Goal: Task Accomplishment & Management: Use online tool/utility

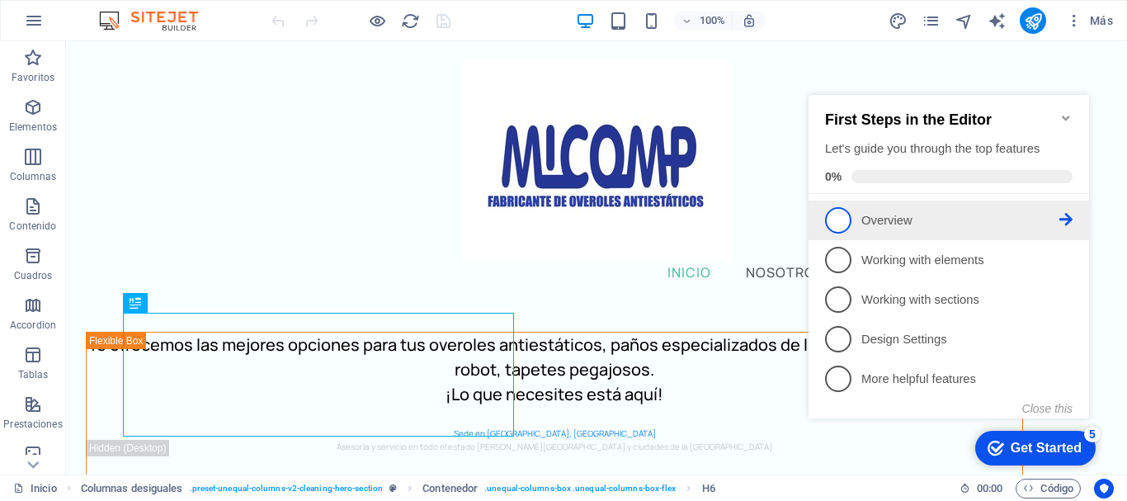
click at [836, 219] on span "1" at bounding box center [838, 220] width 26 height 26
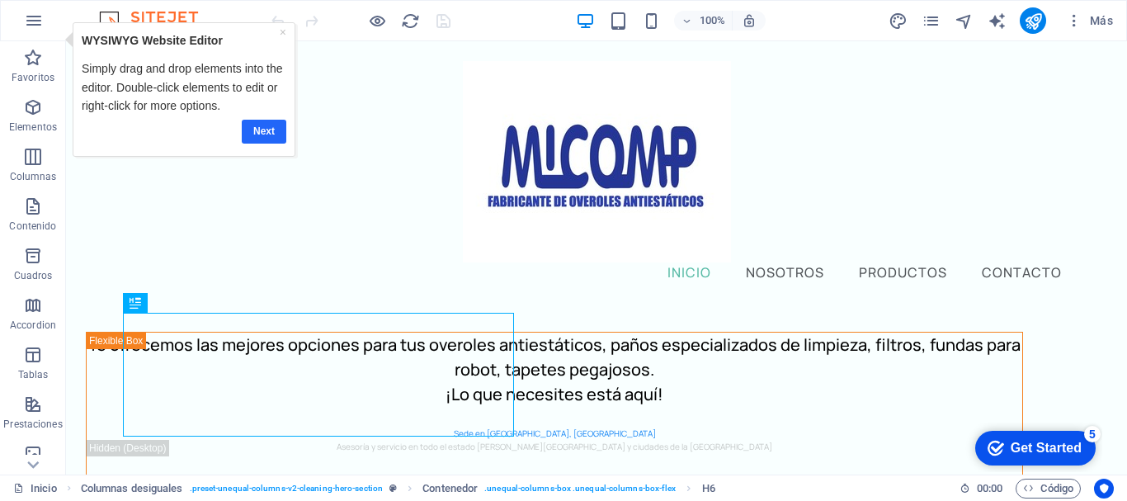
click at [264, 122] on link "Next" at bounding box center [263, 132] width 45 height 24
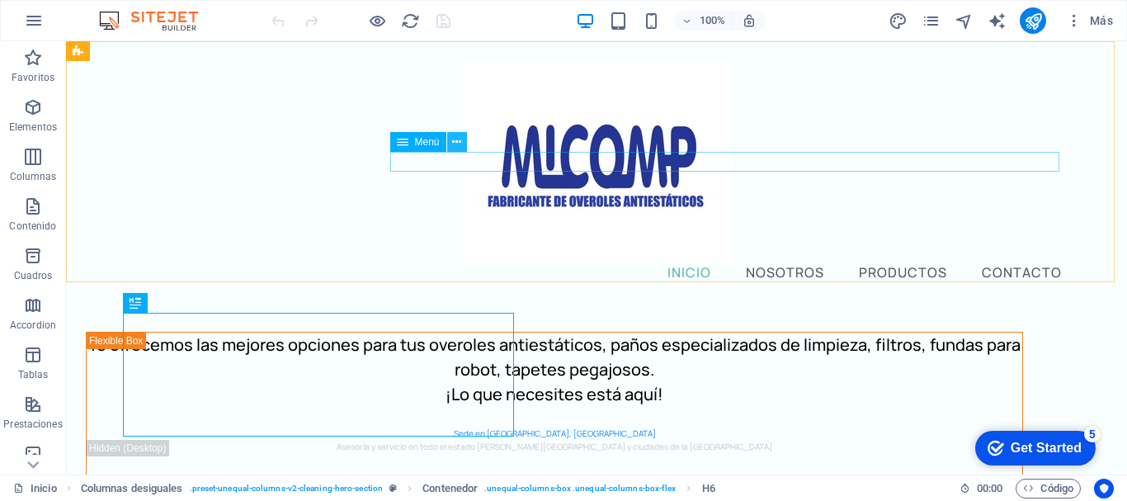
click at [459, 139] on icon at bounding box center [456, 142] width 9 height 17
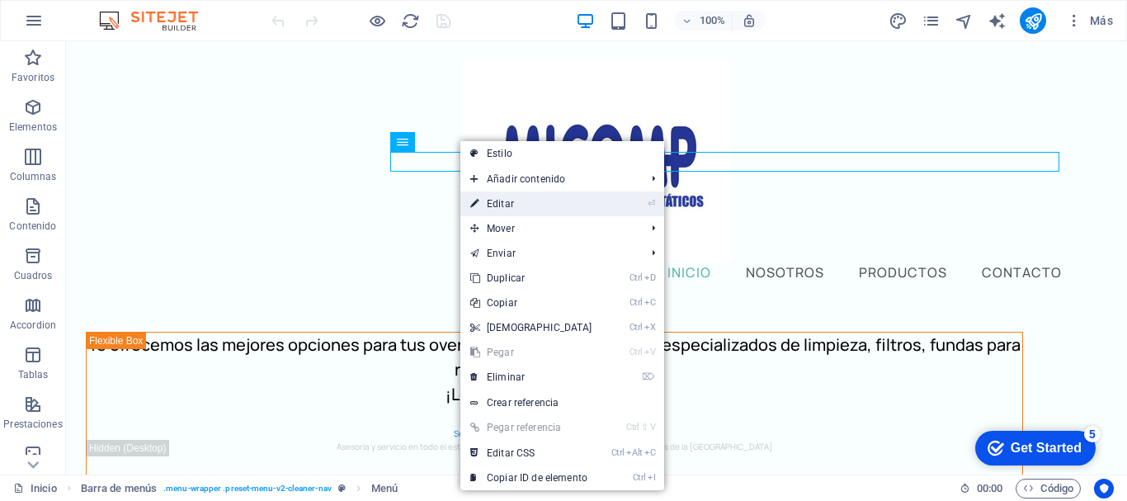
drag, startPoint x: 535, startPoint y: 200, endPoint x: 189, endPoint y: 167, distance: 348.0
click at [535, 200] on link "⏎ Editar" at bounding box center [531, 203] width 142 height 25
select select
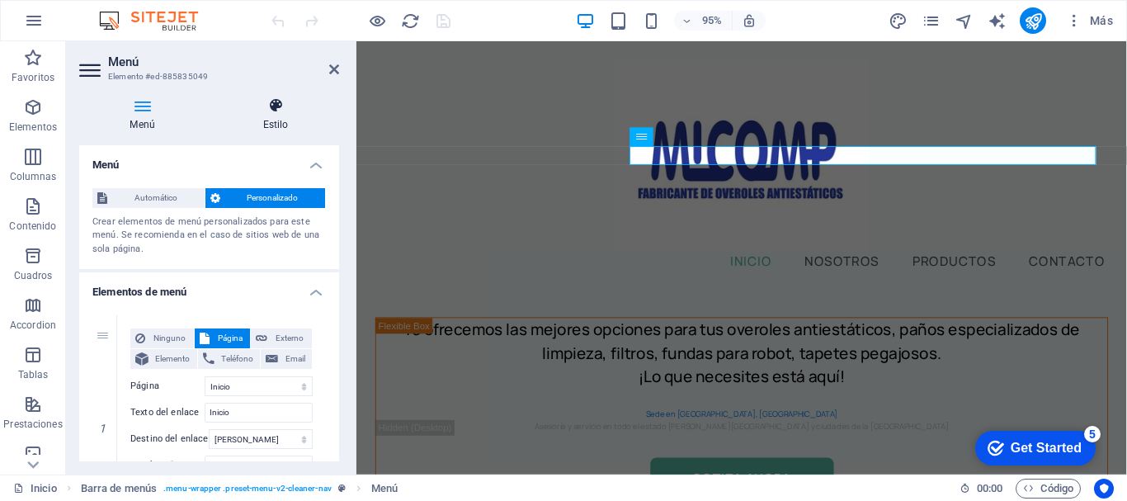
click at [271, 117] on h4 "Estilo" at bounding box center [275, 114] width 127 height 35
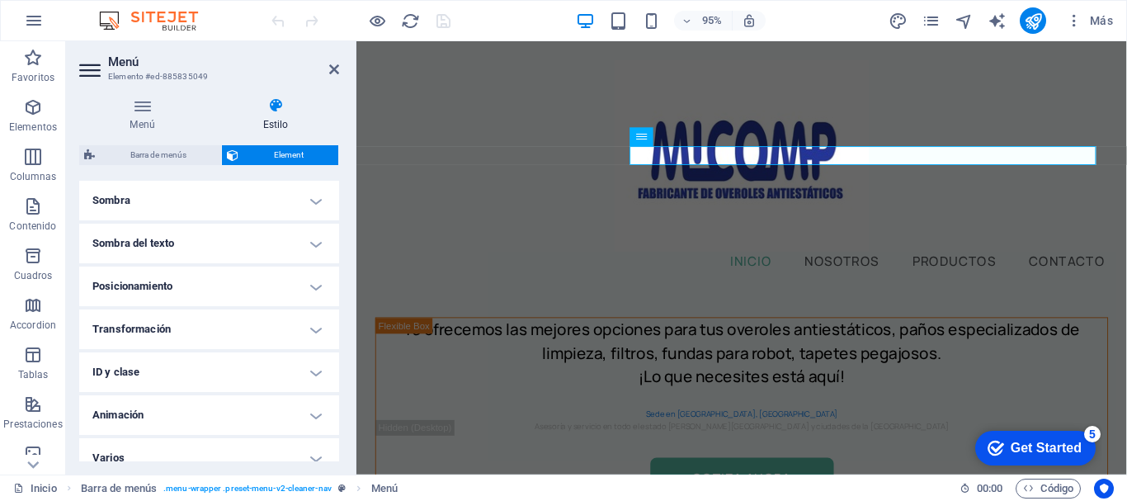
scroll to position [429, 0]
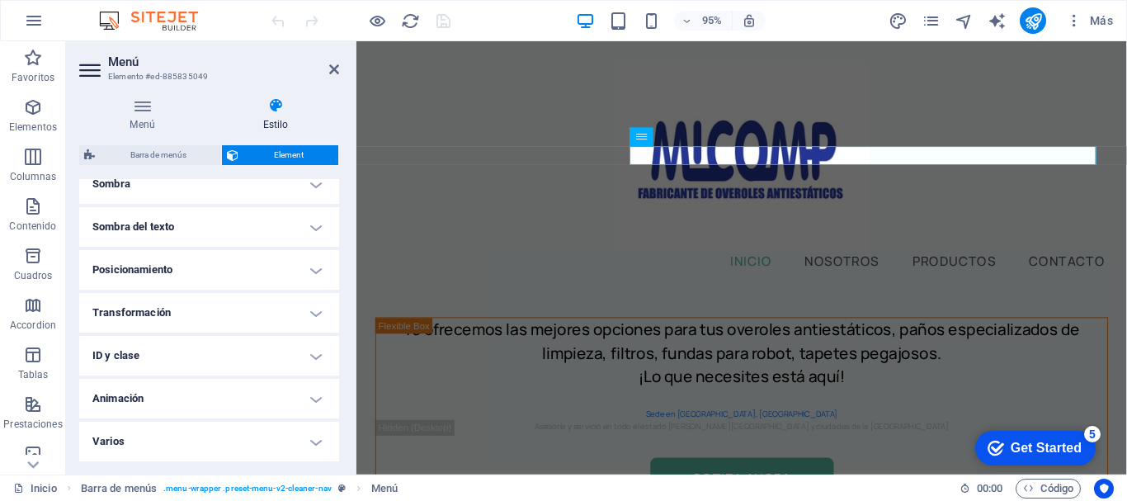
click at [314, 310] on h4 "Transformación" at bounding box center [209, 313] width 260 height 40
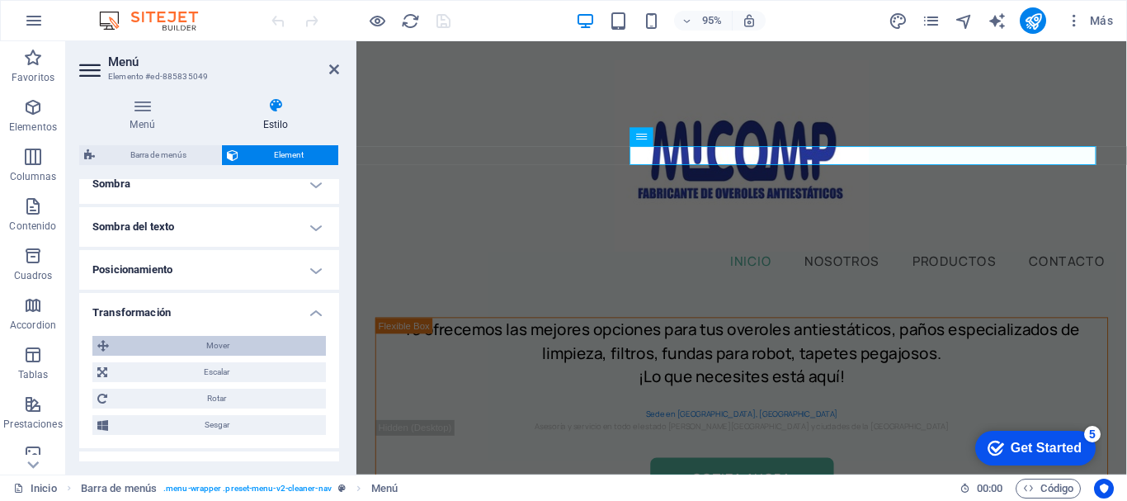
click at [230, 345] on span "Mover" at bounding box center [217, 346] width 207 height 20
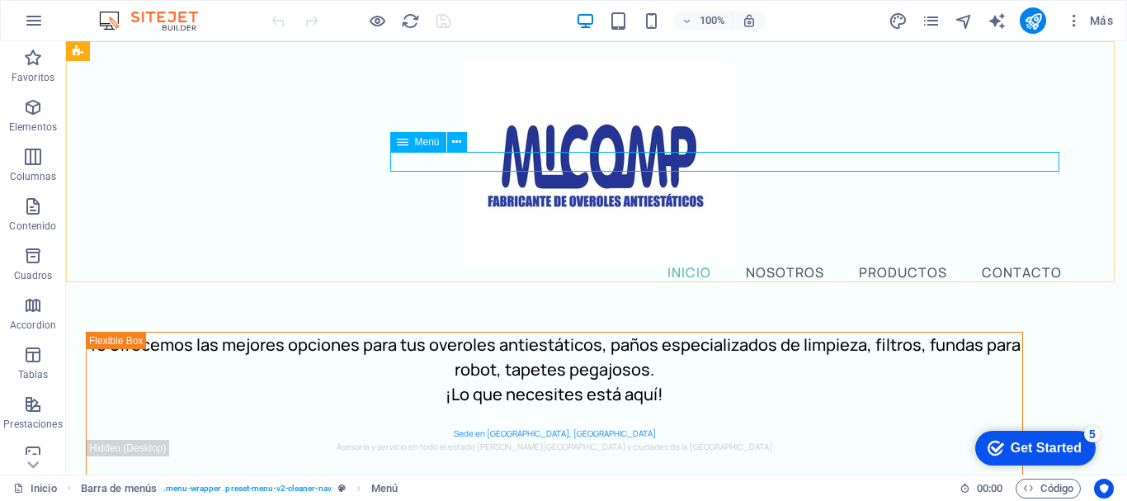
click at [399, 143] on icon at bounding box center [403, 142] width 12 height 20
click at [455, 139] on icon at bounding box center [456, 142] width 9 height 17
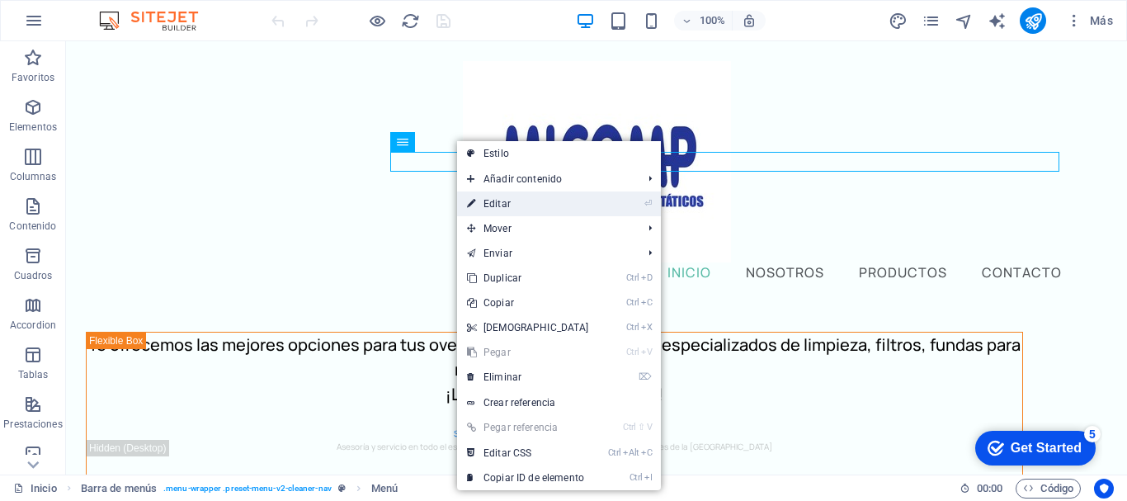
click at [515, 200] on link "⏎ Editar" at bounding box center [528, 203] width 142 height 25
select select "px"
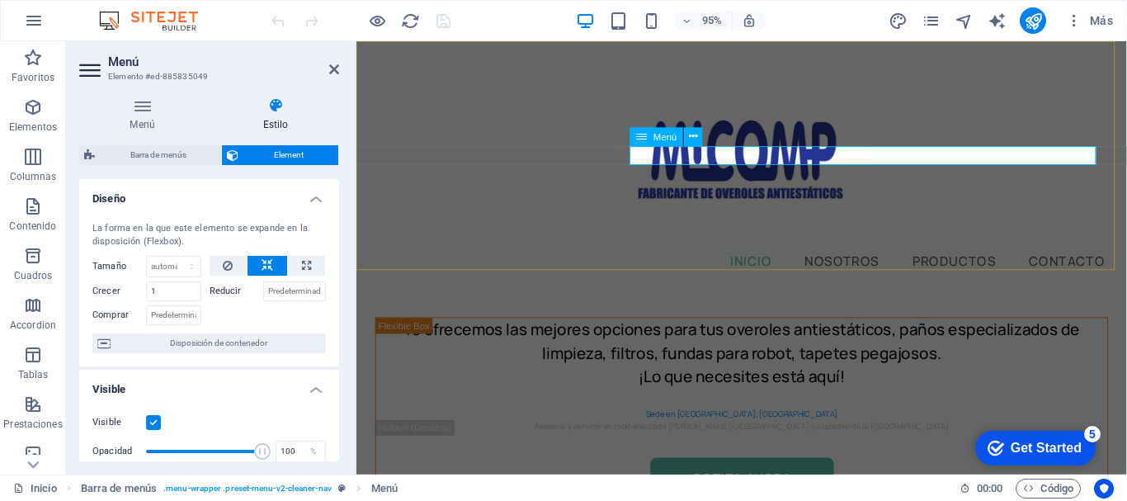
click at [763, 262] on nav "Inicio Nosotros Productos Contacto" at bounding box center [761, 272] width 771 height 20
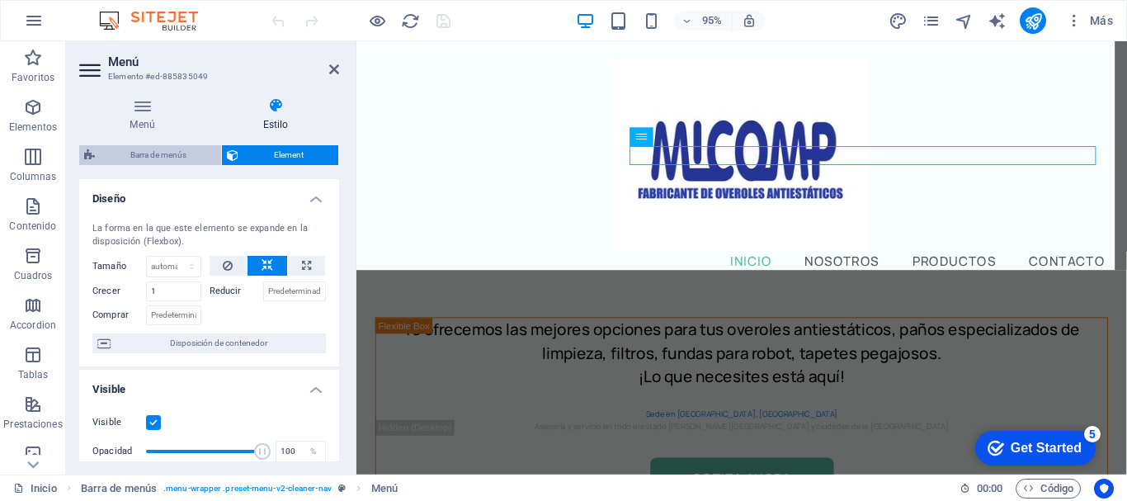
click at [145, 153] on span "Barra de menús" at bounding box center [158, 155] width 116 height 20
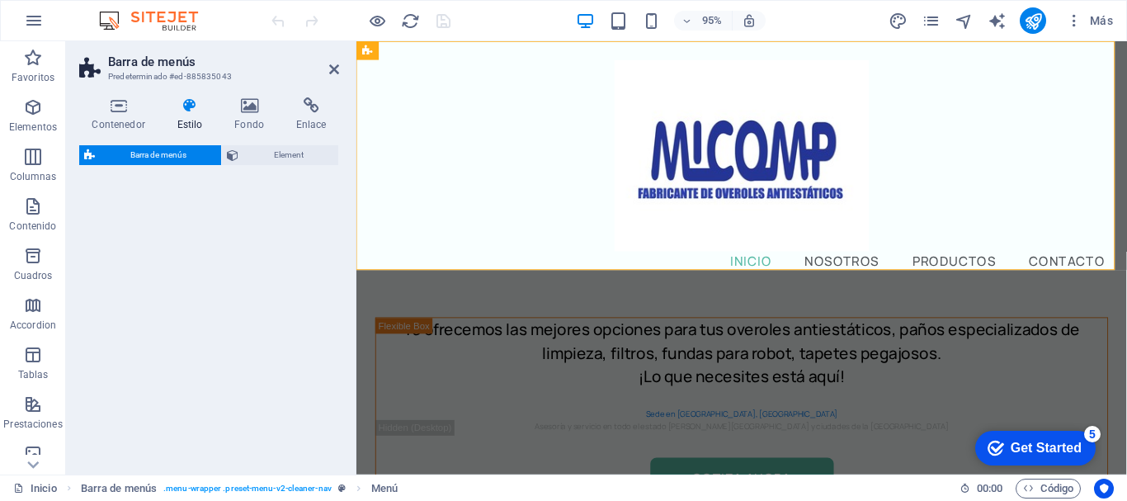
select select "px"
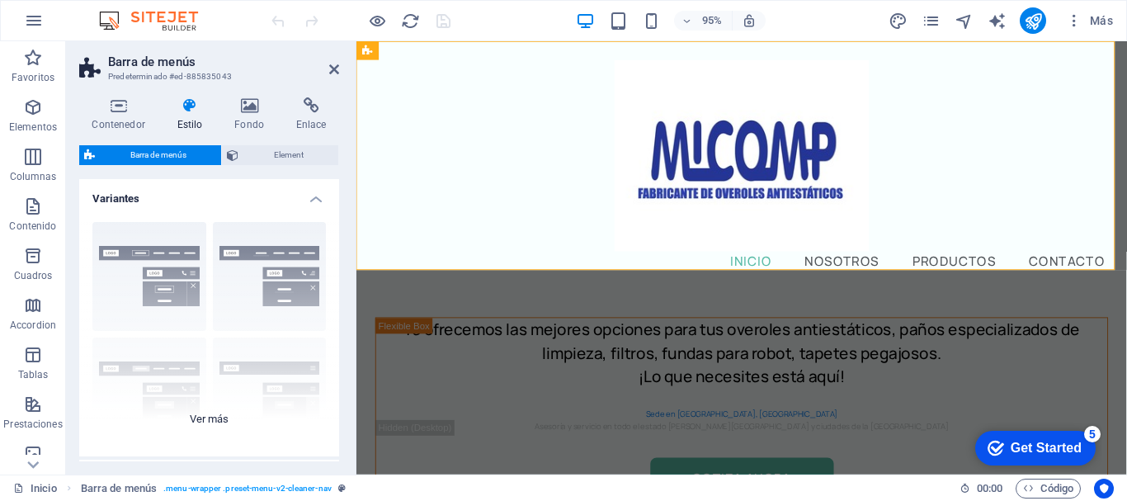
click at [268, 249] on div "Borde Centrado Predeterminado Fijo Loki Desencadenador Ancho XXL" at bounding box center [209, 332] width 260 height 247
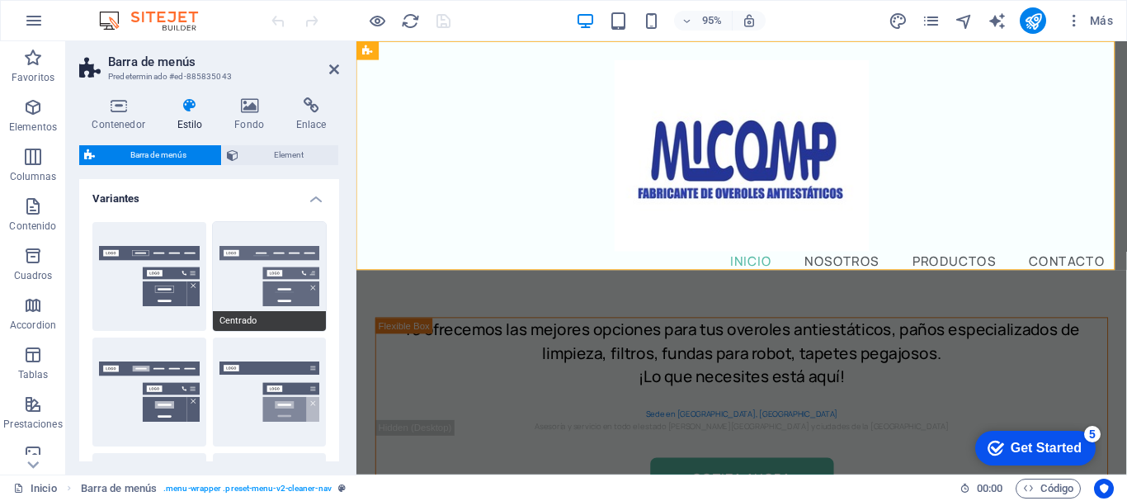
click at [285, 257] on button "Centrado" at bounding box center [270, 276] width 114 height 109
type input "1"
select select "rem"
type input "1"
select select "rem"
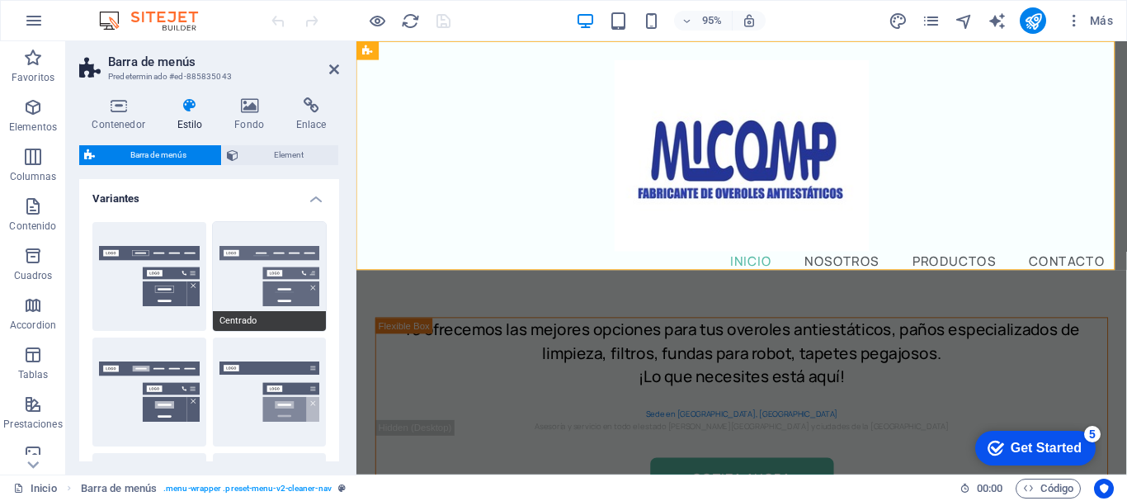
type input "1"
select select "rem"
type input "1"
select select "rem"
type input "1"
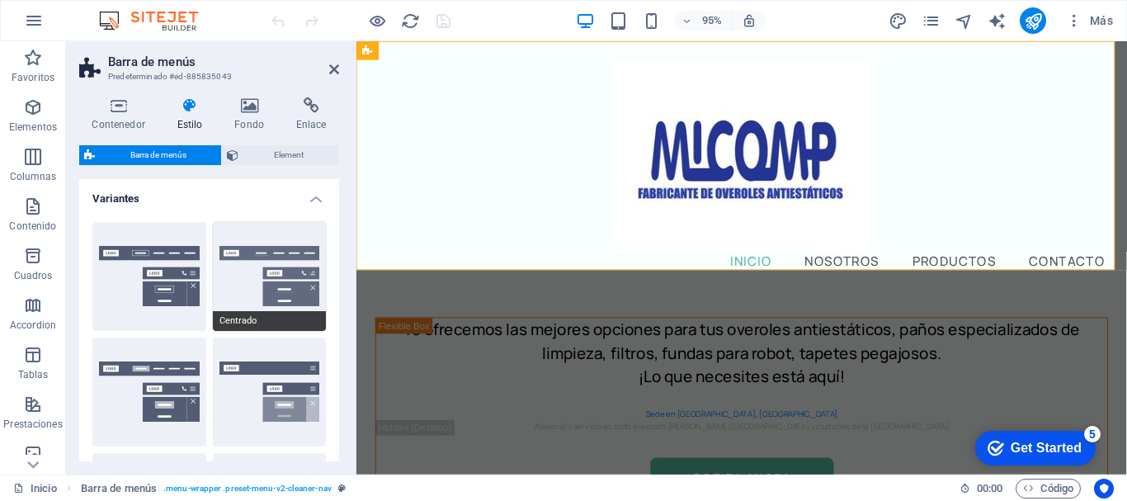
select select "rem"
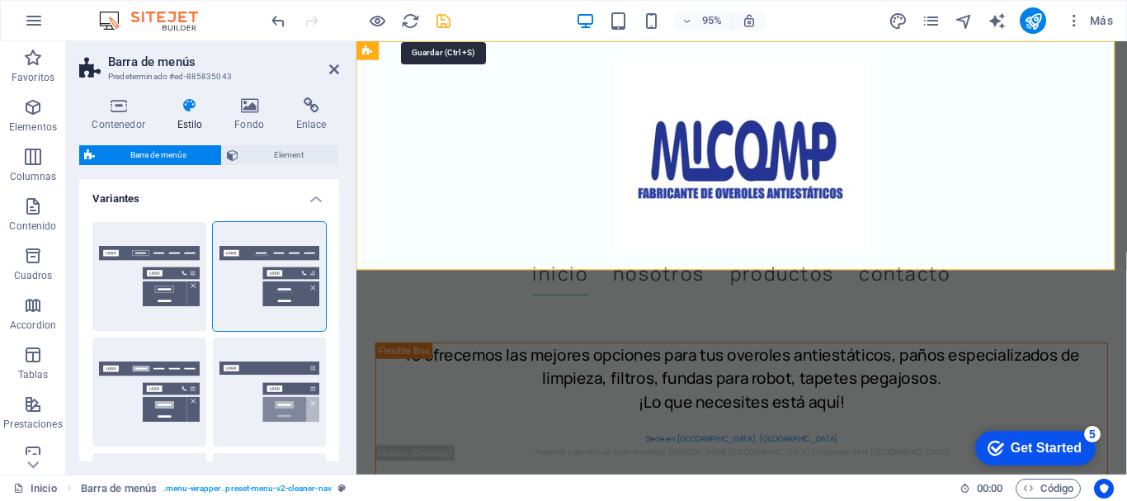
click at [441, 16] on icon "save" at bounding box center [443, 21] width 19 height 19
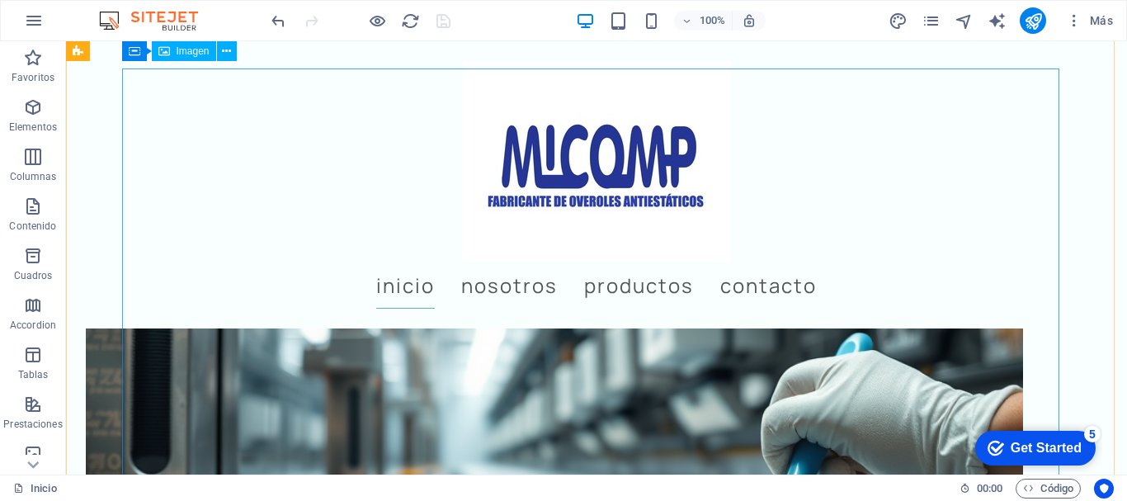
scroll to position [82, 0]
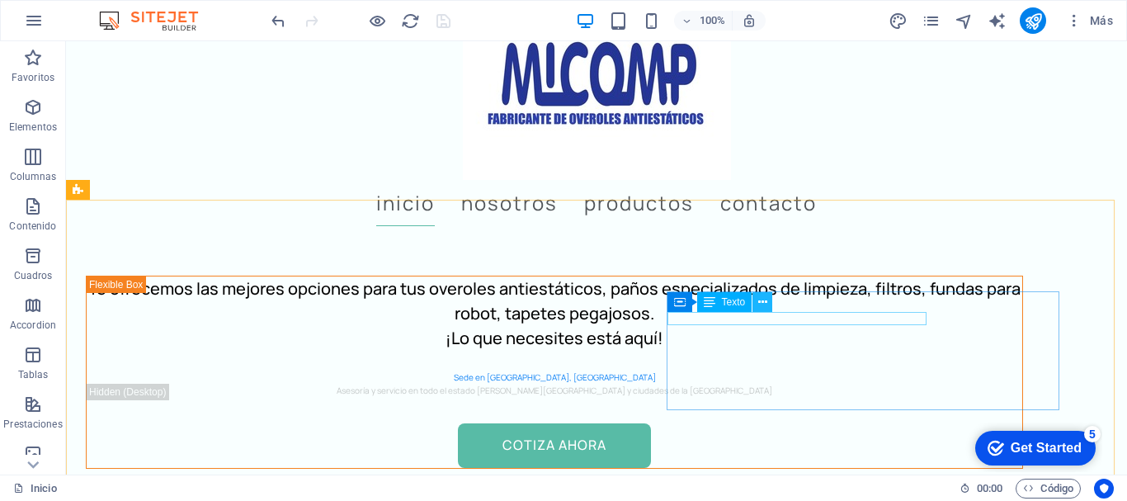
click at [761, 296] on icon at bounding box center [762, 302] width 9 height 17
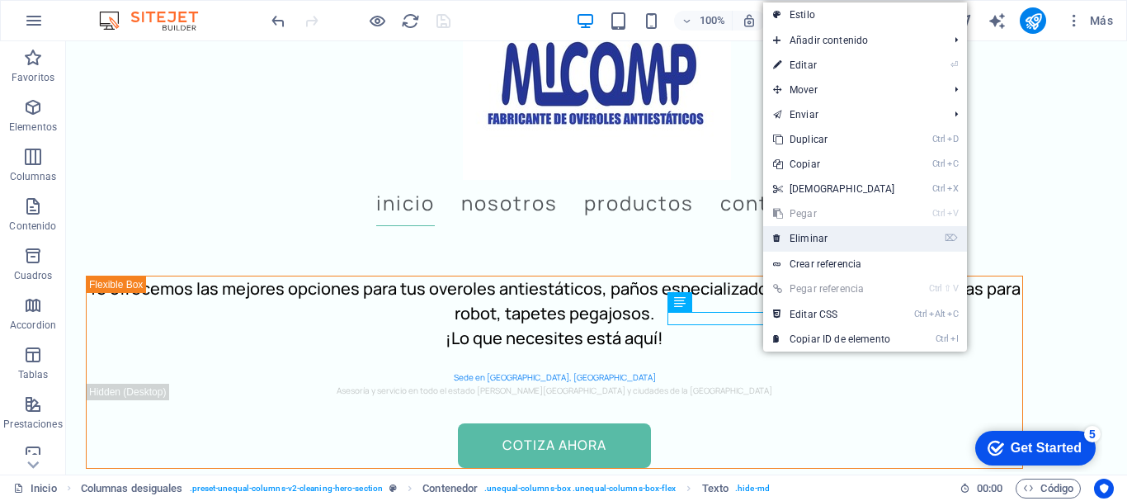
click at [850, 233] on link "⌦ Eliminar" at bounding box center [834, 238] width 142 height 25
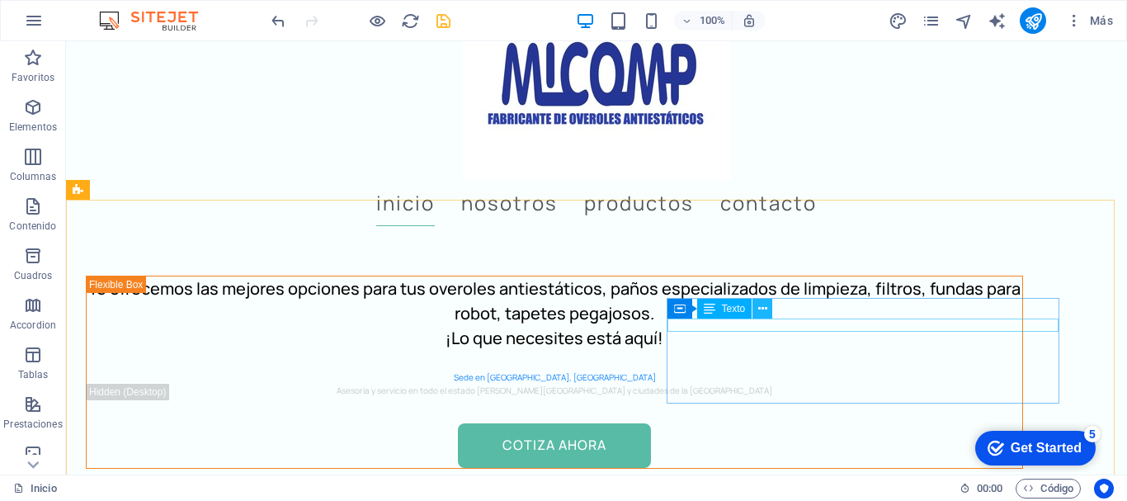
click at [766, 304] on icon at bounding box center [762, 308] width 9 height 17
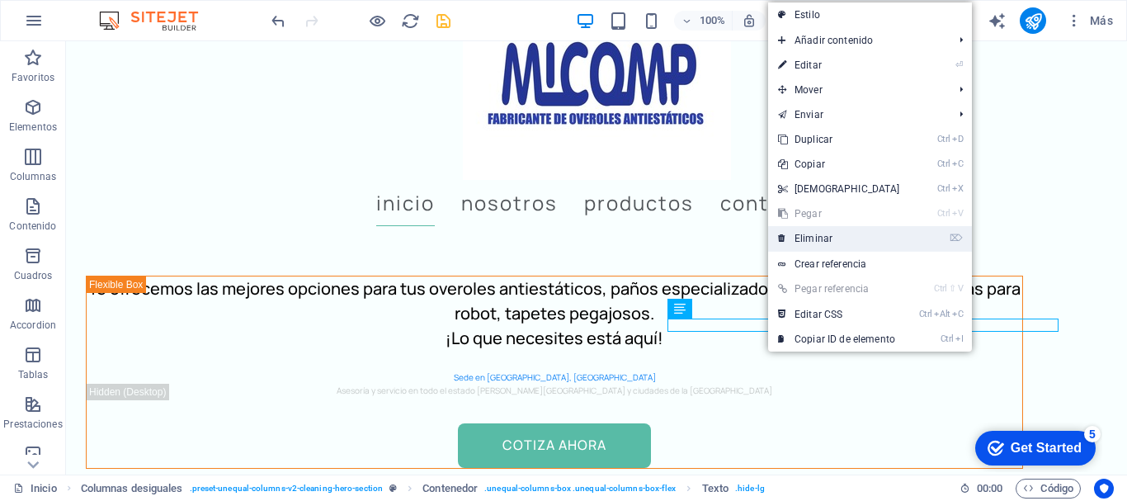
click at [813, 231] on link "⌦ Eliminar" at bounding box center [839, 238] width 142 height 25
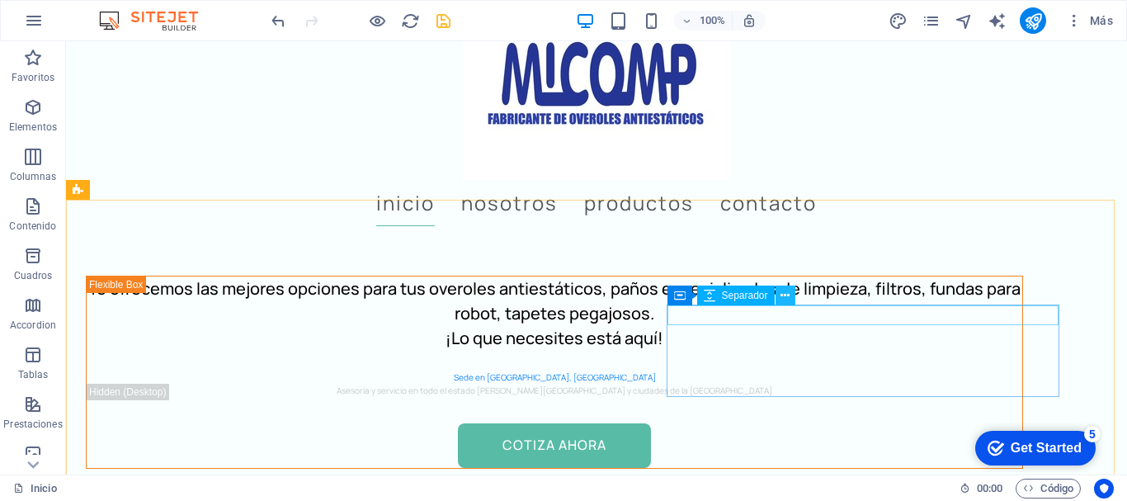
click at [790, 291] on button at bounding box center [785, 295] width 20 height 20
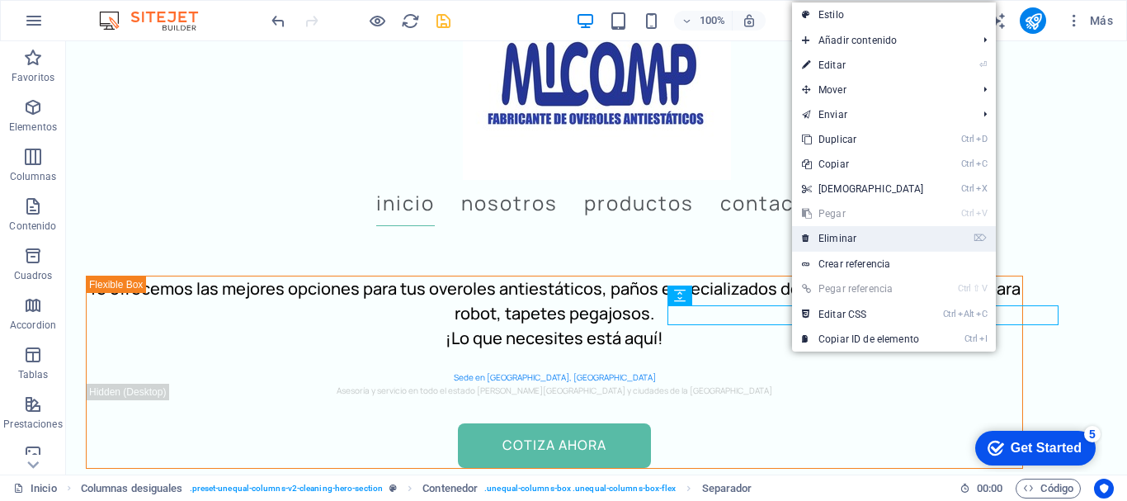
click at [846, 234] on link "⌦ Eliminar" at bounding box center [863, 238] width 142 height 25
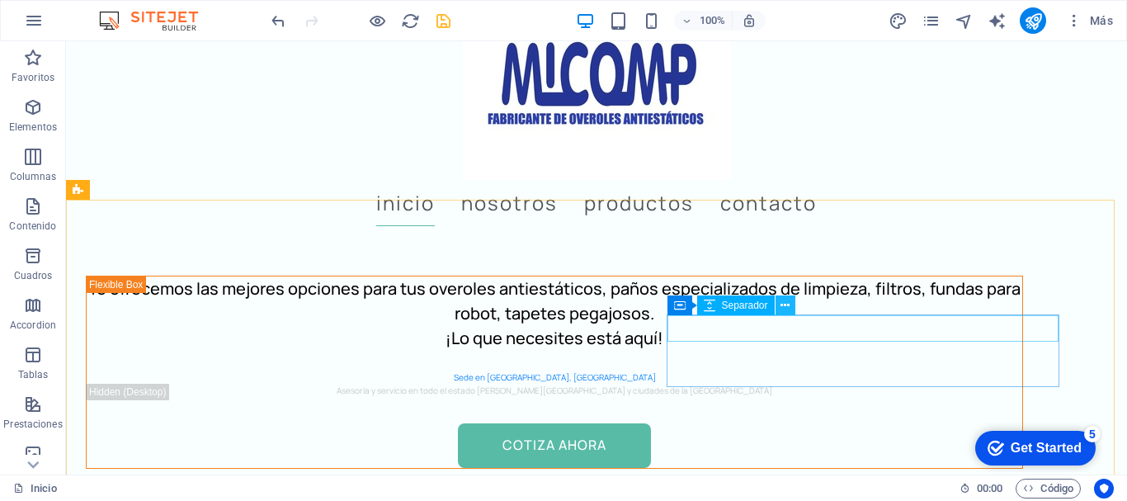
click at [785, 303] on icon at bounding box center [784, 305] width 9 height 17
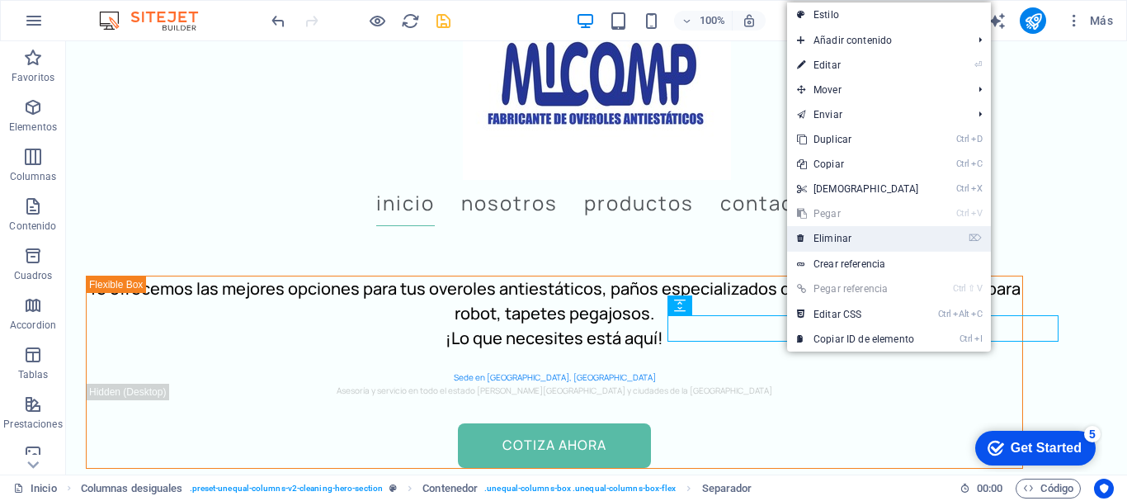
click at [830, 236] on link "⌦ Eliminar" at bounding box center [858, 238] width 142 height 25
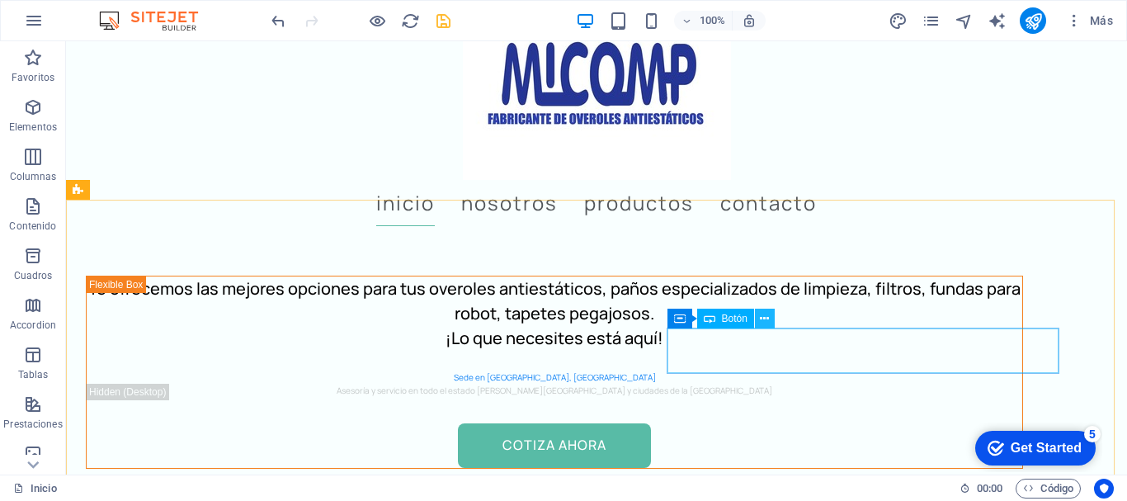
click at [766, 312] on icon at bounding box center [764, 318] width 9 height 17
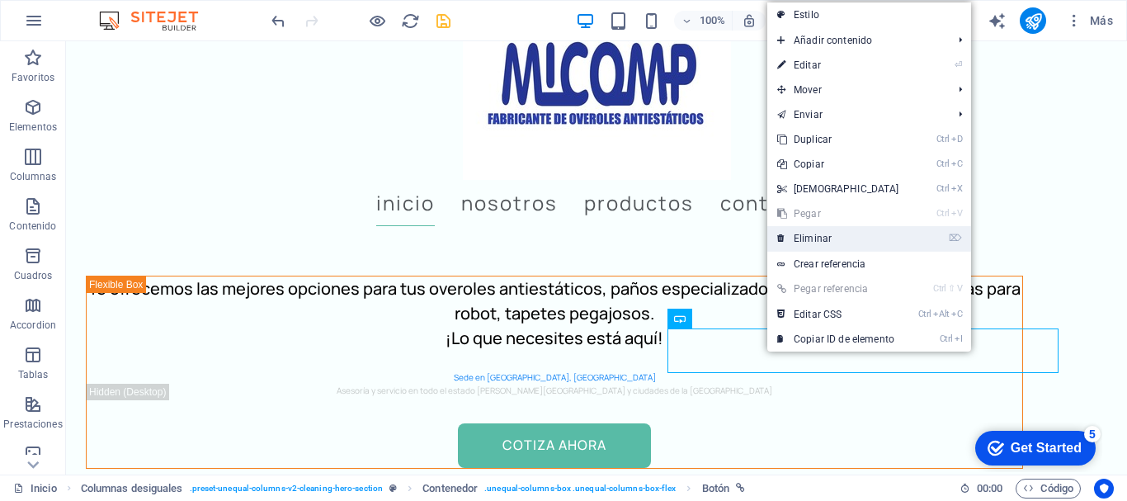
click at [836, 243] on link "⌦ Eliminar" at bounding box center [838, 238] width 142 height 25
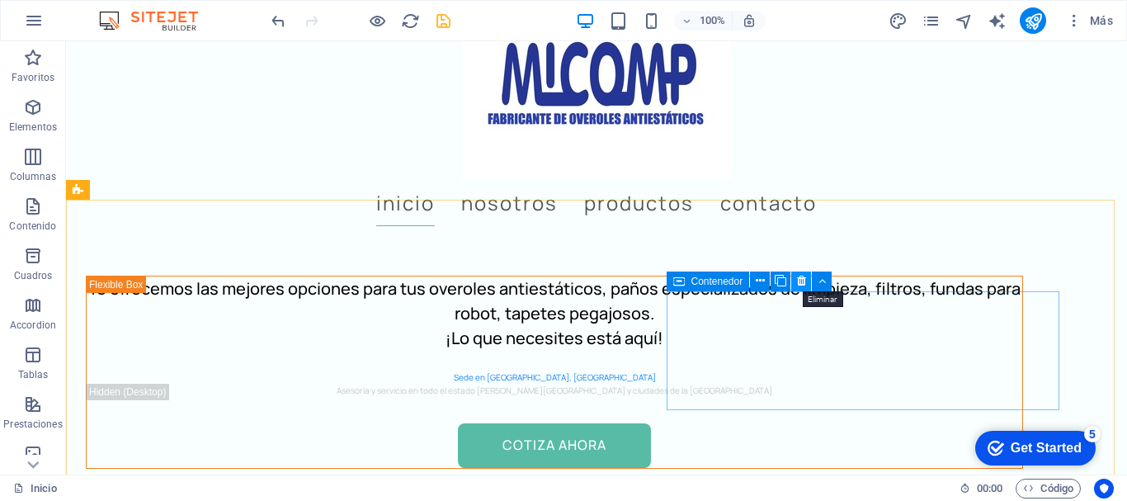
click at [801, 276] on icon at bounding box center [801, 280] width 9 height 17
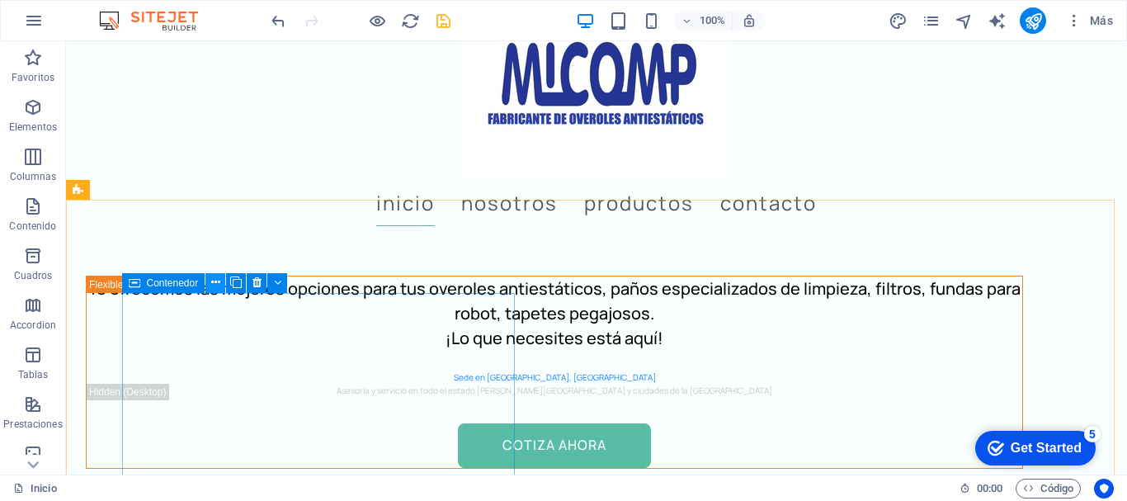
click at [213, 278] on icon at bounding box center [215, 282] width 9 height 17
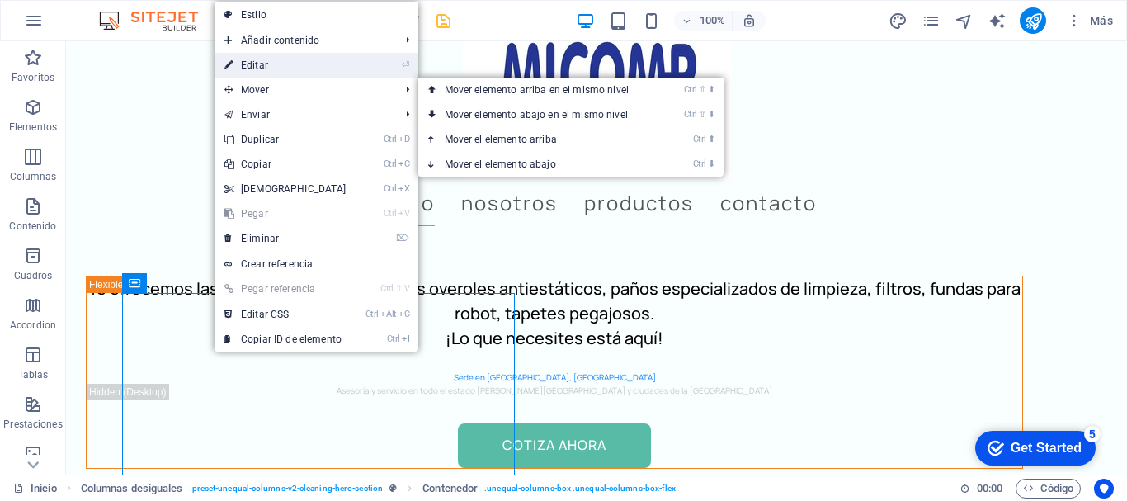
click at [289, 66] on link "⏎ Editar" at bounding box center [285, 65] width 142 height 25
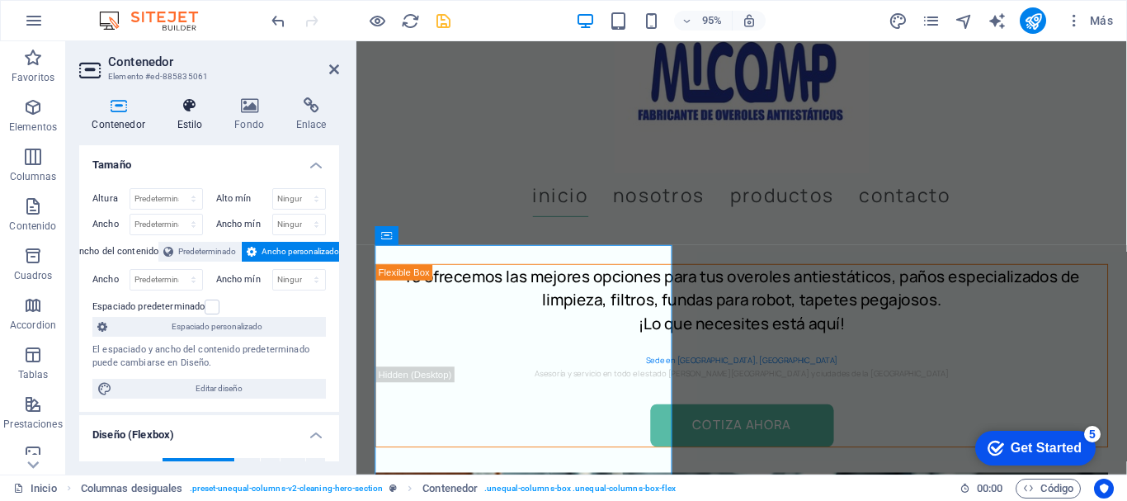
click at [186, 106] on icon at bounding box center [189, 105] width 51 height 16
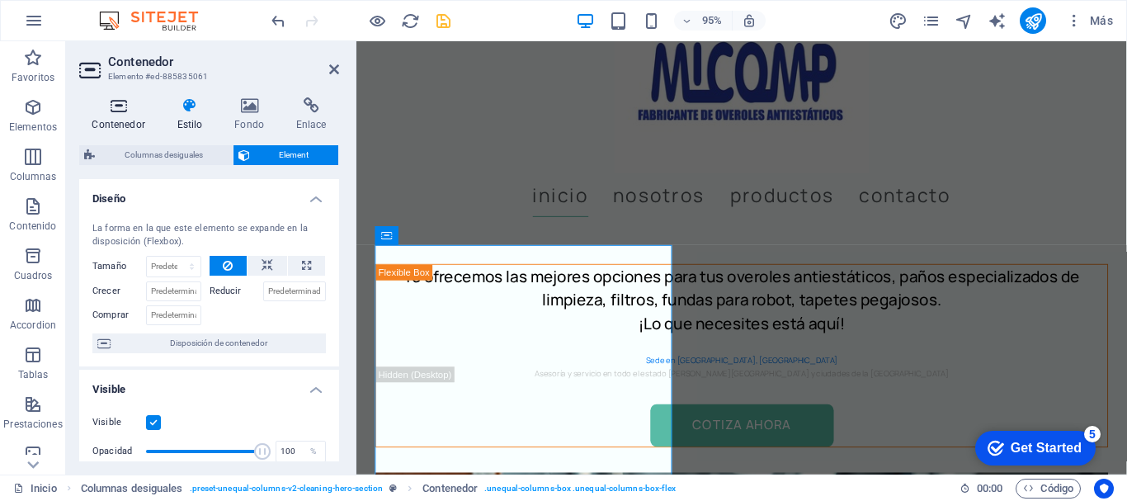
click at [123, 106] on icon at bounding box center [118, 105] width 78 height 16
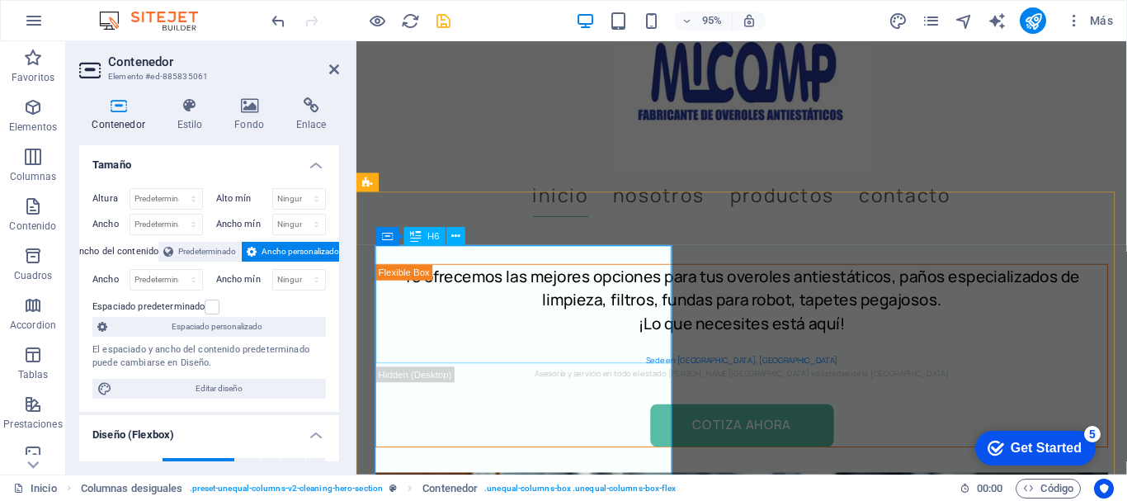
click at [426, 236] on div "H6" at bounding box center [425, 236] width 42 height 19
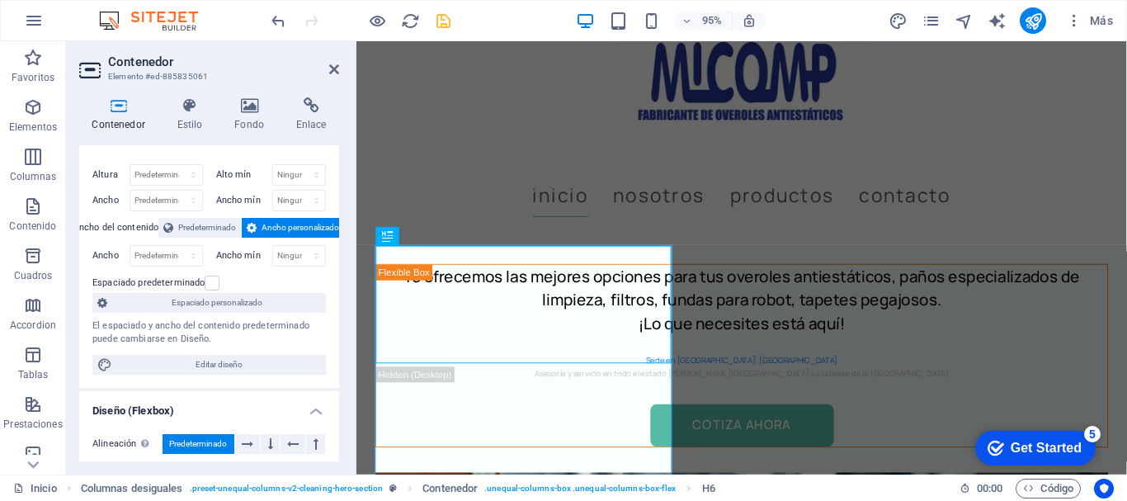
scroll to position [0, 0]
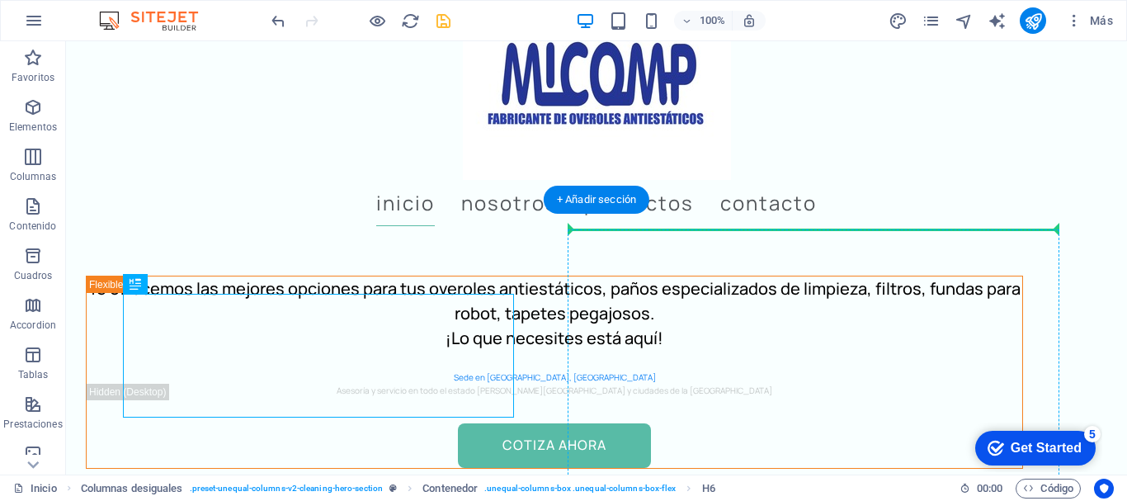
drag, startPoint x: 358, startPoint y: 332, endPoint x: 673, endPoint y: 322, distance: 315.3
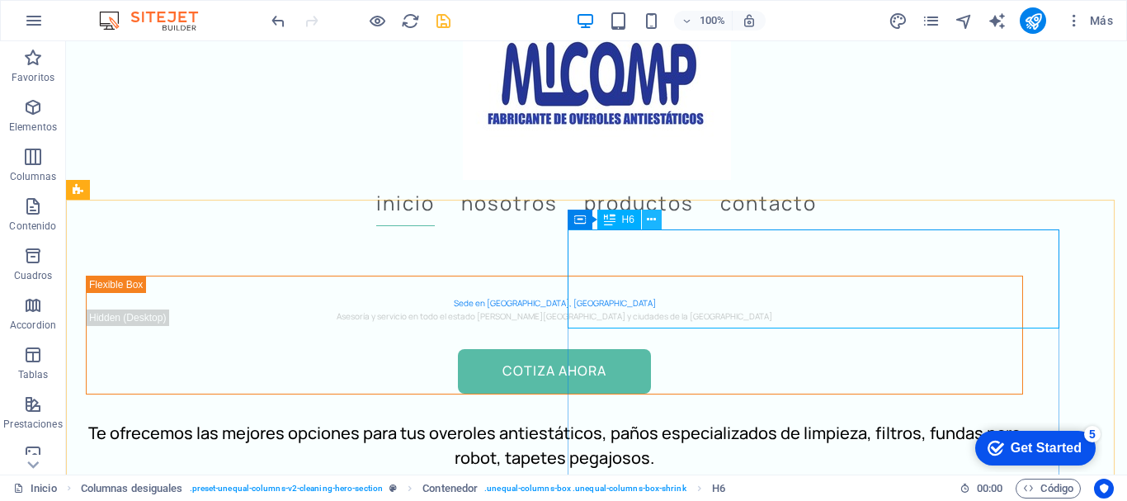
click at [652, 214] on icon at bounding box center [651, 219] width 9 height 17
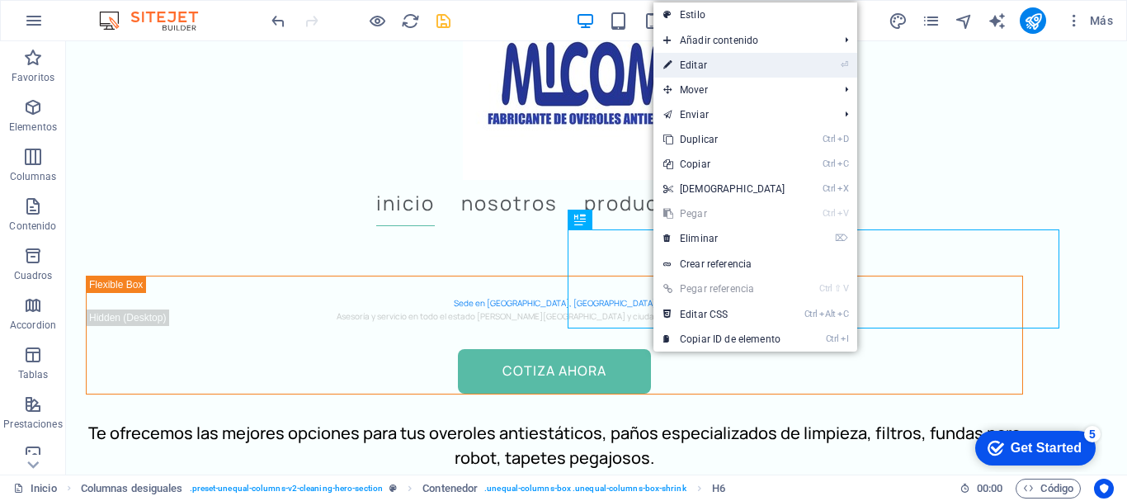
click at [722, 59] on link "⏎ Editar" at bounding box center [724, 65] width 142 height 25
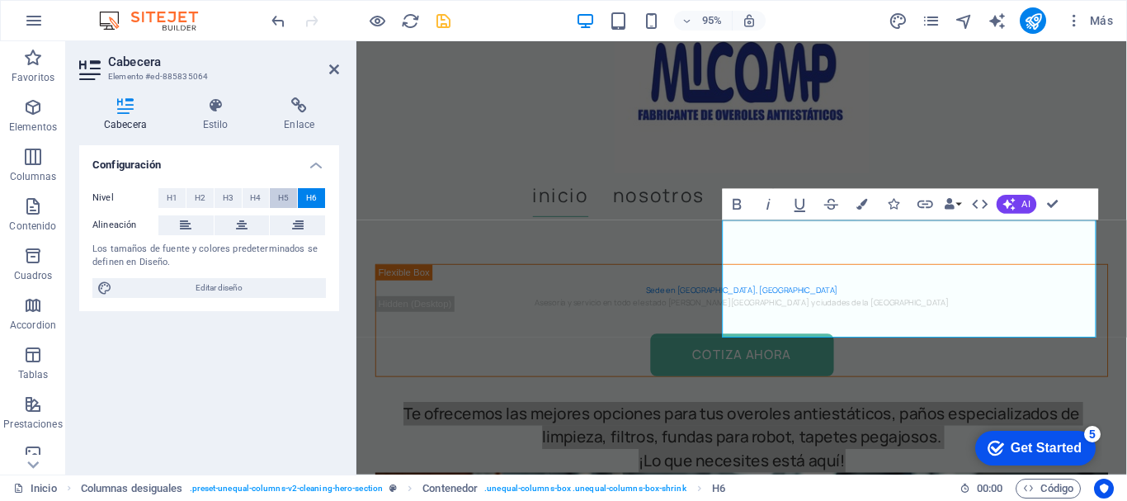
click at [279, 191] on span "H5" at bounding box center [283, 198] width 11 height 20
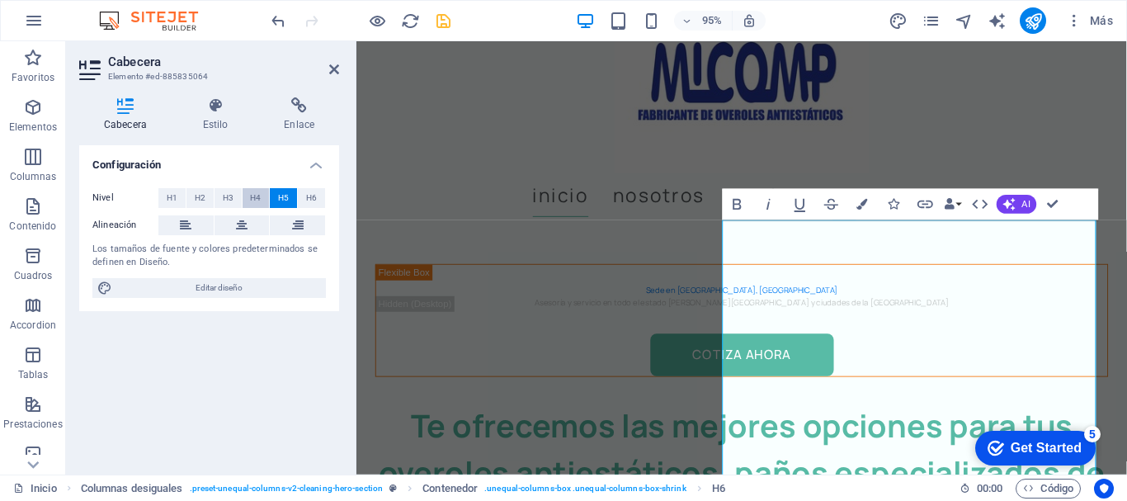
click at [255, 196] on span "H4" at bounding box center [255, 198] width 11 height 20
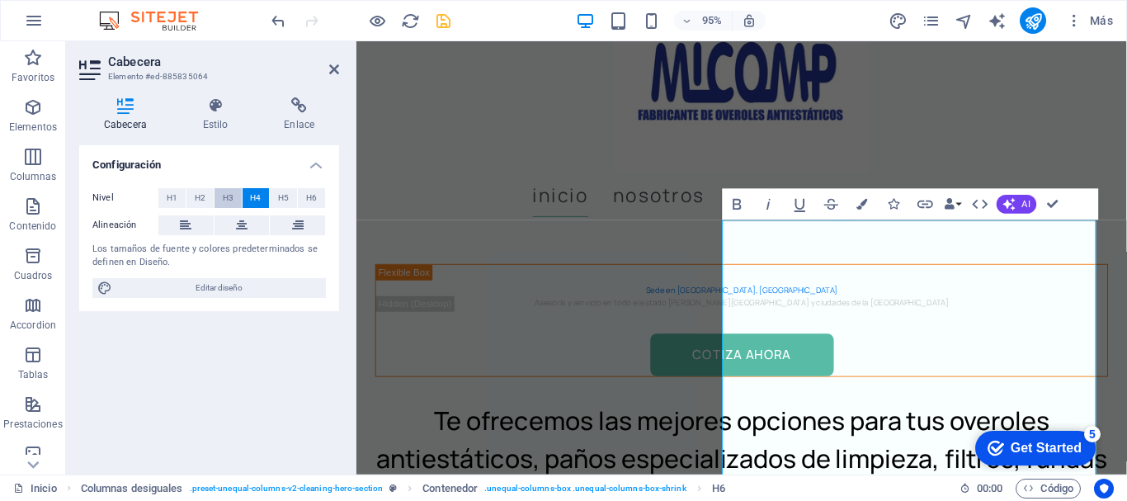
click at [228, 195] on span "H3" at bounding box center [228, 198] width 11 height 20
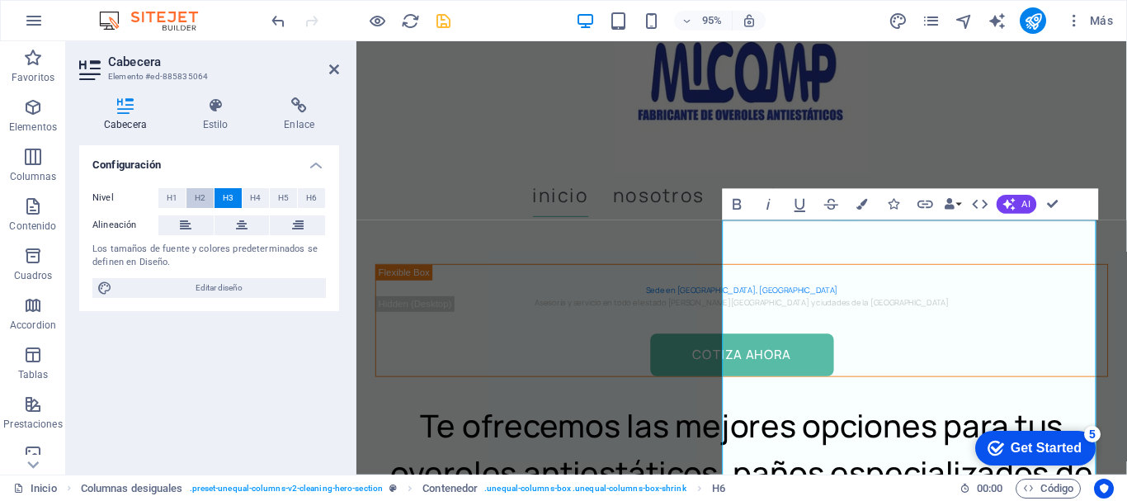
click at [199, 193] on span "H2" at bounding box center [200, 198] width 11 height 20
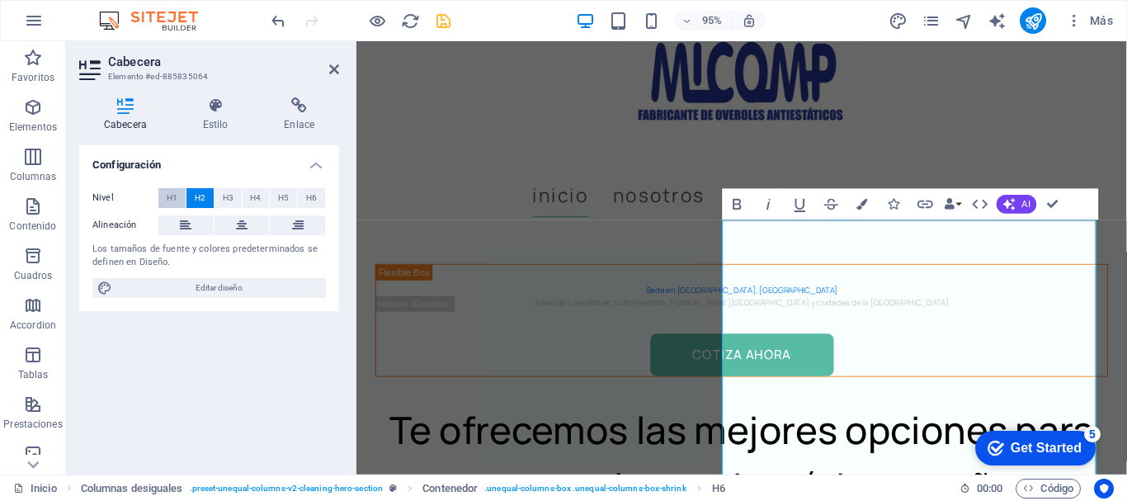
click at [169, 192] on span "H1" at bounding box center [172, 198] width 11 height 20
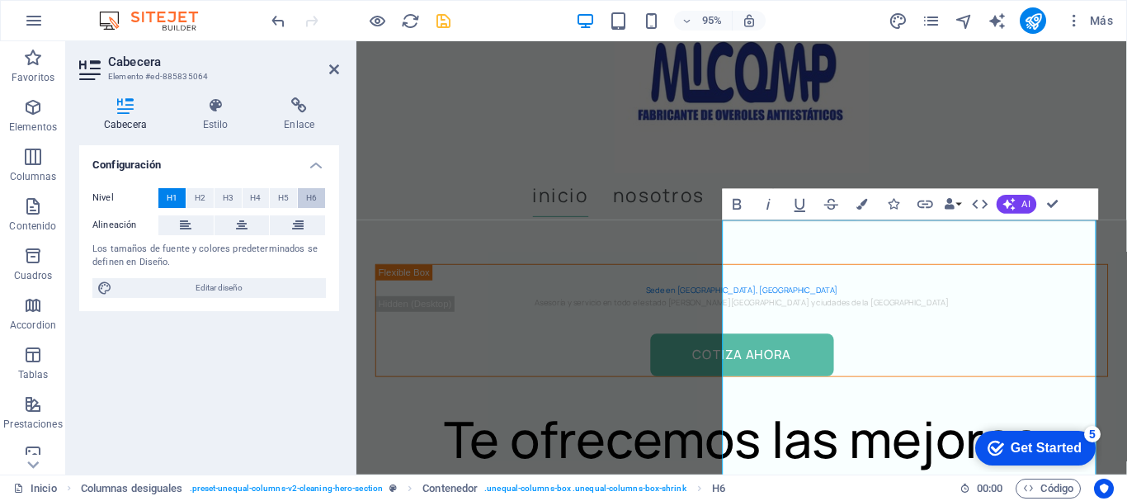
click at [310, 196] on span "H6" at bounding box center [311, 198] width 11 height 20
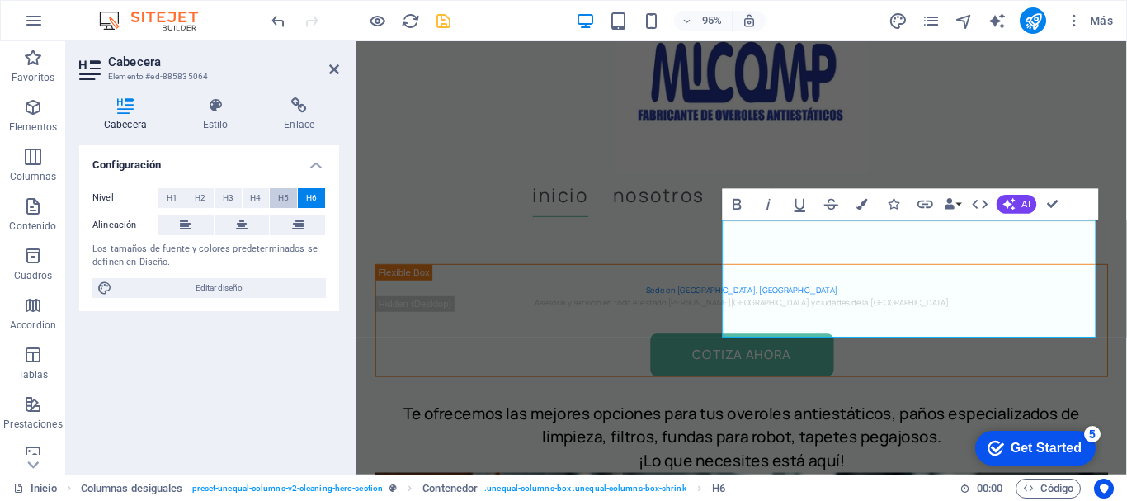
click at [286, 195] on span "H5" at bounding box center [283, 198] width 11 height 20
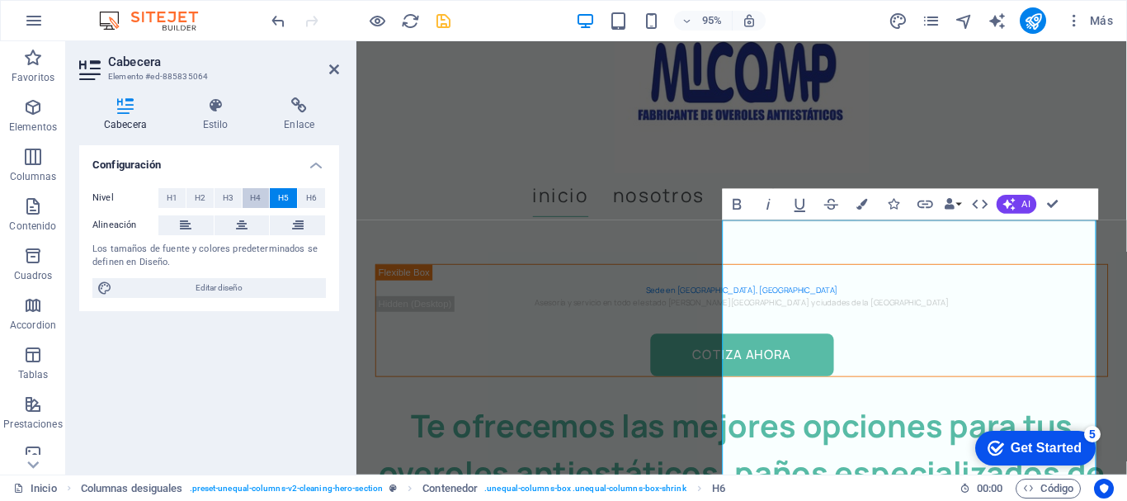
click at [262, 195] on button "H4" at bounding box center [256, 198] width 27 height 20
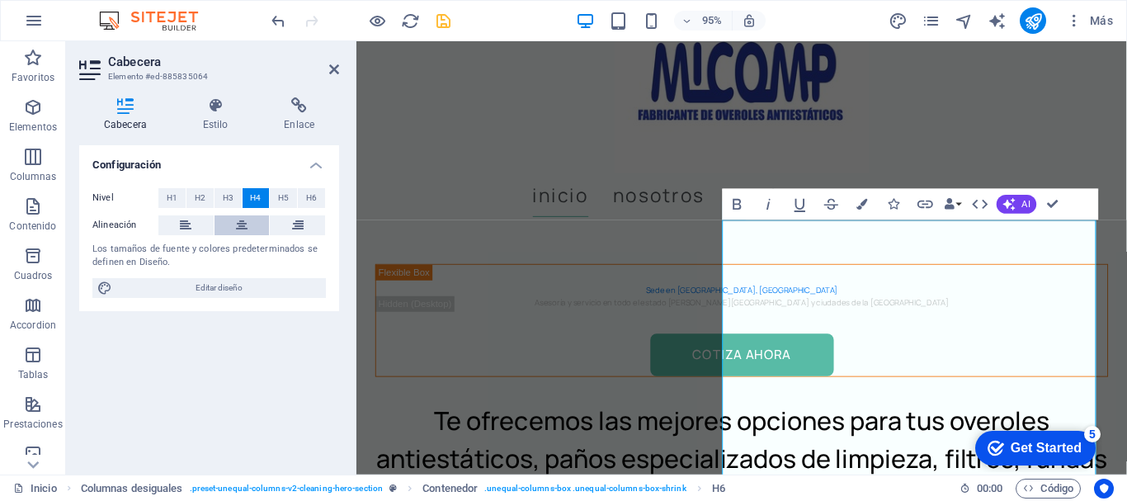
click at [246, 222] on icon at bounding box center [242, 225] width 12 height 20
click at [181, 223] on icon at bounding box center [186, 225] width 12 height 20
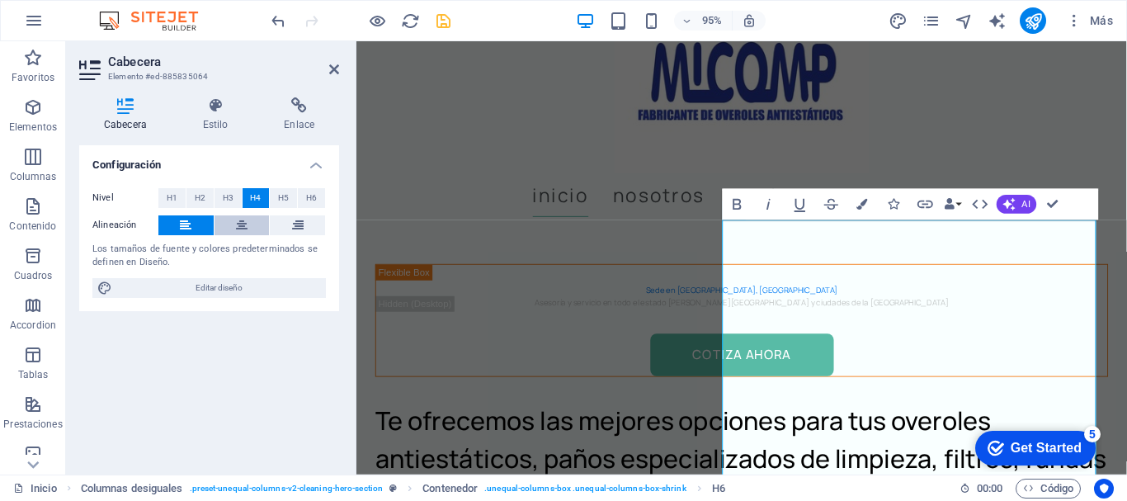
click at [241, 218] on icon at bounding box center [242, 225] width 12 height 20
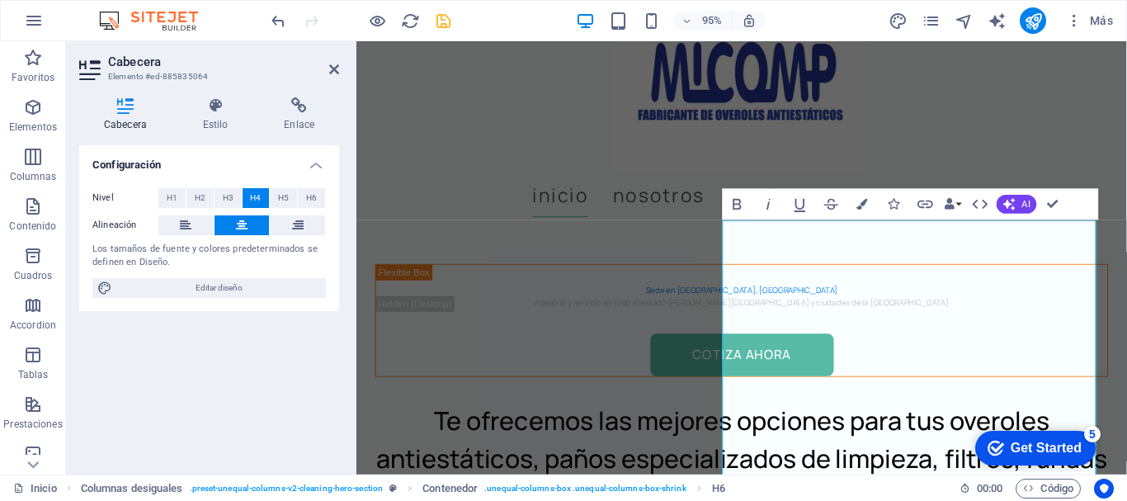
click at [128, 103] on icon at bounding box center [125, 105] width 92 height 16
click at [158, 74] on h3 "Elemento #ed-885835064" at bounding box center [207, 76] width 198 height 15
click at [211, 106] on icon at bounding box center [215, 105] width 75 height 16
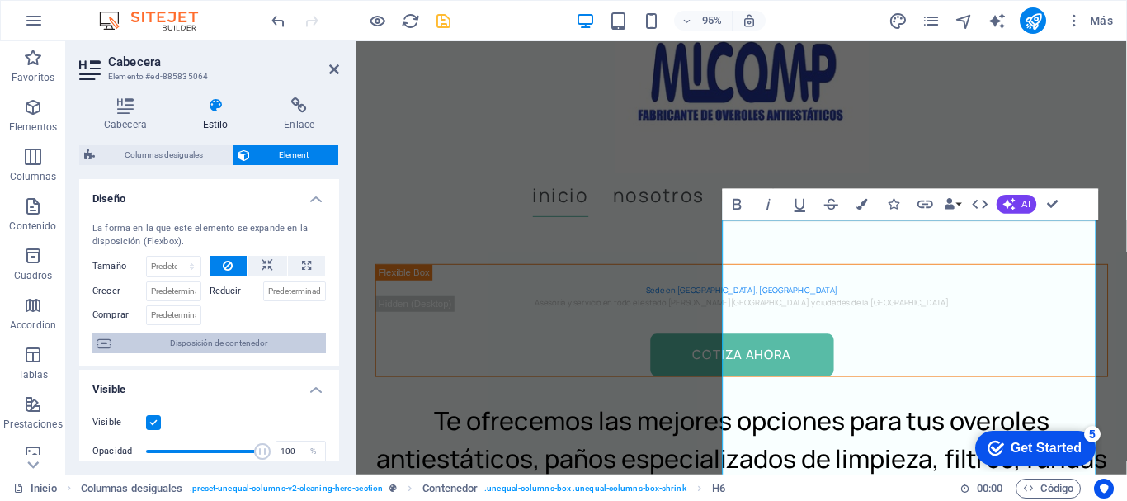
click at [196, 343] on span "Disposición de contenedor" at bounding box center [217, 343] width 205 height 20
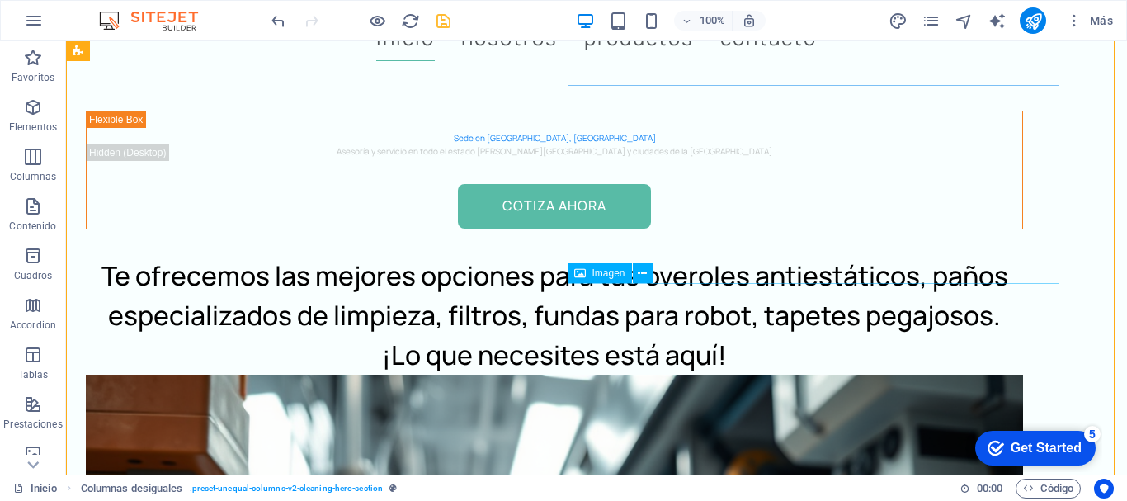
scroll to position [165, 0]
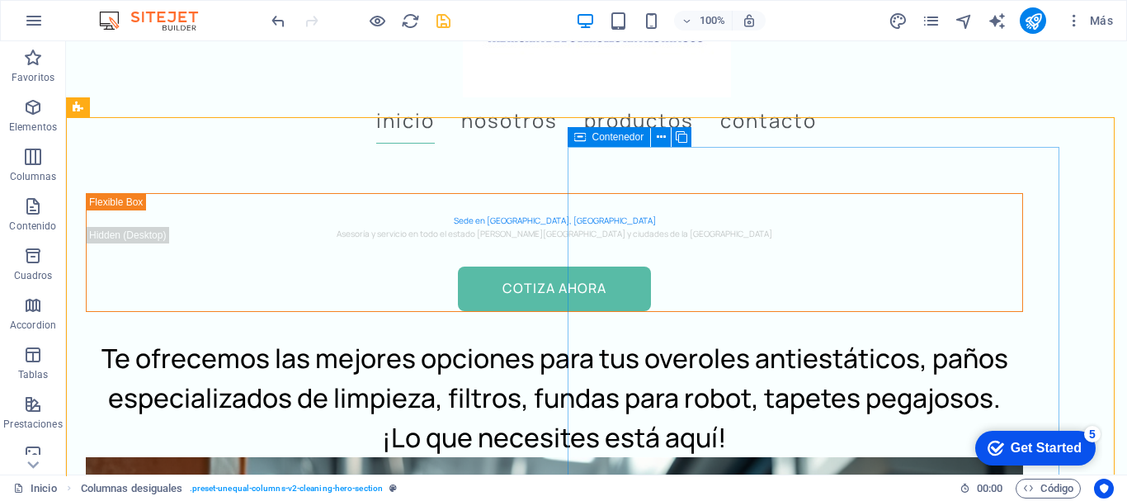
click at [577, 136] on icon at bounding box center [580, 137] width 12 height 20
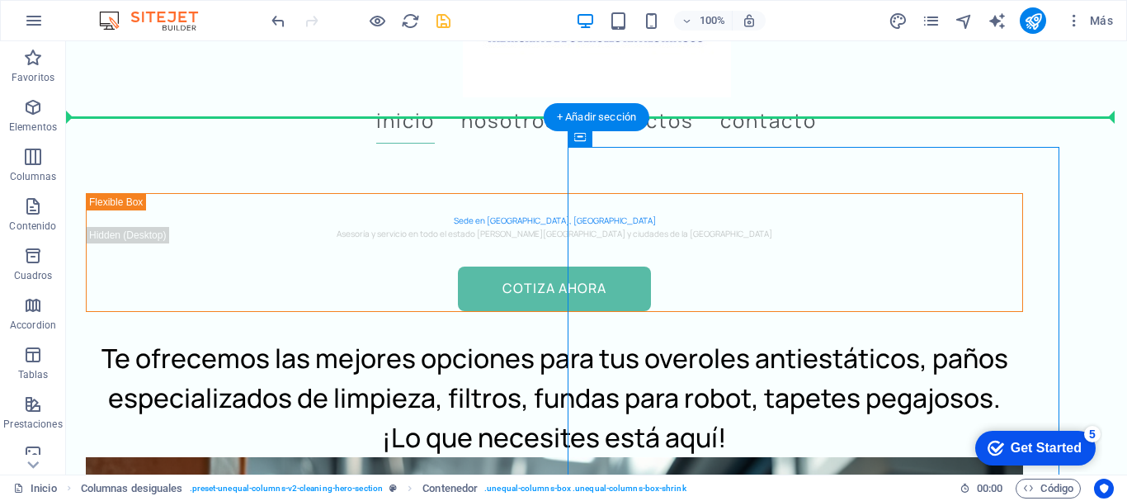
drag, startPoint x: 643, startPoint y: 177, endPoint x: 474, endPoint y: 139, distance: 173.3
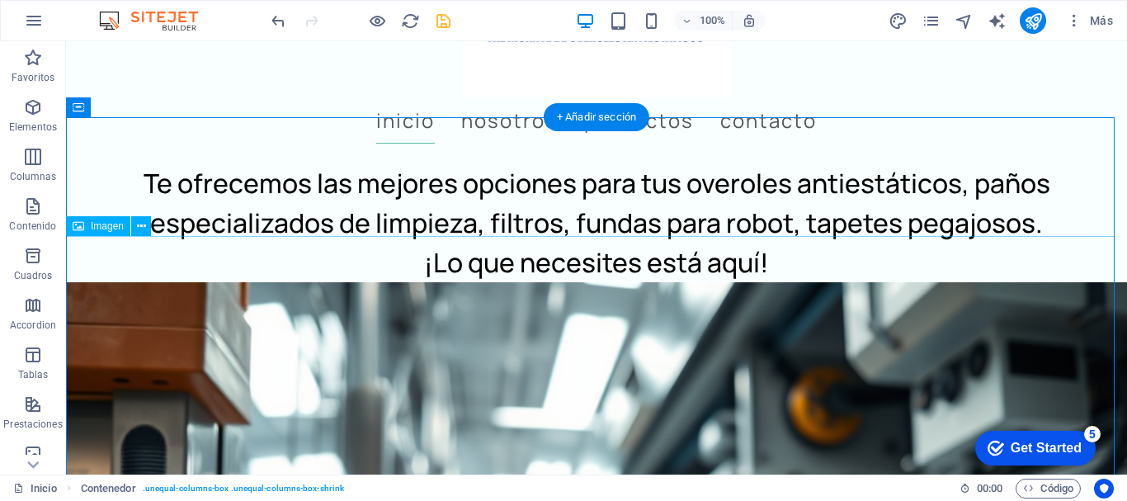
click at [141, 221] on icon at bounding box center [141, 226] width 9 height 17
click at [144, 223] on icon at bounding box center [141, 226] width 9 height 17
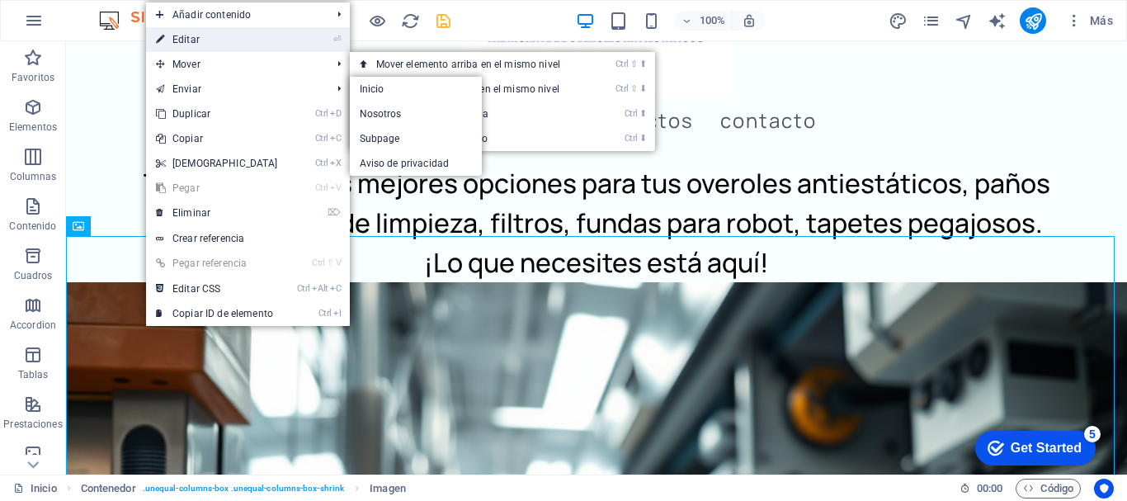
click at [204, 39] on link "⏎ Editar" at bounding box center [217, 39] width 142 height 25
select select "%"
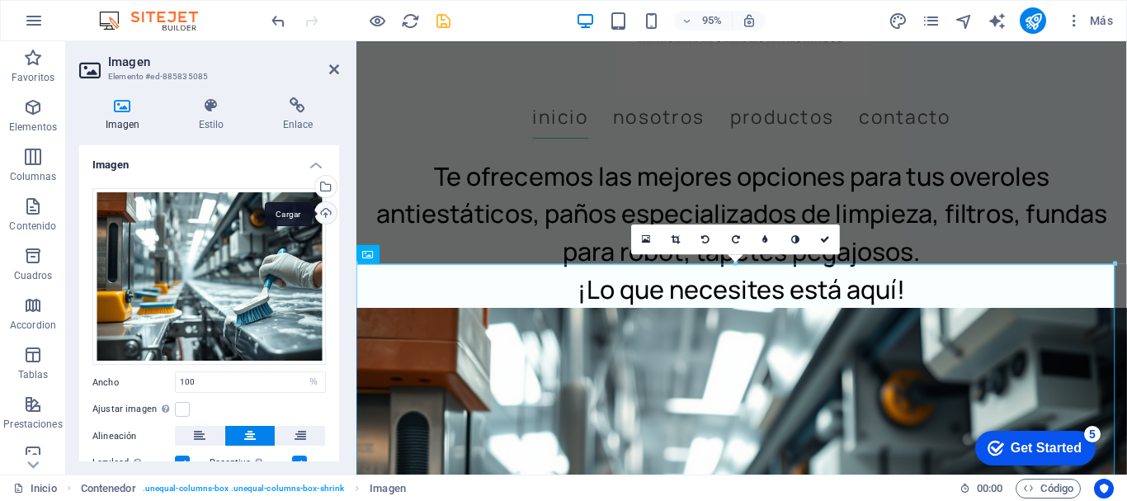
click at [321, 207] on div "Cargar" at bounding box center [324, 214] width 25 height 25
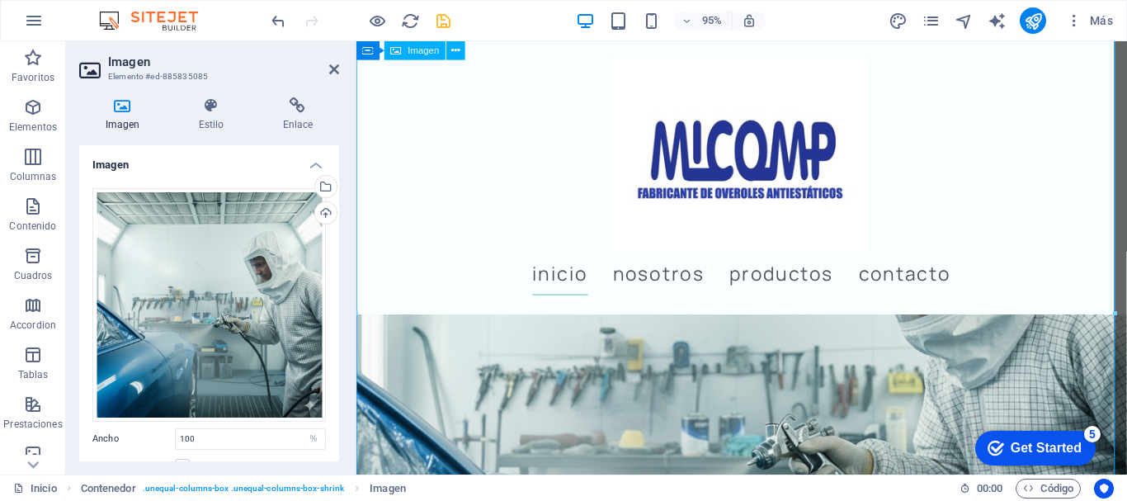
scroll to position [412, 0]
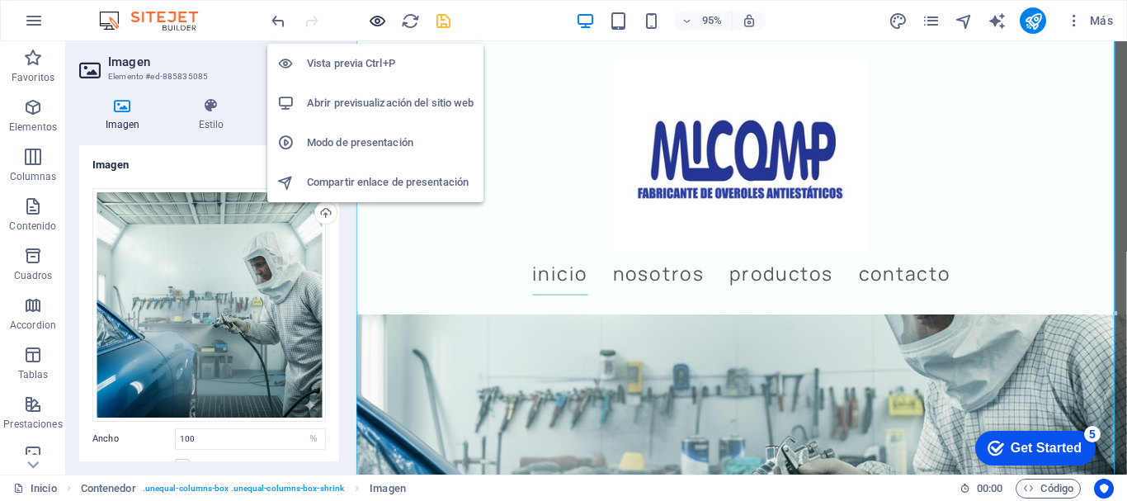
drag, startPoint x: 376, startPoint y: 13, endPoint x: 651, endPoint y: 52, distance: 277.4
click at [376, 13] on icon "button" at bounding box center [377, 21] width 19 height 19
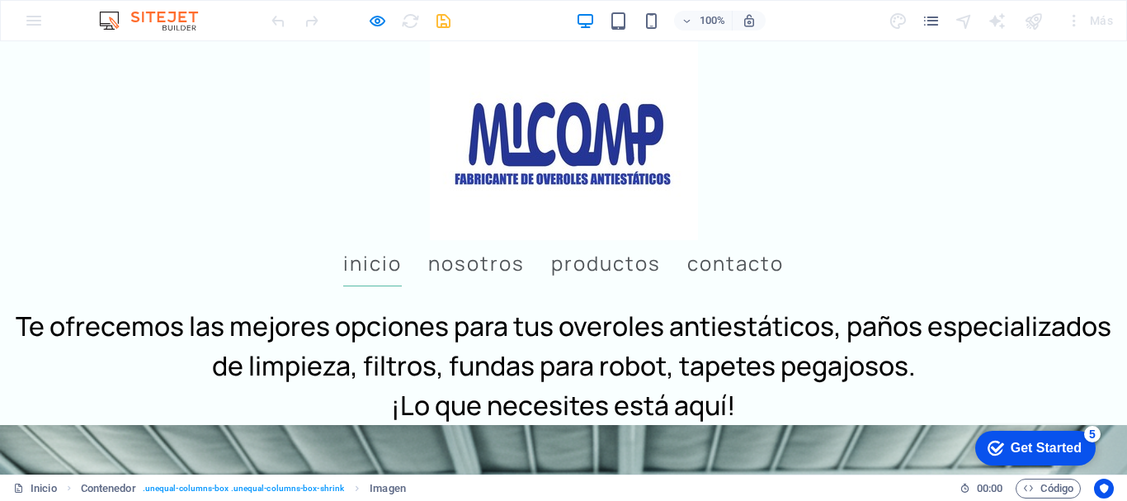
scroll to position [0, 0]
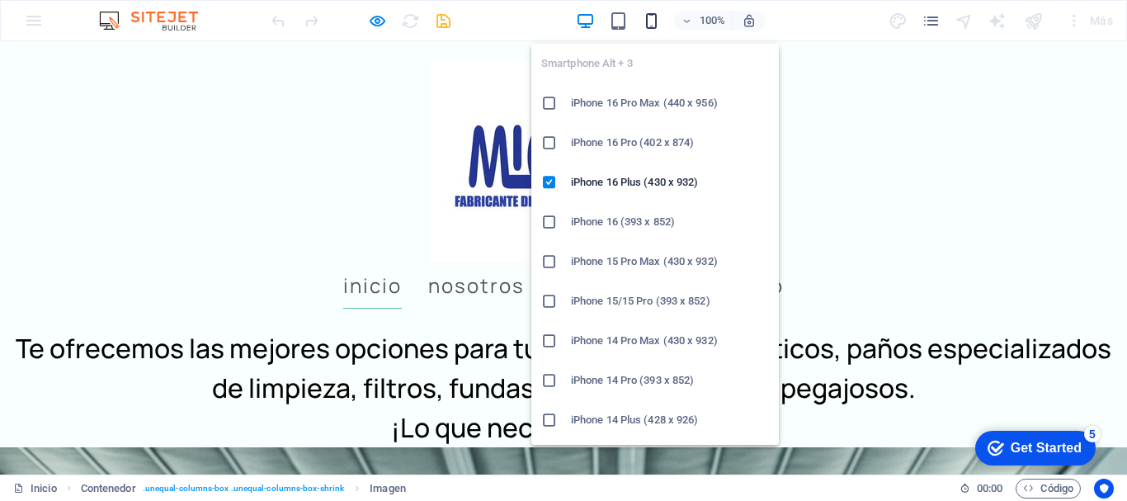
click at [653, 16] on icon "button" at bounding box center [651, 21] width 19 height 19
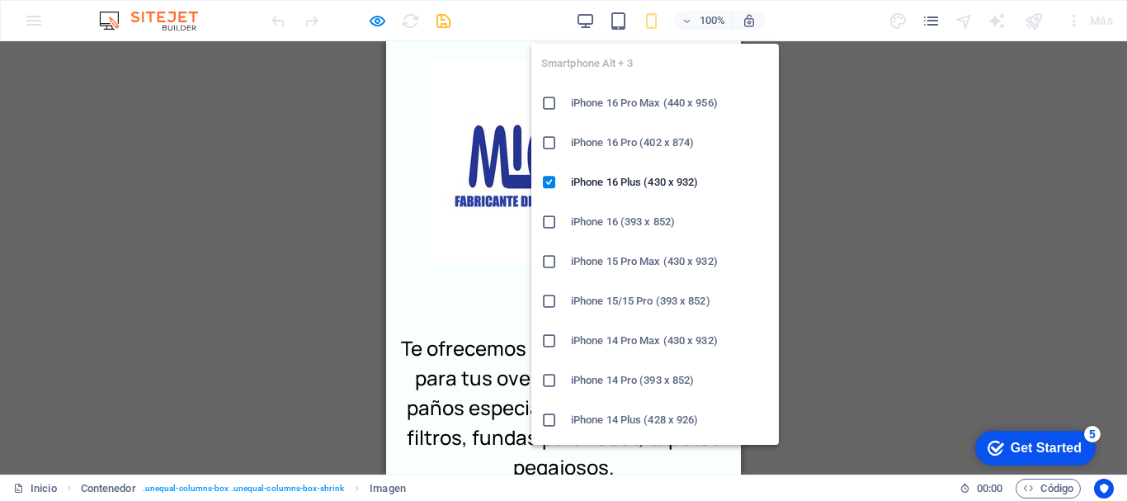
click at [648, 19] on icon "button" at bounding box center [651, 21] width 19 height 19
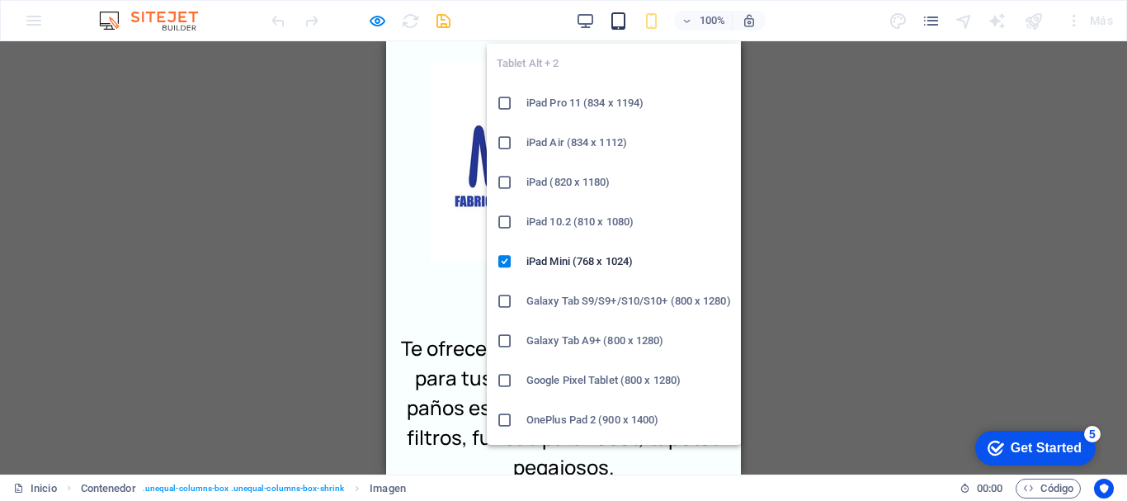
click at [613, 18] on icon "button" at bounding box center [618, 21] width 19 height 19
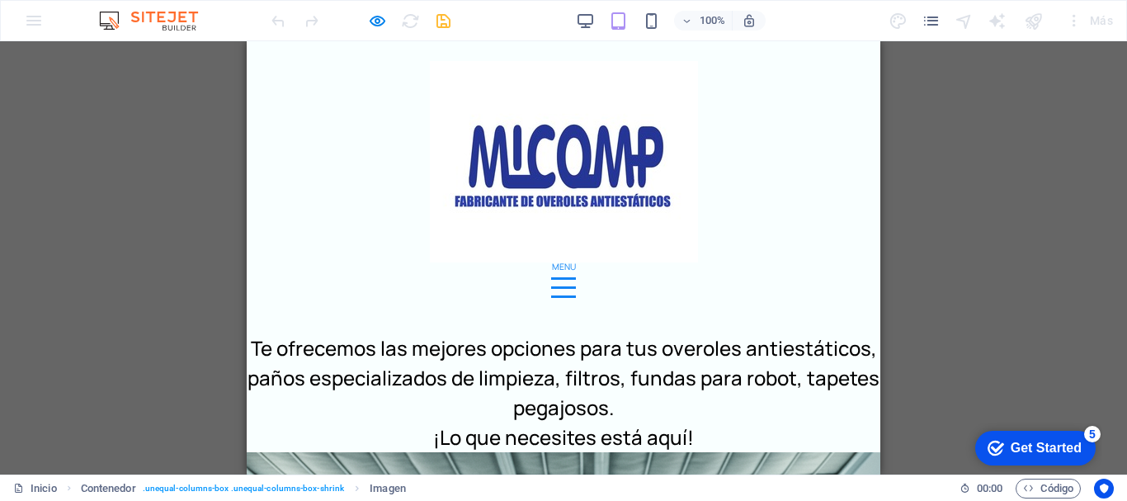
select select "%"
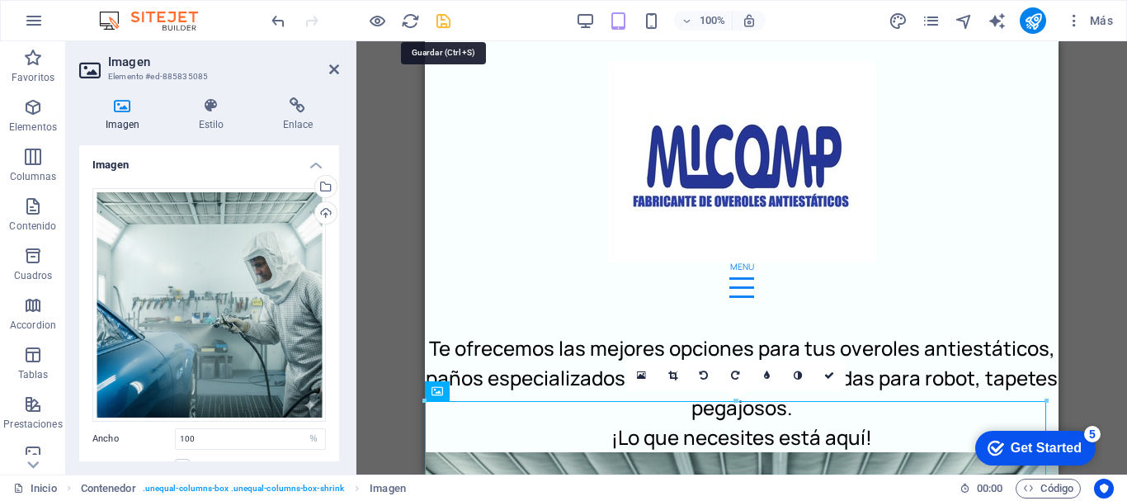
click at [441, 14] on icon "save" at bounding box center [443, 21] width 19 height 19
select select "%"
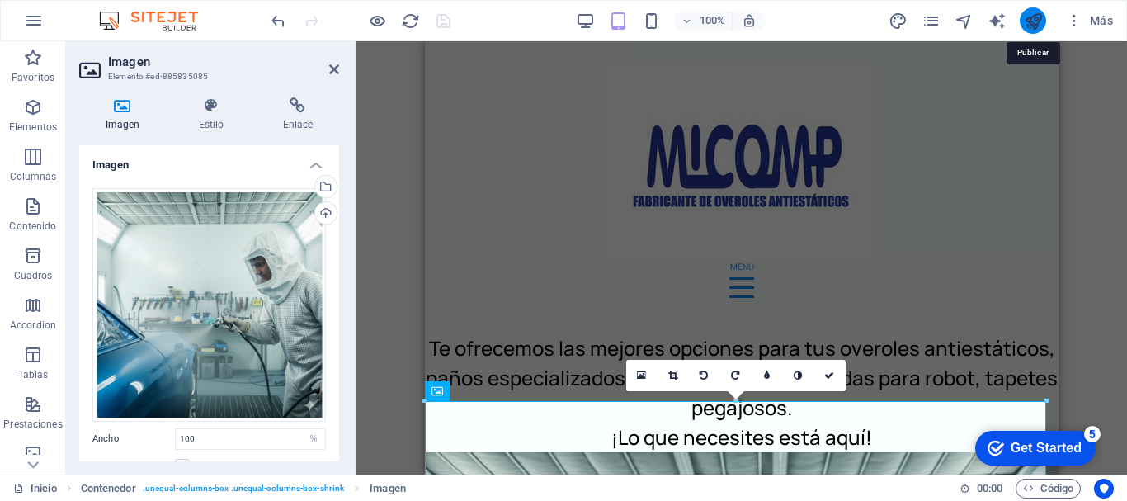
click at [1035, 16] on icon "publish" at bounding box center [1033, 21] width 19 height 19
select select "%"
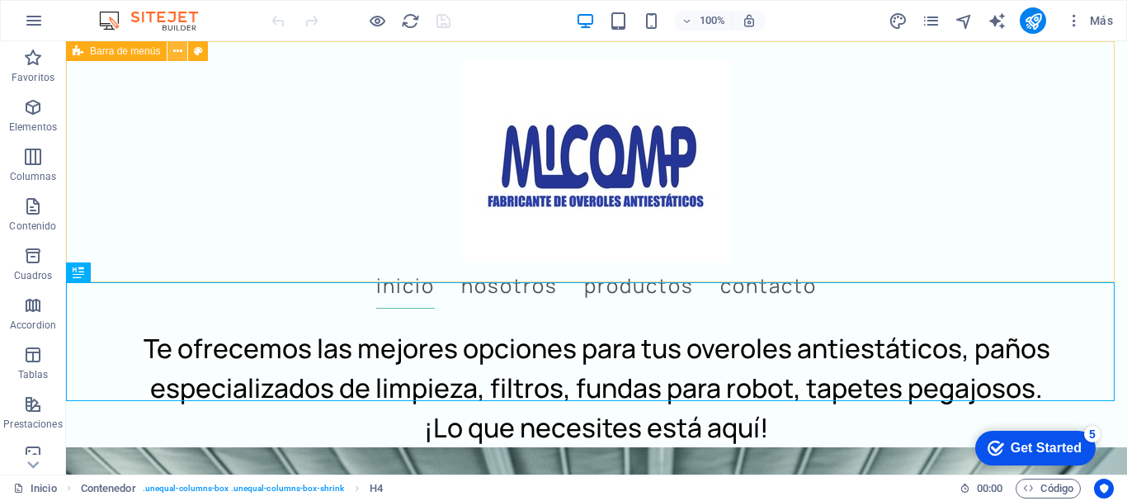
click at [176, 48] on icon at bounding box center [177, 51] width 9 height 17
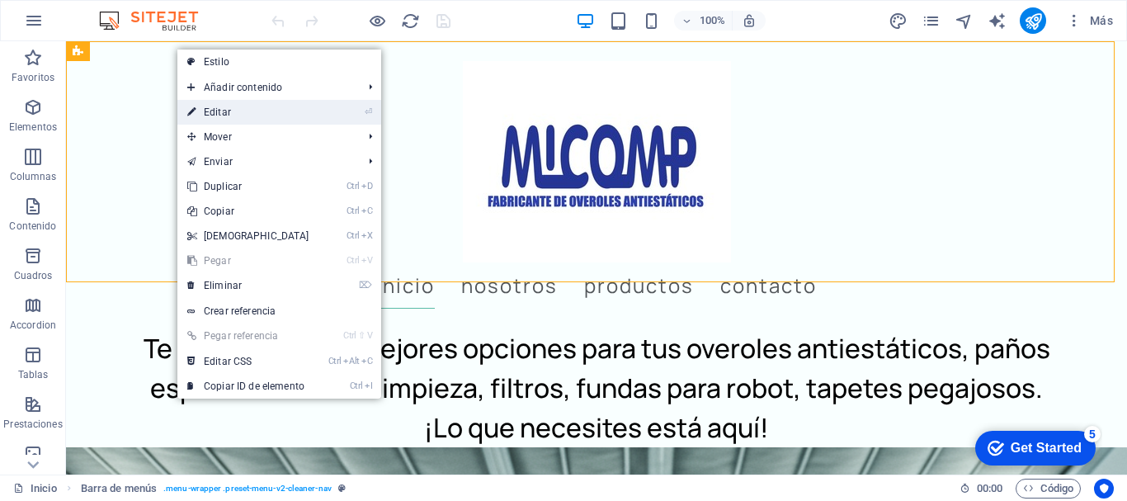
click at [238, 102] on link "⏎ Editar" at bounding box center [248, 112] width 142 height 25
select select "header"
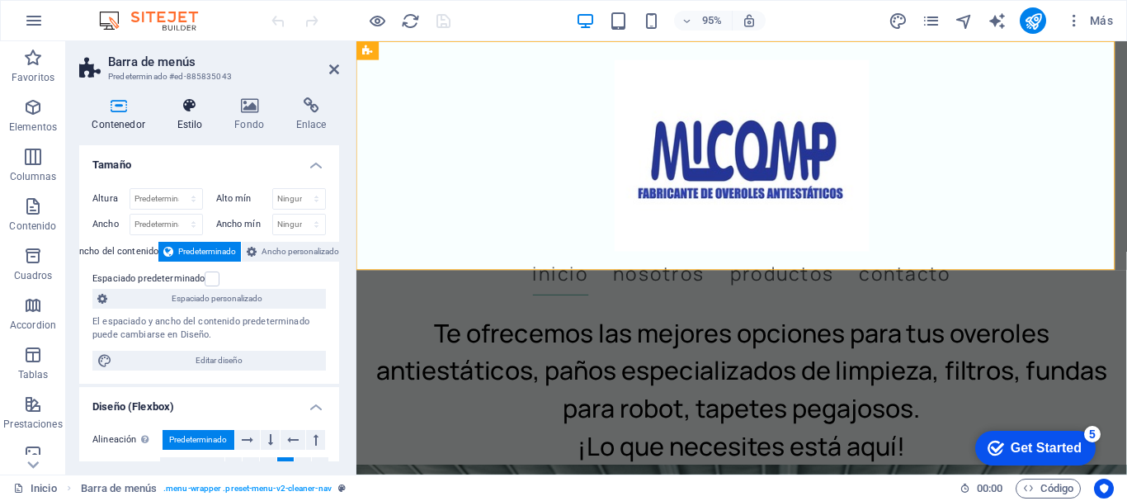
click at [186, 102] on icon at bounding box center [189, 105] width 51 height 16
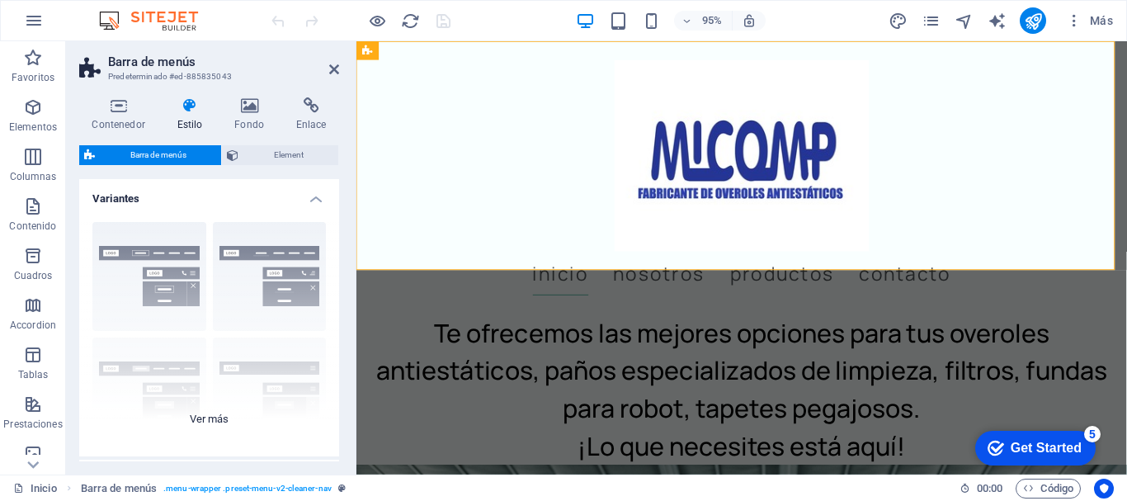
click at [148, 247] on div "Borde Centrado Predeterminado Fijo Loki Desencadenador Ancho XXL" at bounding box center [209, 332] width 260 height 247
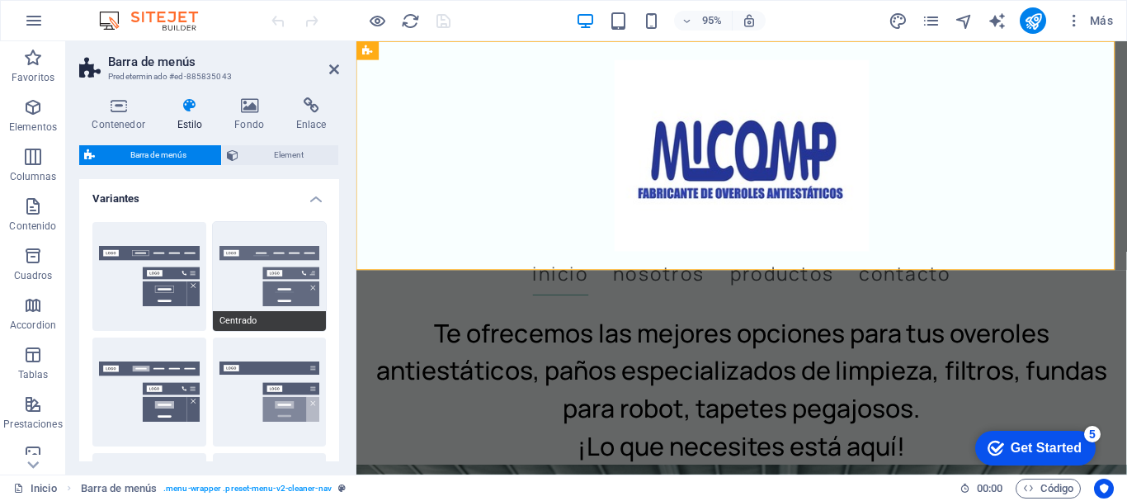
click at [269, 251] on button "Centrado" at bounding box center [270, 276] width 114 height 109
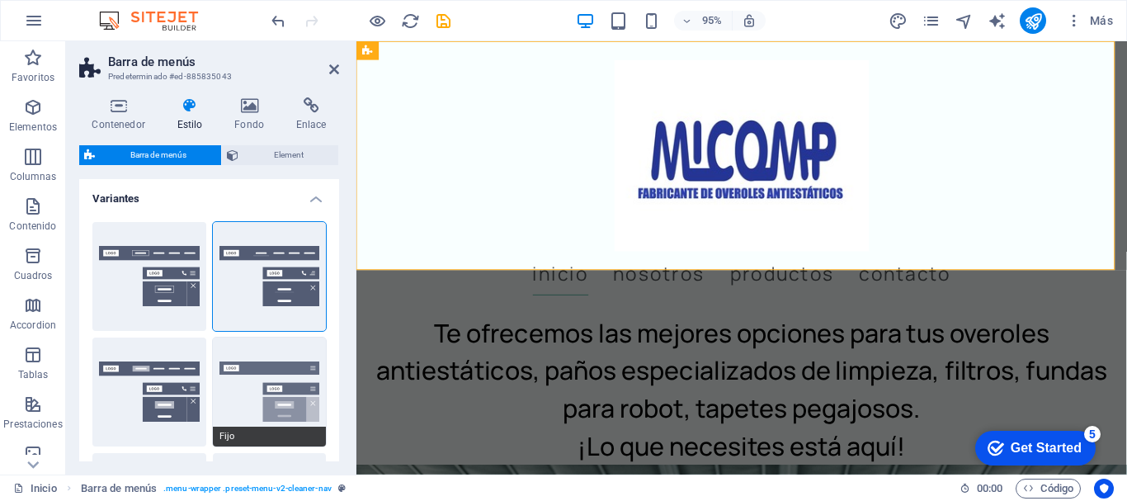
click at [257, 389] on button "Fijo" at bounding box center [270, 391] width 114 height 109
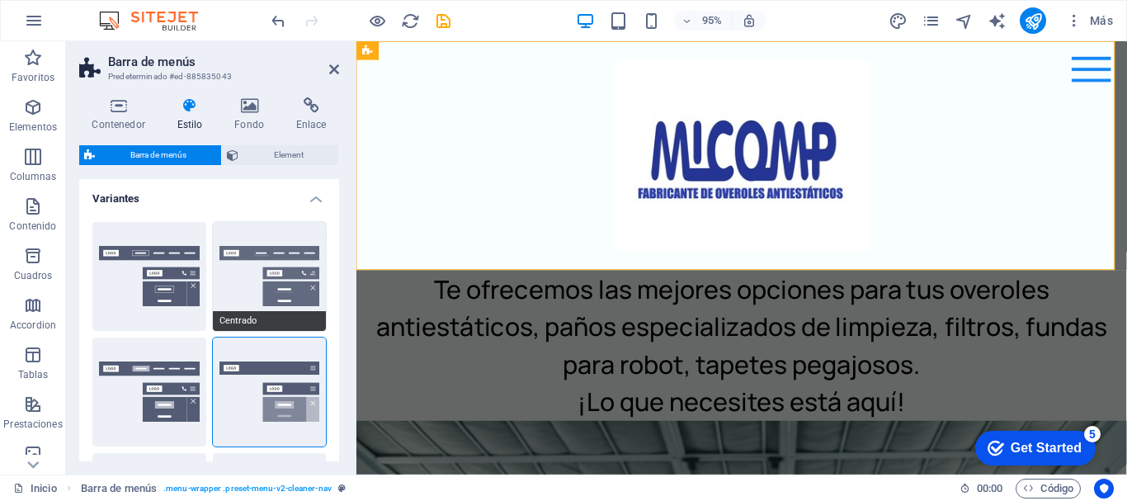
click at [240, 262] on button "Centrado" at bounding box center [270, 276] width 114 height 109
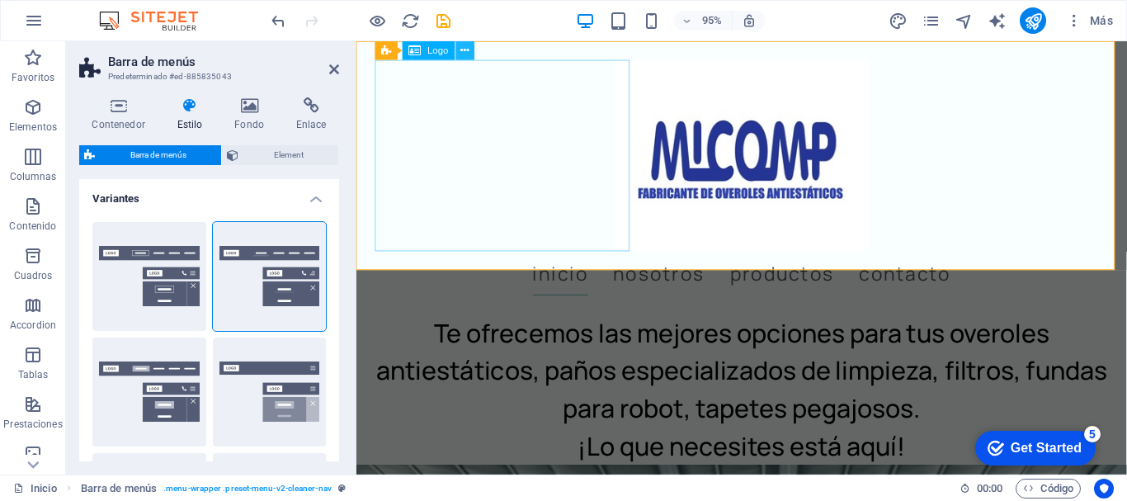
click at [464, 45] on icon at bounding box center [465, 50] width 8 height 16
click at [241, 106] on icon at bounding box center [249, 105] width 55 height 16
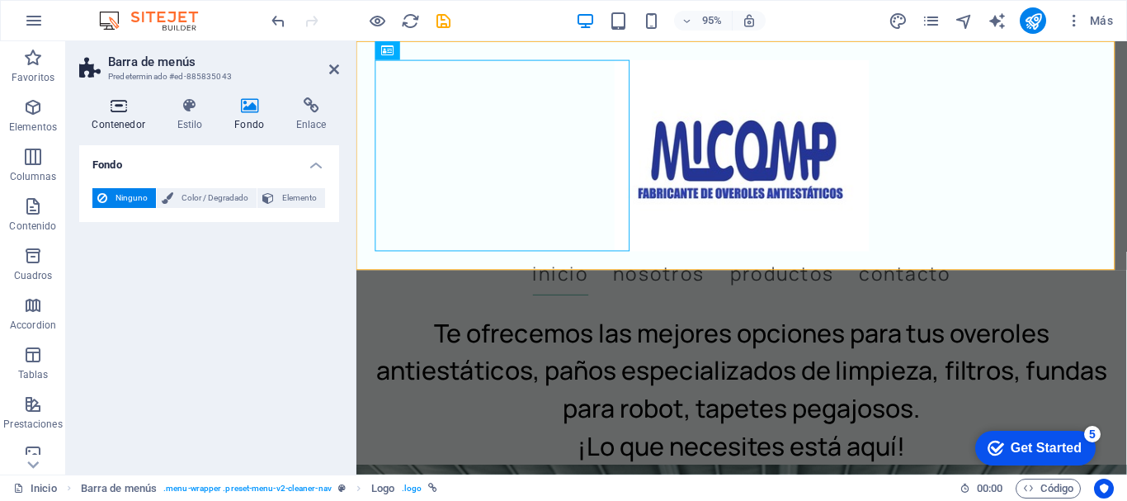
click at [124, 108] on icon at bounding box center [118, 105] width 78 height 16
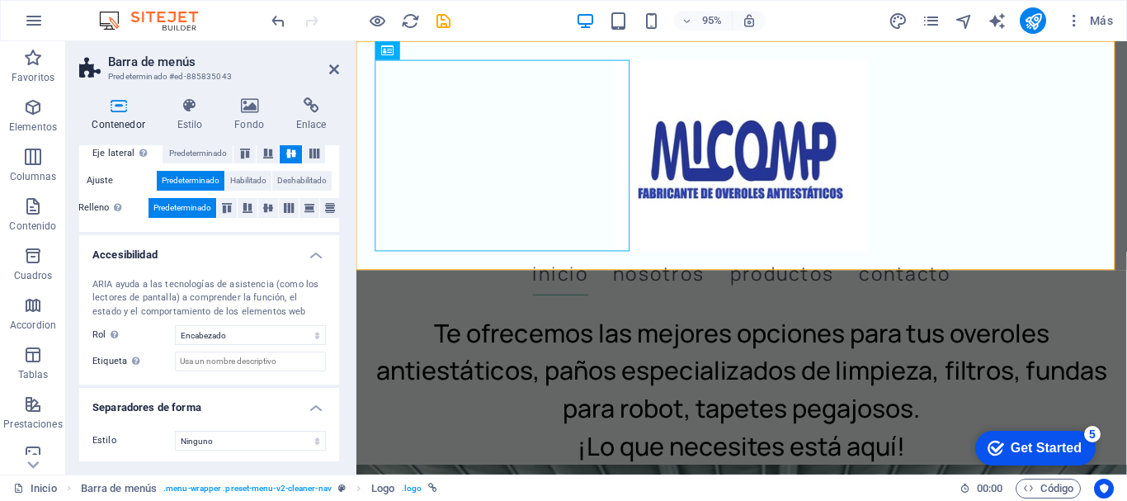
scroll to position [343, 0]
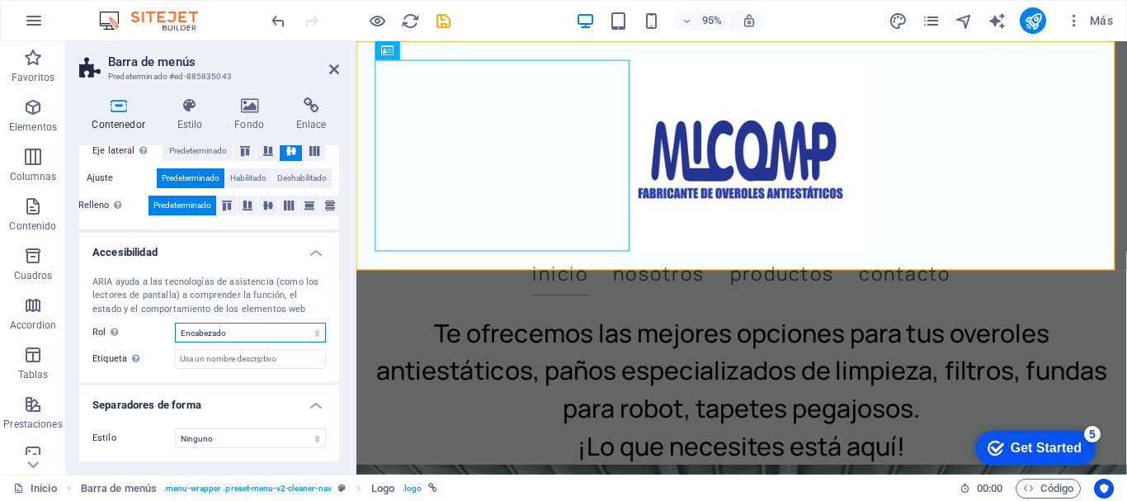
click at [257, 332] on select "Ninguno Alert Article Banner Comment Complementary Dialog Encabezado Marquee Pi…" at bounding box center [250, 333] width 151 height 20
click at [175, 323] on select "Ninguno Alert Article Banner Comment Complementary Dialog Encabezado Marquee Pi…" at bounding box center [250, 333] width 151 height 20
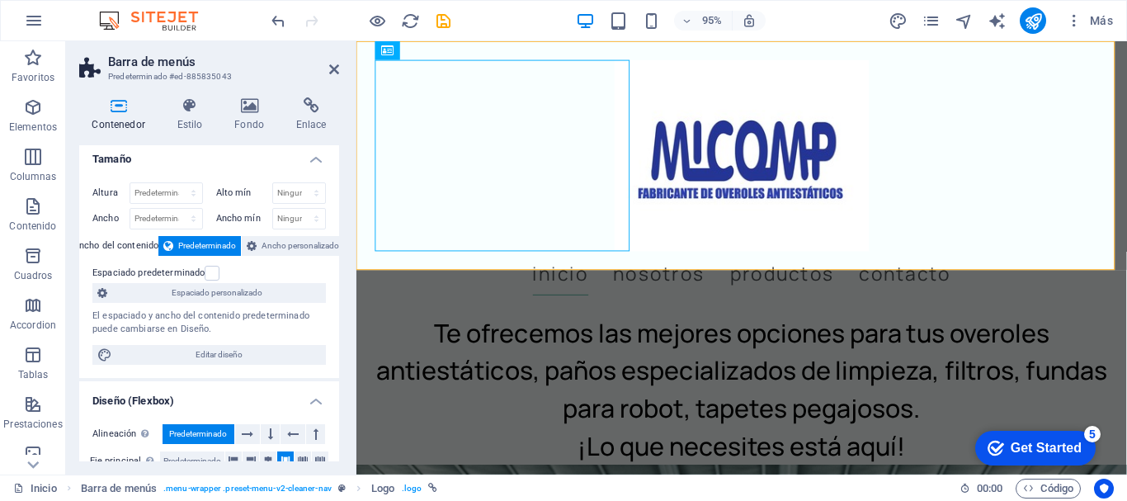
scroll to position [0, 0]
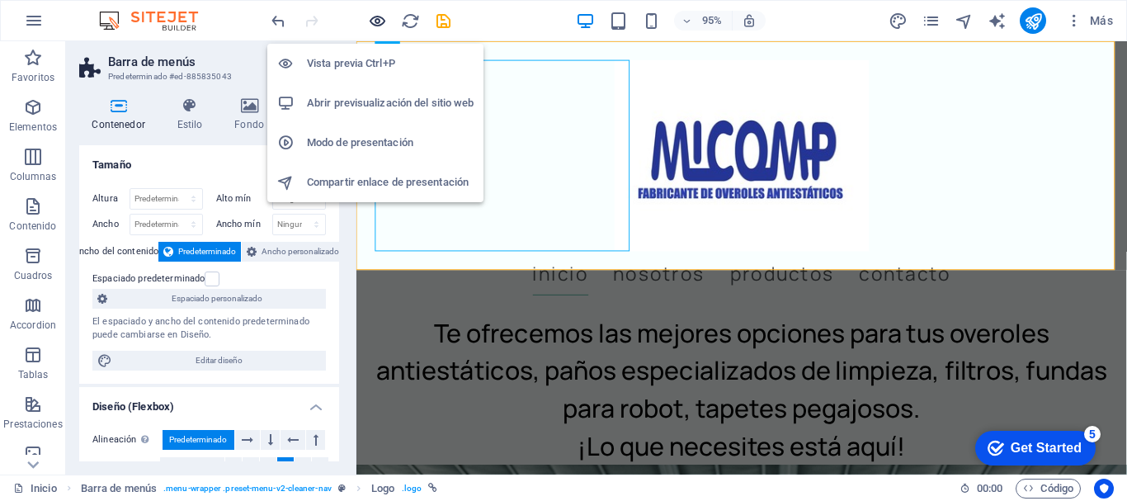
click at [381, 20] on icon "button" at bounding box center [377, 21] width 19 height 19
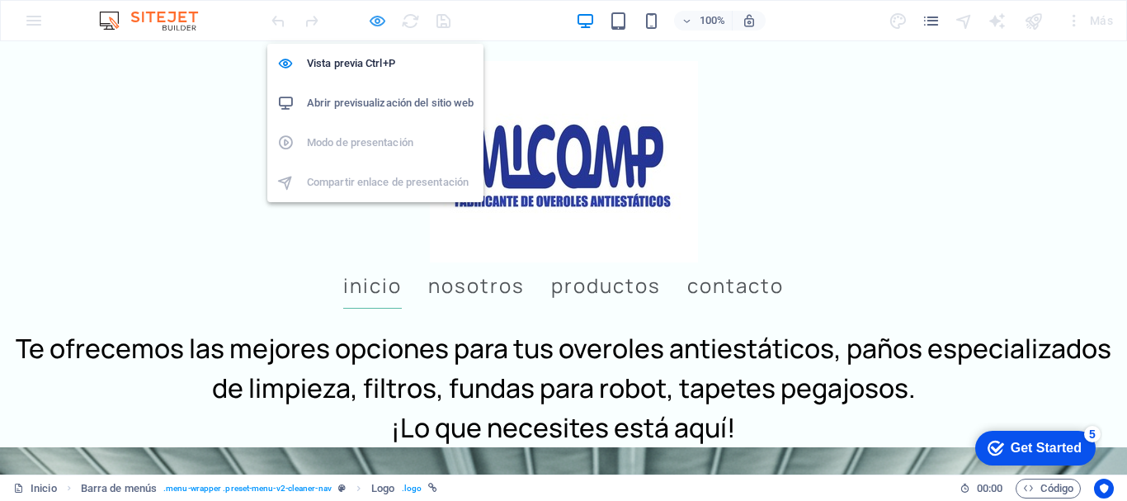
click at [376, 14] on icon "button" at bounding box center [377, 21] width 19 height 19
select select "header"
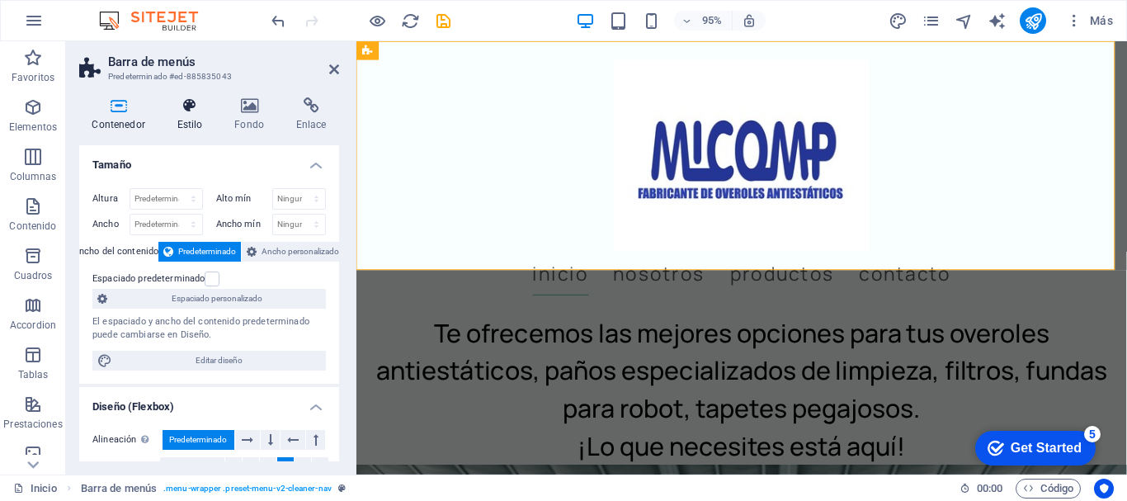
click at [194, 101] on icon at bounding box center [189, 105] width 51 height 16
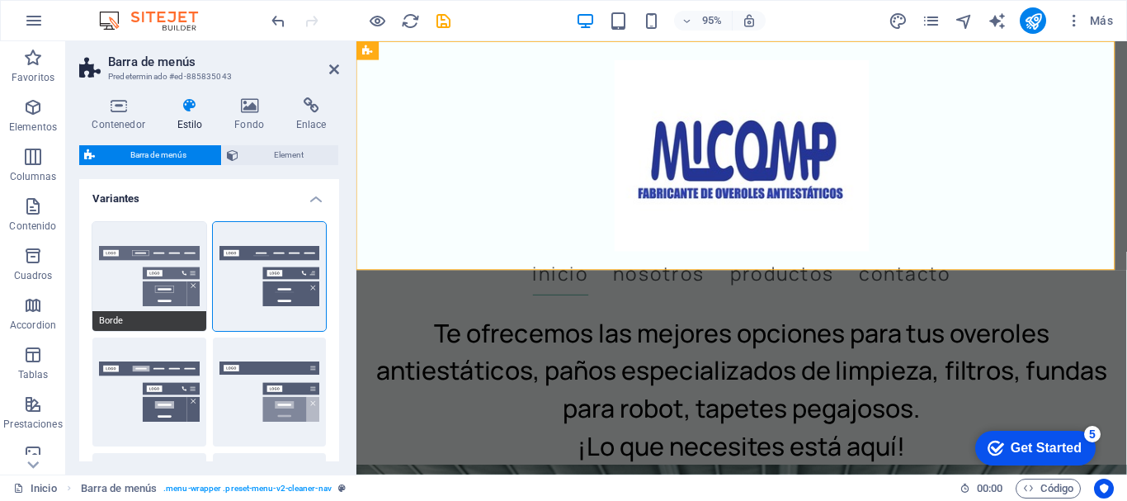
click at [154, 262] on button "Borde" at bounding box center [149, 276] width 114 height 109
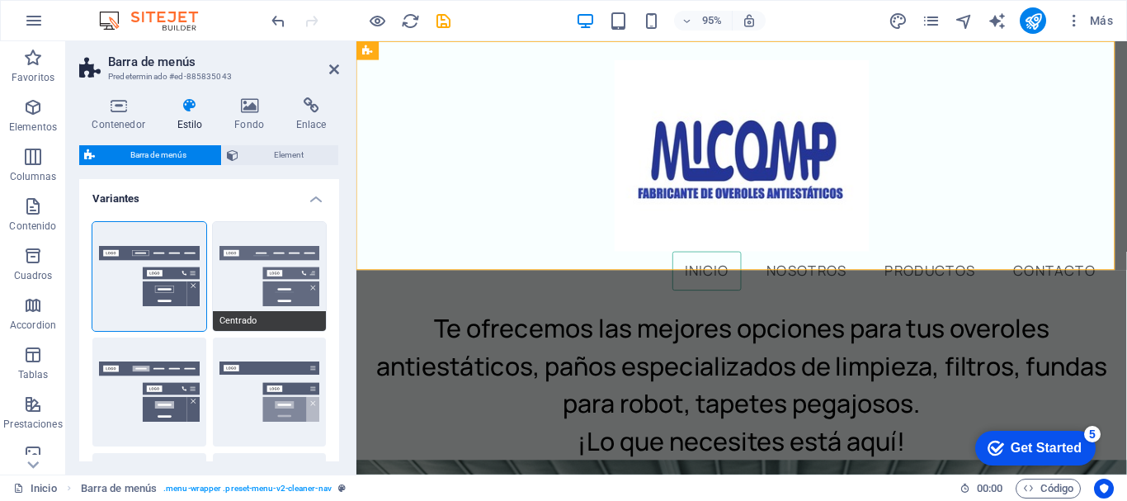
click at [279, 259] on button "Centrado" at bounding box center [270, 276] width 114 height 109
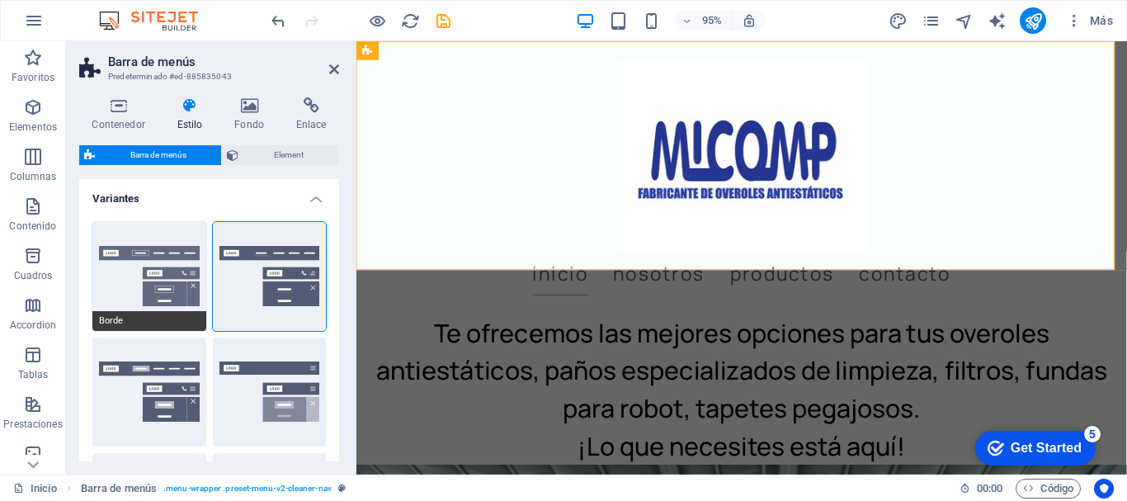
click at [153, 262] on button "Borde" at bounding box center [149, 276] width 114 height 109
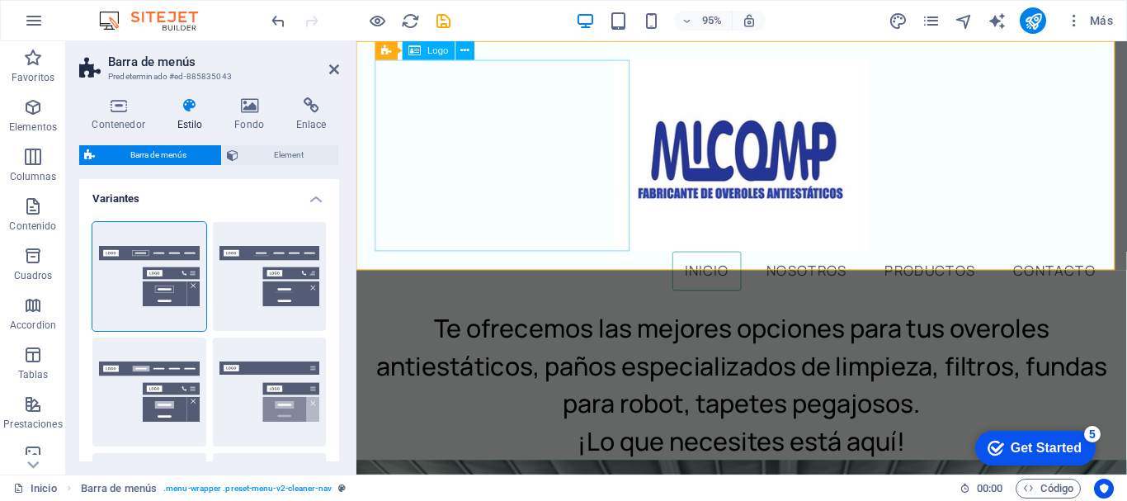
click at [530, 178] on div at bounding box center [761, 161] width 771 height 201
click at [463, 46] on icon at bounding box center [465, 50] width 8 height 16
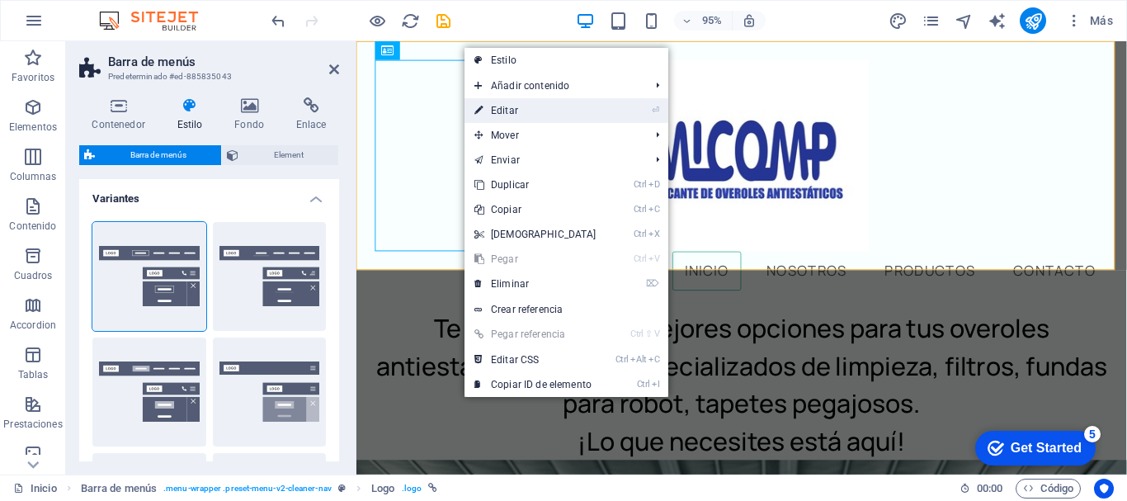
click at [536, 106] on link "⏎ Editar" at bounding box center [535, 110] width 142 height 25
select select "px"
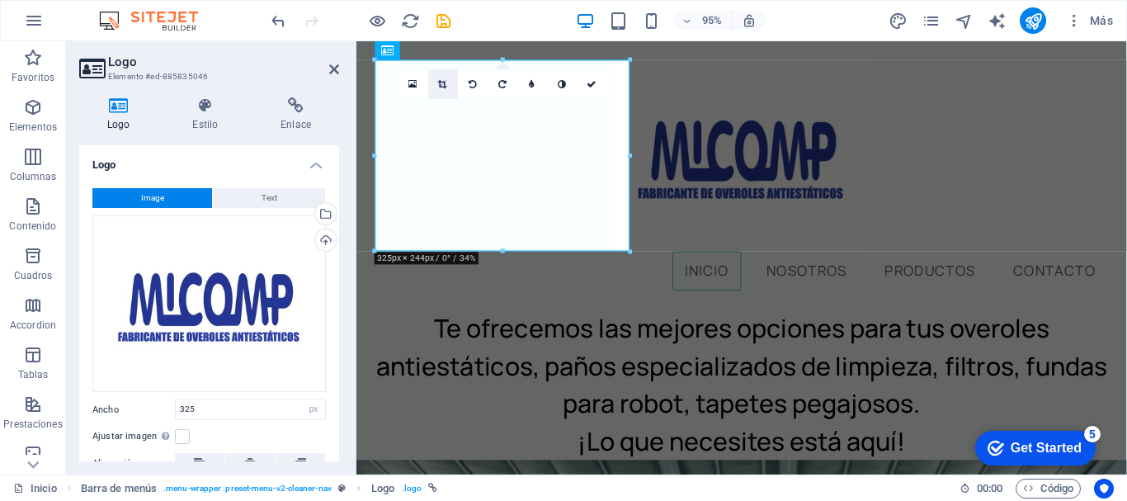
click at [441, 80] on icon at bounding box center [443, 84] width 9 height 9
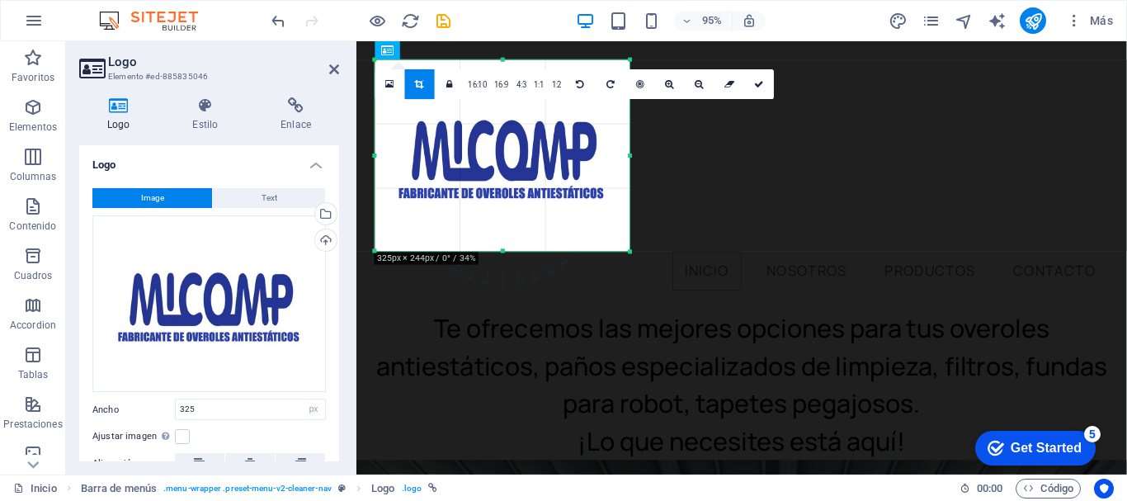
click at [503, 252] on div "180 170 160 150 140 130 120 110 100 90 80 70 60 50 40 30 20 10 0 -10 -20 -30 -4…" at bounding box center [502, 155] width 255 height 191
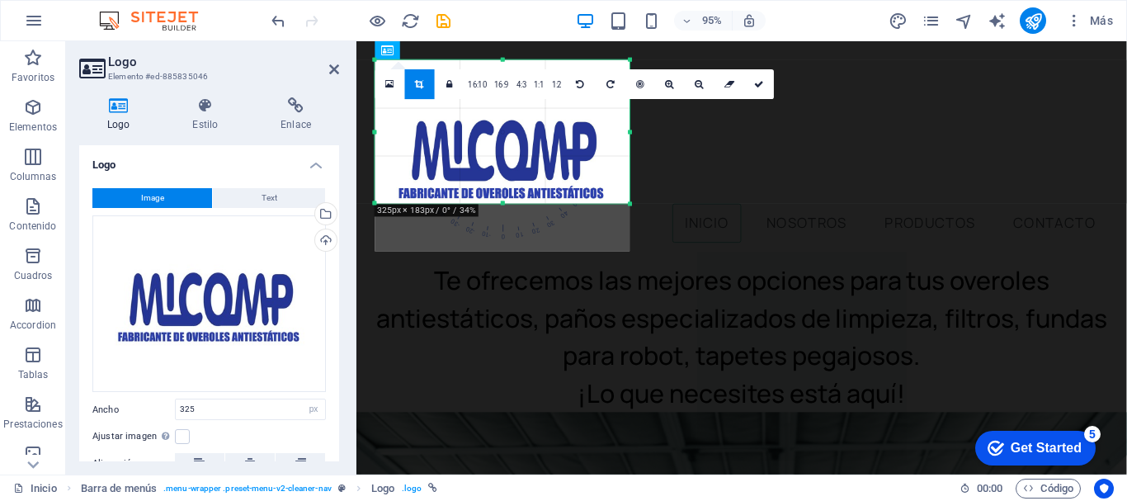
drag, startPoint x: 504, startPoint y: 252, endPoint x: 511, endPoint y: 202, distance: 50.9
click at [511, 202] on div at bounding box center [502, 204] width 255 height 6
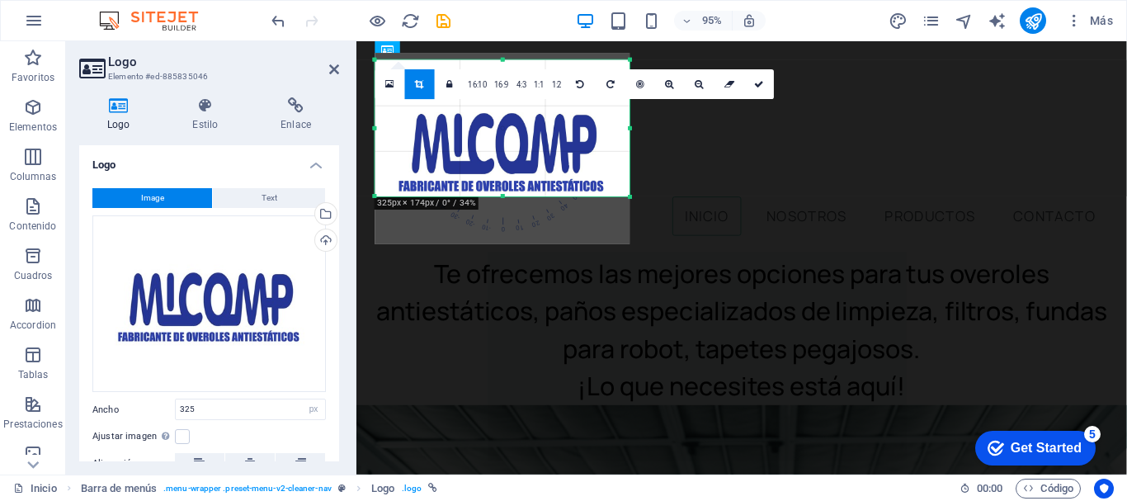
click at [502, 68] on div "180 170 160 150 140 130 120 110 100 90 80 70 60 50 40 30 20 10 0 -10 -20 -30 -4…" at bounding box center [502, 128] width 255 height 136
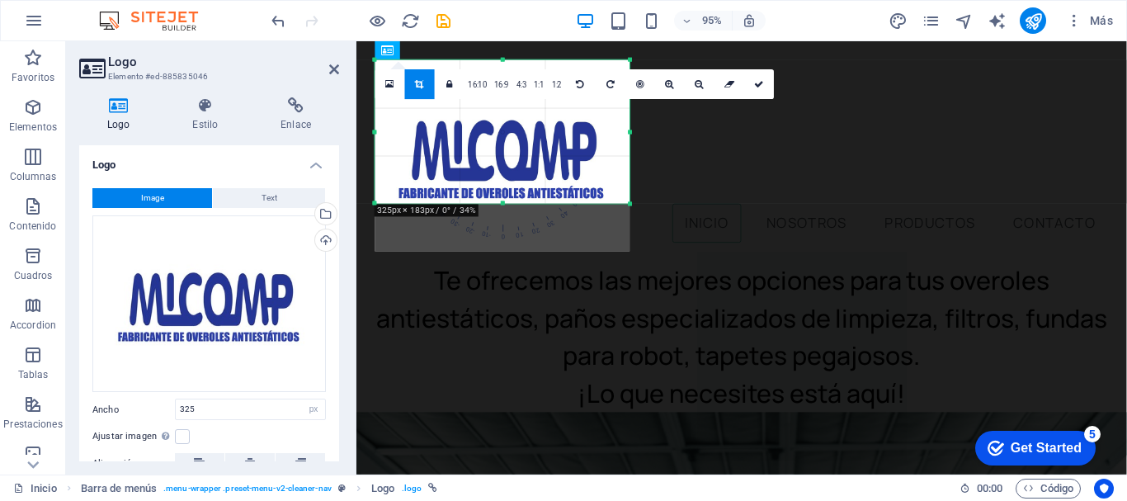
click at [505, 60] on div "180 170 160 150 140 130 120 110 100 90 80 70 60 50 40 30 20 10 0 -10 -20 -30 -4…" at bounding box center [502, 132] width 255 height 144
click at [502, 61] on div at bounding box center [502, 60] width 255 height 6
click at [506, 62] on div at bounding box center [502, 60] width 255 height 6
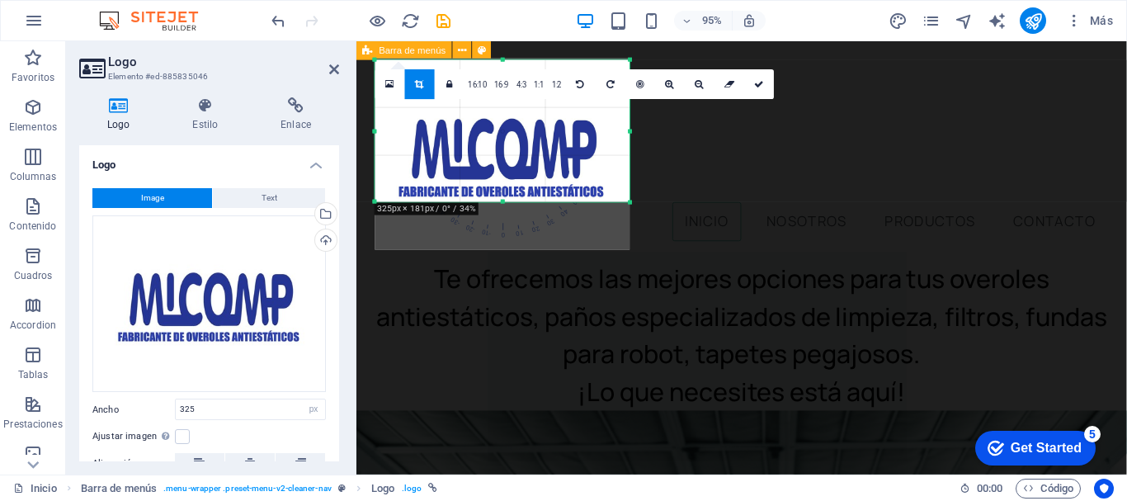
click at [732, 180] on div "Inicio Nosotros Productos Contacto" at bounding box center [761, 156] width 811 height 230
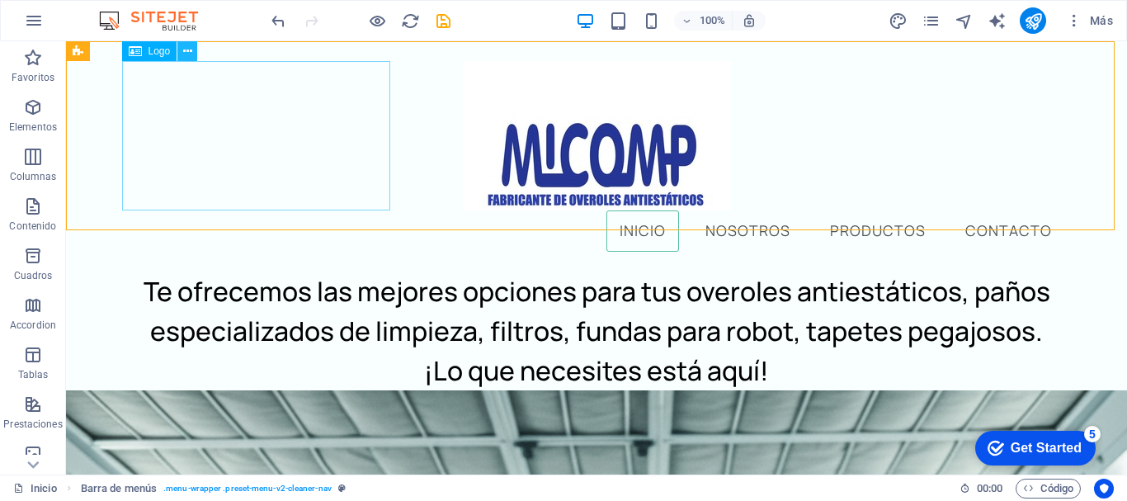
click at [186, 49] on icon at bounding box center [187, 51] width 9 height 17
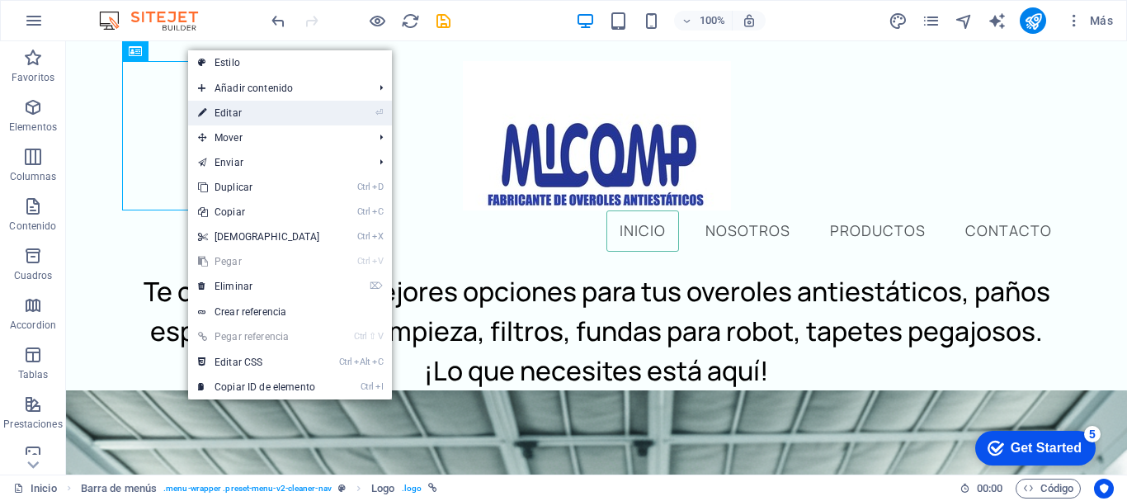
click at [261, 106] on link "⏎ Editar" at bounding box center [259, 113] width 142 height 25
select select "px"
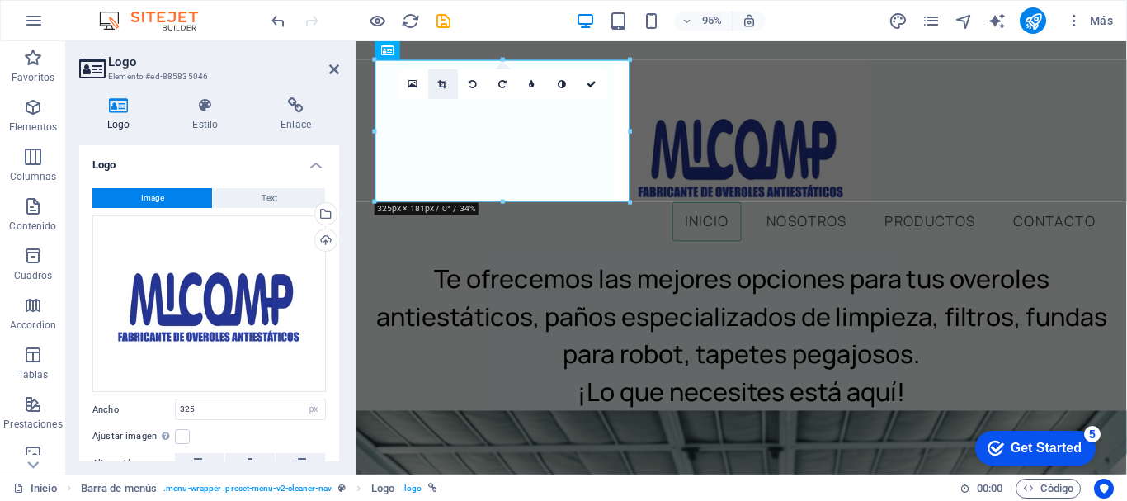
click at [441, 76] on link at bounding box center [443, 84] width 30 height 30
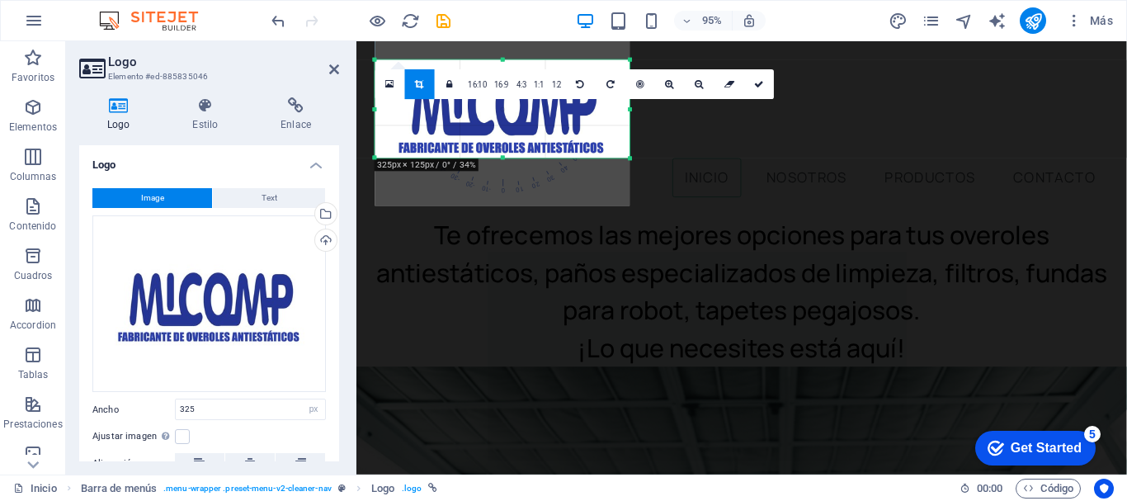
drag, startPoint x: 502, startPoint y: 60, endPoint x: 507, endPoint y: 106, distance: 46.5
click at [507, 106] on div "180 170 160 150 140 130 120 110 100 90 80 70 60 50 40 30 20 10 0 -10 -20 -30 -4…" at bounding box center [502, 109] width 255 height 98
click at [704, 147] on div "Inicio Nosotros Productos Contacto" at bounding box center [761, 133] width 811 height 184
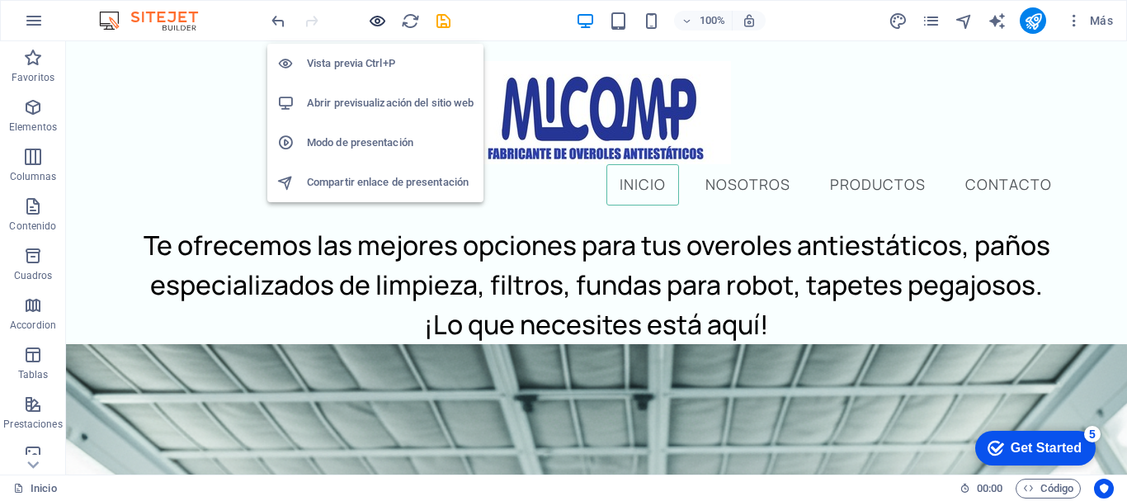
click at [376, 16] on icon "button" at bounding box center [377, 21] width 19 height 19
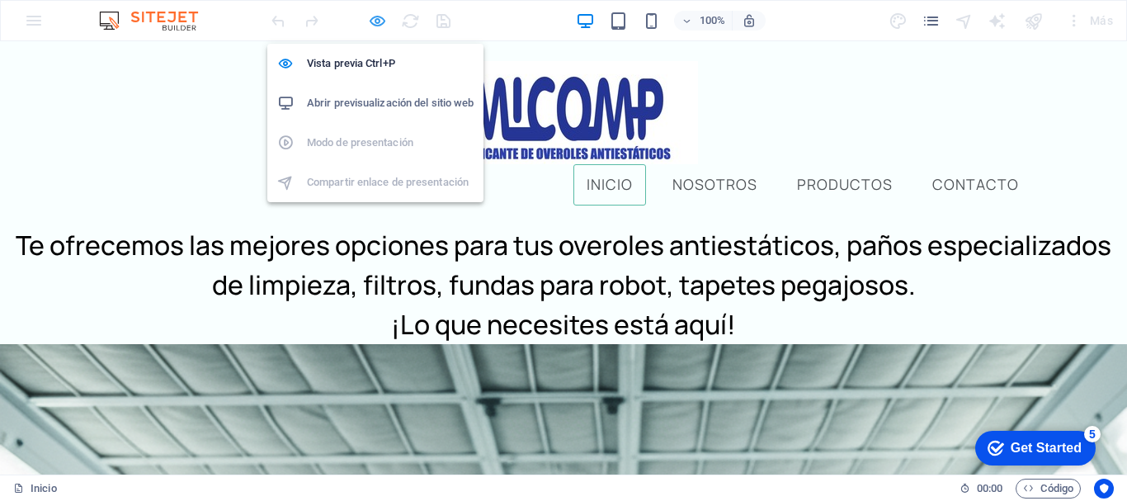
click at [376, 16] on icon "button" at bounding box center [377, 21] width 19 height 19
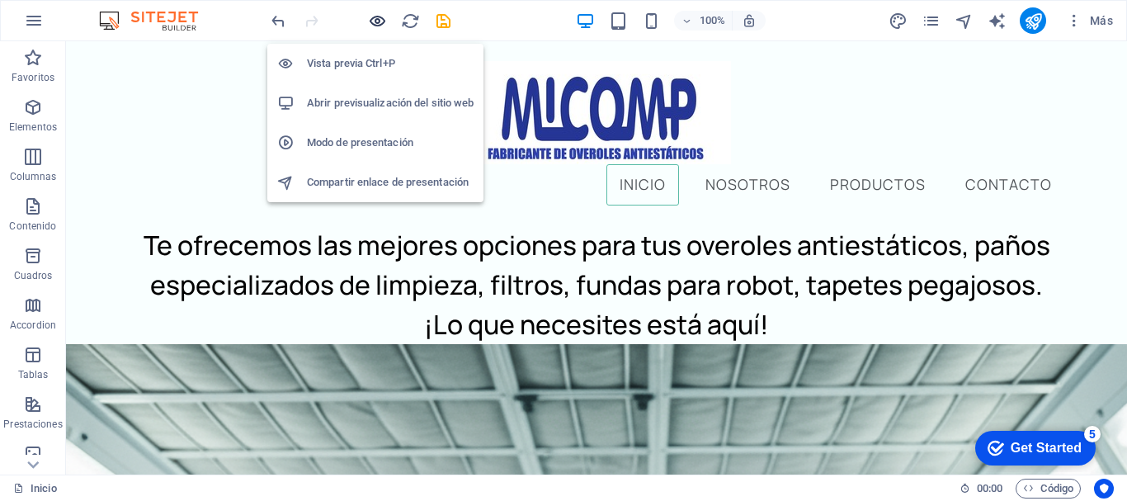
click at [376, 16] on icon "button" at bounding box center [377, 21] width 19 height 19
click at [377, 17] on icon "button" at bounding box center [377, 21] width 19 height 19
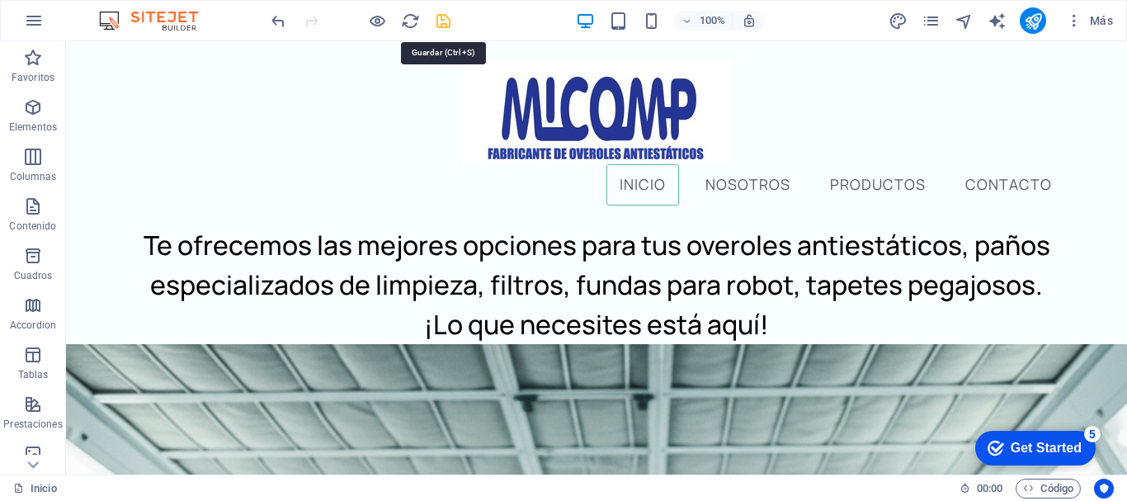
click at [441, 20] on icon "save" at bounding box center [443, 21] width 19 height 19
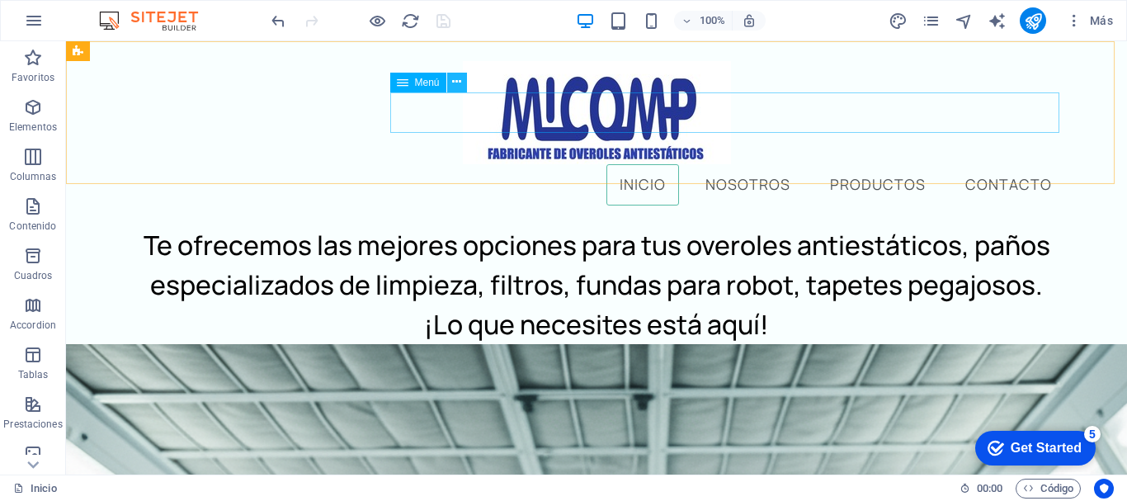
click at [455, 78] on icon at bounding box center [456, 81] width 9 height 17
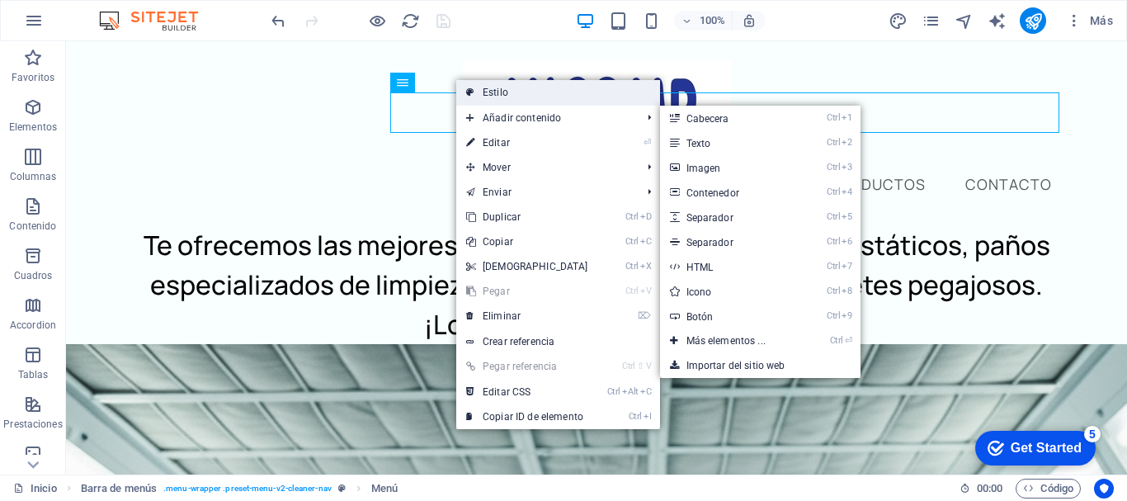
click at [523, 92] on link "Estilo" at bounding box center [558, 92] width 204 height 25
select select "rem"
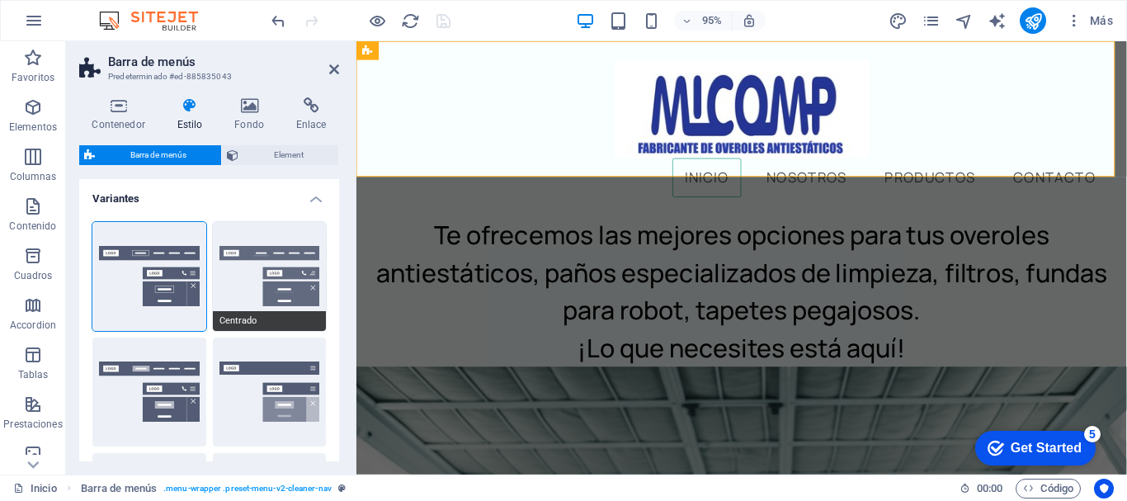
click at [276, 264] on button "Centrado" at bounding box center [270, 276] width 114 height 109
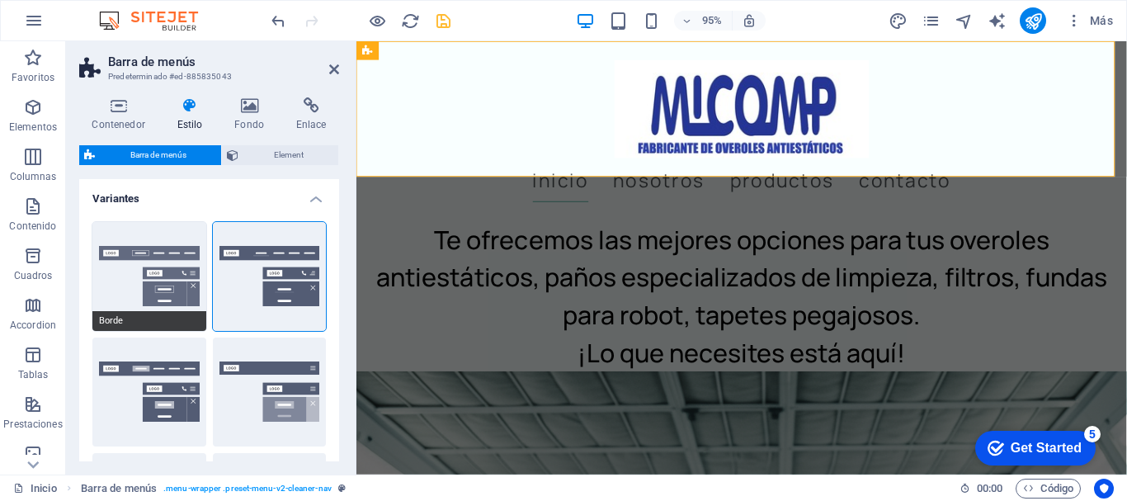
click at [149, 257] on button "Borde" at bounding box center [149, 276] width 114 height 109
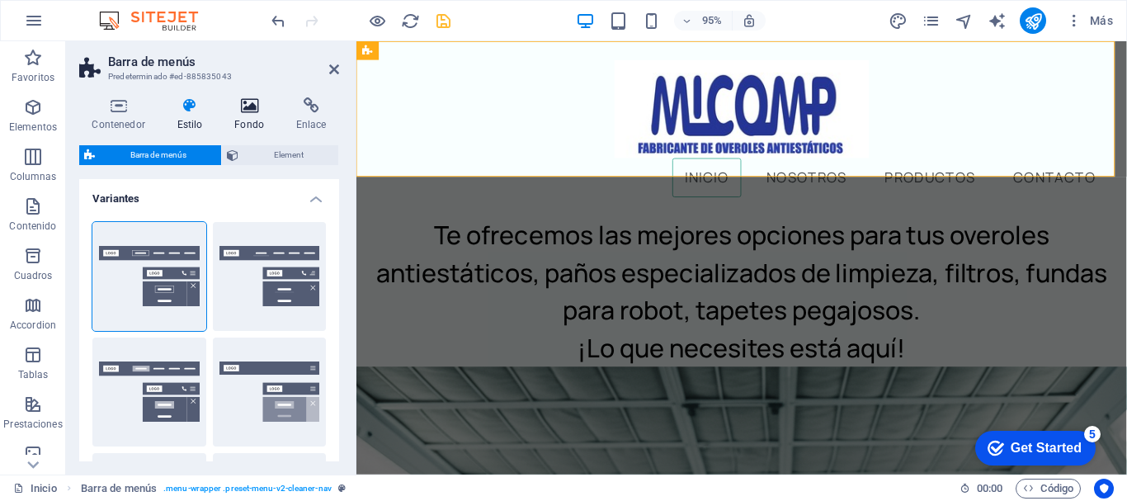
click at [252, 104] on icon at bounding box center [249, 105] width 55 height 16
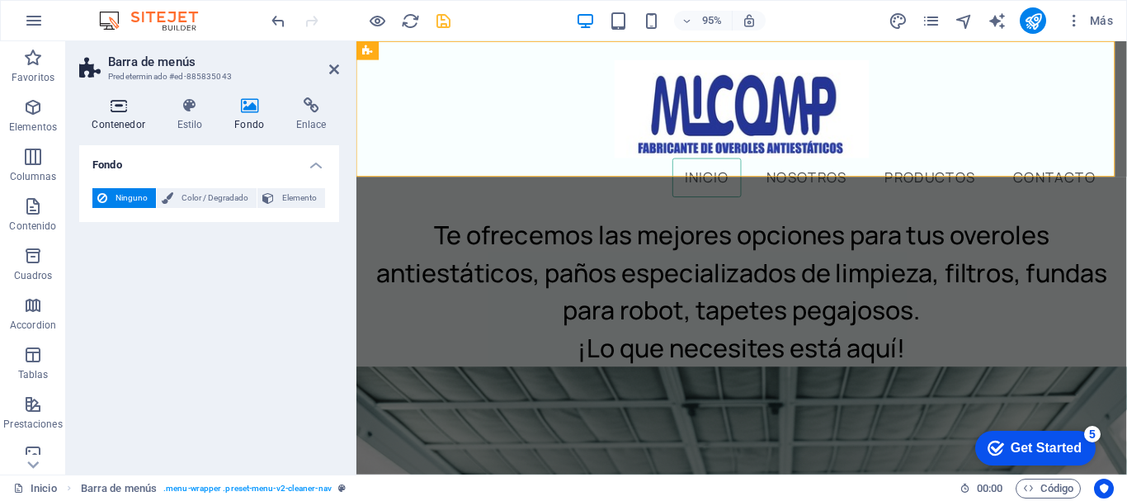
click at [121, 104] on icon at bounding box center [118, 105] width 78 height 16
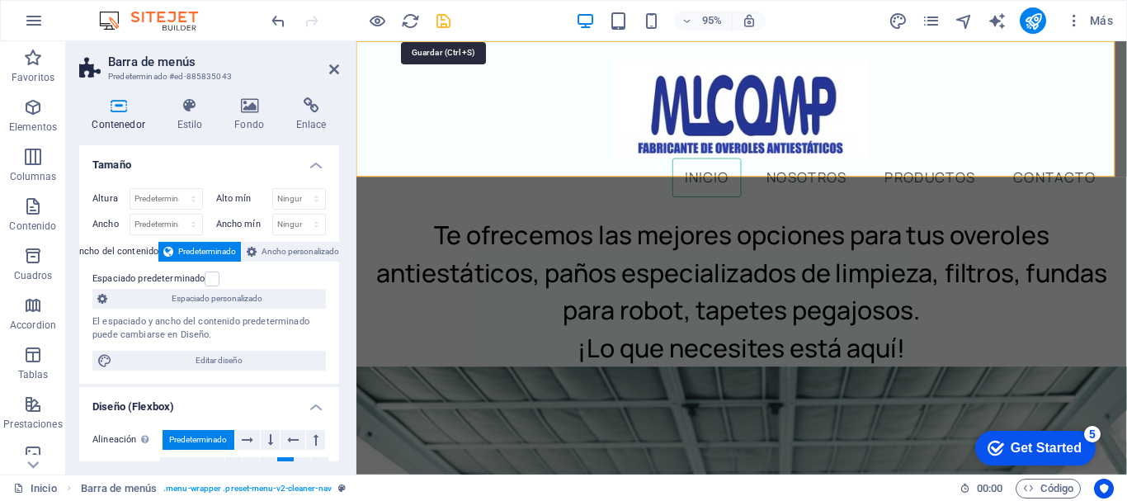
click at [445, 18] on icon "save" at bounding box center [443, 21] width 19 height 19
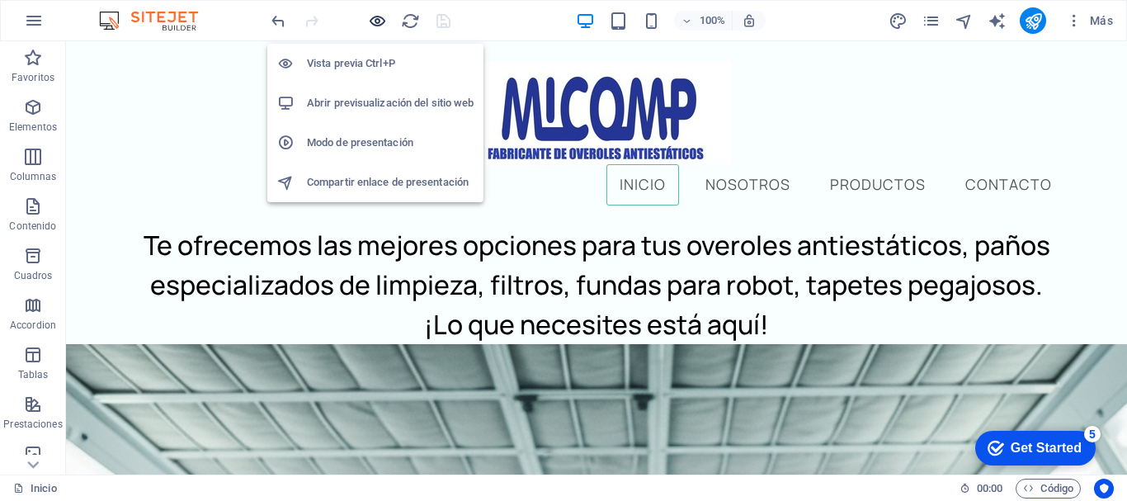
click at [377, 14] on icon "button" at bounding box center [377, 21] width 19 height 19
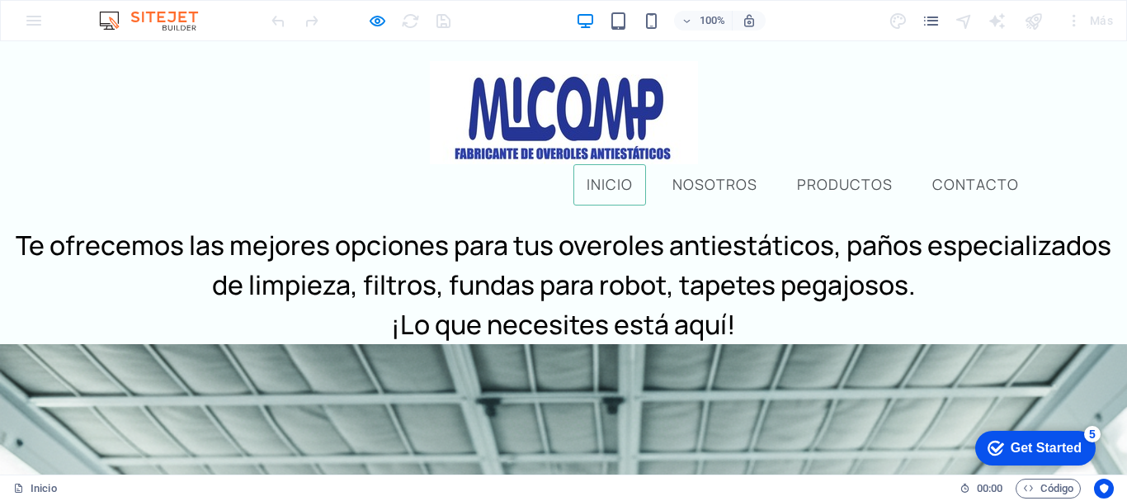
click at [532, 164] on ul "Inicio Nosotros Productos Contacto" at bounding box center [563, 184] width 937 height 41
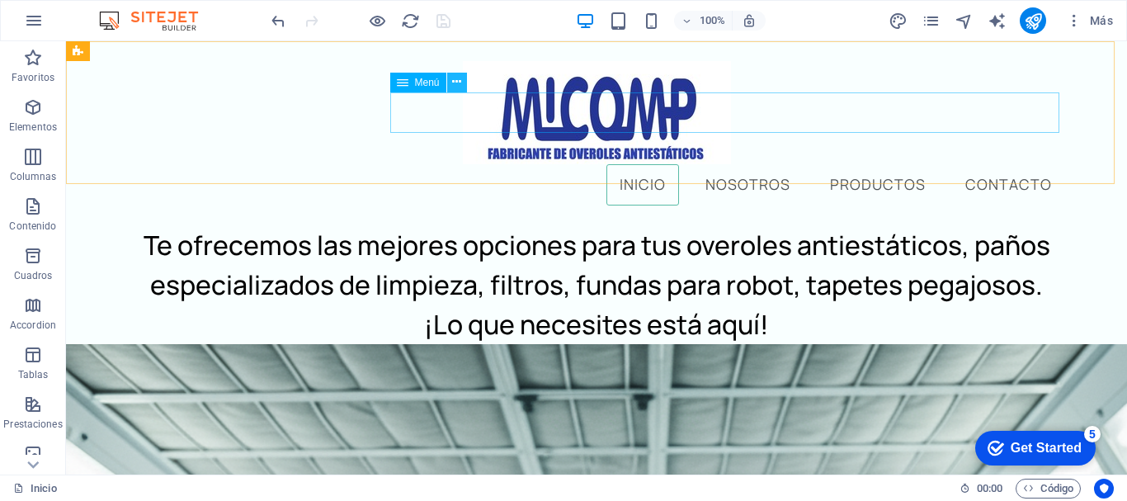
click at [461, 80] on icon at bounding box center [456, 81] width 9 height 17
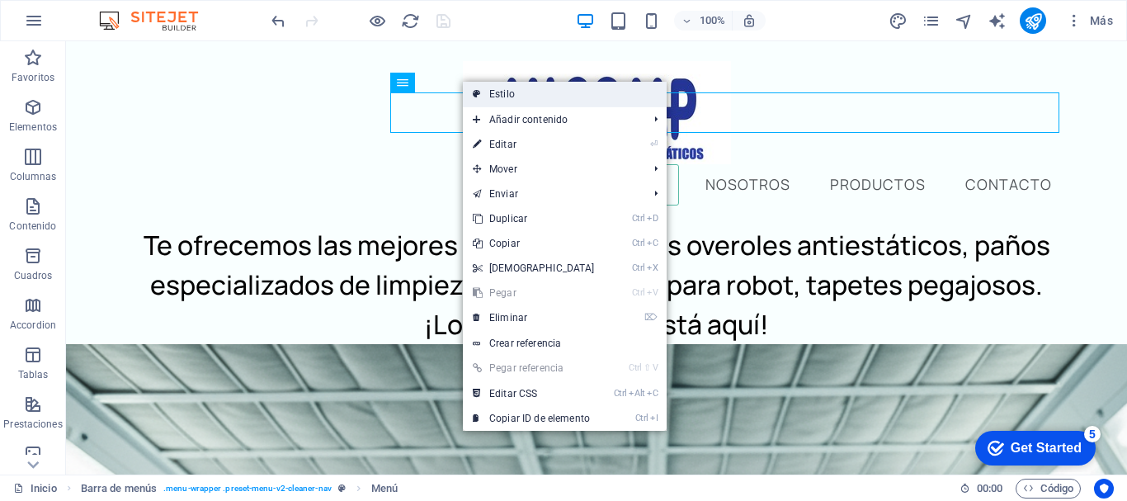
click at [503, 92] on link "Estilo" at bounding box center [565, 94] width 204 height 25
select select "rem"
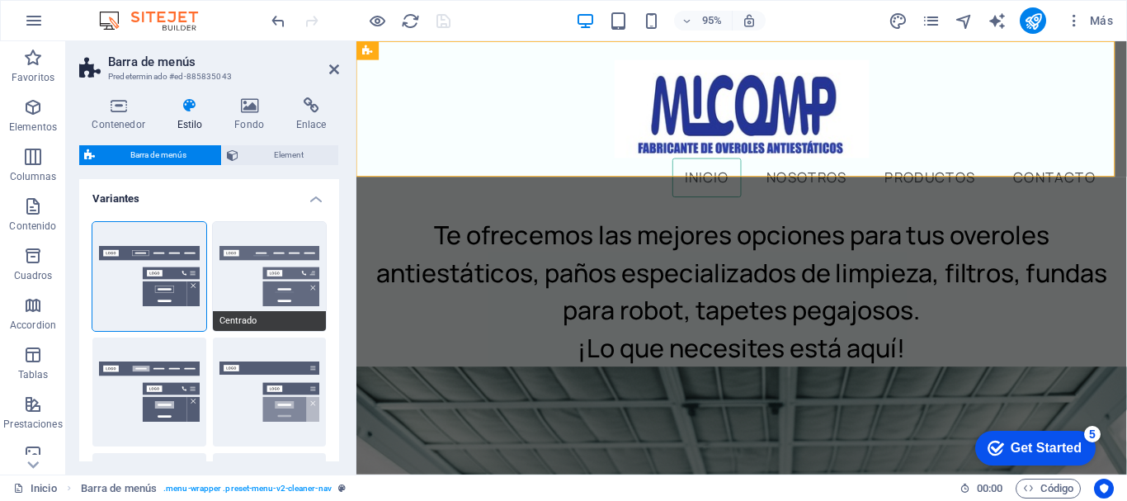
click at [263, 271] on button "Centrado" at bounding box center [270, 276] width 114 height 109
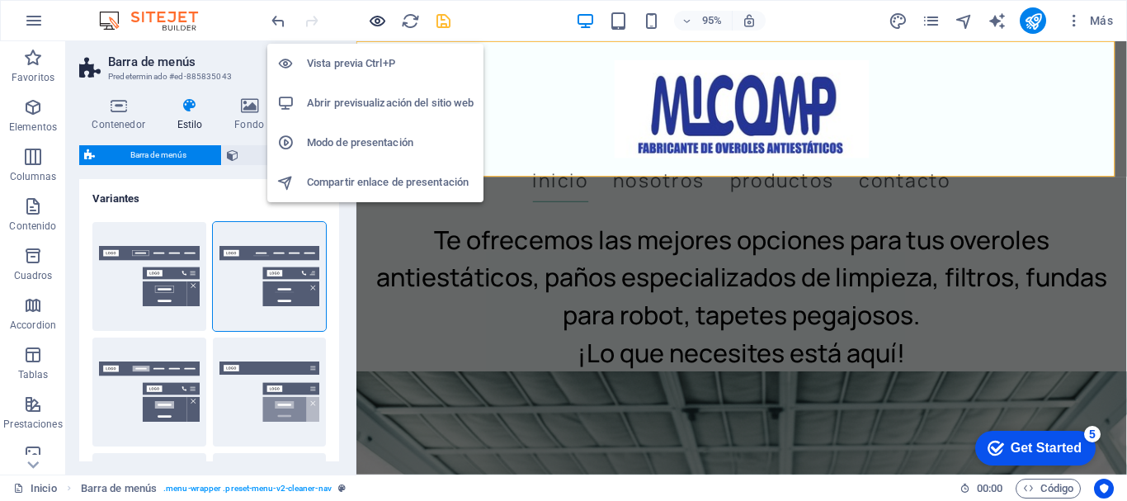
click at [379, 21] on icon "button" at bounding box center [377, 21] width 19 height 19
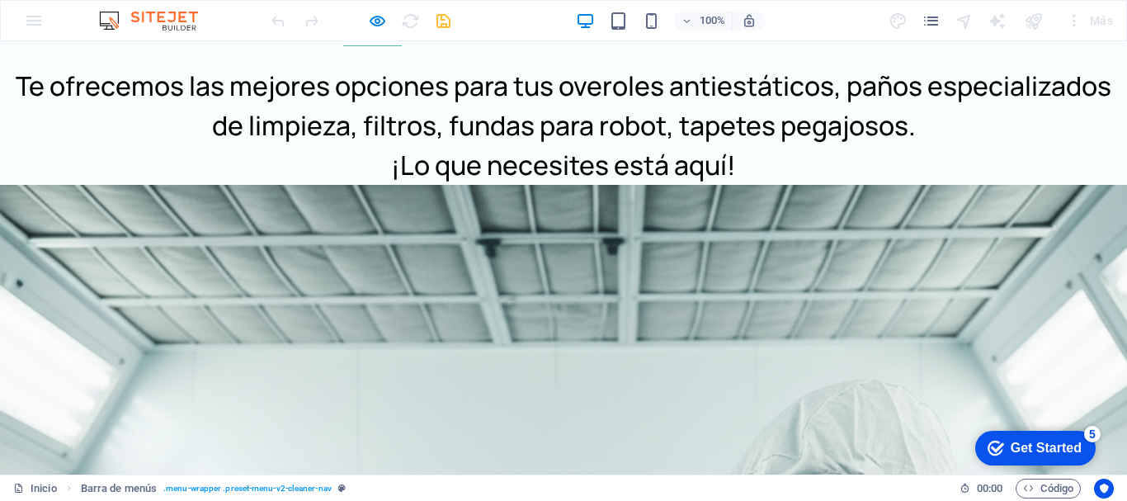
scroll to position [165, 0]
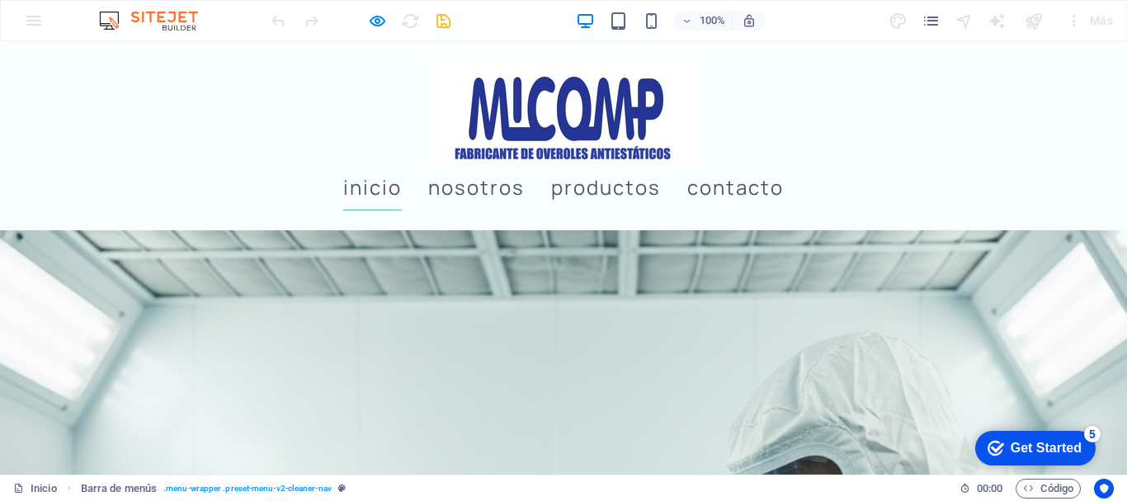
click at [430, 98] on img at bounding box center [564, 112] width 268 height 103
select select "rem"
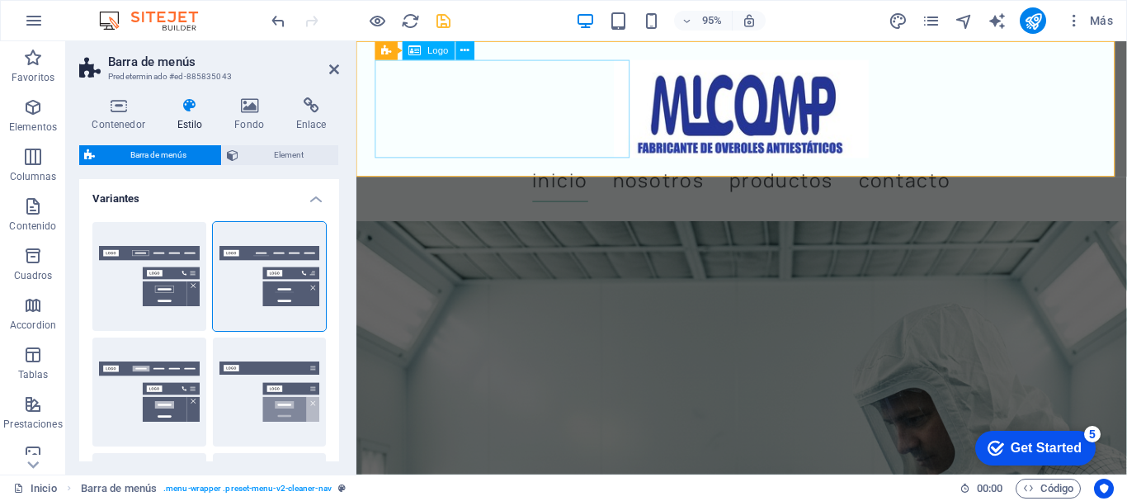
click at [535, 104] on div at bounding box center [761, 112] width 771 height 103
click at [467, 46] on icon at bounding box center [465, 50] width 8 height 16
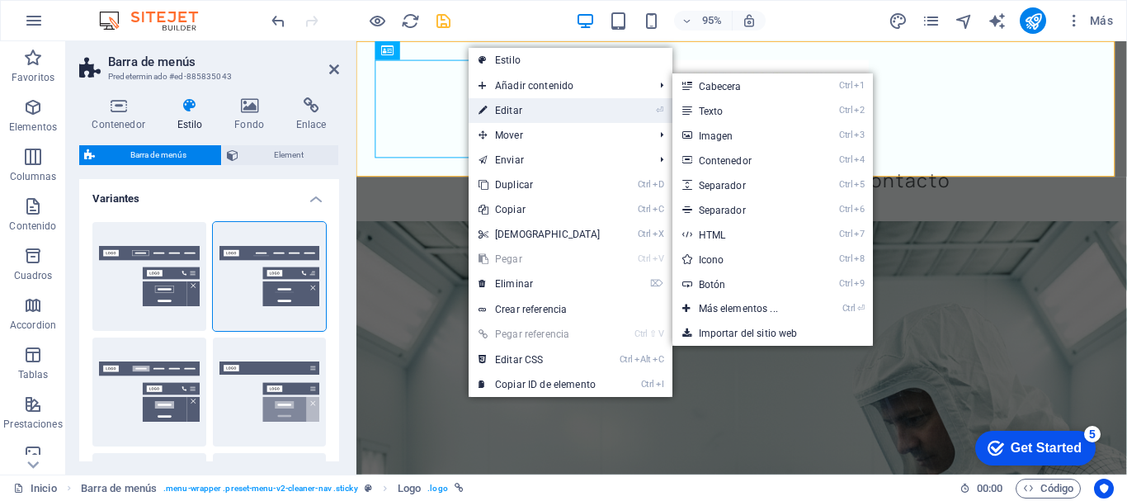
click at [516, 106] on link "⏎ Editar" at bounding box center [540, 110] width 142 height 25
select select "px"
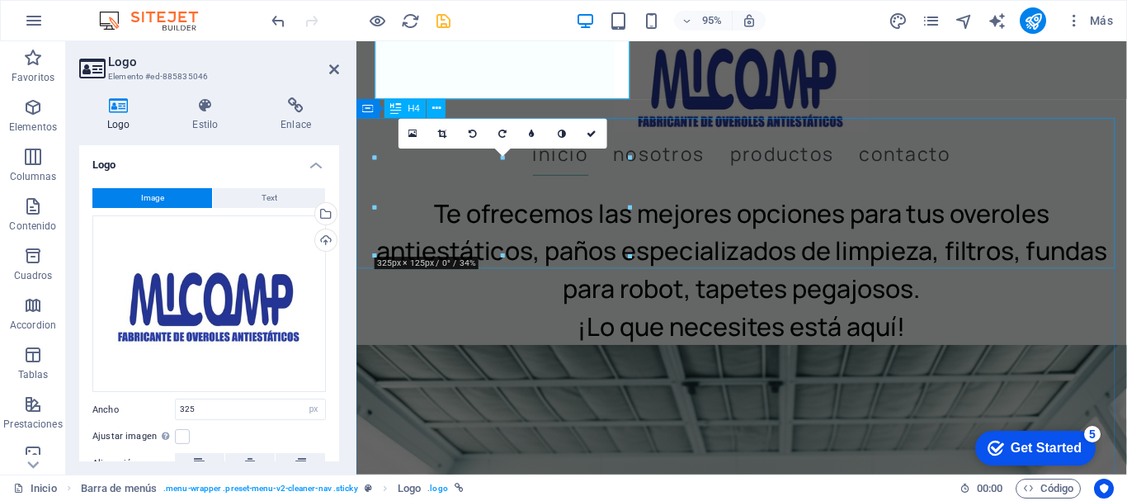
scroll to position [0, 0]
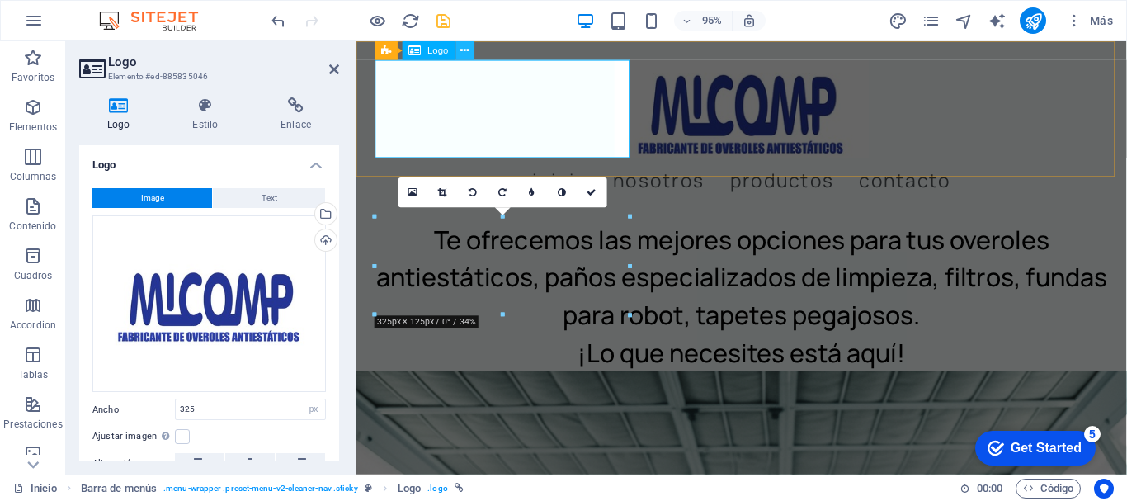
click at [464, 51] on icon at bounding box center [465, 50] width 8 height 16
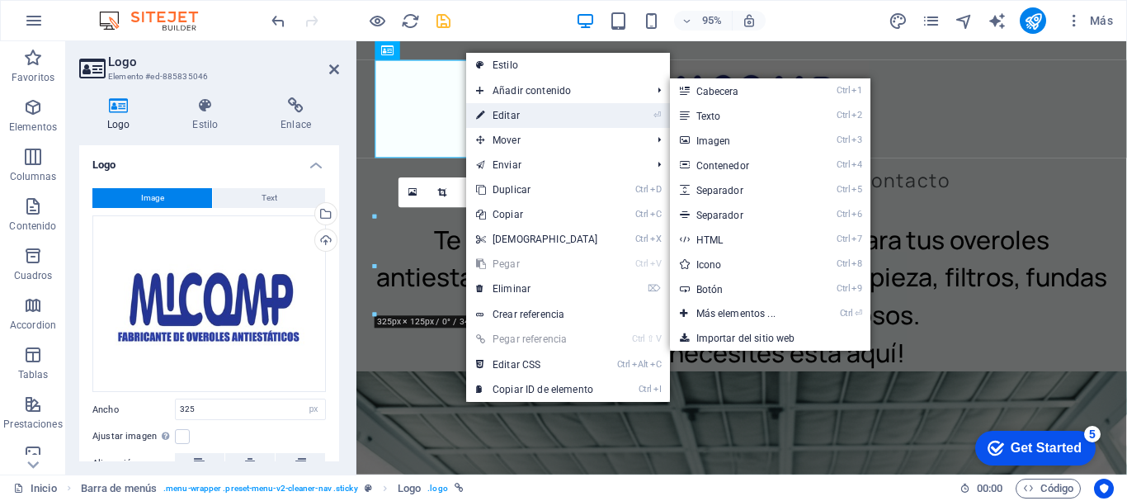
click at [518, 108] on link "⏎ Editar" at bounding box center [537, 115] width 142 height 25
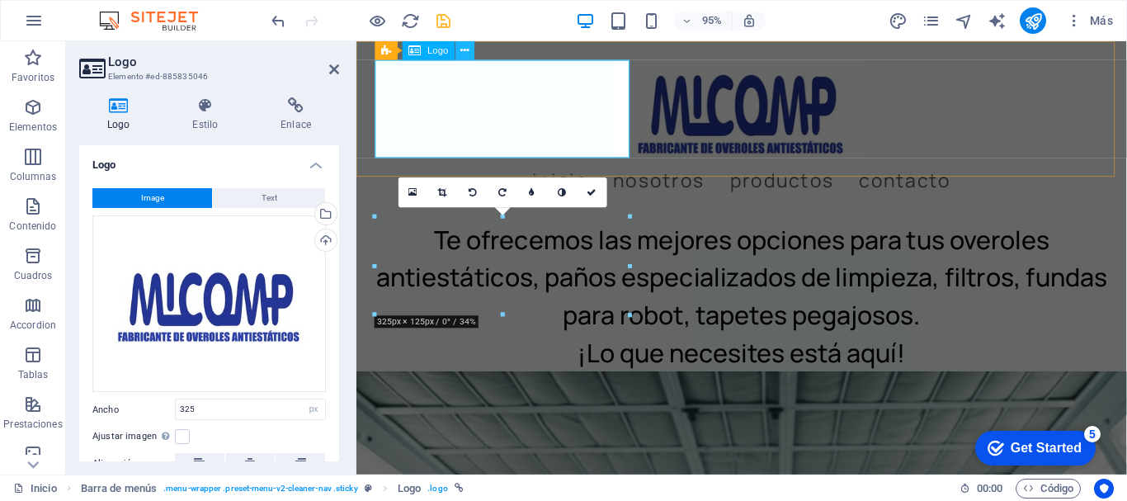
click at [464, 45] on icon at bounding box center [465, 50] width 8 height 16
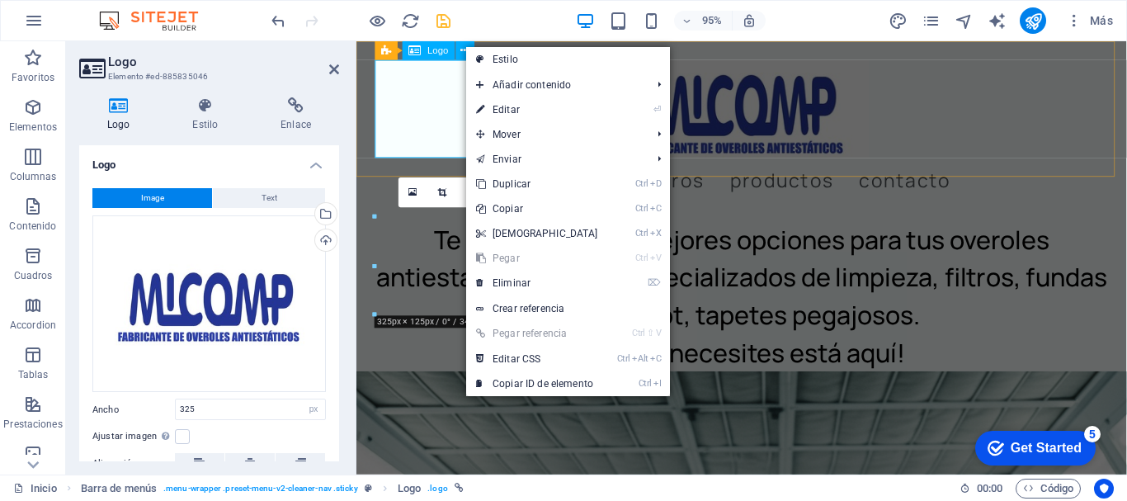
click at [434, 90] on div at bounding box center [761, 112] width 771 height 103
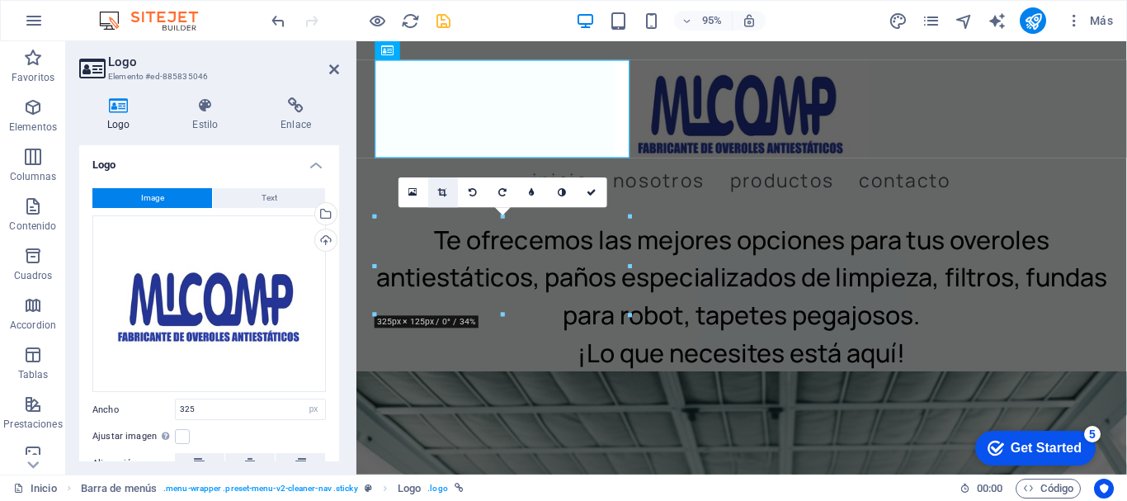
click at [448, 192] on link at bounding box center [443, 192] width 30 height 30
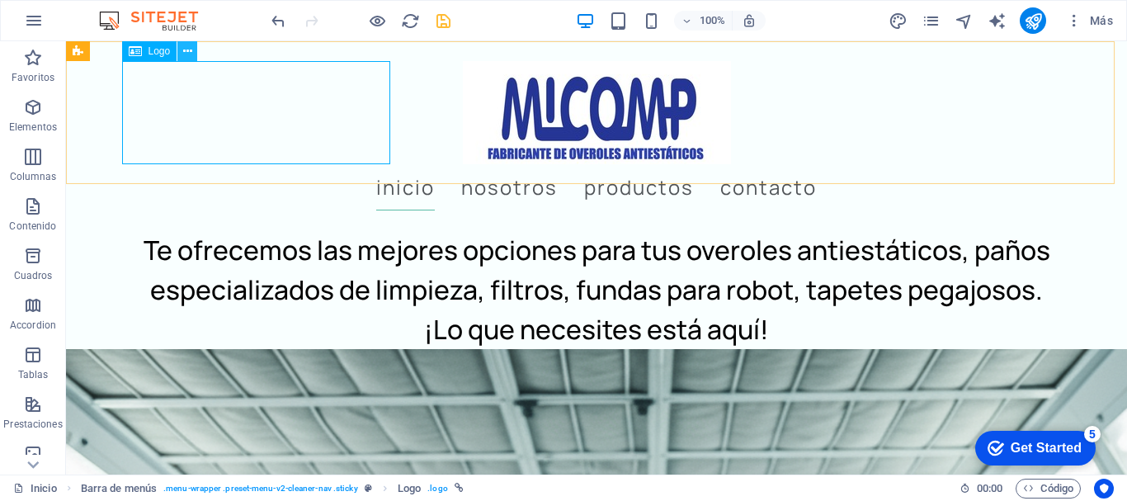
click at [190, 49] on icon at bounding box center [187, 51] width 9 height 17
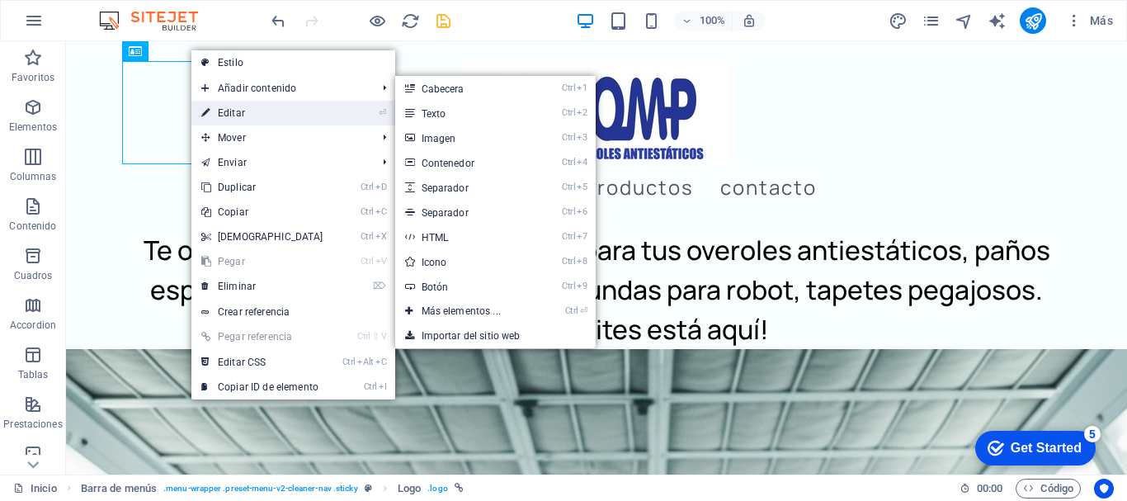
click at [252, 103] on link "⏎ Editar" at bounding box center [262, 113] width 142 height 25
select select "px"
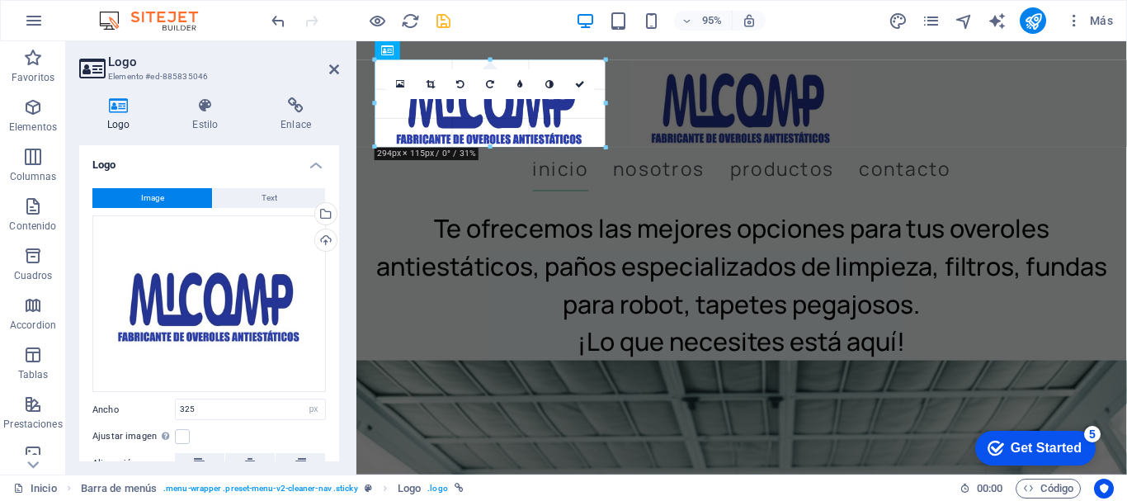
drag, startPoint x: 630, startPoint y: 155, endPoint x: 596, endPoint y: 134, distance: 40.3
type input "283"
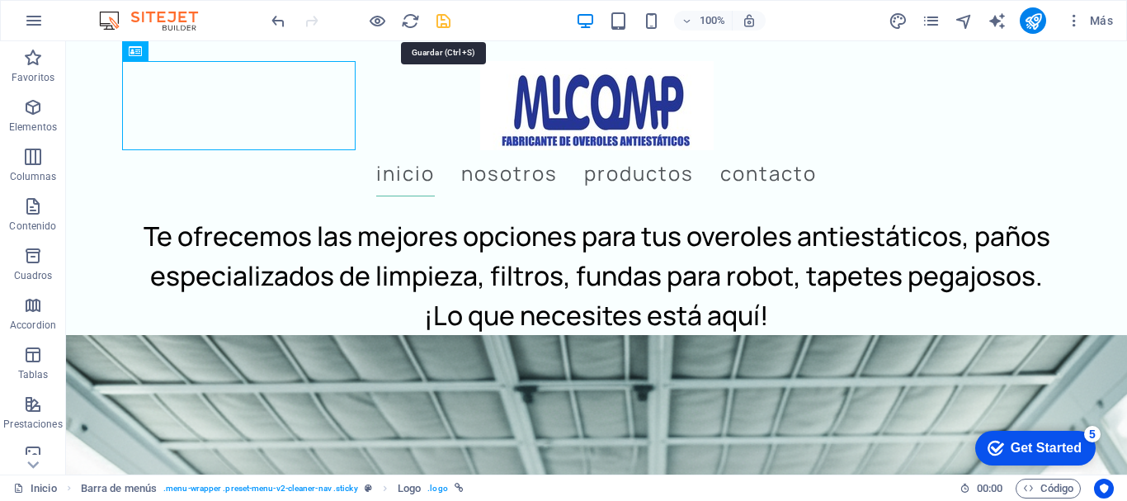
click at [445, 17] on icon "save" at bounding box center [443, 21] width 19 height 19
select select "rem"
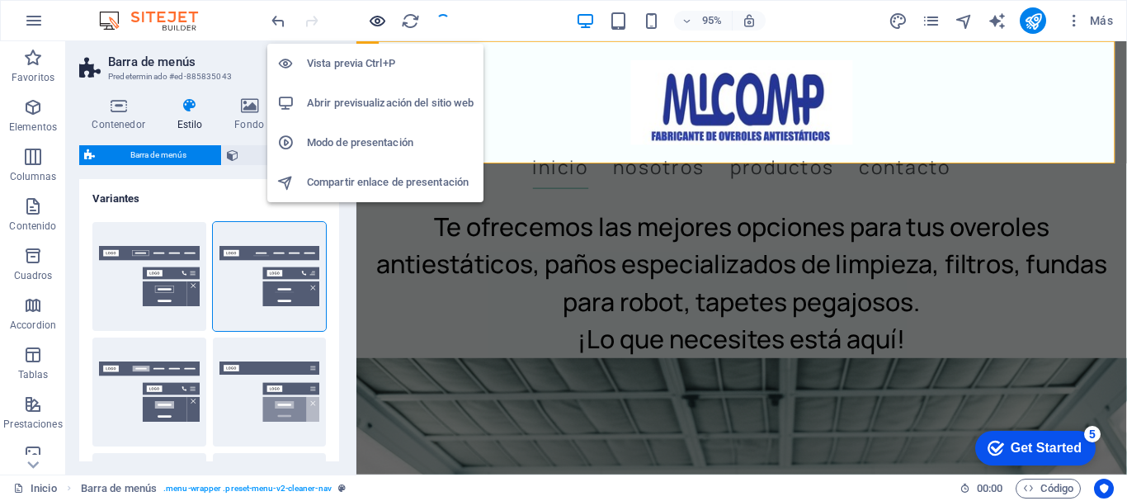
click at [377, 17] on icon "button" at bounding box center [377, 21] width 19 height 19
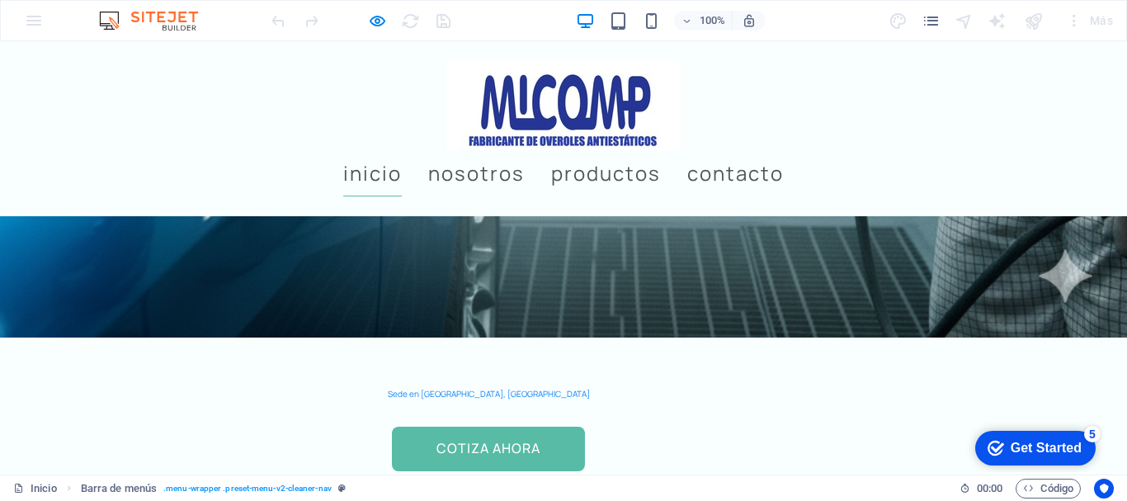
scroll to position [1155, 0]
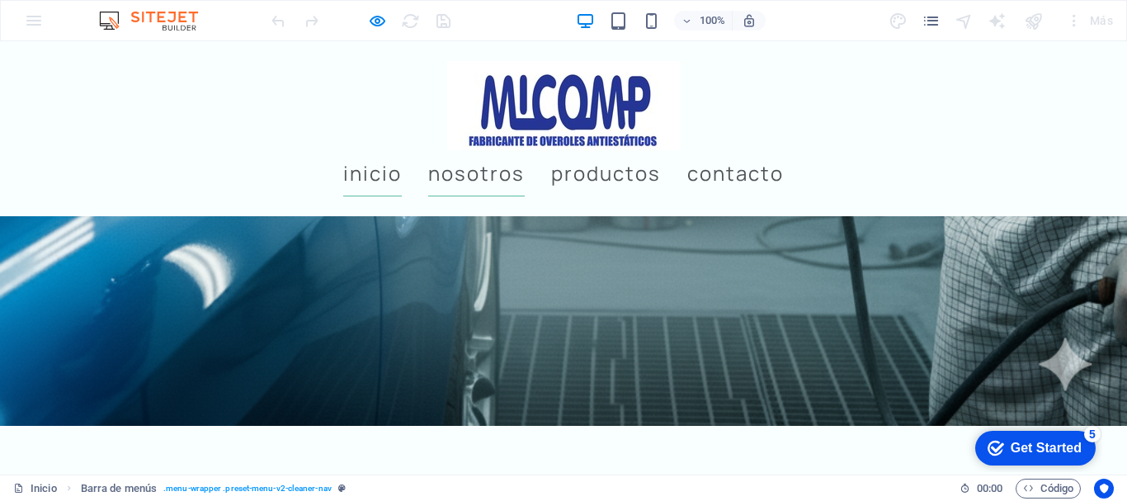
click at [525, 150] on link "Nosotros" at bounding box center [476, 173] width 97 height 46
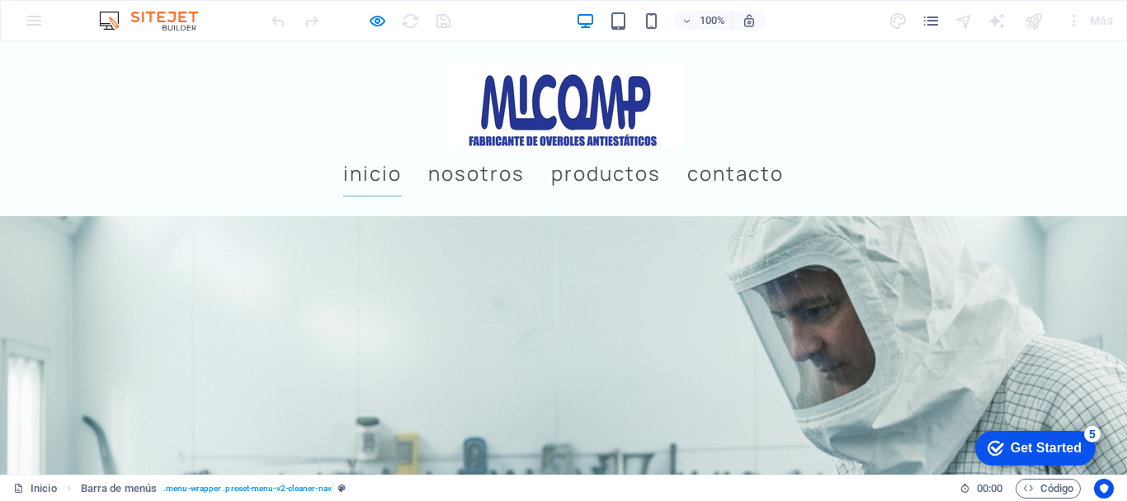
scroll to position [318, 0]
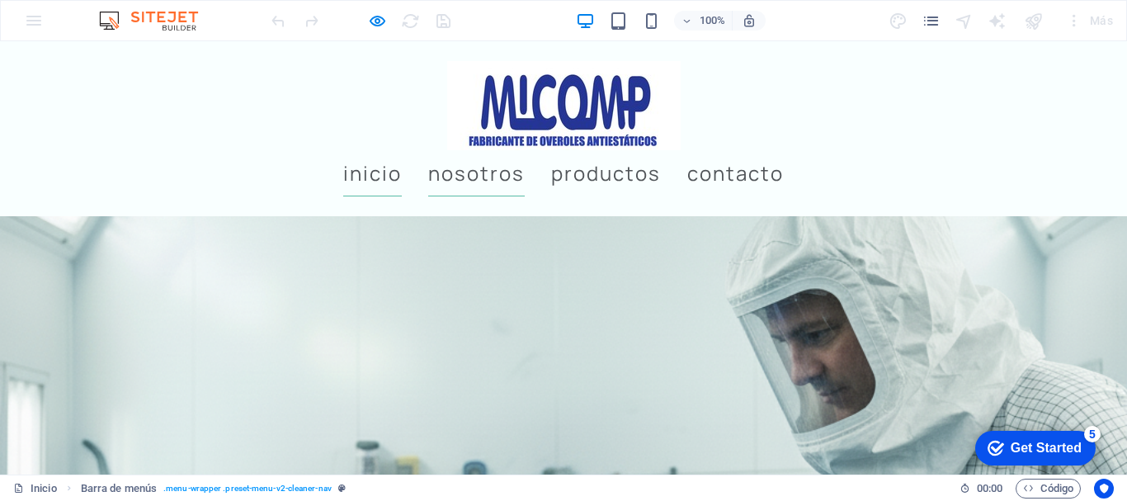
click at [525, 150] on link "Nosotros" at bounding box center [476, 173] width 97 height 46
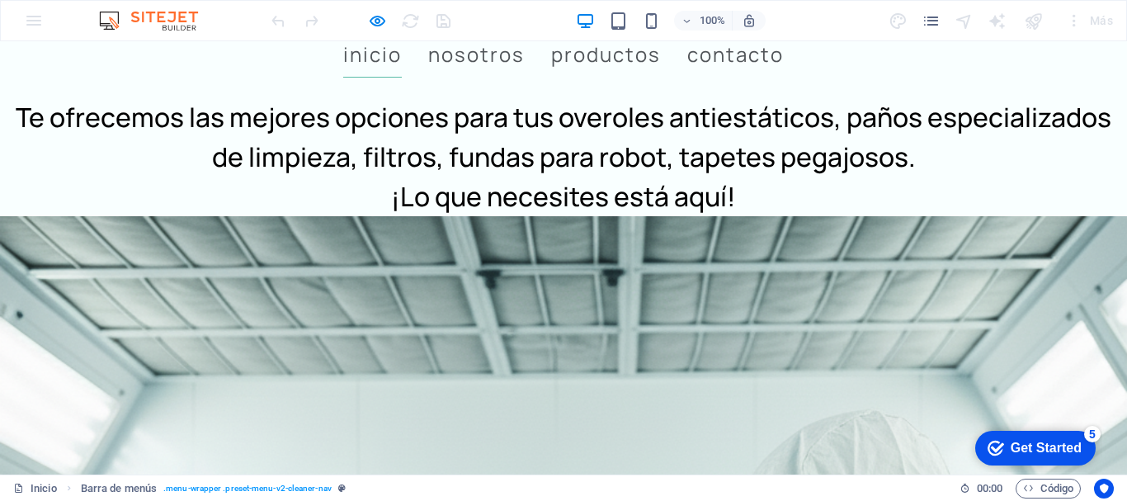
scroll to position [0, 0]
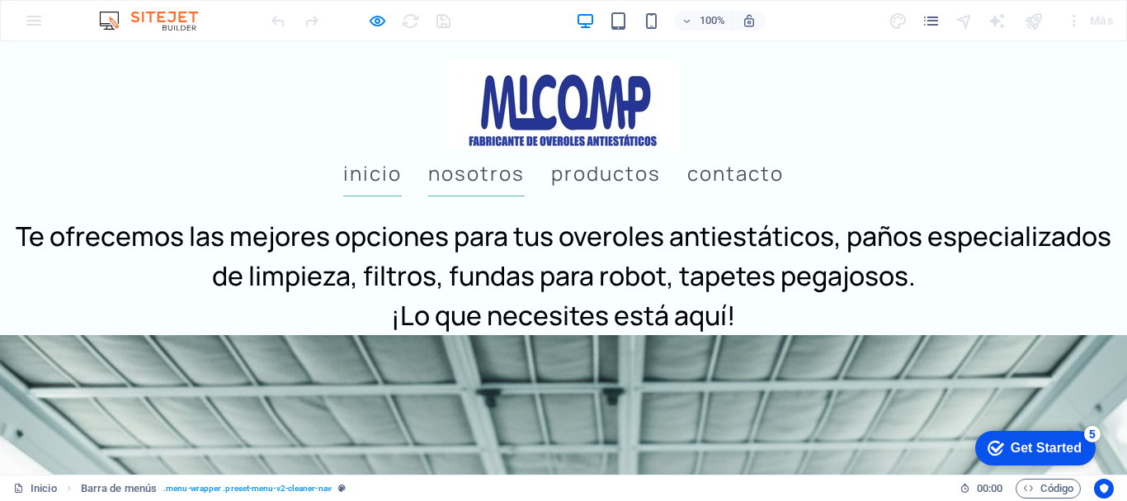
click at [525, 150] on link "Nosotros" at bounding box center [476, 173] width 97 height 46
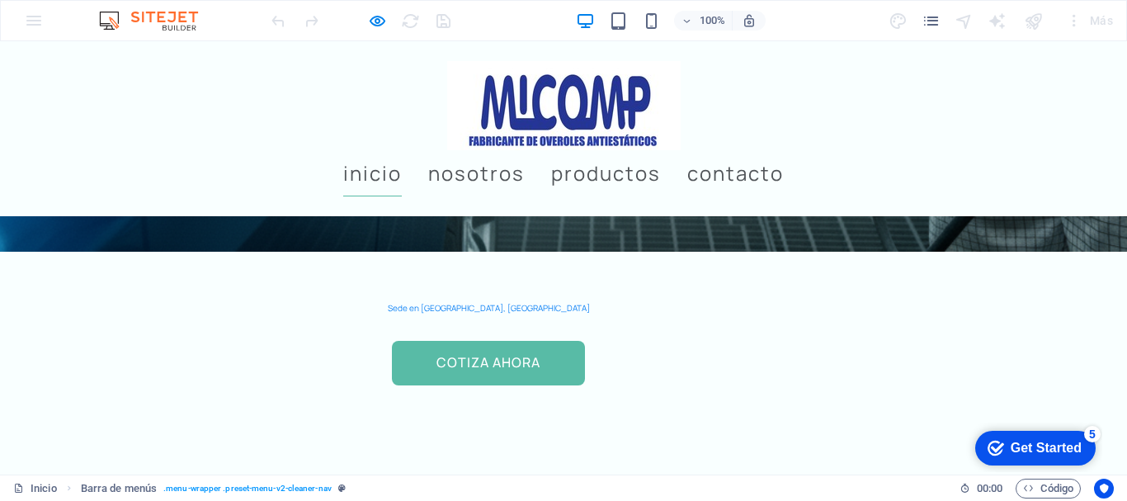
scroll to position [1155, 0]
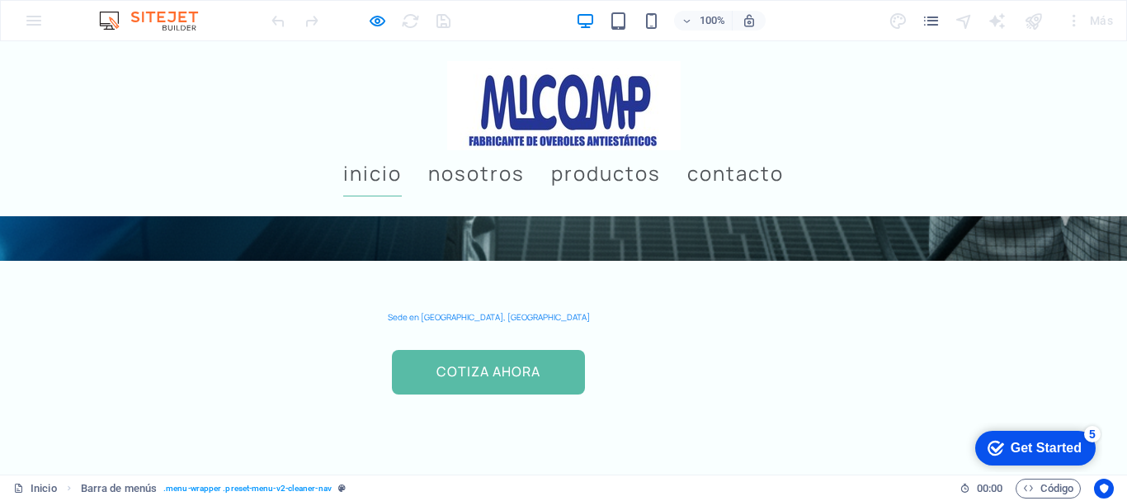
click at [242, 310] on p "Sede en [GEOGRAPHIC_DATA], [GEOGRAPHIC_DATA]" at bounding box center [488, 316] width 937 height 13
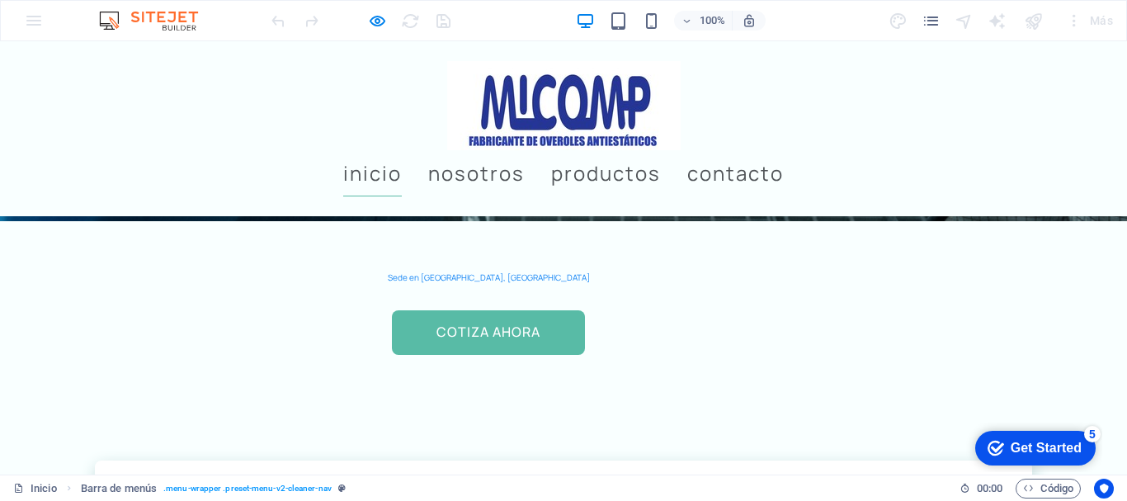
select select "rem"
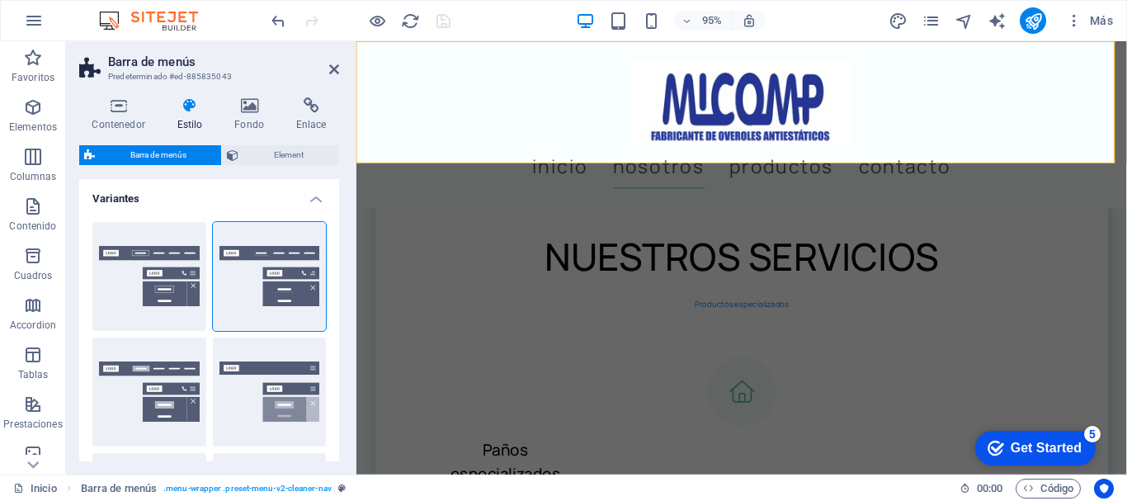
click at [938, 141] on div "Inicio Nosotros Productos Contacto" at bounding box center [761, 128] width 811 height 175
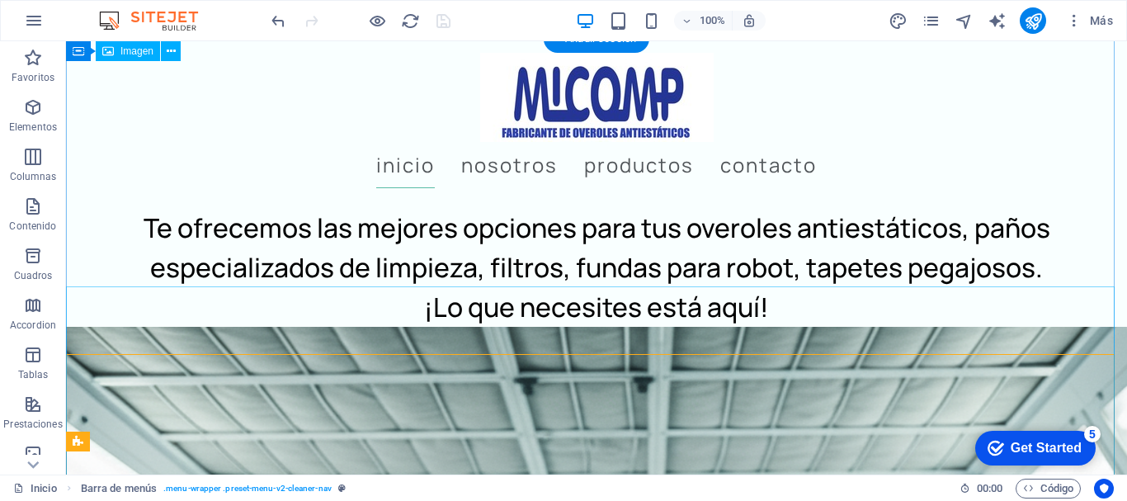
scroll to position [0, 0]
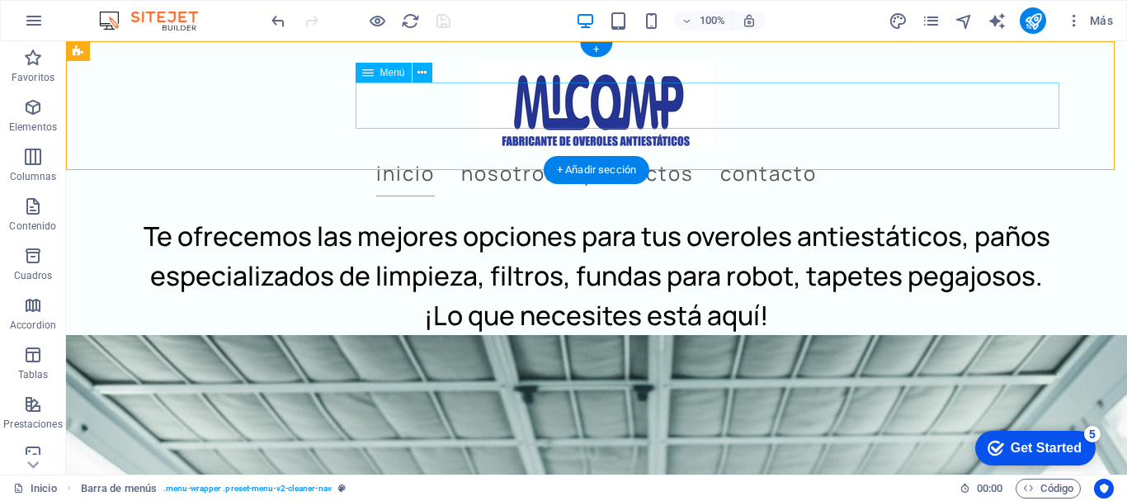
click at [620, 150] on nav "Inicio Nosotros Productos Contacto" at bounding box center [596, 173] width 937 height 46
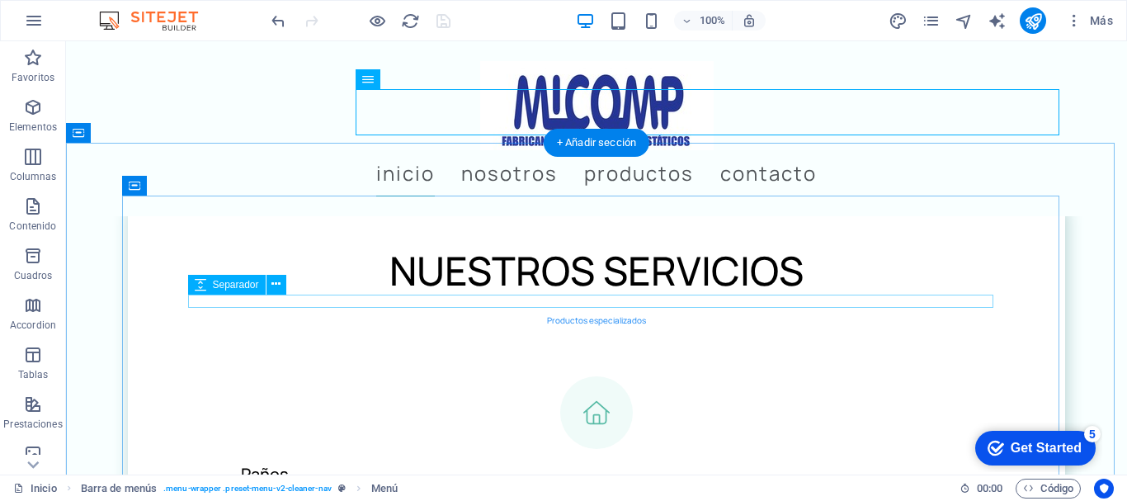
scroll to position [1155, 0]
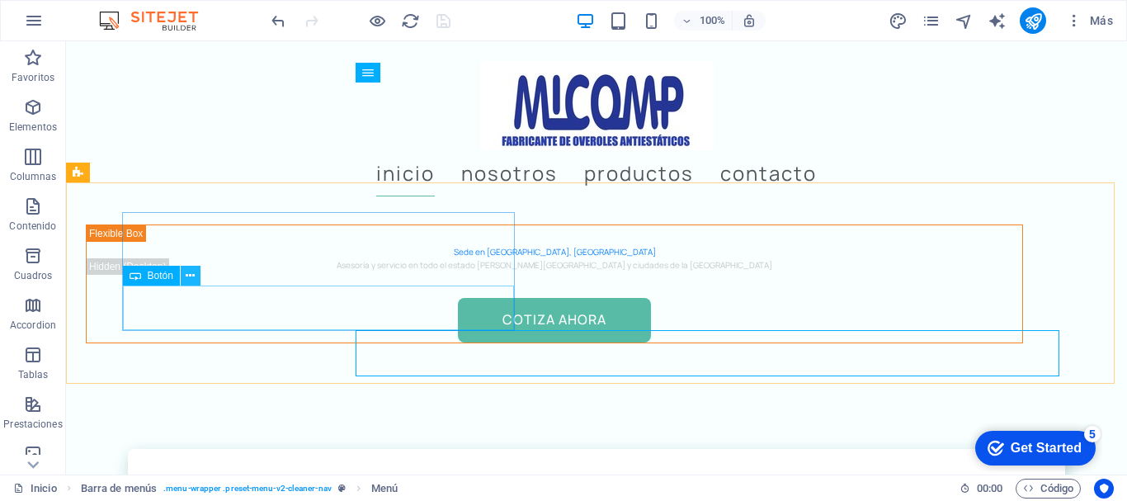
click at [190, 272] on icon at bounding box center [190, 275] width 9 height 17
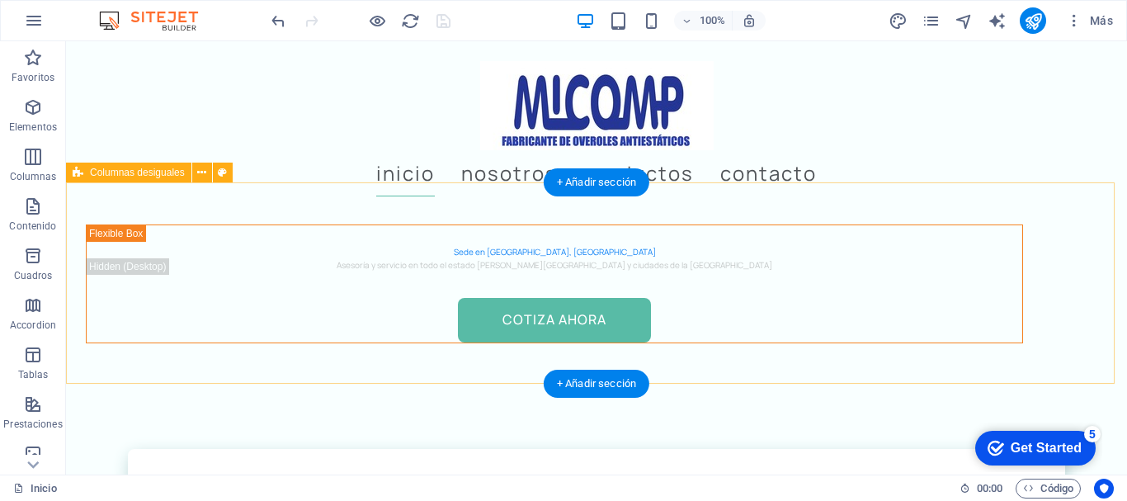
click at [630, 252] on div "Sede en Cuernavaca, Morelos Asesoría y servicio en todo el estado de Morelos y …" at bounding box center [596, 295] width 1061 height 201
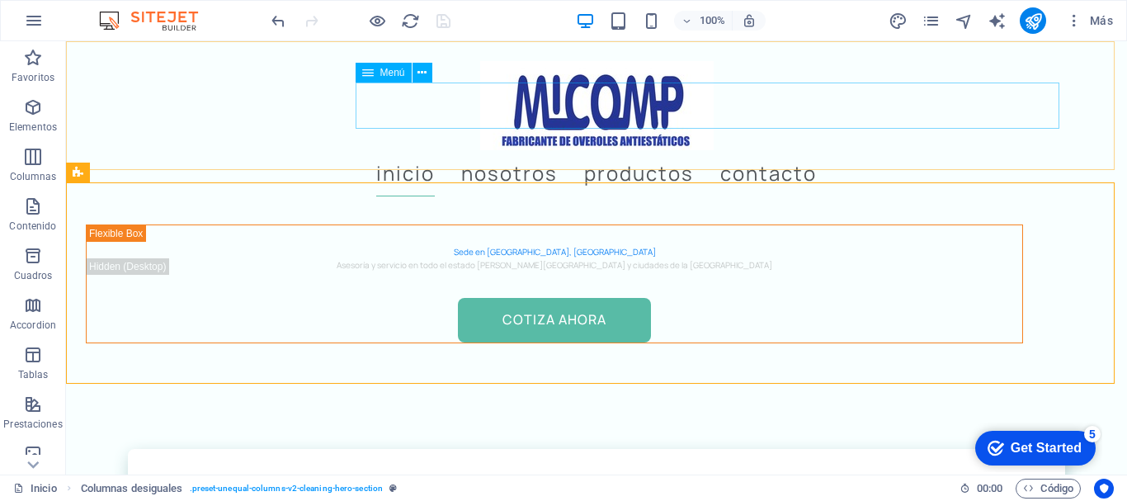
click at [632, 150] on nav "Inicio Nosotros Productos Contacto" at bounding box center [596, 173] width 937 height 46
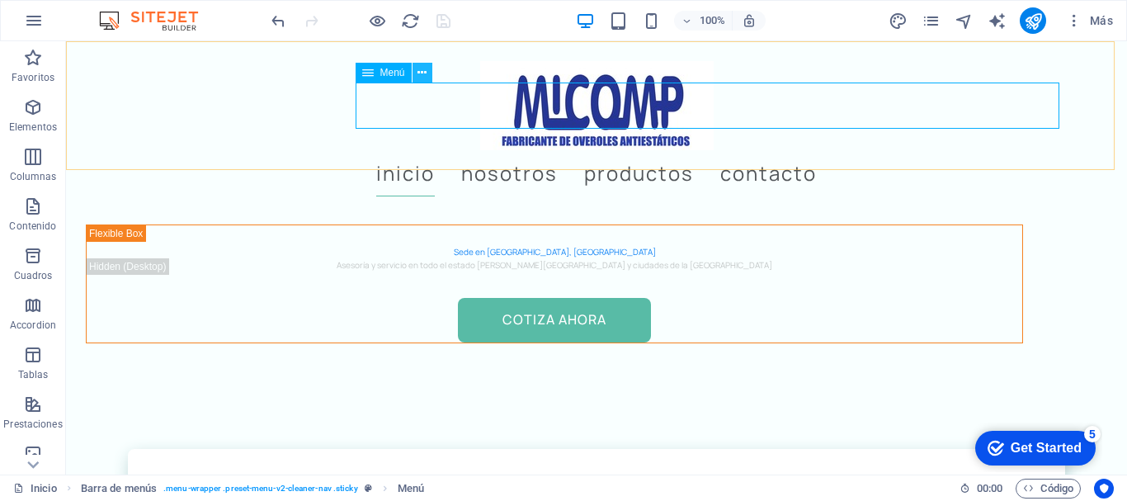
click at [421, 64] on icon at bounding box center [421, 72] width 9 height 17
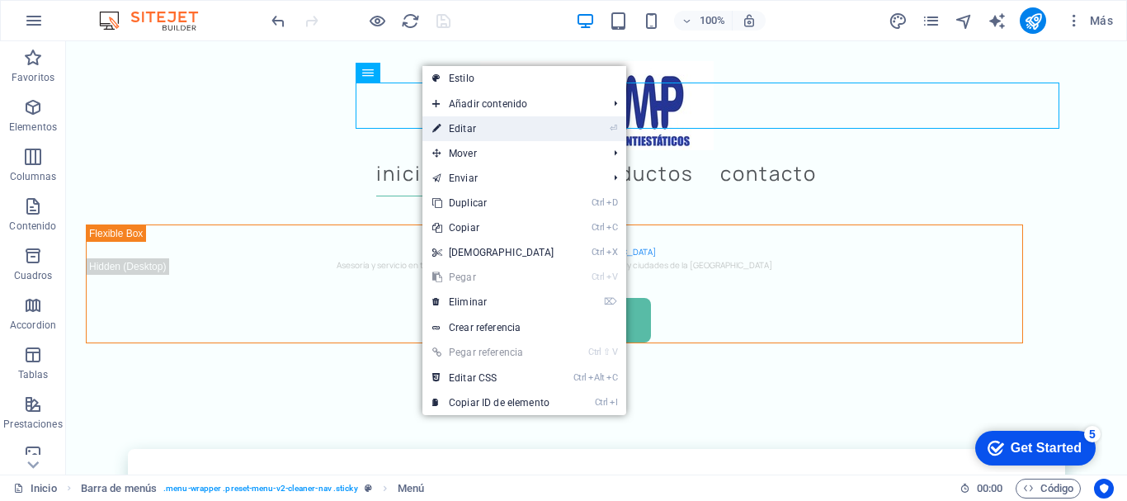
click at [460, 125] on link "⏎ Editar" at bounding box center [493, 128] width 142 height 25
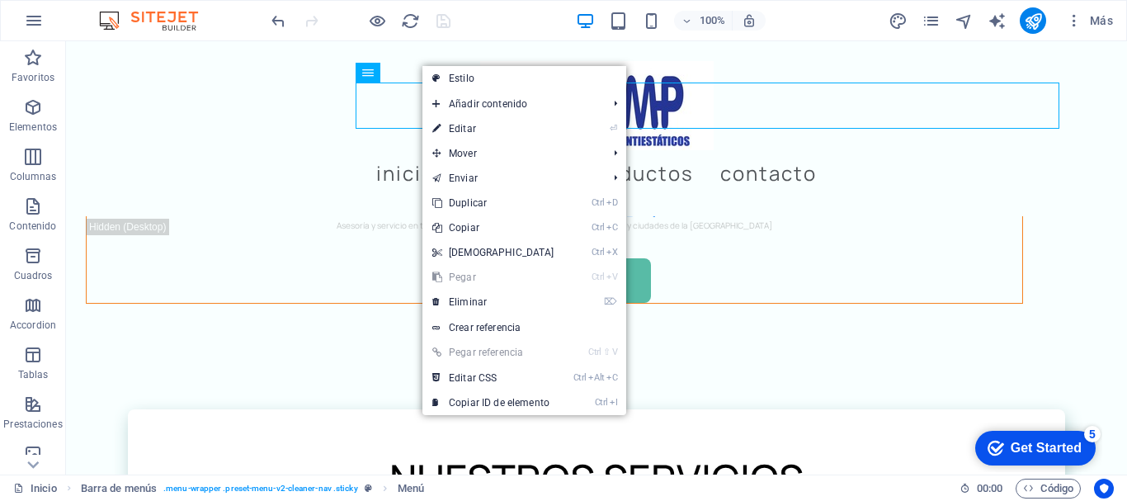
select select
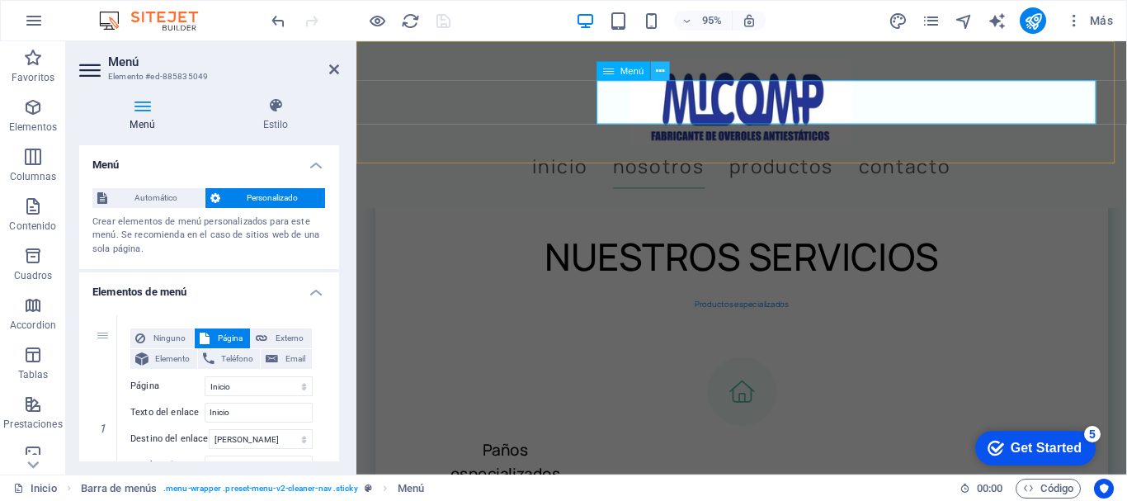
click at [665, 68] on button at bounding box center [660, 71] width 19 height 19
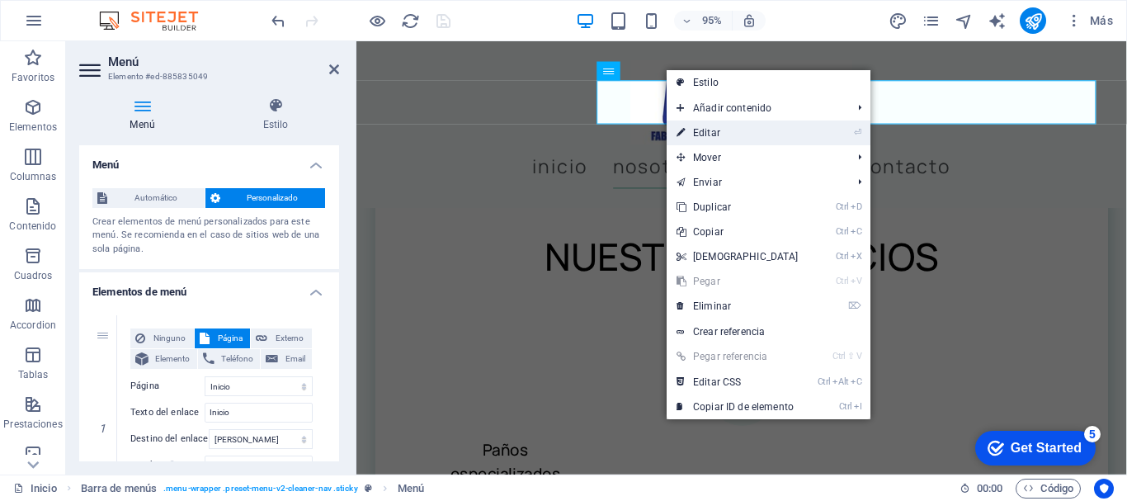
click at [730, 125] on link "⏎ Editar" at bounding box center [738, 132] width 142 height 25
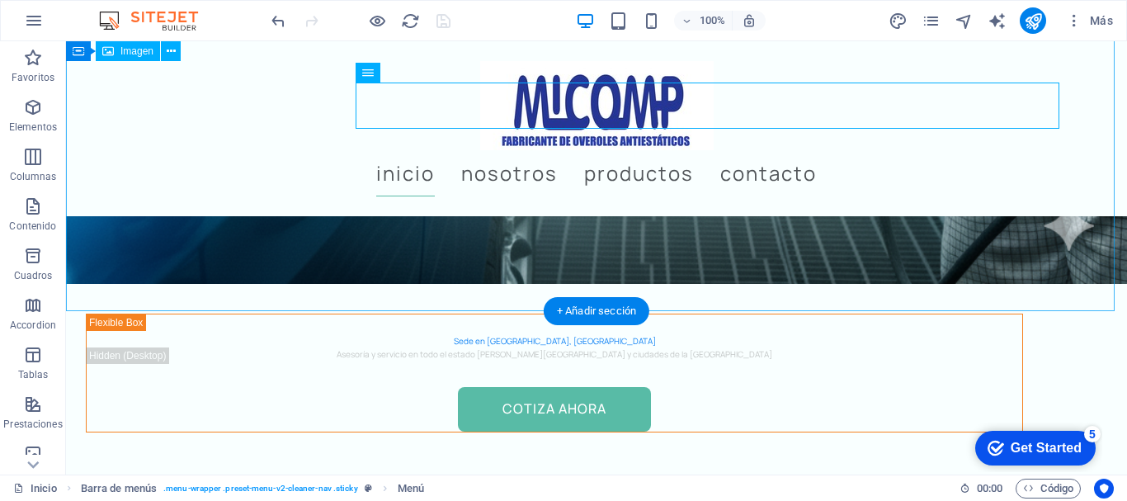
scroll to position [1026, 0]
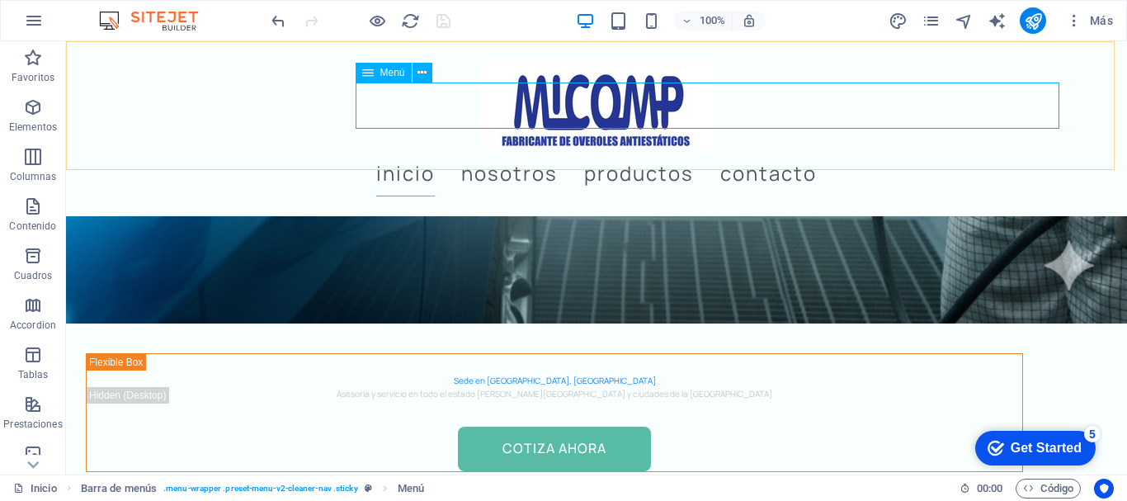
click at [523, 150] on nav "Inicio Nosotros Productos Contacto" at bounding box center [596, 173] width 937 height 46
click at [612, 150] on nav "Inicio Nosotros Productos Contacto" at bounding box center [596, 173] width 937 height 46
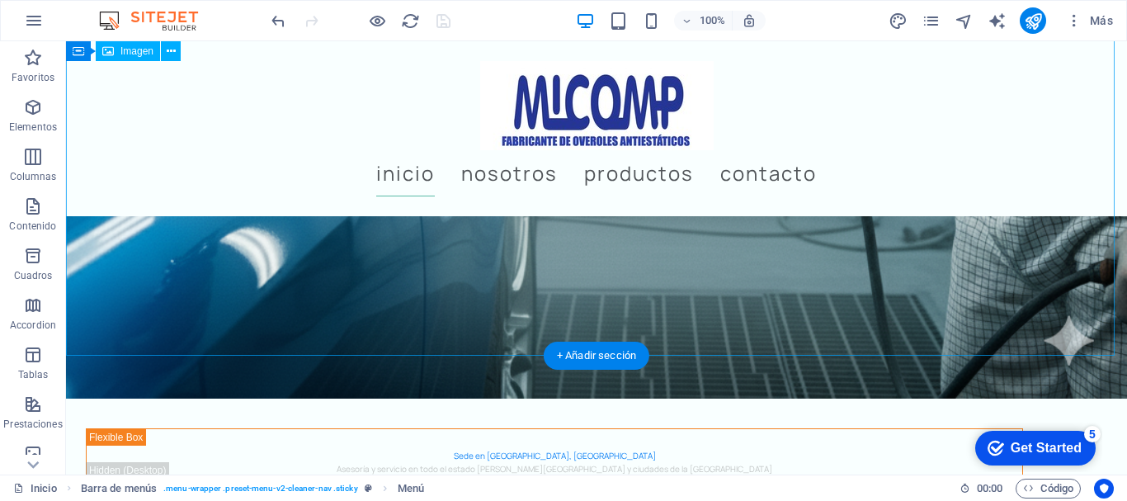
scroll to position [990, 0]
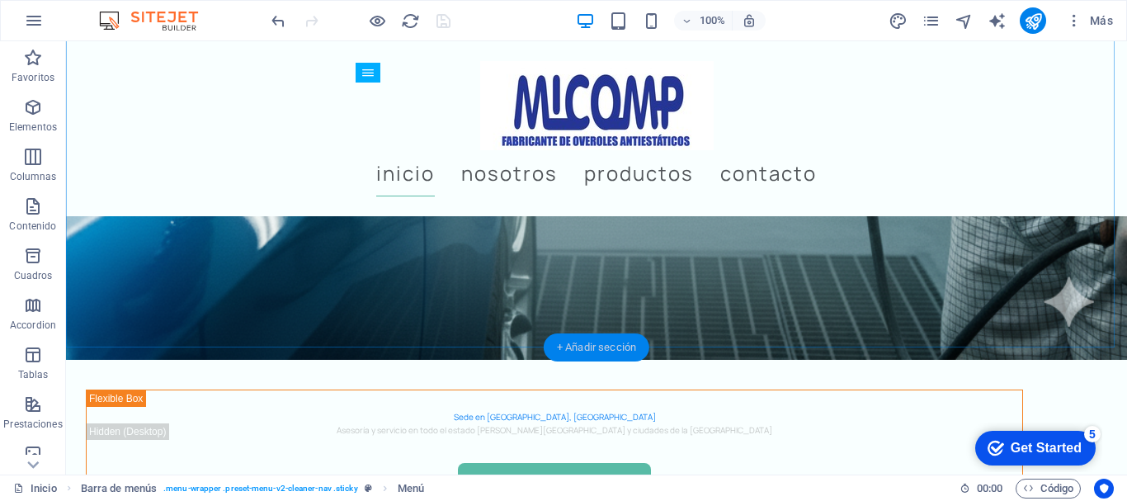
click at [604, 342] on div "+ Añadir sección" at bounding box center [597, 347] width 106 height 28
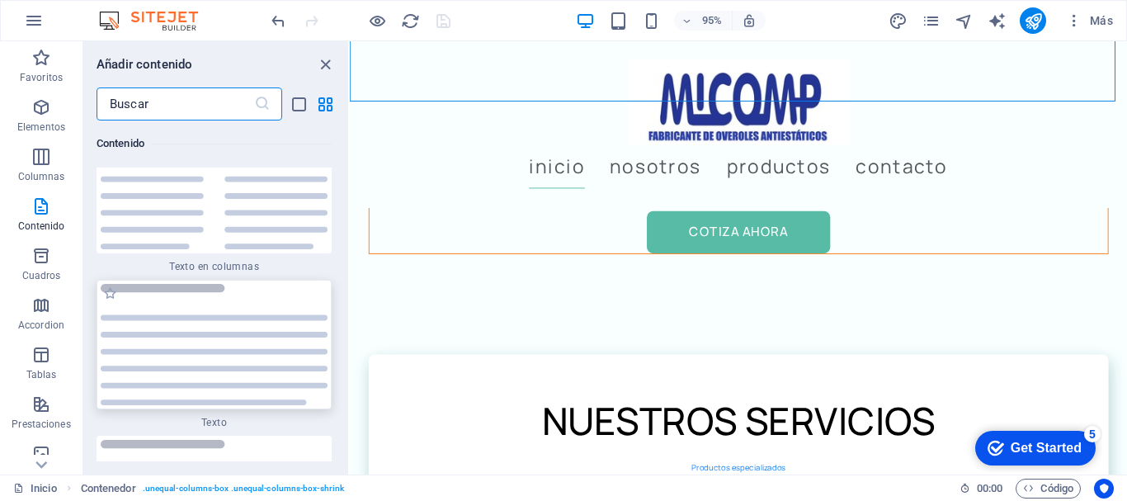
scroll to position [5723, 0]
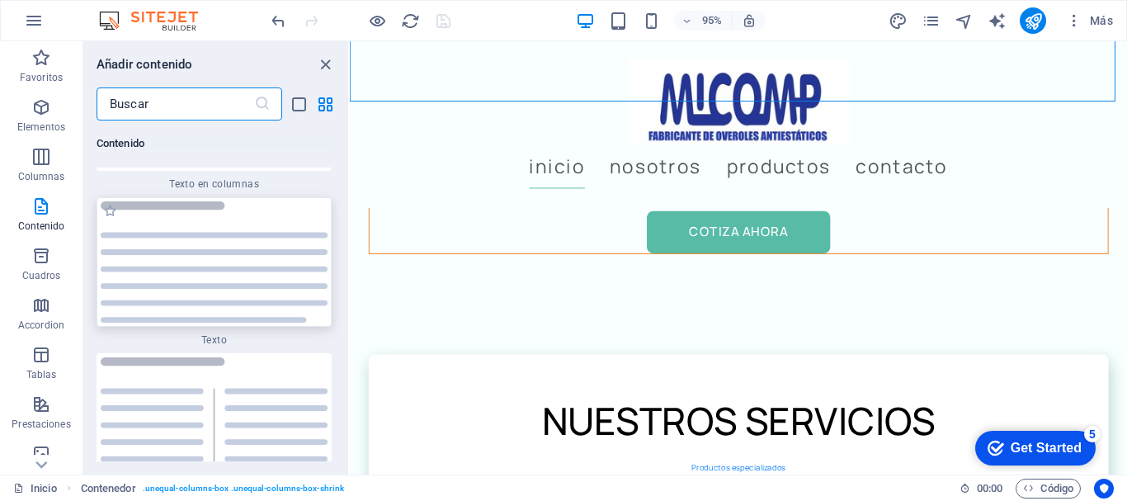
click at [222, 270] on img at bounding box center [214, 261] width 227 height 121
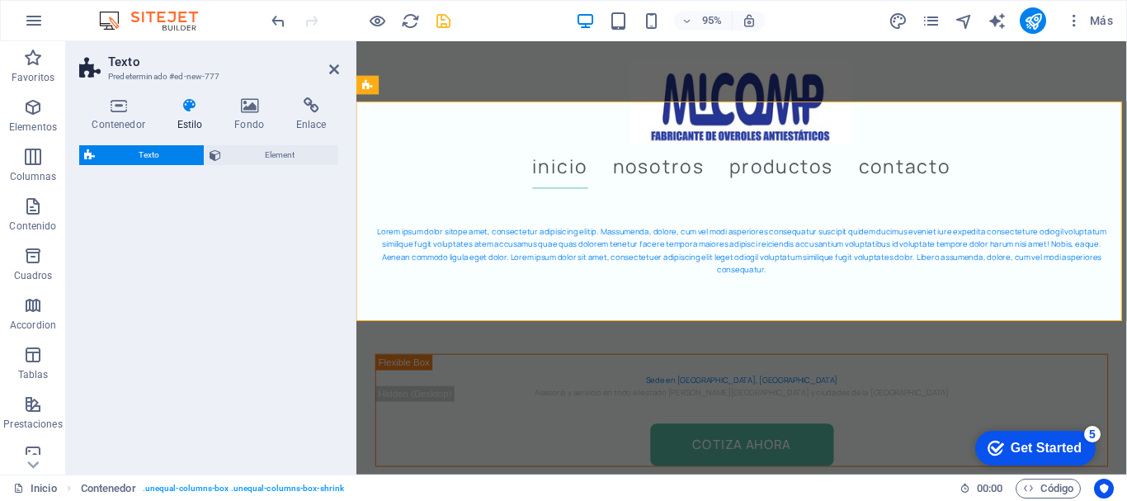
select select "preset-text-v2-default"
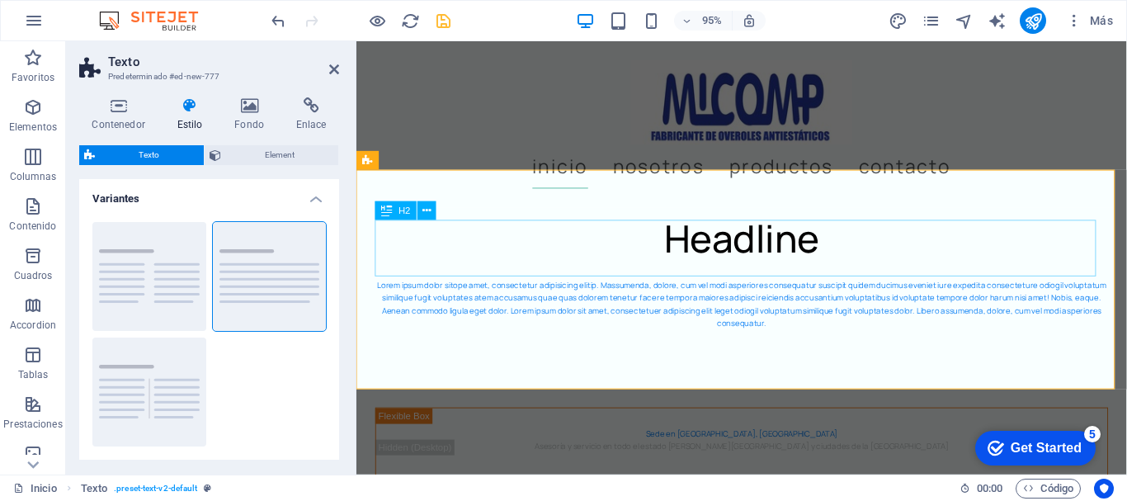
scroll to position [947, 0]
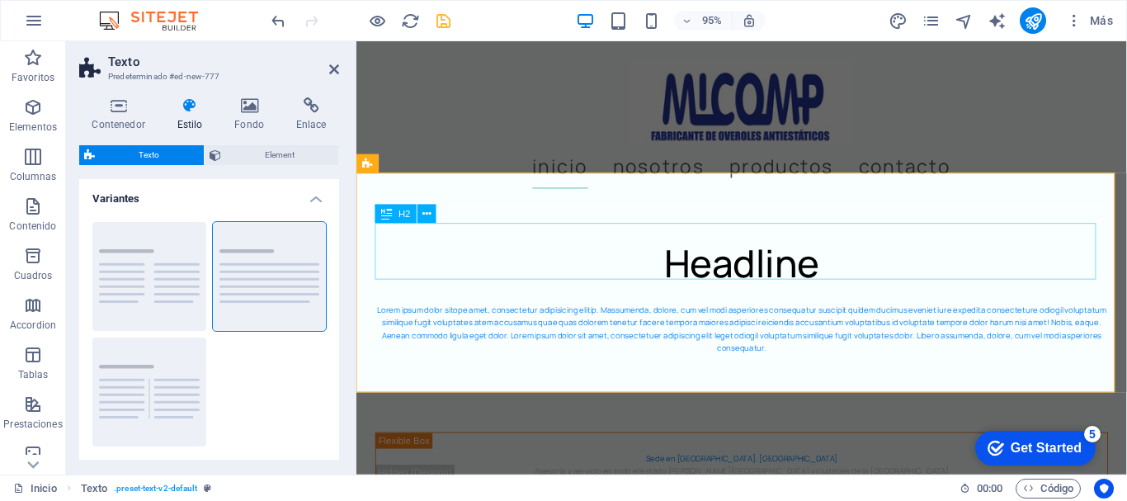
click at [679, 257] on div "Headline" at bounding box center [761, 274] width 771 height 59
click at [430, 209] on icon at bounding box center [427, 213] width 8 height 16
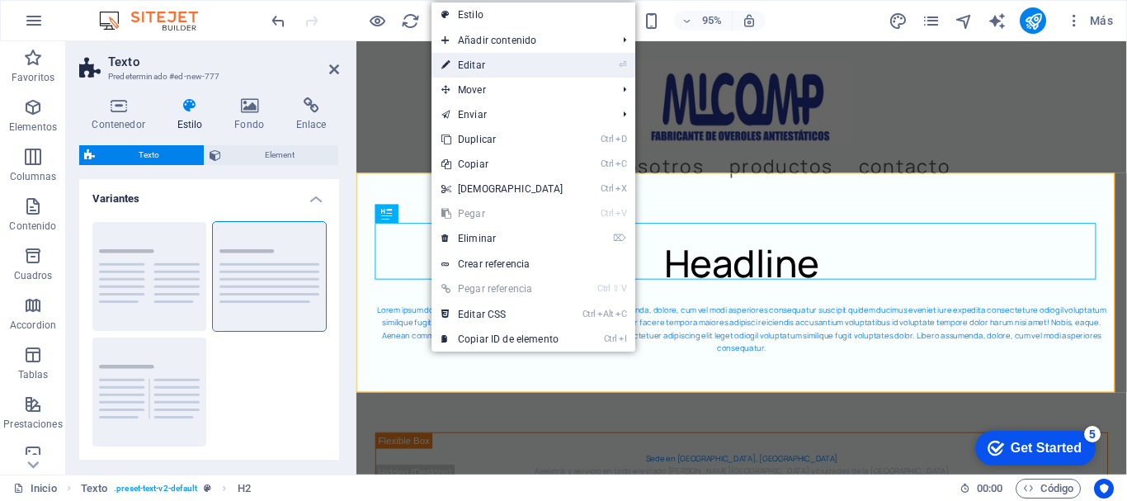
click at [497, 67] on link "⏎ Editar" at bounding box center [502, 65] width 142 height 25
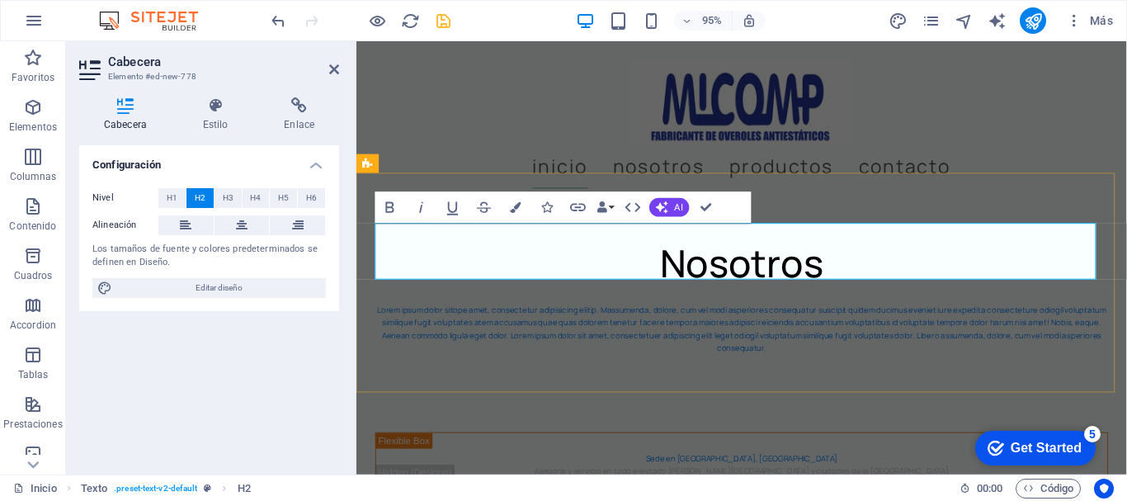
click at [674, 266] on h2 "Nosotros" at bounding box center [761, 274] width 771 height 59
click at [889, 224] on div "nosotros Lorem ipsum dolor sitope amet, consectetur adipisicing elitip. Massume…" at bounding box center [761, 307] width 811 height 231
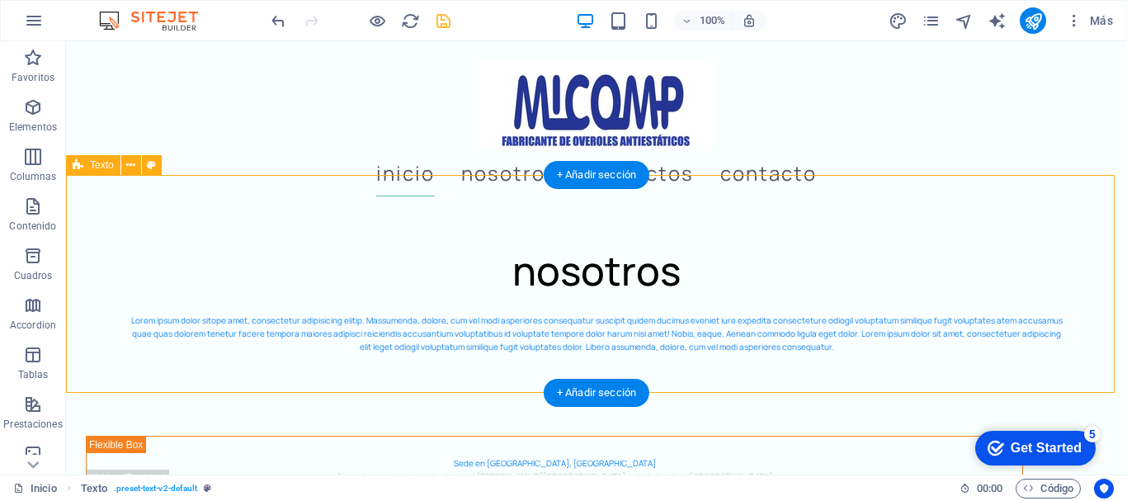
scroll to position [1162, 0]
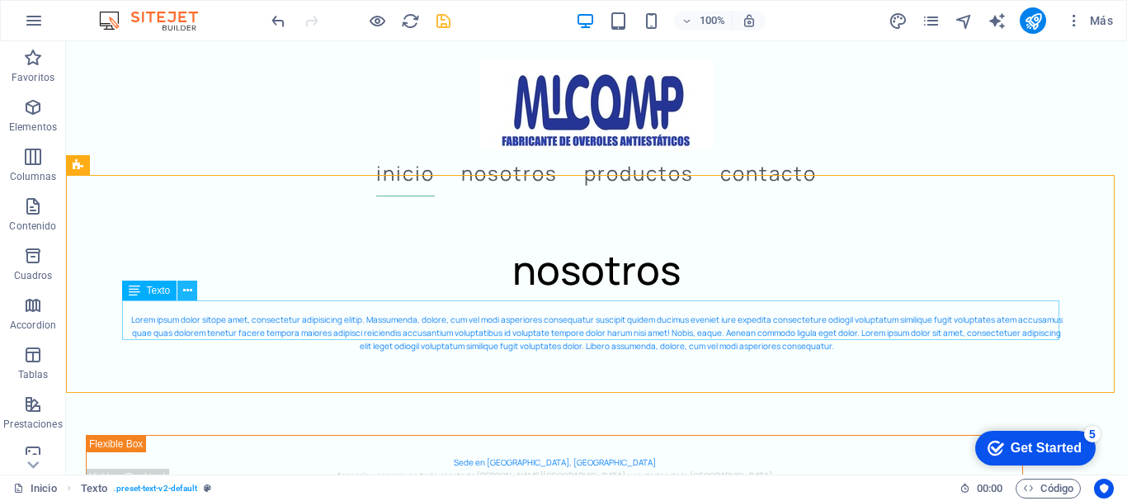
click at [190, 289] on icon at bounding box center [187, 290] width 9 height 17
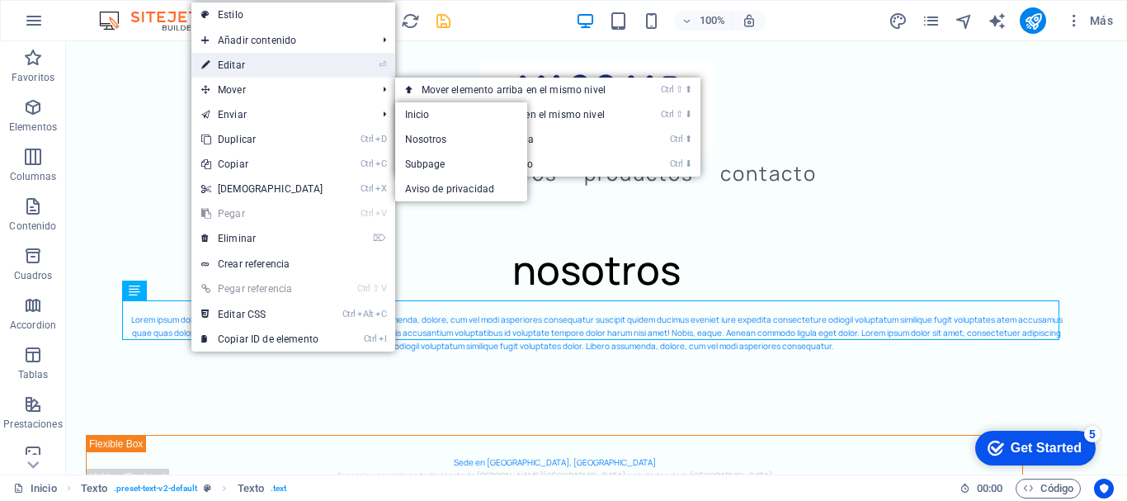
click at [272, 64] on link "⏎ Editar" at bounding box center [262, 65] width 142 height 25
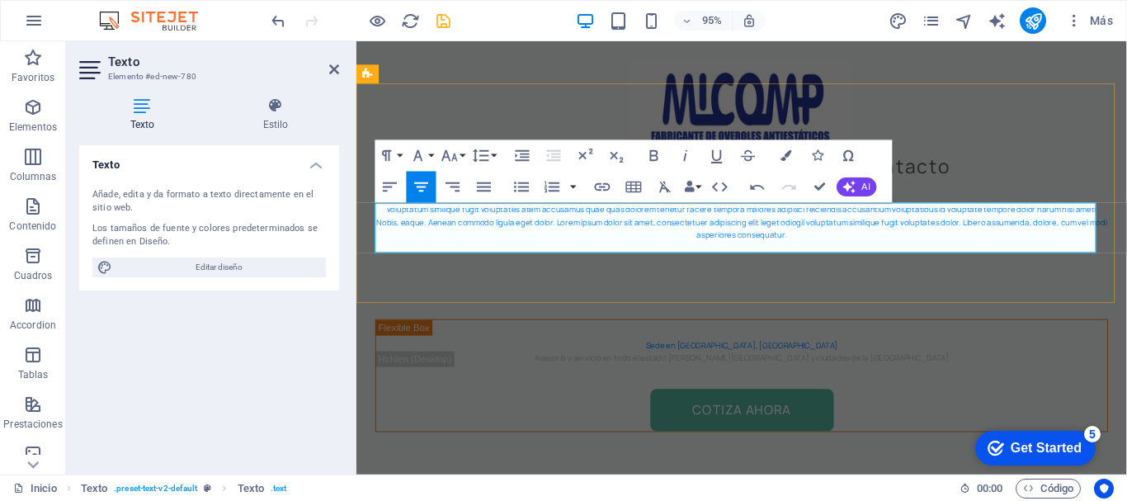
scroll to position [1037, 0]
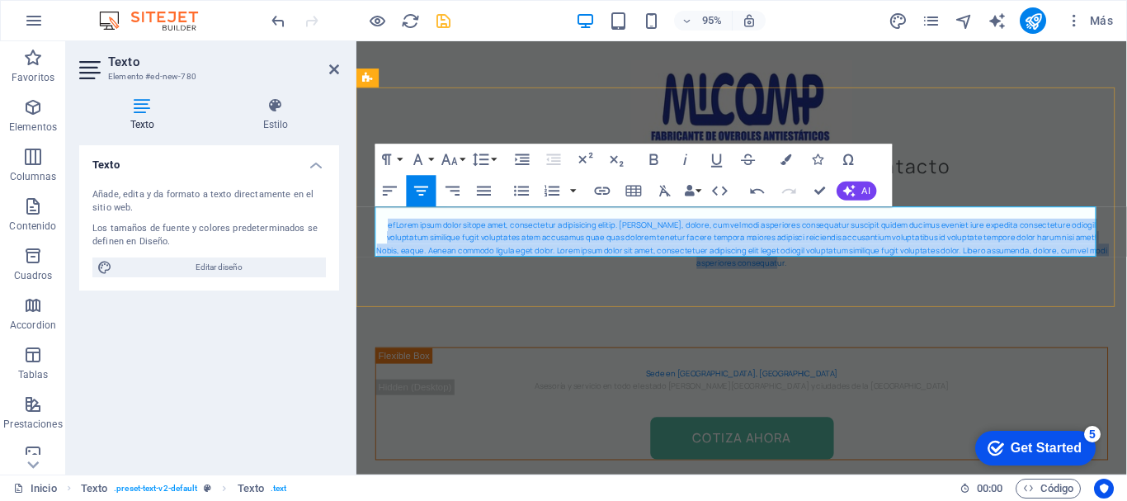
drag, startPoint x: 820, startPoint y: 259, endPoint x: 384, endPoint y: 220, distance: 437.3
click at [384, 228] on p "efLorem ipsum dolor sitope amet, consectetur adipisicing elitip. Massumenda, do…" at bounding box center [761, 254] width 771 height 53
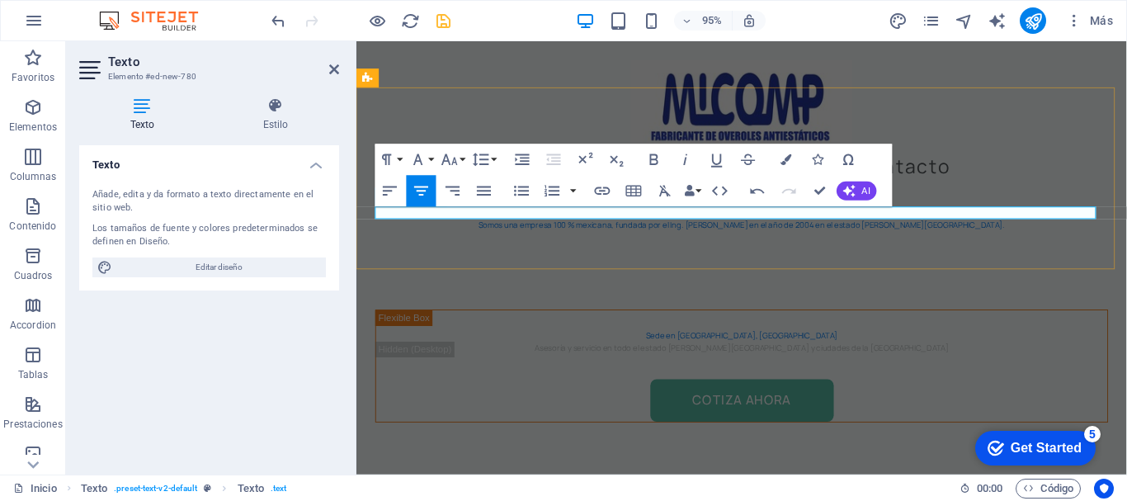
click at [753, 228] on p "​Somos una empresa 100 % mexicana, fundada por el Ing. José Miguel Montiel Vald…" at bounding box center [761, 234] width 771 height 13
click at [1011, 228] on p "​Somos una empresa 100 % mexicana, fundada por el Ing. José Miguel Montiel Vald…" at bounding box center [761, 234] width 771 height 13
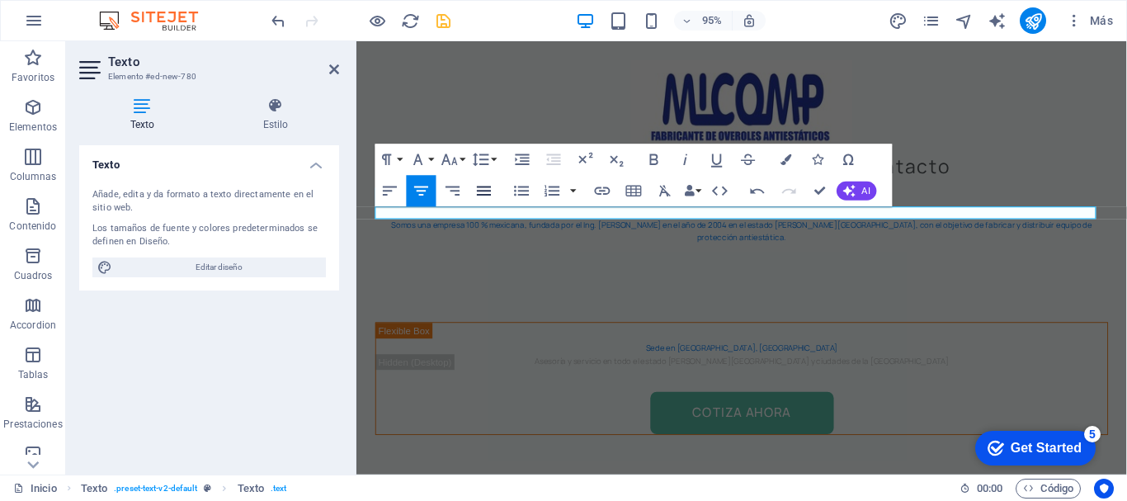
click at [486, 195] on icon "button" at bounding box center [483, 190] width 19 height 19
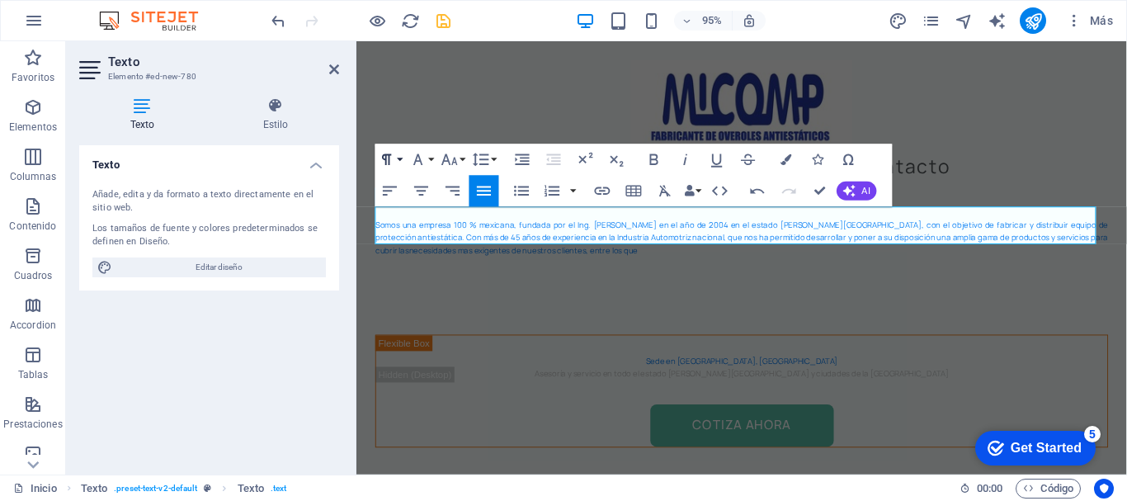
click at [399, 154] on button "Paragraph Format" at bounding box center [390, 159] width 30 height 31
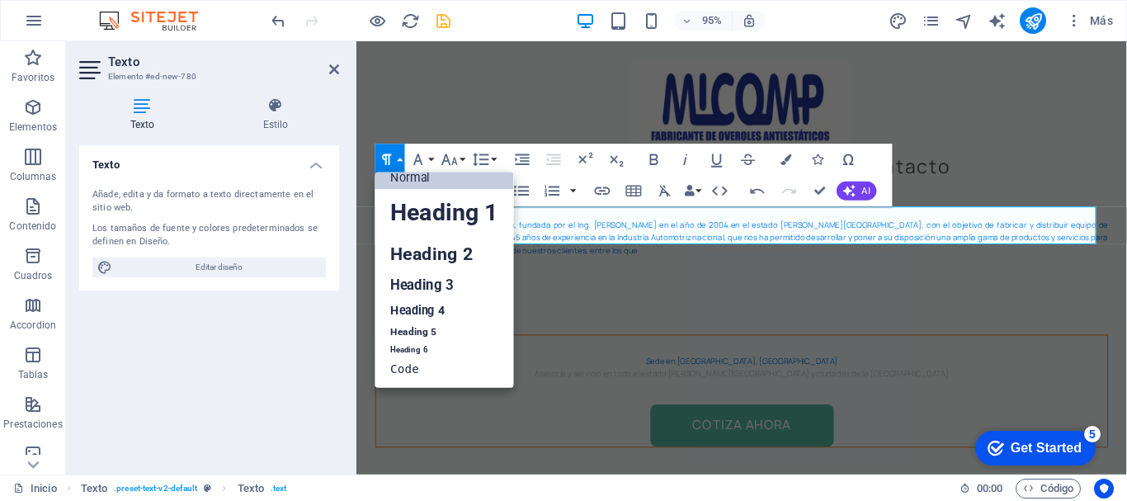
scroll to position [13, 0]
click at [422, 247] on link "Heading 2" at bounding box center [444, 254] width 139 height 35
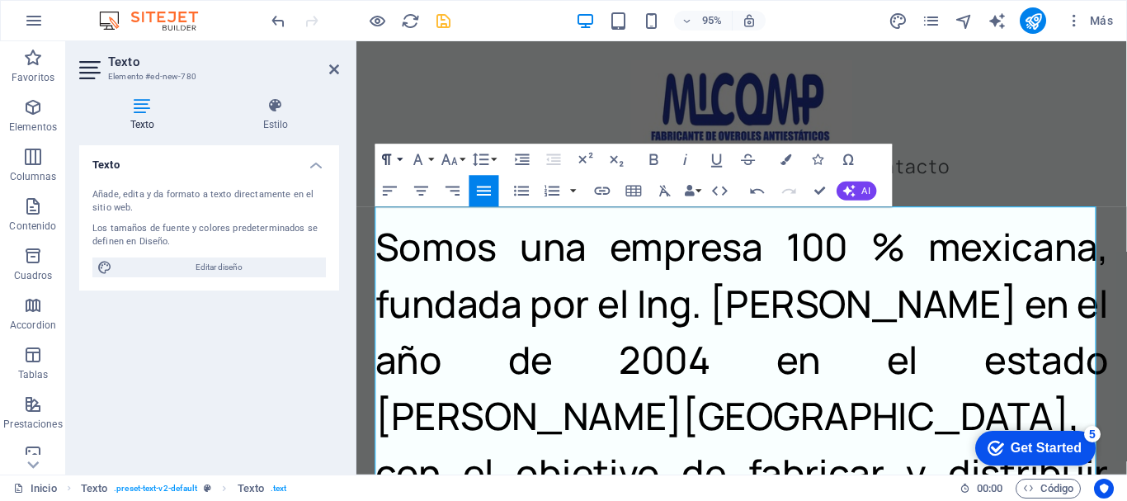
click at [399, 154] on button "Paragraph Format" at bounding box center [390, 159] width 30 height 31
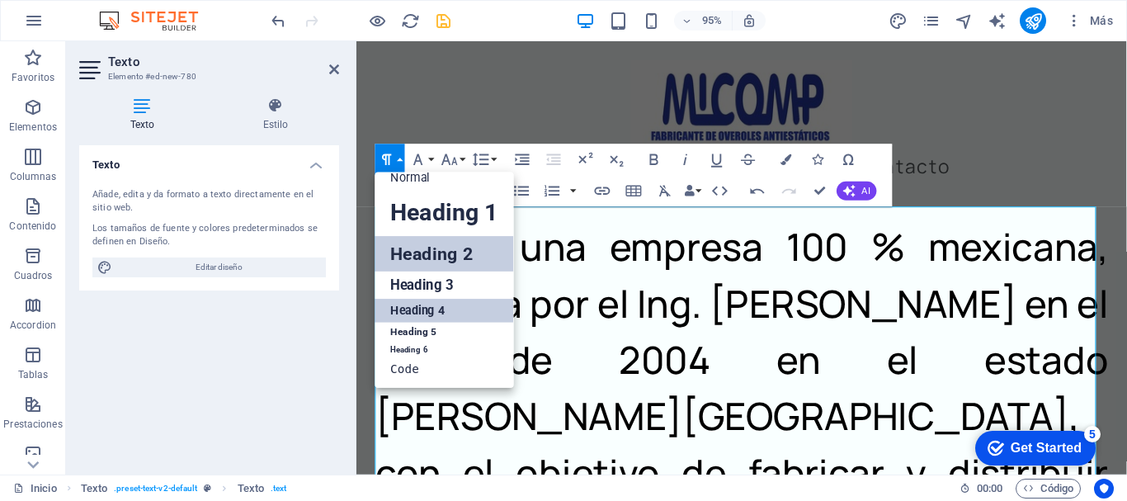
click at [406, 309] on link "Heading 4" at bounding box center [444, 311] width 139 height 24
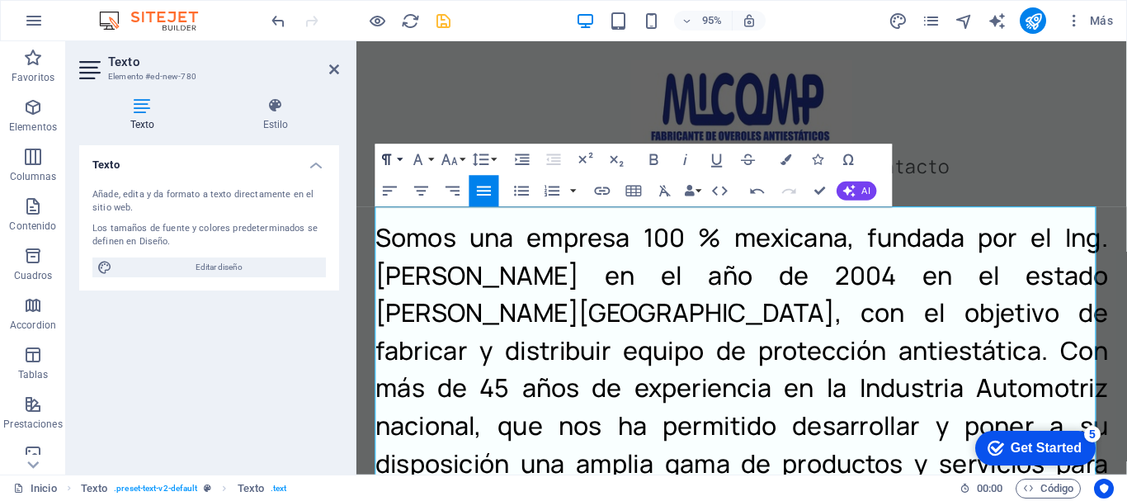
click at [403, 158] on button "Paragraph Format" at bounding box center [390, 159] width 30 height 31
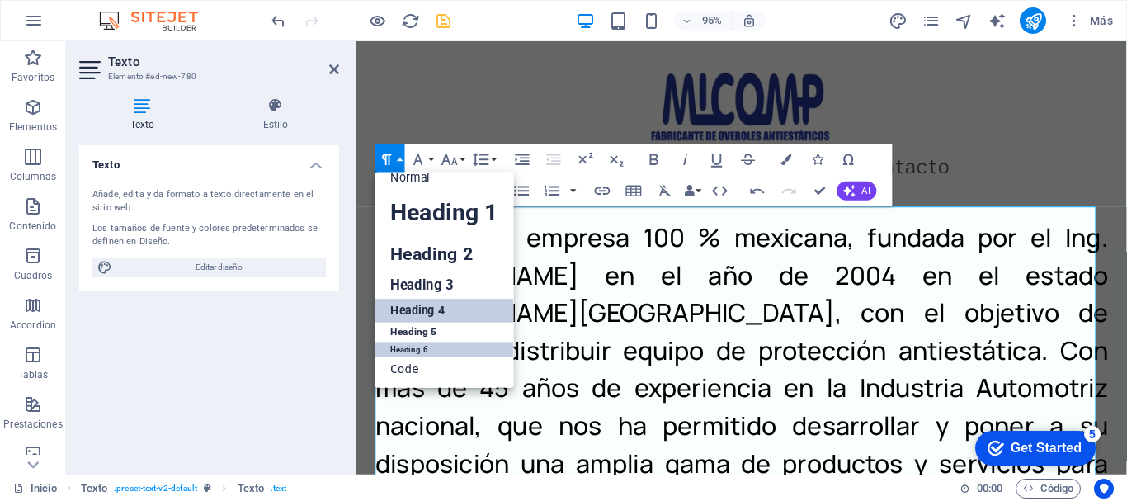
click at [419, 349] on link "Heading 6" at bounding box center [444, 350] width 139 height 16
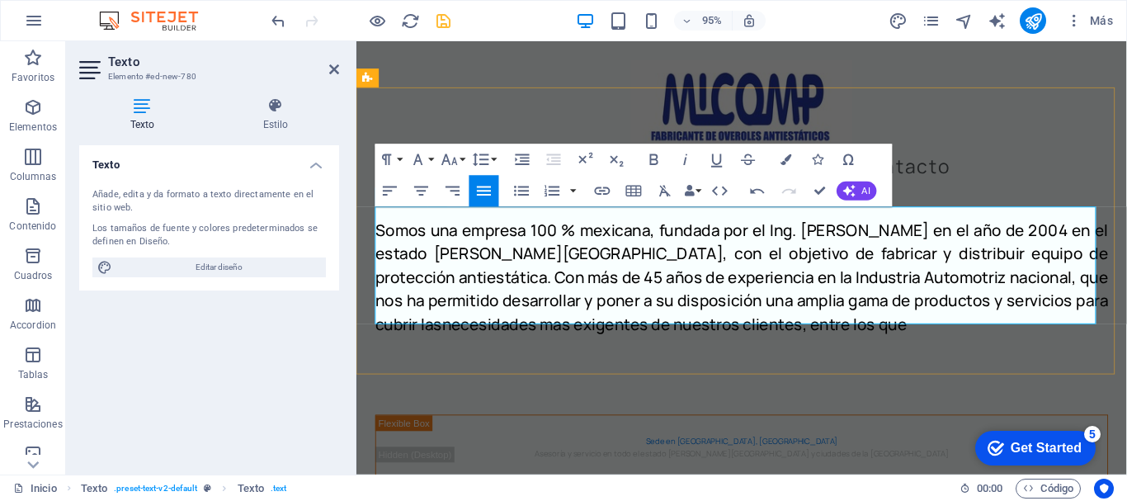
click at [399, 330] on h6 "​Somos una empresa 100 % mexicana, fundada por el Ing. José Miguel Montiel Vald…" at bounding box center [761, 290] width 771 height 124
click at [803, 234] on h6 "Somos una empresa 100 % mexicana, fundada por el Ing. José Miguel Montiel Valdi…" at bounding box center [761, 290] width 771 height 124
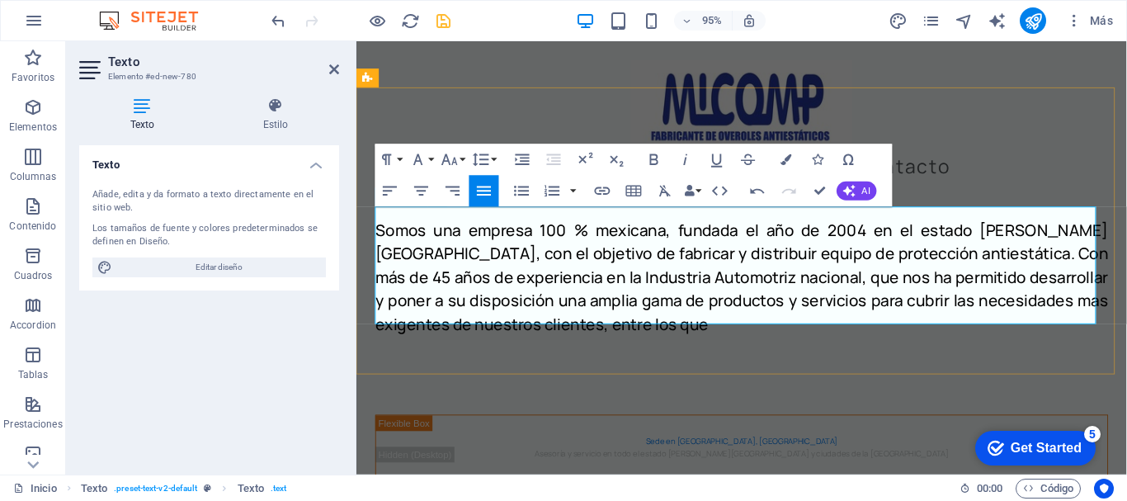
click at [664, 327] on h6 "Somos una empresa 100 % mexicana, fundada el año de 2004 en el estado de Morelo…" at bounding box center [761, 290] width 771 height 124
click at [742, 359] on div "nosotros Somos una empresa 100 % mexicana, fundada el año de 2004 en el estado …" at bounding box center [761, 253] width 811 height 302
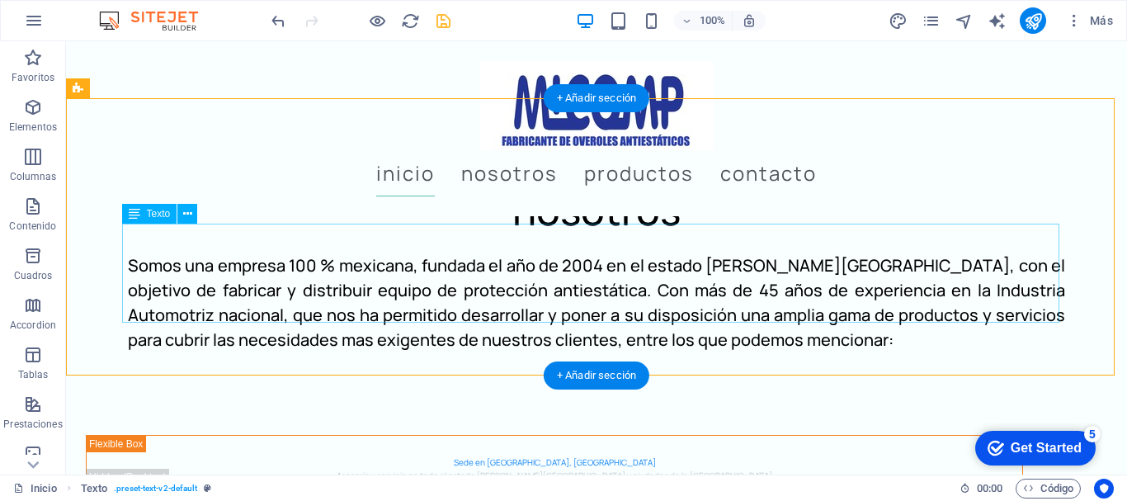
scroll to position [1245, 0]
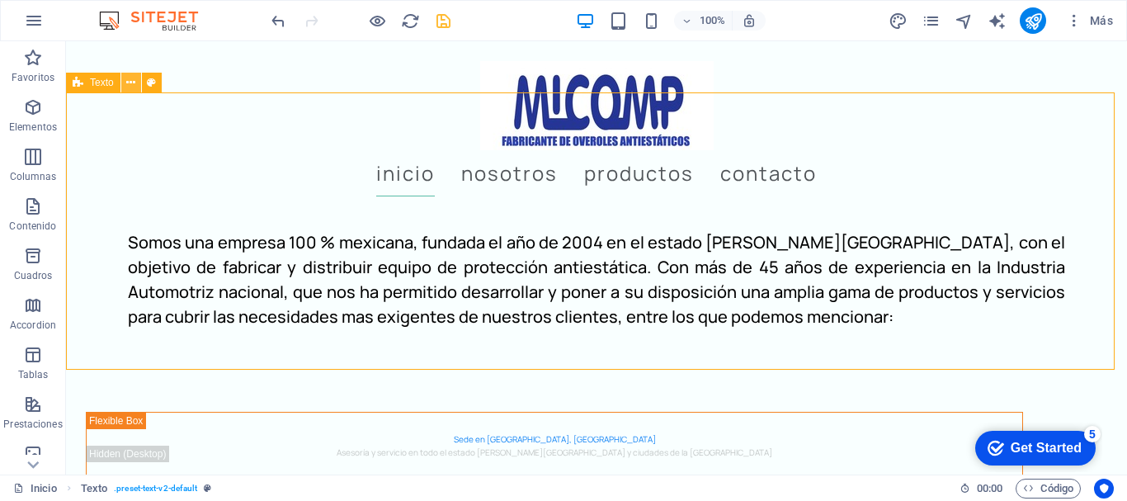
click at [132, 80] on icon at bounding box center [130, 82] width 9 height 17
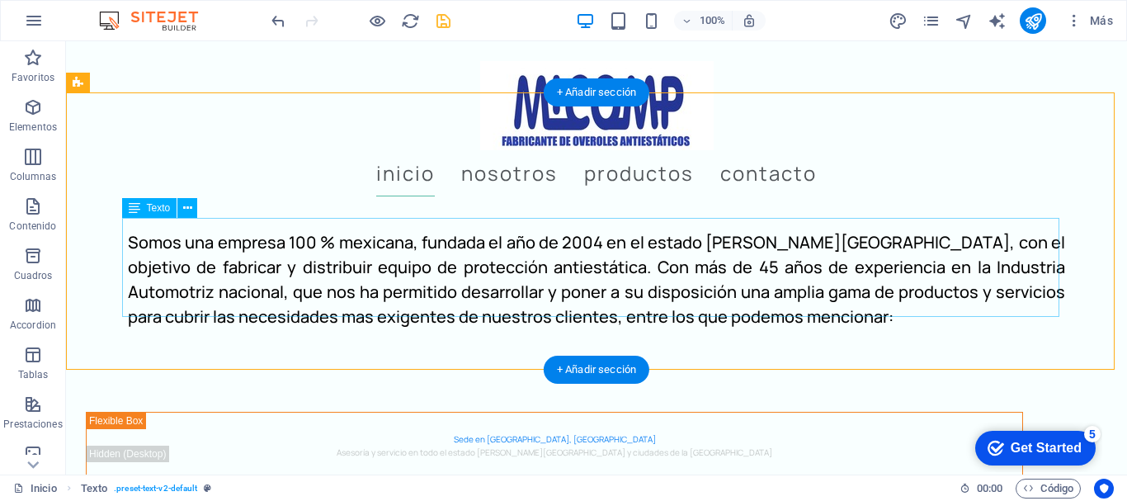
click at [770, 277] on div "Somos una empresa 100 % mexicana, fundada el año de 2004 en el estado [PERSON_N…" at bounding box center [596, 279] width 937 height 99
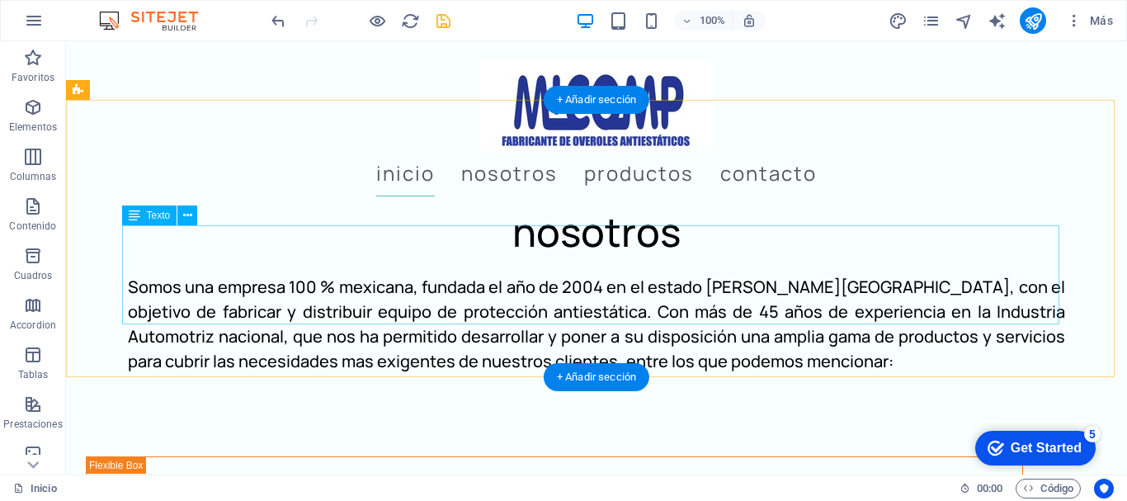
scroll to position [1237, 0]
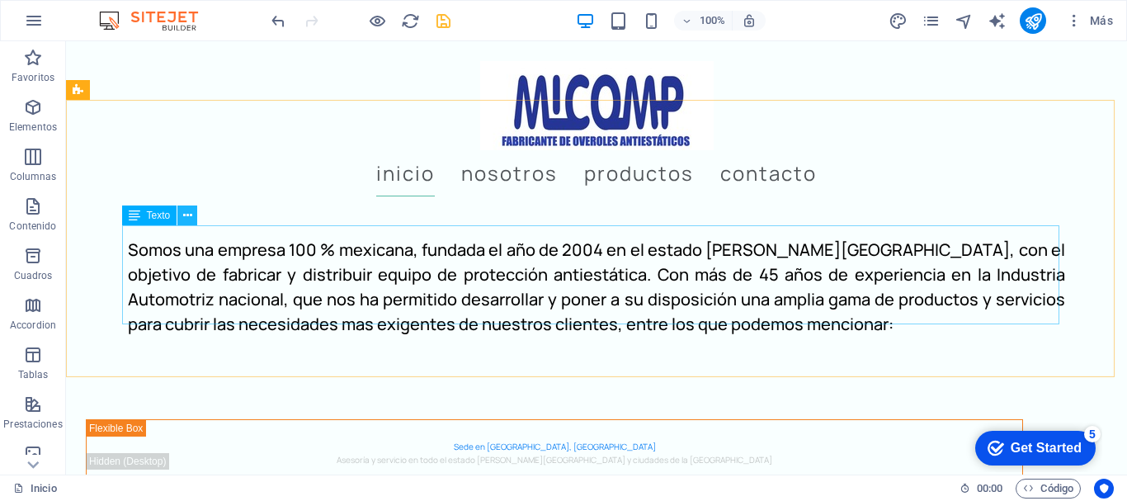
click at [189, 210] on icon at bounding box center [187, 215] width 9 height 17
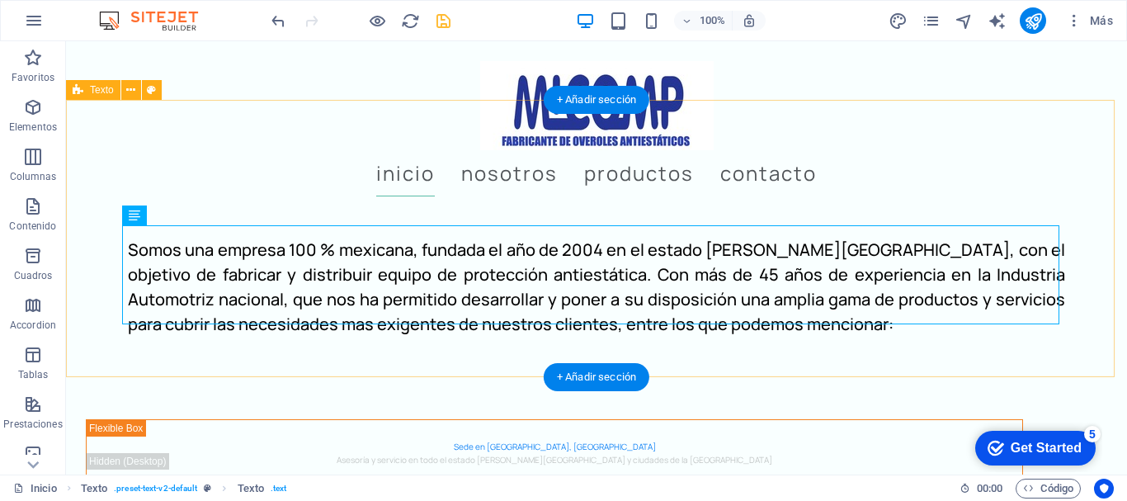
click at [459, 342] on div "nosotros Somos una empresa 100 % mexicana, fundada el año de 2004 en el estado …" at bounding box center [596, 250] width 1061 height 277
click at [782, 309] on div "Somos una empresa 100 % mexicana, fundada el año de 2004 en el estado [PERSON_N…" at bounding box center [596, 287] width 937 height 99
click at [778, 306] on div "Somos una empresa 100 % mexicana, fundada el año de 2004 en el estado [PERSON_N…" at bounding box center [596, 287] width 937 height 99
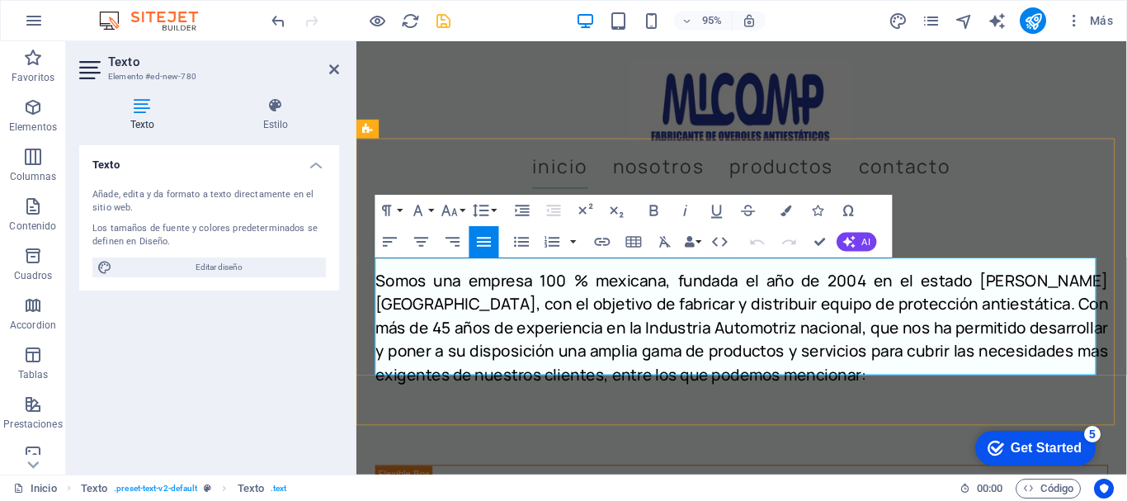
click at [831, 378] on h6 "Somos una empresa 100 % mexicana, fundada el año de 2004 en el estado [PERSON_N…" at bounding box center [761, 343] width 771 height 124
click at [228, 262] on span "Editar diseño" at bounding box center [219, 267] width 204 height 20
select select "px"
select select "400"
select select "px"
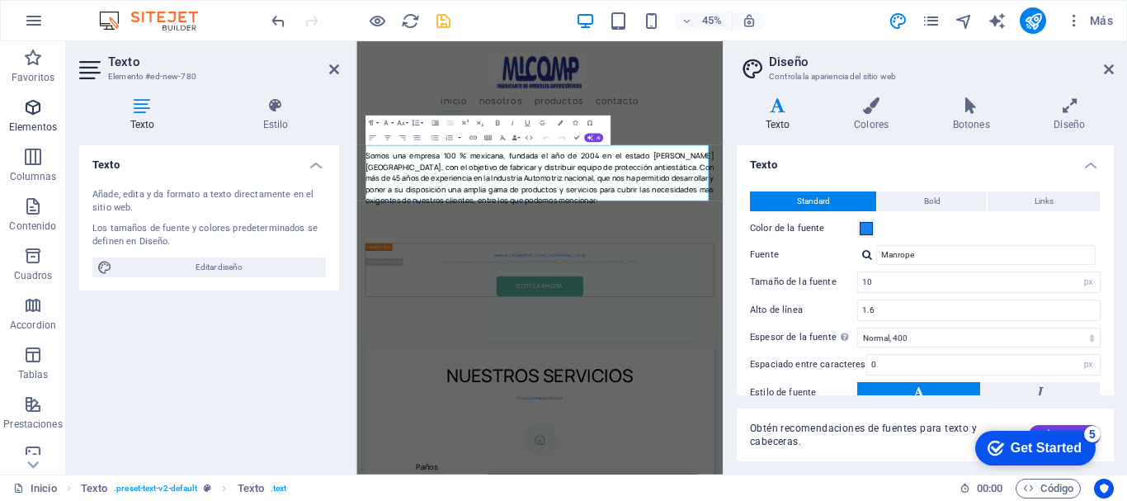
click at [31, 110] on icon "button" at bounding box center [33, 107] width 20 height 20
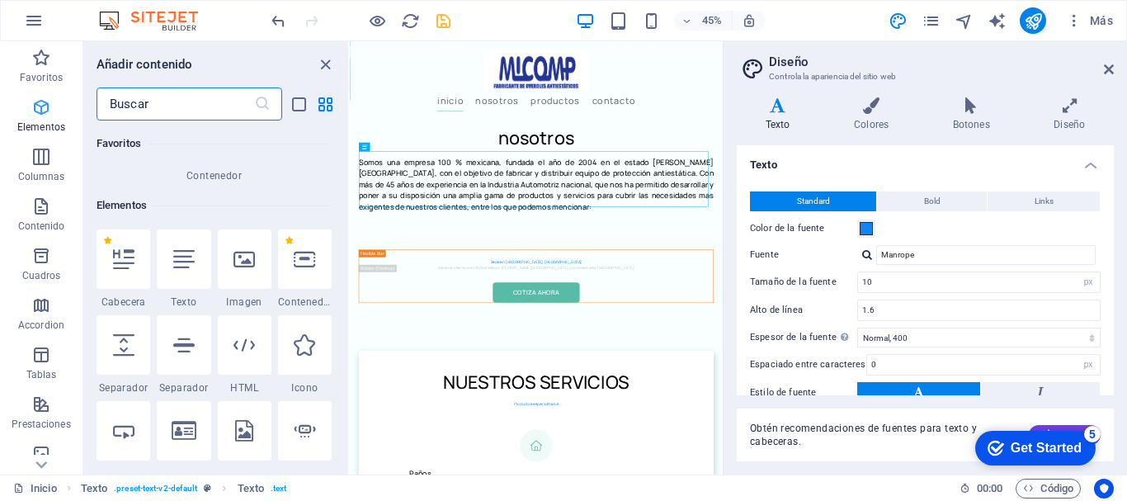
scroll to position [311, 0]
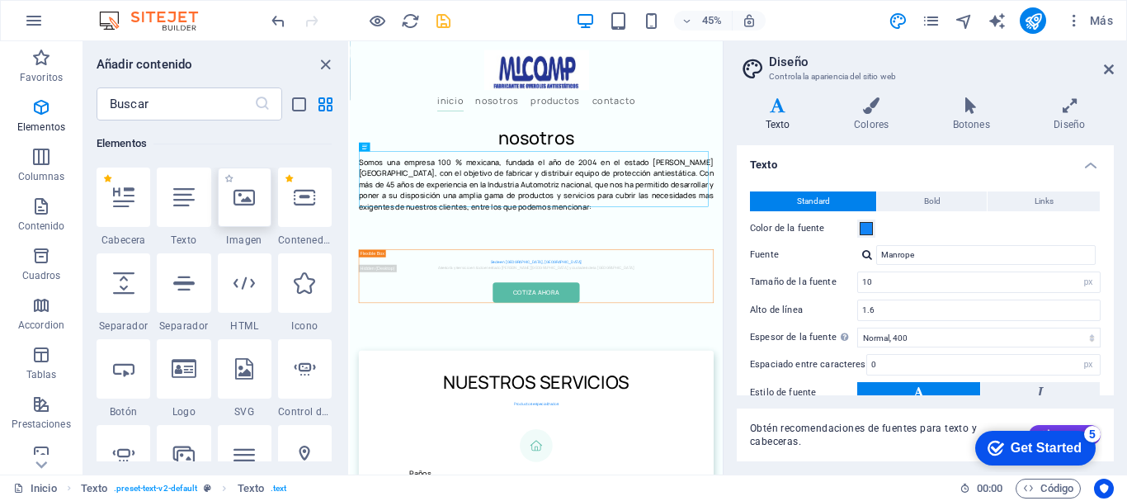
click at [241, 201] on icon at bounding box center [243, 196] width 21 height 21
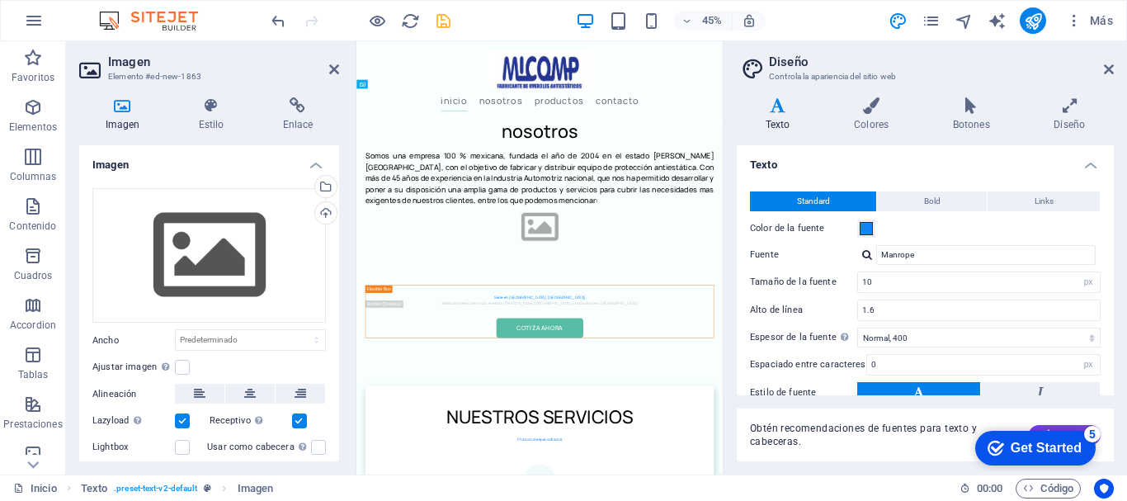
drag, startPoint x: 770, startPoint y: 301, endPoint x: 772, endPoint y: 426, distance: 124.6
click at [398, 194] on icon at bounding box center [399, 195] width 4 height 7
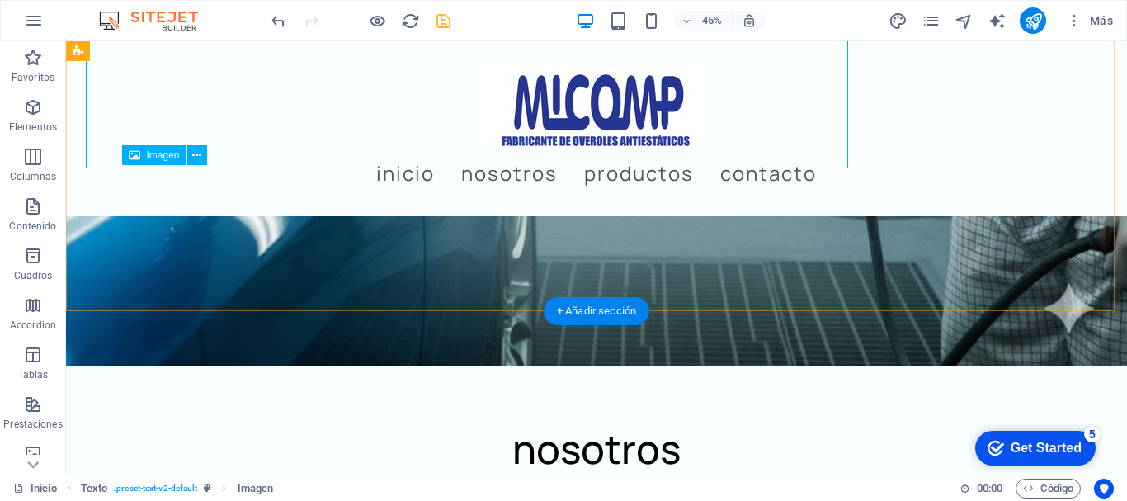
scroll to position [1397, 0]
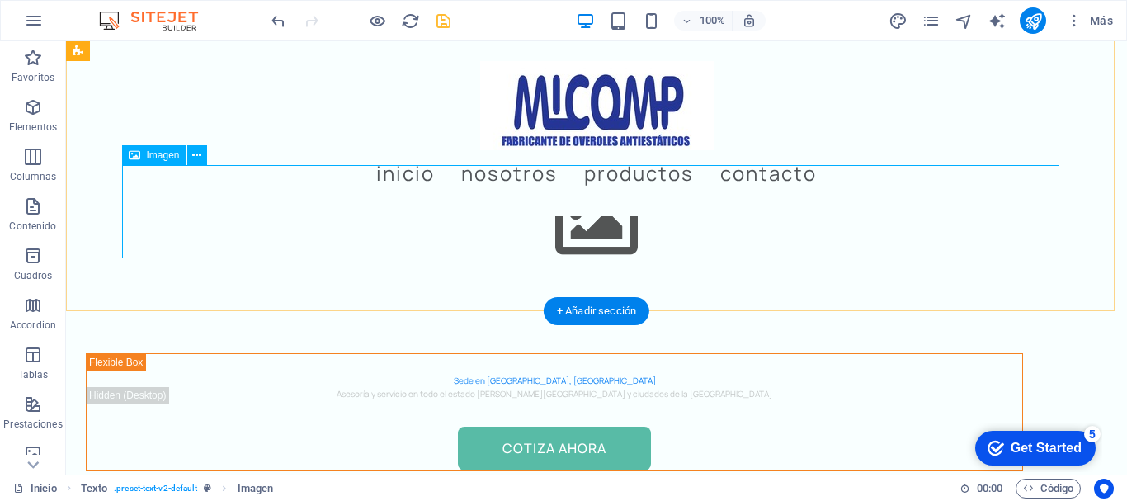
click at [578, 214] on figure at bounding box center [596, 223] width 937 height 93
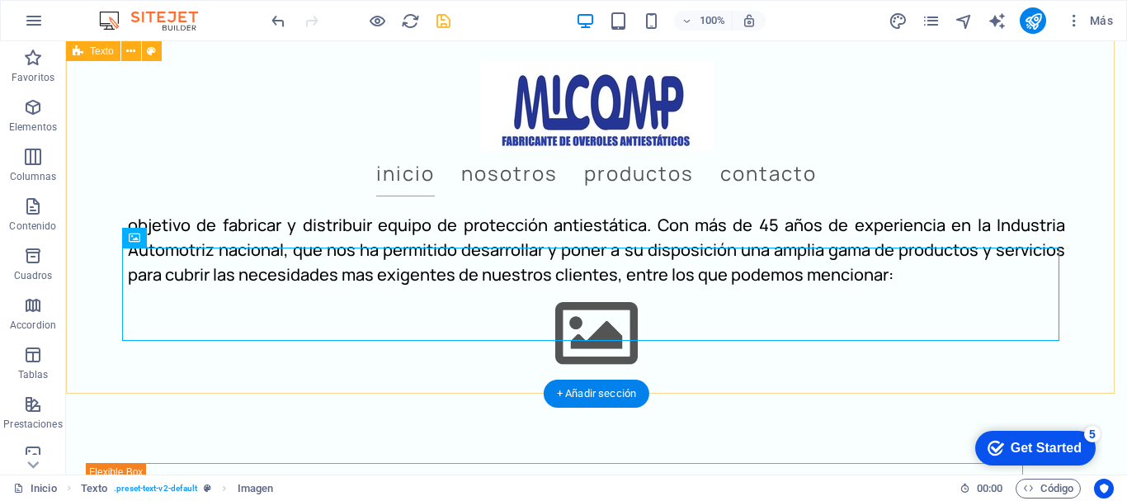
scroll to position [1314, 0]
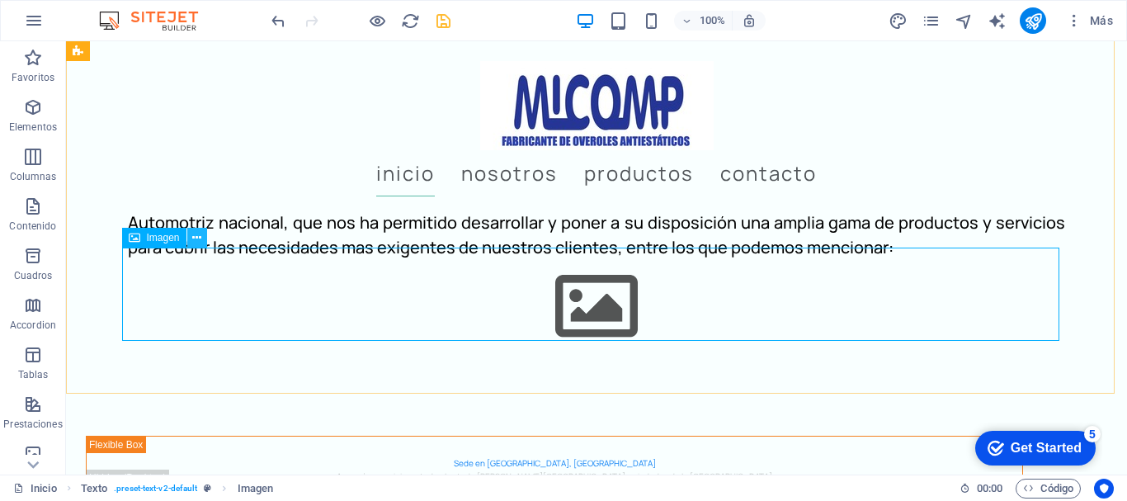
click at [198, 237] on icon at bounding box center [196, 237] width 9 height 17
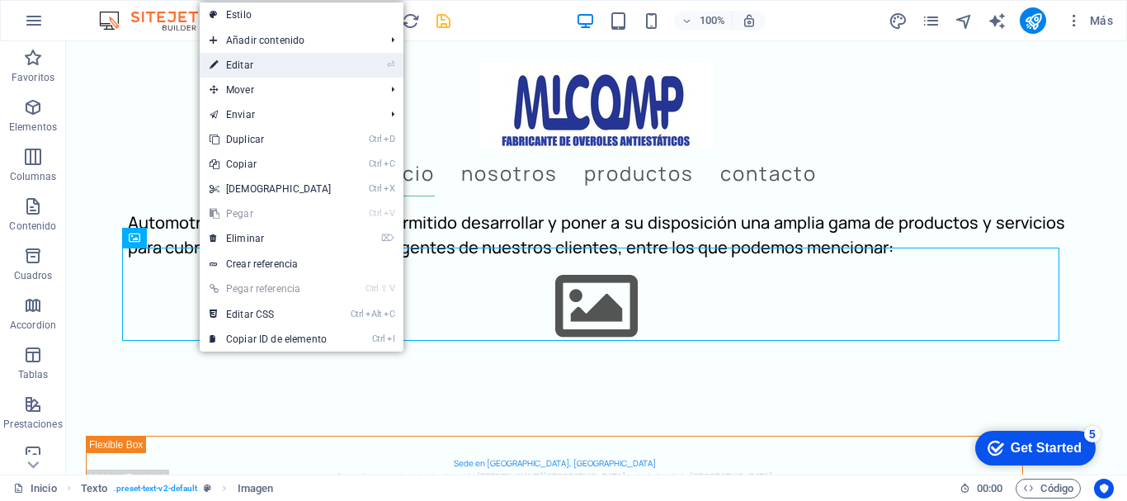
click at [262, 64] on link "⏎ Editar" at bounding box center [271, 65] width 142 height 25
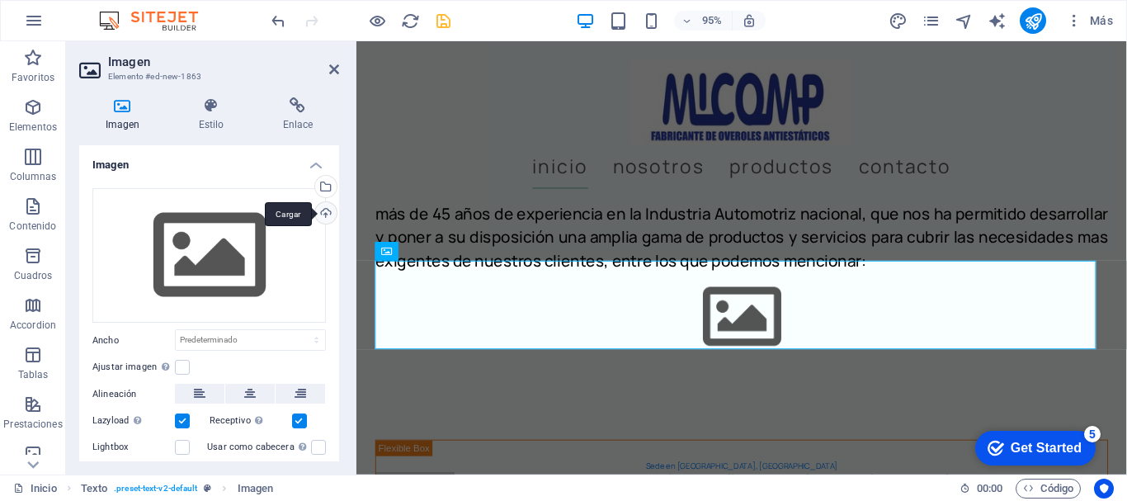
click at [321, 210] on div "Cargar" at bounding box center [324, 214] width 25 height 25
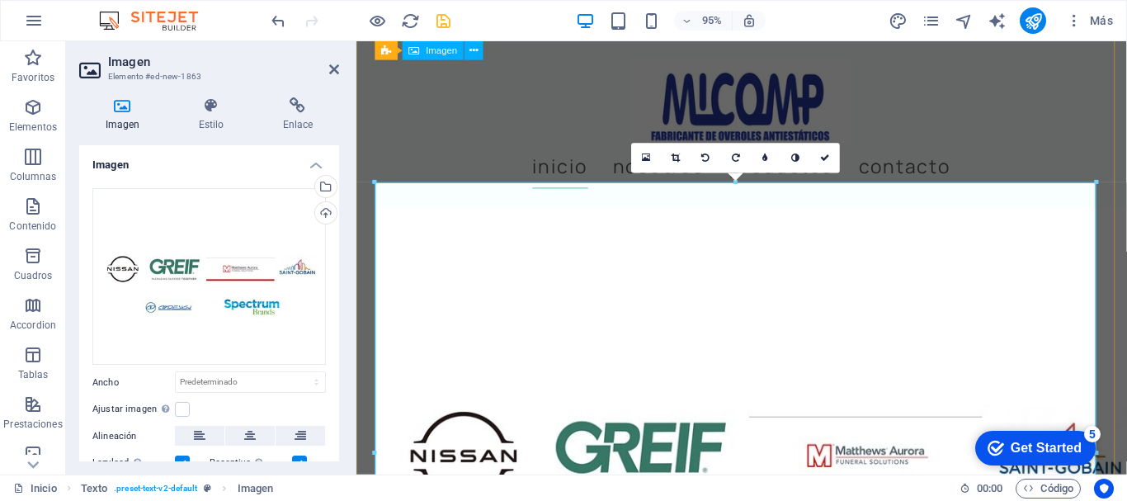
scroll to position [1186, 0]
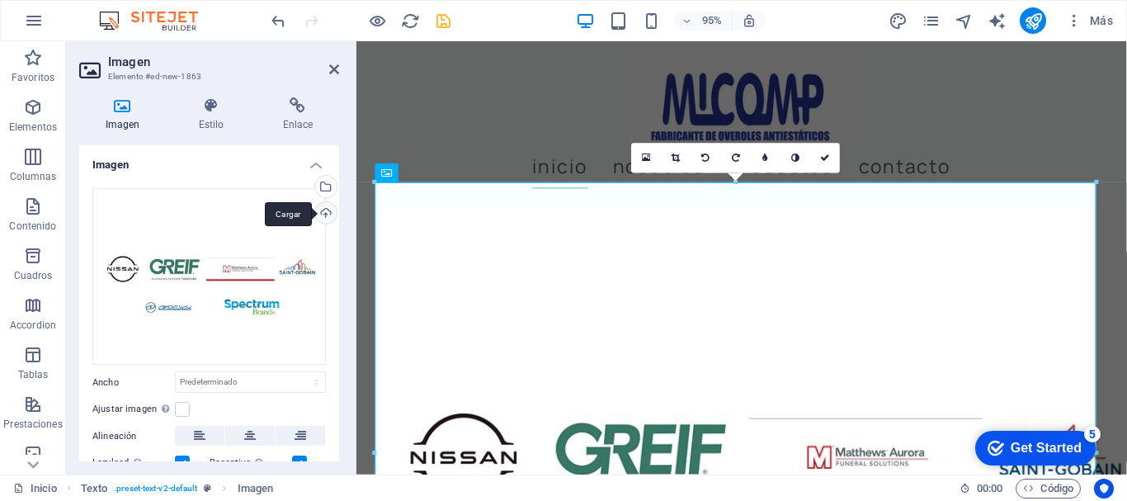
click at [323, 210] on div "Cargar" at bounding box center [324, 214] width 25 height 25
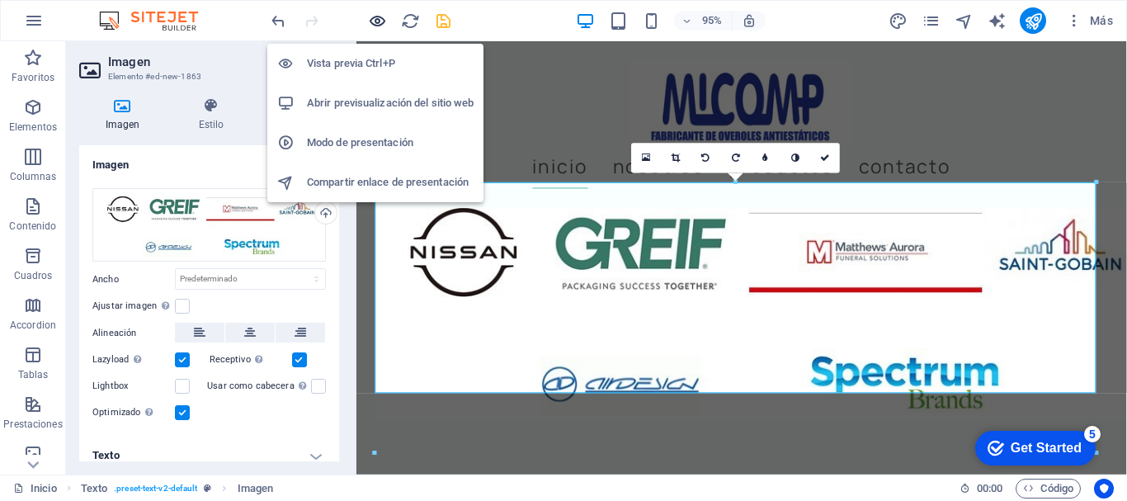
click at [379, 21] on icon "button" at bounding box center [377, 21] width 19 height 19
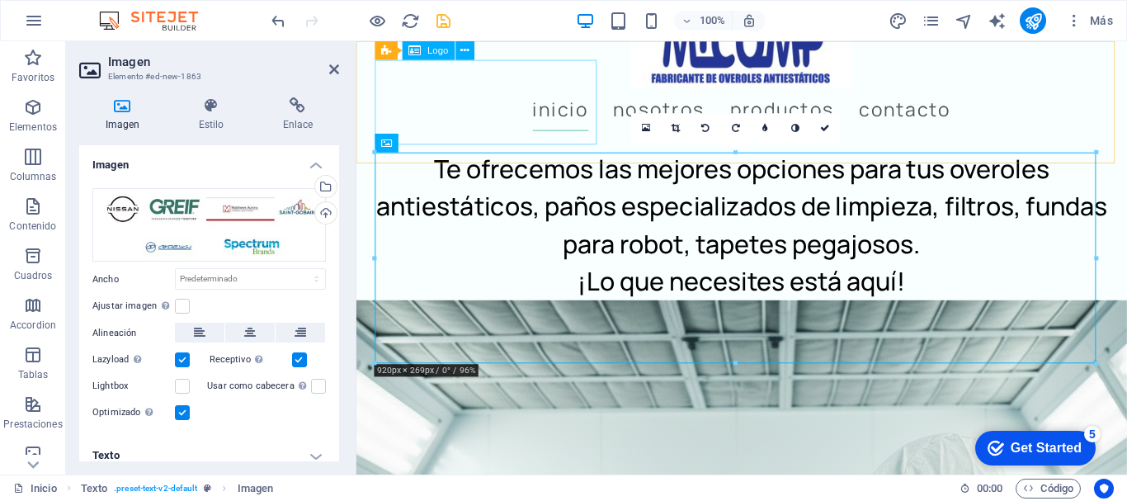
scroll to position [1218, 0]
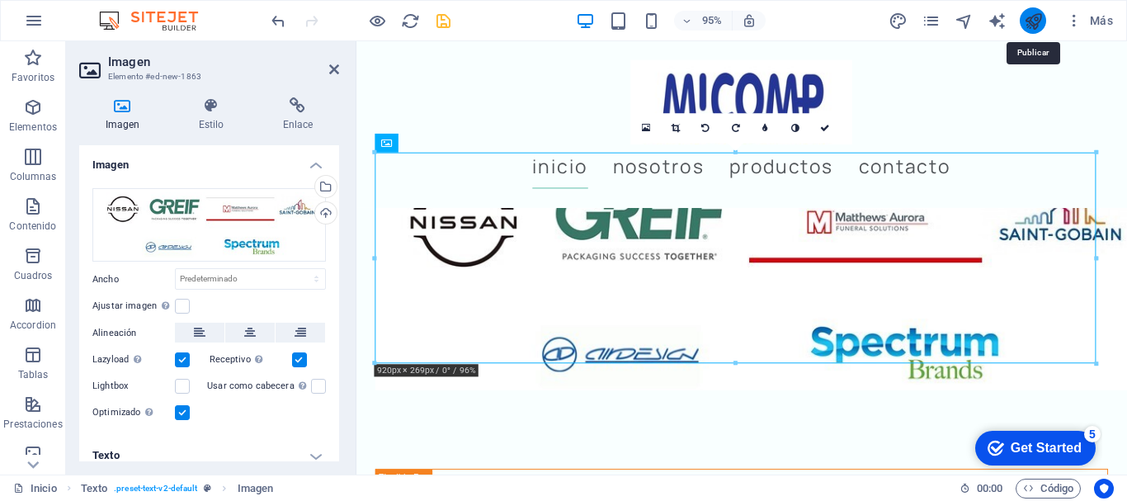
click at [1030, 15] on icon "publish" at bounding box center [1033, 21] width 19 height 19
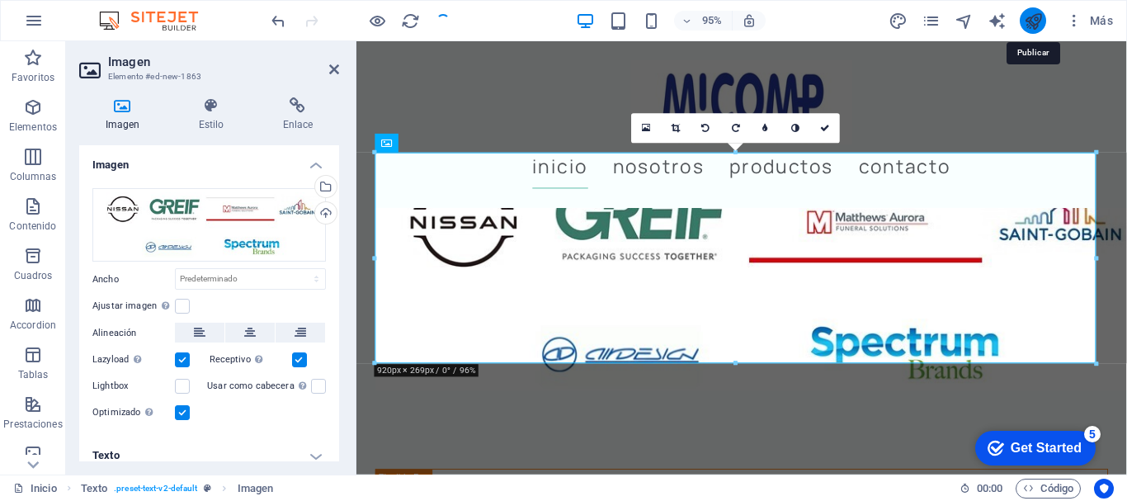
click at [1035, 16] on icon "publish" at bounding box center [1033, 21] width 19 height 19
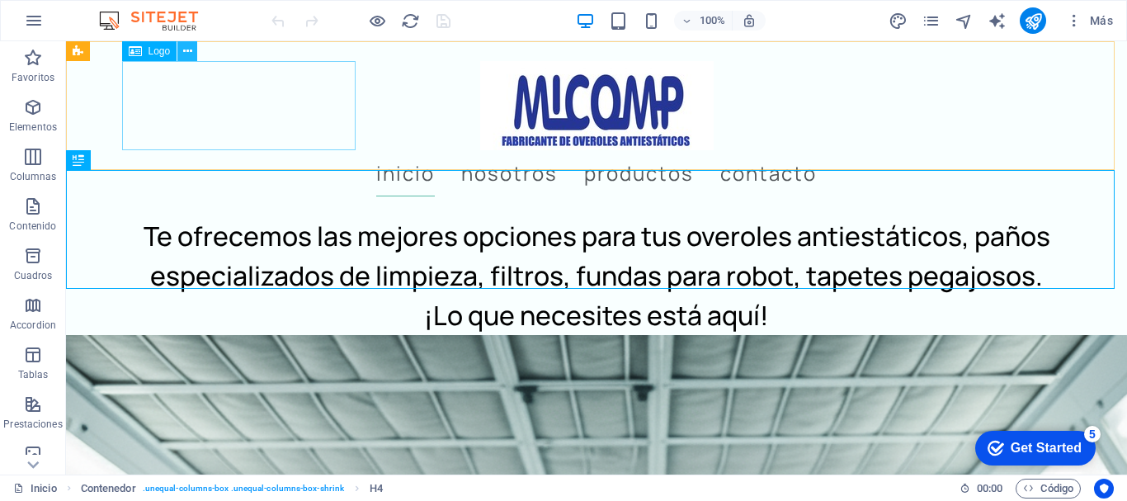
click at [186, 47] on icon at bounding box center [187, 51] width 9 height 17
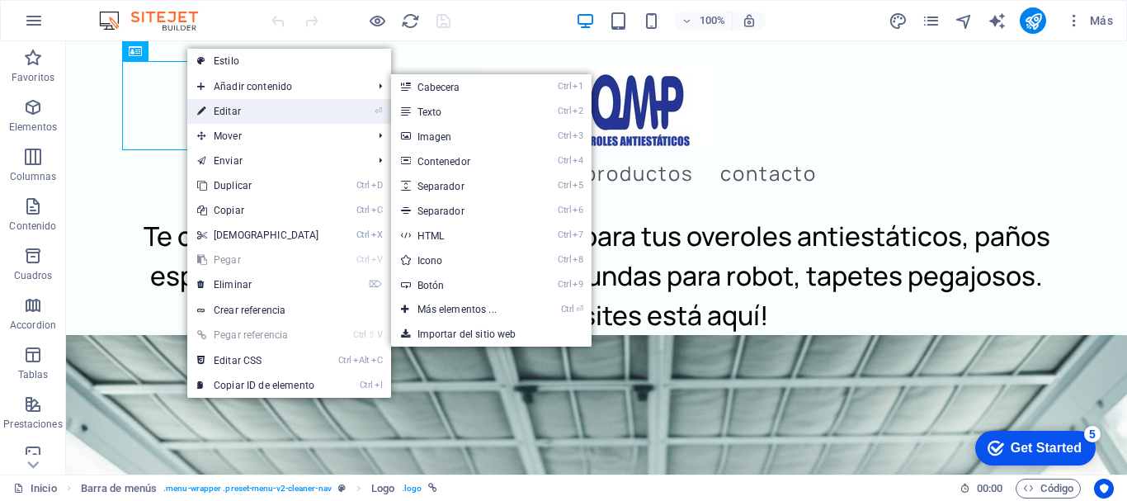
click at [224, 111] on link "⏎ Editar" at bounding box center [258, 111] width 142 height 25
select select "px"
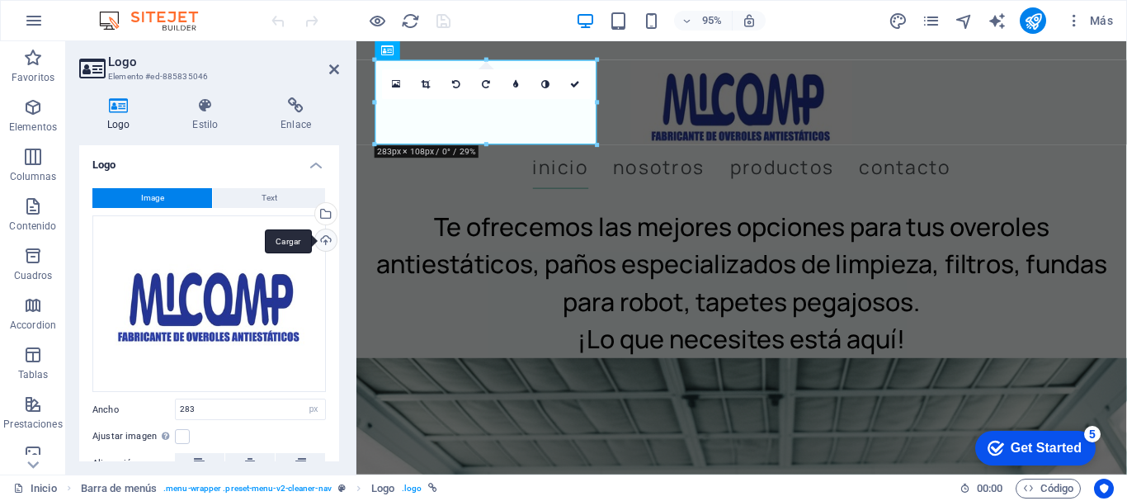
click at [321, 237] on div "Cargar" at bounding box center [324, 241] width 25 height 25
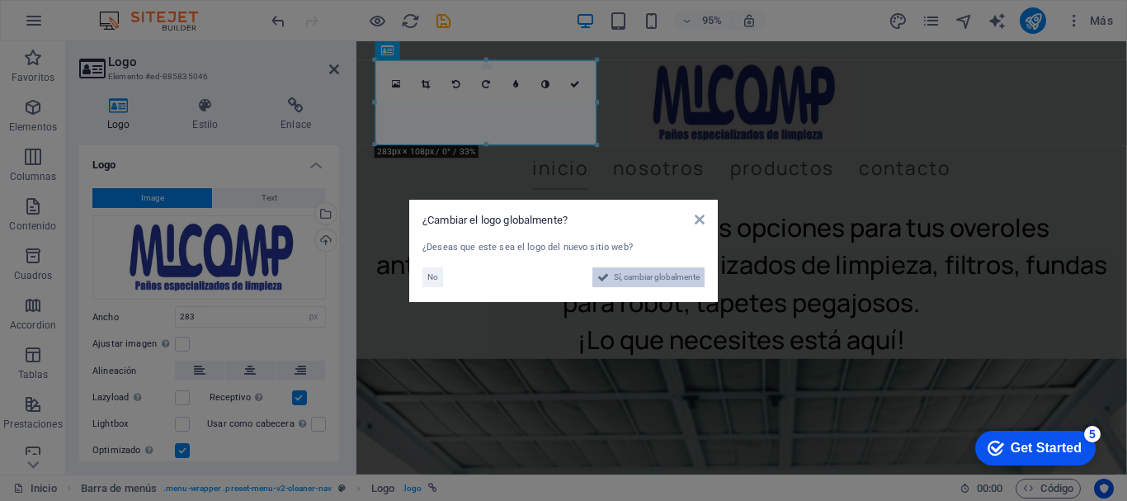
click at [638, 273] on span "Sí, cambiar globalmente" at bounding box center [657, 277] width 86 height 20
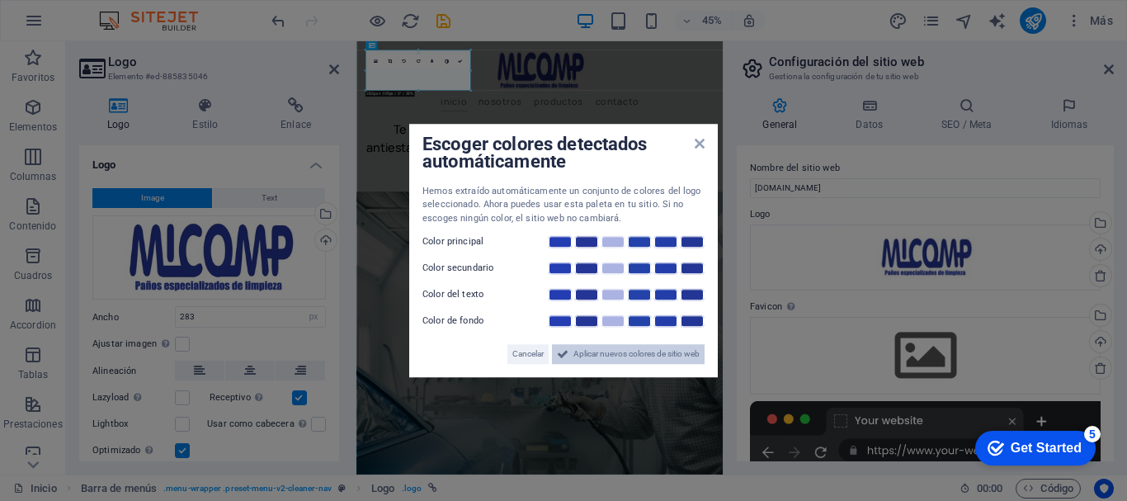
click at [614, 349] on span "Aplicar nuevos colores de sitio web" at bounding box center [636, 354] width 126 height 20
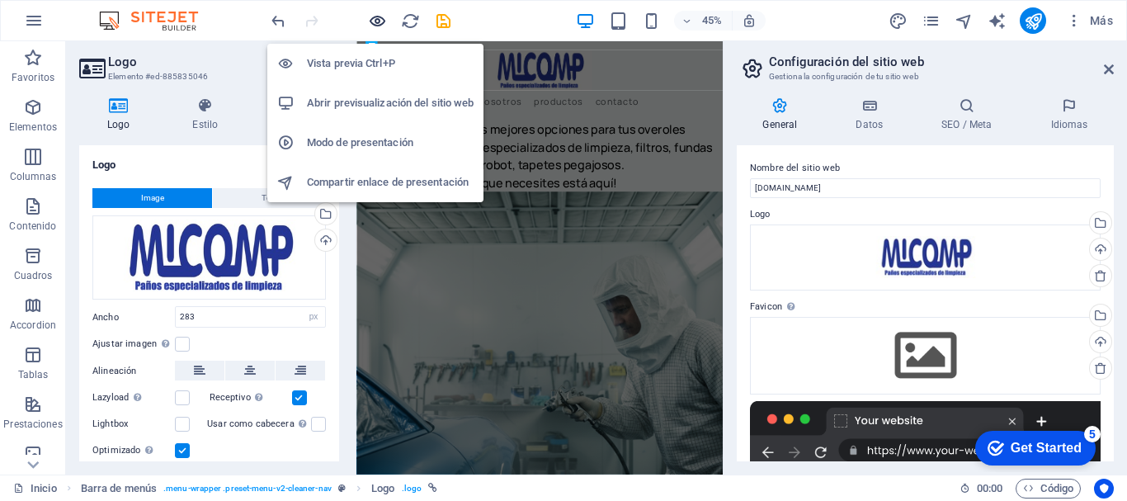
click at [382, 16] on icon "button" at bounding box center [377, 21] width 19 height 19
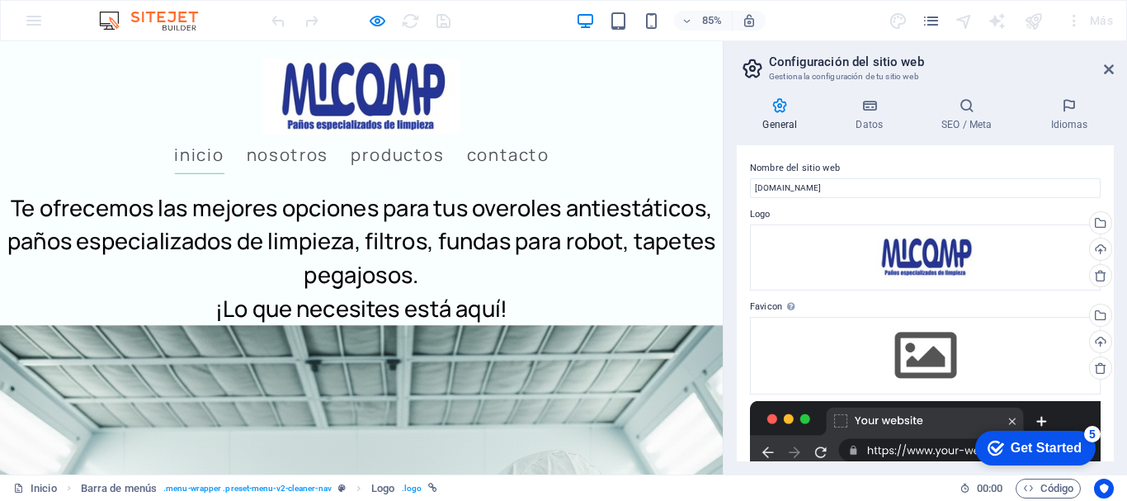
select select "px"
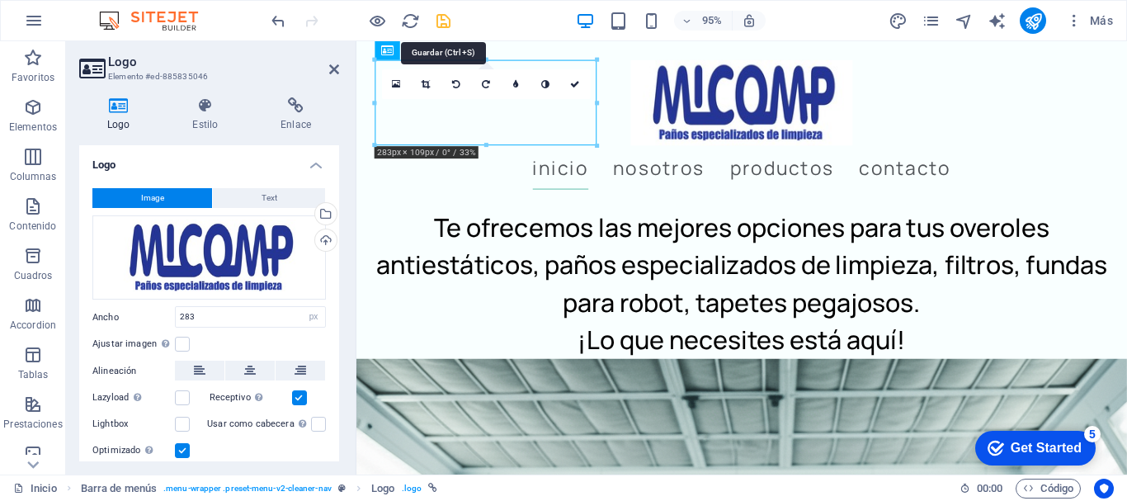
click at [442, 19] on icon "save" at bounding box center [443, 21] width 19 height 19
select select "px"
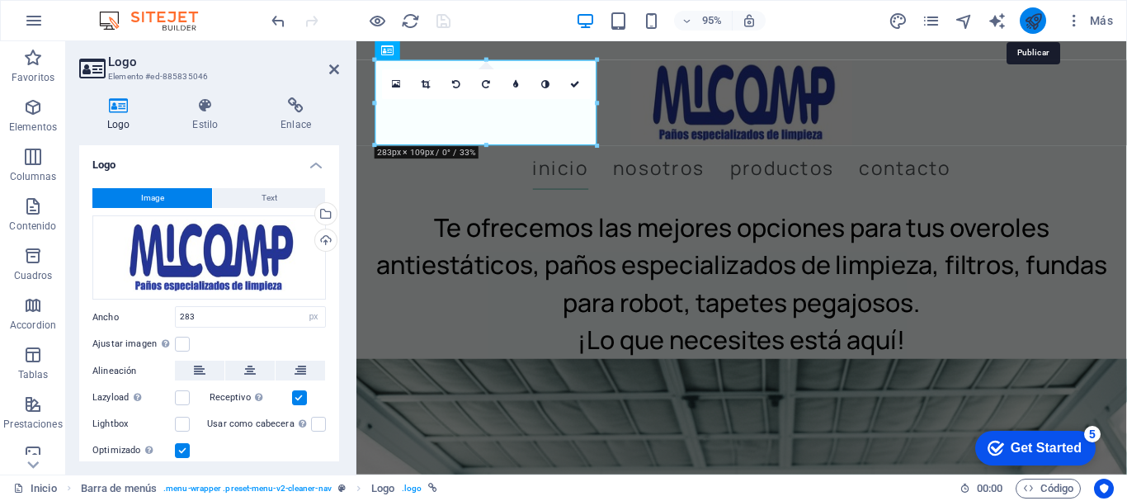
click at [1030, 14] on icon "publish" at bounding box center [1033, 21] width 19 height 19
select select "px"
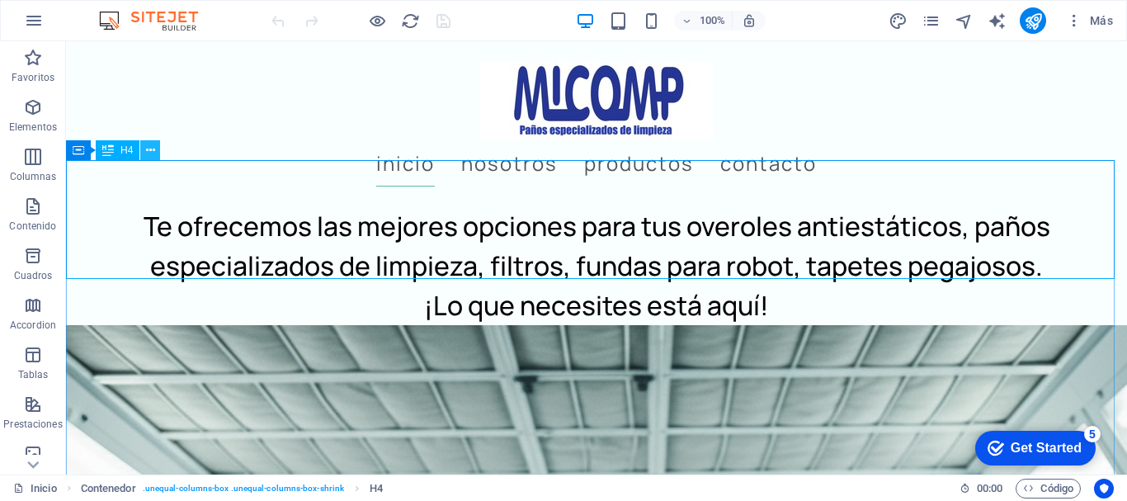
click at [149, 145] on icon at bounding box center [150, 150] width 9 height 17
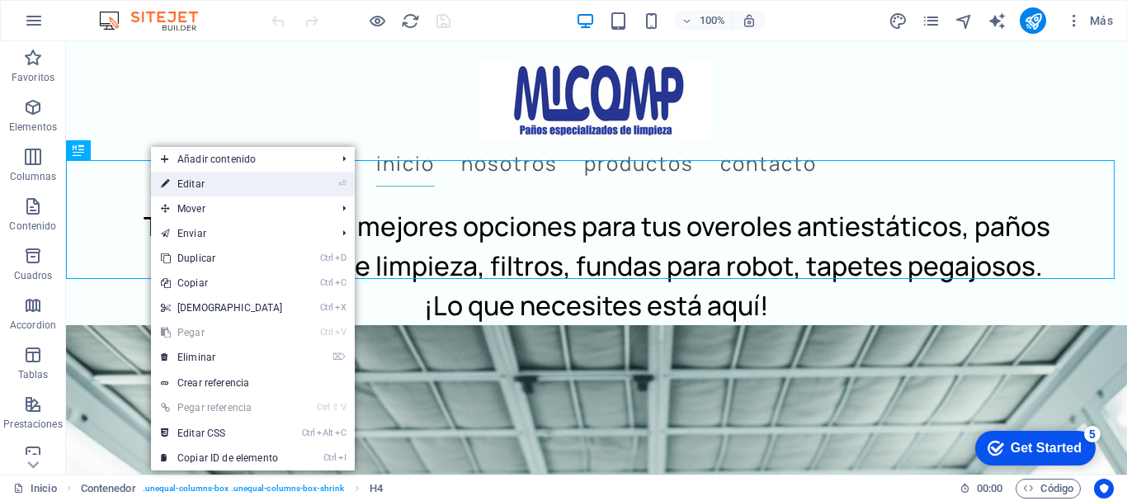
click at [224, 179] on link "⏎ Editar" at bounding box center [222, 184] width 142 height 25
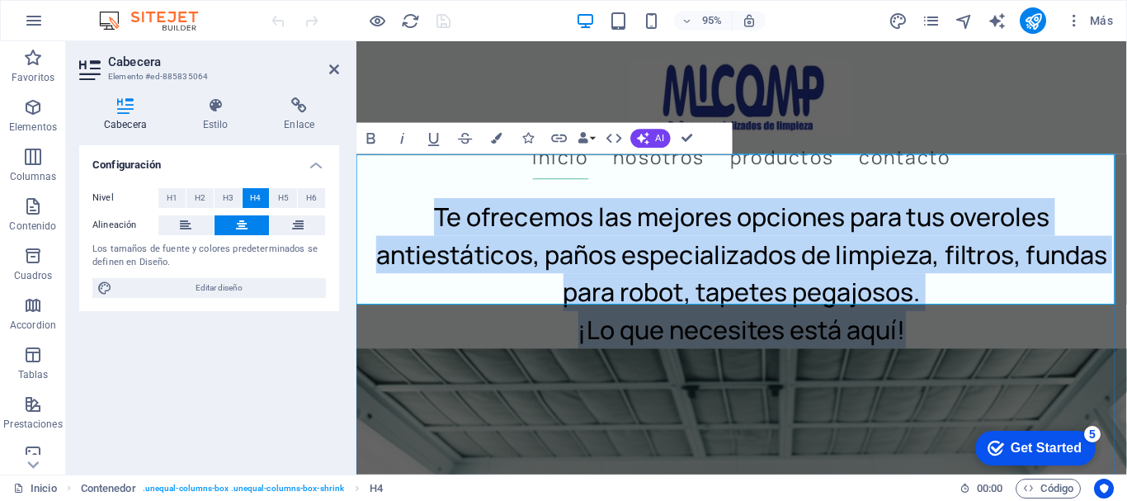
click at [496, 206] on h4 "Te ofrecemos las mejores opciones para tus overoles antiestáticos, paños especi…" at bounding box center [761, 285] width 811 height 158
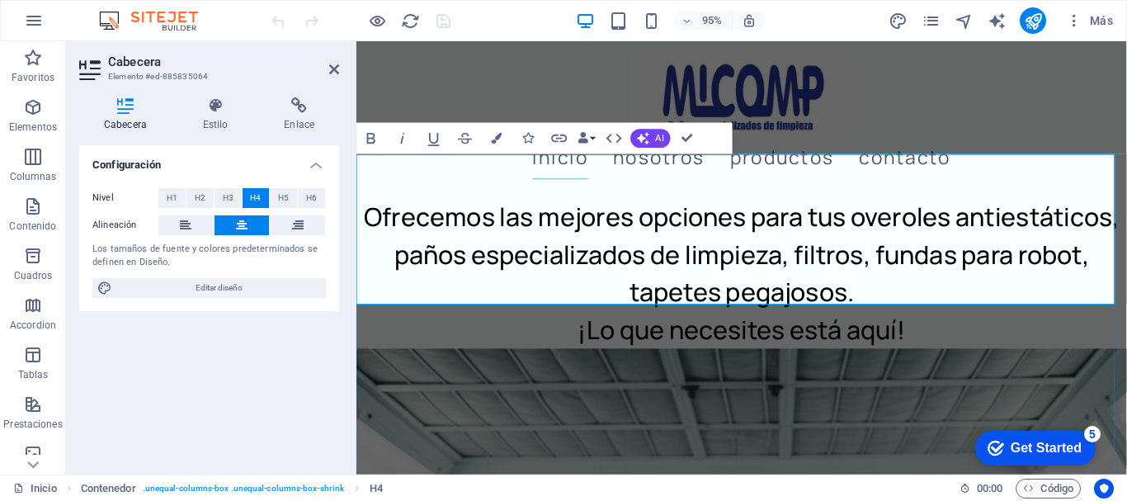
click at [798, 300] on h4 "Ofrecemos las mejores opciones para tus overoles antiestáticos, paños especiali…" at bounding box center [761, 285] width 811 height 158
click at [839, 206] on h4 "Ofrecemos las mejores opciones para tus overoles antiestáticos, paños especiali…" at bounding box center [761, 285] width 811 height 158
click at [1044, 229] on h4 "Ofrecemos las mejores opciones para sus overoles antiestáticos, paños especiali…" at bounding box center [761, 285] width 811 height 158
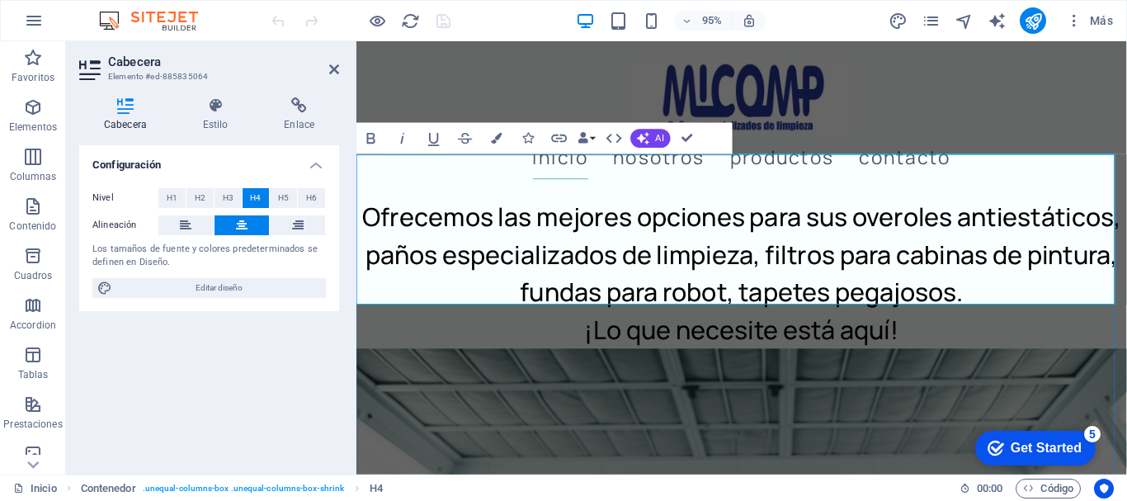
click at [1118, 262] on h4 "Ofrecemos las mejores opciones para sus overoles antiestáticos, paños especiali…" at bounding box center [761, 285] width 811 height 158
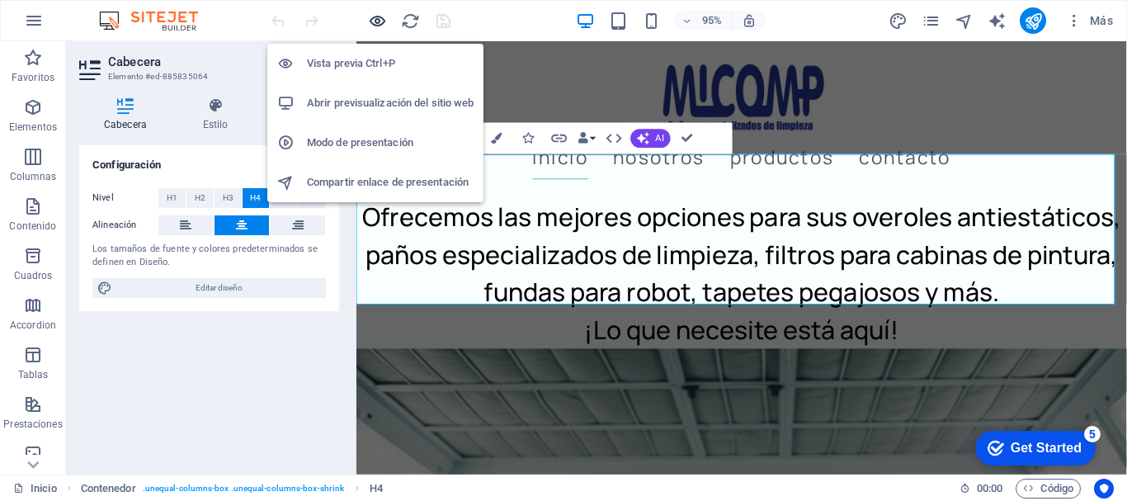
click at [378, 22] on icon "button" at bounding box center [377, 21] width 19 height 19
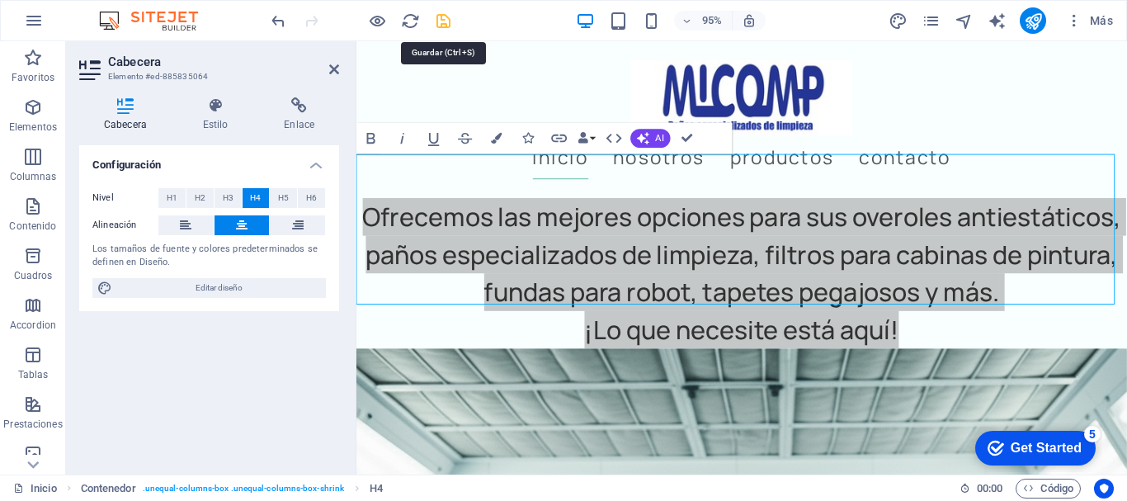
click at [439, 16] on icon "save" at bounding box center [443, 21] width 19 height 19
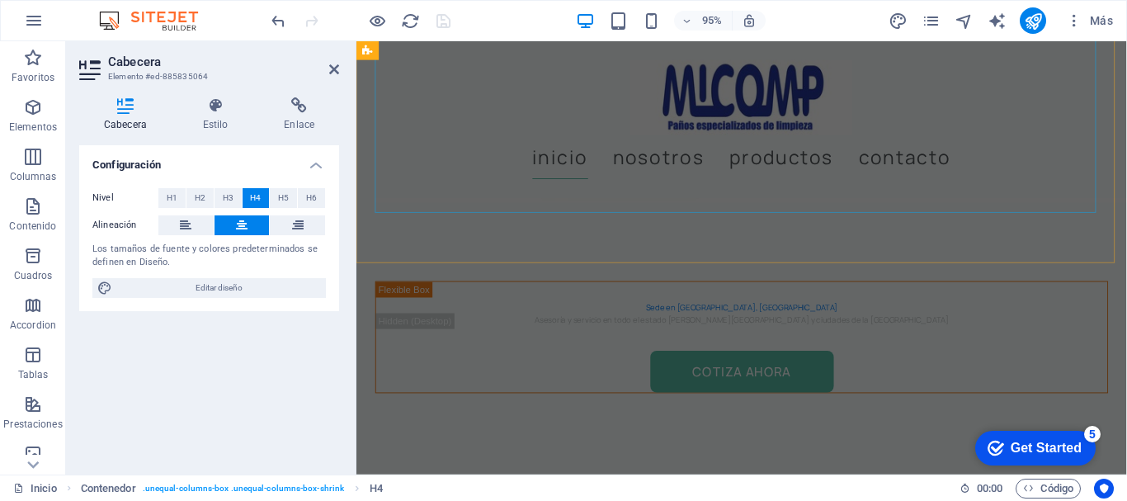
scroll to position [1485, 0]
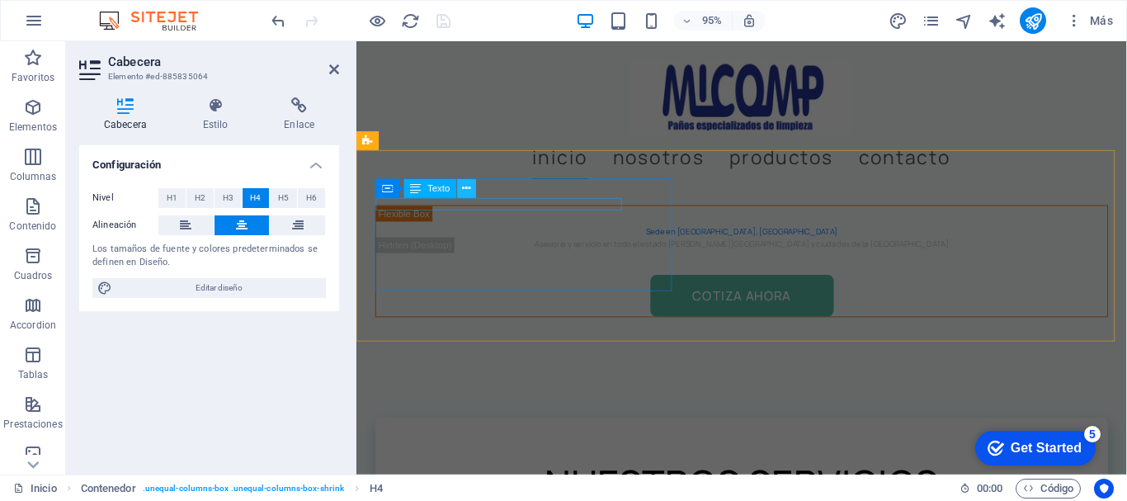
click at [467, 182] on icon at bounding box center [466, 189] width 8 height 16
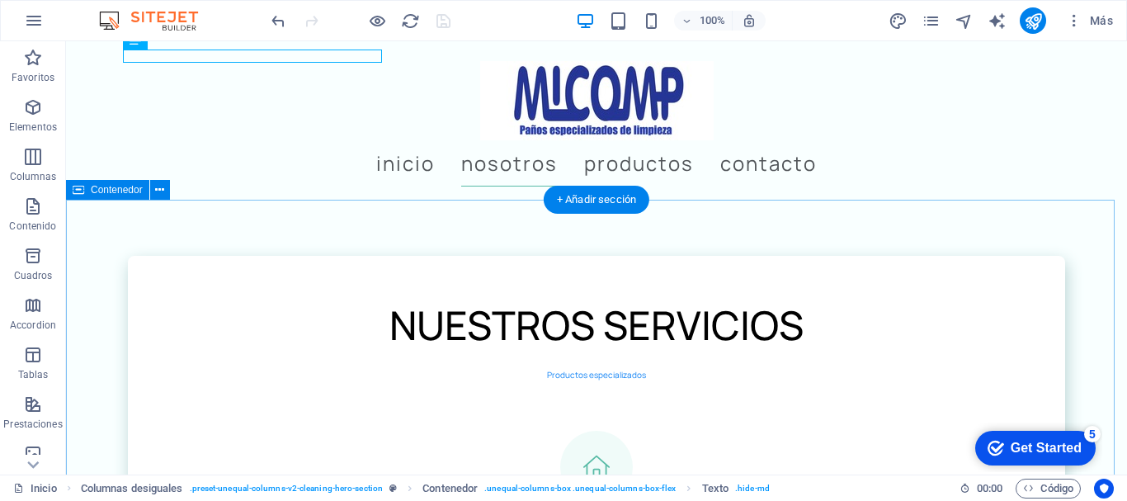
scroll to position [2040, 0]
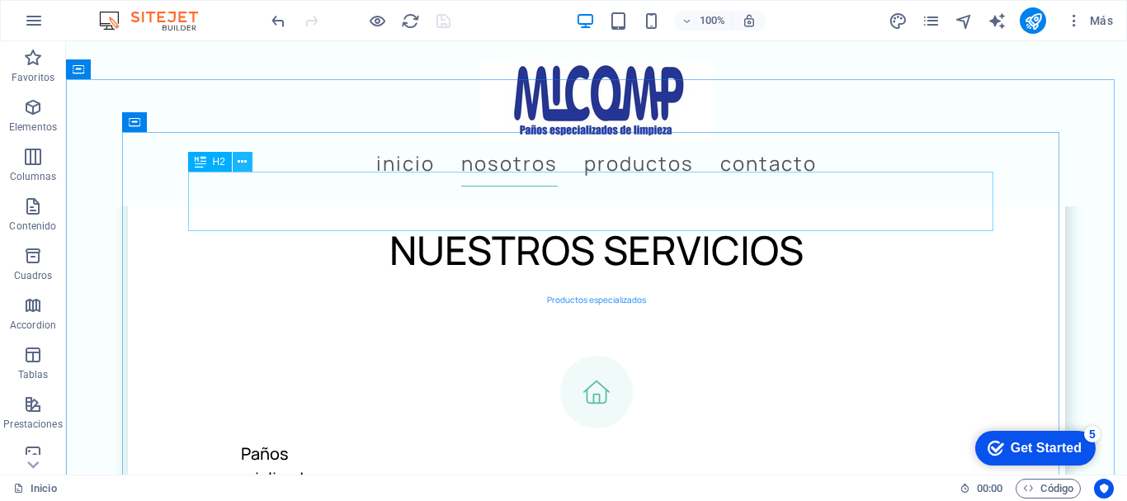
click at [244, 159] on icon at bounding box center [242, 161] width 9 height 17
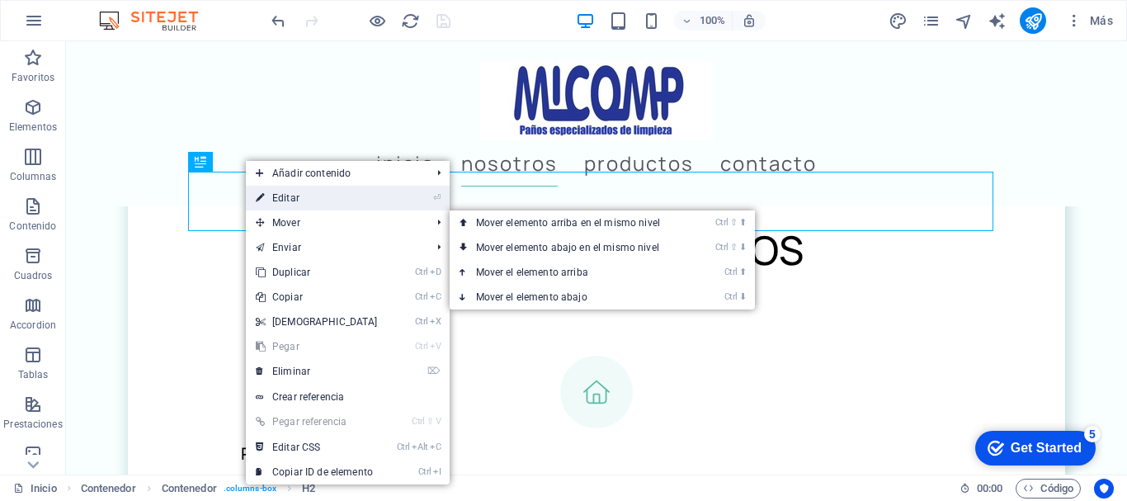
click at [294, 197] on link "⏎ Editar" at bounding box center [317, 198] width 142 height 25
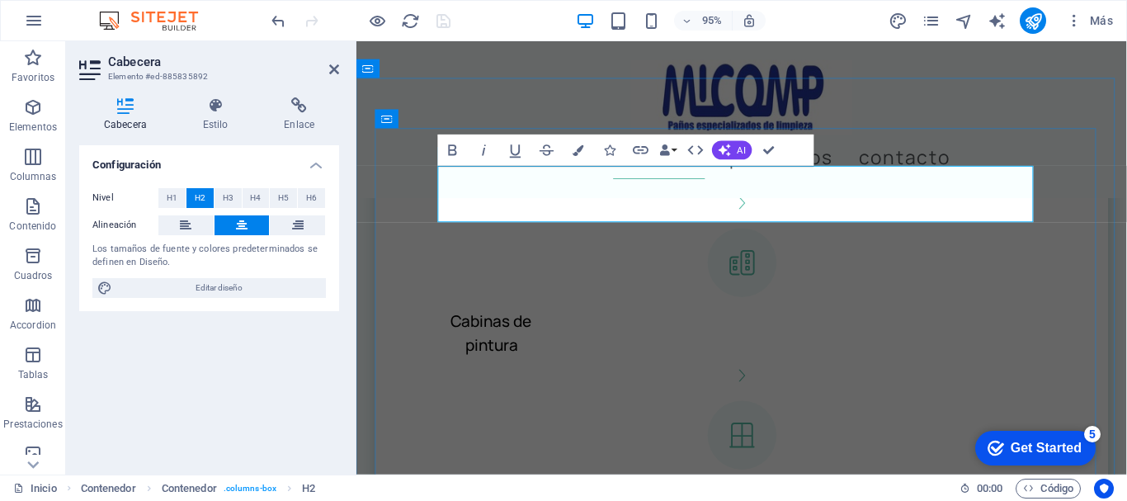
scroll to position [1762, 0]
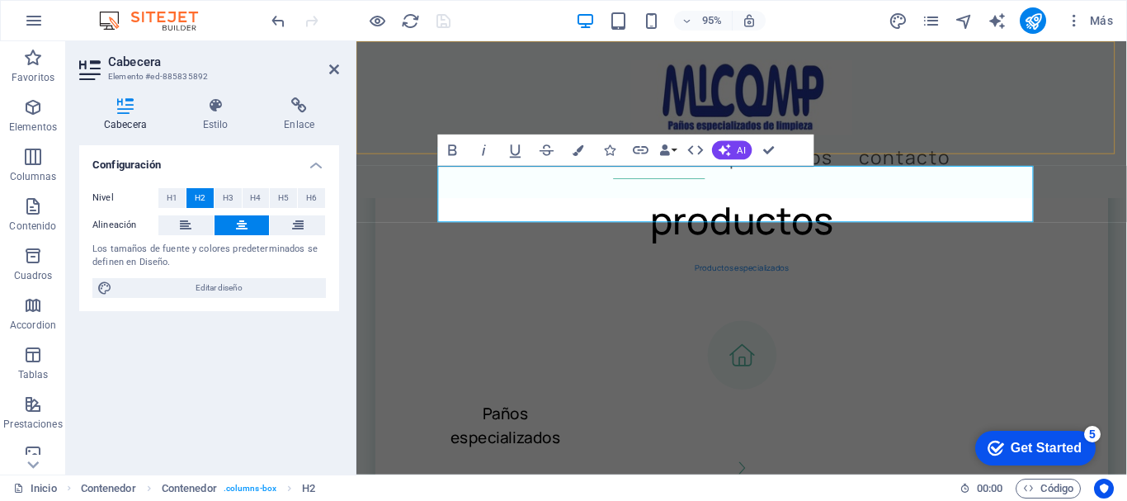
click at [1002, 154] on div "Inicio Nosotros Productos Contacto" at bounding box center [761, 123] width 811 height 165
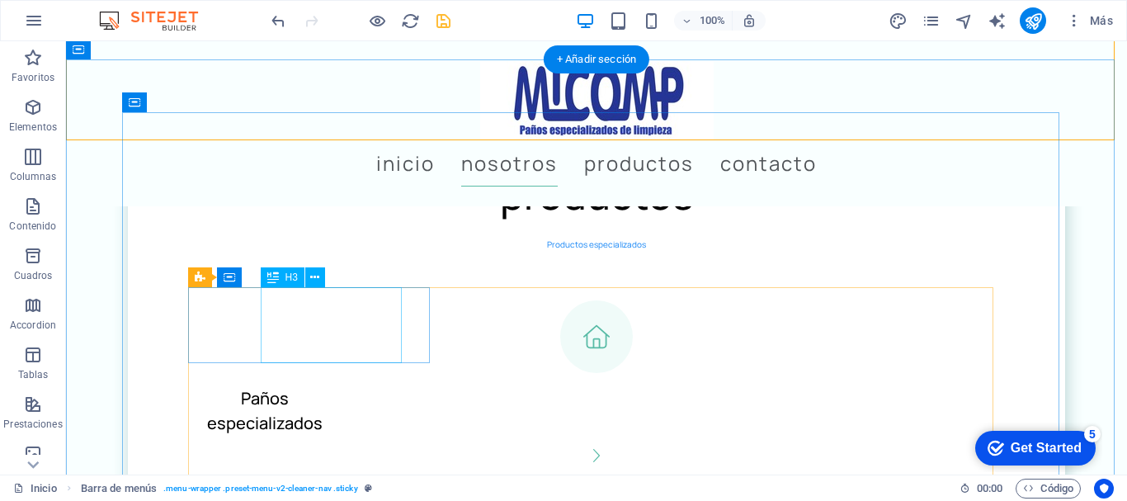
scroll to position [2123, 0]
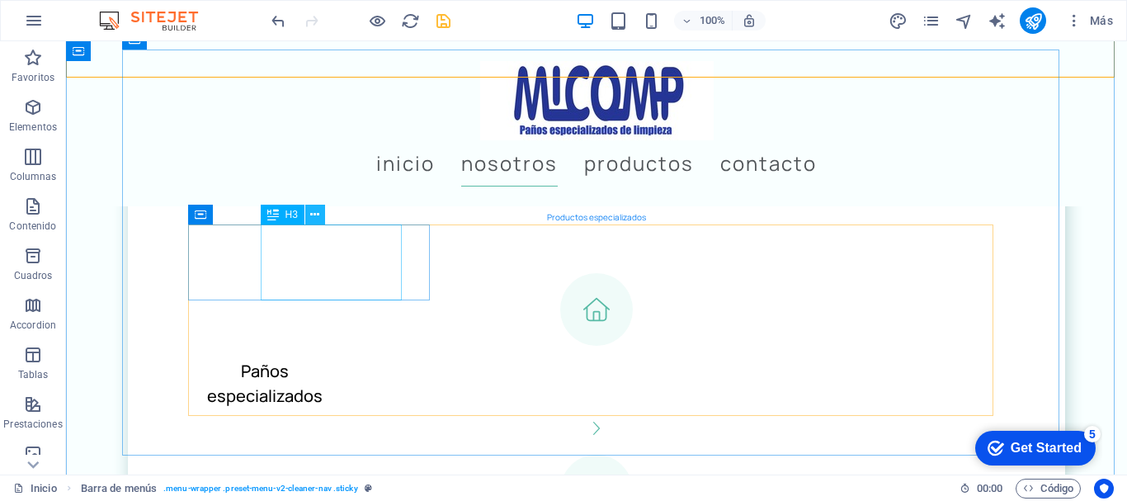
click at [316, 211] on icon at bounding box center [314, 214] width 9 height 17
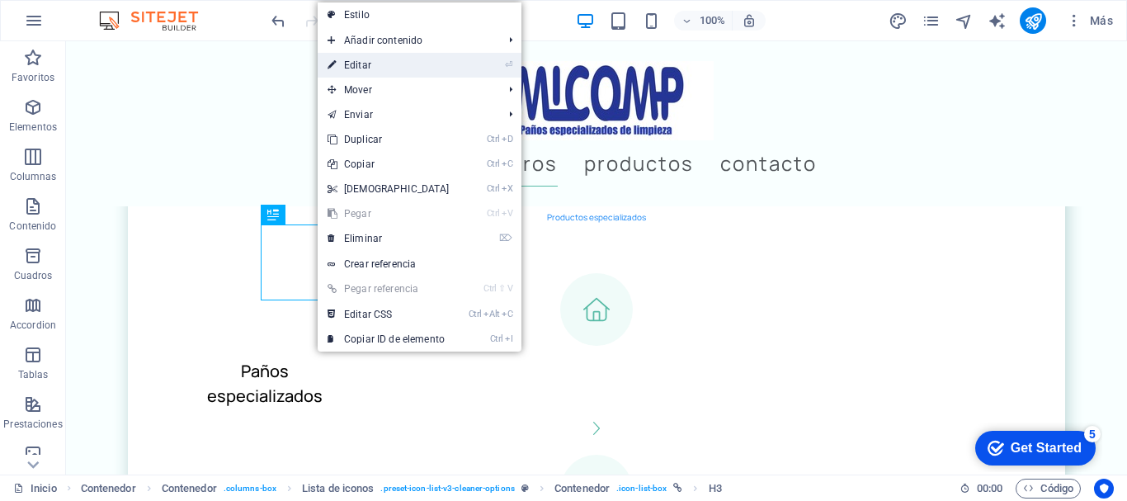
click at [370, 60] on link "⏎ Editar" at bounding box center [389, 65] width 142 height 25
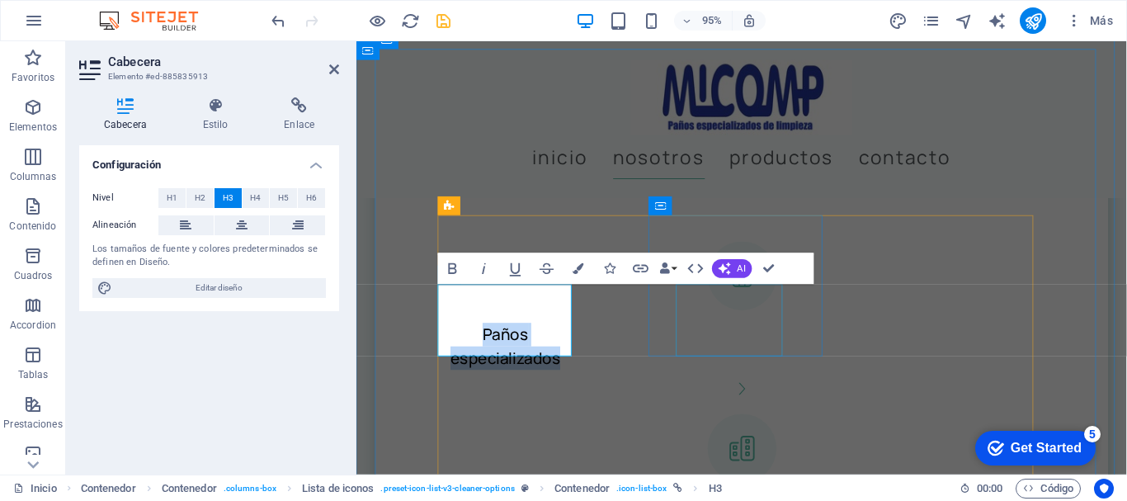
scroll to position [2050, 0]
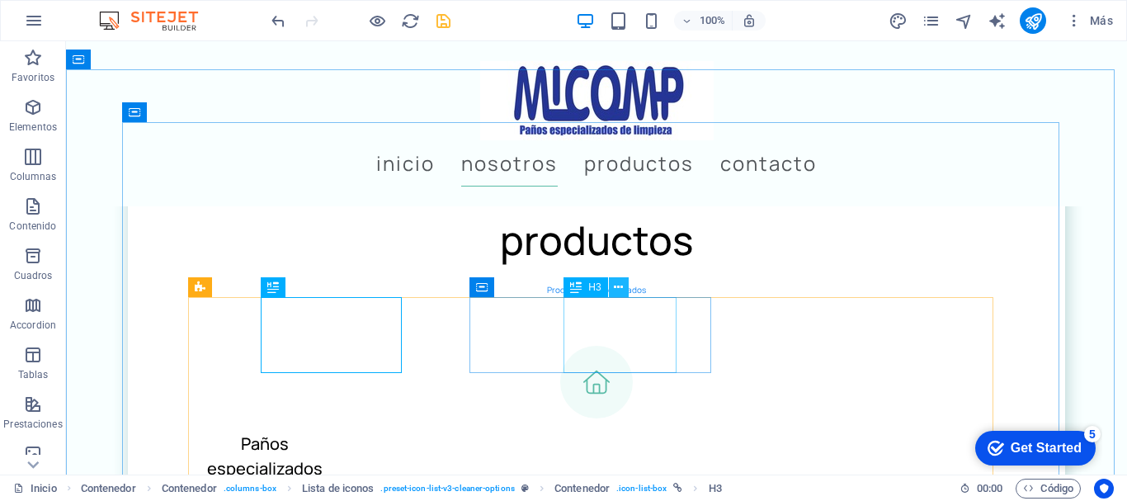
click at [619, 280] on icon at bounding box center [618, 287] width 9 height 17
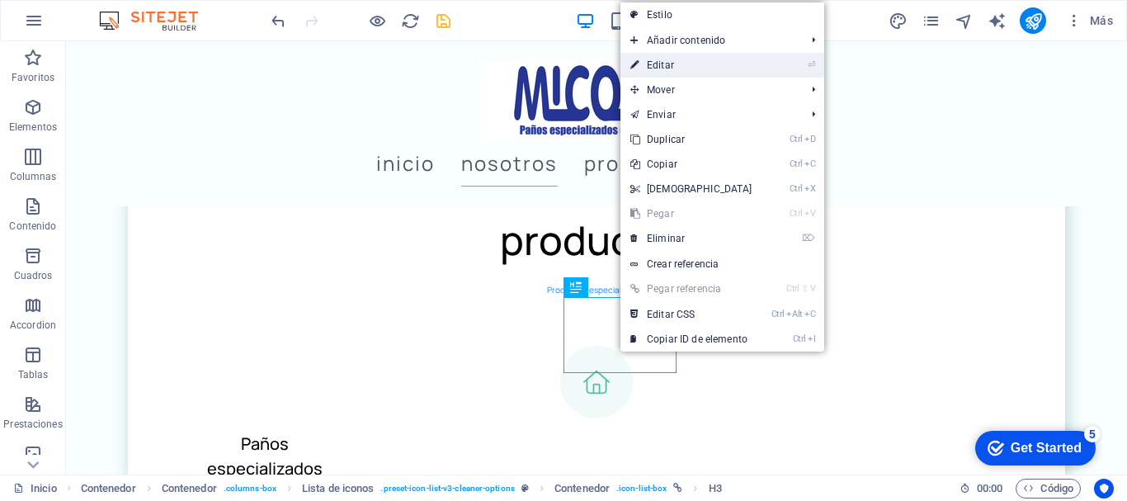
click at [676, 64] on link "⏎ Editar" at bounding box center [691, 65] width 142 height 25
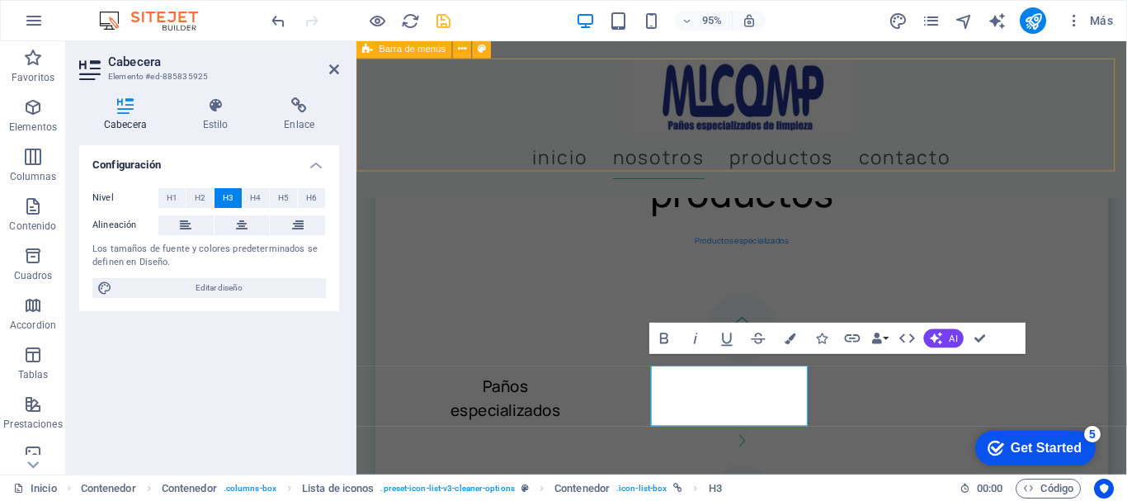
scroll to position [1772, 0]
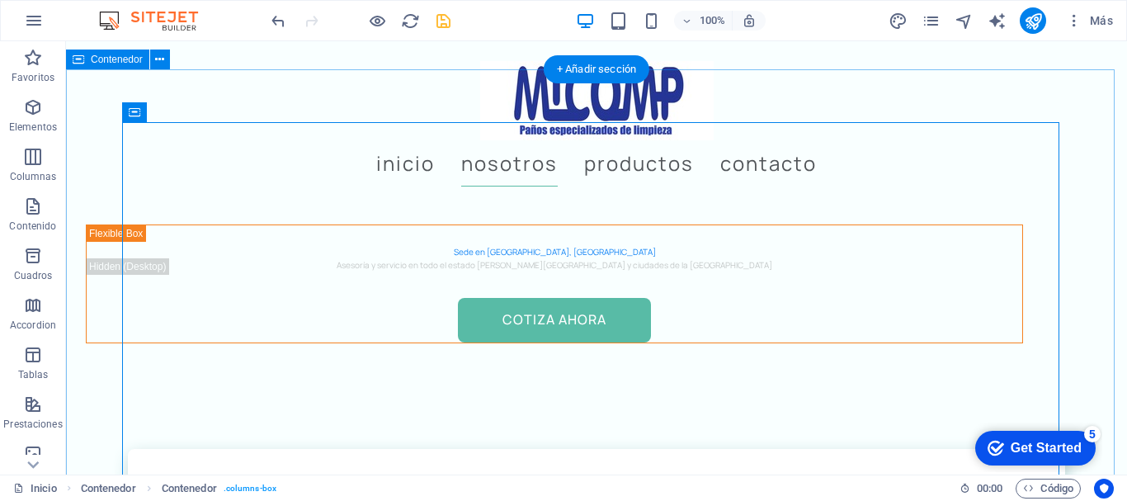
scroll to position [2050, 0]
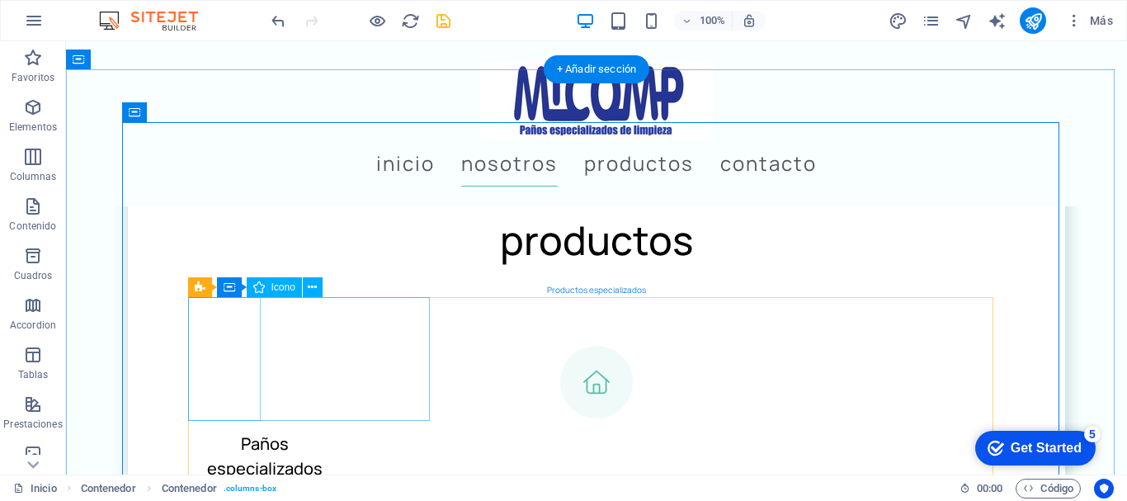
click at [230, 355] on figure at bounding box center [596, 382] width 805 height 73
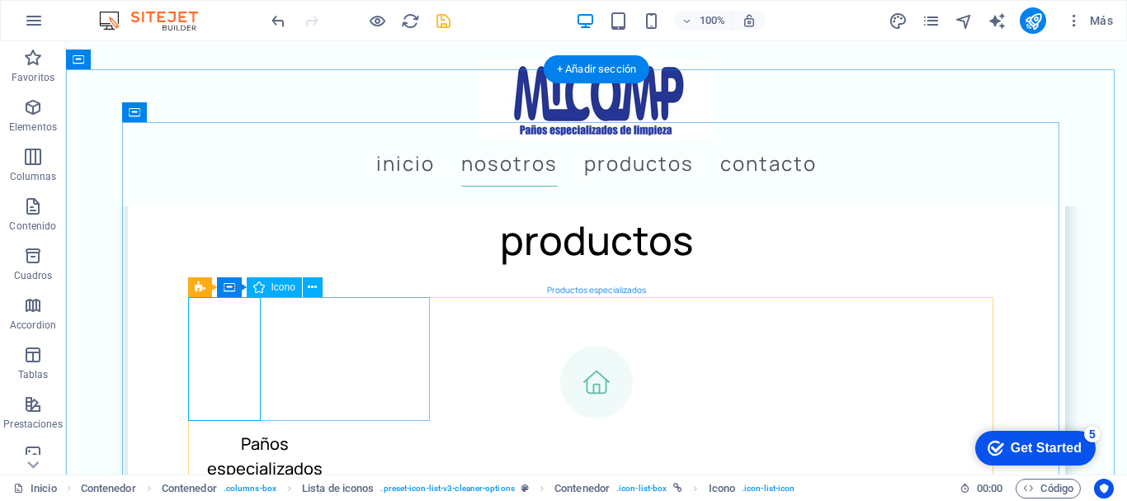
click at [224, 356] on figure at bounding box center [596, 382] width 805 height 73
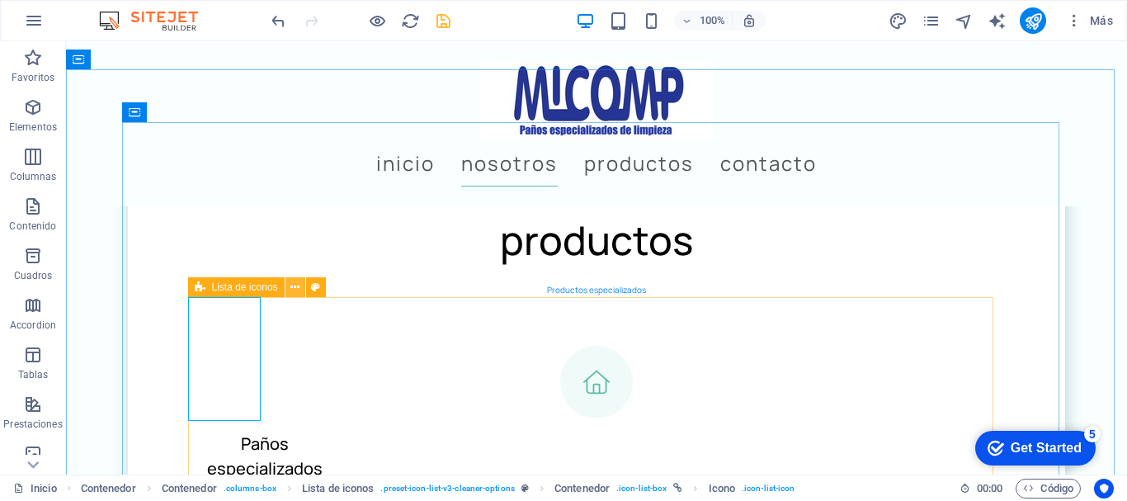
click at [294, 283] on icon at bounding box center [294, 287] width 9 height 17
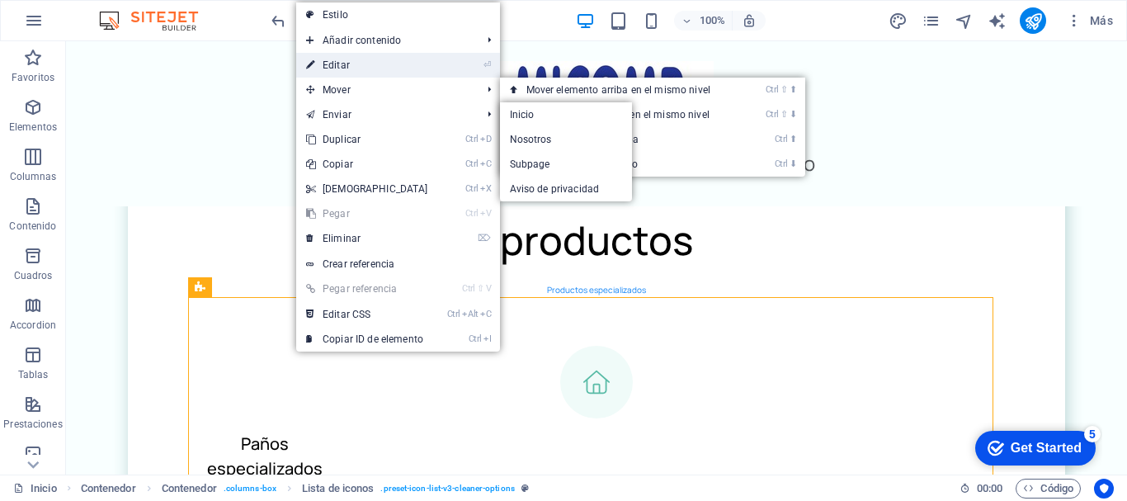
click at [323, 63] on link "⏎ Editar" at bounding box center [367, 65] width 142 height 25
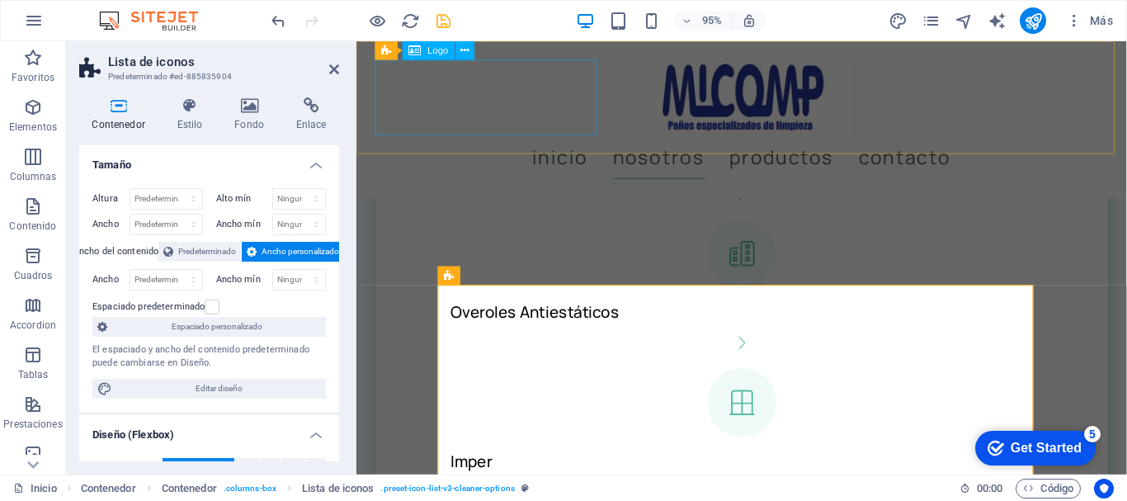
scroll to position [1772, 0]
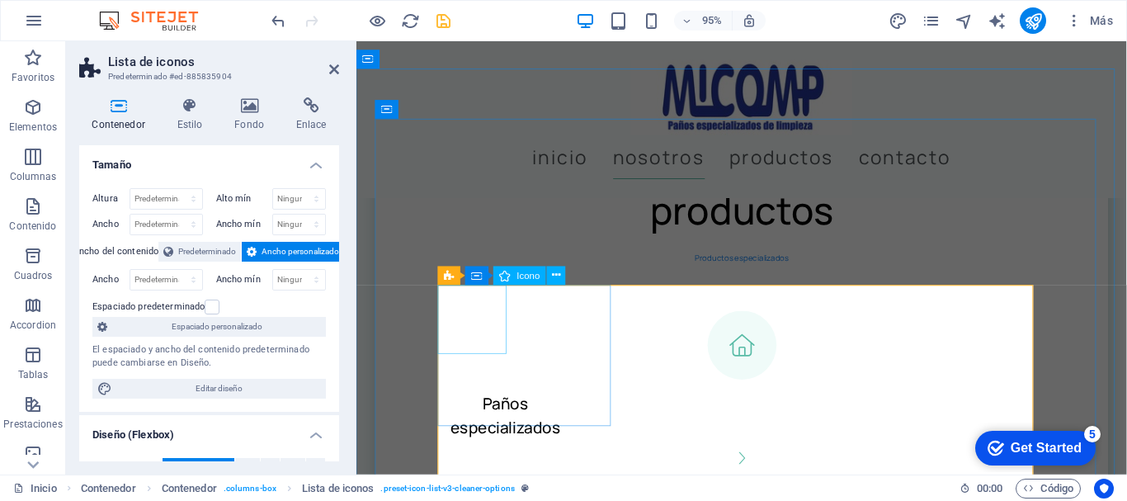
click at [478, 330] on figure at bounding box center [761, 361] width 639 height 73
click at [554, 273] on icon at bounding box center [556, 275] width 8 height 16
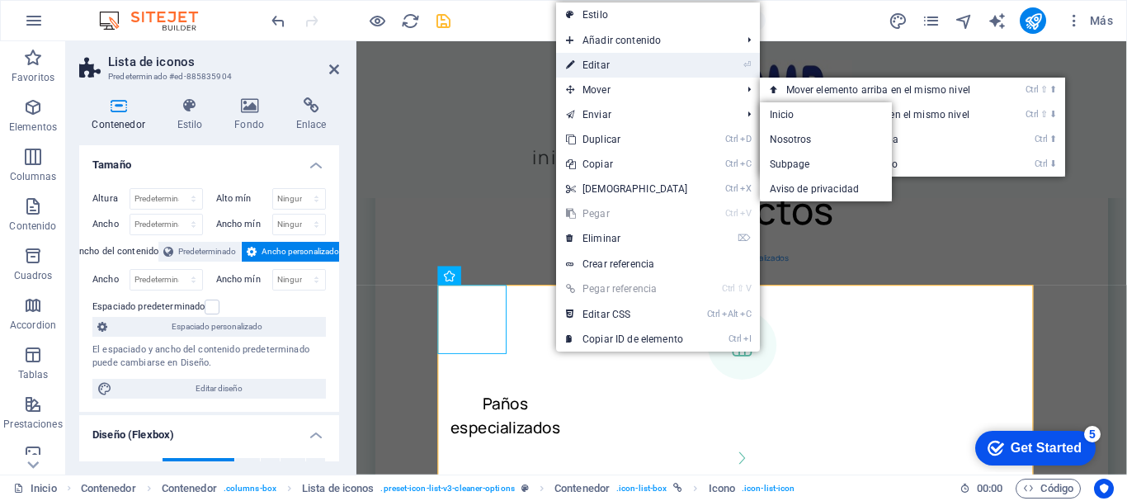
click at [612, 59] on link "⏎ Editar" at bounding box center [627, 65] width 142 height 25
select select "xMidYMid"
select select "px"
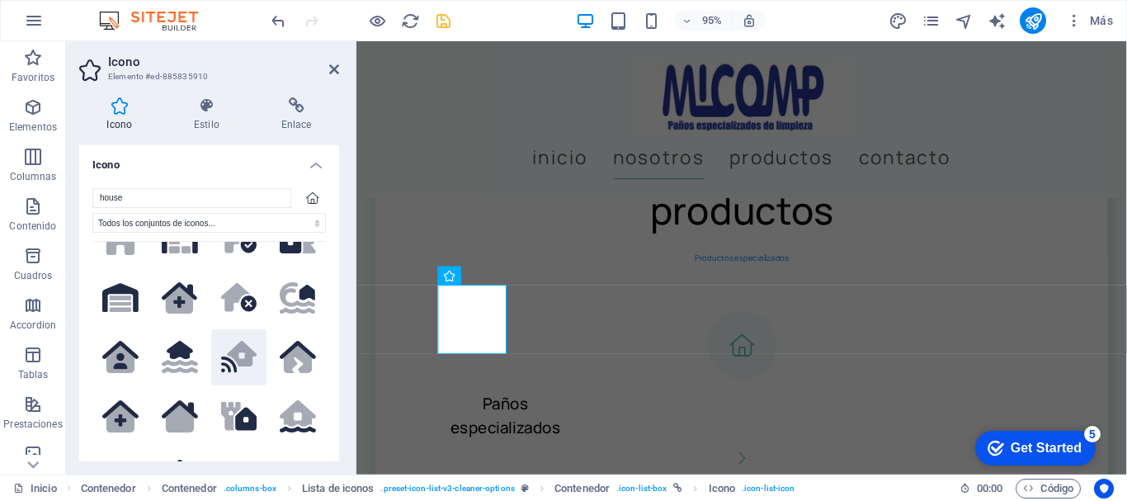
scroll to position [0, 0]
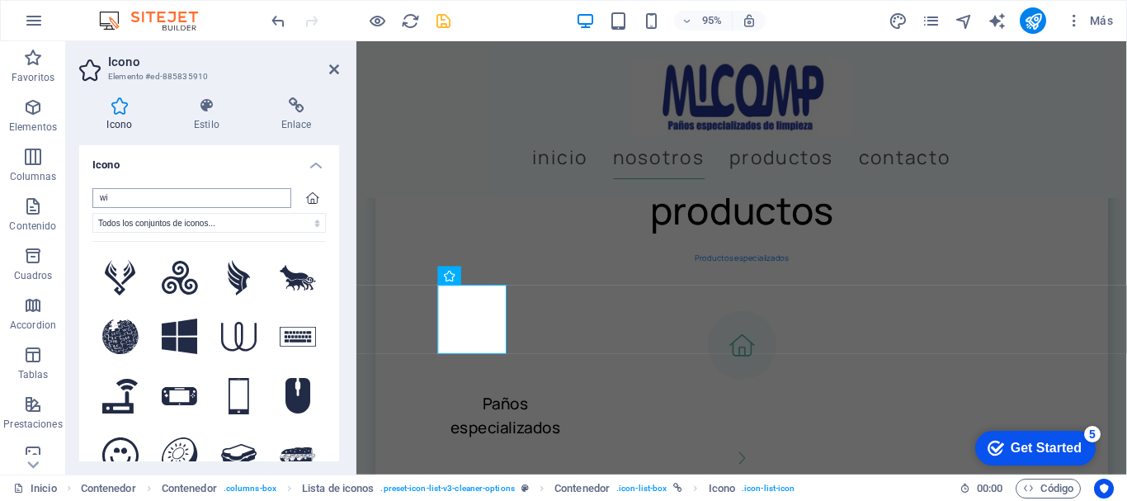
type input "w"
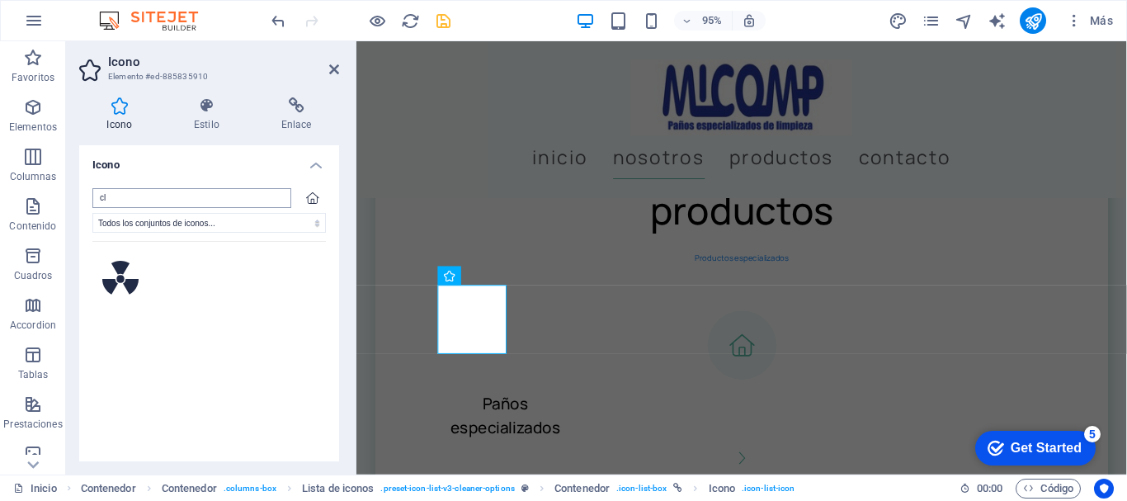
type input "c"
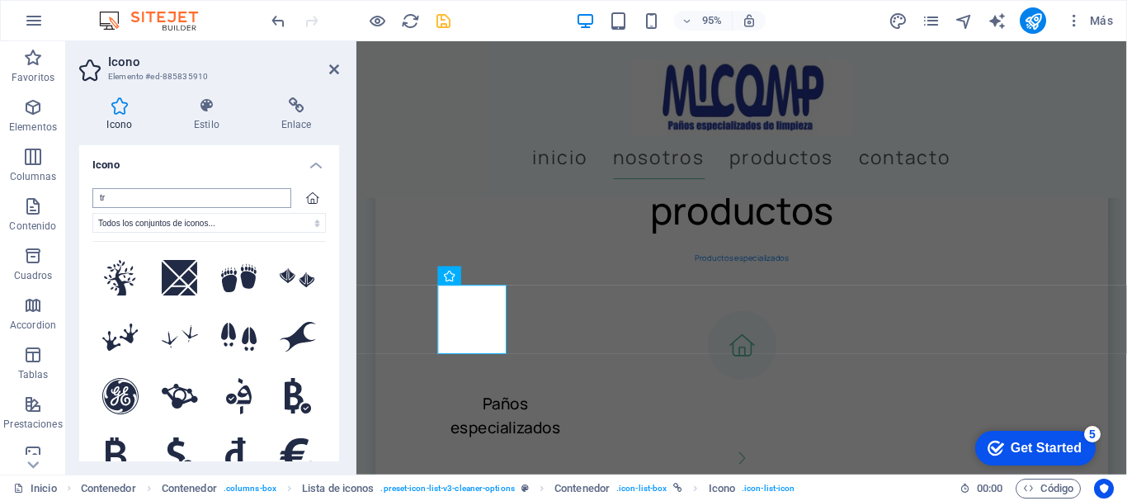
type input "t"
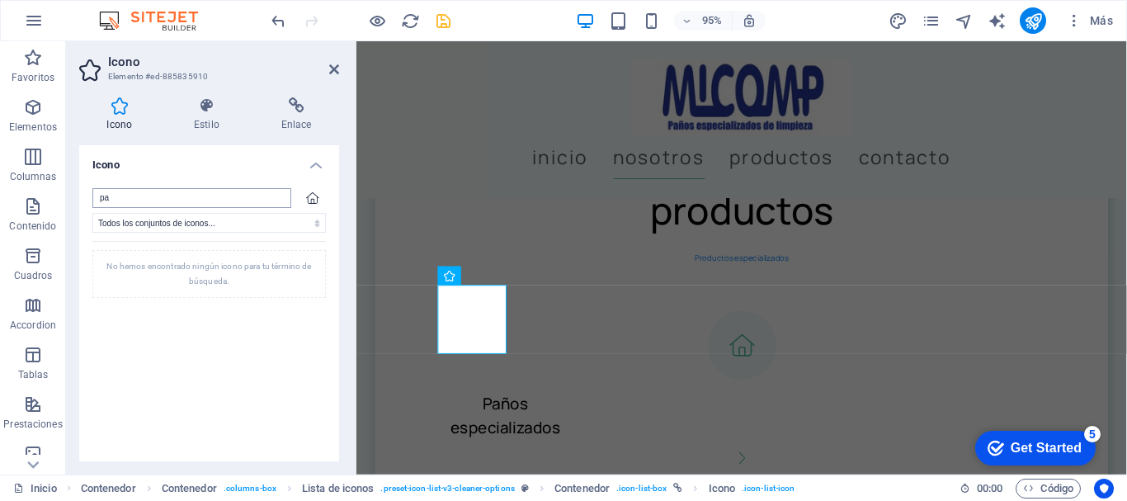
type input "p"
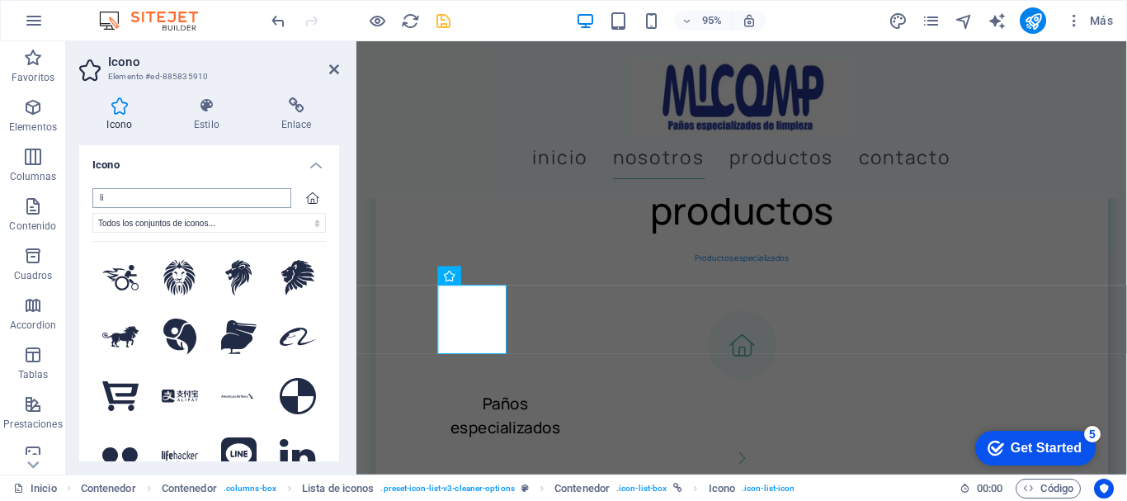
type input "l"
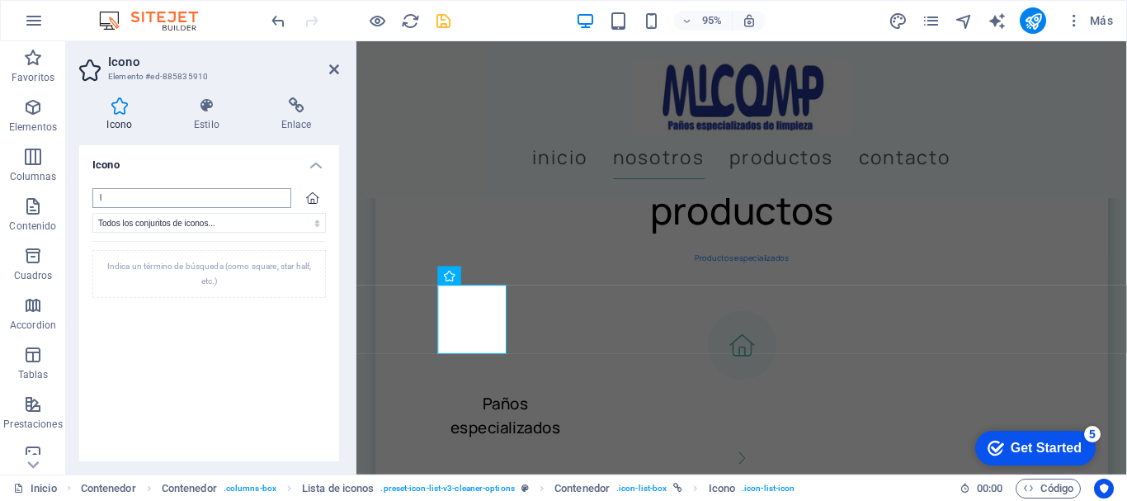
type input "li"
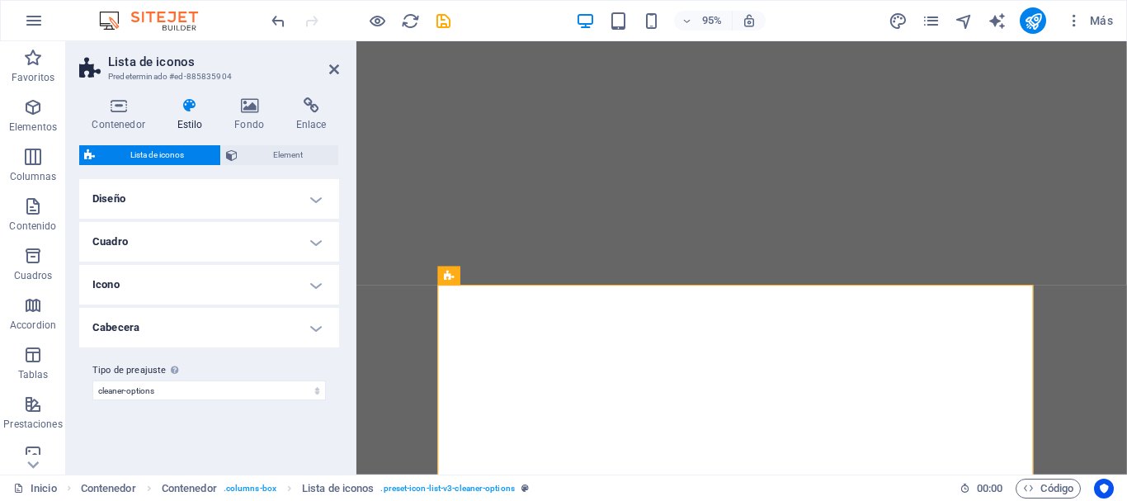
select select "px"
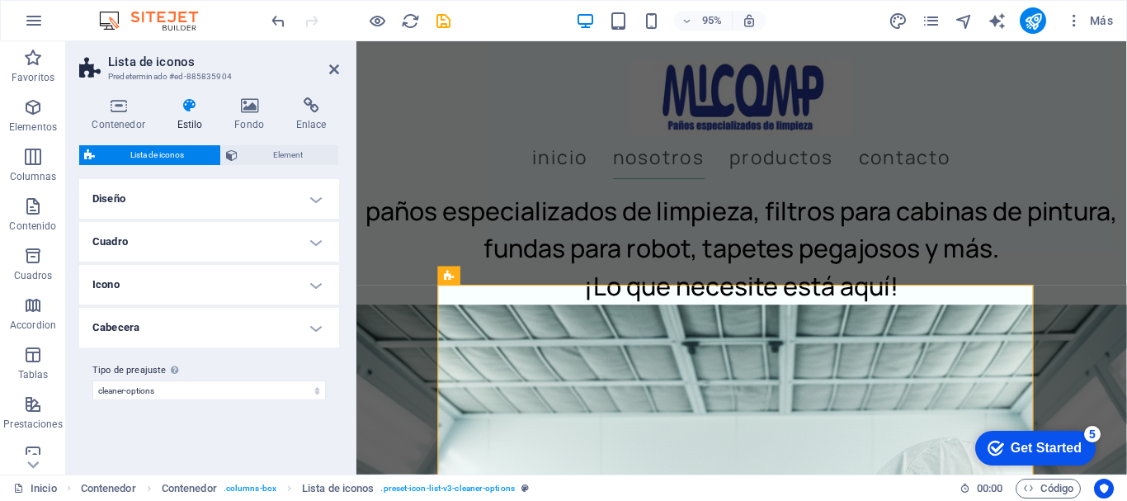
scroll to position [1772, 0]
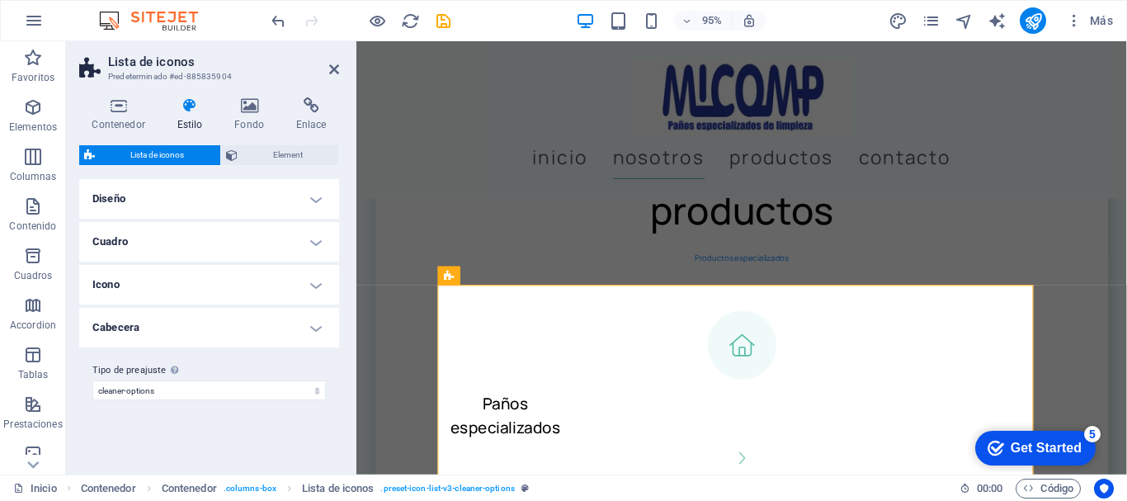
click at [320, 238] on h4 "Cuadro" at bounding box center [209, 242] width 260 height 40
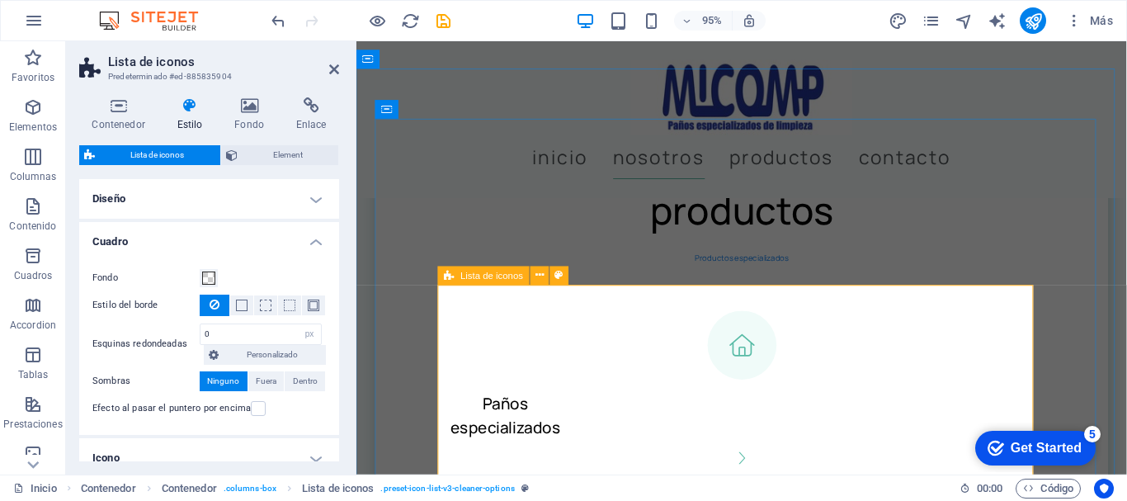
click at [497, 275] on span "Lista de iconos" at bounding box center [491, 275] width 63 height 9
click at [562, 273] on icon at bounding box center [559, 275] width 8 height 16
click at [540, 270] on icon at bounding box center [539, 275] width 8 height 16
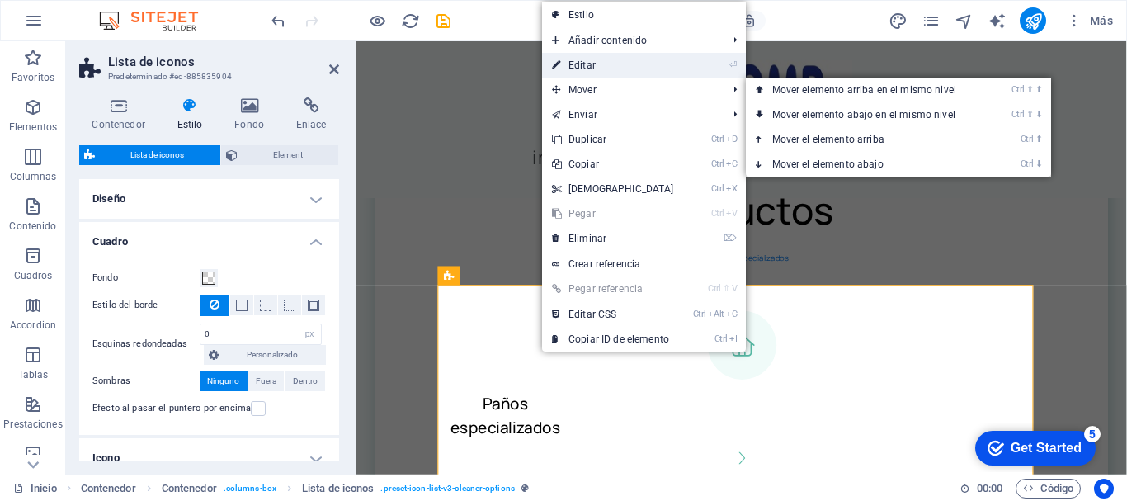
click at [591, 64] on link "⏎ Editar" at bounding box center [613, 65] width 142 height 25
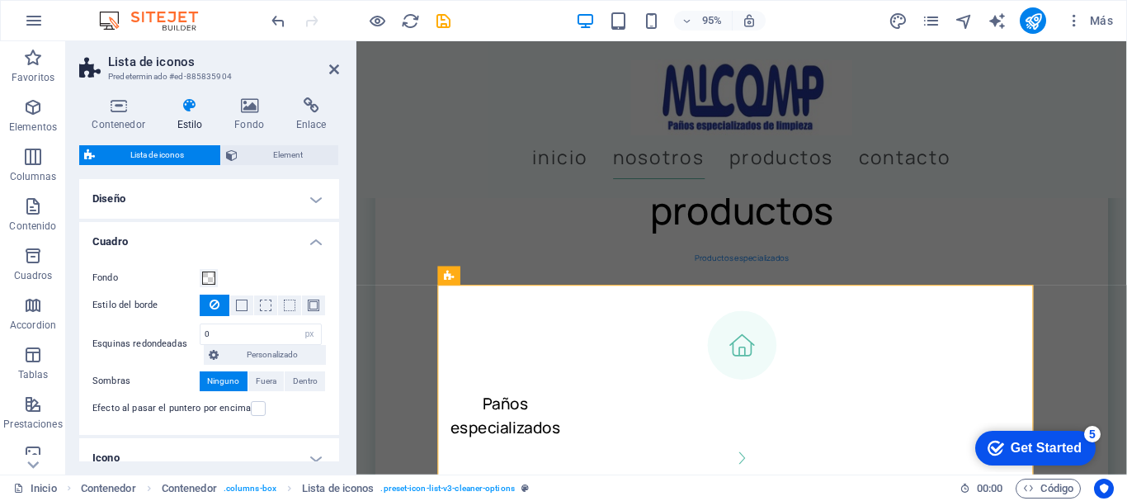
click at [125, 68] on h2 "Lista de iconos" at bounding box center [223, 61] width 231 height 15
click at [193, 76] on h3 "Predeterminado #ed-885835904" at bounding box center [207, 76] width 198 height 15
click at [118, 111] on icon at bounding box center [118, 105] width 78 height 16
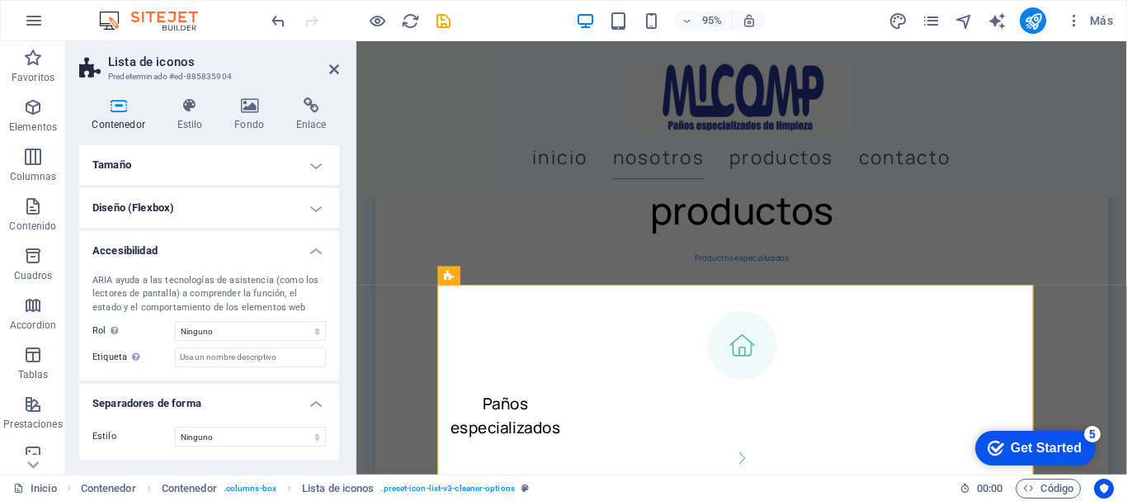
click at [317, 248] on h4 "Accesibilidad" at bounding box center [209, 246] width 260 height 30
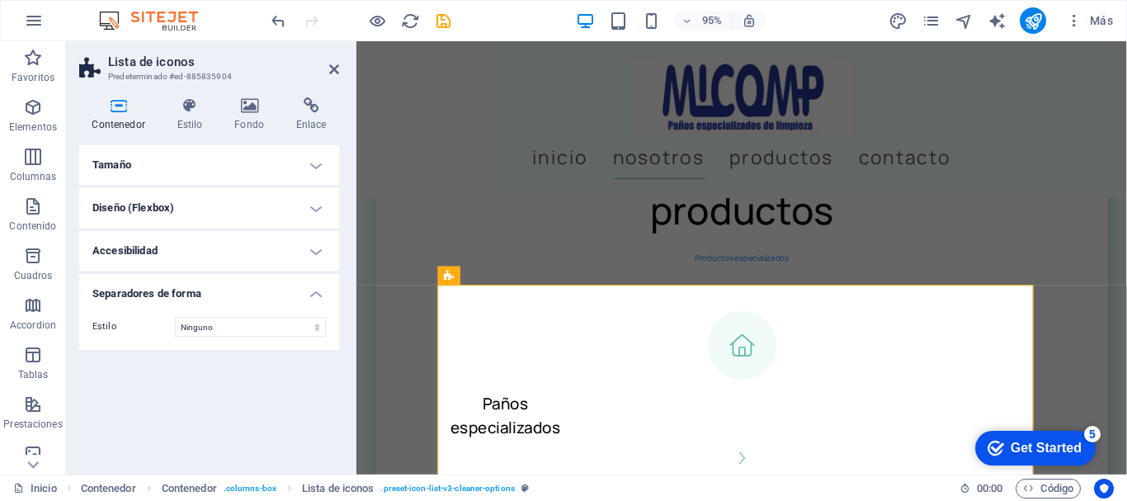
click at [313, 200] on h4 "Diseño (Flexbox)" at bounding box center [209, 208] width 260 height 40
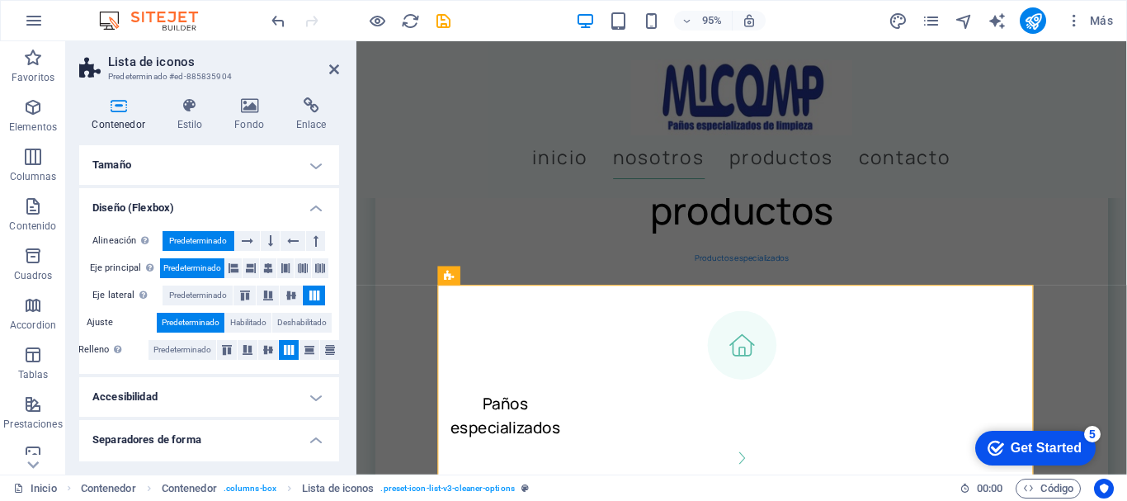
click at [313, 200] on h4 "Diseño (Flexbox)" at bounding box center [209, 203] width 260 height 30
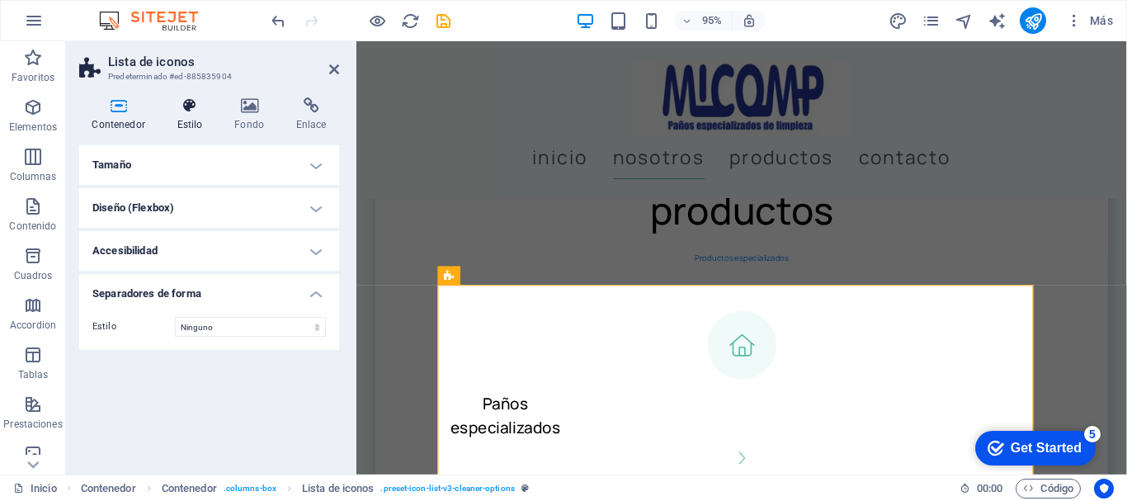
click at [199, 106] on icon at bounding box center [189, 105] width 51 height 16
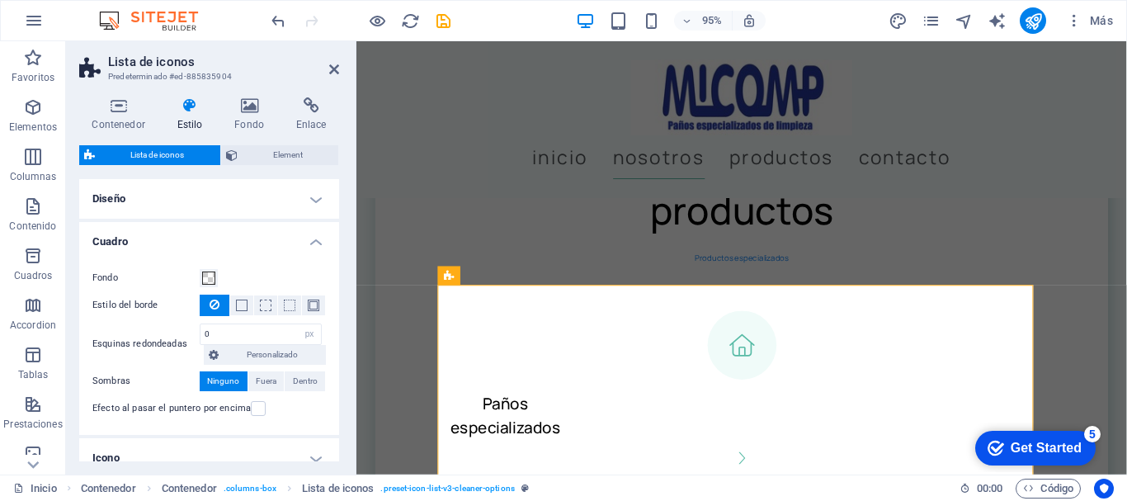
click at [309, 193] on h4 "Diseño" at bounding box center [209, 199] width 260 height 40
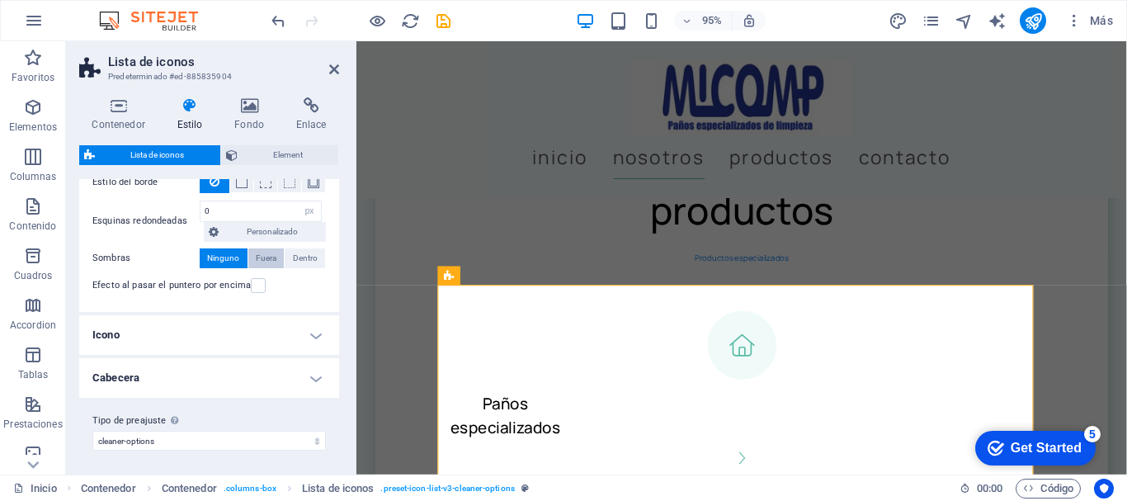
scroll to position [250, 0]
click at [313, 327] on h4 "Icono" at bounding box center [209, 333] width 260 height 40
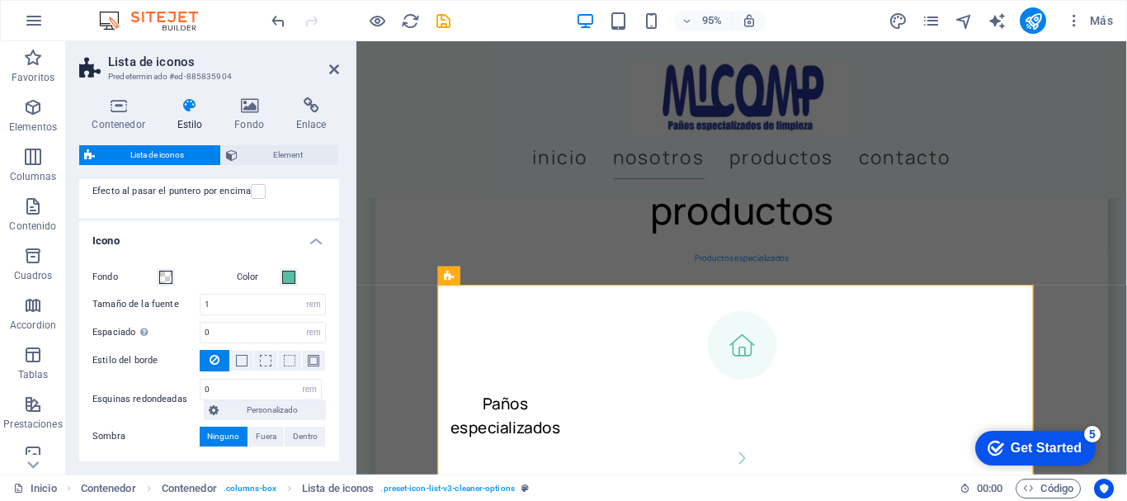
scroll to position [453, 0]
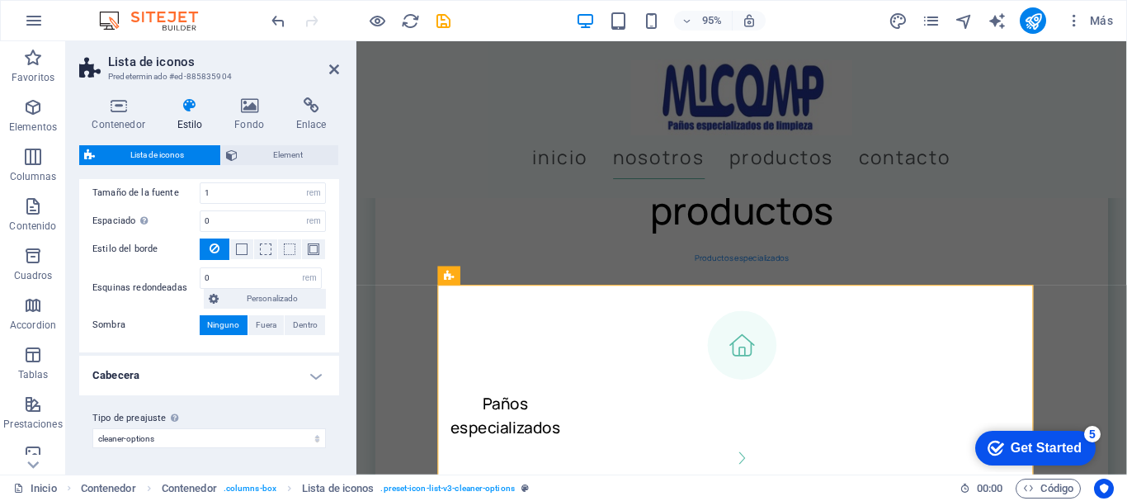
click at [314, 370] on h4 "Cabecera" at bounding box center [209, 376] width 260 height 40
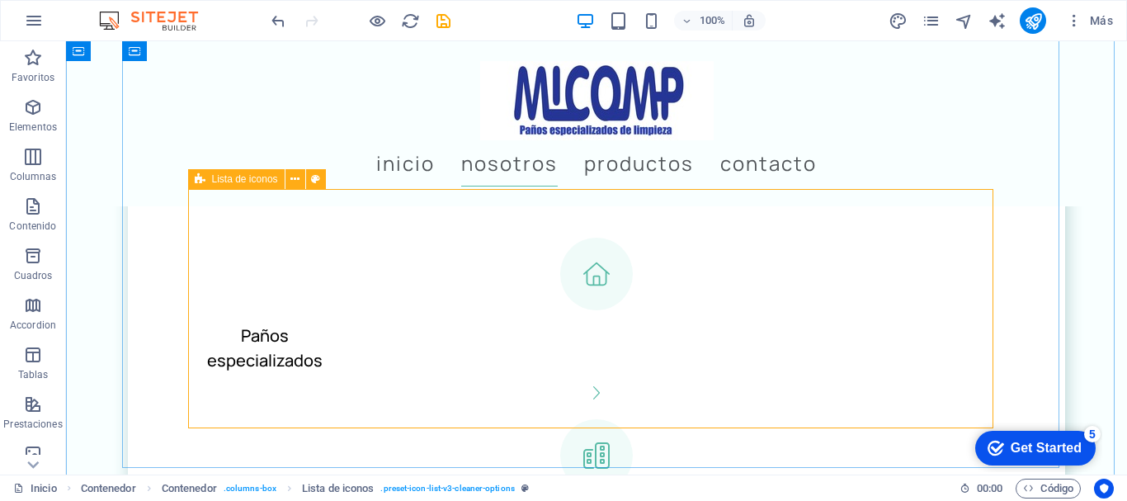
scroll to position [2132, 0]
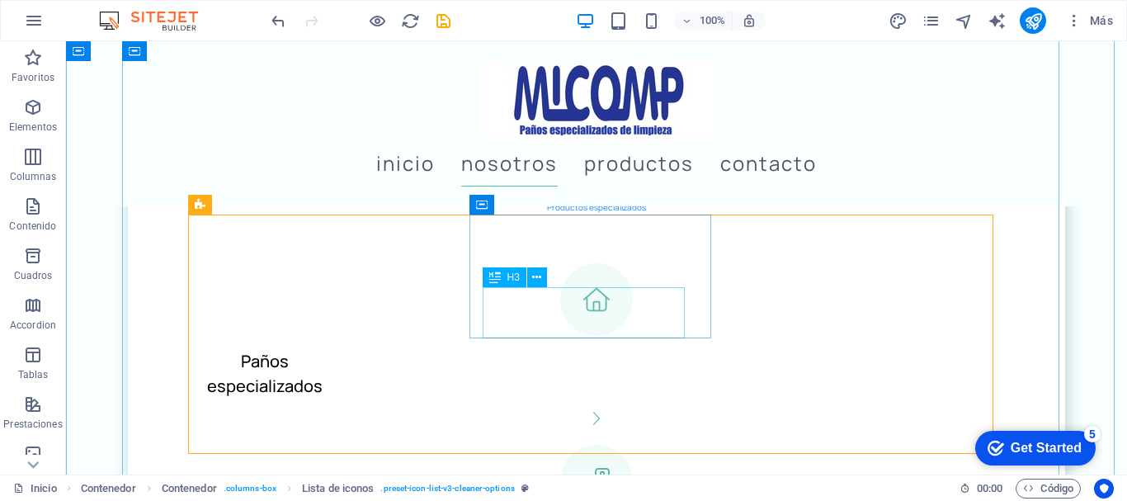
click at [538, 274] on icon at bounding box center [536, 277] width 9 height 17
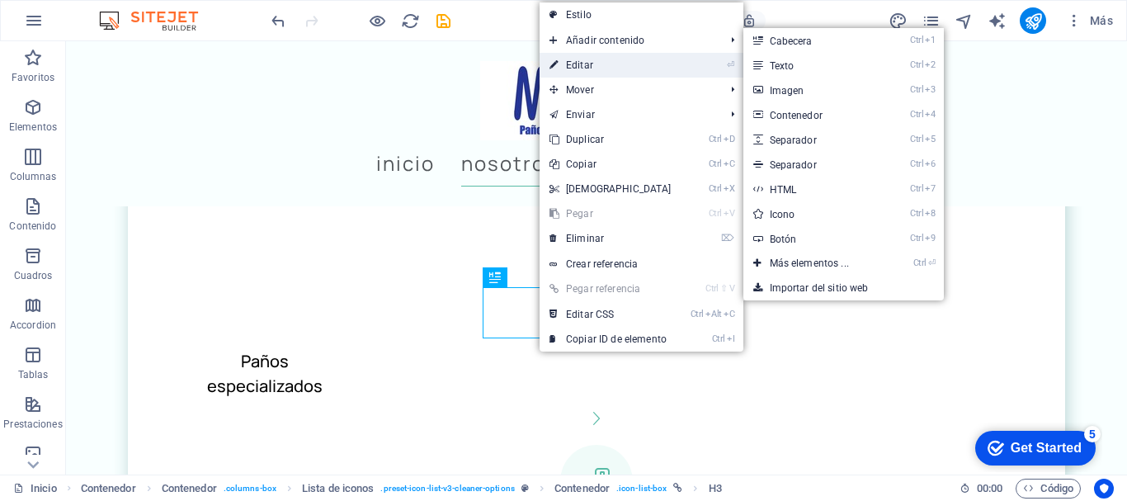
click at [604, 65] on link "⏎ Editar" at bounding box center [611, 65] width 142 height 25
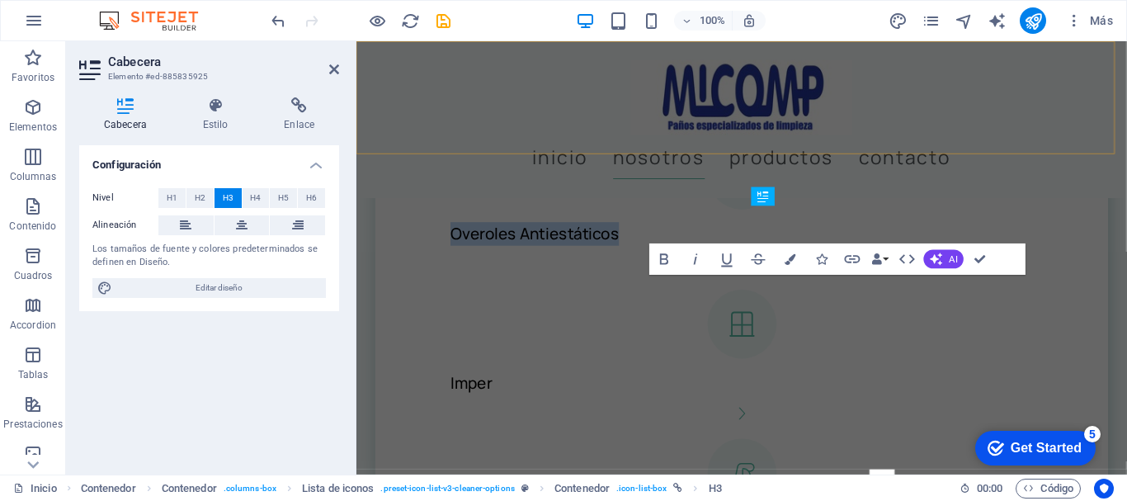
scroll to position [1855, 0]
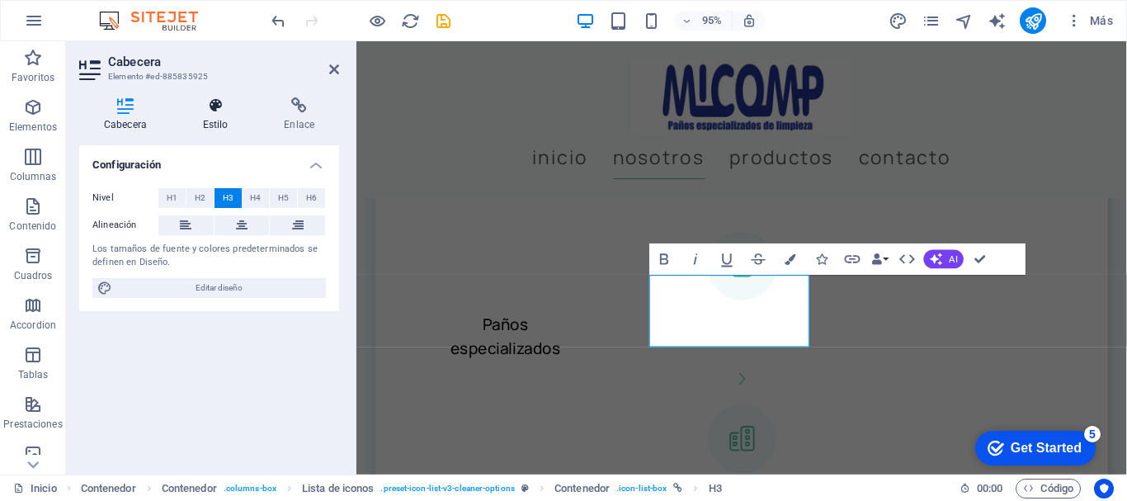
click at [210, 104] on icon at bounding box center [215, 105] width 75 height 16
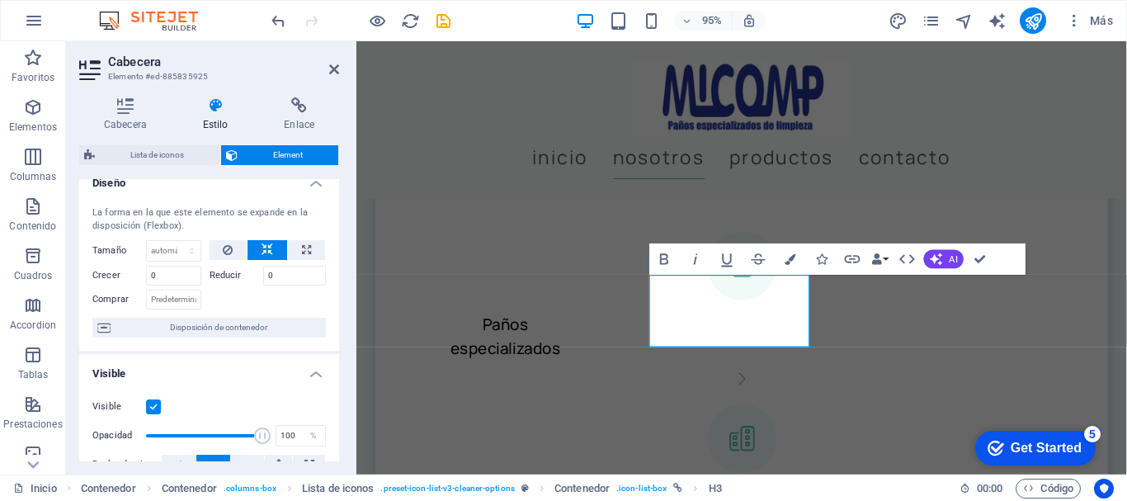
scroll to position [0, 0]
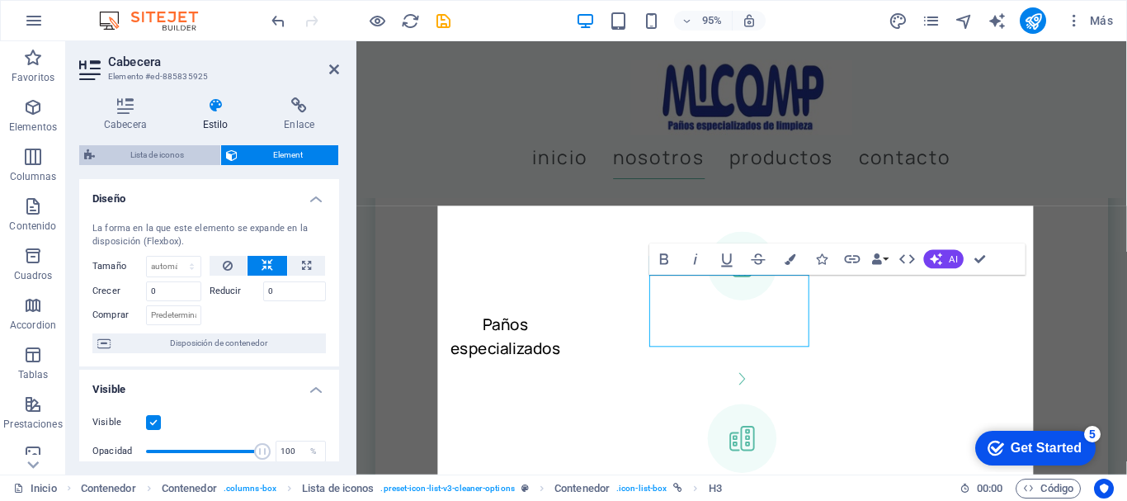
click at [167, 147] on span "Lista de iconos" at bounding box center [157, 155] width 115 height 20
select select "rem"
select select "px"
select select "rem"
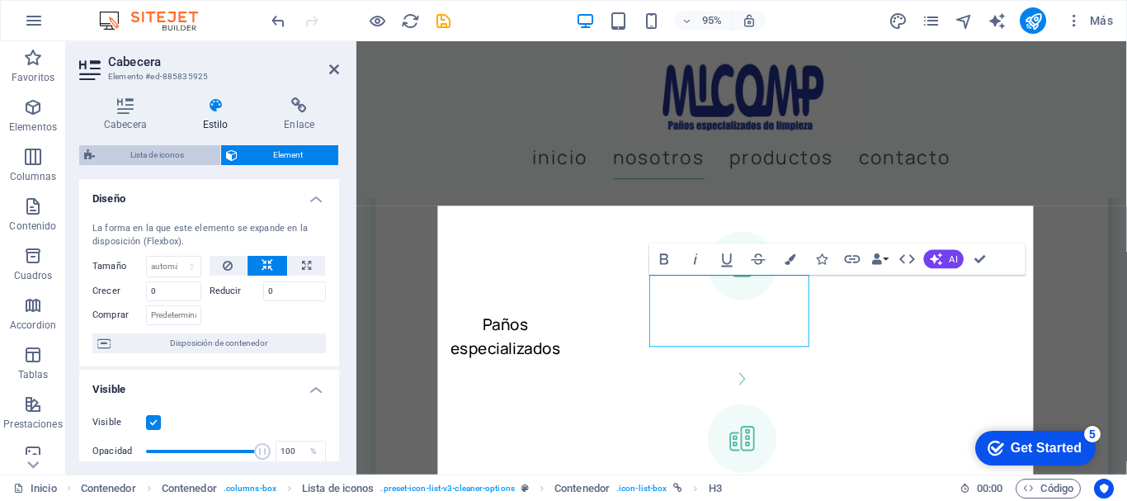
select select "rem"
select select "px"
select select "rem"
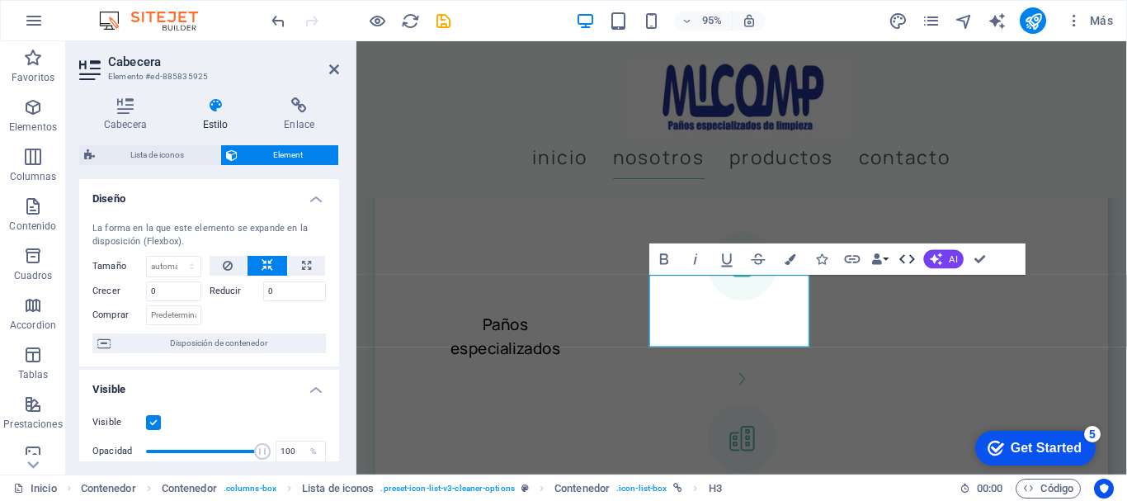
click at [913, 254] on icon "button" at bounding box center [907, 259] width 19 height 19
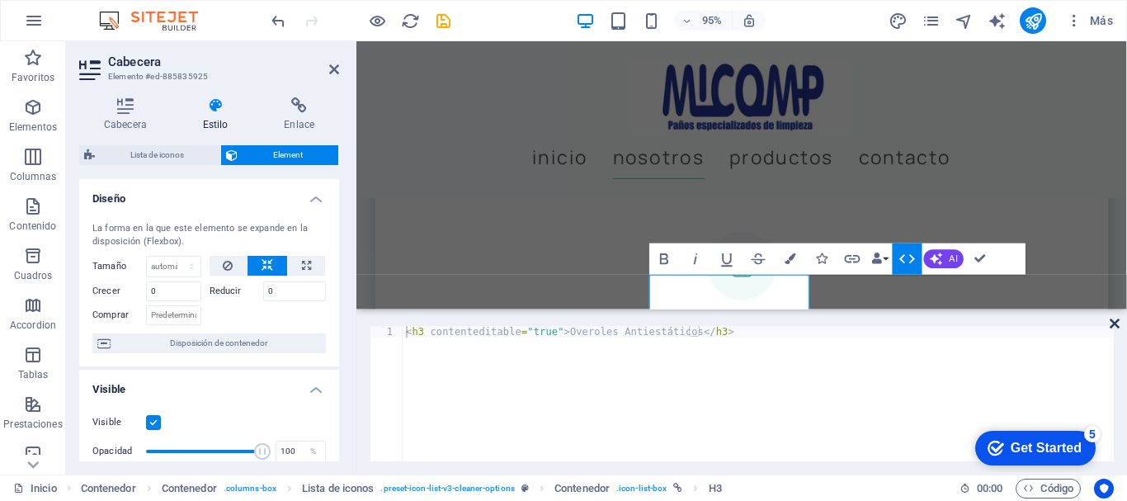
click at [1110, 320] on icon at bounding box center [1115, 323] width 10 height 13
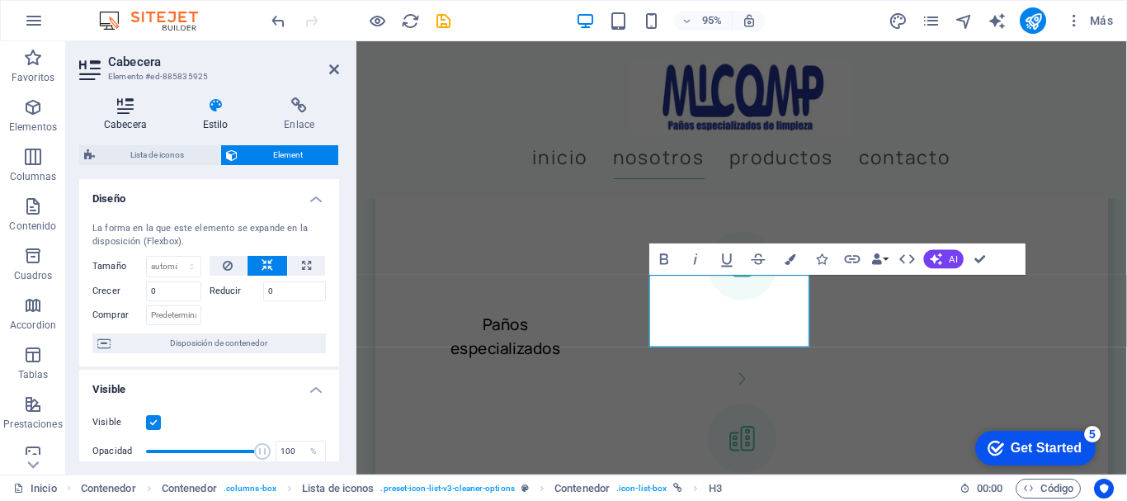
click at [147, 114] on h4 "Cabecera" at bounding box center [128, 114] width 99 height 35
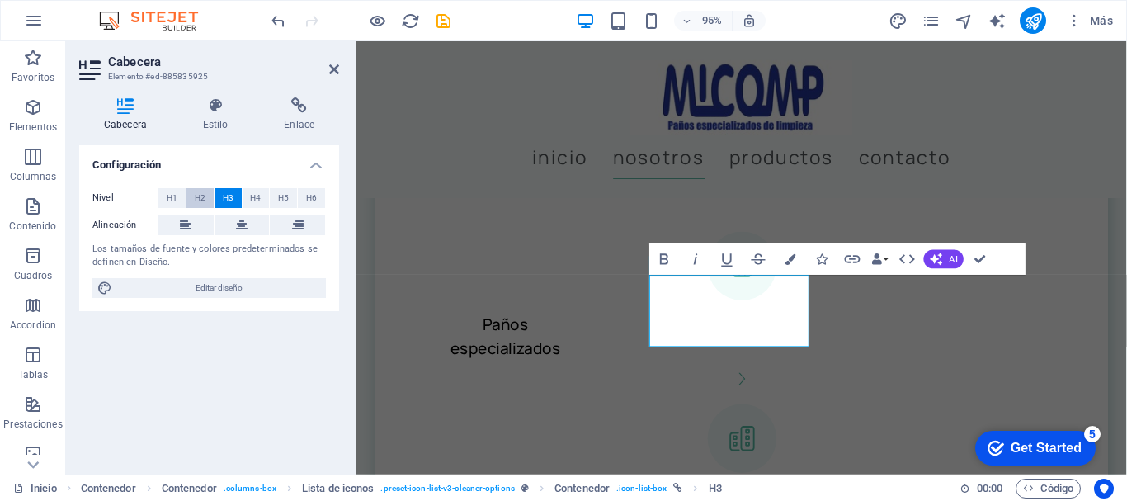
click at [198, 196] on span "H2" at bounding box center [200, 198] width 11 height 20
click at [224, 193] on span "H3" at bounding box center [228, 198] width 11 height 20
click at [258, 193] on span "H4" at bounding box center [255, 198] width 11 height 20
click at [285, 193] on span "H5" at bounding box center [283, 198] width 11 height 20
drag, startPoint x: 312, startPoint y: 193, endPoint x: 284, endPoint y: 195, distance: 28.1
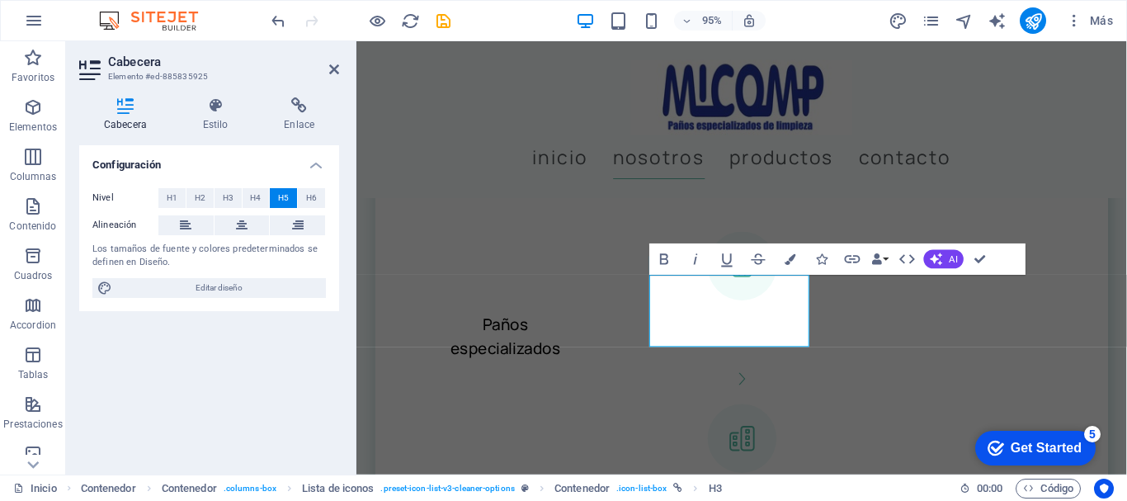
click at [313, 194] on span "H6" at bounding box center [311, 198] width 11 height 20
click at [227, 197] on span "H3" at bounding box center [228, 198] width 11 height 20
click at [193, 227] on button at bounding box center [185, 225] width 55 height 20
click at [237, 224] on icon at bounding box center [242, 225] width 12 height 20
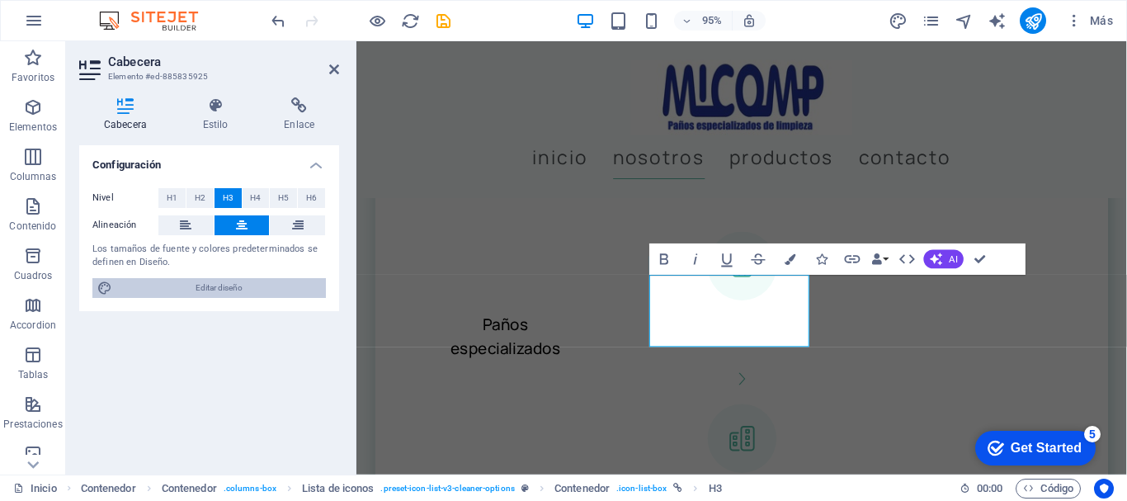
click at [262, 288] on span "Editar diseño" at bounding box center [219, 288] width 204 height 20
select select "px"
select select "400"
select select "px"
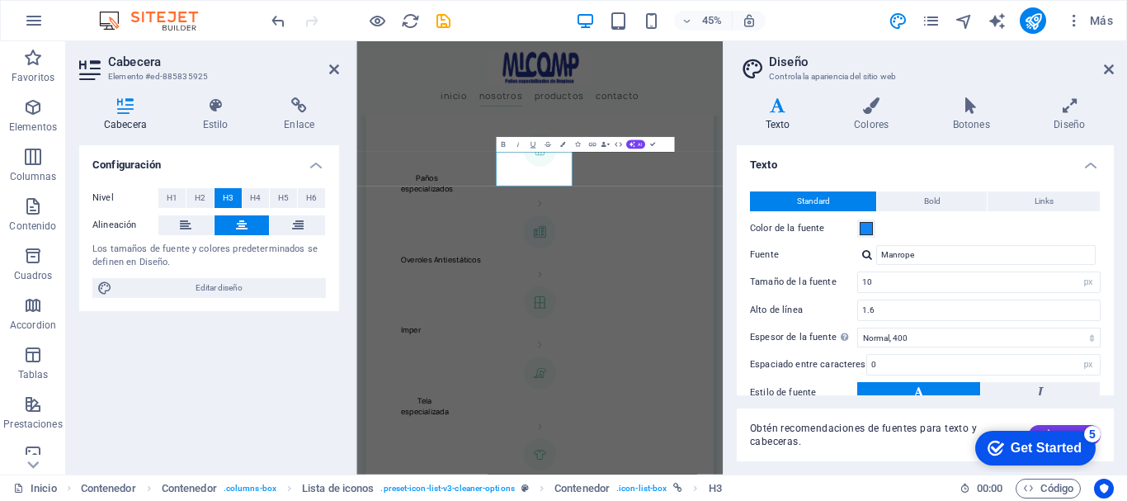
scroll to position [1859, 0]
drag, startPoint x: 945, startPoint y: 286, endPoint x: 770, endPoint y: 258, distance: 177.1
click at [772, 259] on div "Standard Bold Links Color de la fuente Fuente Manrope Tamaño de la fuente 10 re…" at bounding box center [925, 327] width 384 height 304
type input "9"
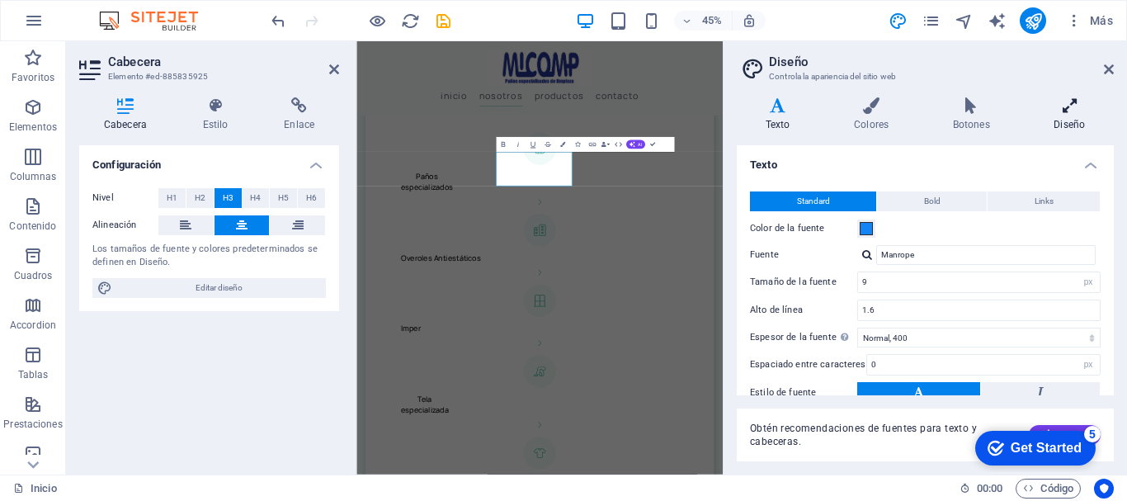
scroll to position [1857, 0]
click at [1105, 72] on icon at bounding box center [1109, 69] width 10 height 13
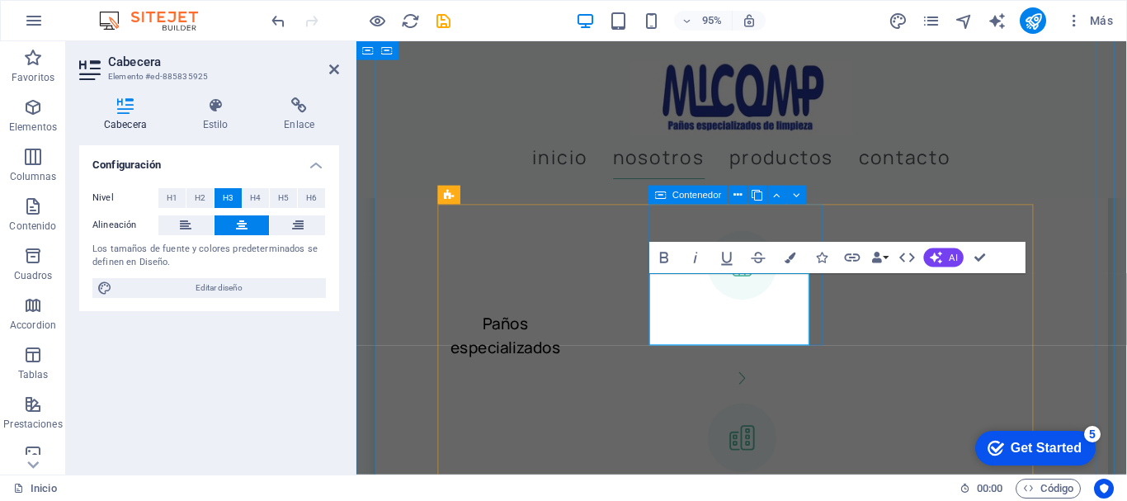
click at [806, 422] on div "Overoles Antiestáticos" at bounding box center [761, 490] width 639 height 137
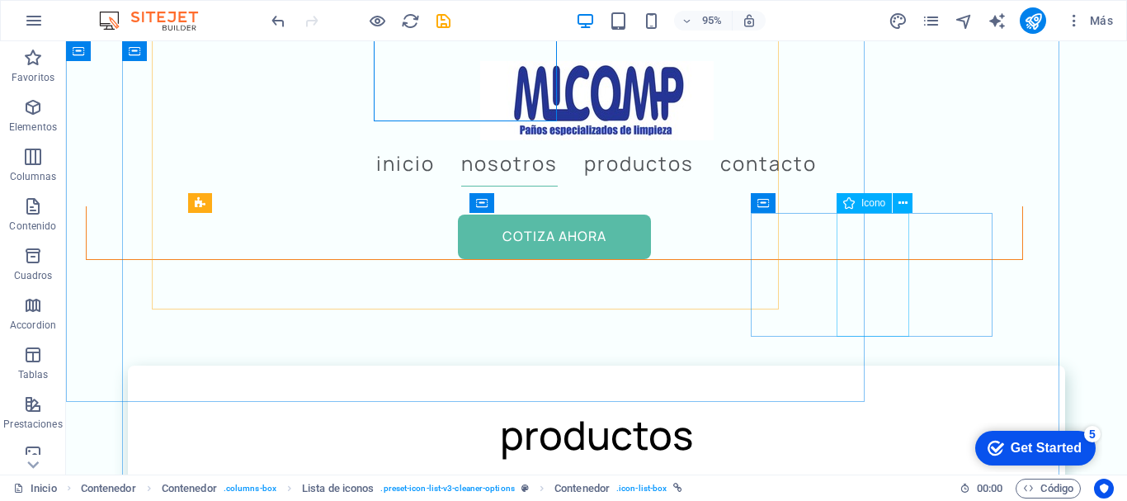
scroll to position [2130, 0]
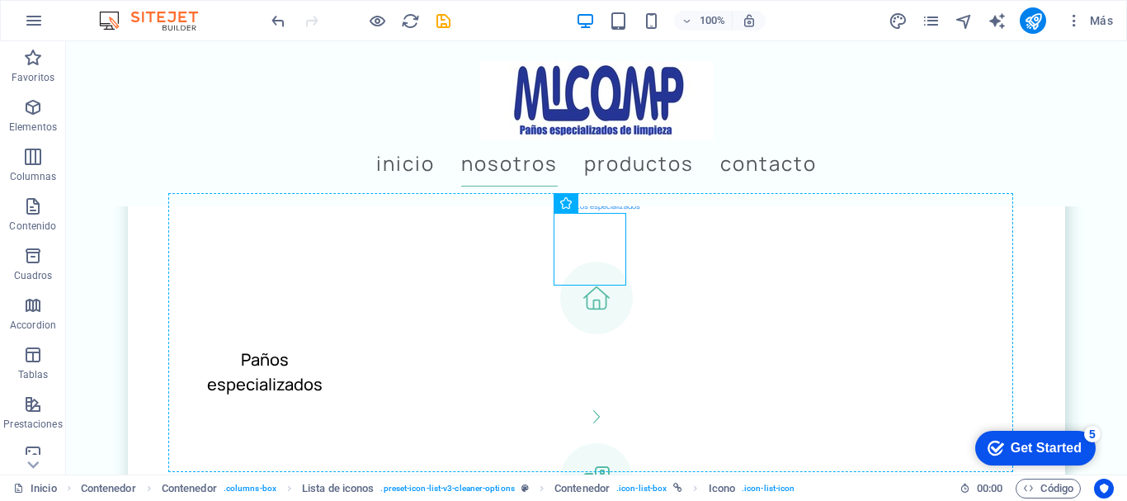
drag, startPoint x: 595, startPoint y: 249, endPoint x: 543, endPoint y: 316, distance: 84.7
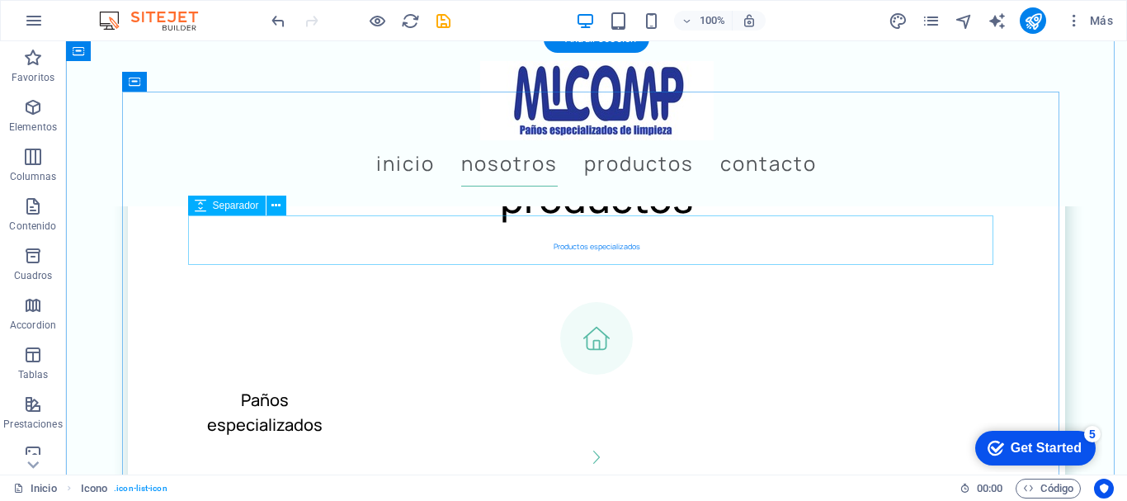
scroll to position [2076, 0]
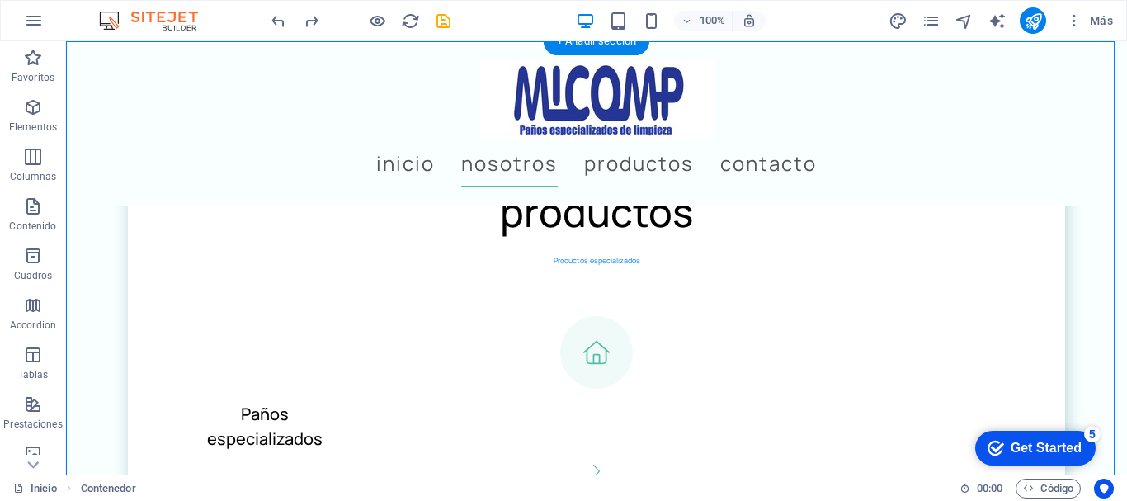
drag, startPoint x: 611, startPoint y: 357, endPoint x: 656, endPoint y: 306, distance: 67.8
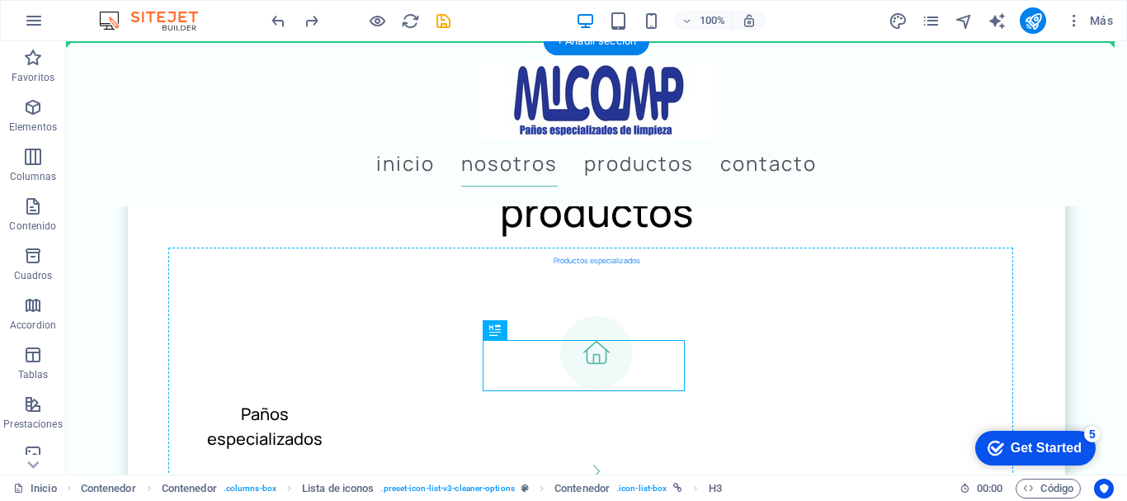
drag, startPoint x: 582, startPoint y: 363, endPoint x: 651, endPoint y: 308, distance: 88.0
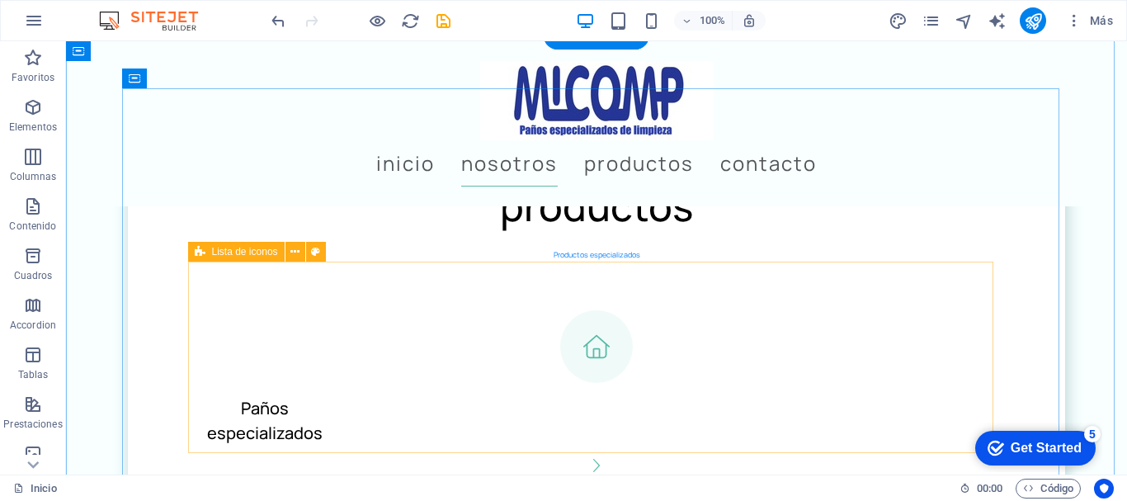
scroll to position [2081, 0]
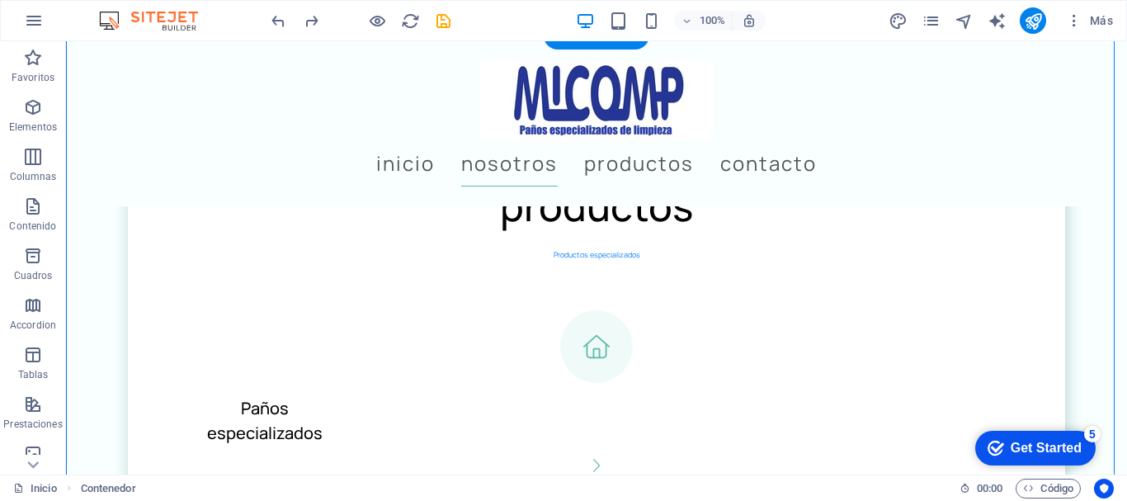
drag, startPoint x: 589, startPoint y: 293, endPoint x: 538, endPoint y: 308, distance: 53.3
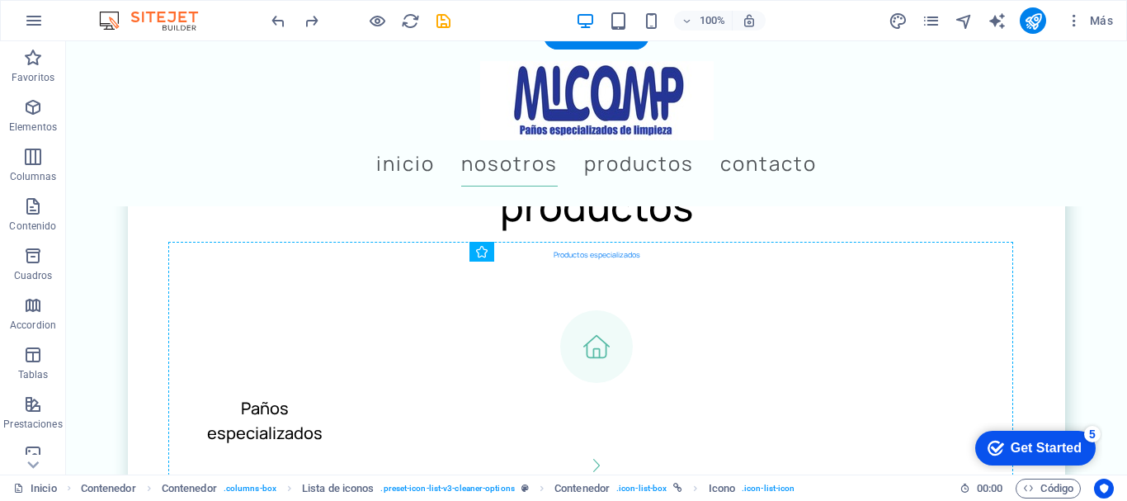
drag, startPoint x: 587, startPoint y: 308, endPoint x: 521, endPoint y: 360, distance: 84.0
drag, startPoint x: 593, startPoint y: 342, endPoint x: 509, endPoint y: 302, distance: 93.3
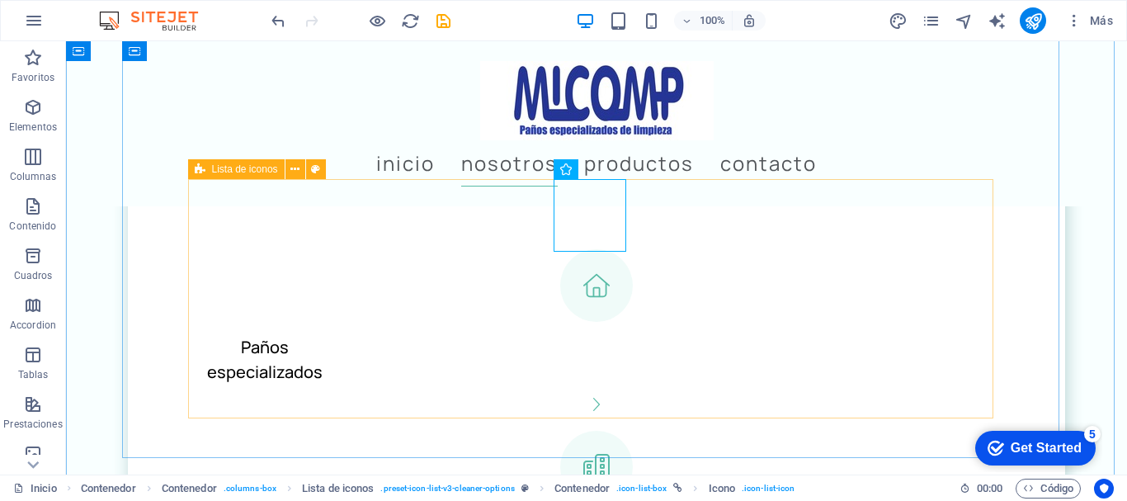
scroll to position [2164, 0]
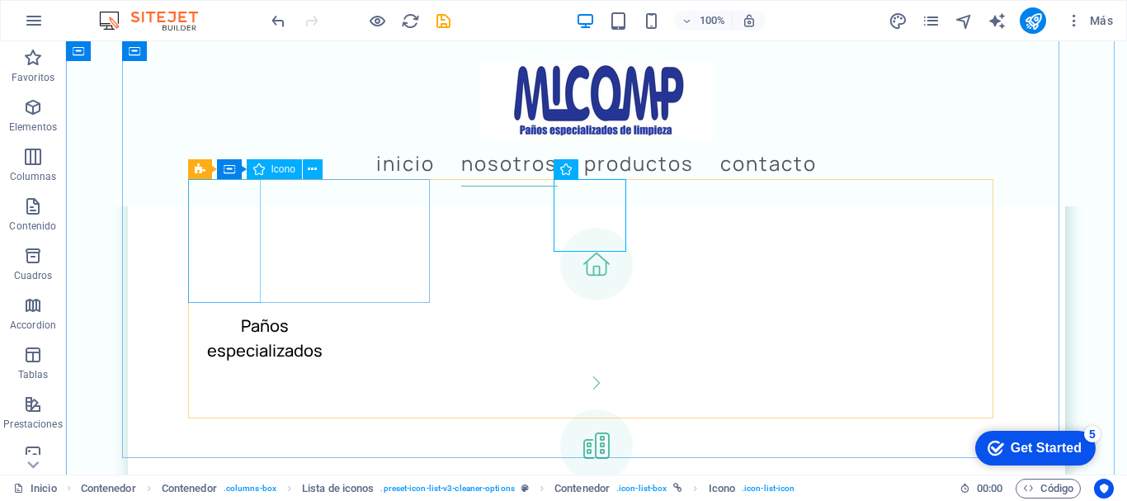
click at [219, 228] on figure at bounding box center [596, 264] width 805 height 73
click at [277, 169] on span "Icono" at bounding box center [283, 169] width 24 height 10
click at [309, 167] on icon at bounding box center [312, 169] width 9 height 17
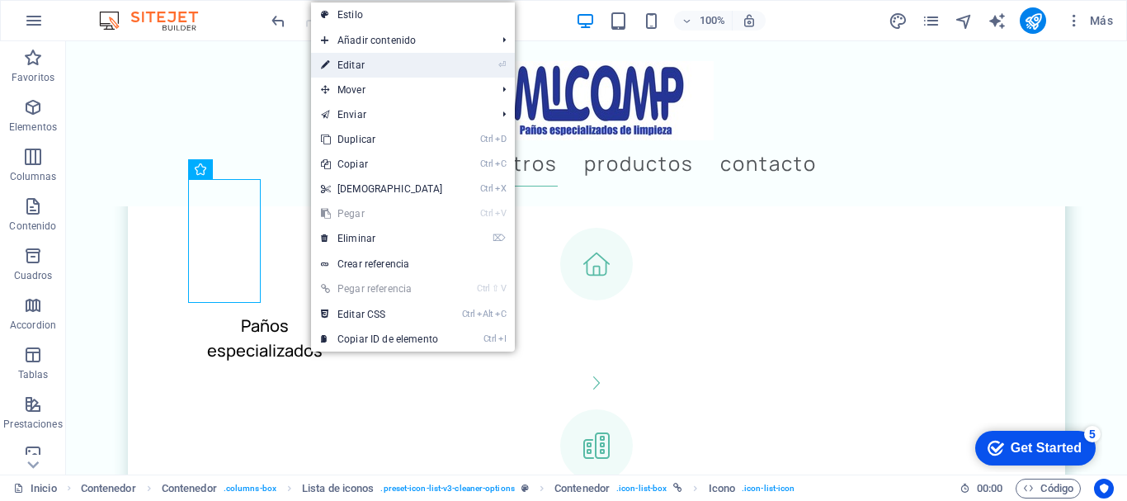
click at [367, 67] on link "⏎ Editar" at bounding box center [382, 65] width 142 height 25
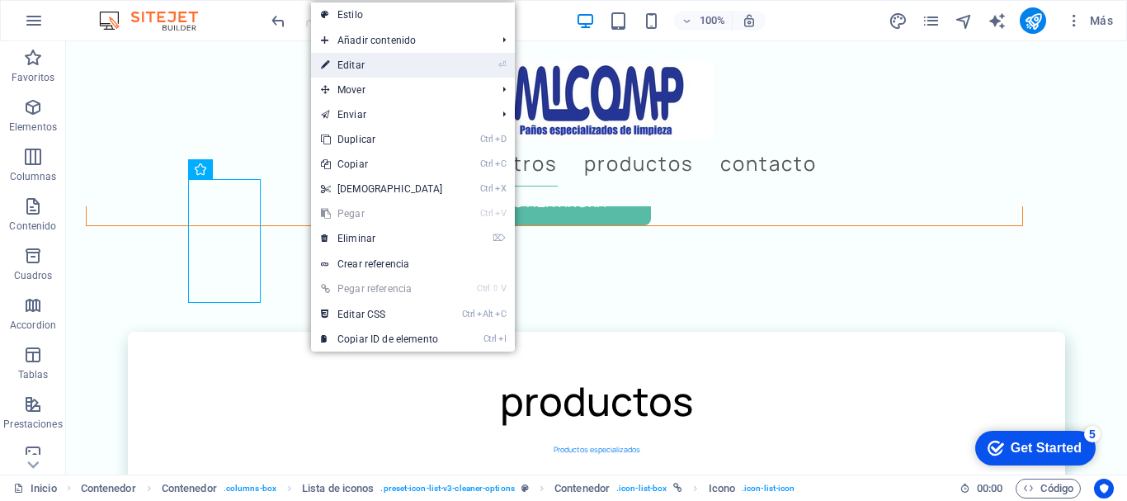
select select "font-awesome-regular"
select select "xMidYMid"
select select "px"
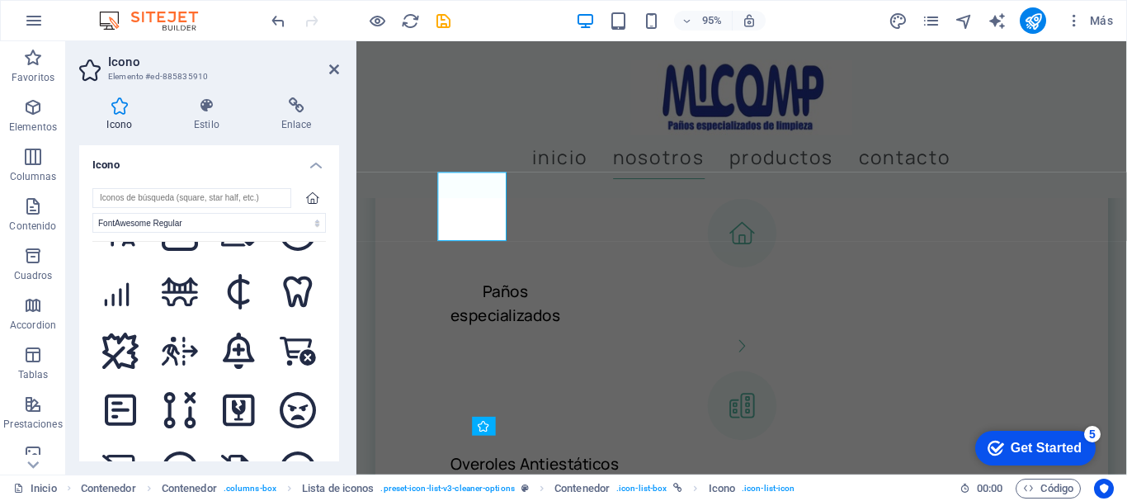
scroll to position [1320, 0]
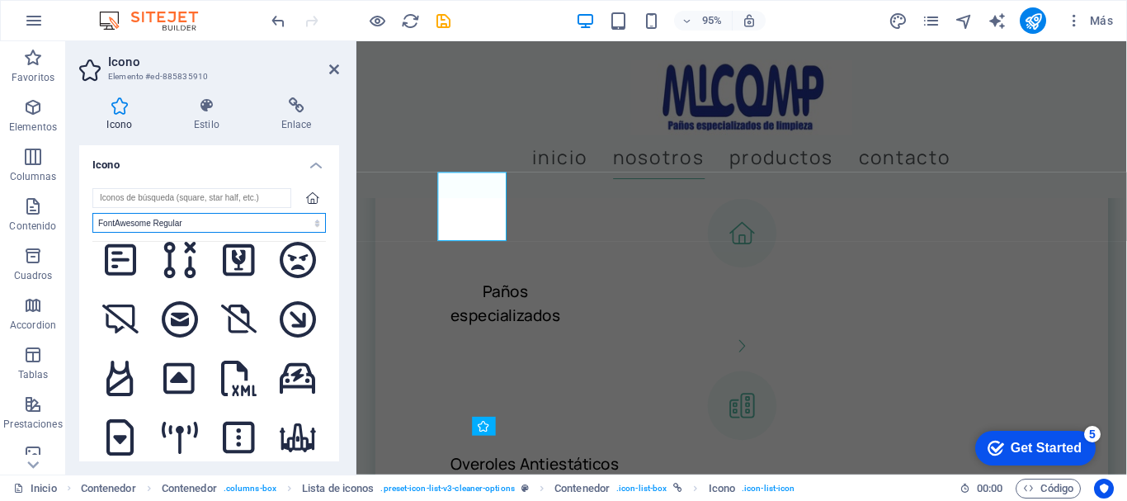
click at [314, 221] on select "Todos los conjuntos de iconos... IcoFont Ionicons FontAwesome Brands FontAwesom…" at bounding box center [208, 223] width 233 height 20
click at [92, 213] on select "Todos los conjuntos de iconos... IcoFont Ionicons FontAwesome Brands FontAwesom…" at bounding box center [208, 223] width 233 height 20
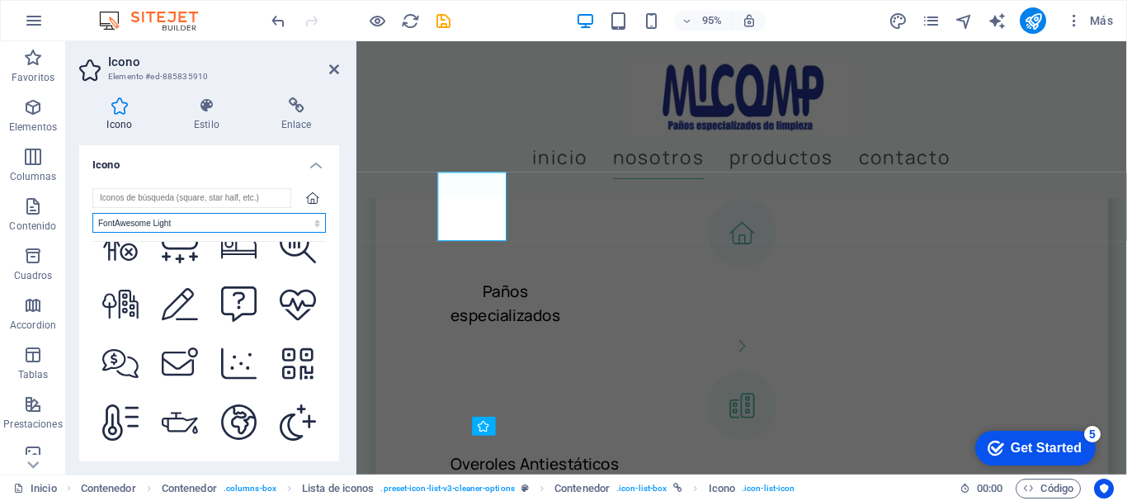
scroll to position [2310, 0]
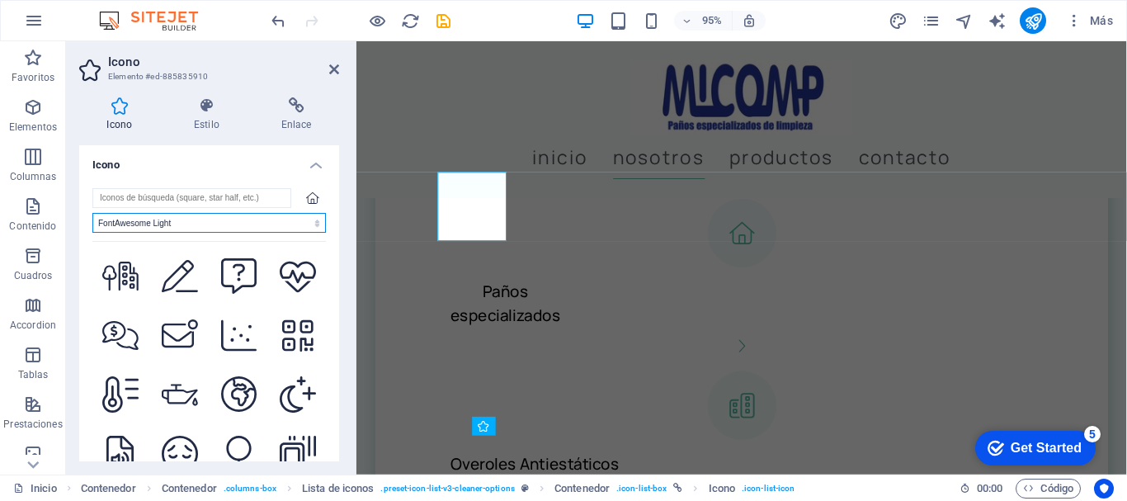
click at [282, 221] on select "Todos los conjuntos de iconos... IcoFont Ionicons FontAwesome Brands FontAwesom…" at bounding box center [208, 223] width 233 height 20
click at [92, 213] on select "Todos los conjuntos de iconos... IcoFont Ionicons FontAwesome Brands FontAwesom…" at bounding box center [208, 223] width 233 height 20
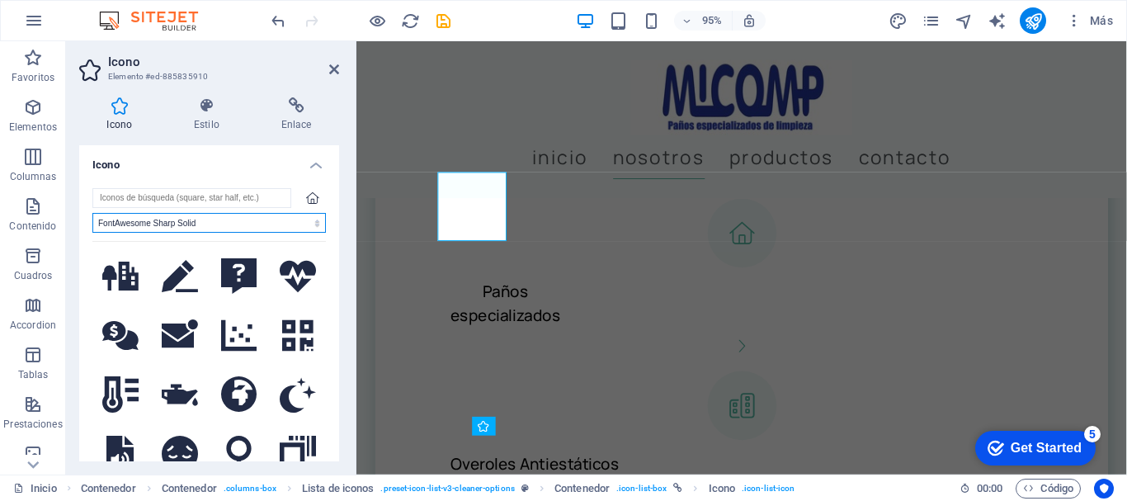
click at [243, 224] on select "Todos los conjuntos de iconos... IcoFont Ionicons FontAwesome Brands FontAwesom…" at bounding box center [208, 223] width 233 height 20
click at [92, 213] on select "Todos los conjuntos de iconos... IcoFont Ionicons FontAwesome Brands FontAwesom…" at bounding box center [208, 223] width 233 height 20
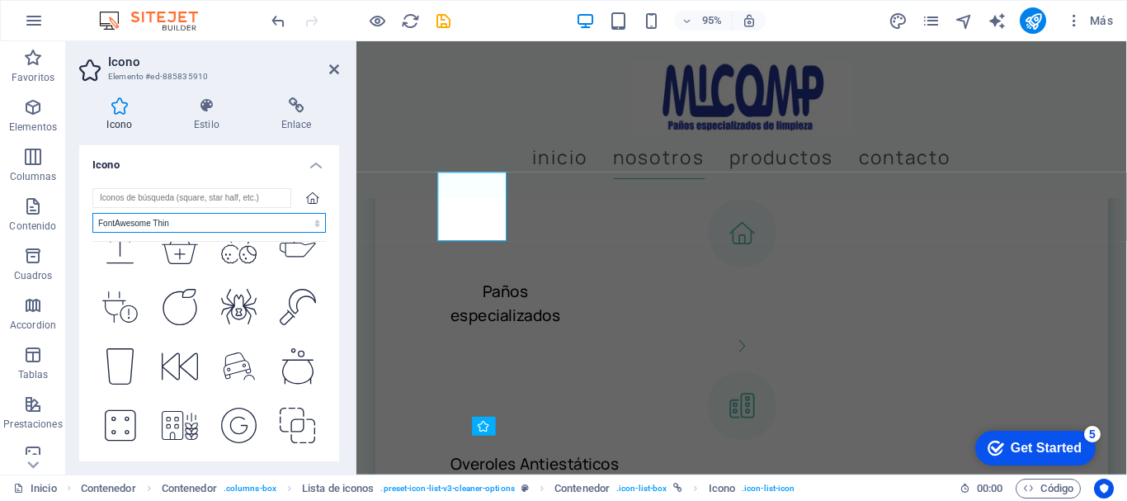
scroll to position [4042, 0]
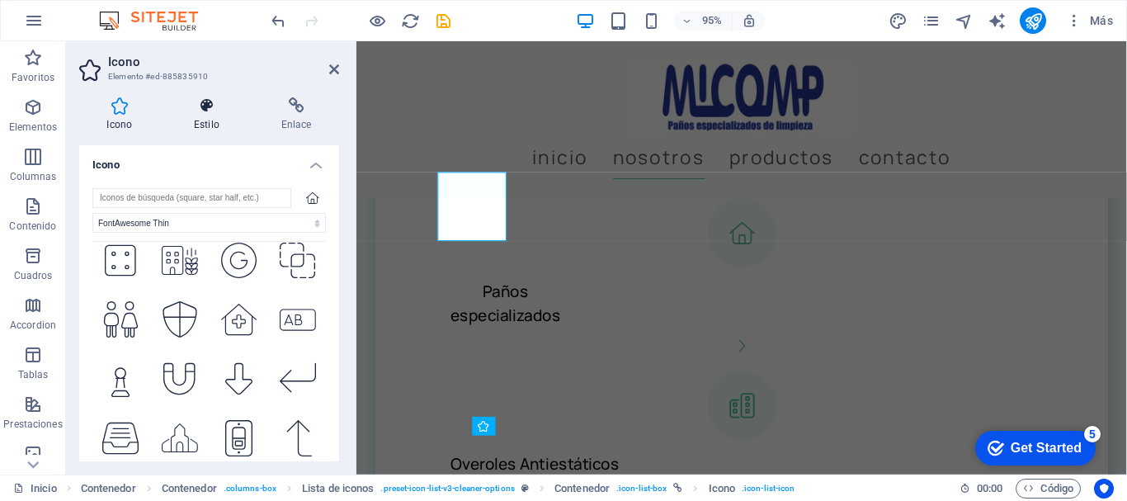
click at [209, 105] on icon at bounding box center [207, 105] width 81 height 16
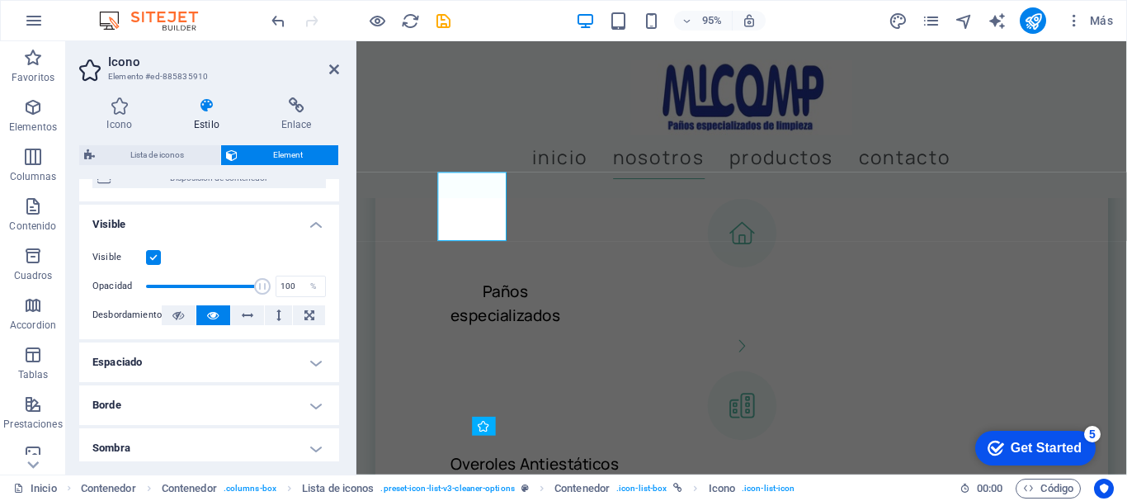
scroll to position [0, 0]
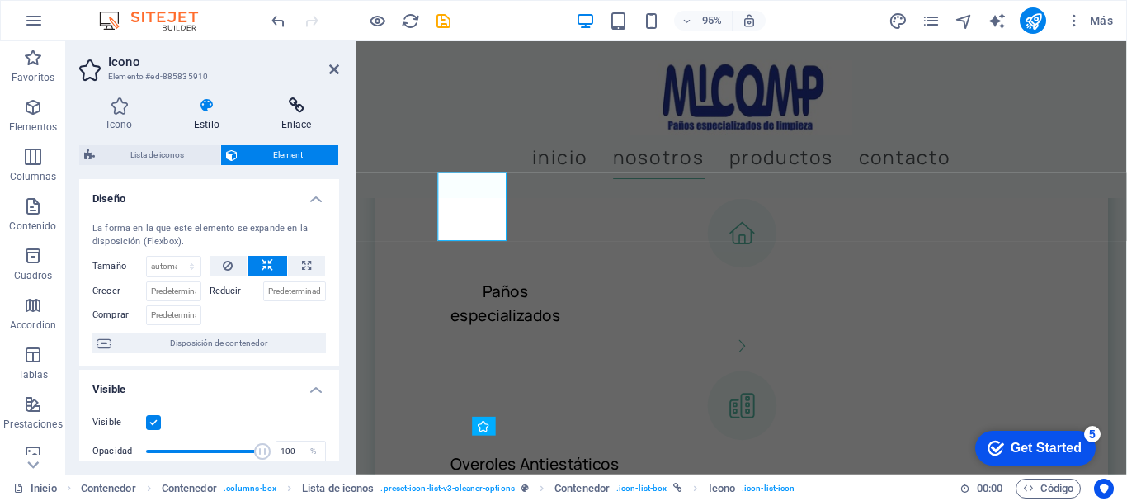
click at [290, 102] on icon at bounding box center [296, 105] width 86 height 16
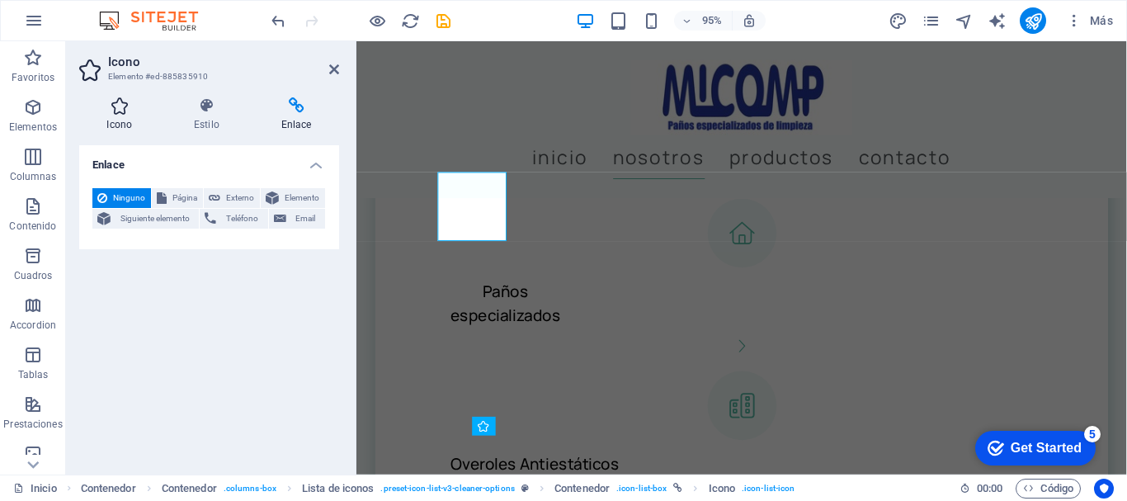
click at [120, 109] on icon at bounding box center [119, 105] width 81 height 16
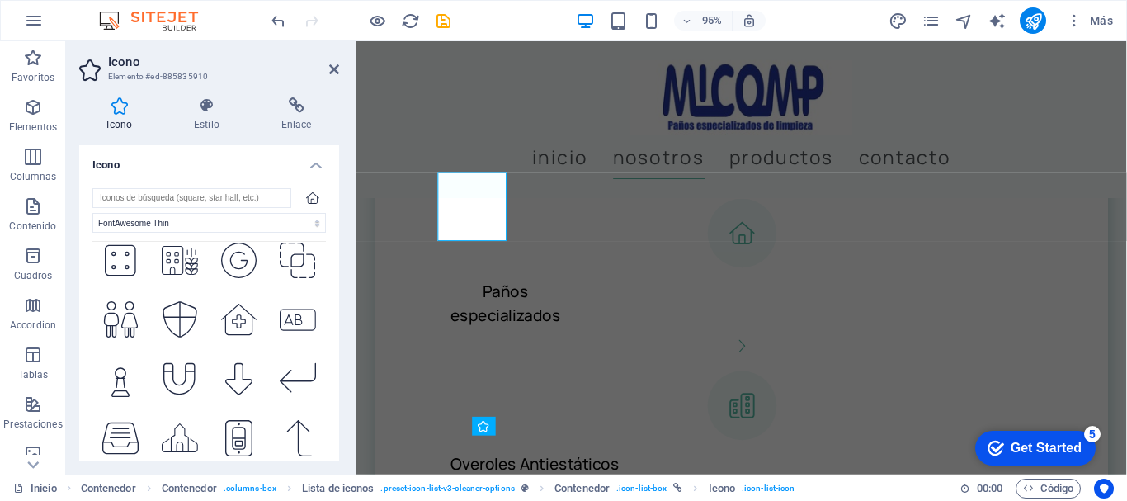
scroll to position [3985, 0]
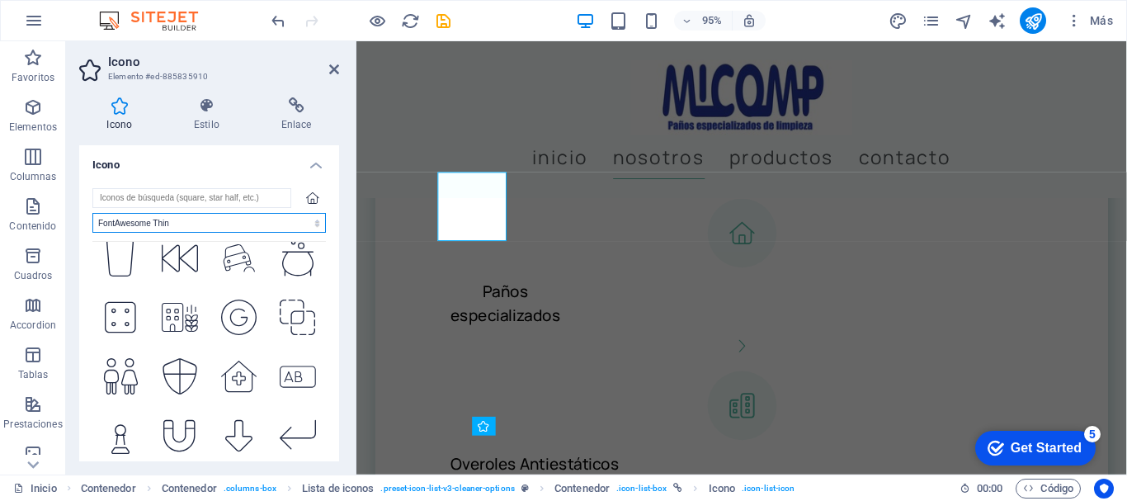
click at [206, 223] on select "Todos los conjuntos de iconos... IcoFont Ionicons FontAwesome Brands FontAwesom…" at bounding box center [208, 223] width 233 height 20
click at [92, 213] on select "Todos los conjuntos de iconos... IcoFont Ionicons FontAwesome Brands FontAwesom…" at bounding box center [208, 223] width 233 height 20
drag, startPoint x: 303, startPoint y: 219, endPoint x: 291, endPoint y: 219, distance: 11.5
click at [303, 219] on select "Todos los conjuntos de iconos... IcoFont Ionicons FontAwesome Brands FontAwesom…" at bounding box center [208, 223] width 233 height 20
click at [92, 213] on select "Todos los conjuntos de iconos... IcoFont Ionicons FontAwesome Brands FontAwesom…" at bounding box center [208, 223] width 233 height 20
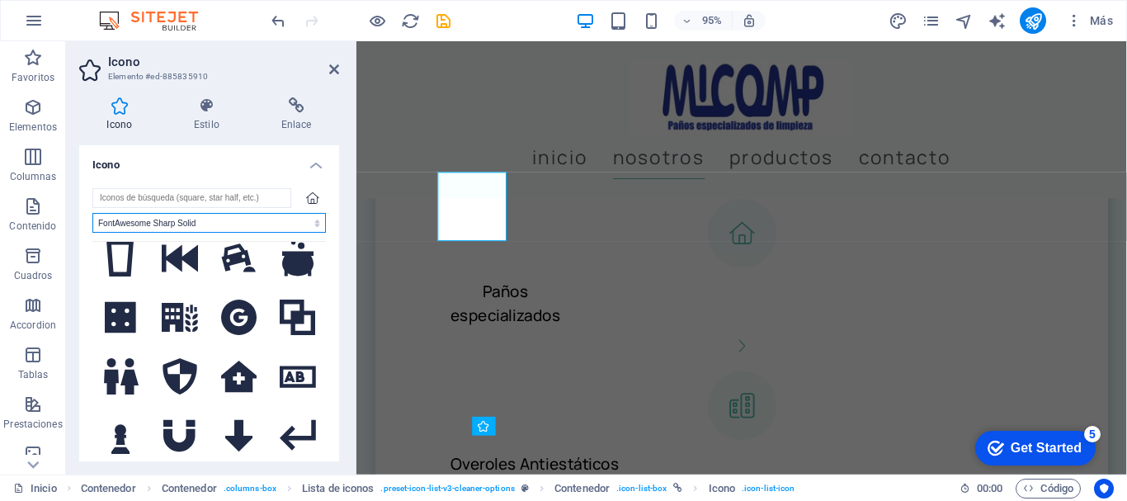
click at [238, 225] on select "Todos los conjuntos de iconos... IcoFont Ionicons FontAwesome Brands FontAwesom…" at bounding box center [208, 223] width 233 height 20
click at [92, 213] on select "Todos los conjuntos de iconos... IcoFont Ionicons FontAwesome Brands FontAwesom…" at bounding box center [208, 223] width 233 height 20
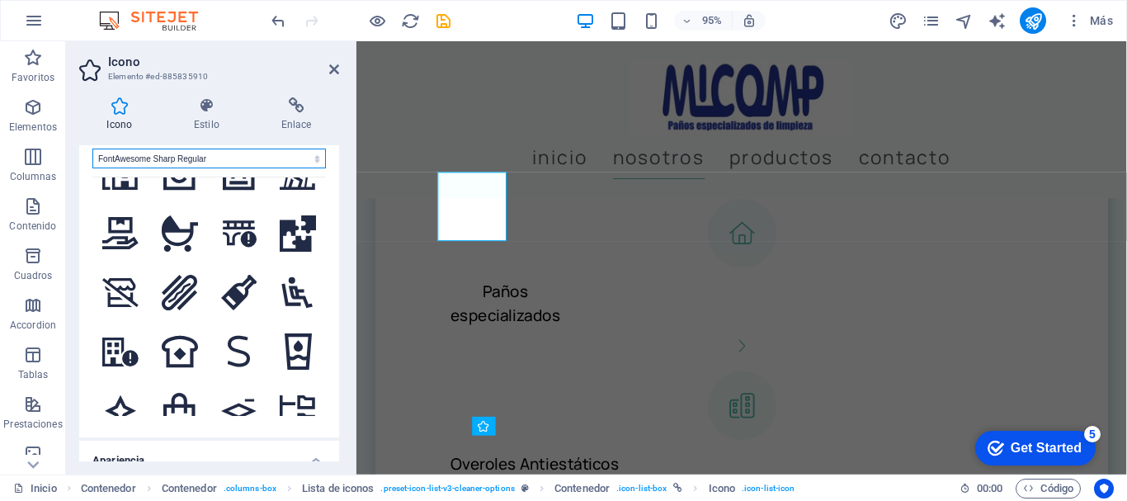
scroll to position [0, 0]
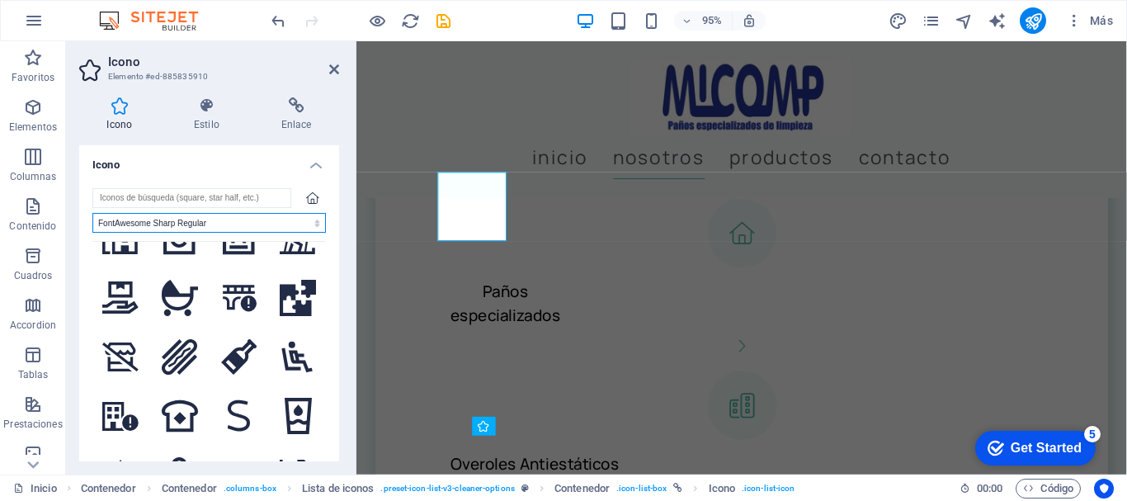
click at [269, 221] on select "Todos los conjuntos de iconos... IcoFont Ionicons FontAwesome Brands FontAwesom…" at bounding box center [208, 223] width 233 height 20
select select "font-awesome-sharp-light"
click at [92, 213] on select "Todos los conjuntos de iconos... IcoFont Ionicons FontAwesome Brands FontAwesom…" at bounding box center [208, 223] width 233 height 20
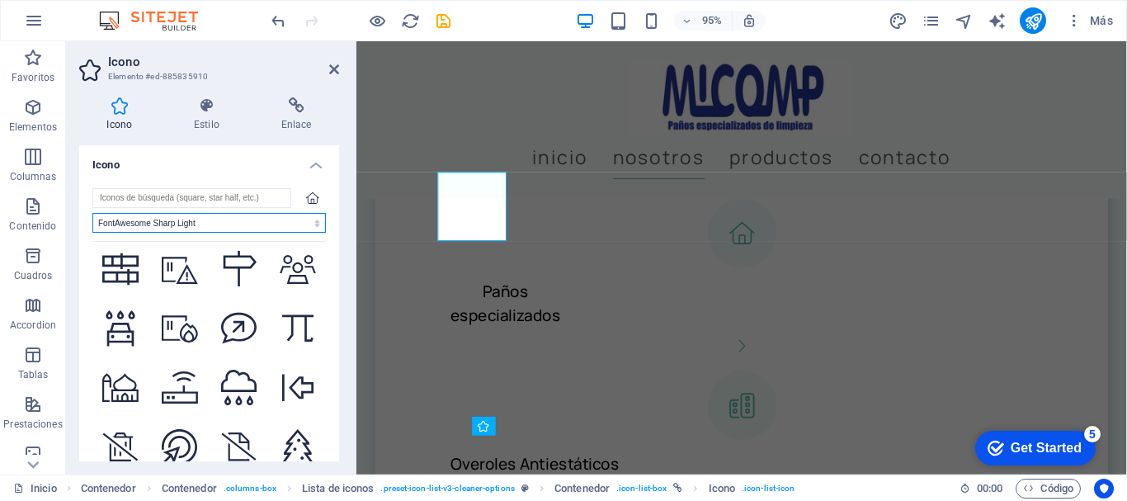
scroll to position [6625, 0]
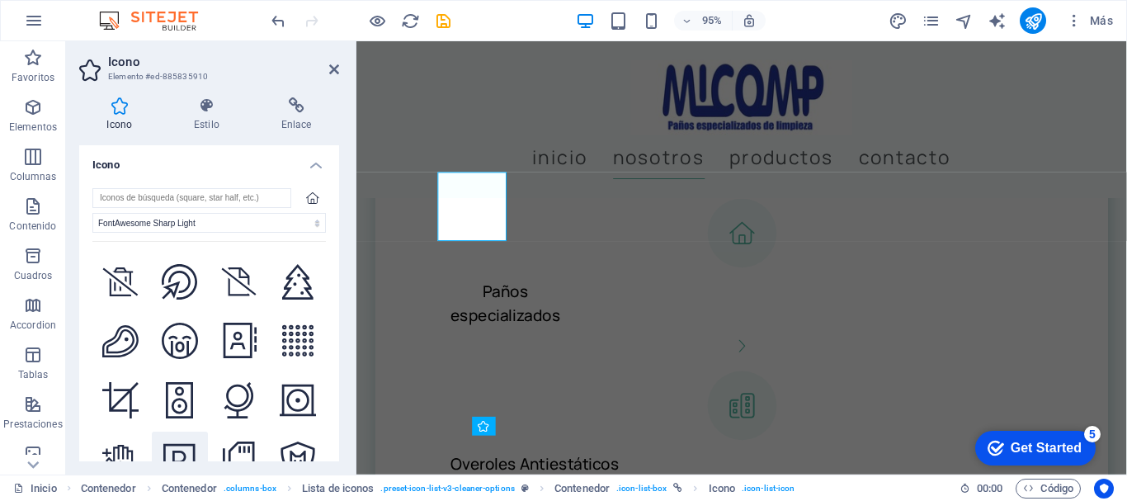
click at [176, 441] on icon at bounding box center [178, 459] width 31 height 36
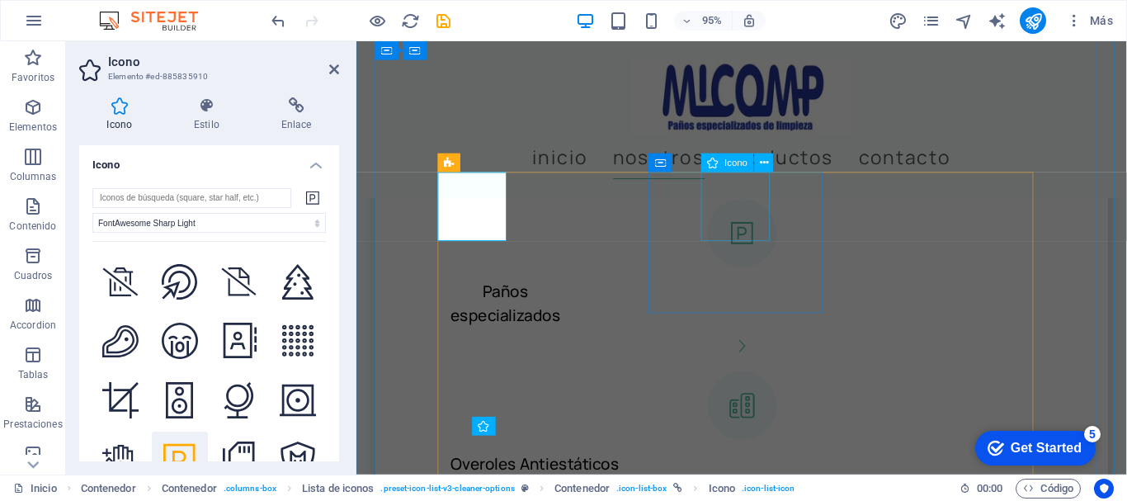
click at [763, 389] on figure at bounding box center [761, 425] width 639 height 73
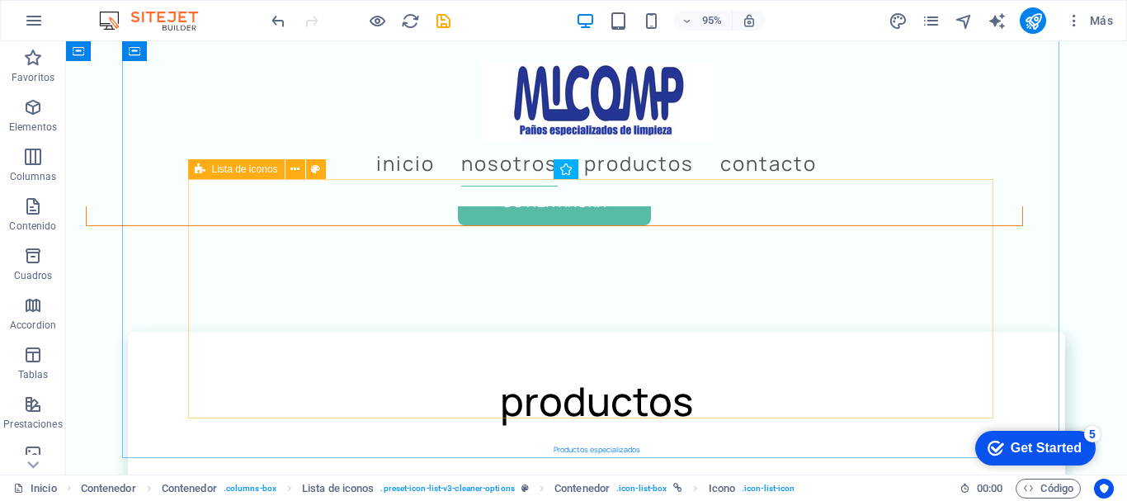
scroll to position [2164, 0]
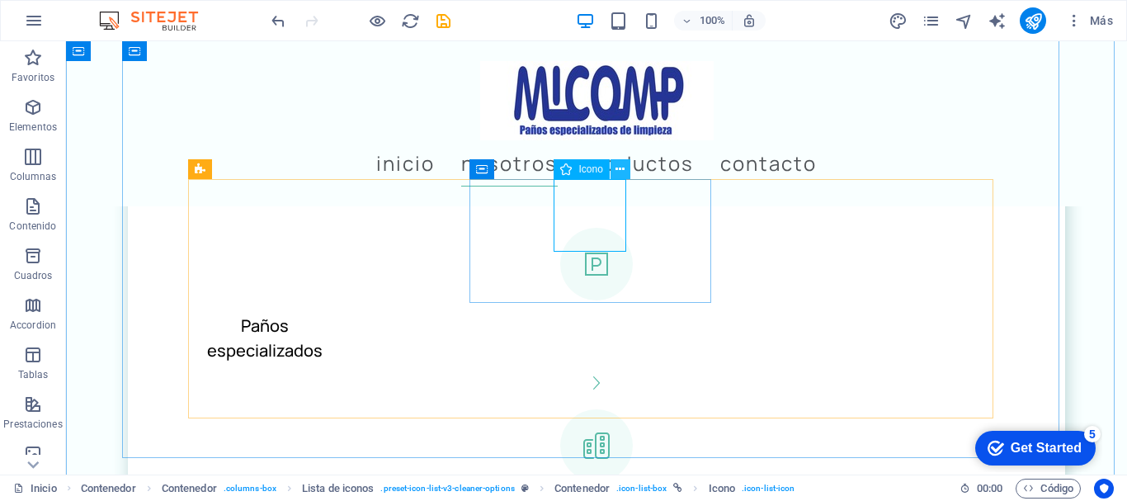
click at [623, 165] on icon at bounding box center [619, 169] width 9 height 17
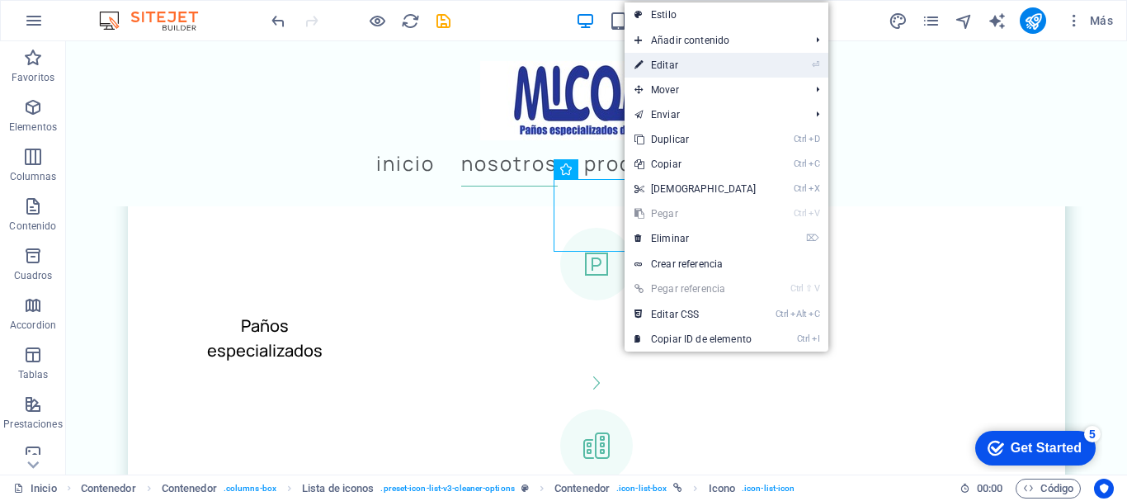
click at [693, 54] on link "⏎ Editar" at bounding box center [695, 65] width 142 height 25
select select "xMidYMid"
select select "px"
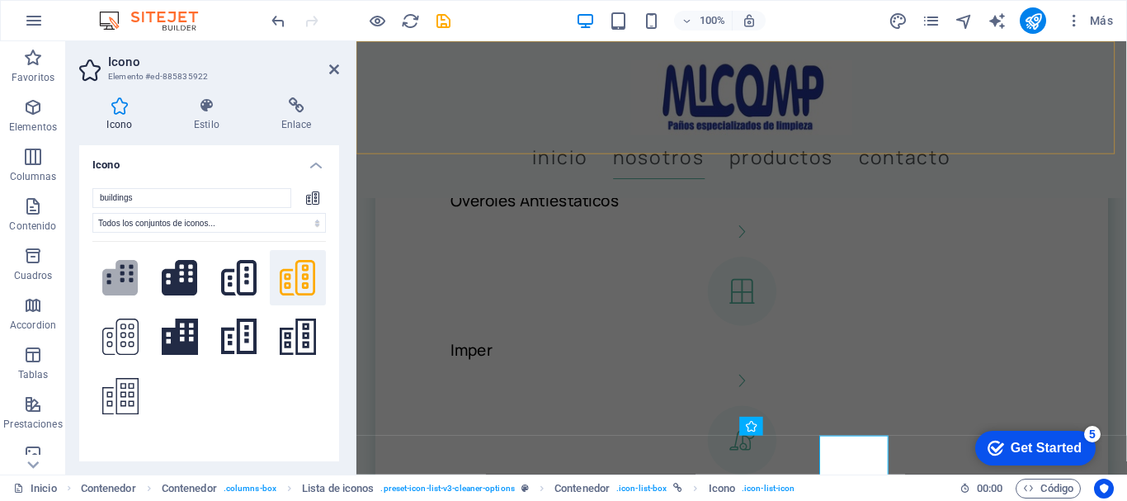
scroll to position [1887, 0]
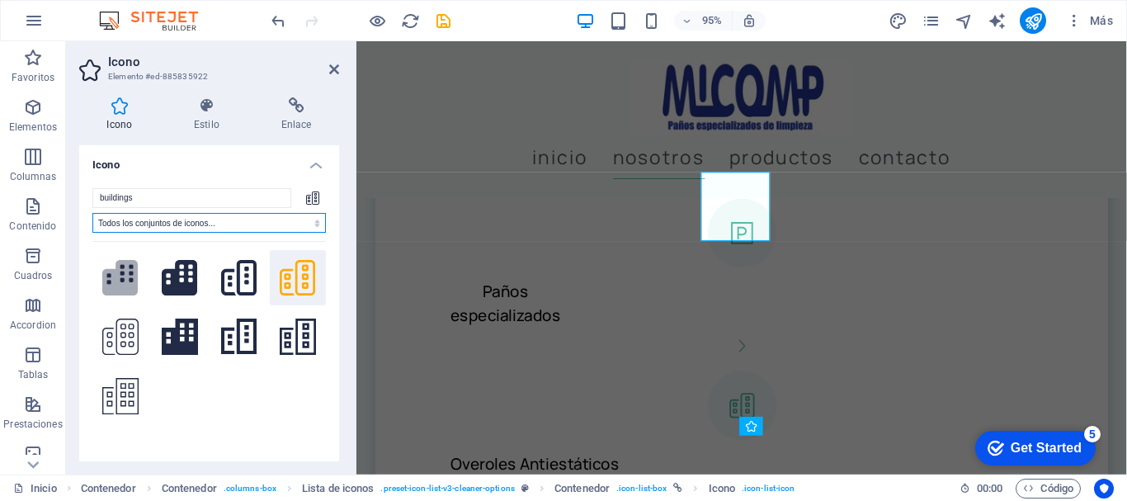
click at [301, 222] on select "Todos los conjuntos de iconos... IcoFont Ionicons FontAwesome Brands FontAwesom…" at bounding box center [208, 223] width 233 height 20
click at [92, 213] on select "Todos los conjuntos de iconos... IcoFont Ionicons FontAwesome Brands FontAwesom…" at bounding box center [208, 223] width 233 height 20
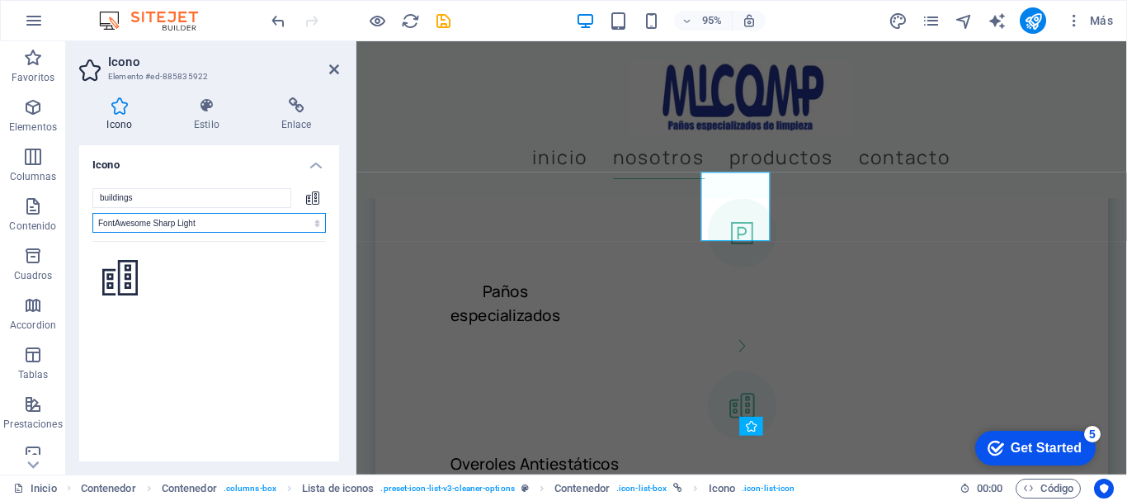
drag, startPoint x: 291, startPoint y: 219, endPoint x: 290, endPoint y: 229, distance: 9.1
click at [291, 219] on select "Todos los conjuntos de iconos... IcoFont Ionicons FontAwesome Brands FontAwesom…" at bounding box center [208, 223] width 233 height 20
click at [92, 213] on select "Todos los conjuntos de iconos... IcoFont Ionicons FontAwesome Brands FontAwesom…" at bounding box center [208, 223] width 233 height 20
drag, startPoint x: 269, startPoint y: 224, endPoint x: 265, endPoint y: 232, distance: 8.5
click at [269, 224] on select "Todos los conjuntos de iconos... IcoFont Ionicons FontAwesome Brands FontAwesom…" at bounding box center [208, 223] width 233 height 20
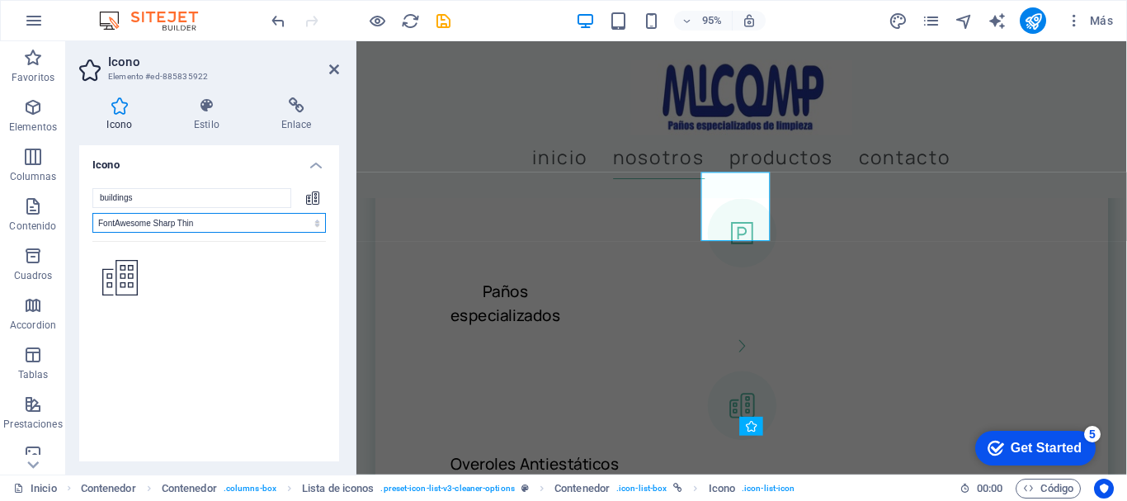
select select "font-awesome-solid"
click at [92, 213] on select "Todos los conjuntos de iconos... IcoFont Ionicons FontAwesome Brands FontAwesom…" at bounding box center [208, 223] width 233 height 20
click at [241, 220] on select "Todos los conjuntos de iconos... IcoFont Ionicons FontAwesome Brands FontAwesom…" at bounding box center [208, 223] width 233 height 20
select select
click at [92, 213] on select "Todos los conjuntos de iconos... IcoFont Ionicons FontAwesome Brands FontAwesom…" at bounding box center [208, 223] width 233 height 20
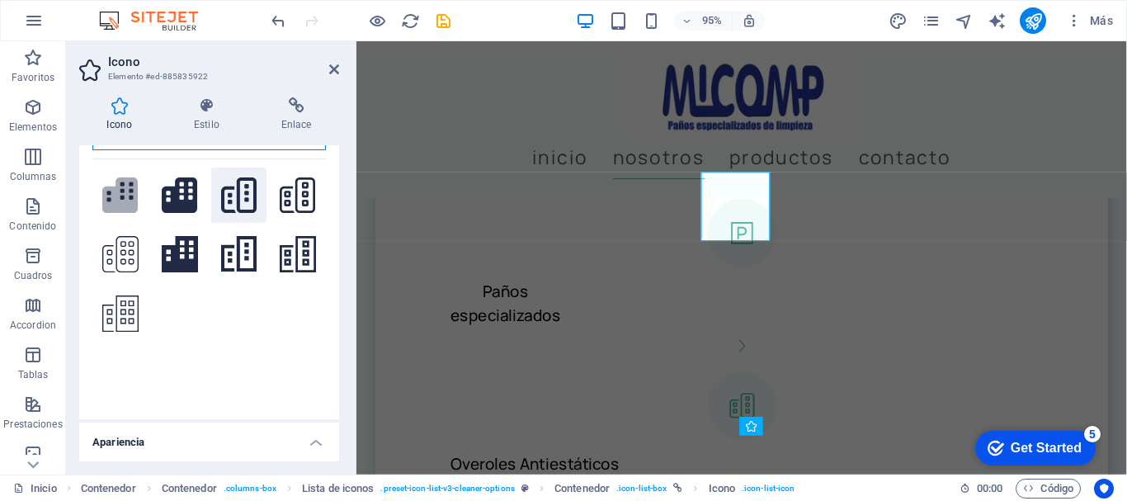
scroll to position [0, 0]
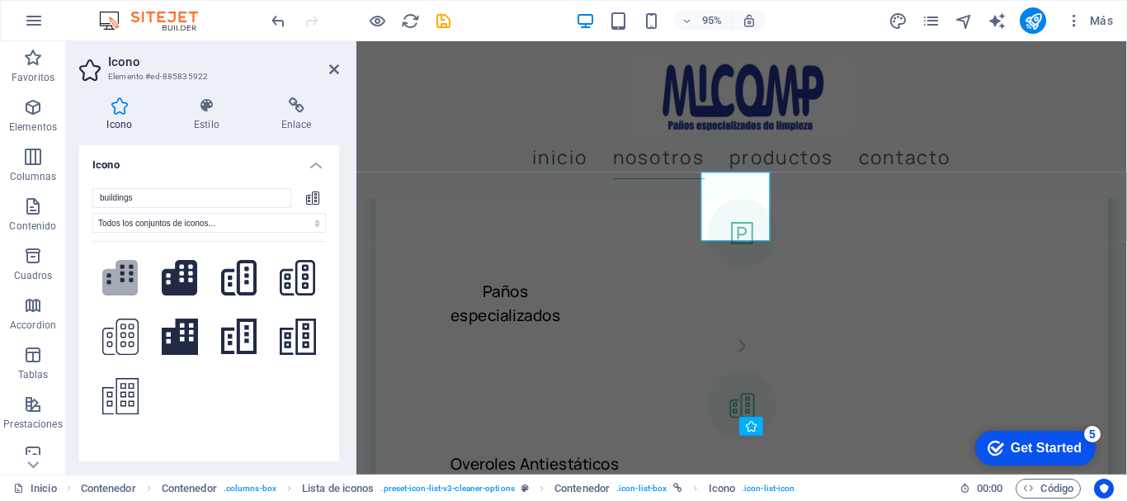
click at [310, 194] on icon at bounding box center [312, 197] width 13 height 13
click at [262, 197] on input "buildings" at bounding box center [191, 198] width 199 height 20
drag, startPoint x: 234, startPoint y: 197, endPoint x: 7, endPoint y: 186, distance: 227.9
click at [7, 186] on section "Favoritos Elementos Columnas Contenido Cuadros Accordion Tablas Prestaciones Im…" at bounding box center [563, 257] width 1127 height 433
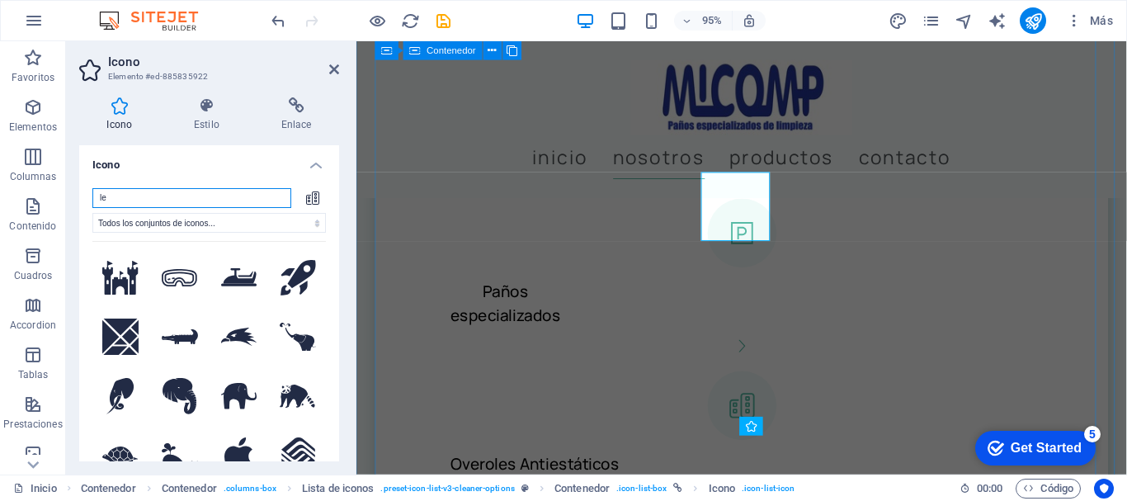
type input "l"
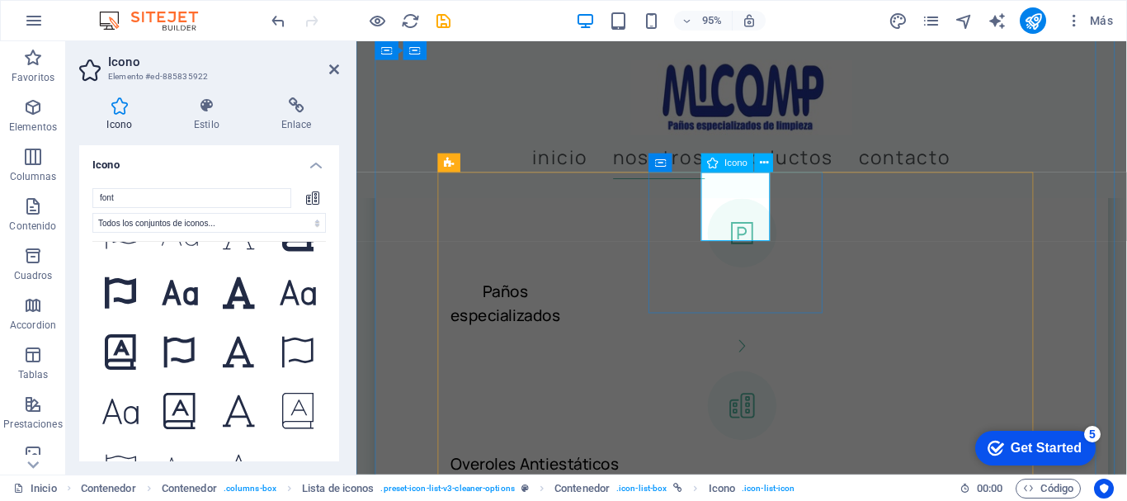
click at [754, 389] on figure at bounding box center [761, 425] width 639 height 73
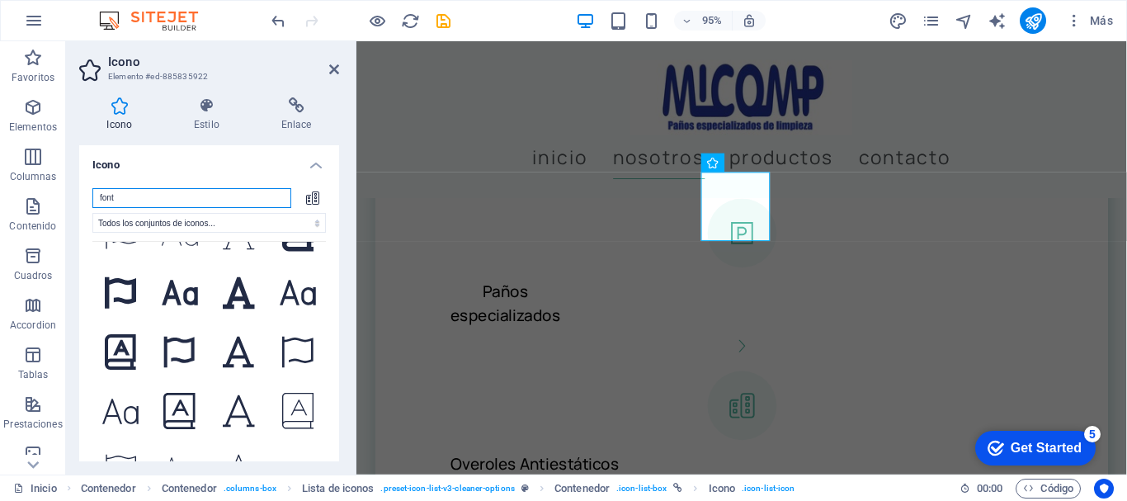
click at [189, 202] on input "font" at bounding box center [191, 198] width 199 height 20
click at [227, 221] on select "Todos los conjuntos de iconos... IcoFont Ionicons FontAwesome Brands FontAwesom…" at bounding box center [208, 223] width 233 height 20
drag, startPoint x: 211, startPoint y: 194, endPoint x: 50, endPoint y: 169, distance: 162.8
click at [5, 169] on section "Favoritos Elementos Columnas Contenido Cuadros Accordion Tablas Prestaciones Im…" at bounding box center [563, 257] width 1127 height 433
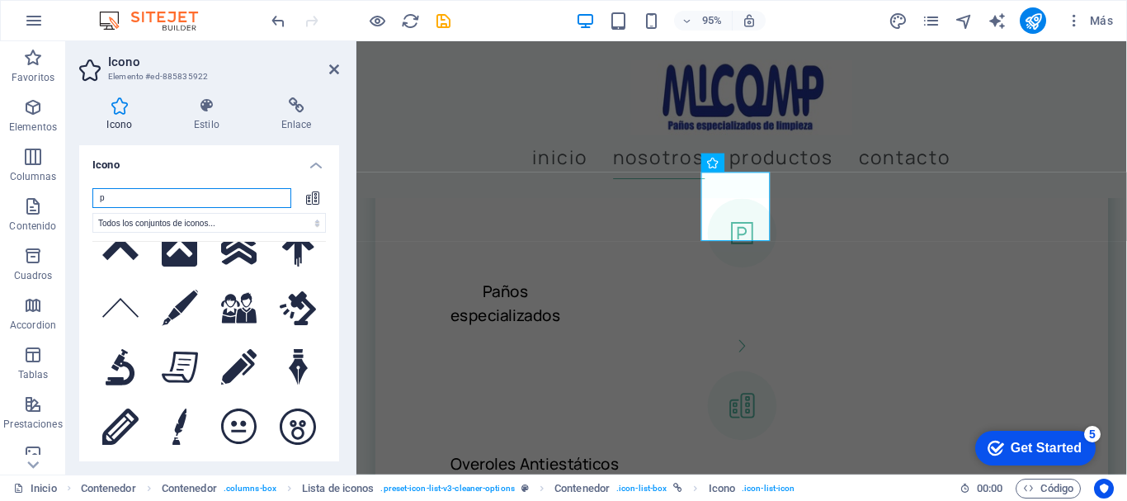
scroll to position [2132, 0]
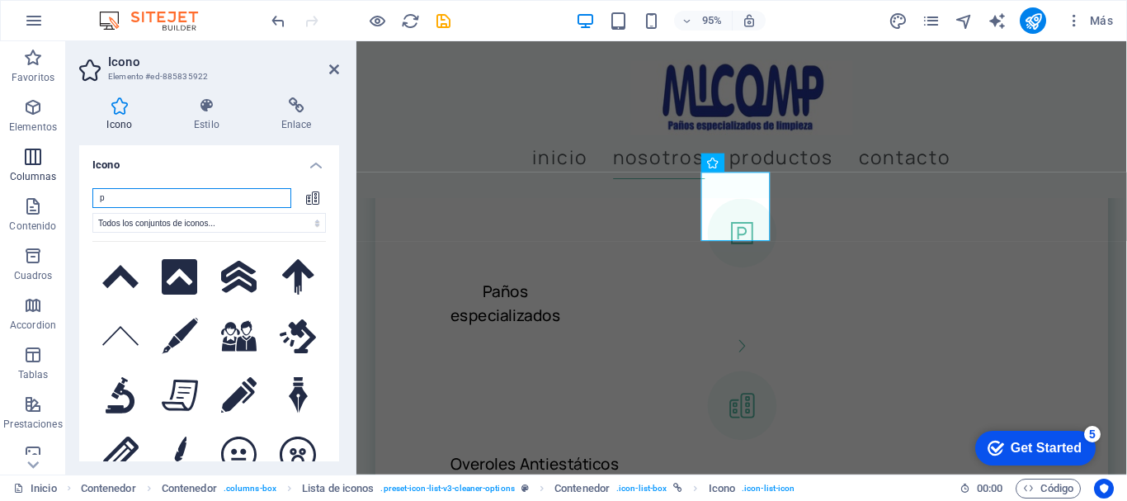
drag, startPoint x: 160, startPoint y: 199, endPoint x: 7, endPoint y: 186, distance: 153.9
click at [0, 186] on section "Favoritos Elementos Columnas Contenido Cuadros Accordion Tablas Prestaciones Im…" at bounding box center [563, 257] width 1127 height 433
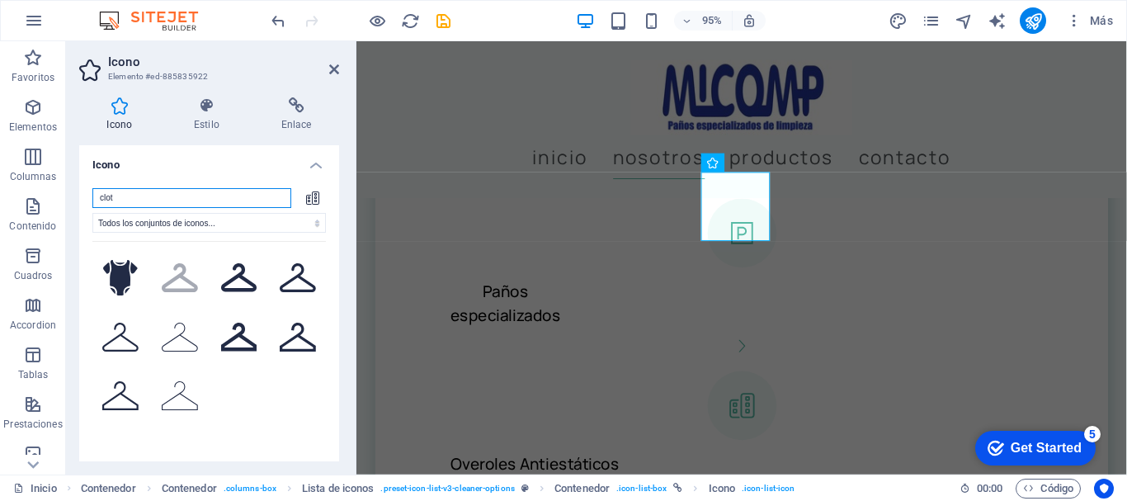
scroll to position [0, 0]
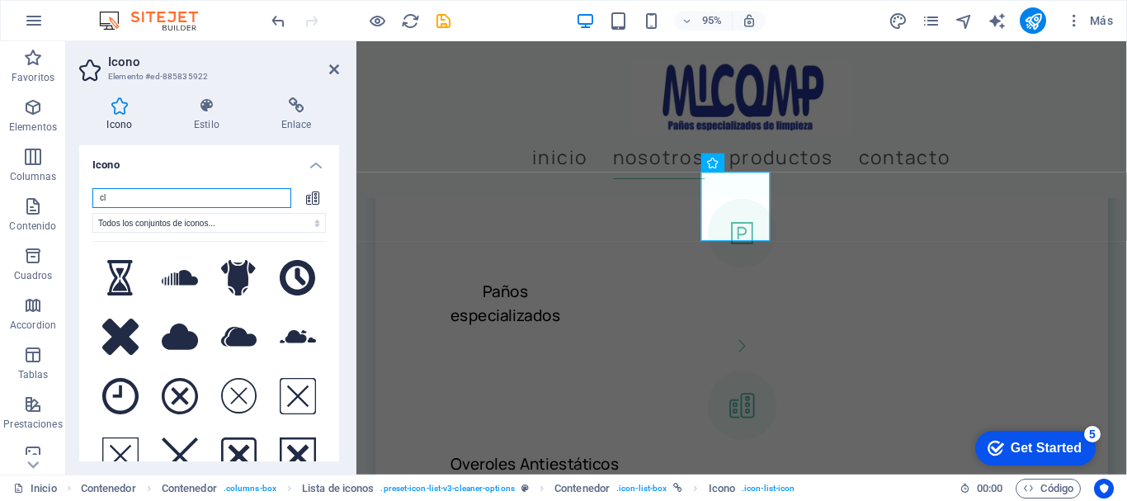
type input "c"
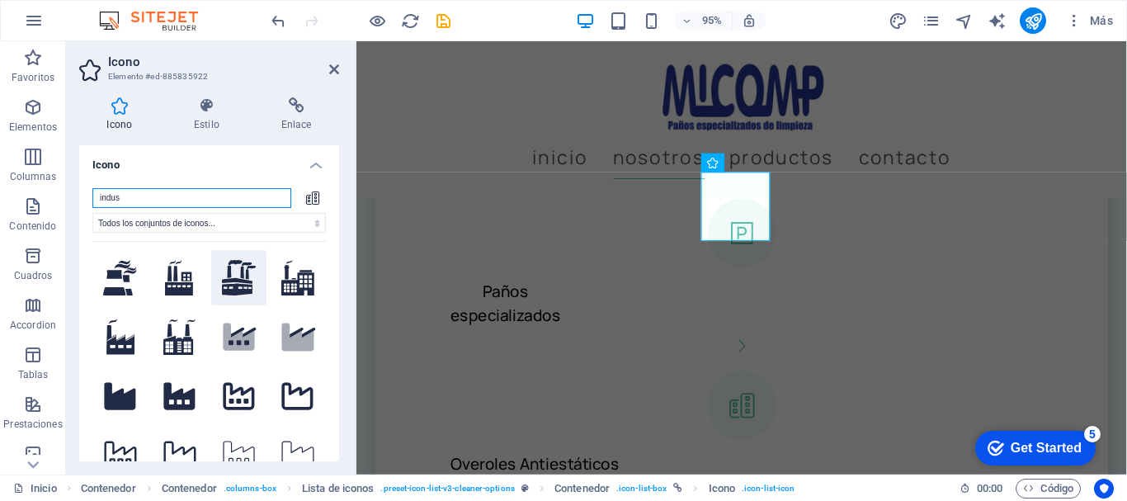
scroll to position [82, 0]
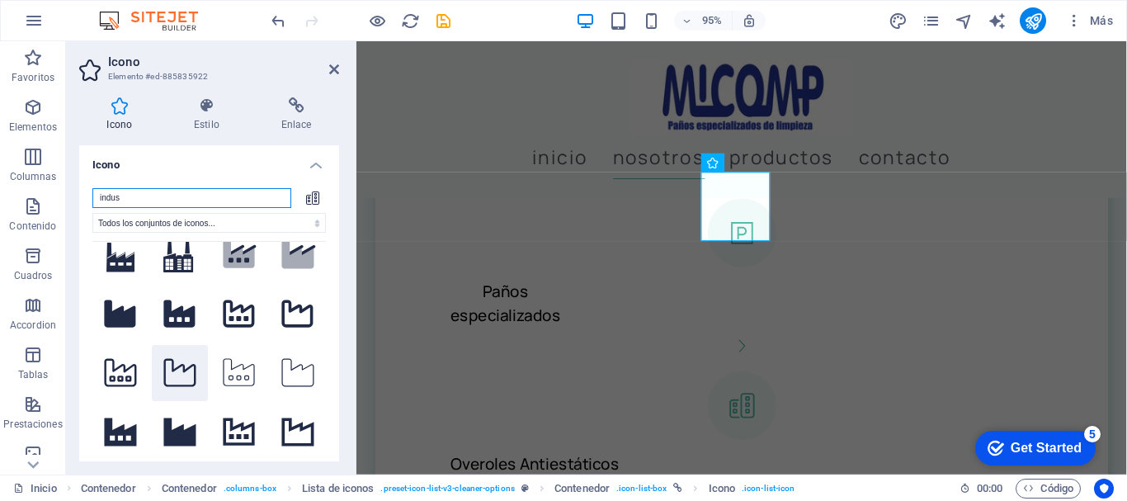
type input "indus"
click at [181, 366] on icon at bounding box center [179, 373] width 32 height 28
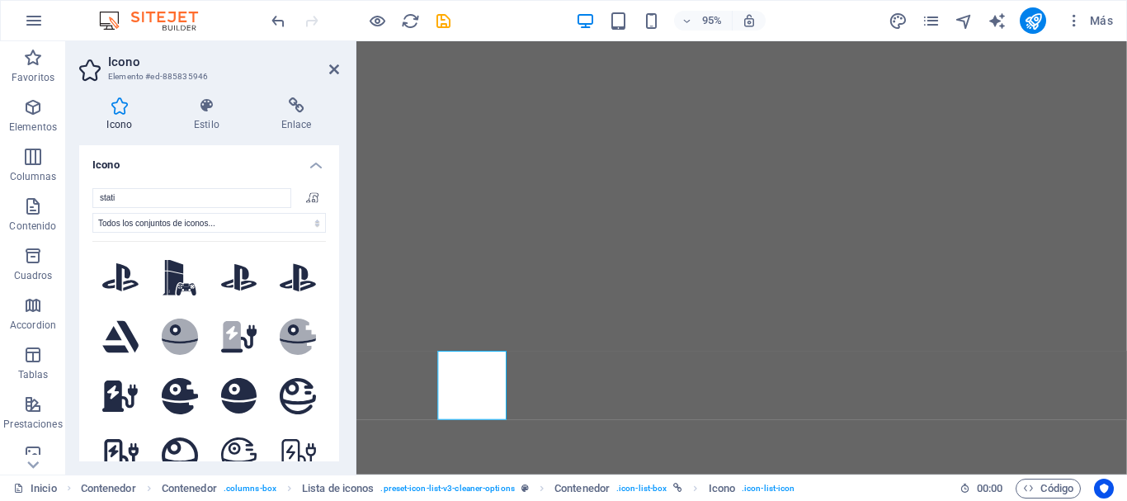
select select "xMidYMid"
select select "px"
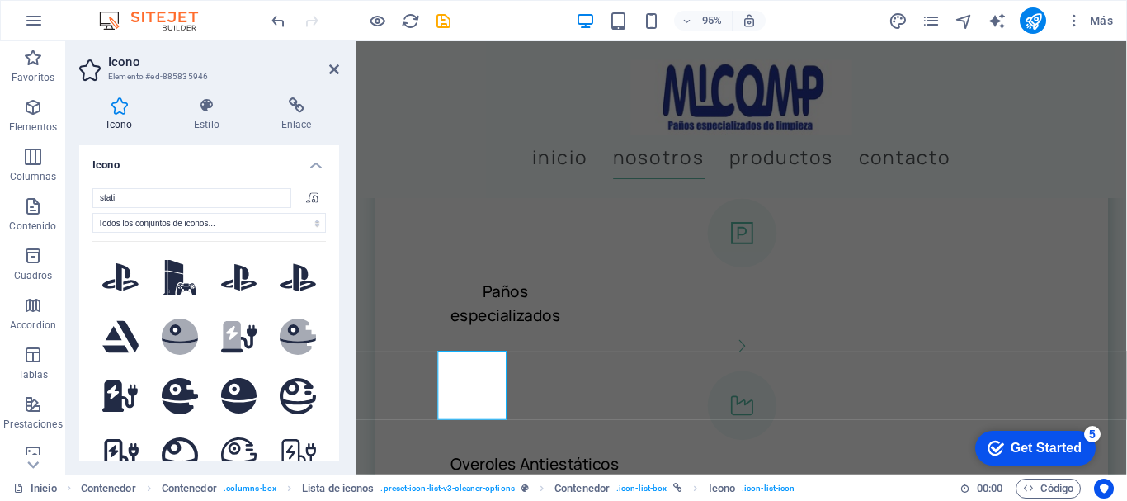
drag, startPoint x: 136, startPoint y: 194, endPoint x: 72, endPoint y: 193, distance: 64.3
click at [72, 193] on div "Icono Estilo Enlace Icono stati Todos los conjuntos de iconos... IcoFont Ionico…" at bounding box center [209, 279] width 286 height 390
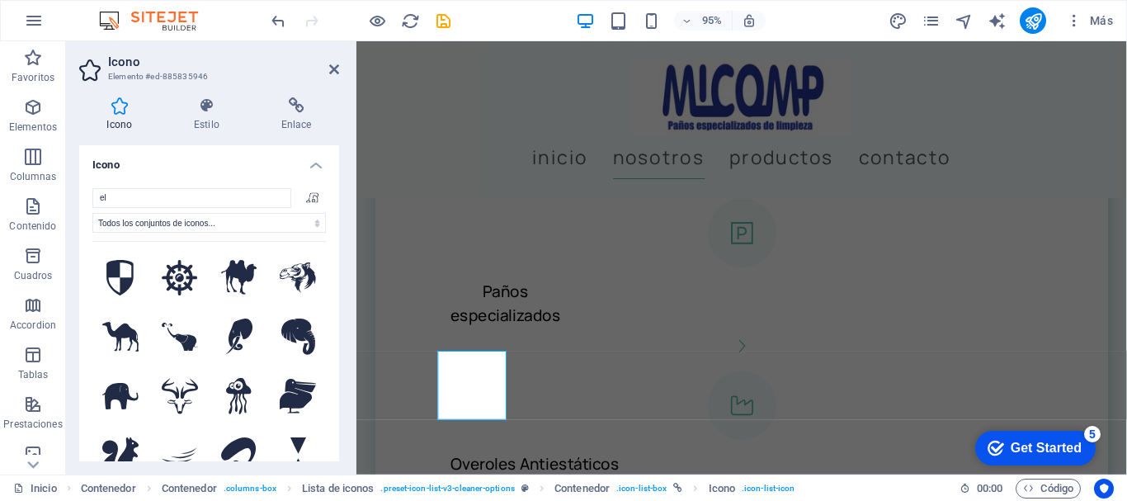
type input "e"
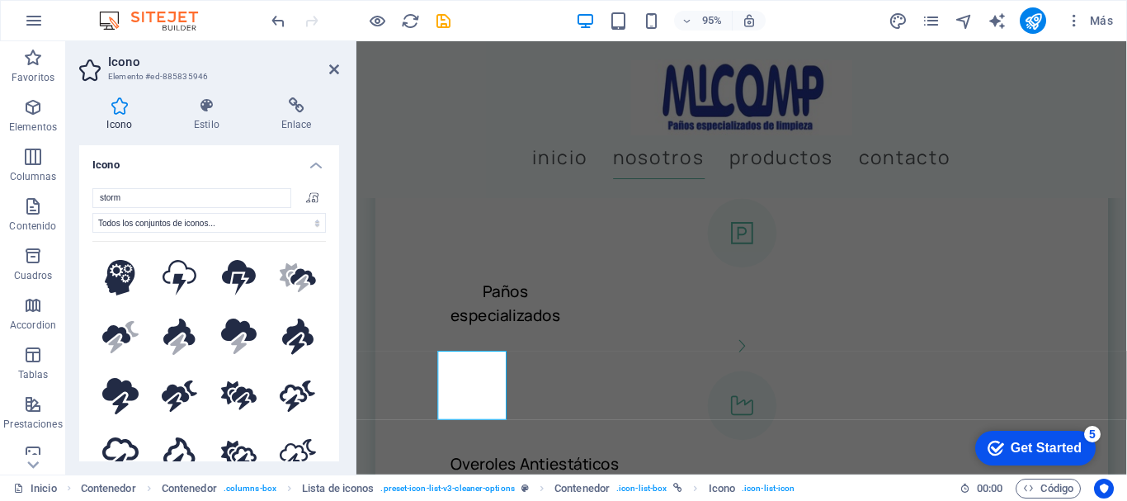
drag, startPoint x: 135, startPoint y: 199, endPoint x: 65, endPoint y: 173, distance: 74.6
click at [36, 173] on section "Favoritos Elementos Columnas Contenido Cuadros Accordion Tablas Prestaciones Im…" at bounding box center [563, 257] width 1127 height 433
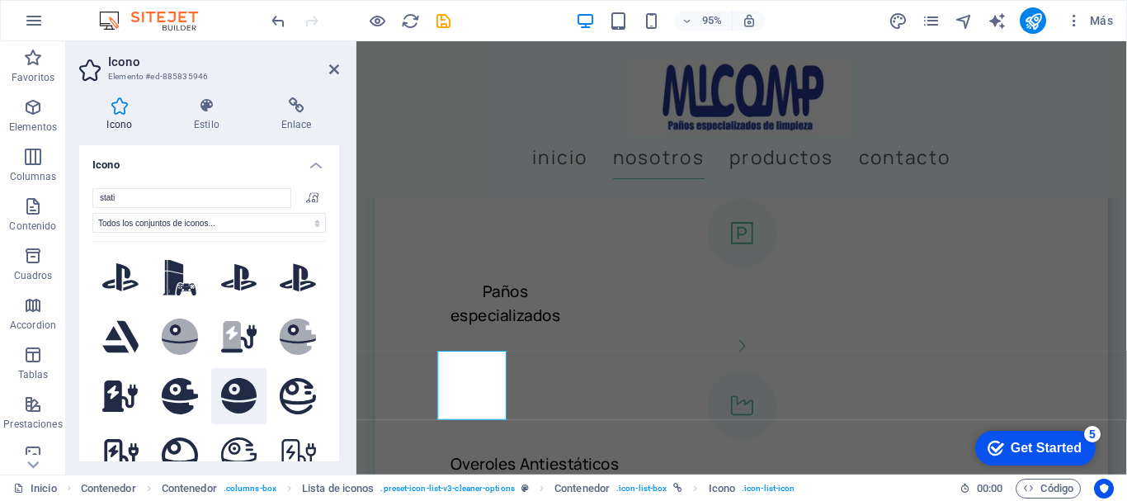
scroll to position [82, 0]
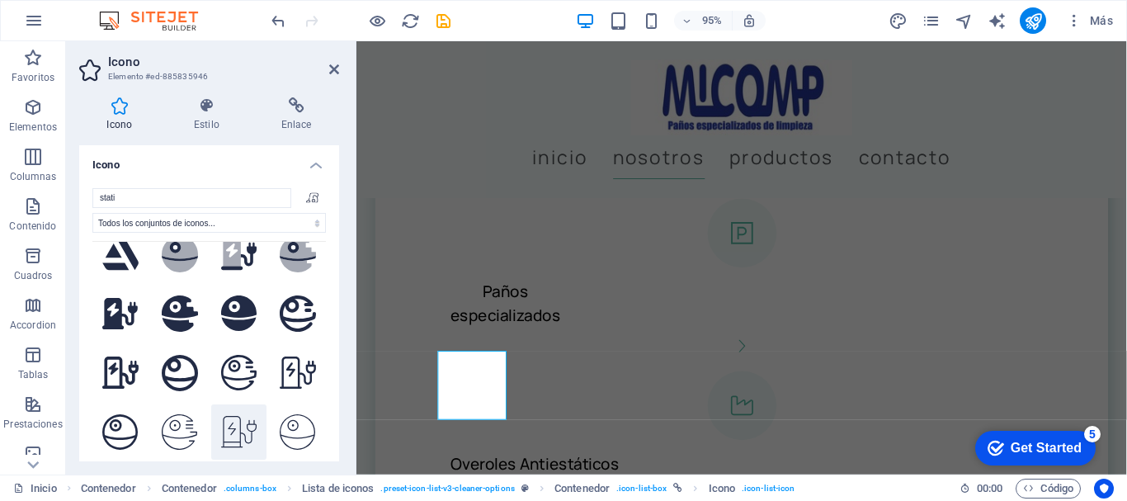
click at [234, 416] on icon at bounding box center [239, 432] width 36 height 32
drag, startPoint x: 153, startPoint y: 198, endPoint x: 128, endPoint y: 181, distance: 29.7
click at [7, 172] on section "Favoritos Elementos Columnas Contenido Cuadros Accordion Tablas Prestaciones Im…" at bounding box center [563, 257] width 1127 height 433
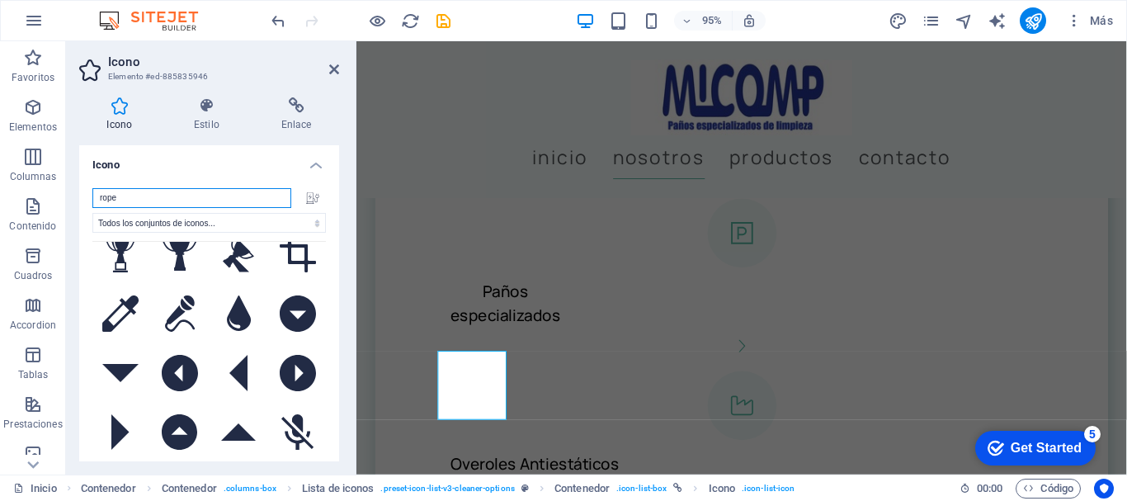
scroll to position [0, 0]
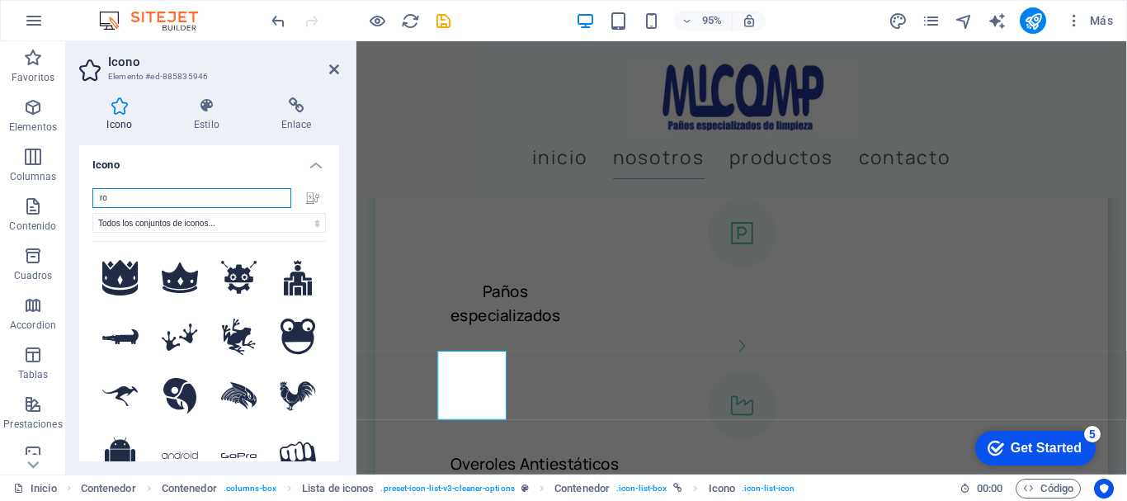
type input "r"
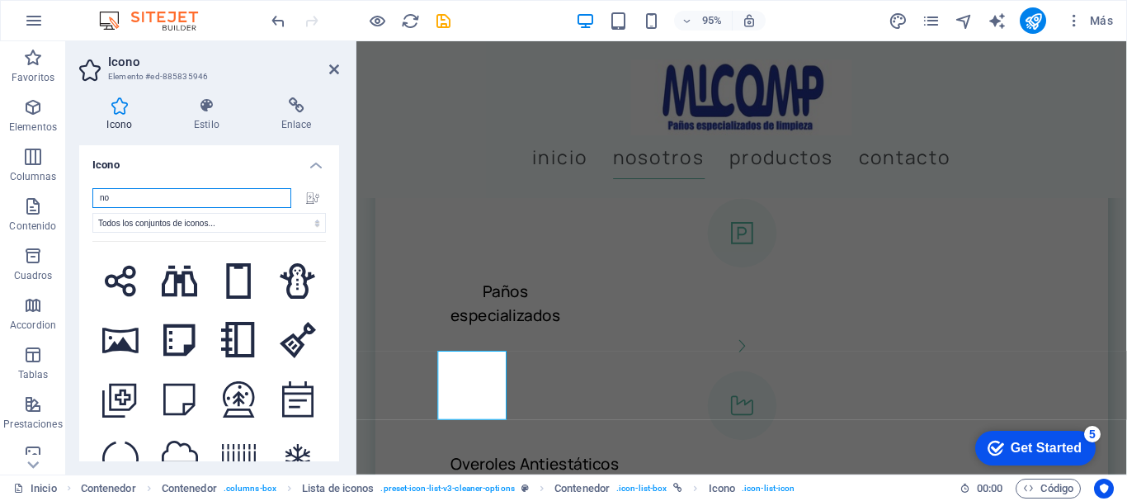
scroll to position [5939, 0]
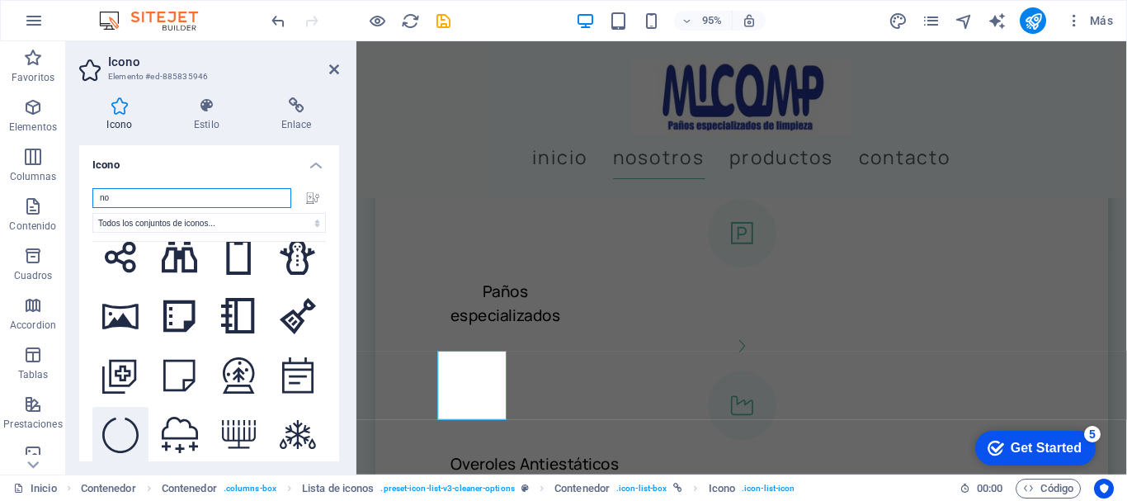
type input "no"
click at [125, 417] on icon at bounding box center [120, 435] width 36 height 36
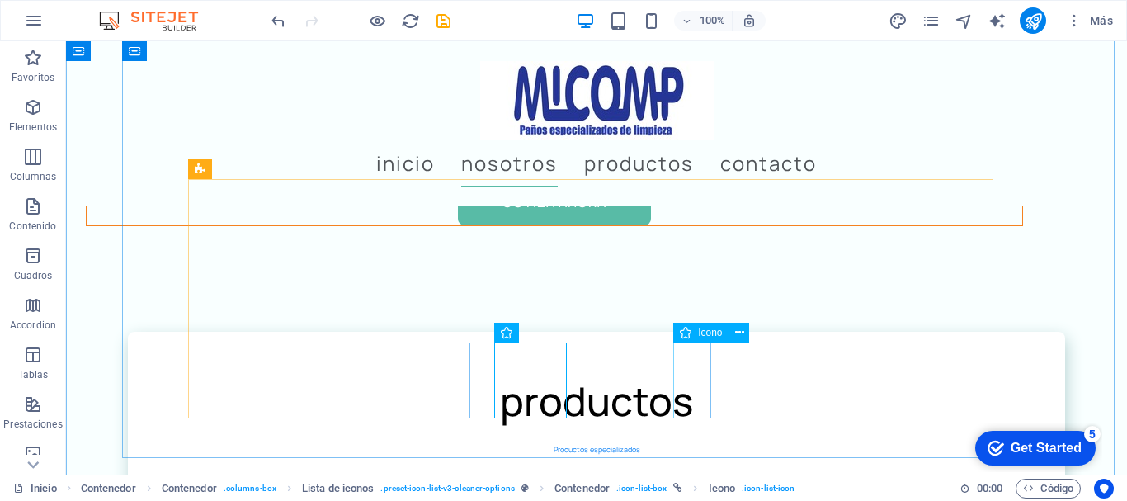
scroll to position [2164, 0]
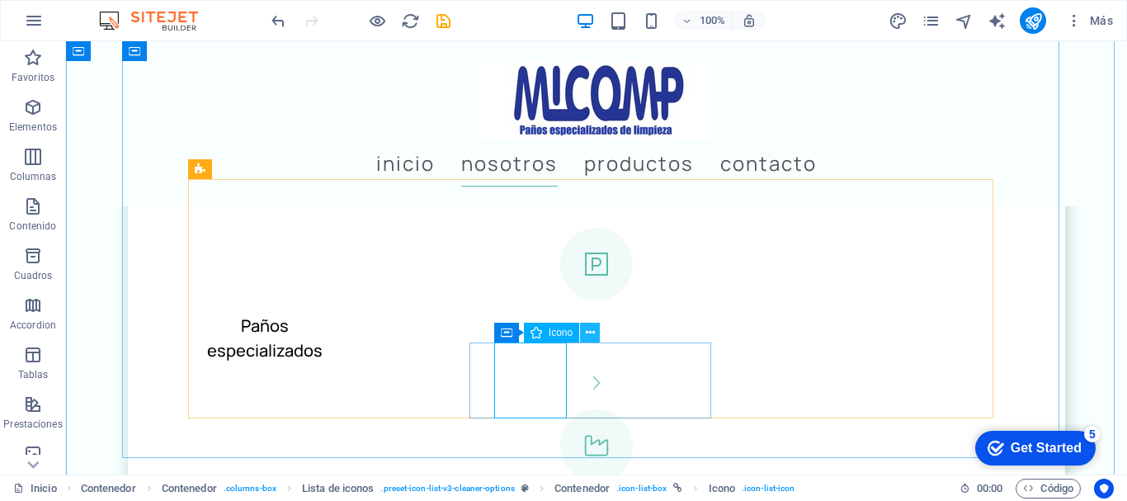
click at [588, 329] on icon at bounding box center [590, 332] width 9 height 17
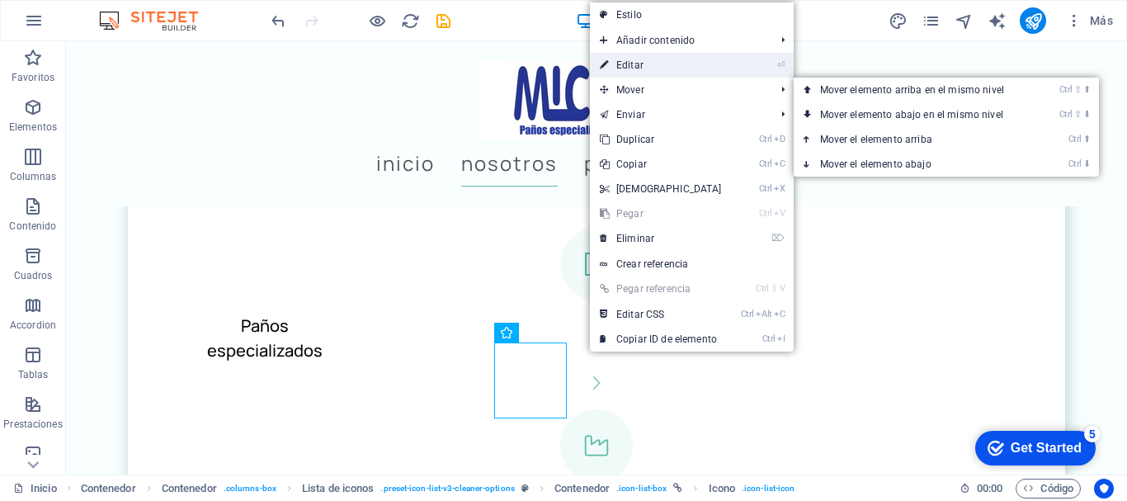
click at [638, 65] on link "⏎ Editar" at bounding box center [661, 65] width 142 height 25
select select "xMidYMid"
select select "px"
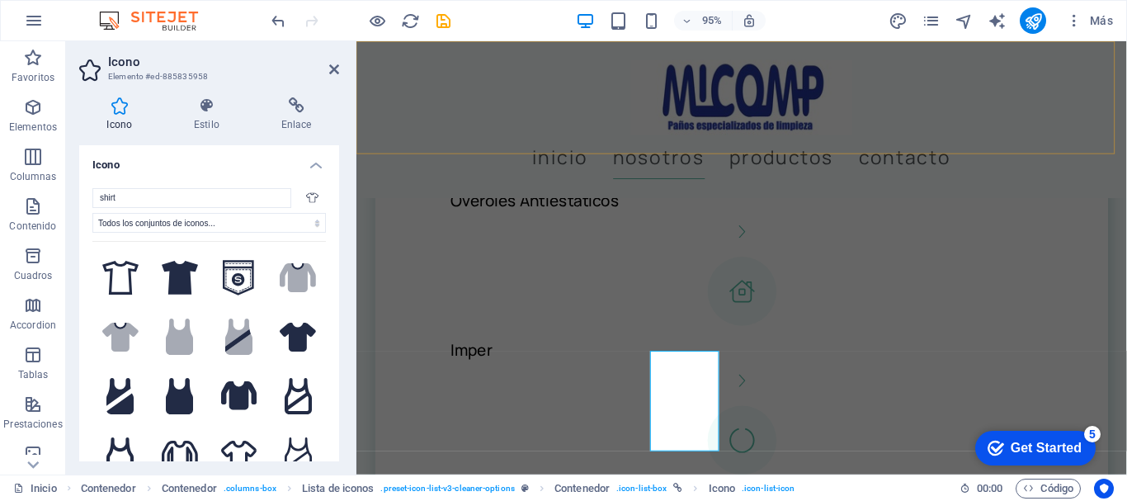
scroll to position [1887, 0]
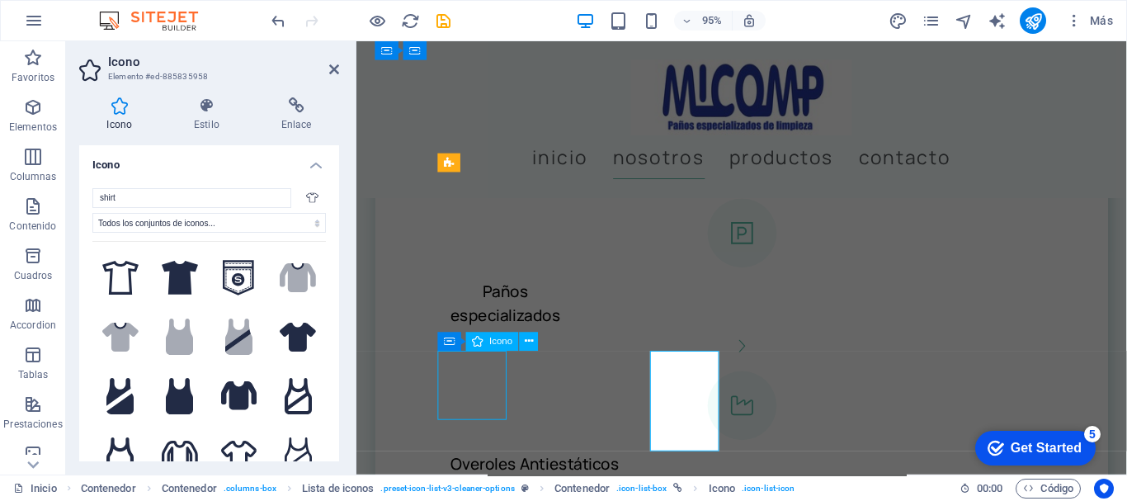
scroll to position [2164, 0]
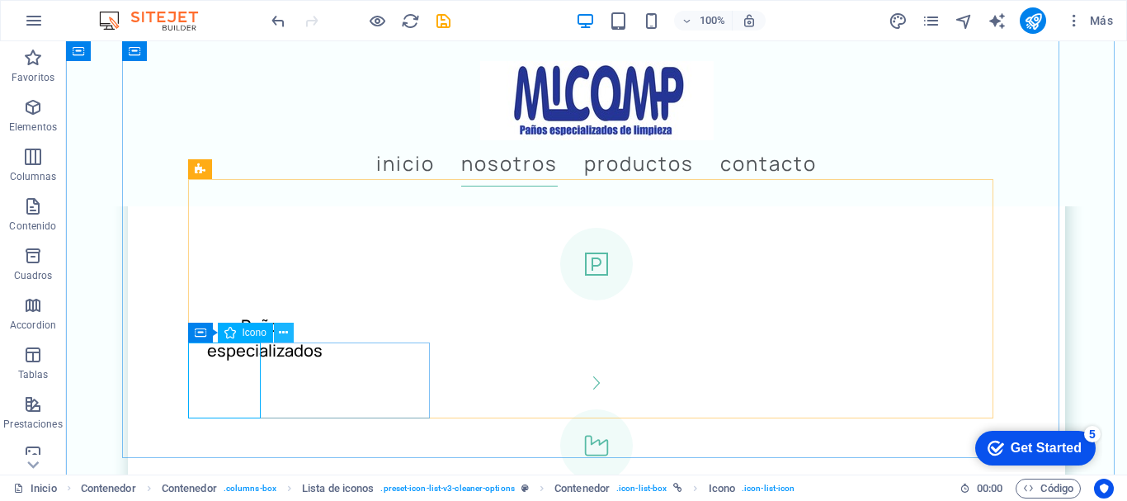
click at [282, 329] on icon at bounding box center [283, 332] width 9 height 17
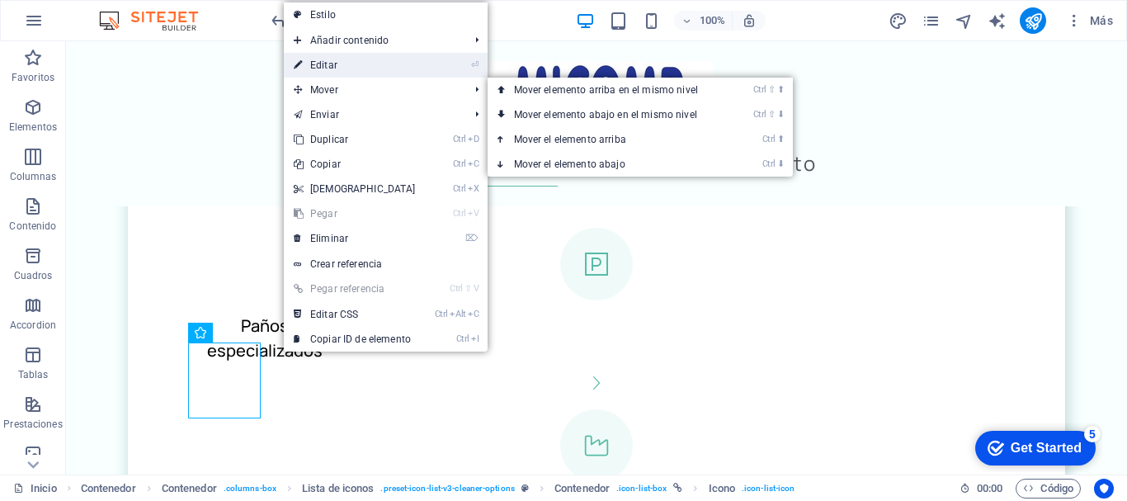
click at [344, 69] on link "⏎ Editar" at bounding box center [355, 65] width 142 height 25
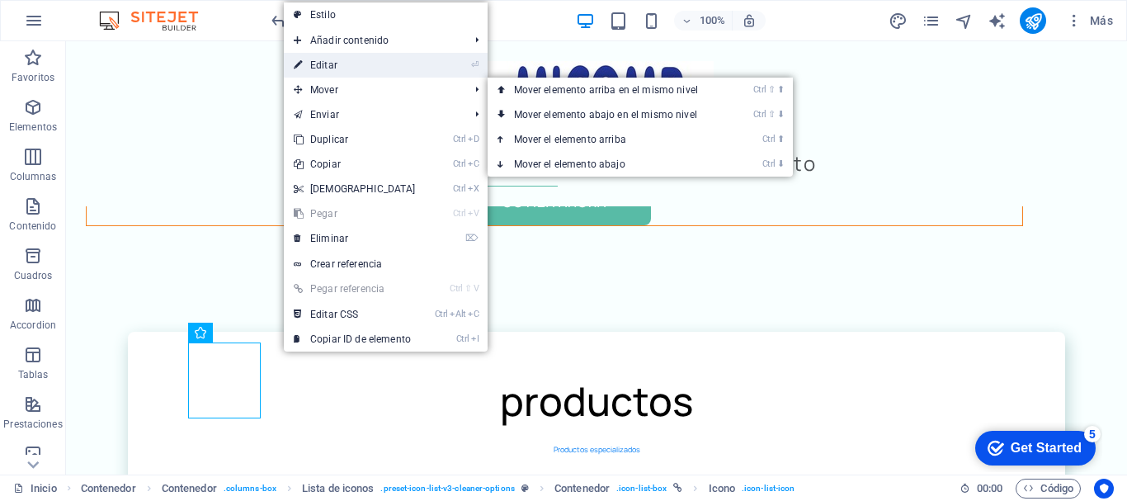
select select "xMidYMid"
select select "px"
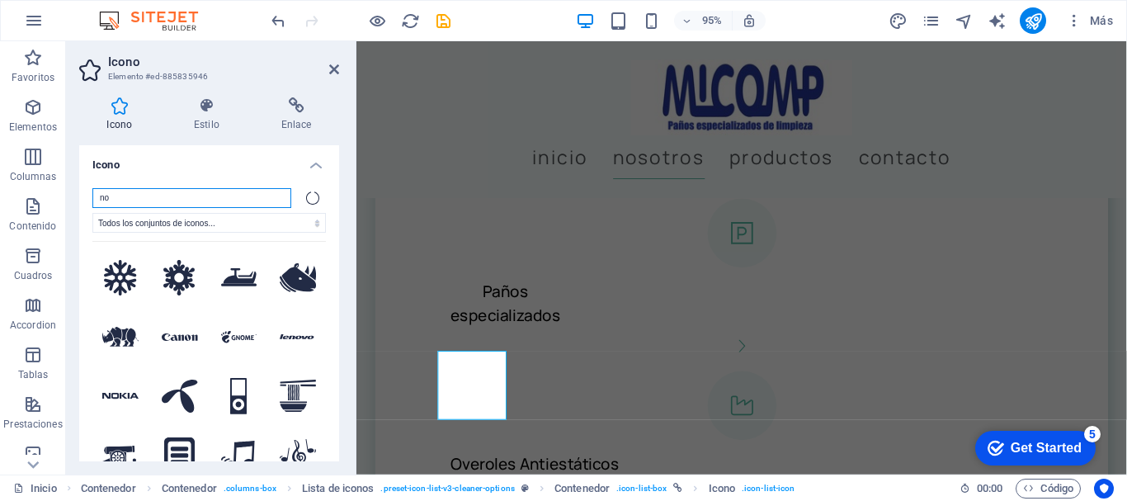
drag, startPoint x: 162, startPoint y: 198, endPoint x: 313, endPoint y: 163, distance: 155.7
click at [0, 169] on section "Favoritos Elementos Columnas Contenido Cuadros Accordion Tablas Prestaciones Im…" at bounding box center [563, 257] width 1127 height 433
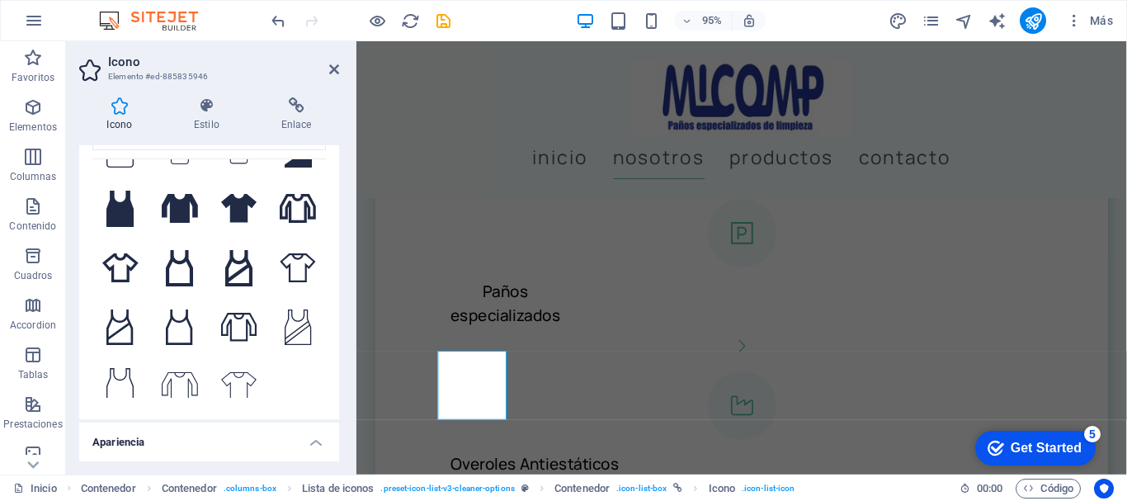
scroll to position [259, 0]
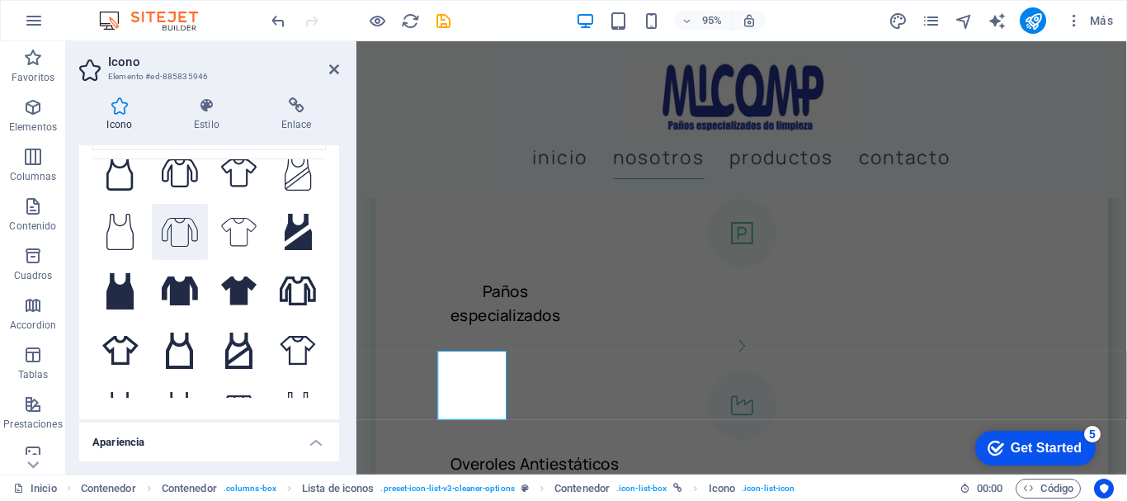
type input "shirt"
click at [184, 223] on icon at bounding box center [180, 232] width 36 height 29
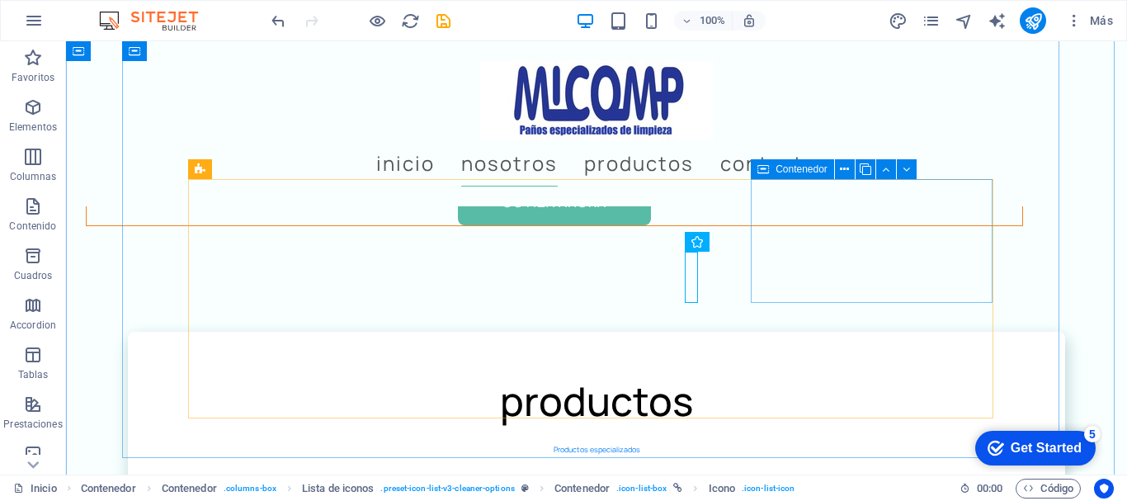
scroll to position [2164, 0]
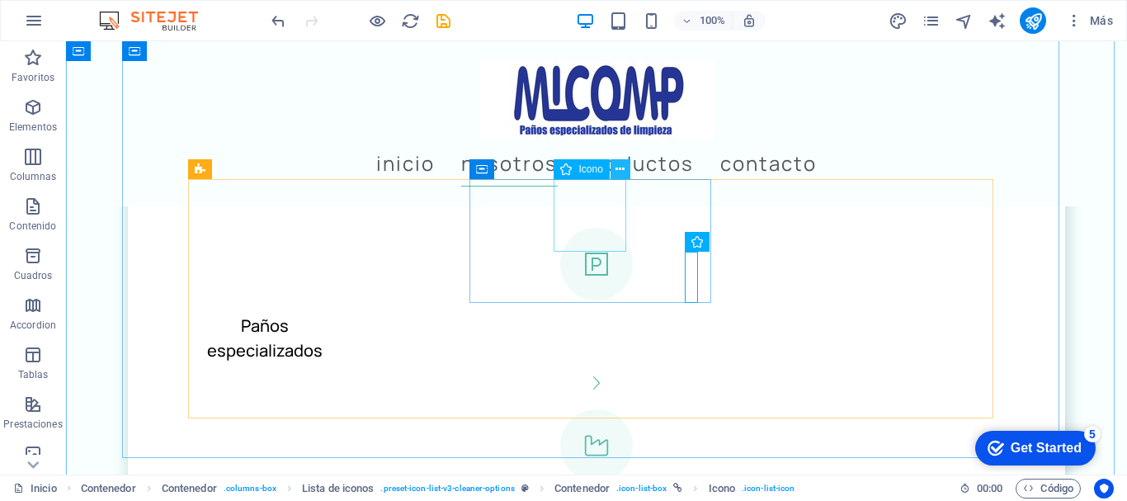
click at [622, 166] on icon at bounding box center [619, 169] width 9 height 17
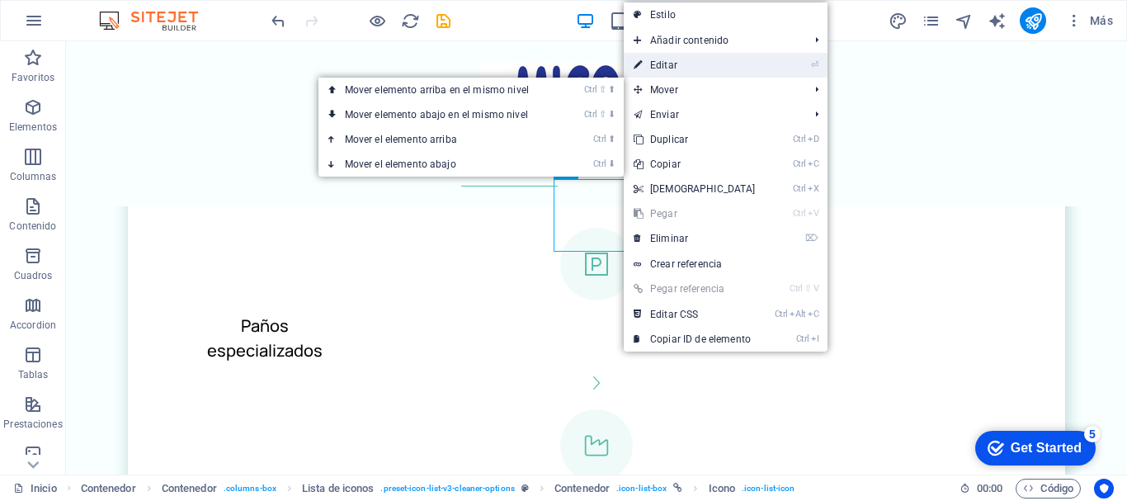
click at [671, 68] on link "⏎ Editar" at bounding box center [695, 65] width 142 height 25
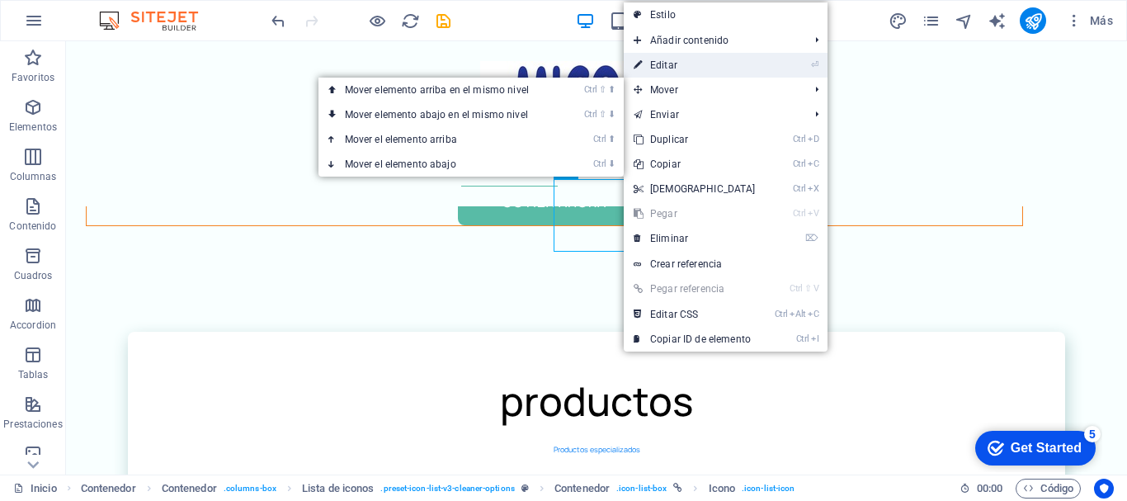
select select "xMidYMid"
select select "px"
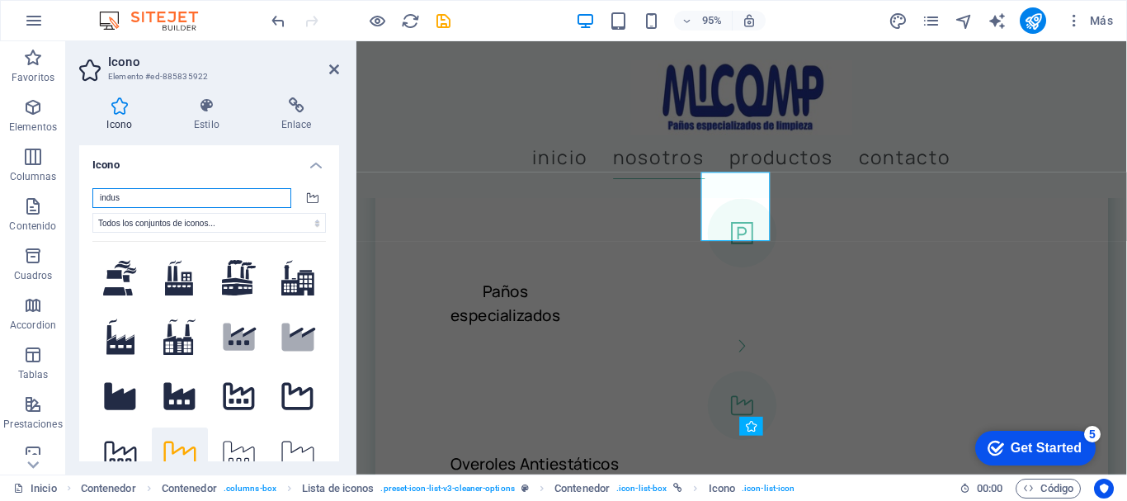
drag, startPoint x: 174, startPoint y: 206, endPoint x: 120, endPoint y: 164, distance: 68.2
click at [0, 167] on section "Favoritos Elementos Columnas Contenido Cuadros Accordion Tablas Prestaciones Im…" at bounding box center [563, 257] width 1127 height 433
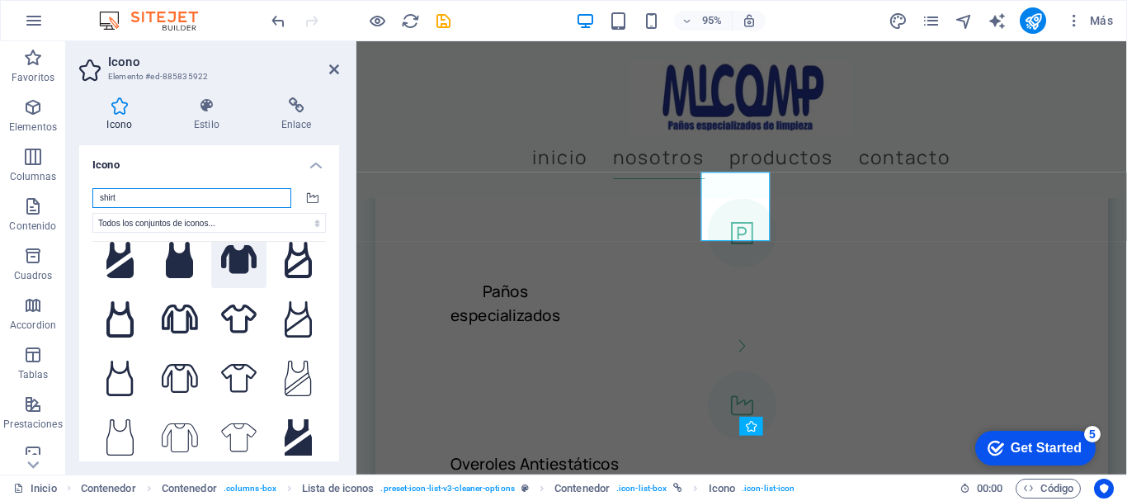
scroll to position [165, 0]
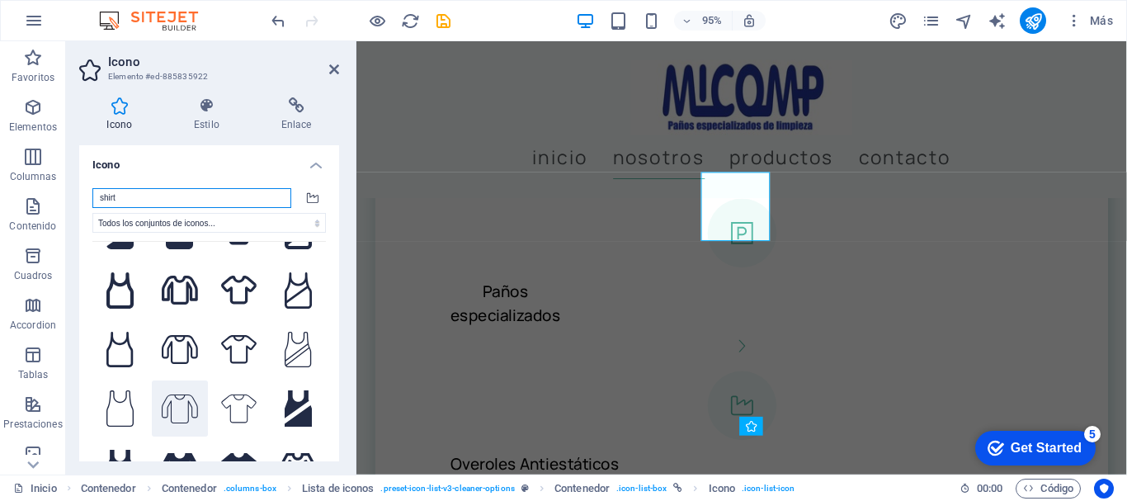
type input "shirt"
click at [177, 394] on icon at bounding box center [180, 408] width 36 height 29
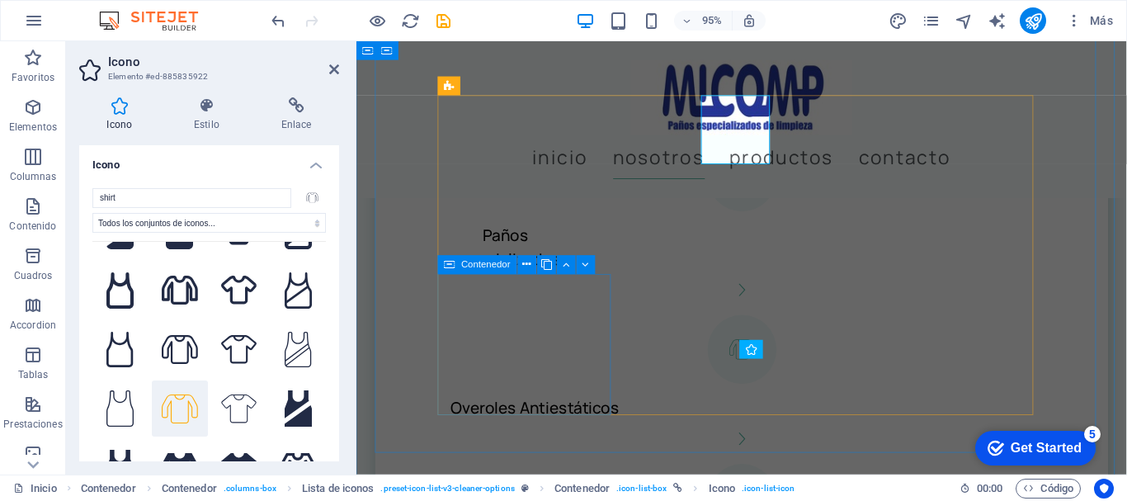
scroll to position [1969, 0]
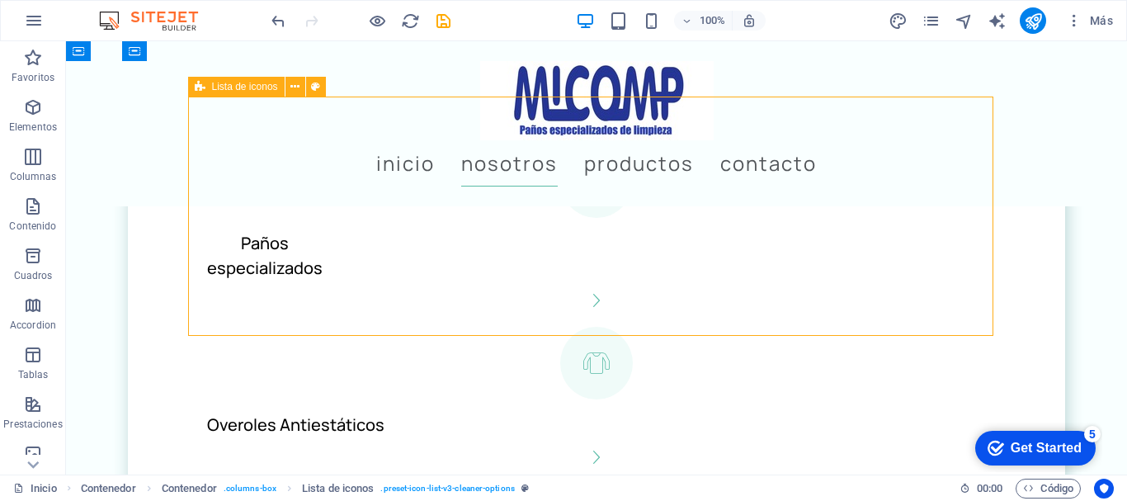
scroll to position [2164, 0]
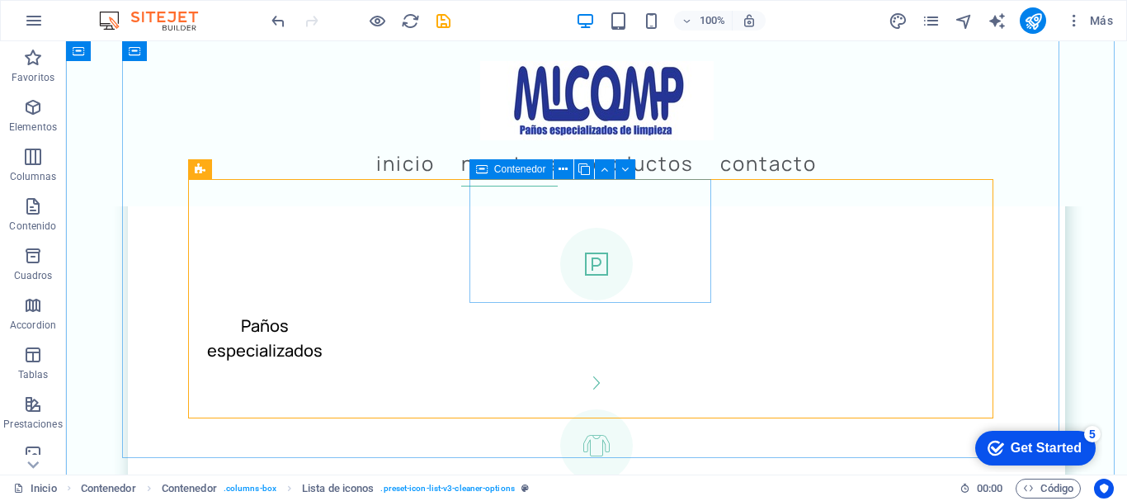
click at [508, 166] on span "Contenedor" at bounding box center [520, 169] width 52 height 10
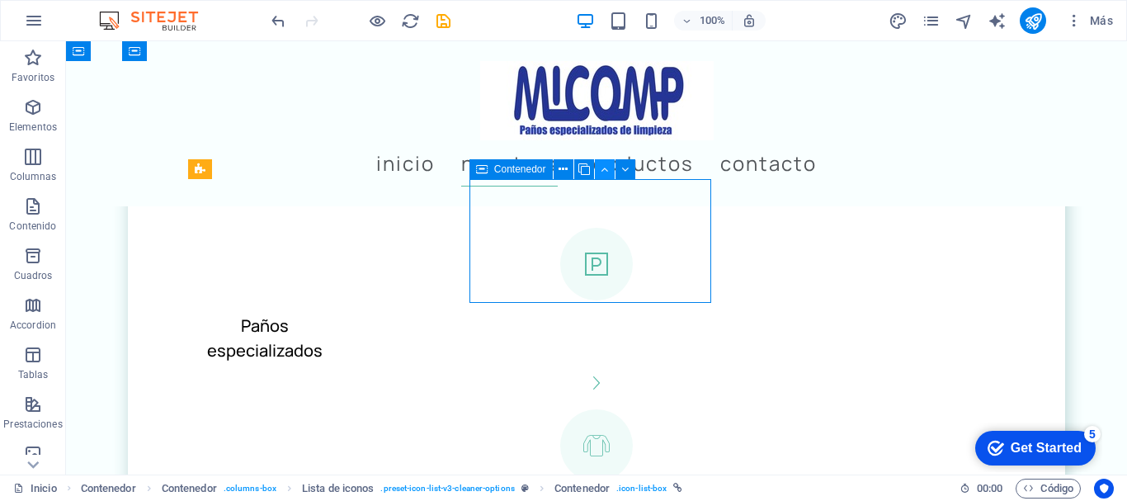
click at [608, 163] on icon at bounding box center [604, 169] width 7 height 17
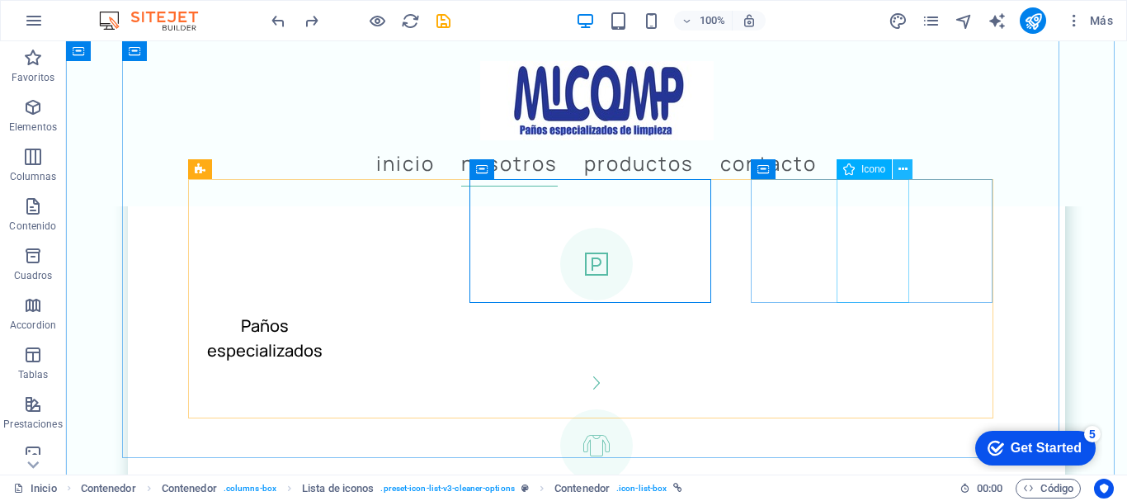
click at [901, 168] on icon at bounding box center [902, 169] width 9 height 17
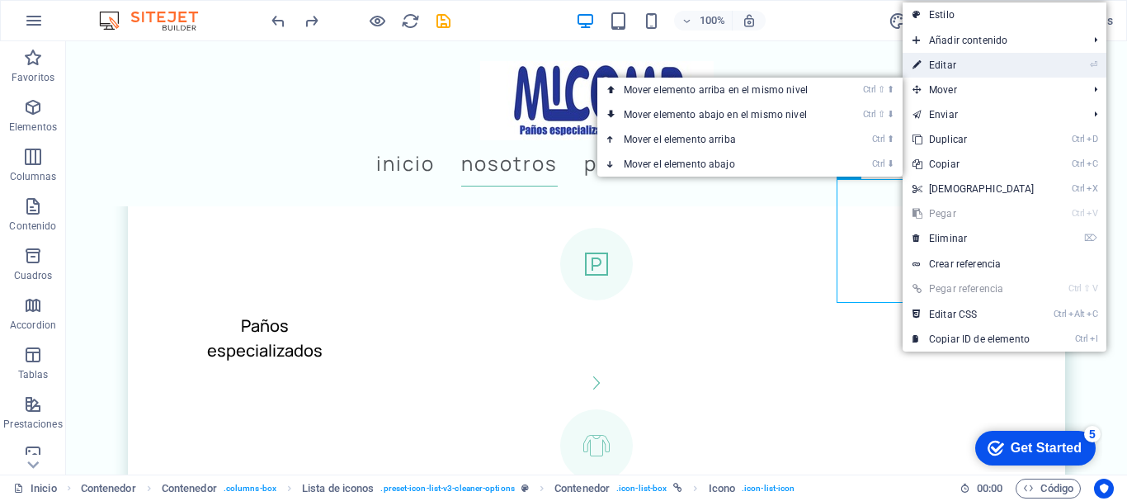
click at [943, 62] on link "⏎ Editar" at bounding box center [973, 65] width 142 height 25
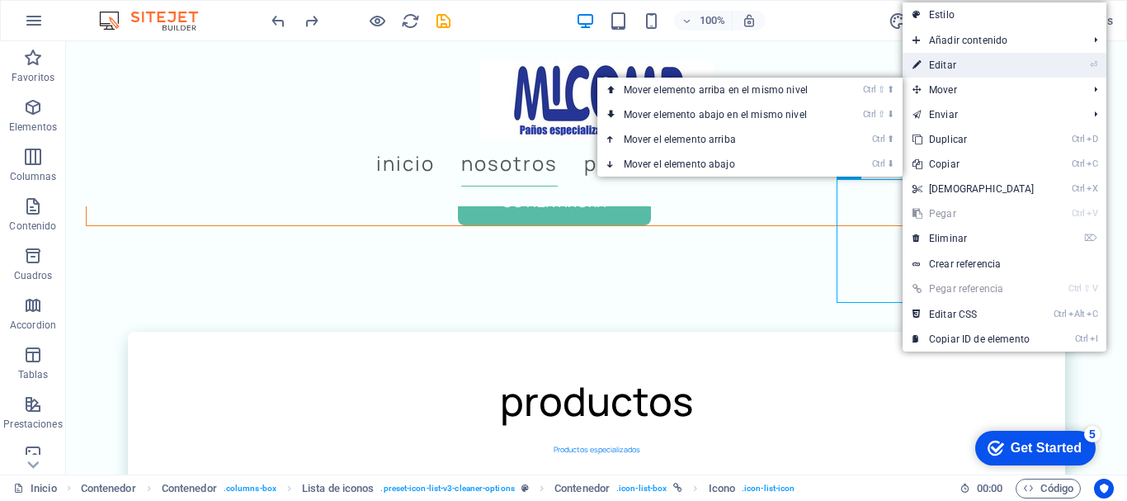
select select "xMidYMid"
select select "px"
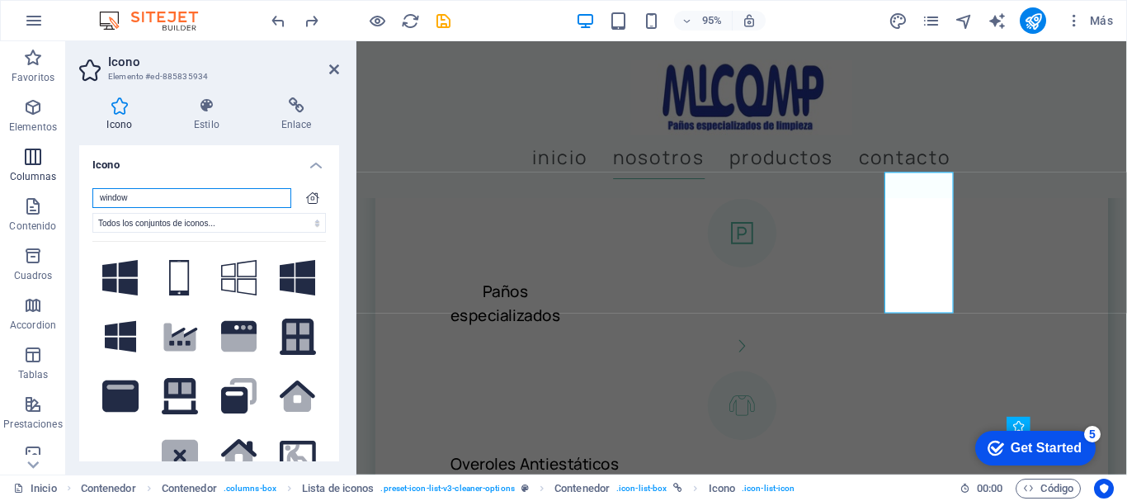
drag, startPoint x: 0, startPoint y: 167, endPoint x: 334, endPoint y: 156, distance: 334.3
click at [2, 164] on section "Favoritos Elementos Columnas Contenido Cuadros Accordion Tablas Prestaciones Im…" at bounding box center [563, 257] width 1127 height 433
type input "w"
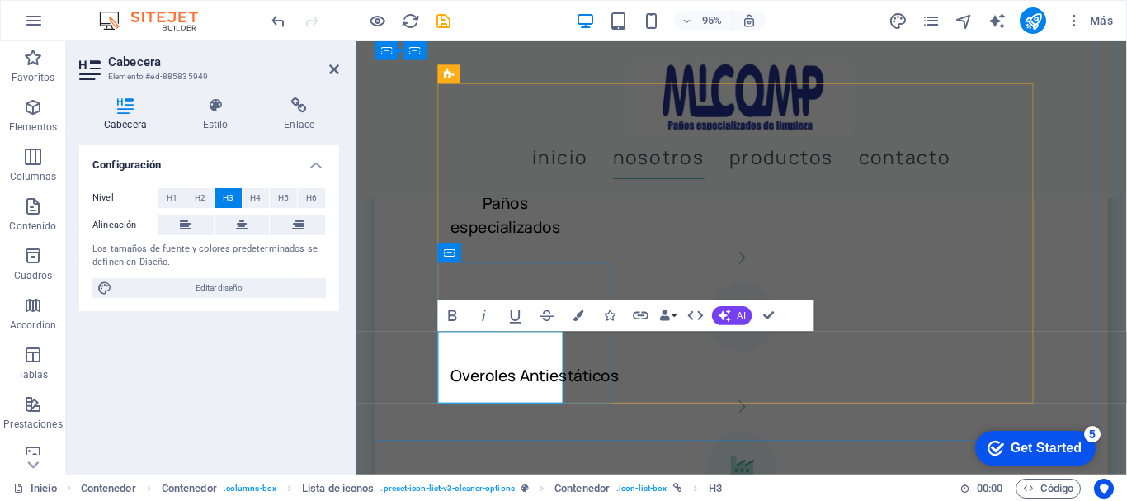
scroll to position [1926, 0]
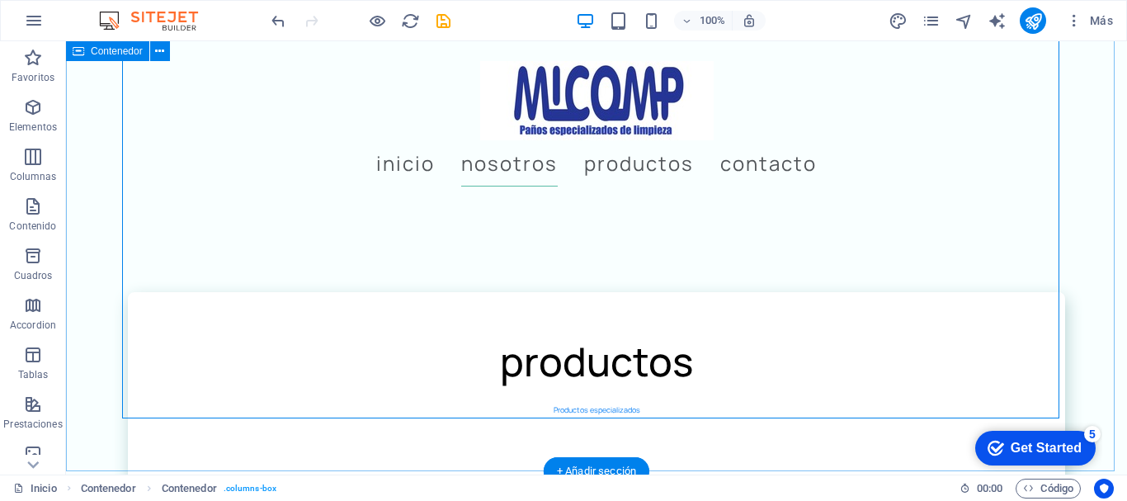
scroll to position [2203, 0]
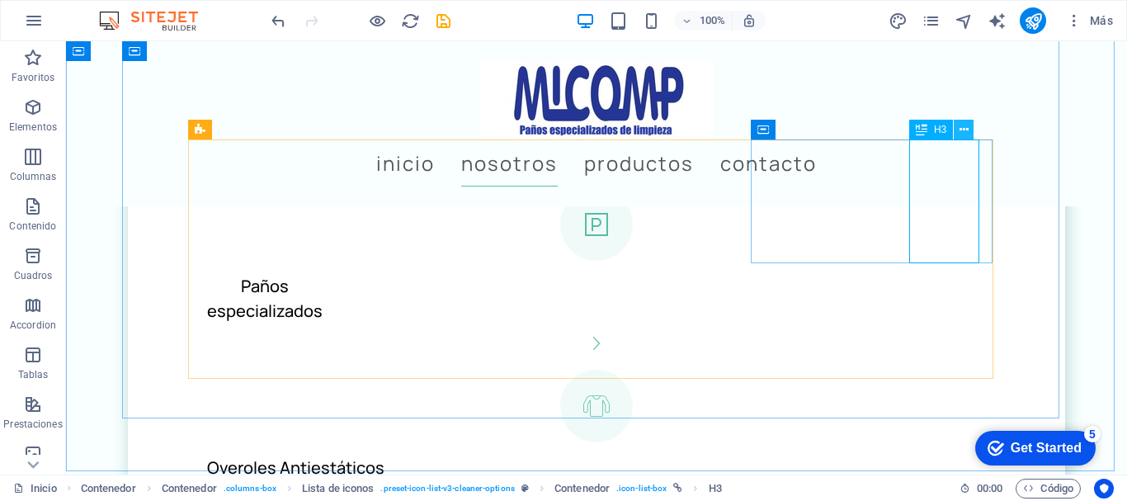
click at [964, 128] on icon at bounding box center [963, 129] width 9 height 17
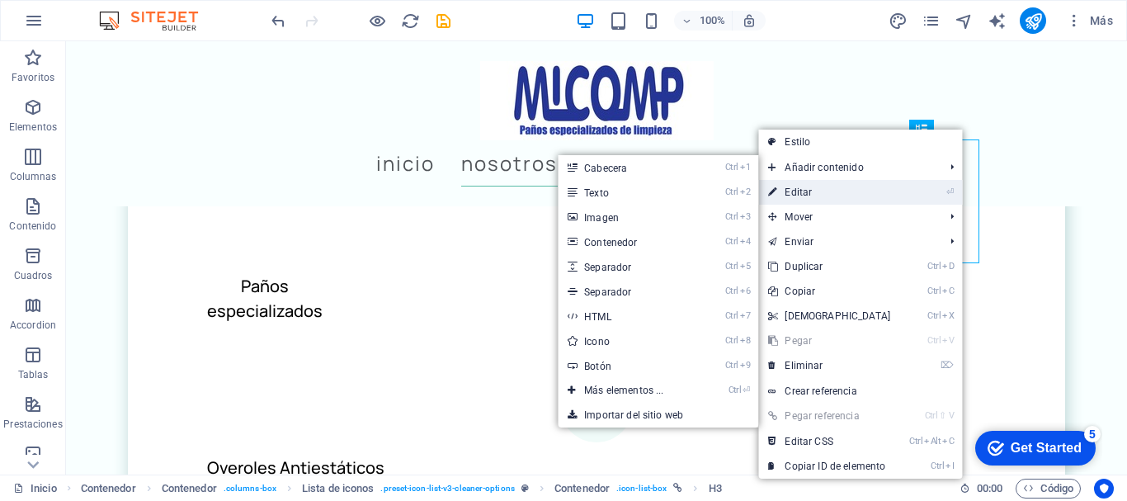
click at [865, 191] on link "⏎ Editar" at bounding box center [829, 192] width 142 height 25
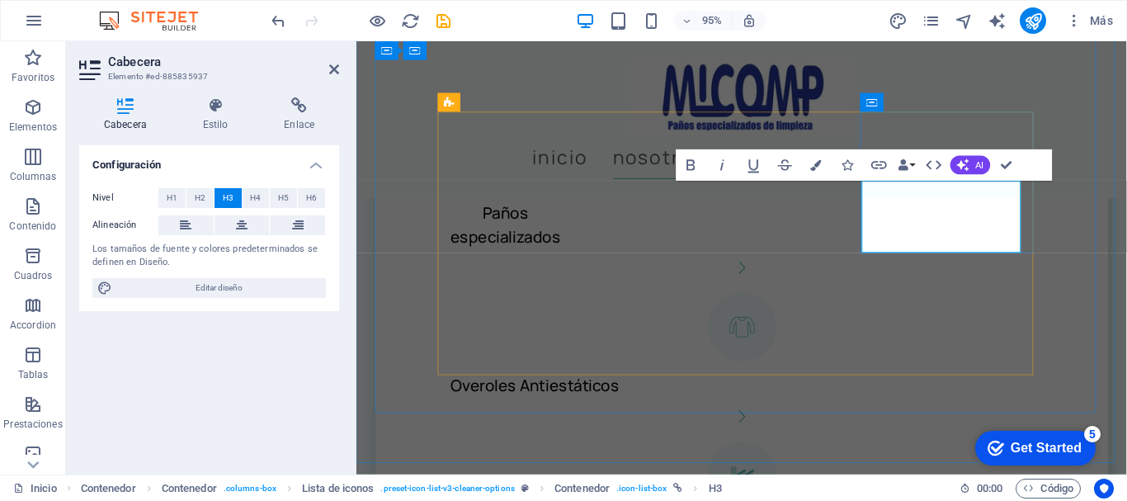
scroll to position [1950, 0]
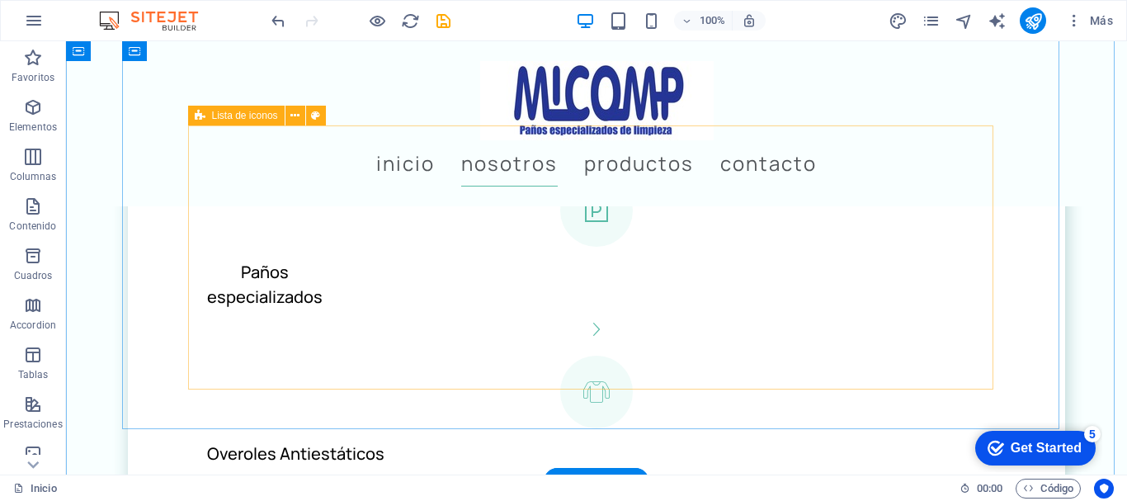
scroll to position [2227, 0]
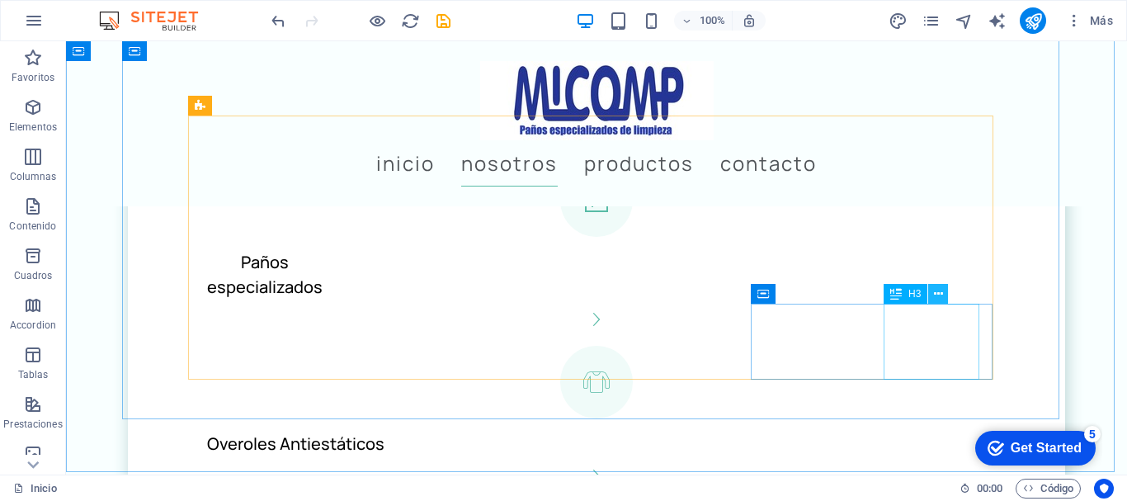
click at [939, 290] on icon at bounding box center [938, 293] width 9 height 17
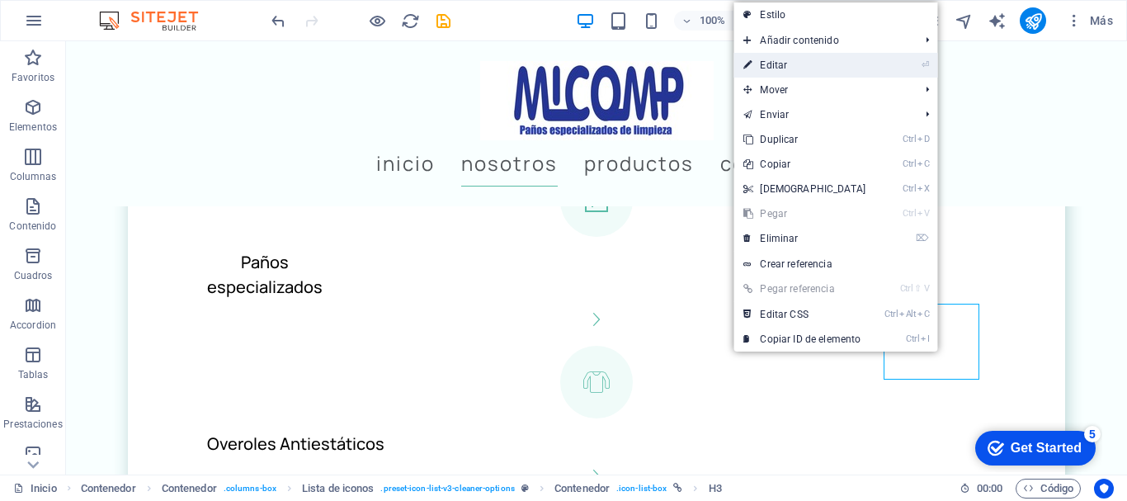
click at [790, 64] on link "⏎ Editar" at bounding box center [804, 65] width 142 height 25
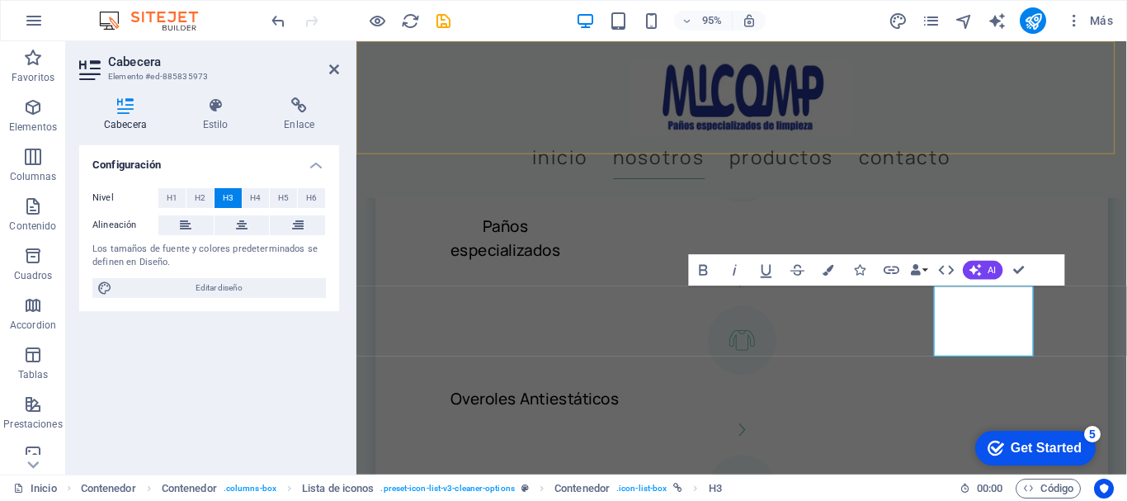
scroll to position [2016, 0]
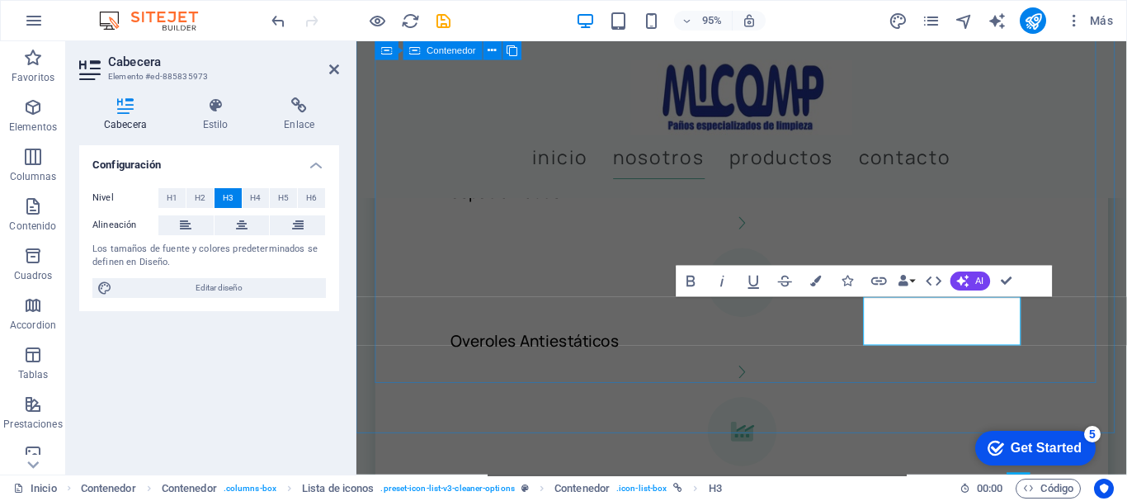
click at [995, 384] on div "productos Productos especializados Paños especializados Overoles Antiestáticos …" at bounding box center [761, 494] width 771 height 1183
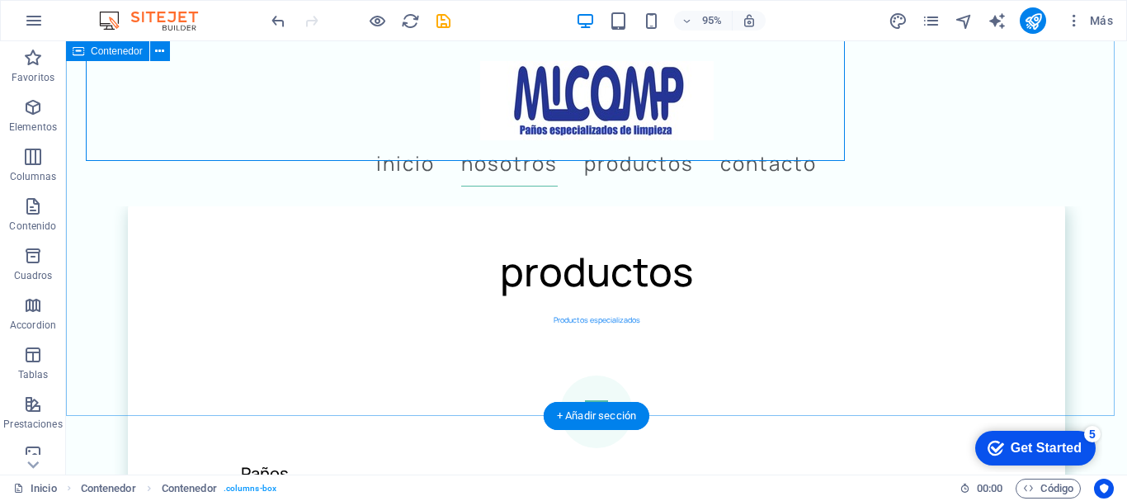
scroll to position [2293, 0]
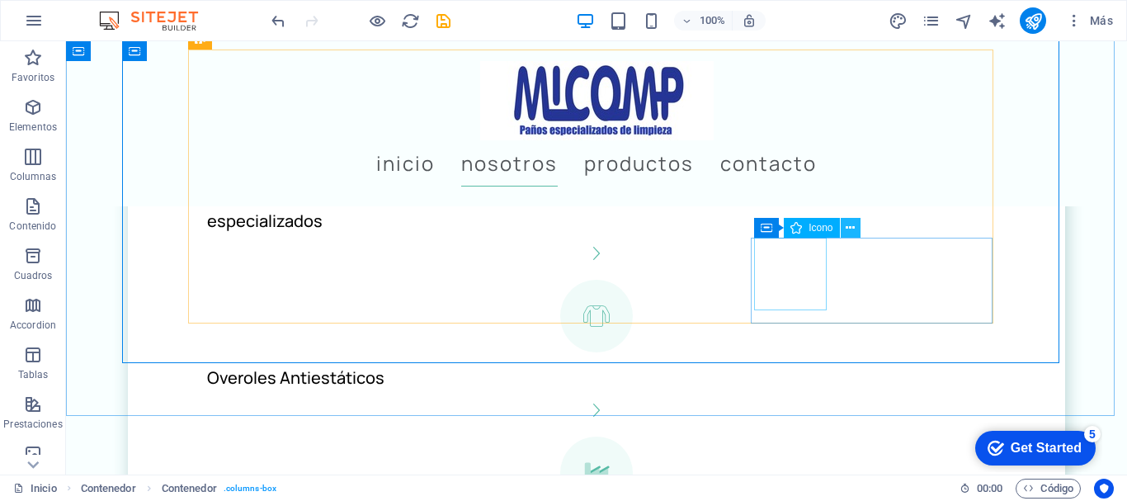
click at [850, 226] on icon at bounding box center [850, 227] width 9 height 17
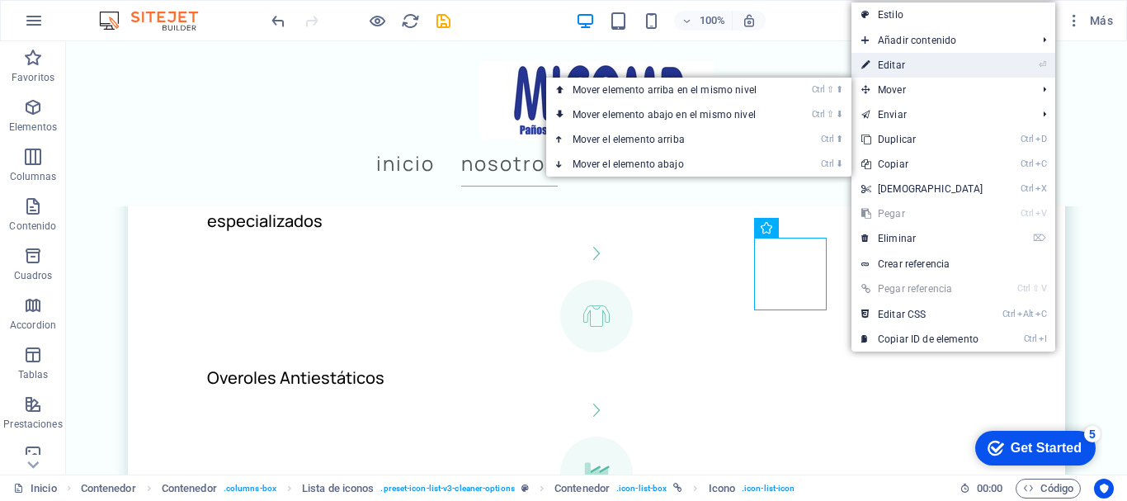
click at [910, 65] on link "⏎ Editar" at bounding box center [922, 65] width 142 height 25
select select "xMidYMid"
select select "px"
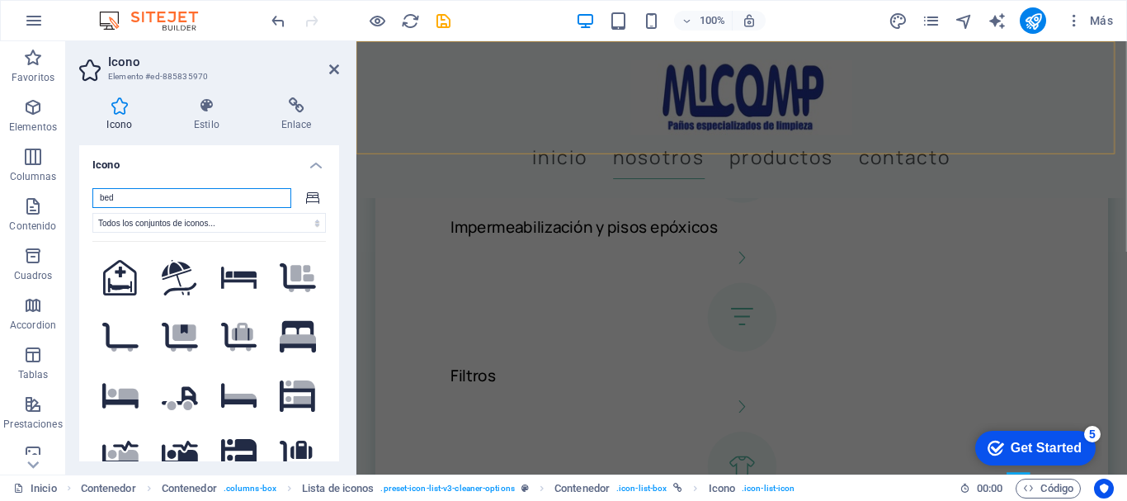
scroll to position [2016, 0]
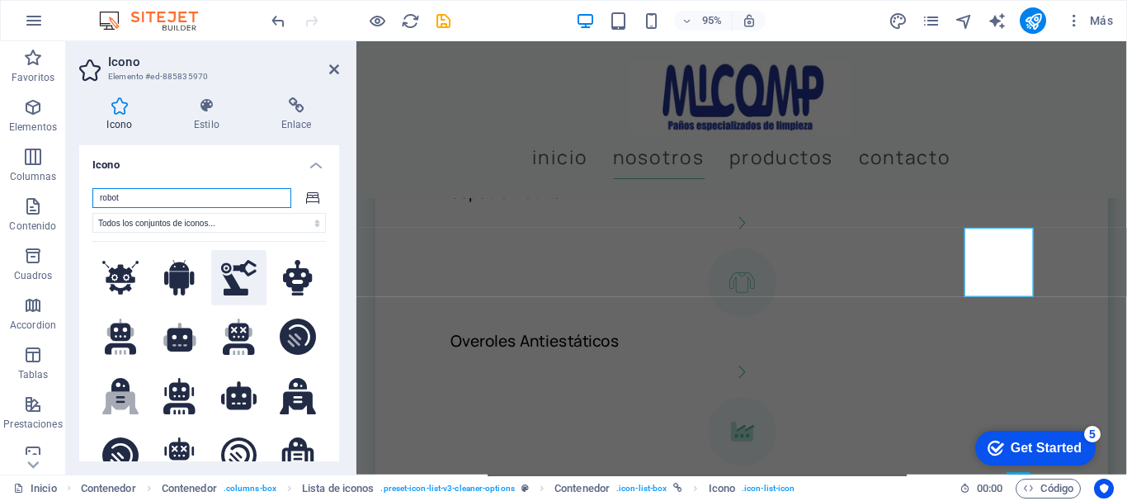
type input "robot"
click at [236, 281] on icon at bounding box center [238, 278] width 35 height 36
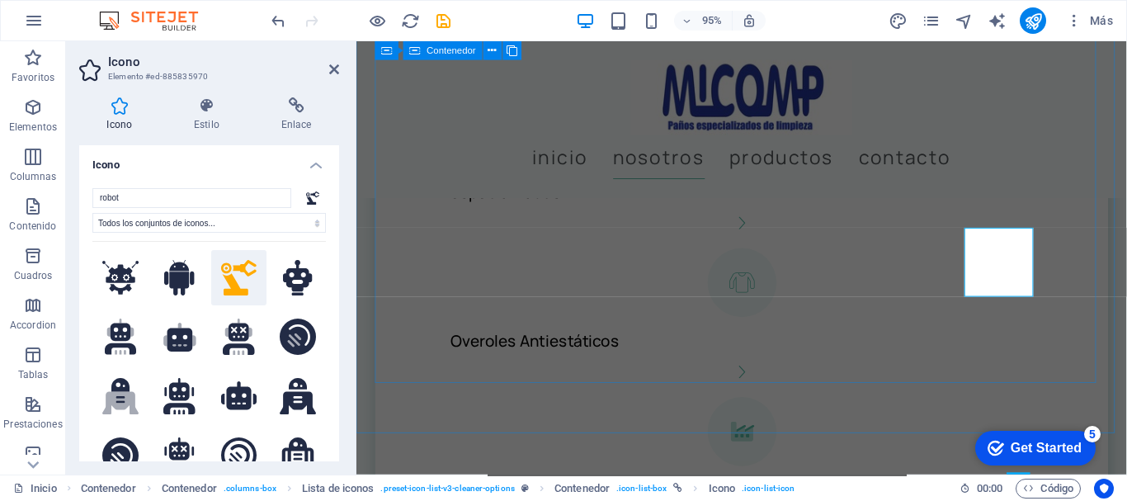
click at [942, 379] on div "productos Productos especializados Paños especializados Overoles Antiestáticos …" at bounding box center [761, 494] width 771 height 1183
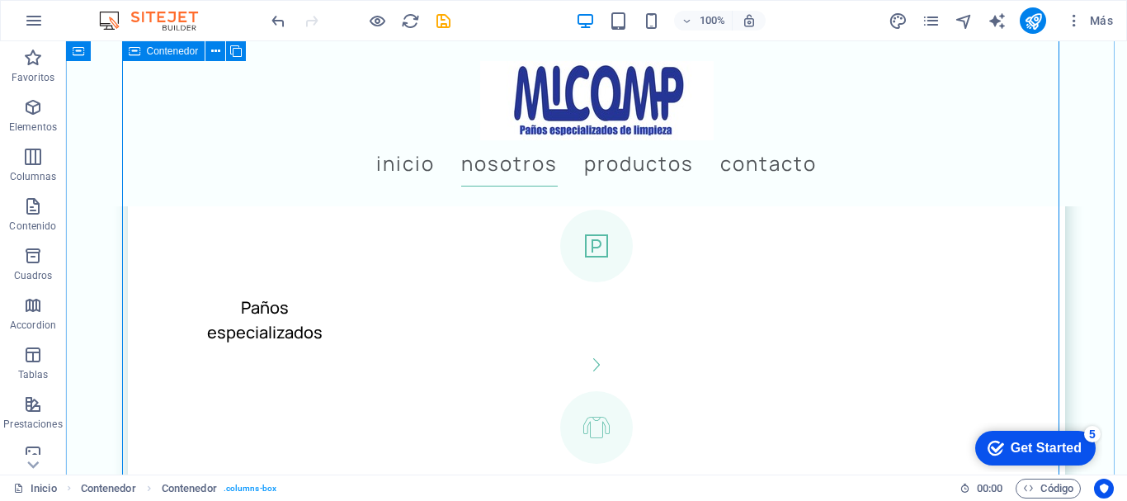
scroll to position [2211, 0]
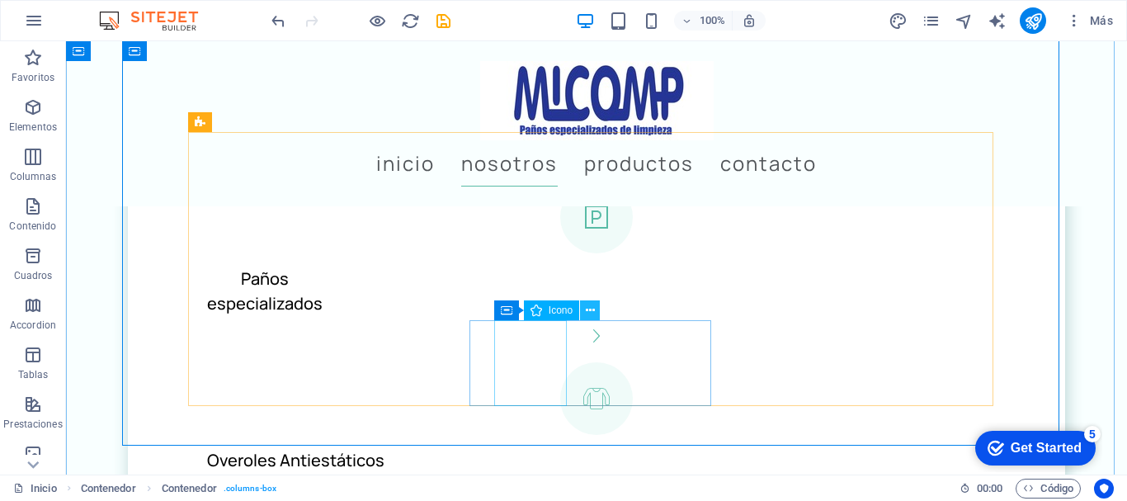
click at [588, 308] on icon at bounding box center [590, 310] width 9 height 17
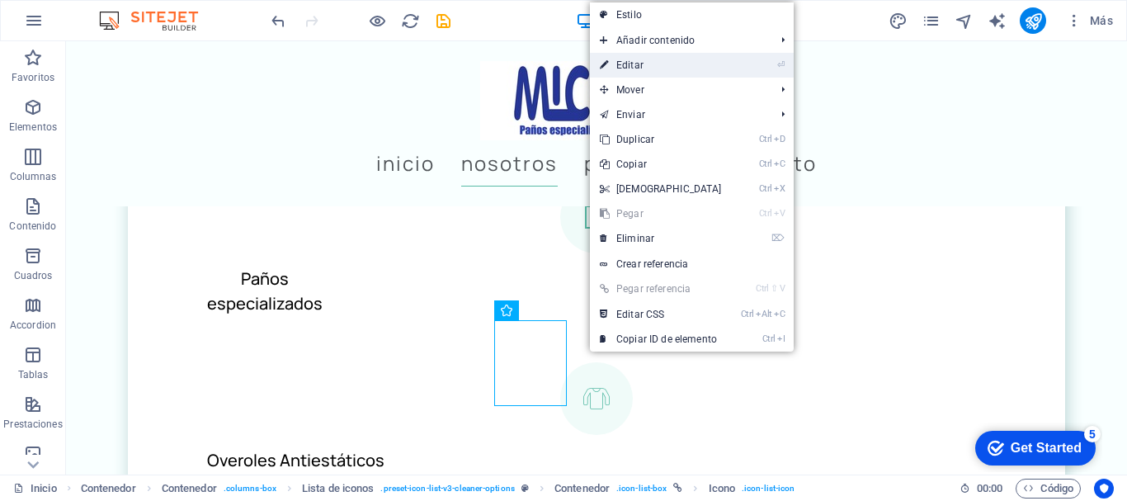
click at [641, 68] on link "⏎ Editar" at bounding box center [661, 65] width 142 height 25
select select "xMidYMid"
select select "px"
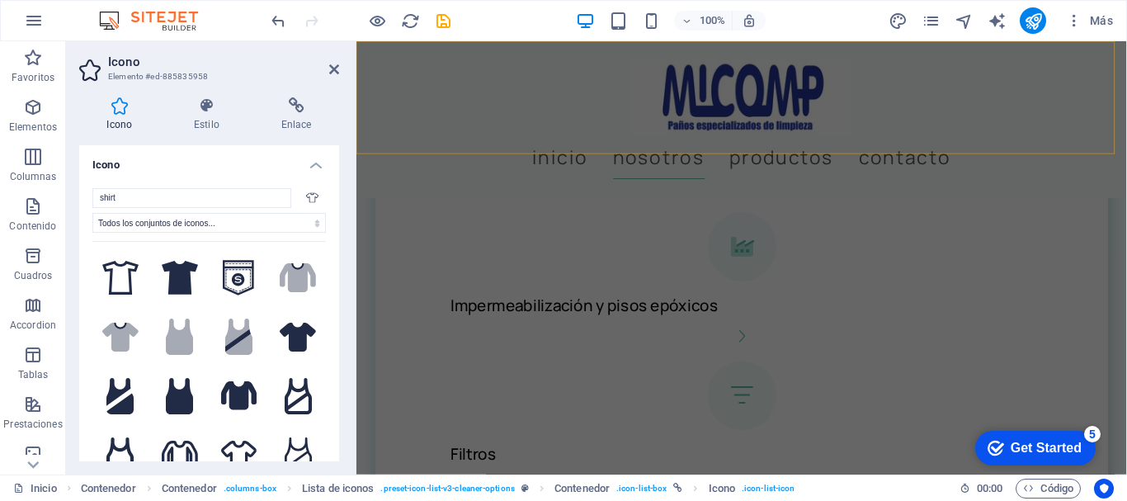
scroll to position [1934, 0]
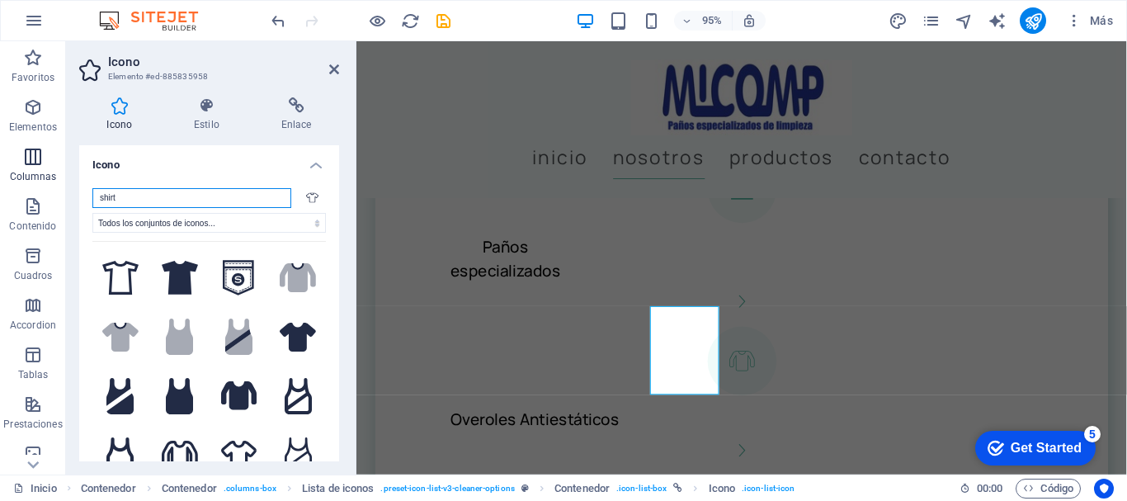
drag, startPoint x: 165, startPoint y: 200, endPoint x: 51, endPoint y: 181, distance: 115.4
click at [45, 183] on section "Favoritos Elementos Columnas Contenido Cuadros Accordion Tablas Prestaciones Im…" at bounding box center [563, 257] width 1127 height 433
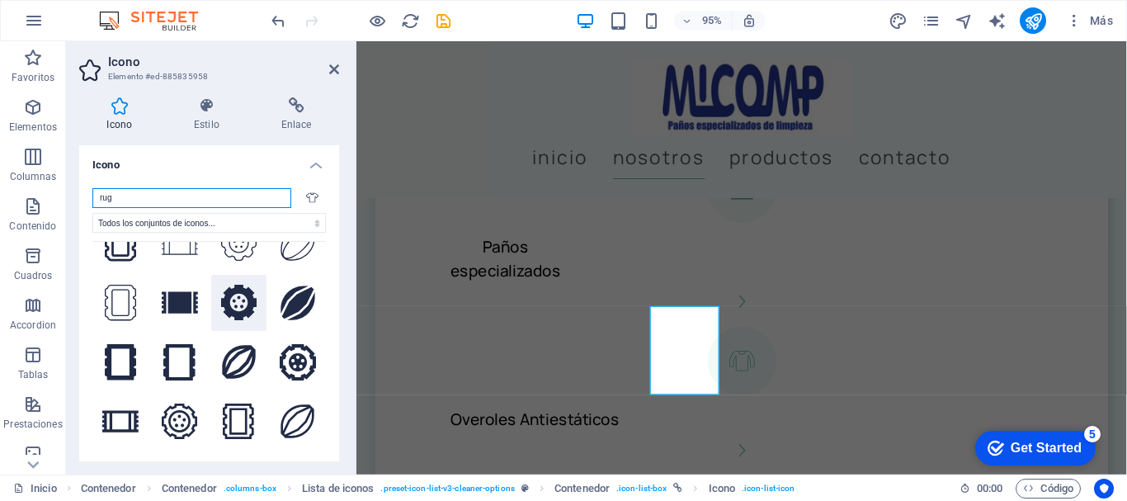
scroll to position [399, 0]
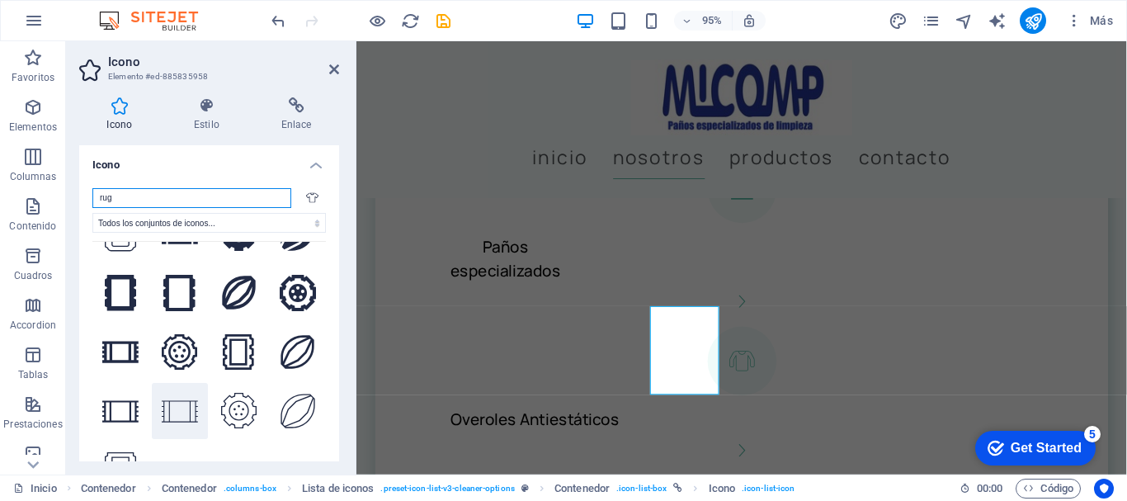
type input "rug"
click at [174, 397] on icon at bounding box center [180, 411] width 36 height 29
click at [329, 70] on icon at bounding box center [334, 69] width 10 height 13
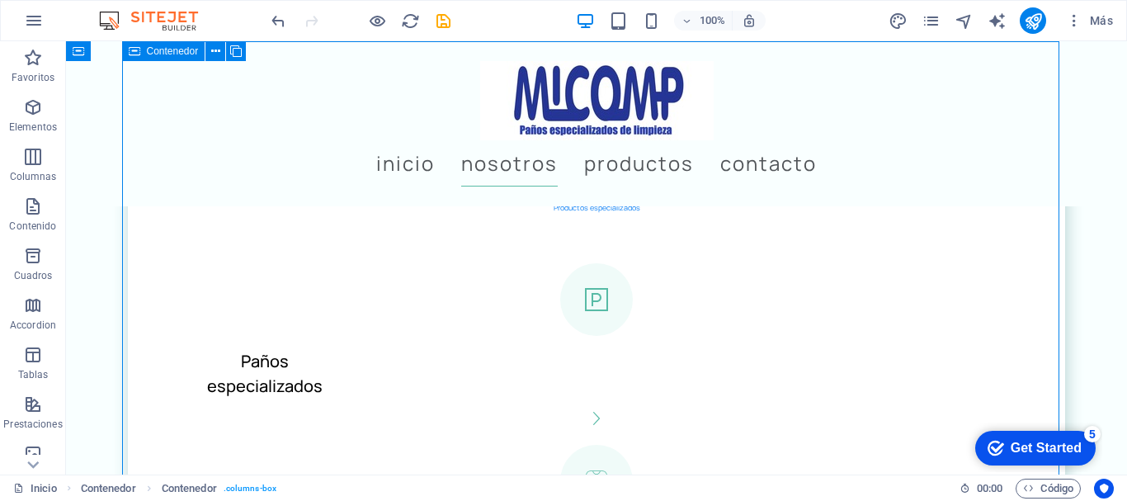
scroll to position [2046, 0]
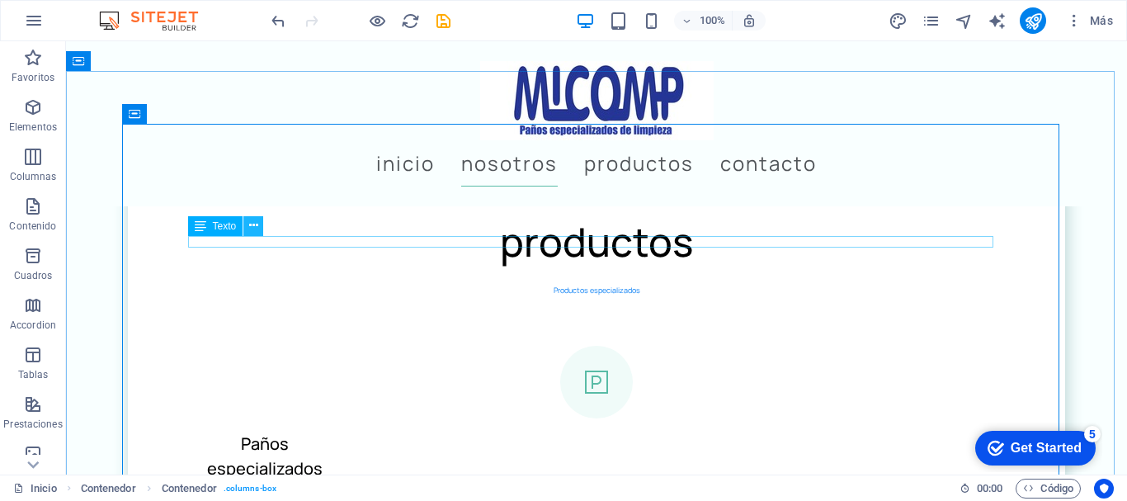
click at [253, 224] on icon at bounding box center [253, 225] width 9 height 17
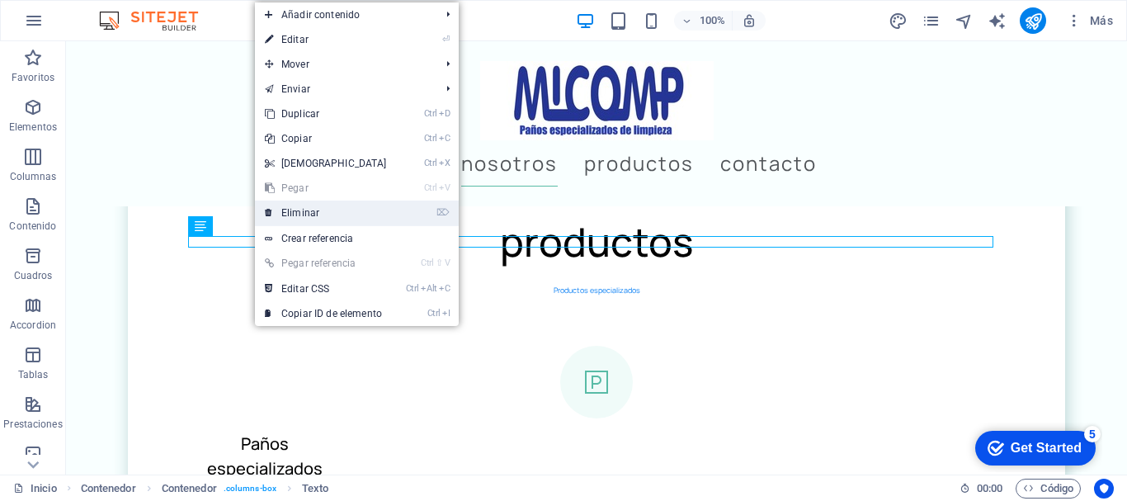
click at [318, 211] on link "⌦ Eliminar" at bounding box center [326, 212] width 142 height 25
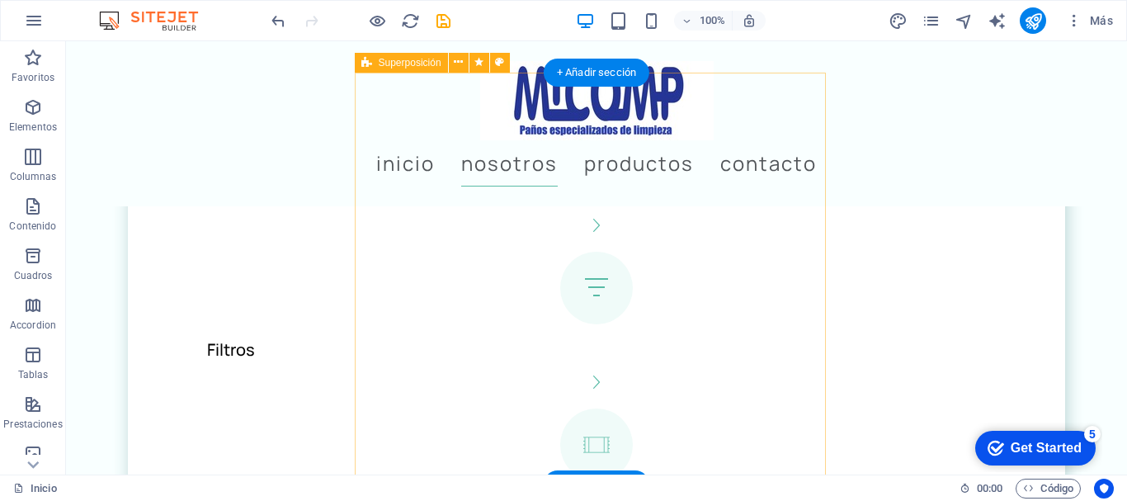
scroll to position [2706, 0]
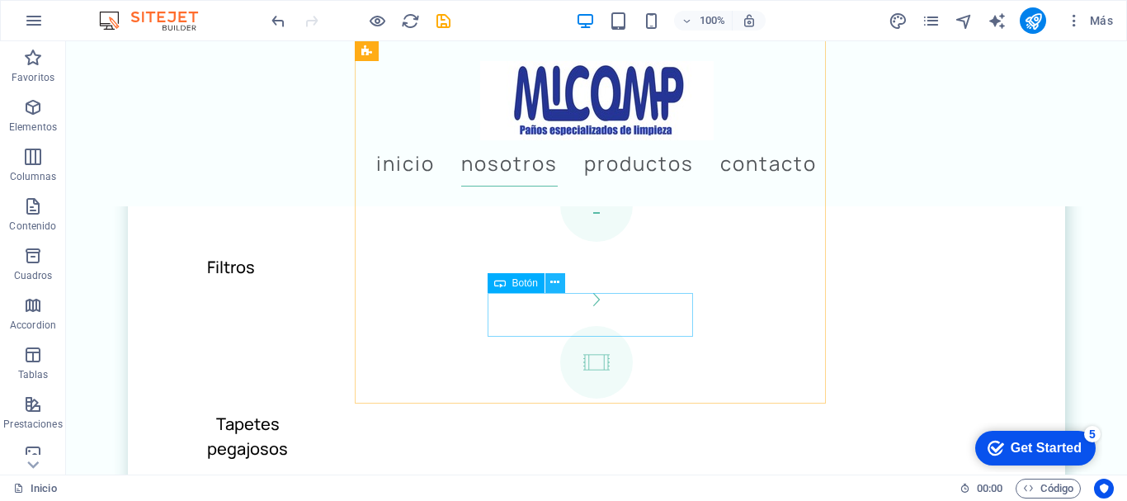
click at [555, 275] on icon at bounding box center [554, 282] width 9 height 17
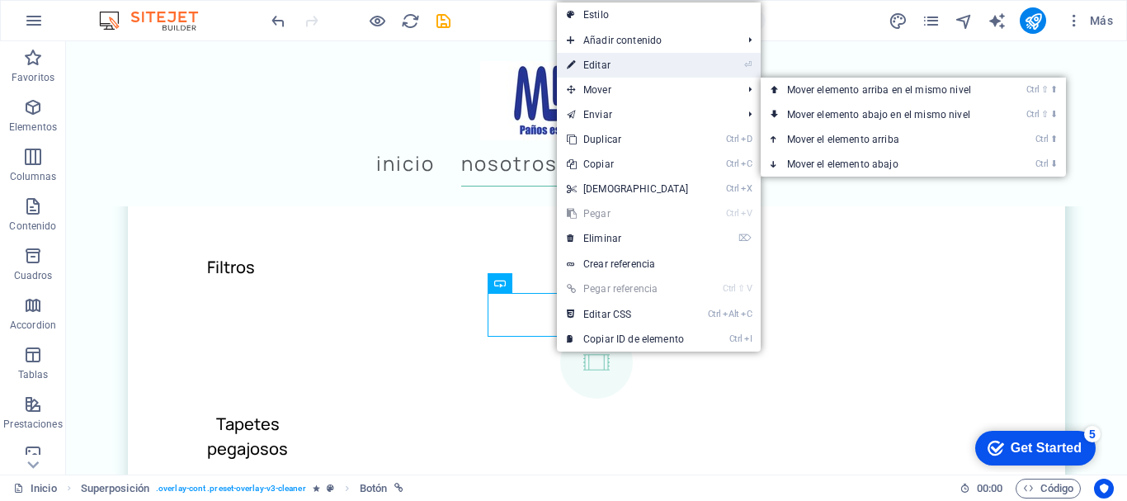
click at [615, 71] on link "⏎ Editar" at bounding box center [628, 65] width 142 height 25
select select "%"
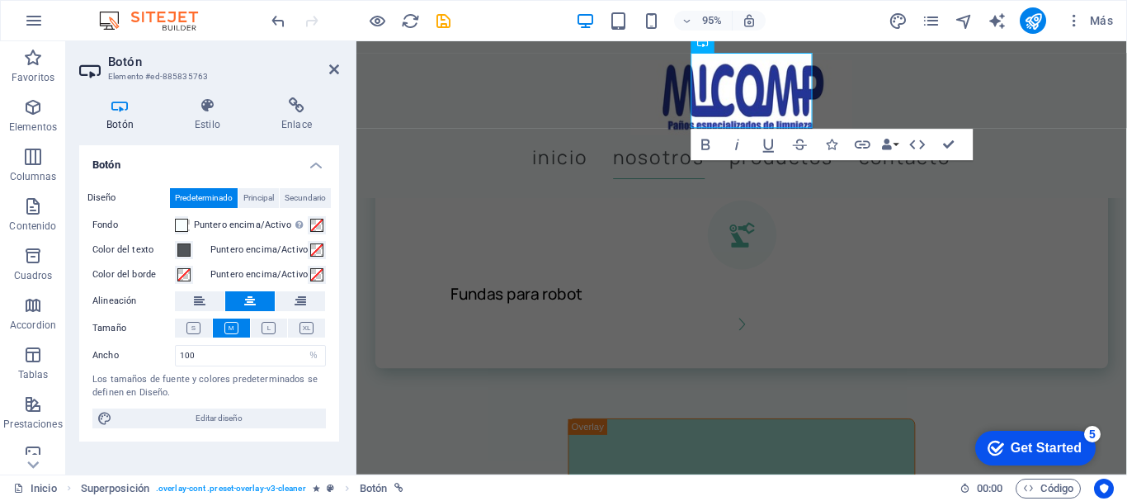
click at [338, 62] on h2 "Botón" at bounding box center [223, 61] width 231 height 15
click at [331, 65] on icon at bounding box center [334, 69] width 10 height 13
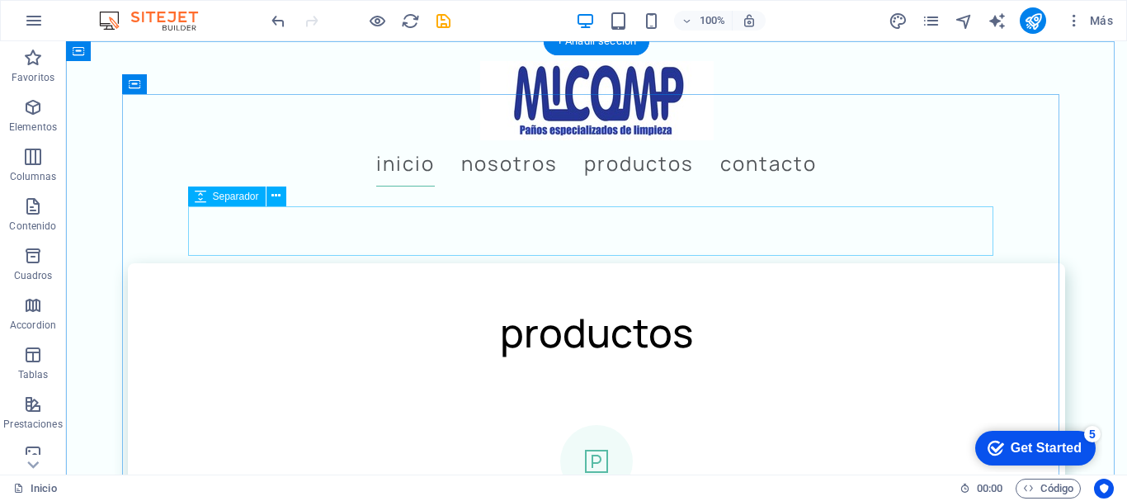
scroll to position [1918, 0]
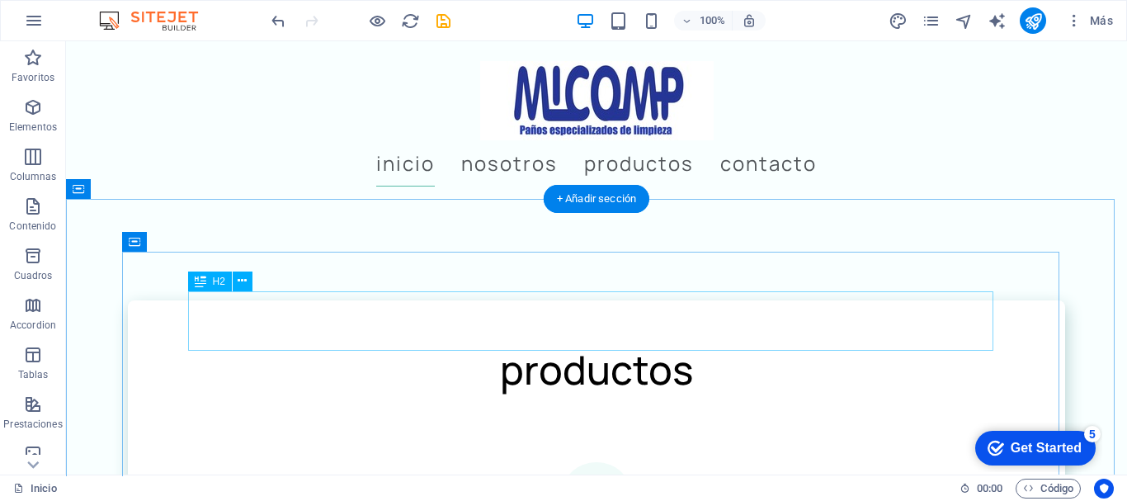
click at [636, 340] on div "productos" at bounding box center [596, 369] width 805 height 59
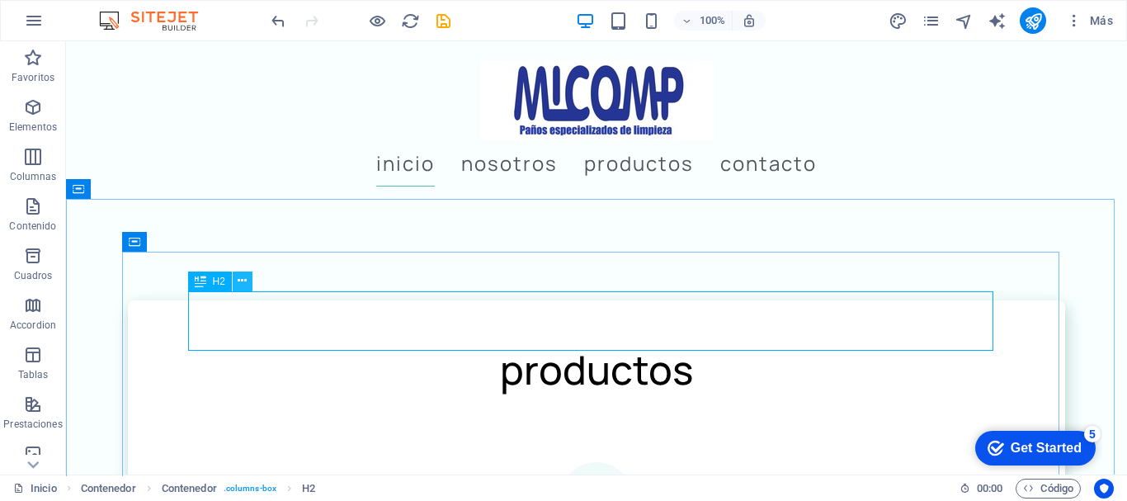
click at [241, 276] on icon at bounding box center [242, 280] width 9 height 17
click at [242, 274] on icon at bounding box center [242, 280] width 9 height 17
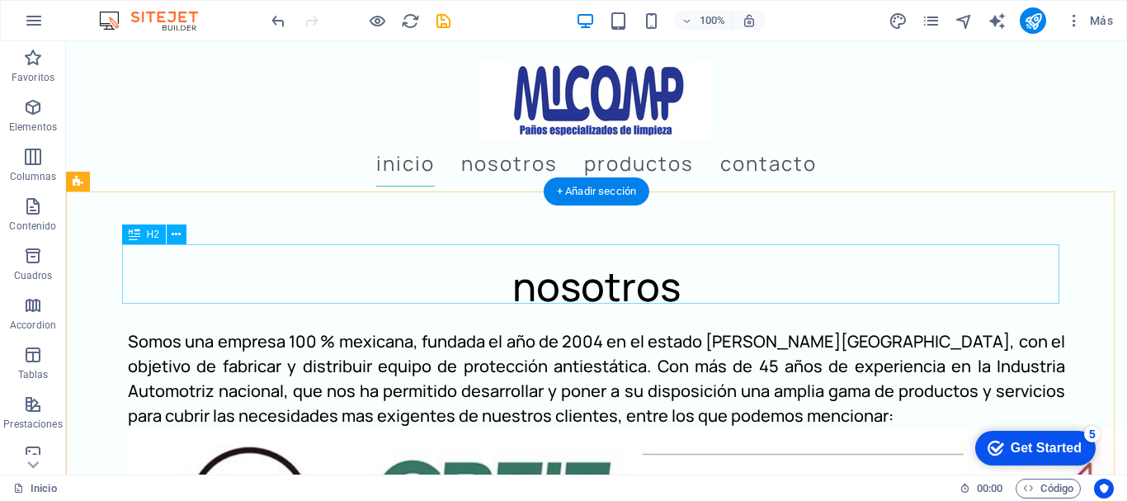
scroll to position [1093, 0]
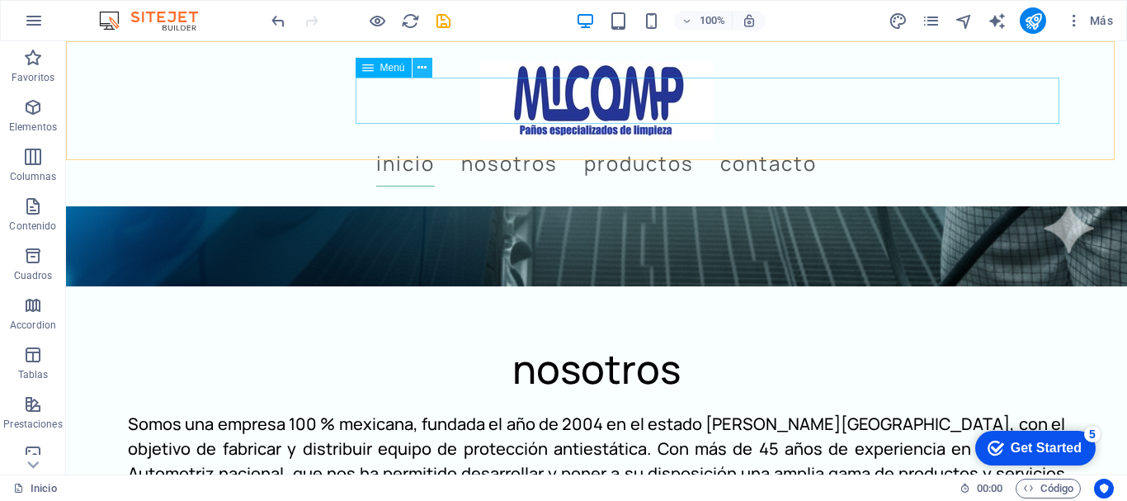
click at [423, 64] on icon at bounding box center [421, 67] width 9 height 17
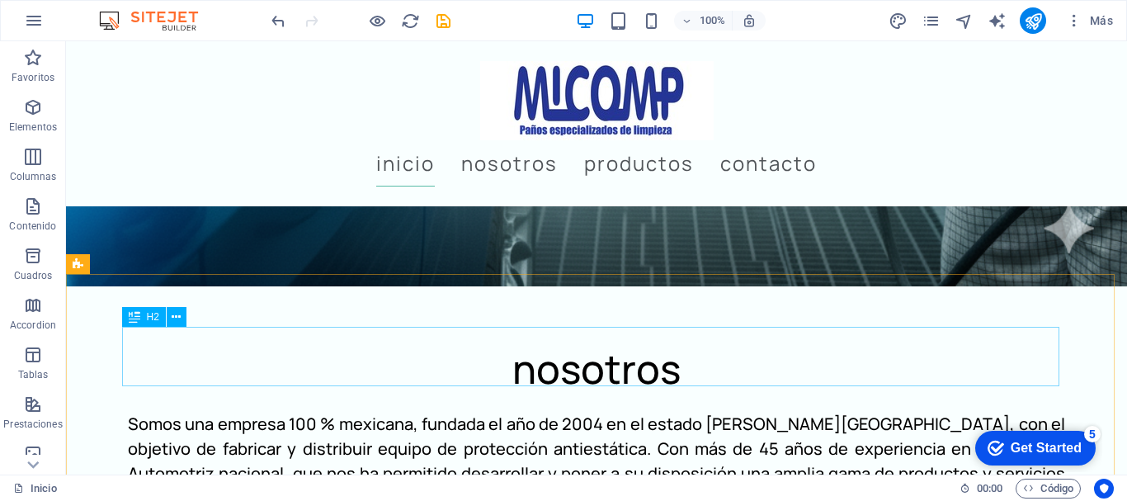
click at [144, 315] on div "H2" at bounding box center [144, 317] width 44 height 20
click at [179, 313] on icon at bounding box center [176, 317] width 9 height 17
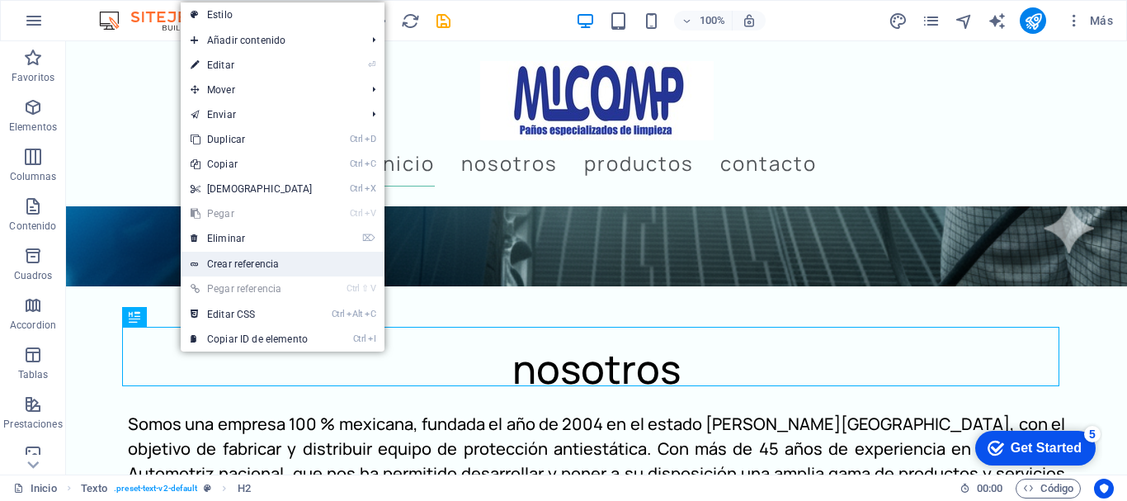
click at [244, 261] on link "Crear referencia" at bounding box center [283, 264] width 204 height 25
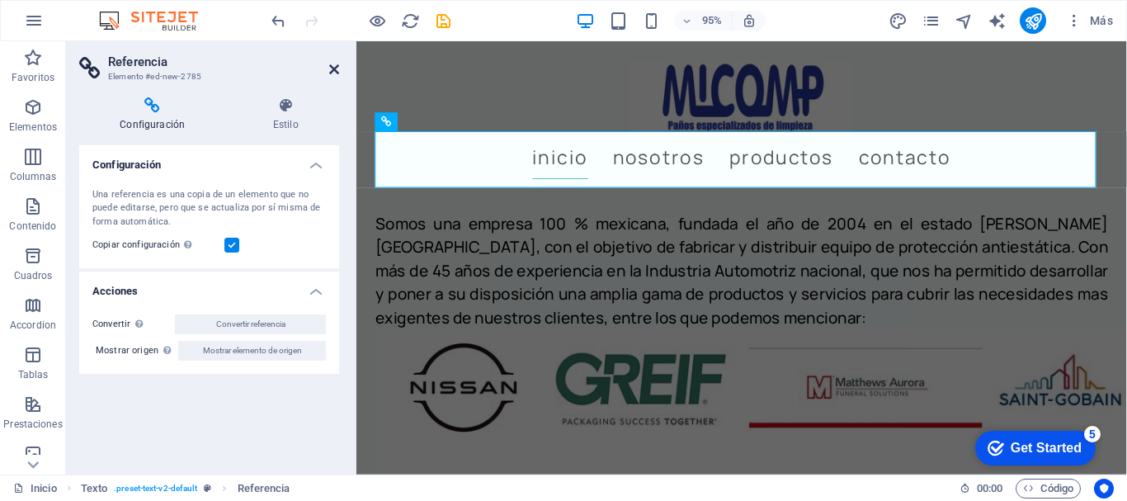
click at [329, 63] on icon at bounding box center [334, 69] width 10 height 13
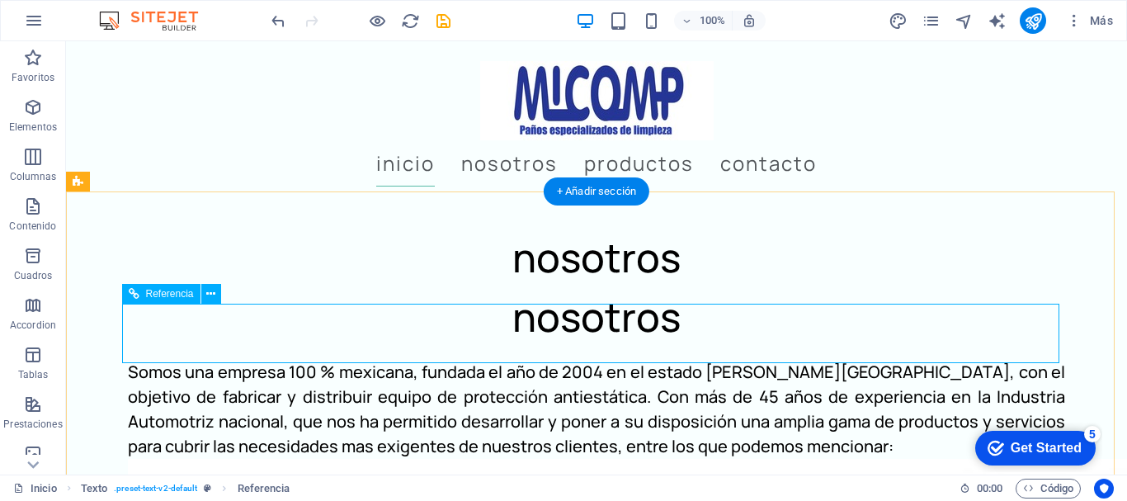
scroll to position [1176, 0]
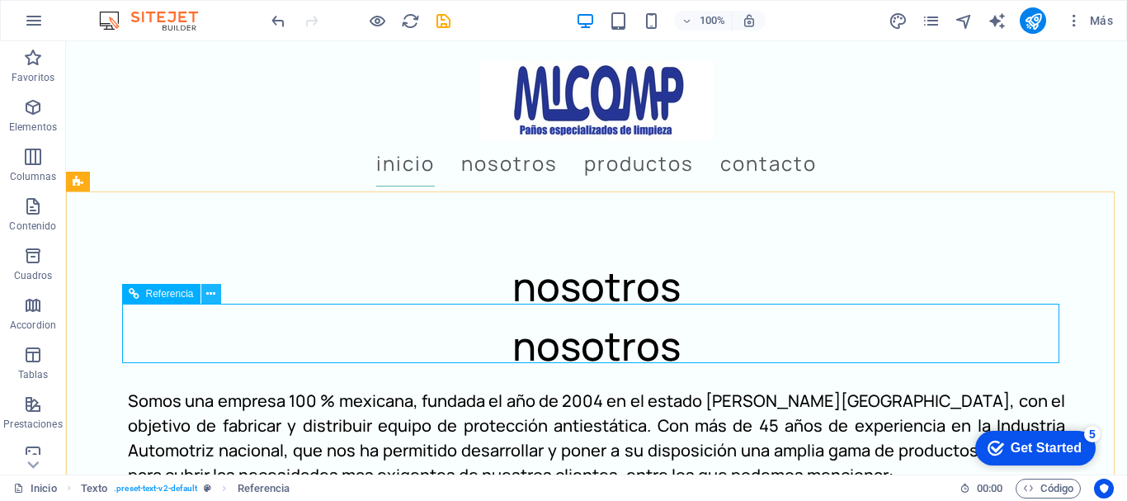
click at [212, 296] on icon at bounding box center [210, 293] width 9 height 17
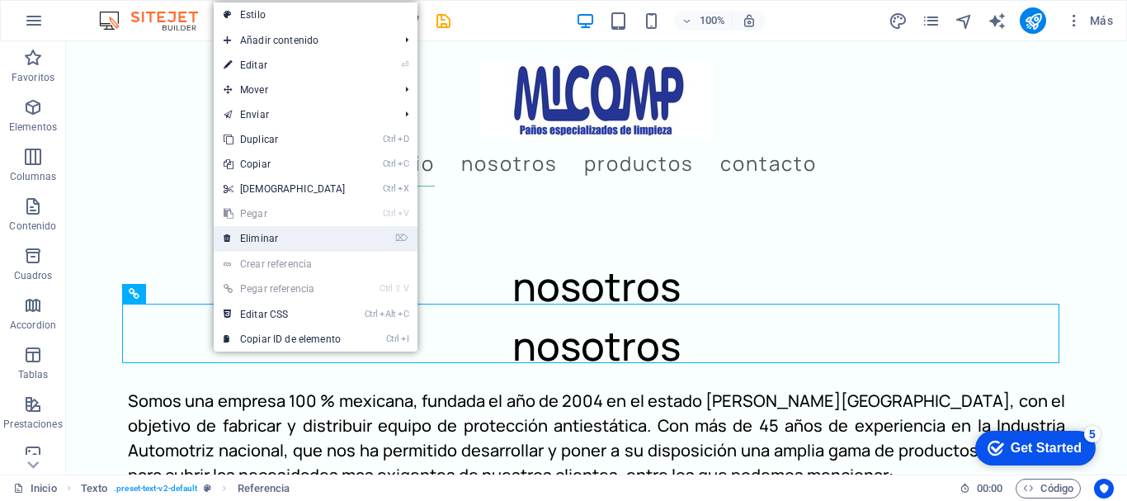
click at [296, 236] on link "⌦ Eliminar" at bounding box center [285, 238] width 142 height 25
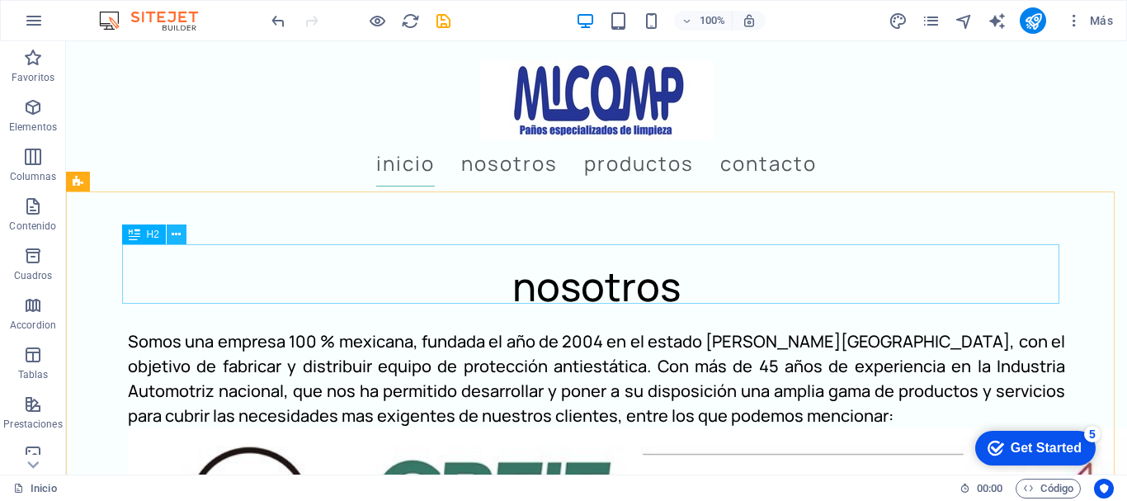
click at [177, 231] on icon at bounding box center [176, 234] width 9 height 17
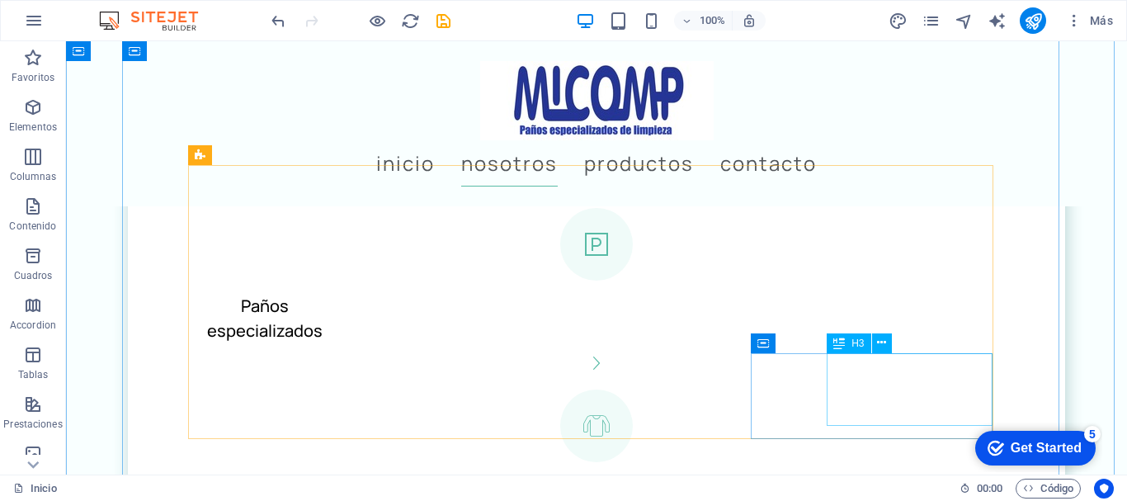
scroll to position [2165, 0]
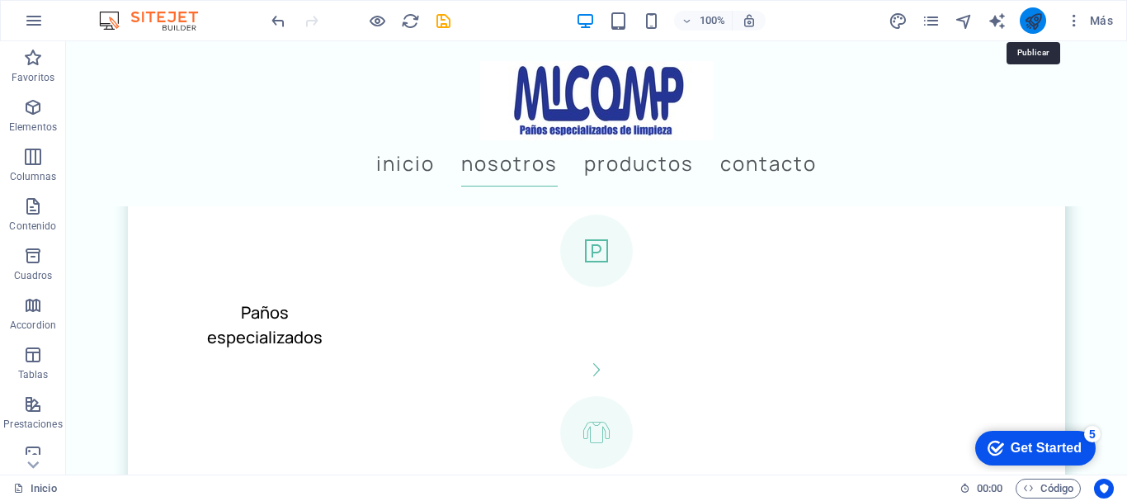
click at [1030, 15] on icon "publish" at bounding box center [1033, 21] width 19 height 19
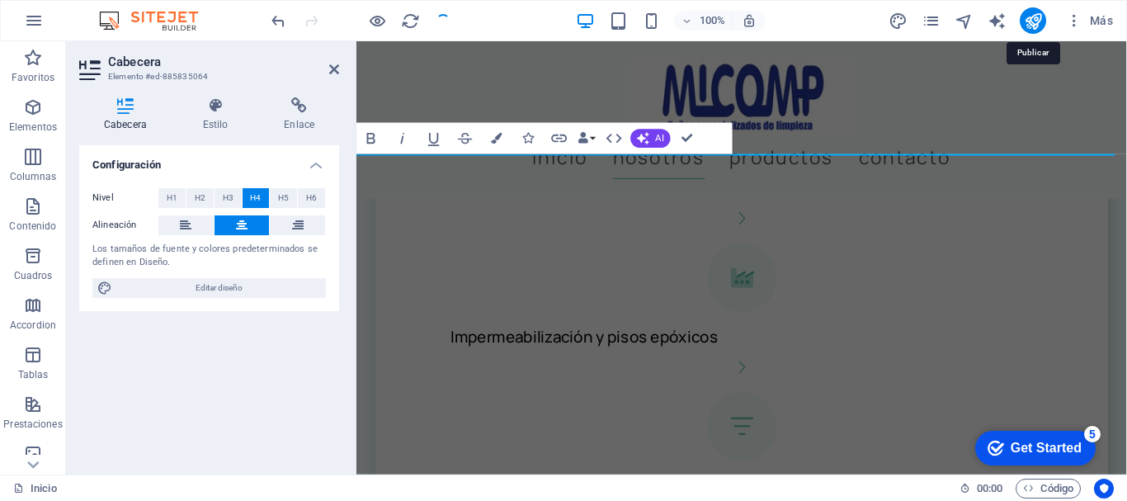
scroll to position [0, 0]
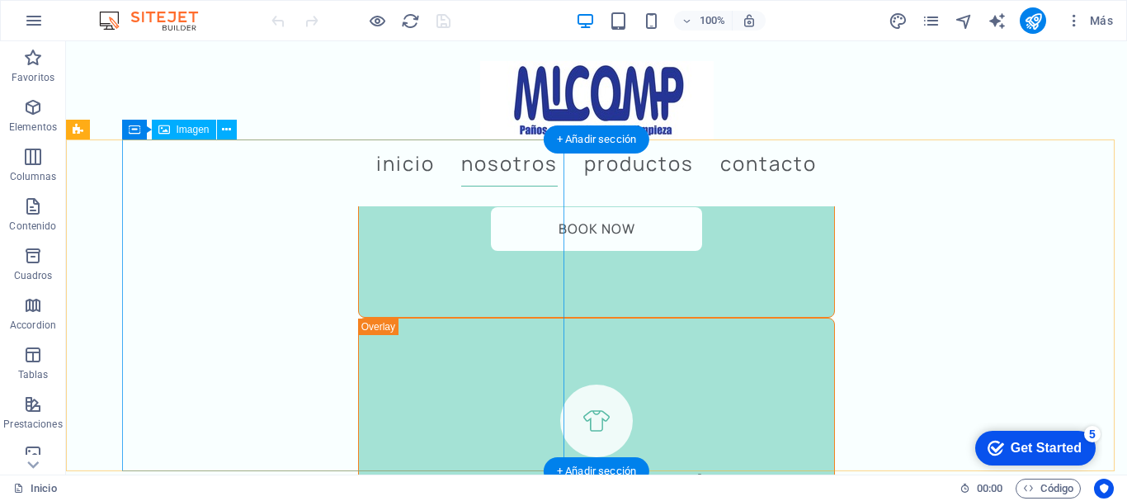
scroll to position [4950, 0]
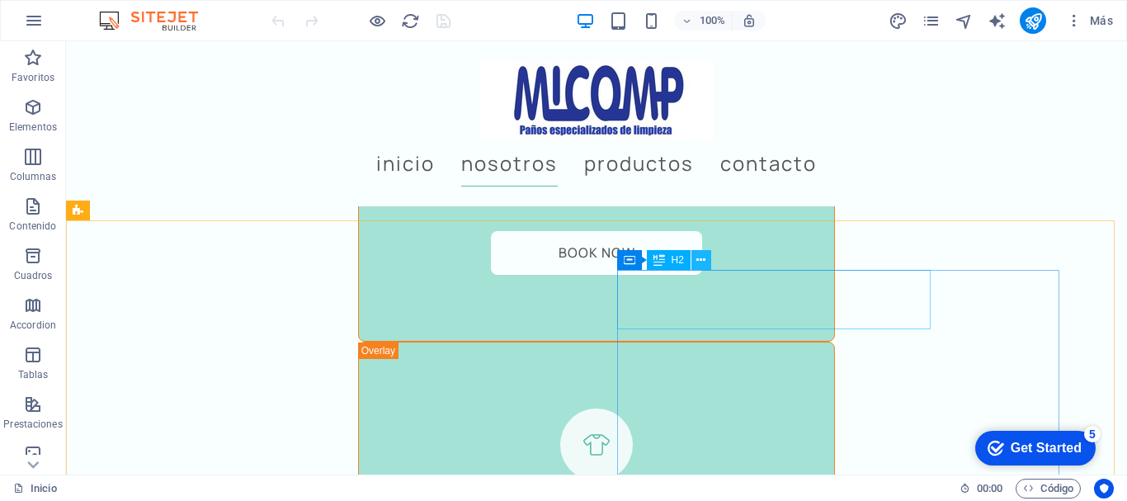
click at [701, 255] on icon at bounding box center [700, 260] width 9 height 17
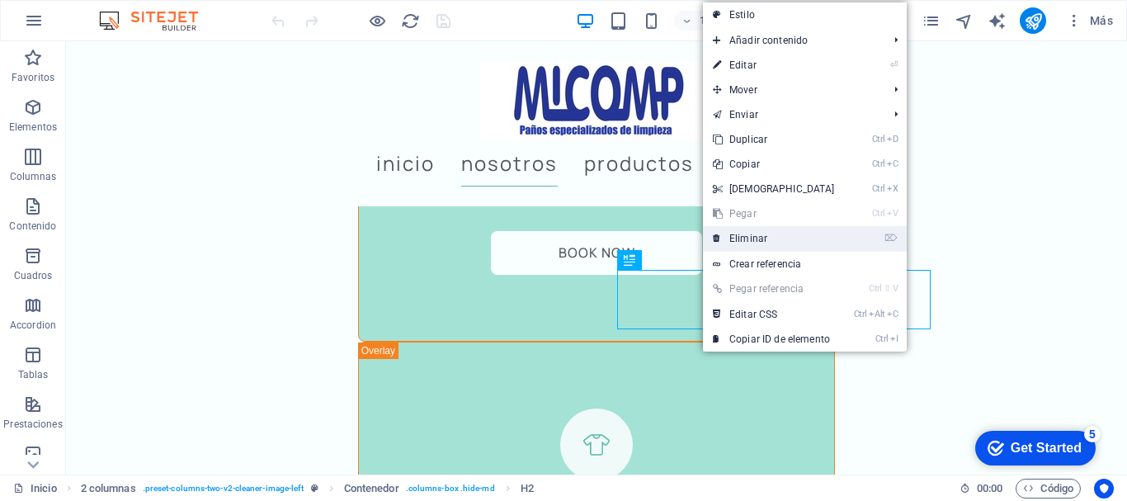
click at [765, 237] on link "⌦ Eliminar" at bounding box center [774, 238] width 142 height 25
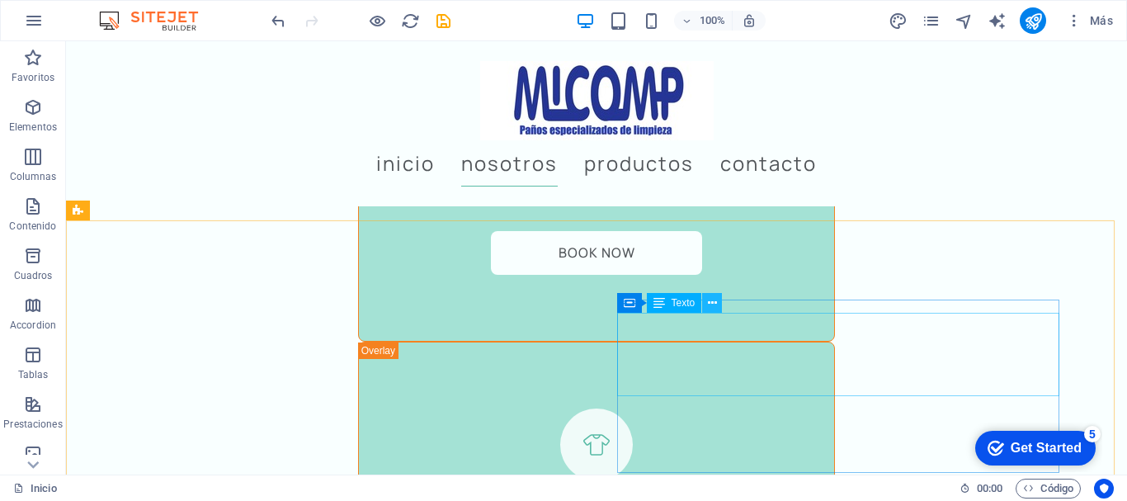
click at [711, 299] on icon at bounding box center [712, 302] width 9 height 17
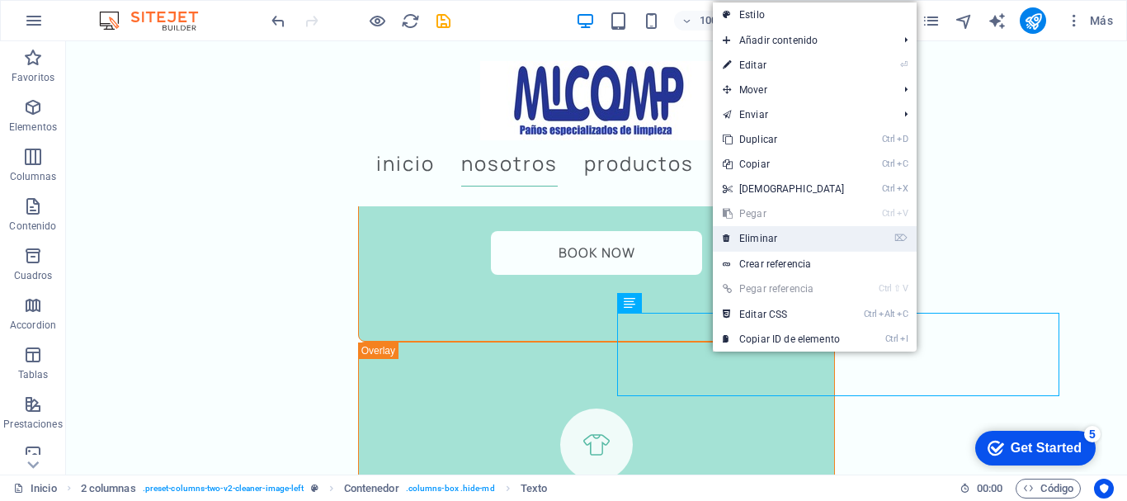
click at [766, 233] on link "⌦ Eliminar" at bounding box center [784, 238] width 142 height 25
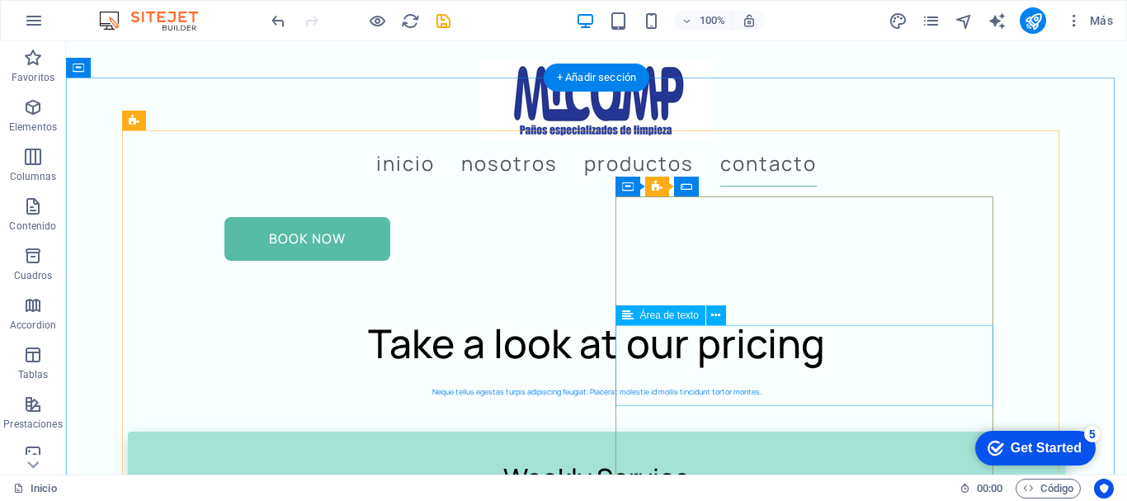
scroll to position [6434, 0]
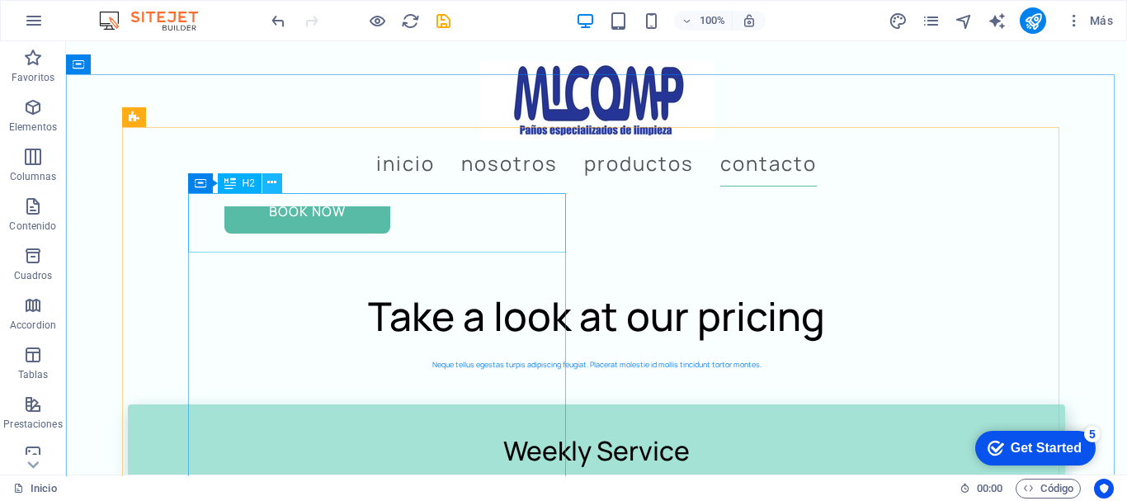
click at [274, 177] on icon at bounding box center [271, 182] width 9 height 17
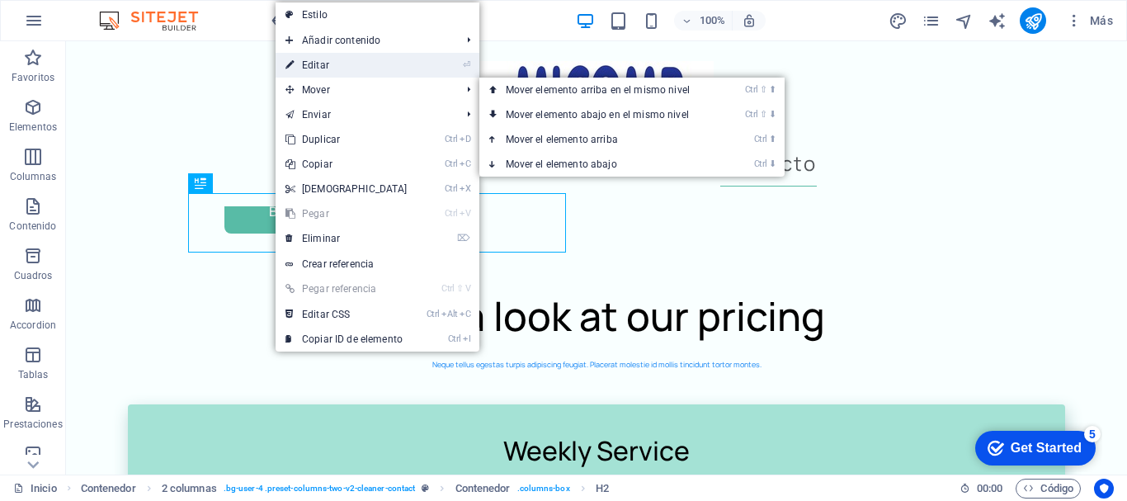
click at [338, 64] on link "⏎ Editar" at bounding box center [347, 65] width 142 height 25
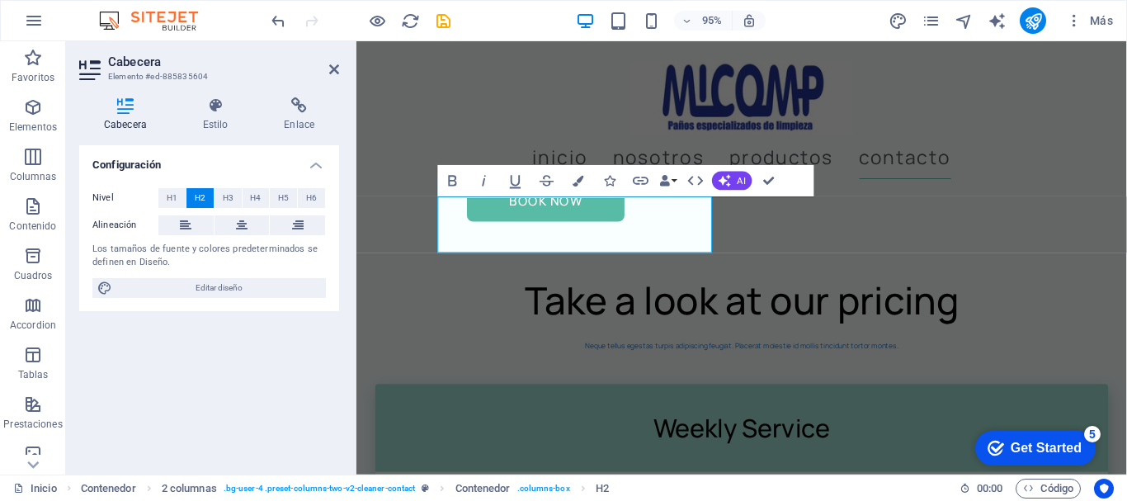
scroll to position [6547, 0]
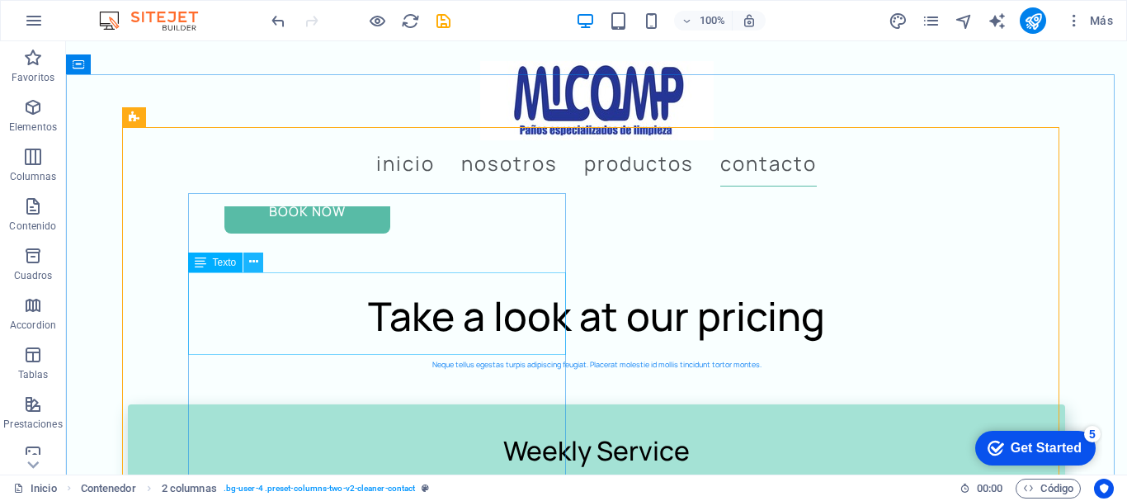
click at [252, 262] on icon at bounding box center [253, 261] width 9 height 17
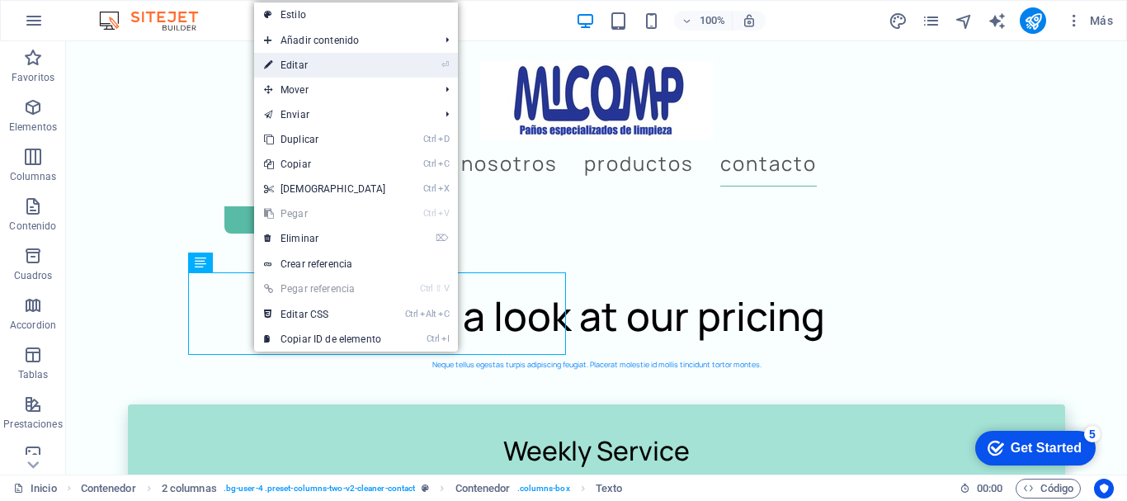
click at [316, 68] on link "⏎ Editar" at bounding box center [325, 65] width 142 height 25
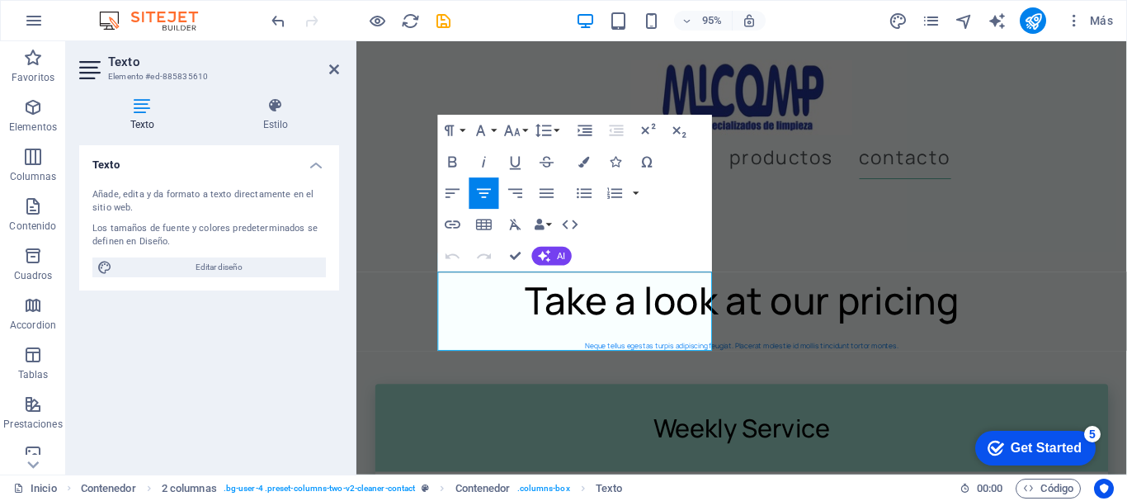
scroll to position [6547, 0]
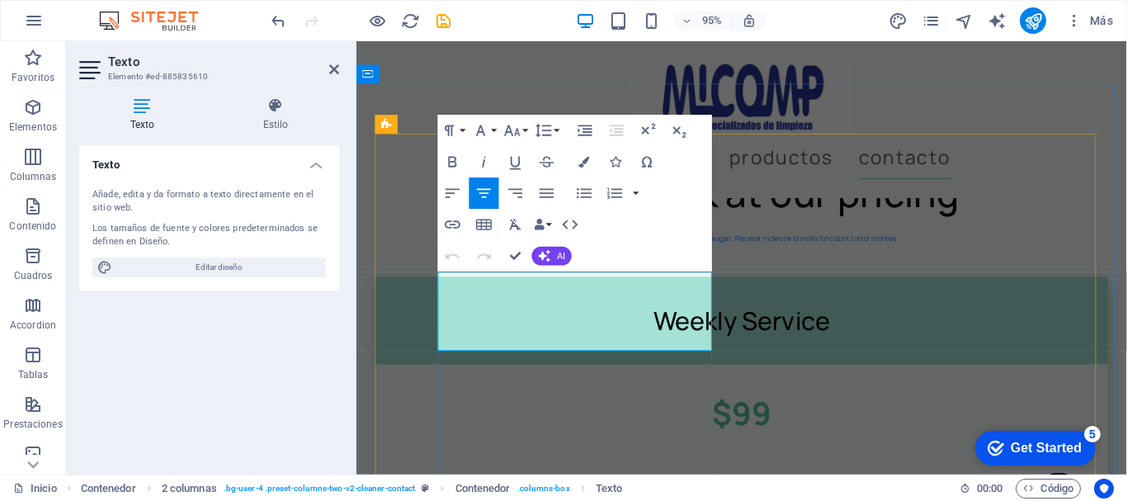
drag, startPoint x: 463, startPoint y: 290, endPoint x: 654, endPoint y: 349, distance: 200.1
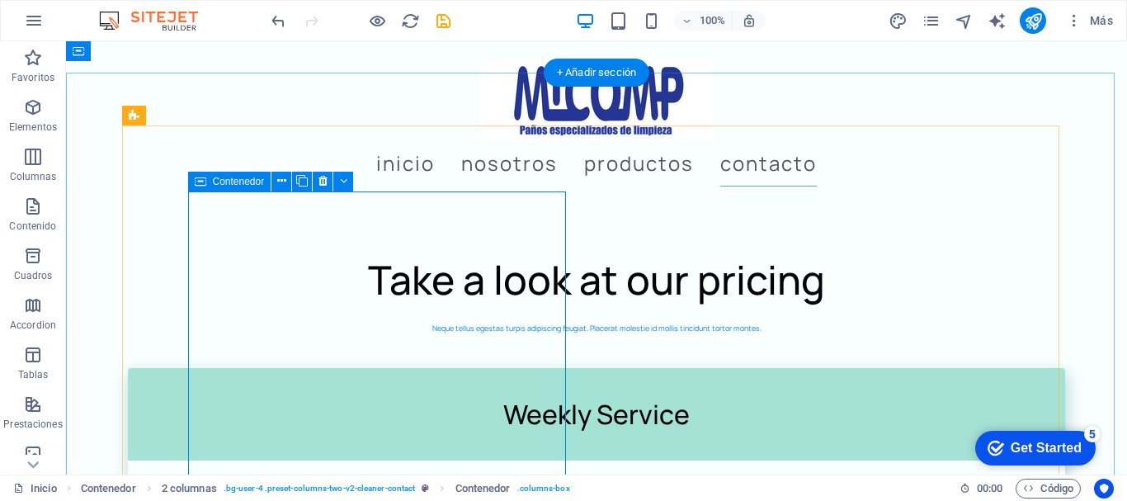
scroll to position [6434, 0]
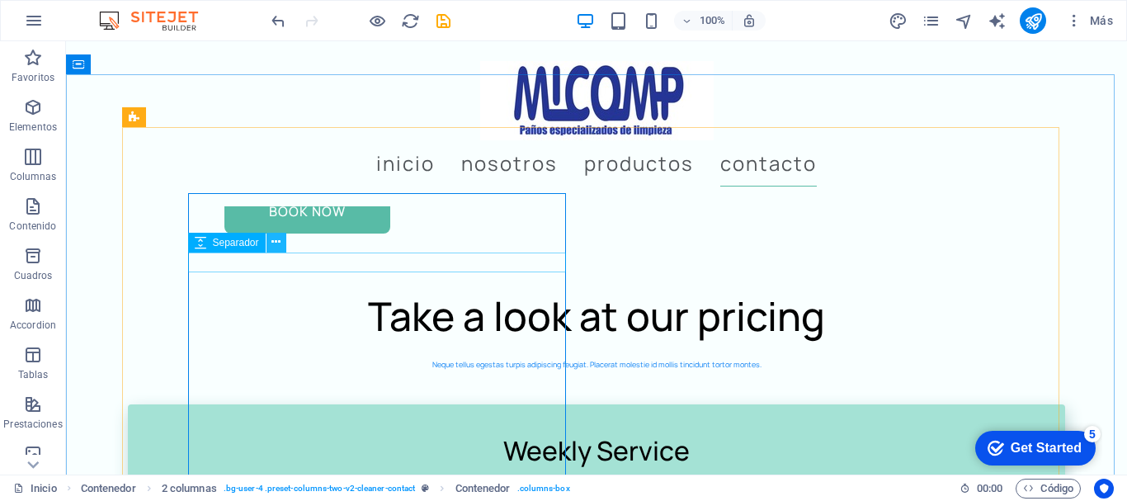
click at [274, 238] on icon at bounding box center [275, 241] width 9 height 17
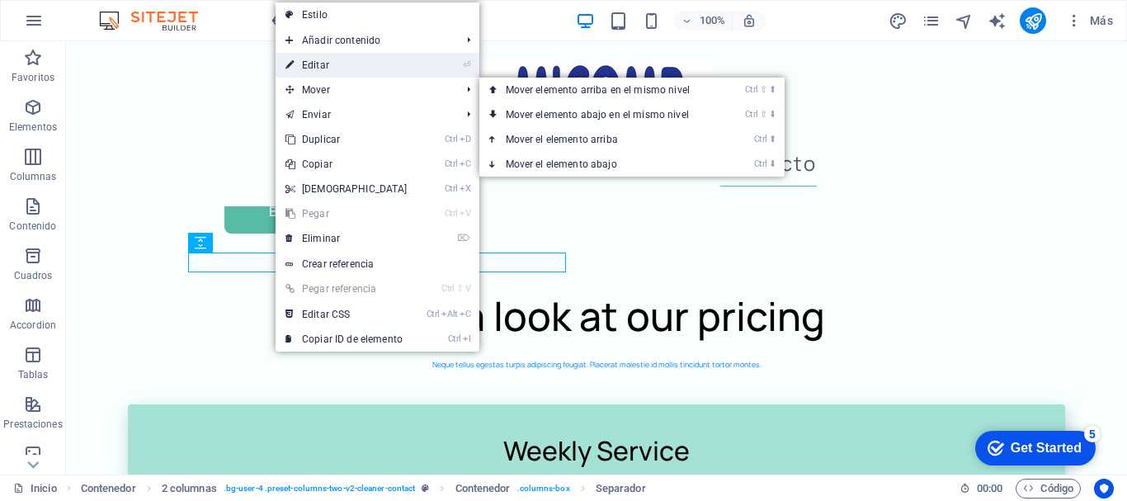
click at [328, 64] on link "⏎ Editar" at bounding box center [347, 65] width 142 height 25
select select "px"
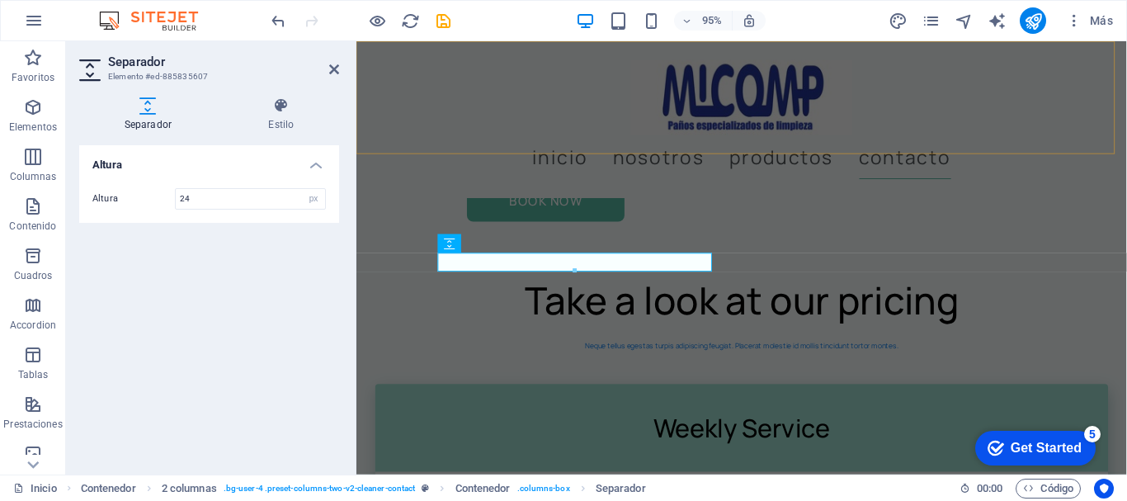
scroll to position [6547, 0]
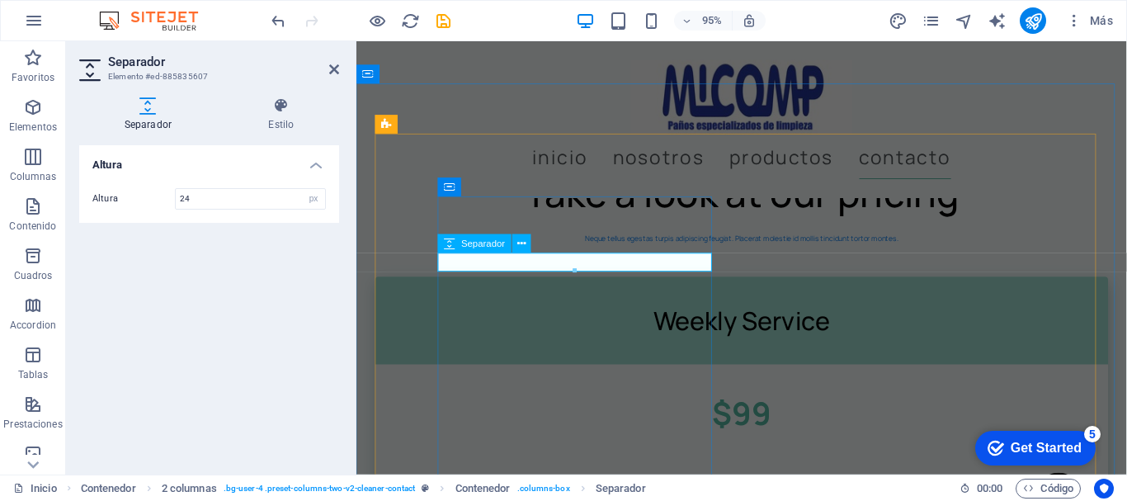
click at [511, 269] on div at bounding box center [575, 272] width 273 height 6
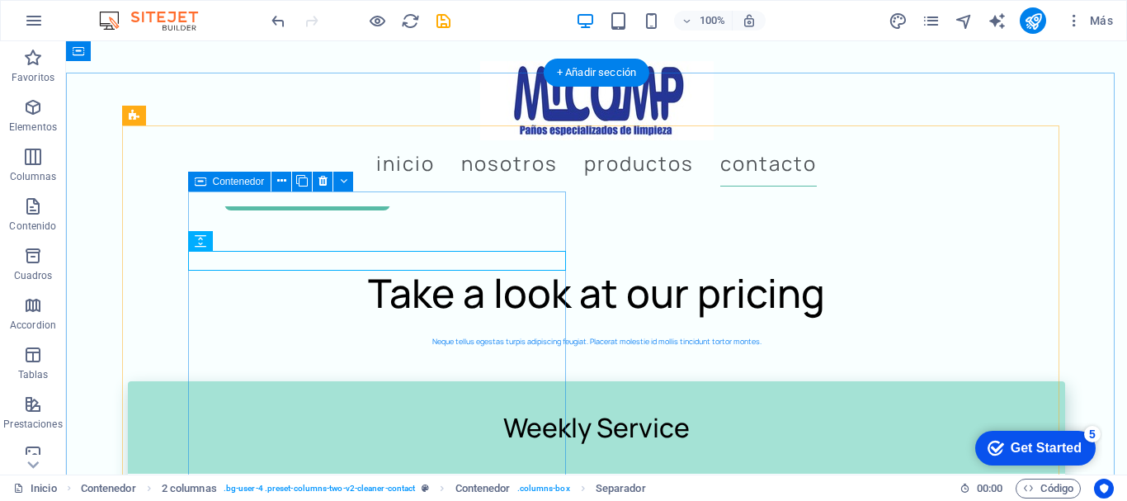
scroll to position [6434, 0]
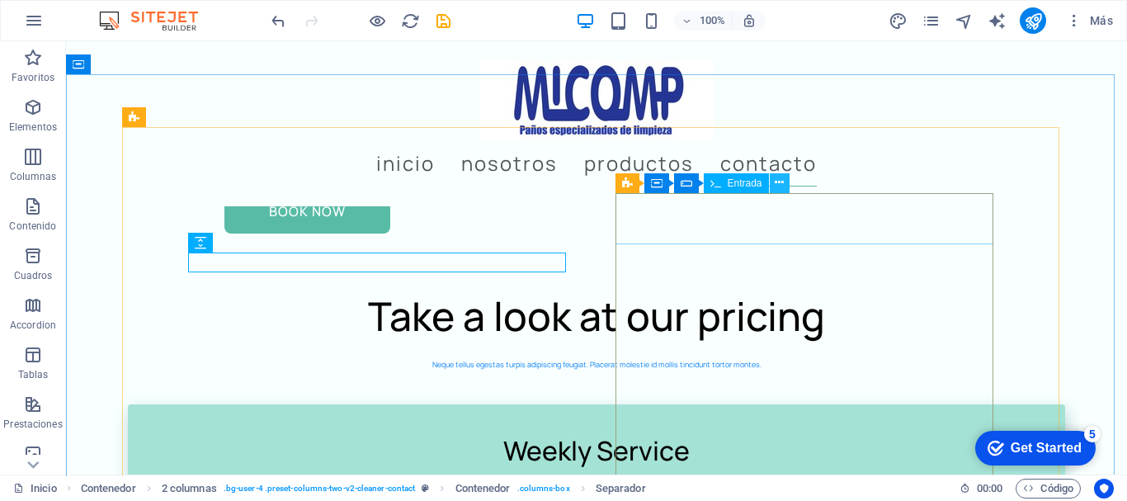
click at [777, 175] on icon at bounding box center [779, 182] width 9 height 17
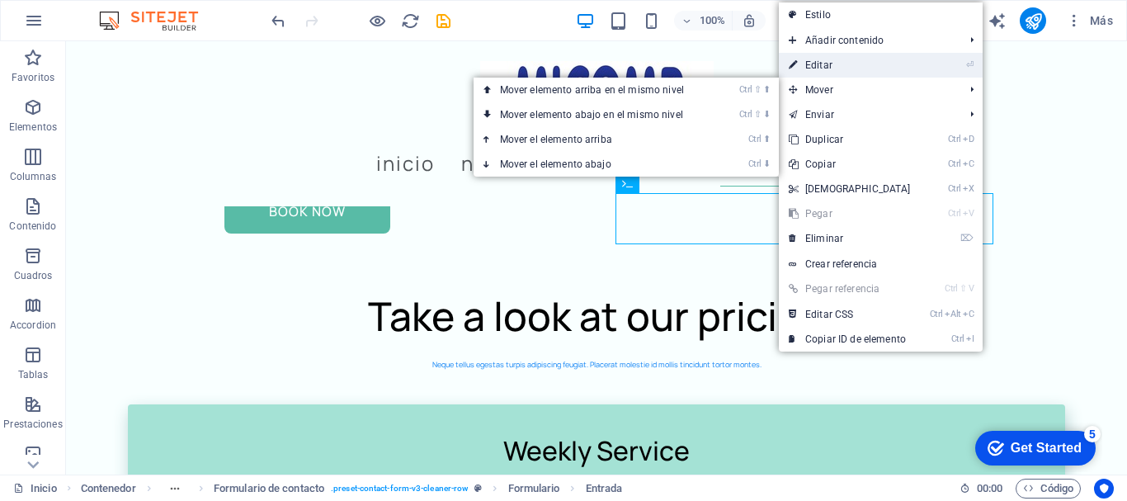
click at [840, 64] on link "⏎ Editar" at bounding box center [850, 65] width 142 height 25
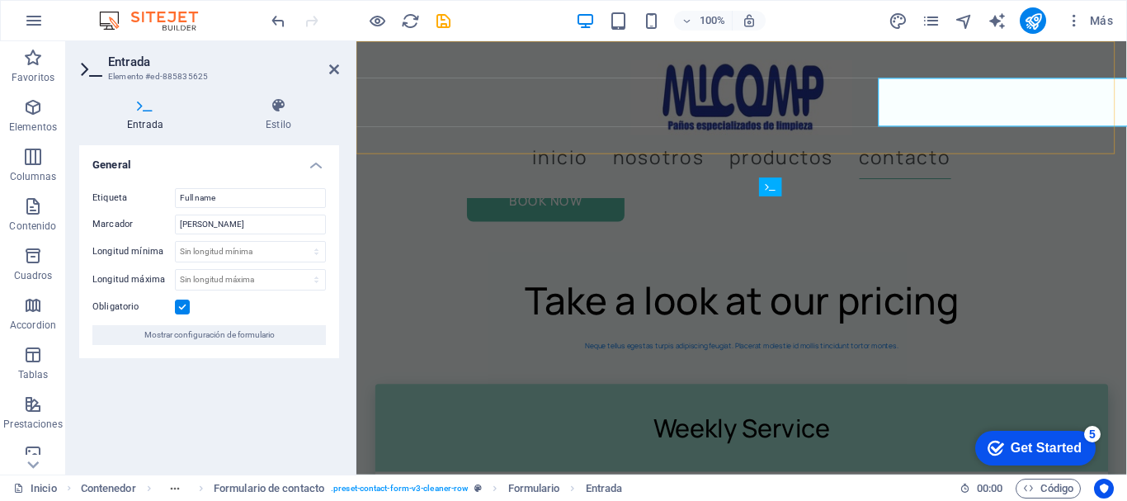
scroll to position [6547, 0]
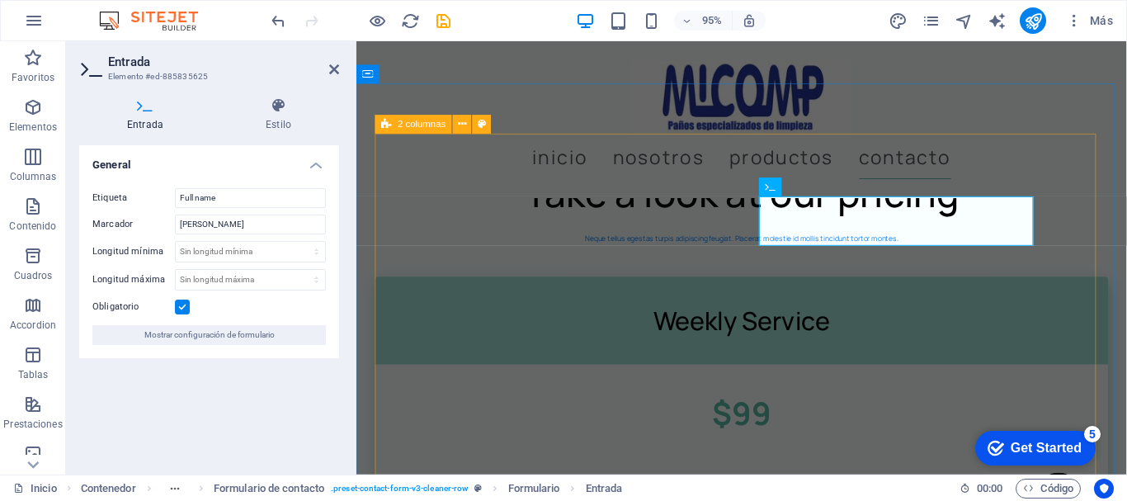
drag, startPoint x: 870, startPoint y: 240, endPoint x: 778, endPoint y: 240, distance: 92.4
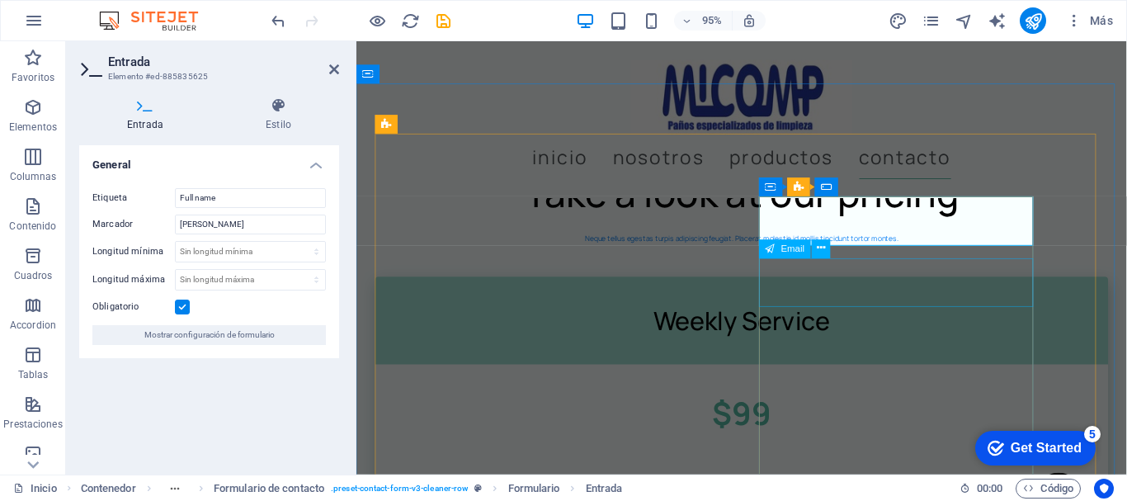
type input "Nombre y apellidos"
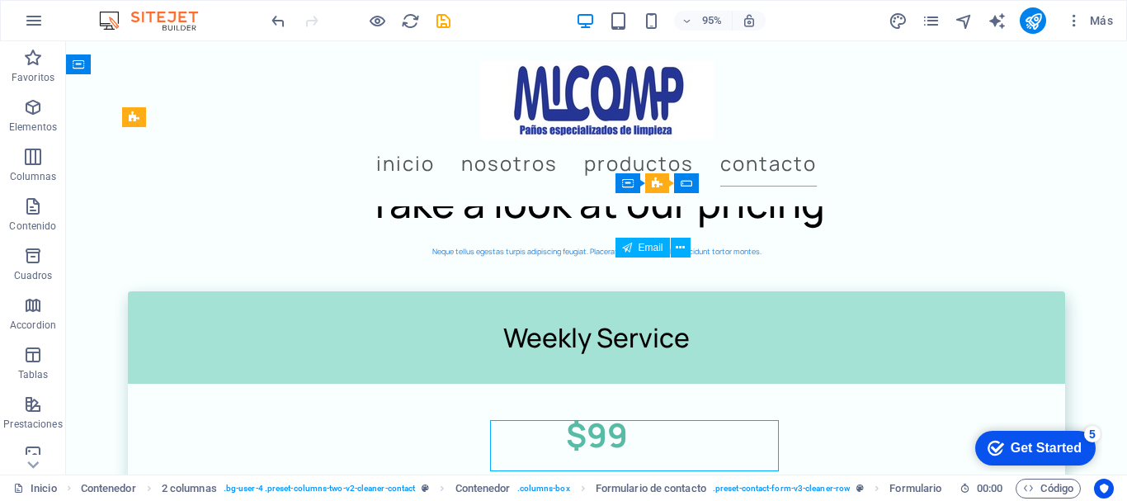
scroll to position [6434, 0]
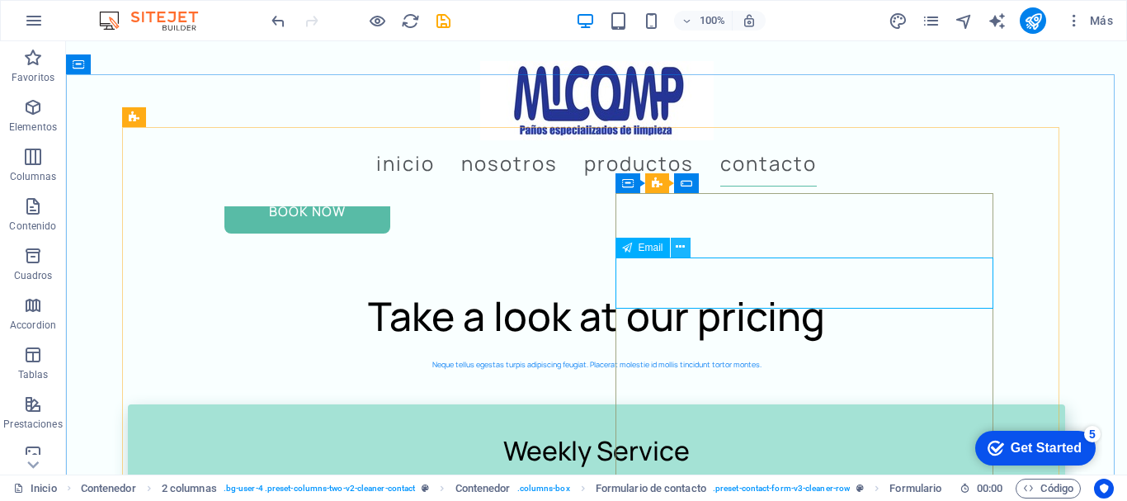
click at [681, 246] on icon at bounding box center [680, 246] width 9 height 17
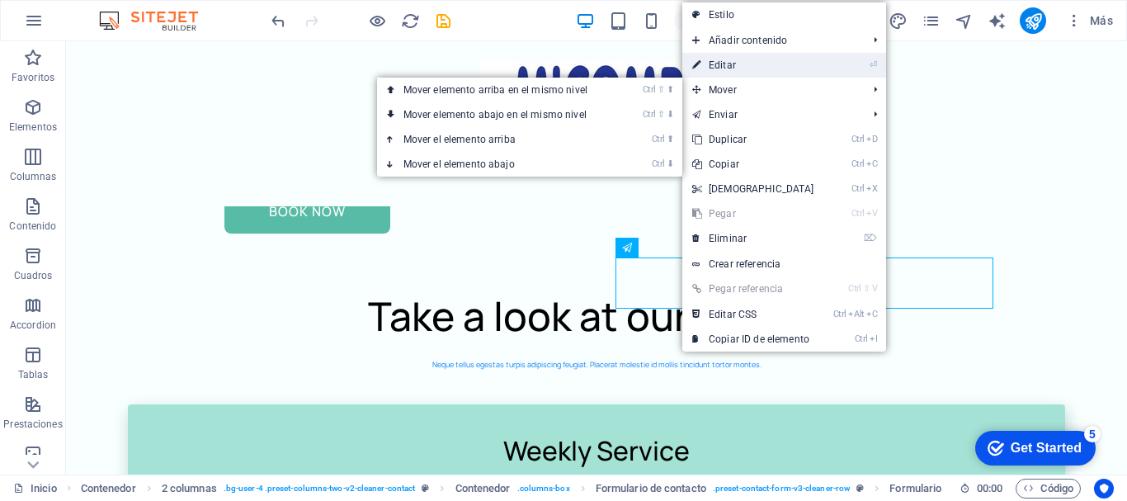
click at [734, 63] on link "⏎ Editar" at bounding box center [753, 65] width 142 height 25
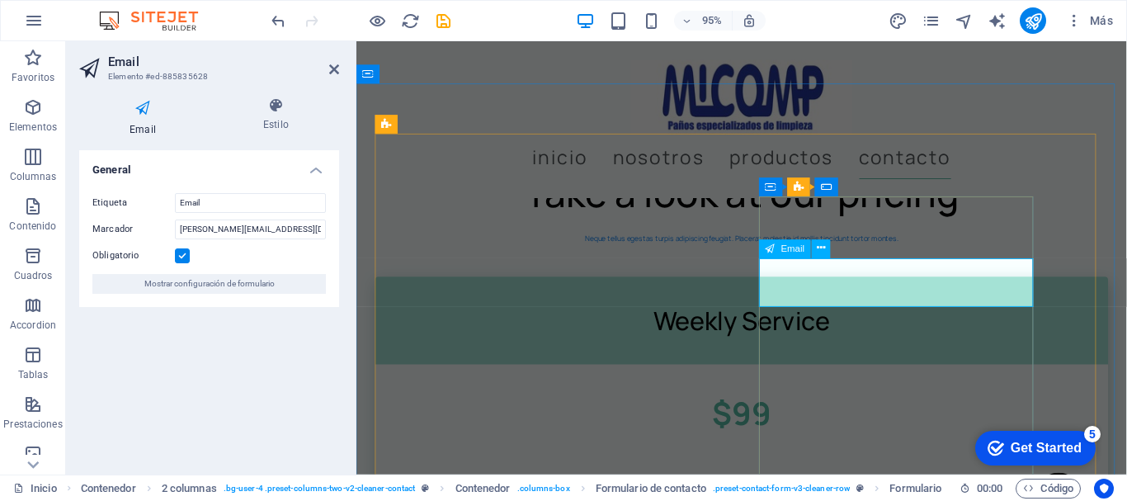
type input "correo electrónico"
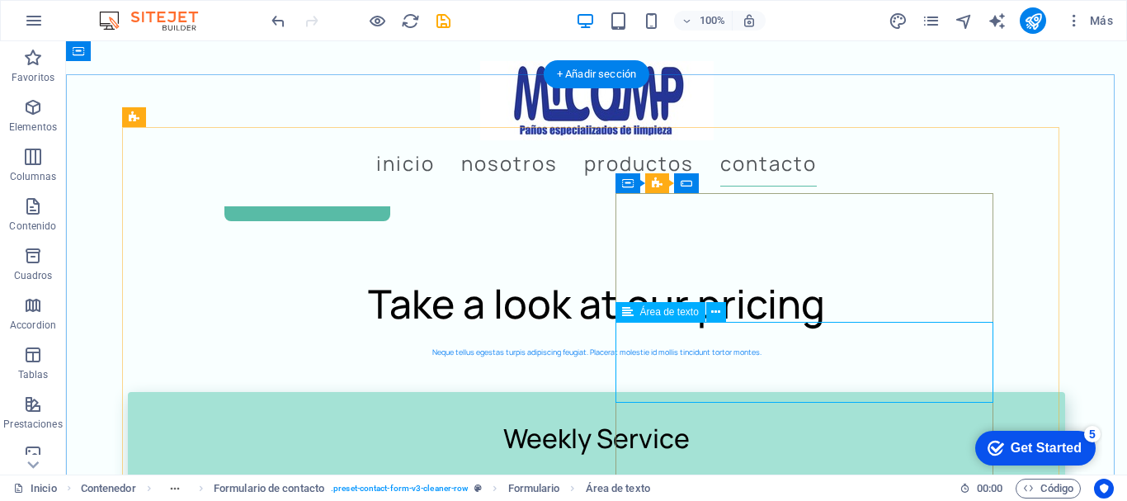
scroll to position [6434, 0]
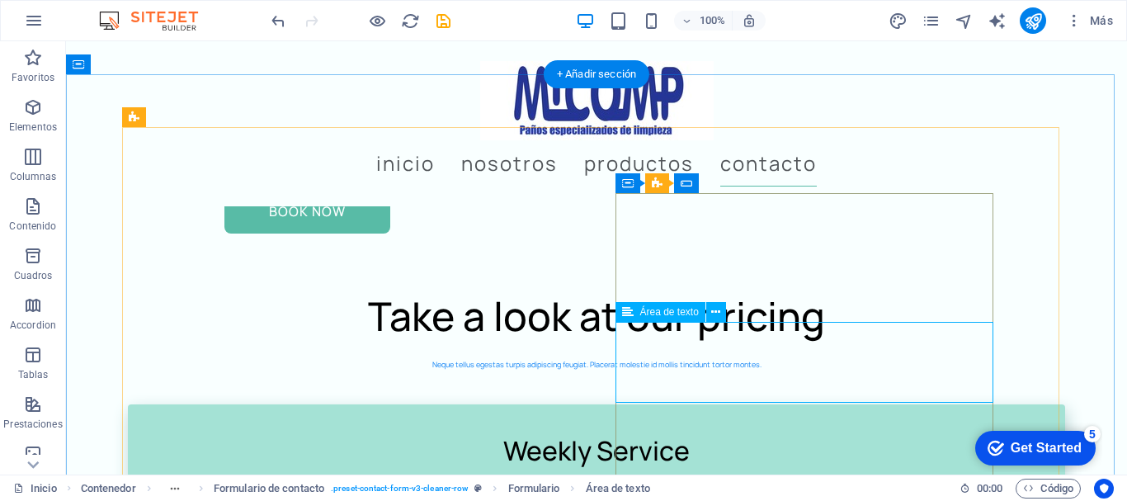
click at [714, 309] on icon at bounding box center [715, 312] width 9 height 17
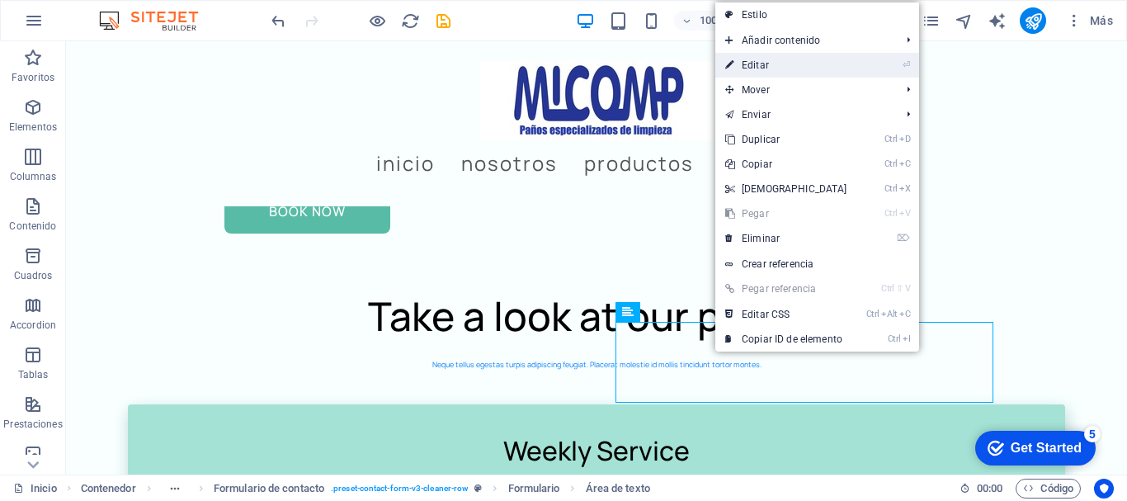
click at [781, 68] on link "⏎ Editar" at bounding box center [786, 65] width 142 height 25
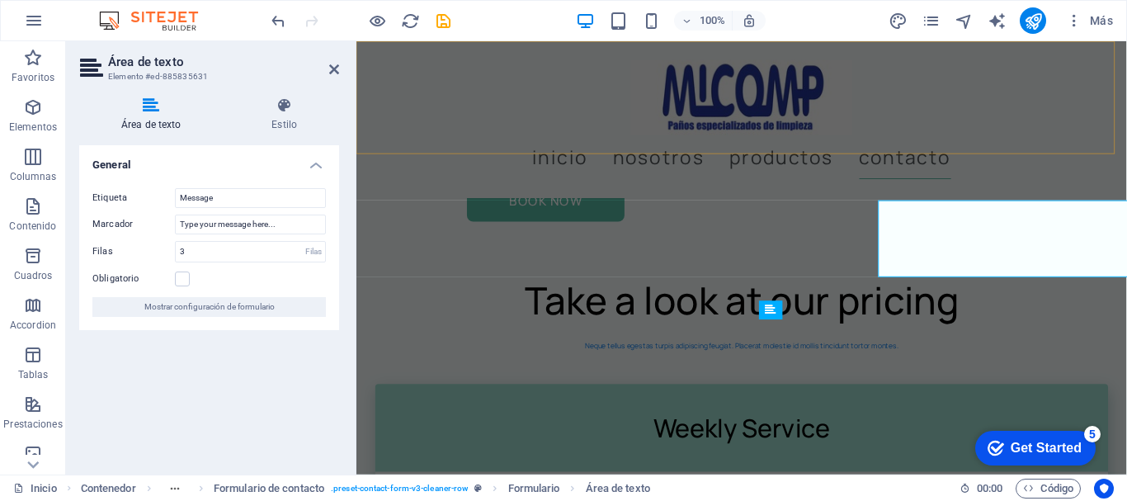
scroll to position [6547, 0]
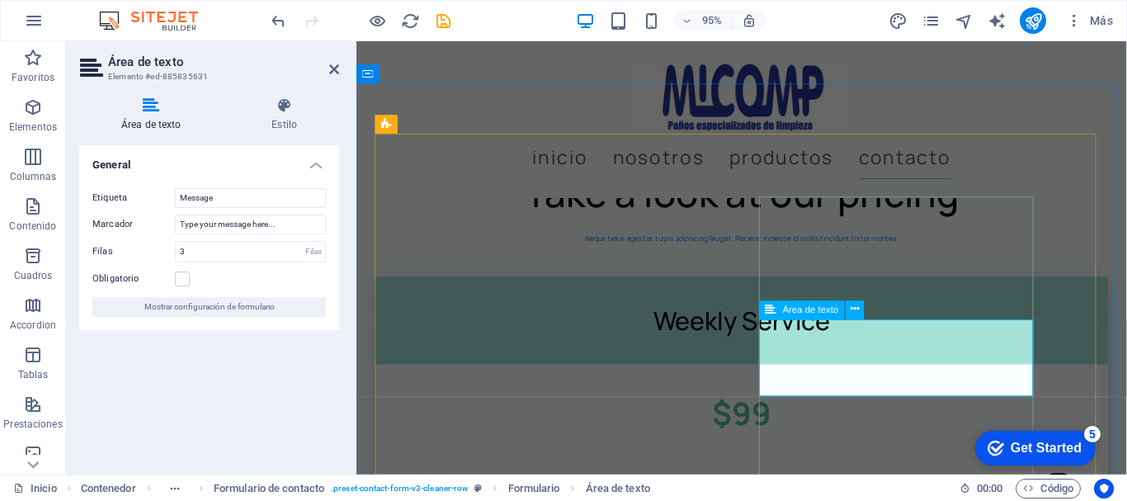
drag, startPoint x: 915, startPoint y: 375, endPoint x: 955, endPoint y: 389, distance: 42.8
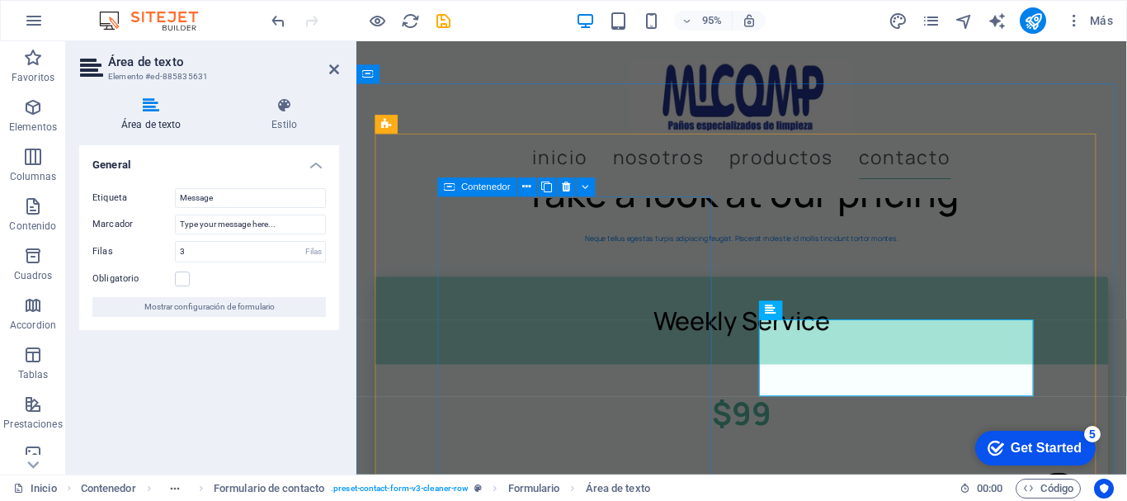
type textarea "Comentario"
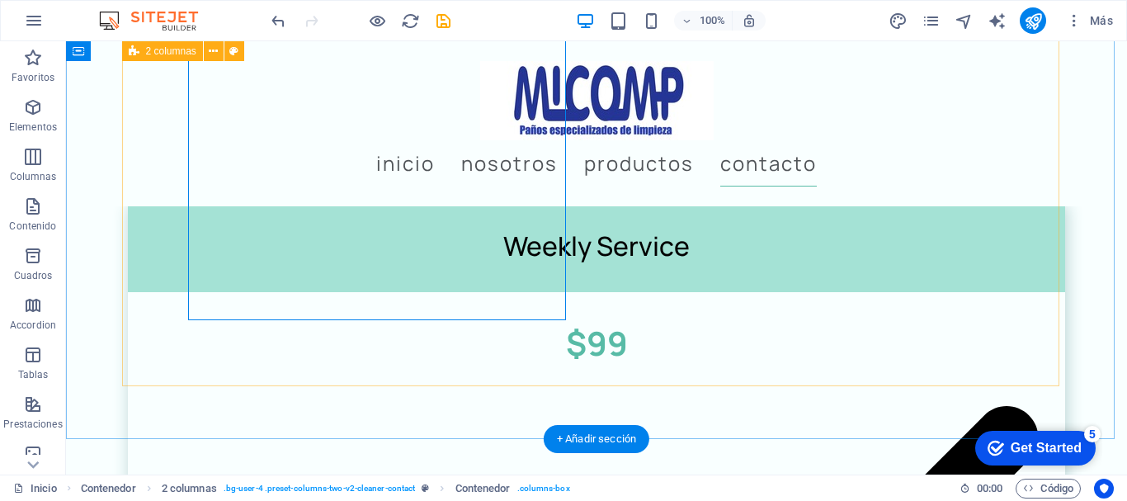
scroll to position [6599, 0]
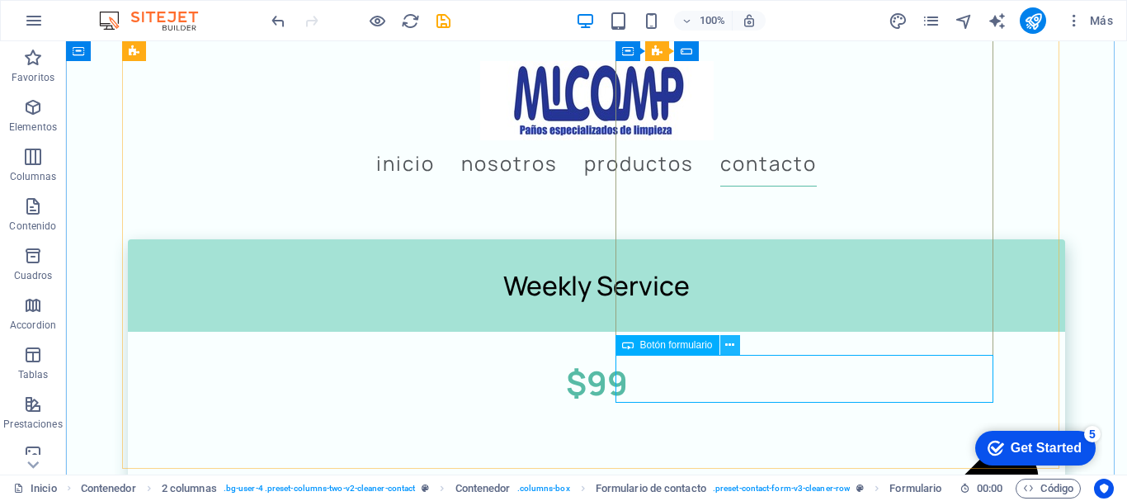
click at [729, 341] on icon at bounding box center [729, 345] width 9 height 17
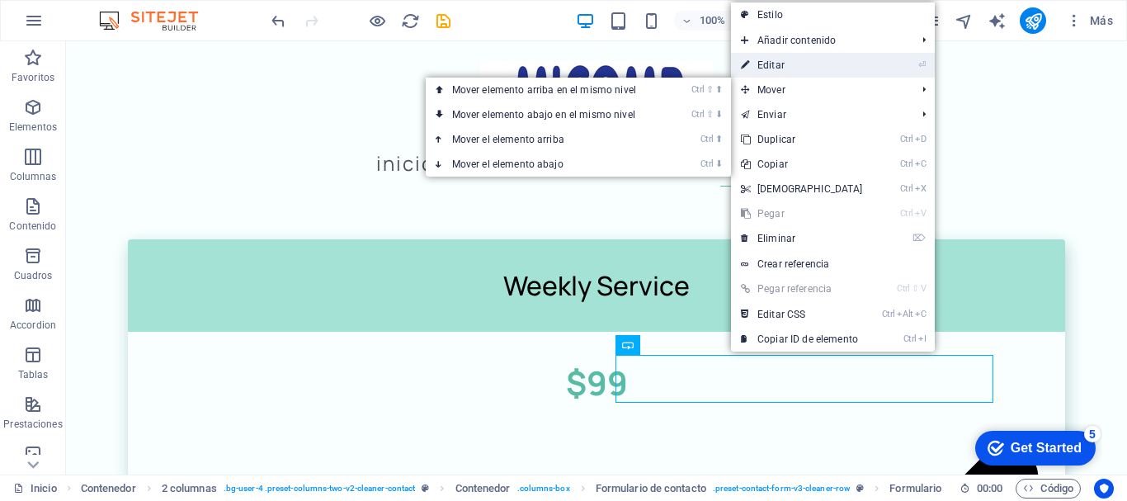
drag, startPoint x: 786, startPoint y: 69, endPoint x: 344, endPoint y: 190, distance: 458.3
click at [786, 69] on link "⏎ Editar" at bounding box center [802, 65] width 142 height 25
select select "px"
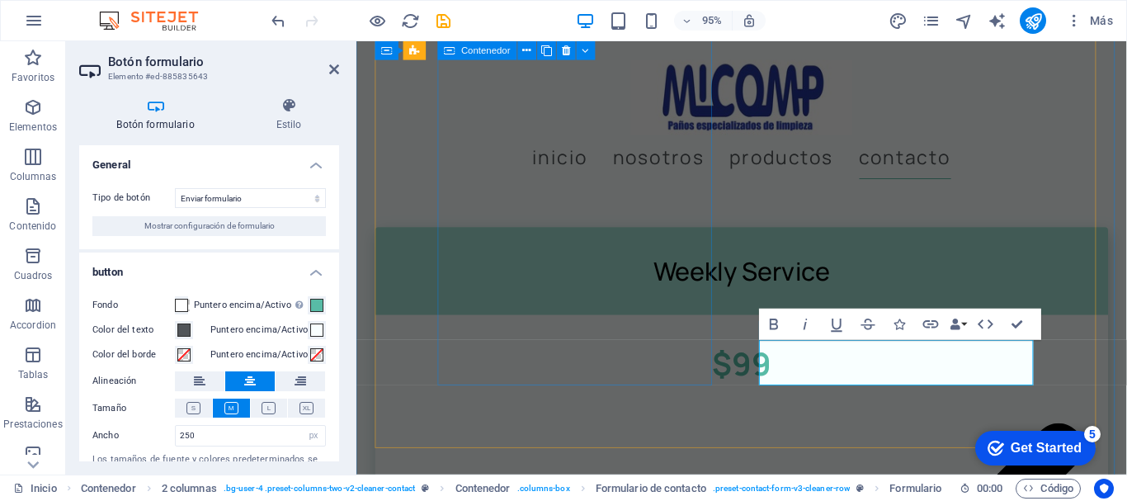
scroll to position [6724, 0]
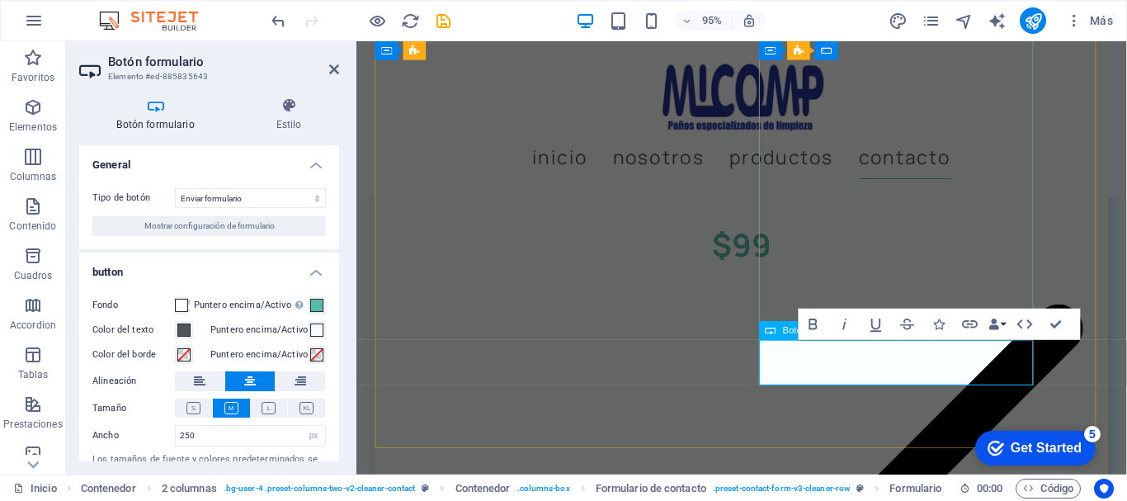
type button "Submit"
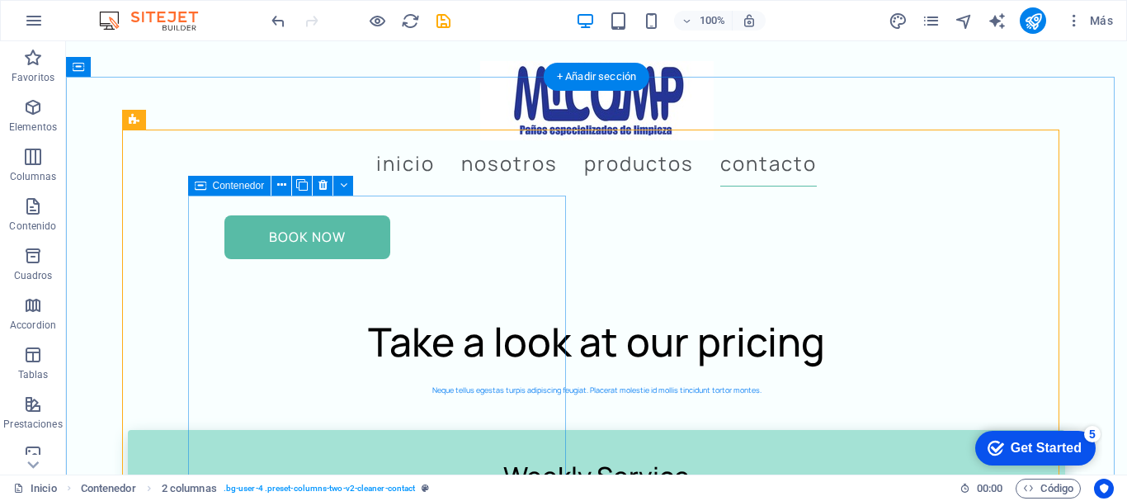
scroll to position [6434, 0]
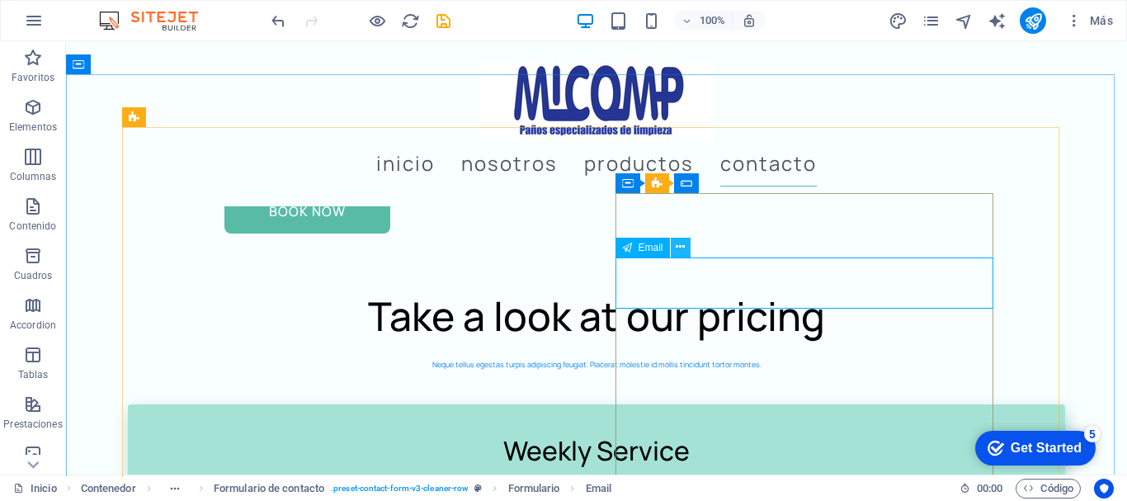
click at [681, 247] on icon at bounding box center [680, 246] width 9 height 17
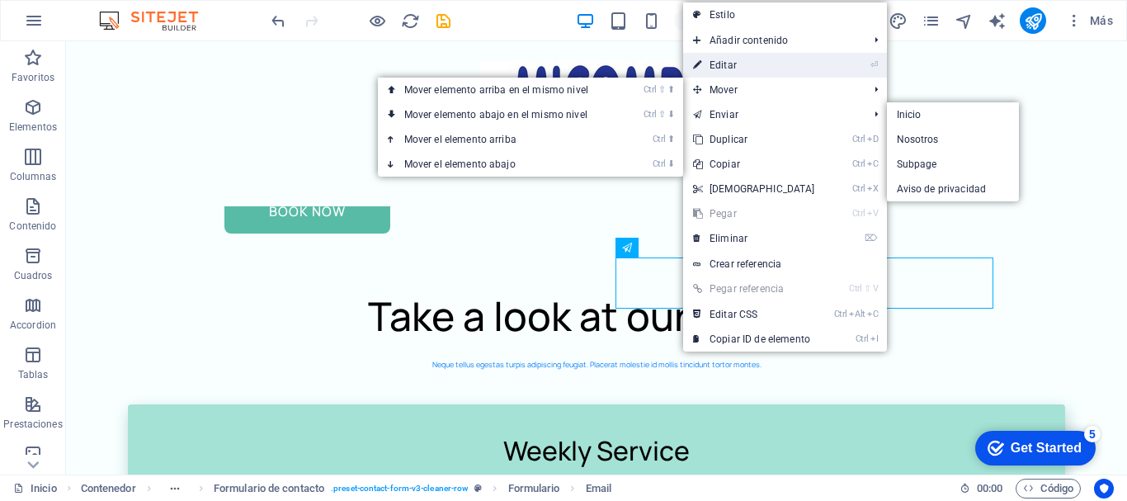
click at [742, 71] on link "⏎ Editar" at bounding box center [754, 65] width 142 height 25
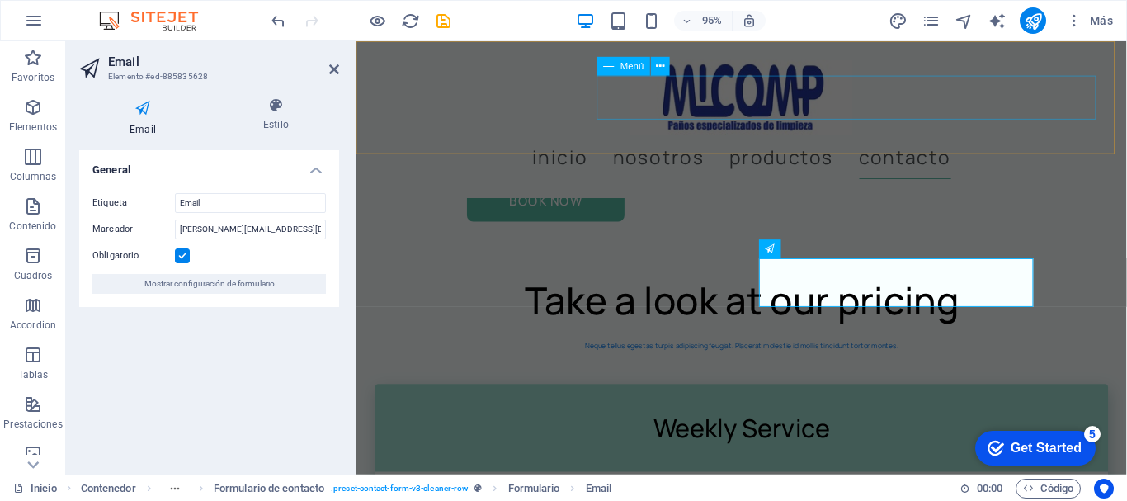
scroll to position [6547, 0]
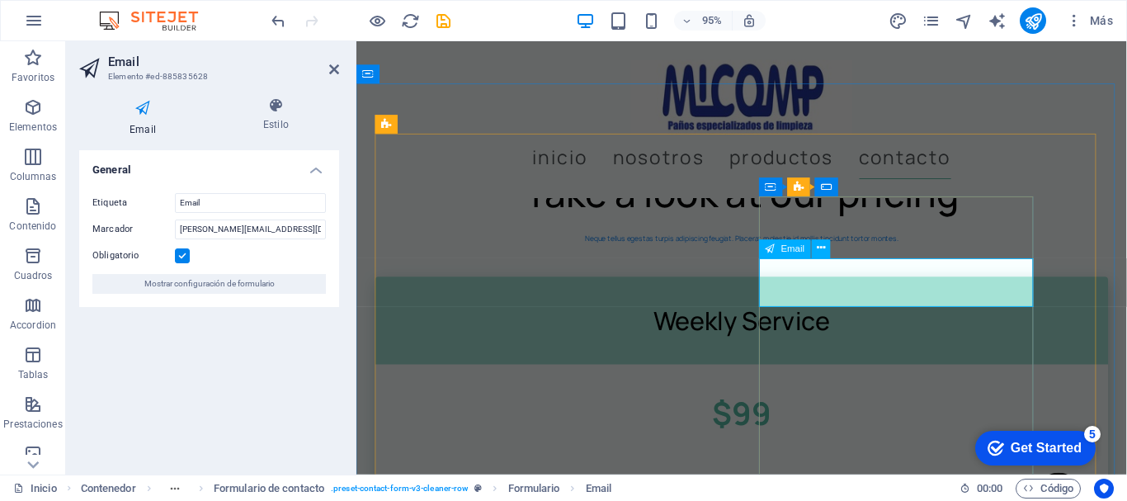
type input "Correo electrónico"
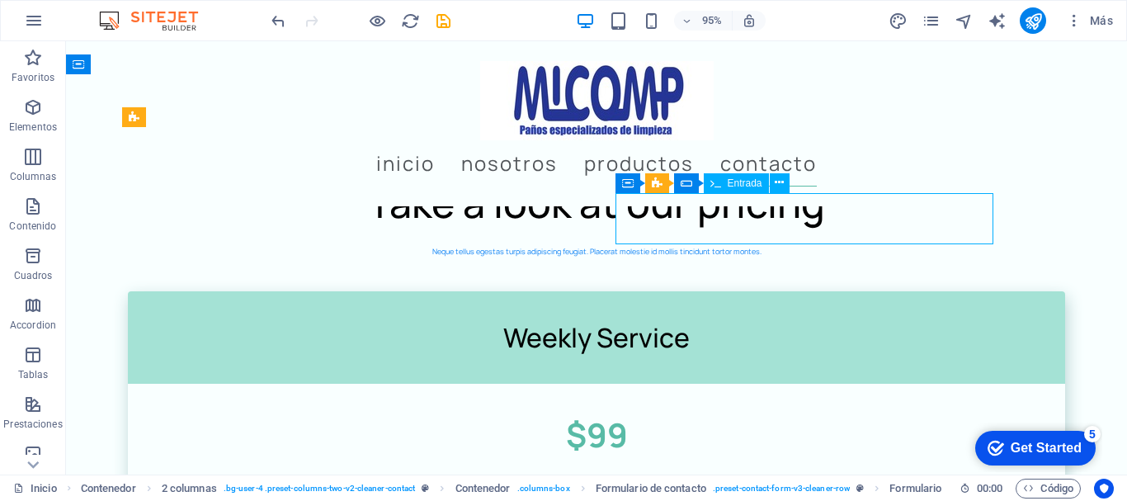
scroll to position [6434, 0]
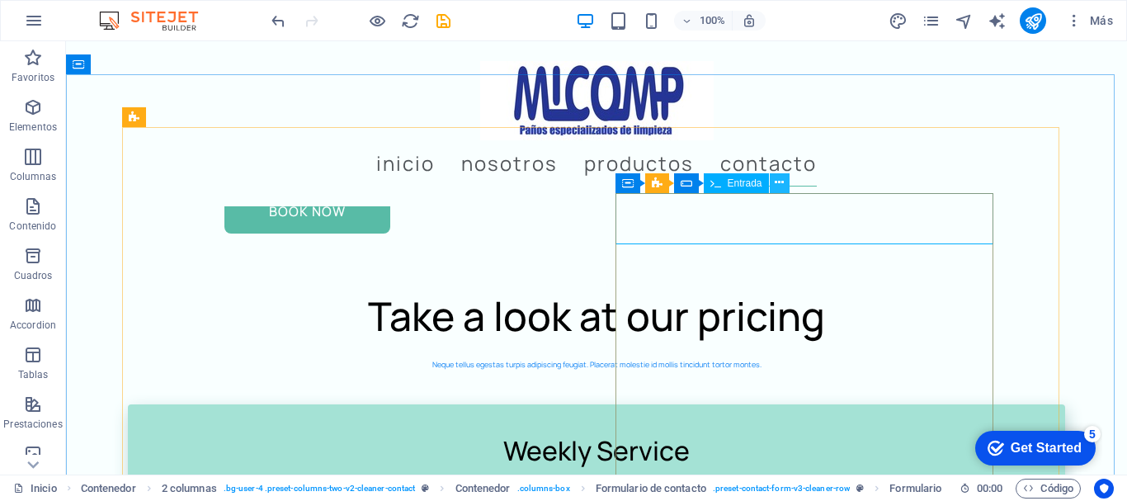
click at [783, 181] on icon at bounding box center [779, 182] width 9 height 17
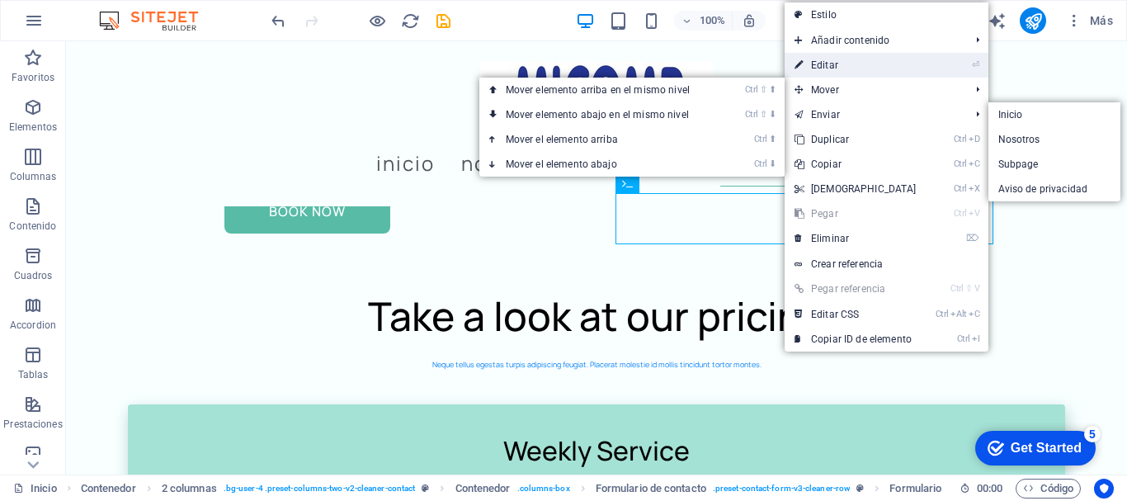
click at [835, 64] on link "⏎ Editar" at bounding box center [856, 65] width 142 height 25
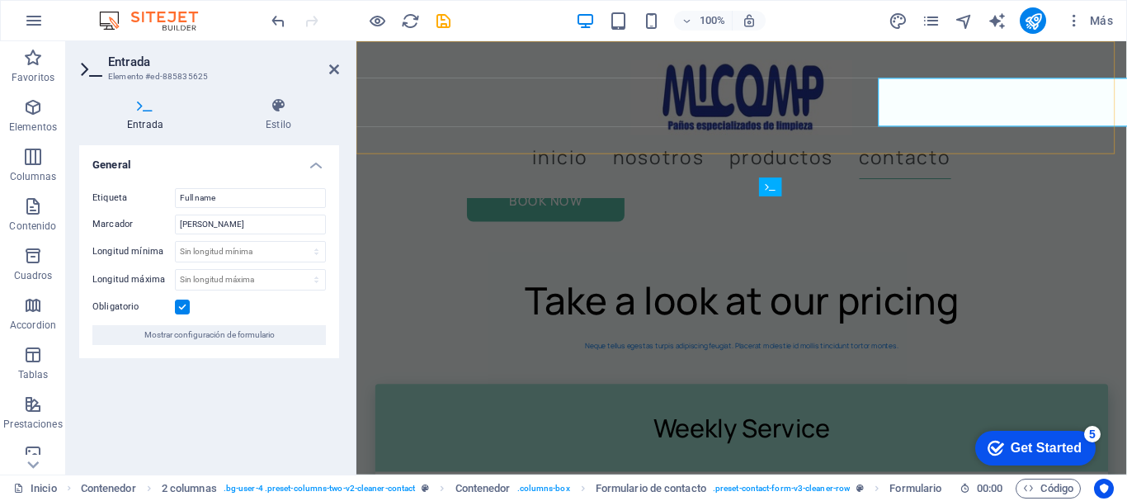
scroll to position [6547, 0]
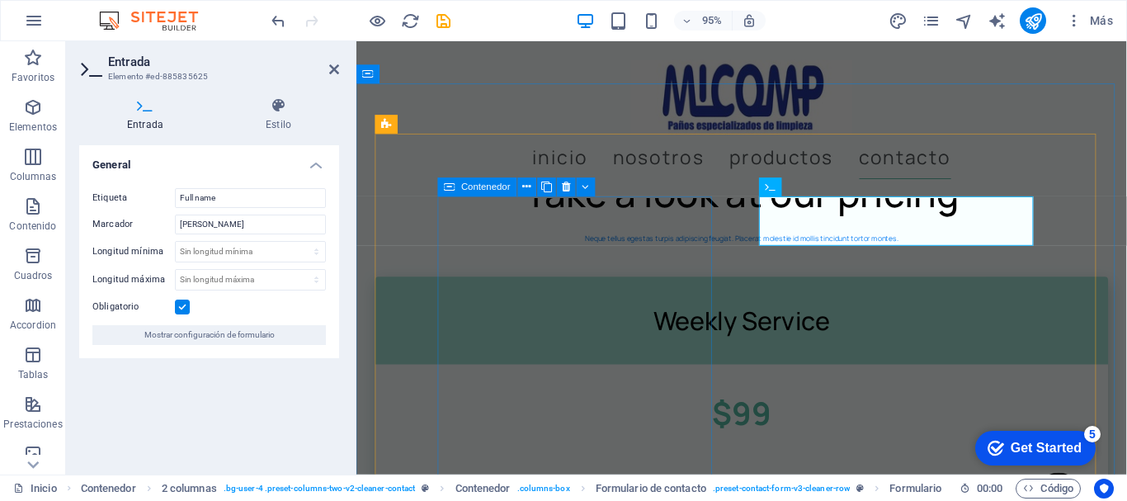
type input "Nombre"
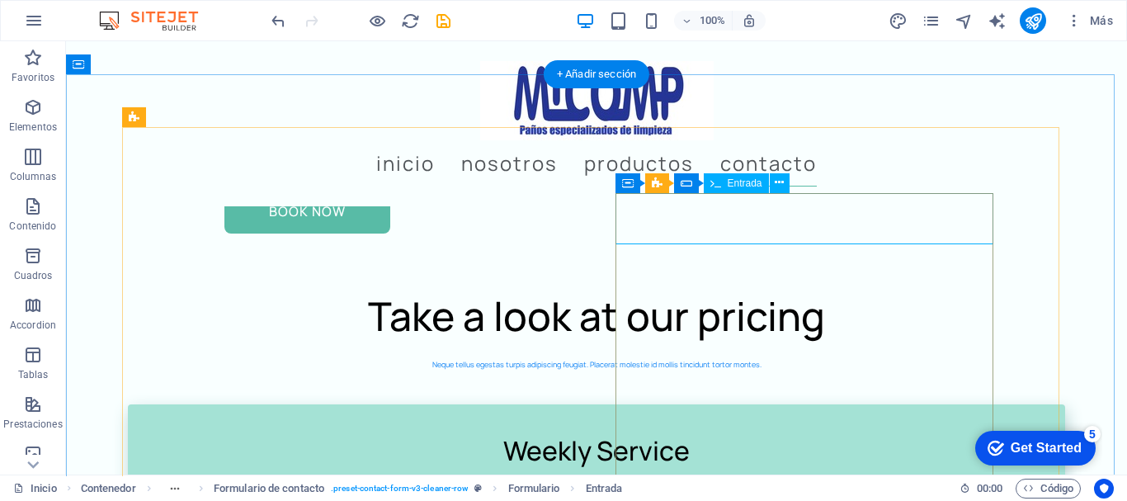
click at [775, 181] on icon at bounding box center [779, 182] width 9 height 17
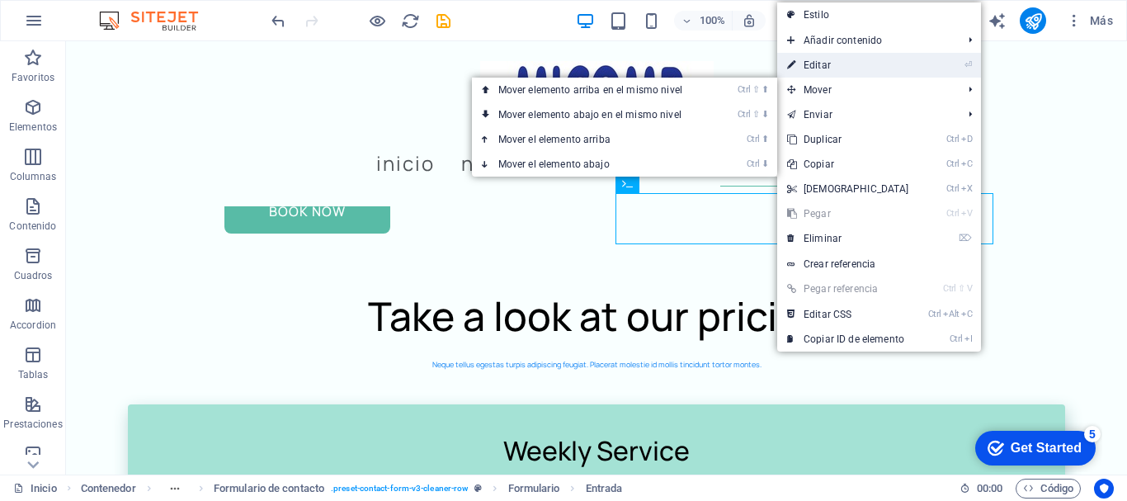
click at [822, 63] on link "⏎ Editar" at bounding box center [848, 65] width 142 height 25
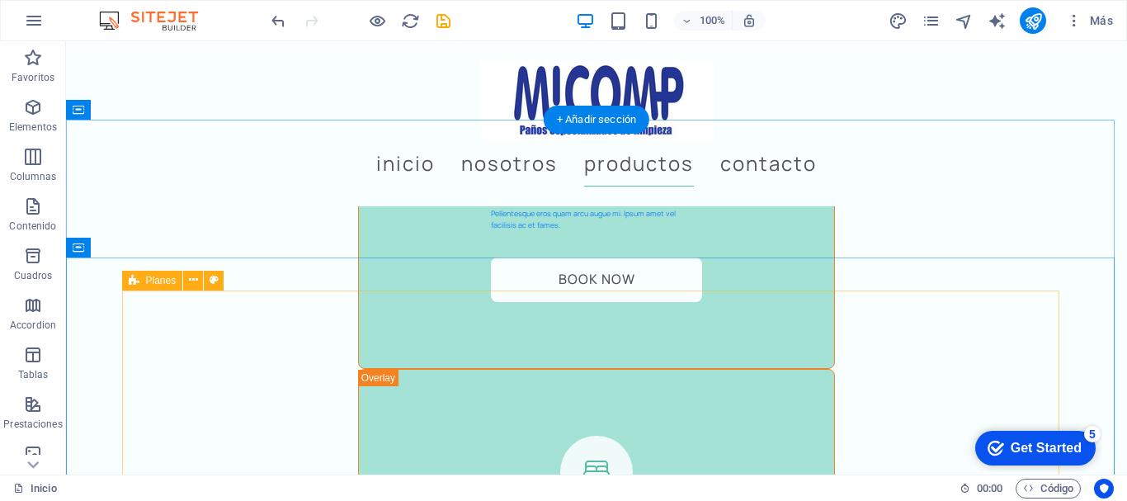
scroll to position [5445, 0]
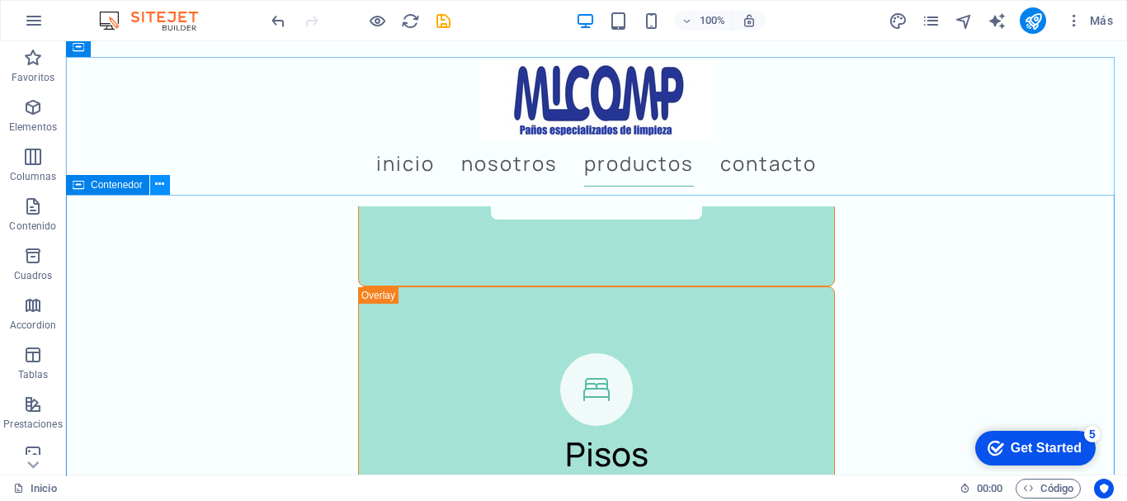
click at [158, 181] on icon at bounding box center [159, 184] width 9 height 17
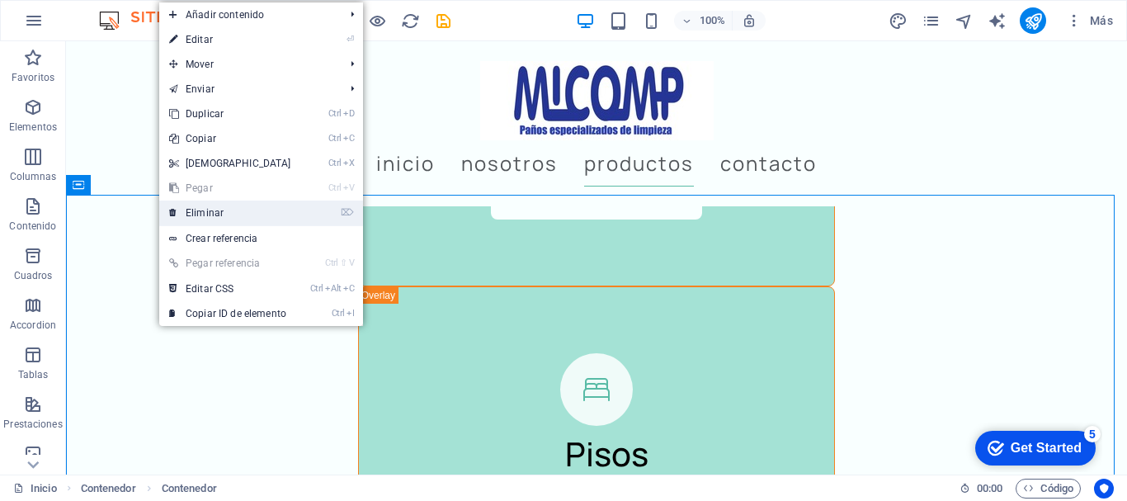
click at [230, 215] on link "⌦ Eliminar" at bounding box center [230, 212] width 142 height 25
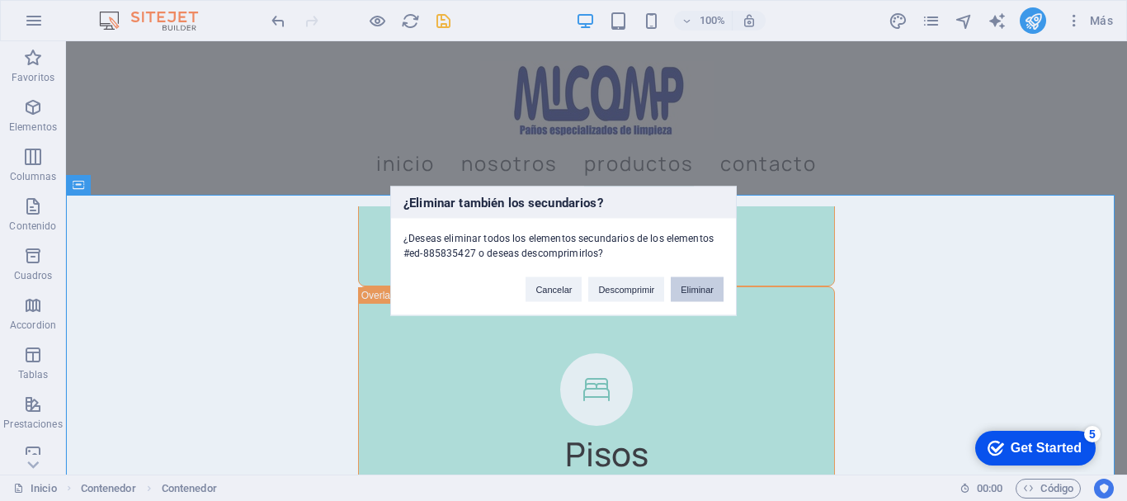
click at [699, 279] on button "Eliminar" at bounding box center [697, 288] width 53 height 25
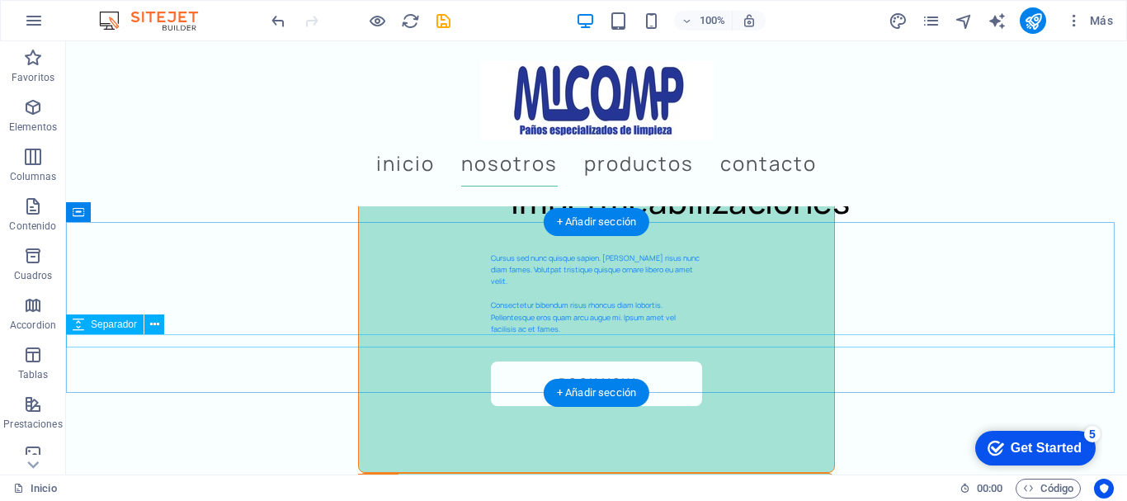
scroll to position [5280, 0]
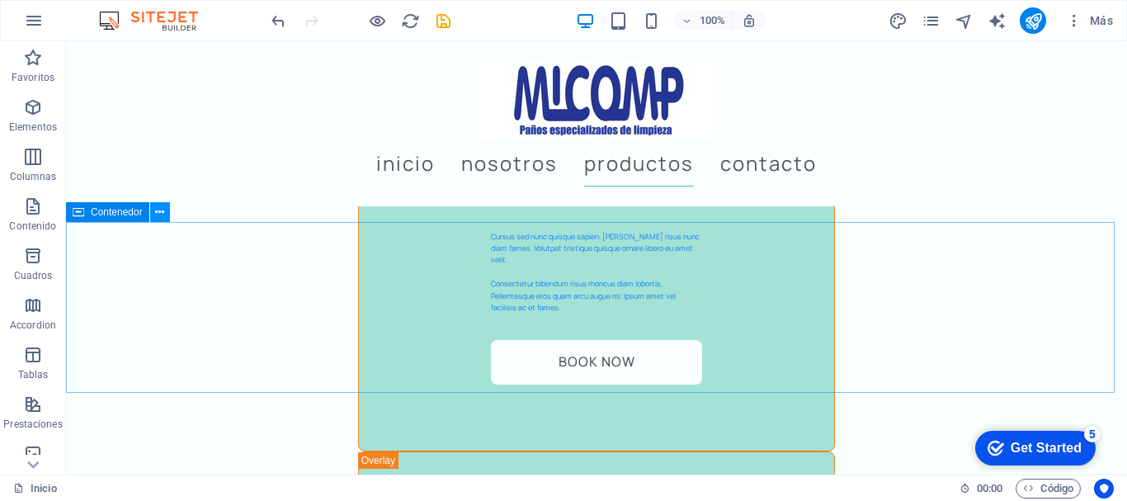
click at [158, 208] on icon at bounding box center [159, 212] width 9 height 17
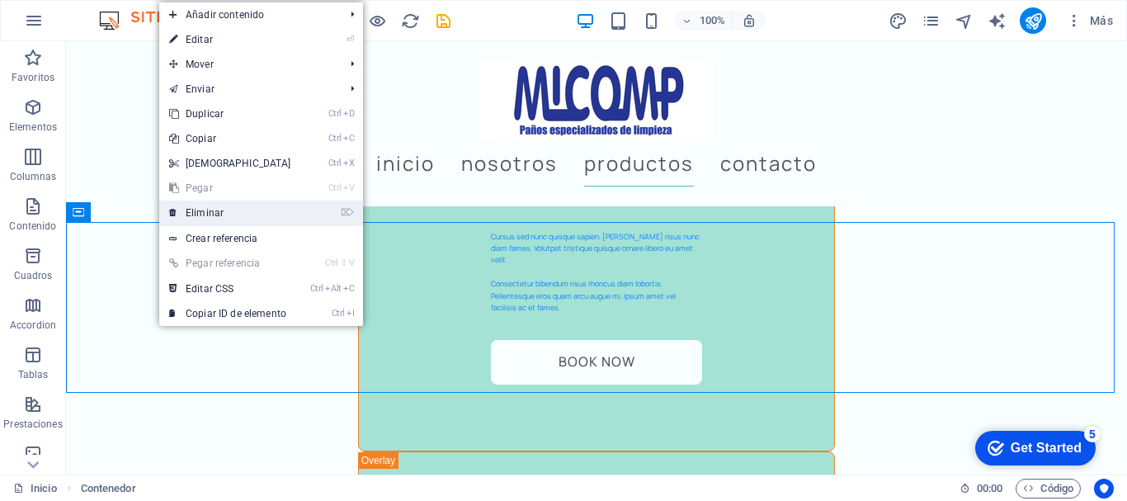
click at [198, 205] on link "⌦ Eliminar" at bounding box center [230, 212] width 142 height 25
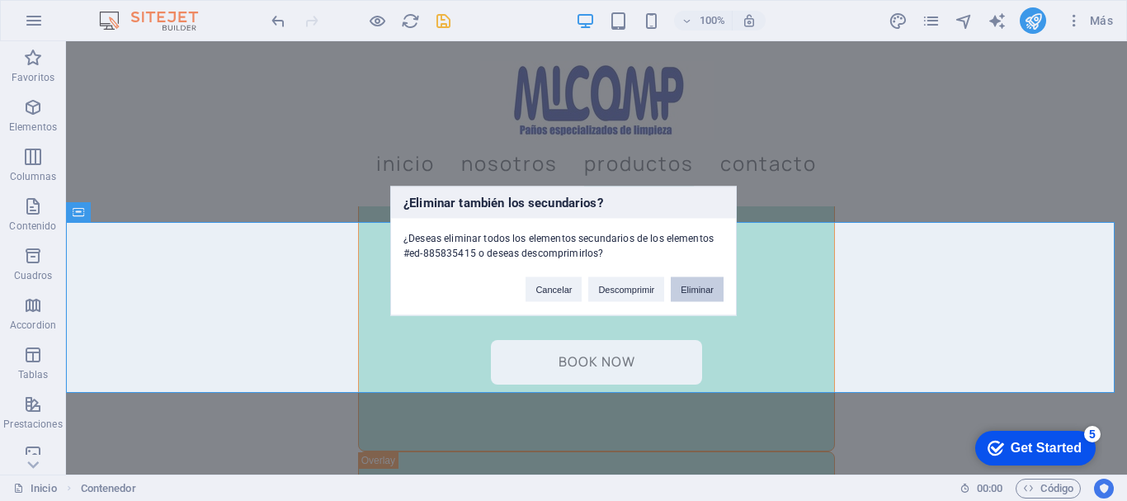
click at [690, 286] on button "Eliminar" at bounding box center [697, 288] width 53 height 25
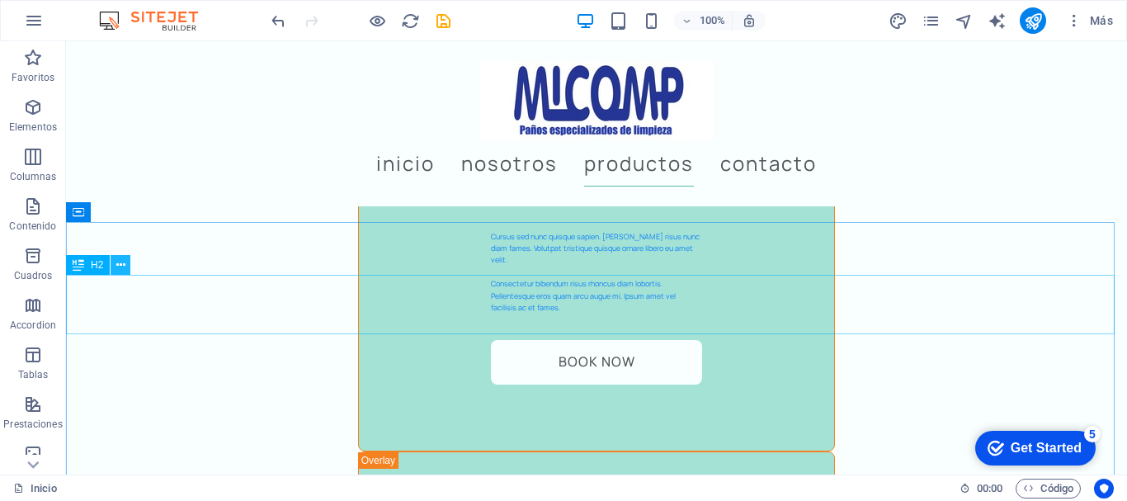
click at [119, 262] on icon at bounding box center [120, 265] width 9 height 17
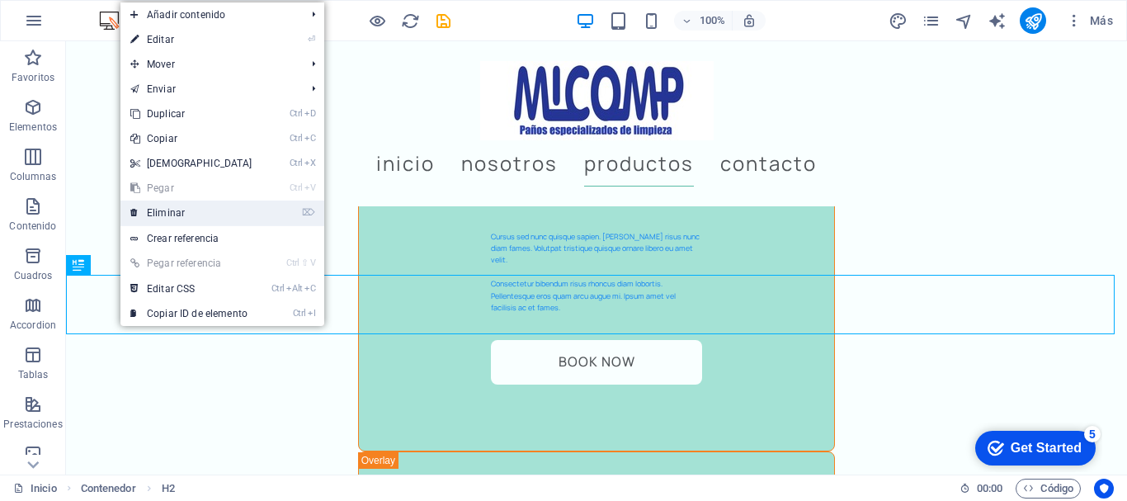
click at [198, 211] on link "⌦ Eliminar" at bounding box center [191, 212] width 142 height 25
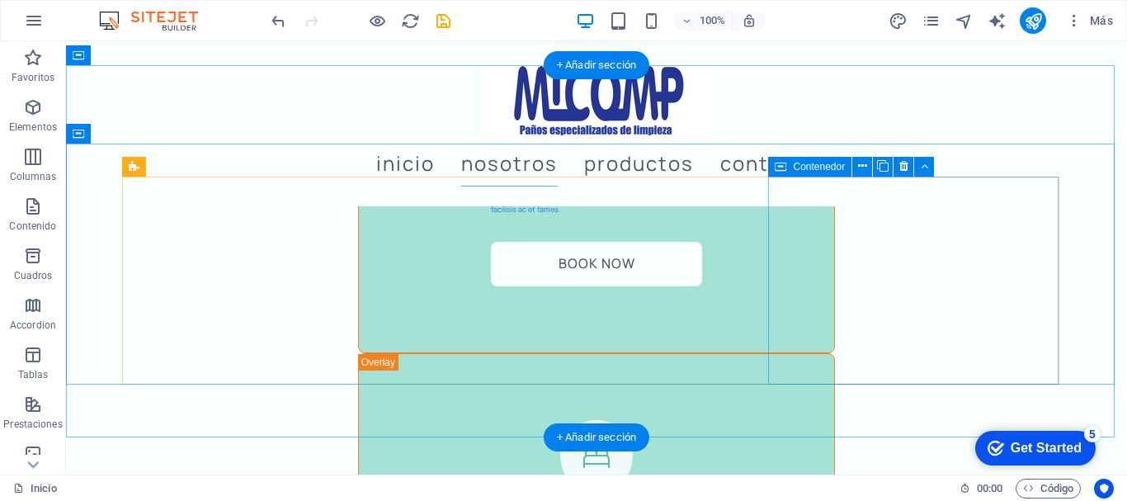
scroll to position [5445, 0]
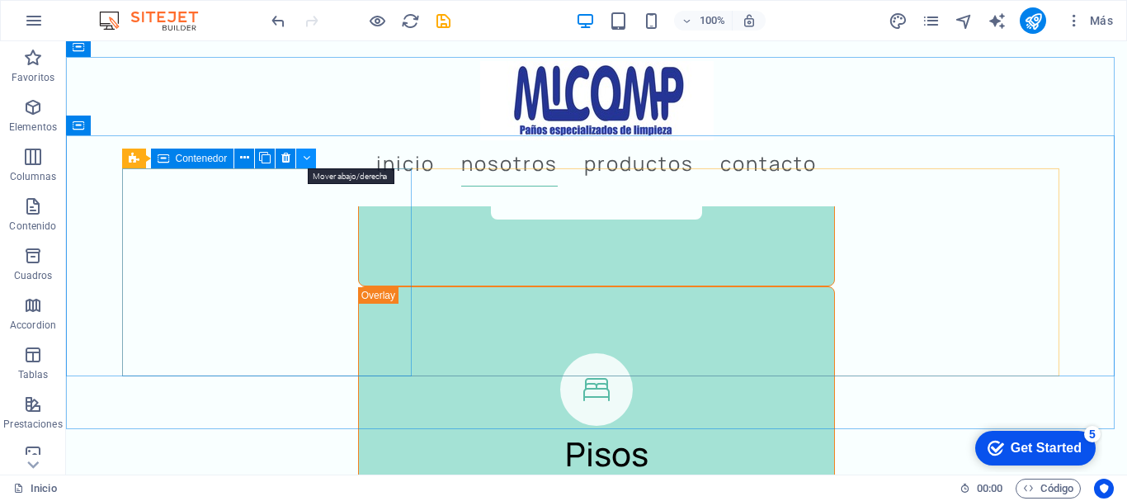
click at [310, 152] on button at bounding box center [306, 158] width 20 height 20
click at [288, 154] on icon at bounding box center [285, 157] width 9 height 17
click at [290, 153] on icon at bounding box center [285, 157] width 9 height 17
click at [282, 153] on icon at bounding box center [285, 157] width 9 height 17
click at [287, 153] on icon at bounding box center [285, 157] width 9 height 17
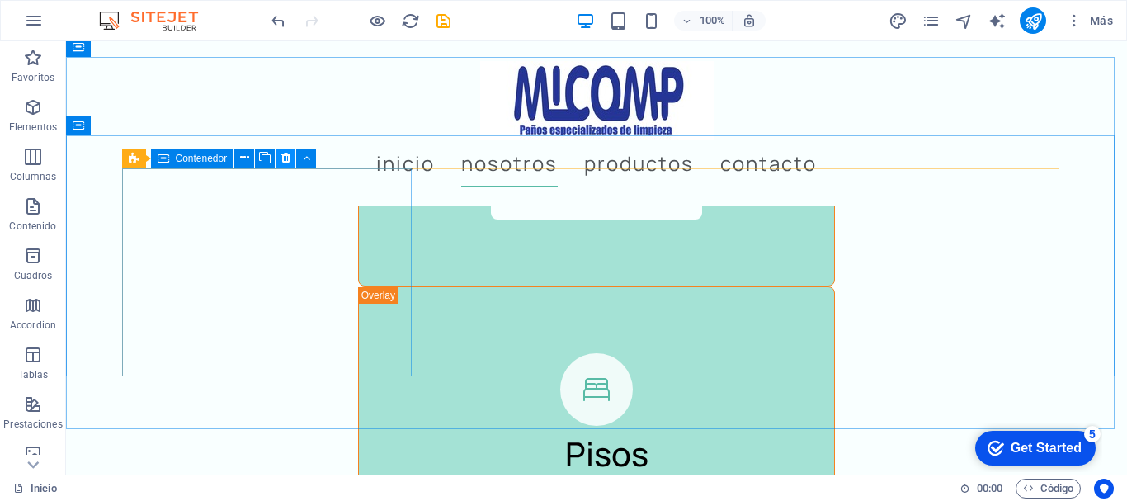
click at [284, 153] on icon at bounding box center [285, 157] width 9 height 17
click at [290, 156] on icon at bounding box center [285, 157] width 9 height 17
click at [246, 155] on icon at bounding box center [244, 157] width 9 height 17
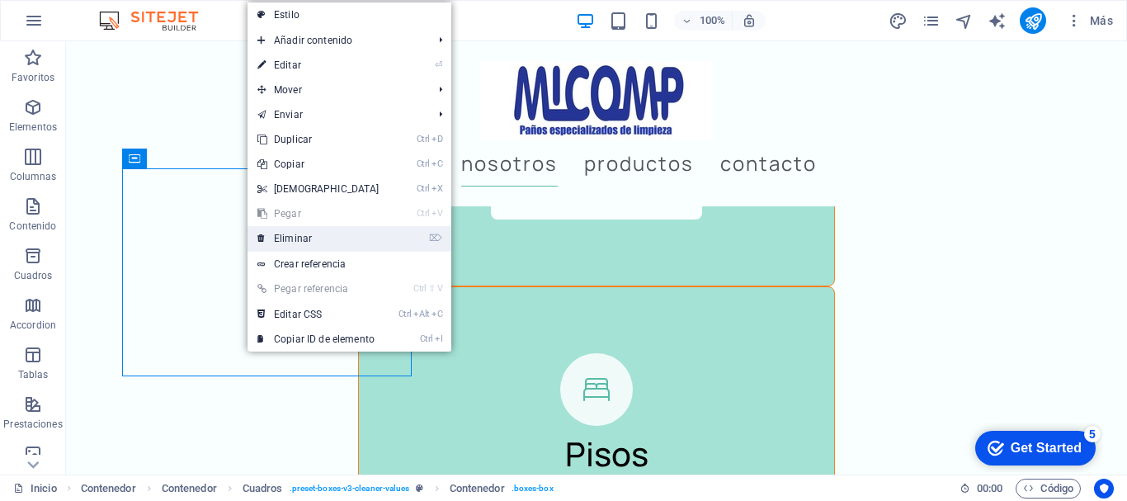
click at [312, 233] on link "⌦ Eliminar" at bounding box center [318, 238] width 142 height 25
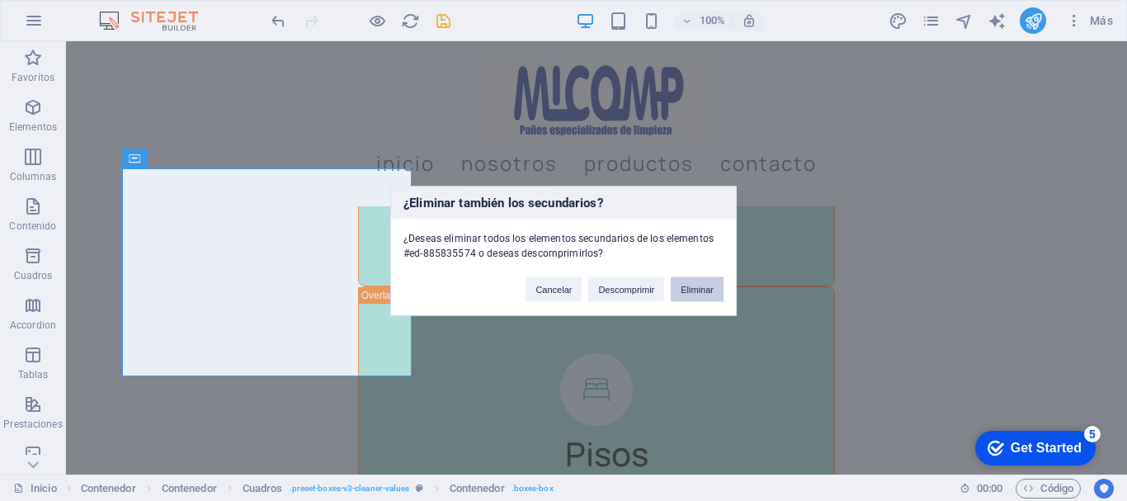
click at [693, 288] on button "Eliminar" at bounding box center [697, 288] width 53 height 25
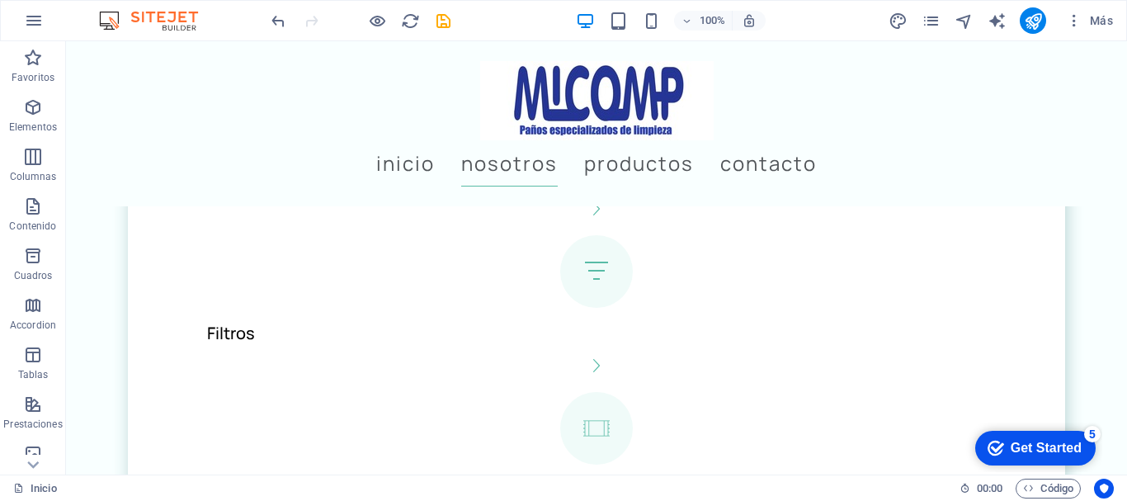
scroll to position [2475, 0]
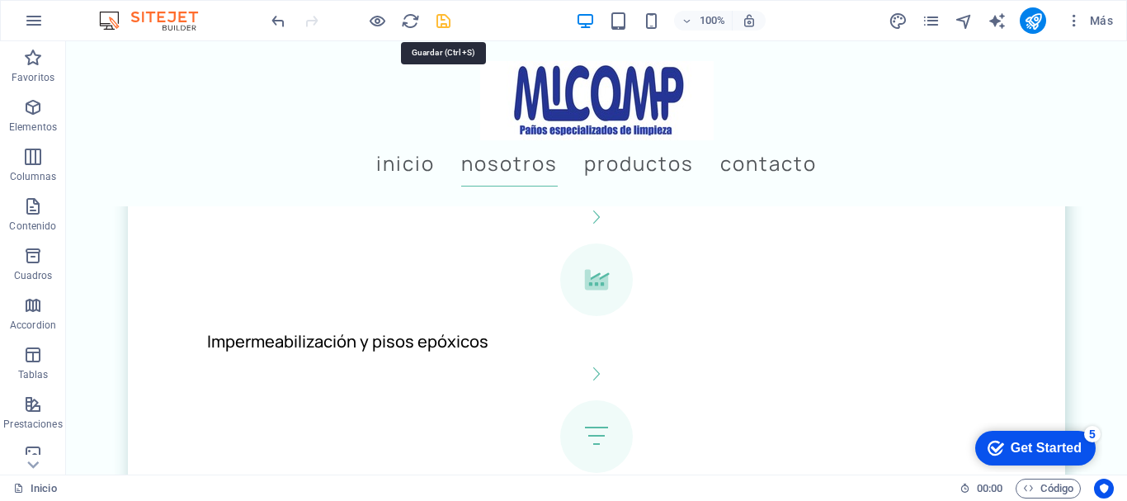
click at [444, 21] on icon "save" at bounding box center [443, 21] width 19 height 19
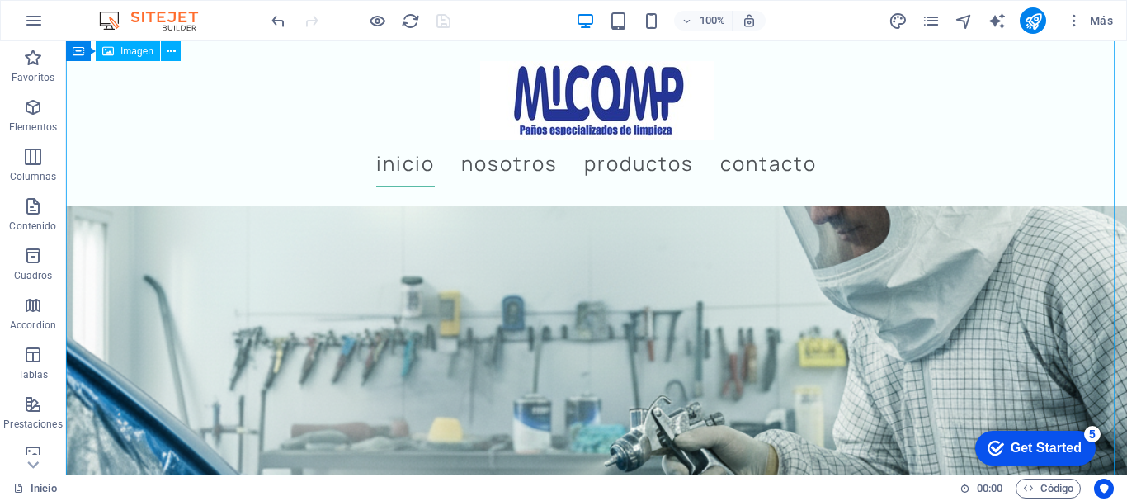
scroll to position [495, 0]
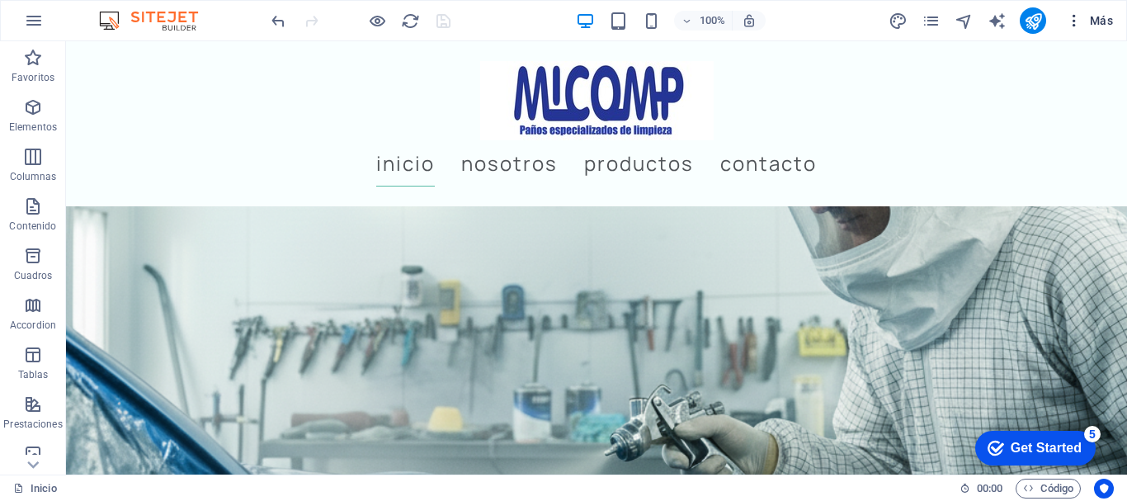
click at [1110, 13] on span "Más" at bounding box center [1089, 20] width 47 height 16
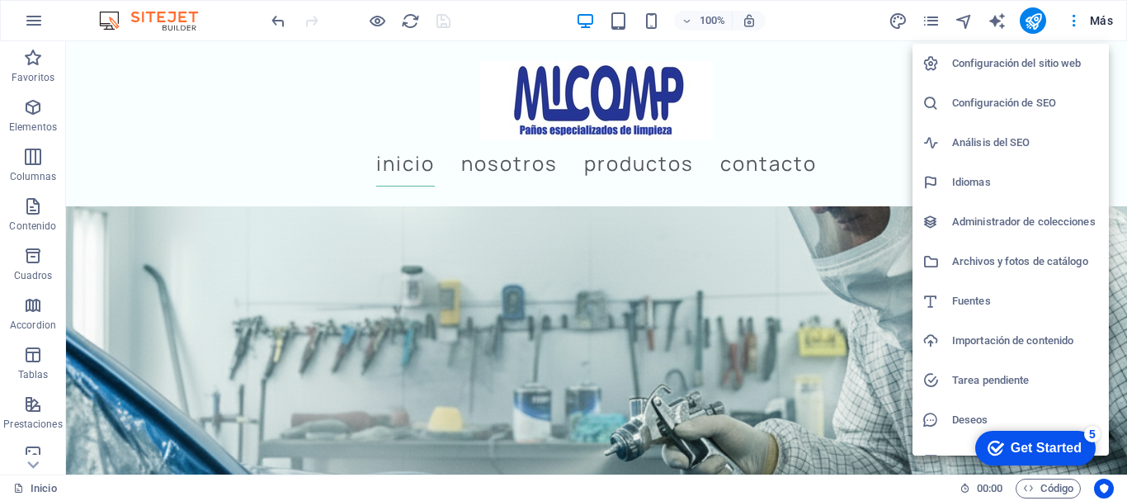
scroll to position [24, 0]
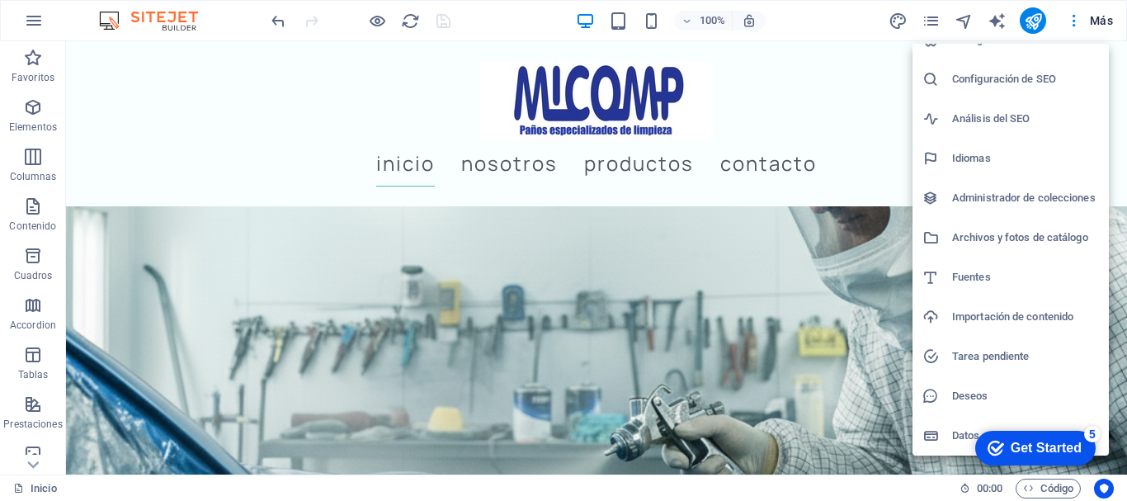
click at [857, 21] on div at bounding box center [563, 250] width 1127 height 501
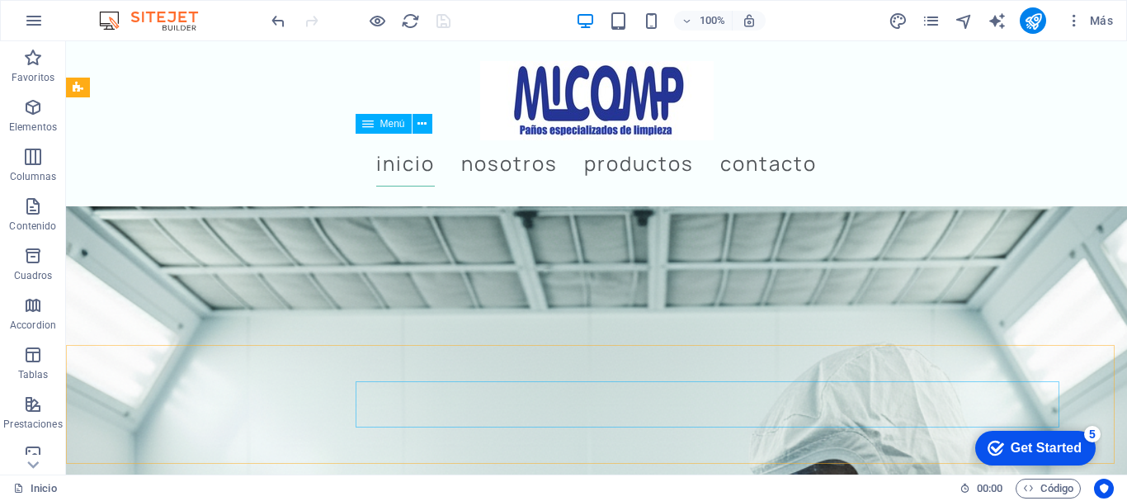
scroll to position [0, 0]
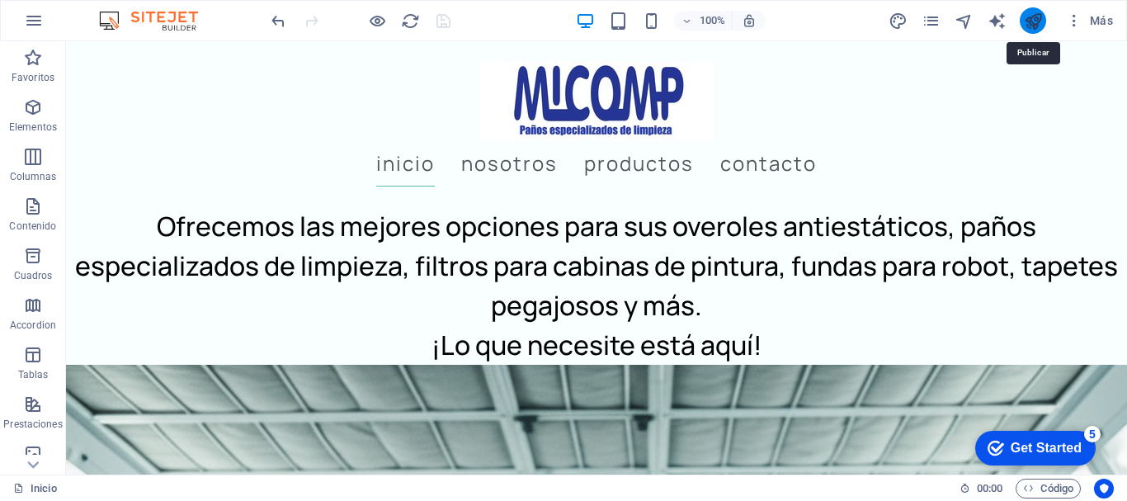
click at [1038, 18] on icon "publish" at bounding box center [1033, 21] width 19 height 19
